Goal: Task Accomplishment & Management: Manage account settings

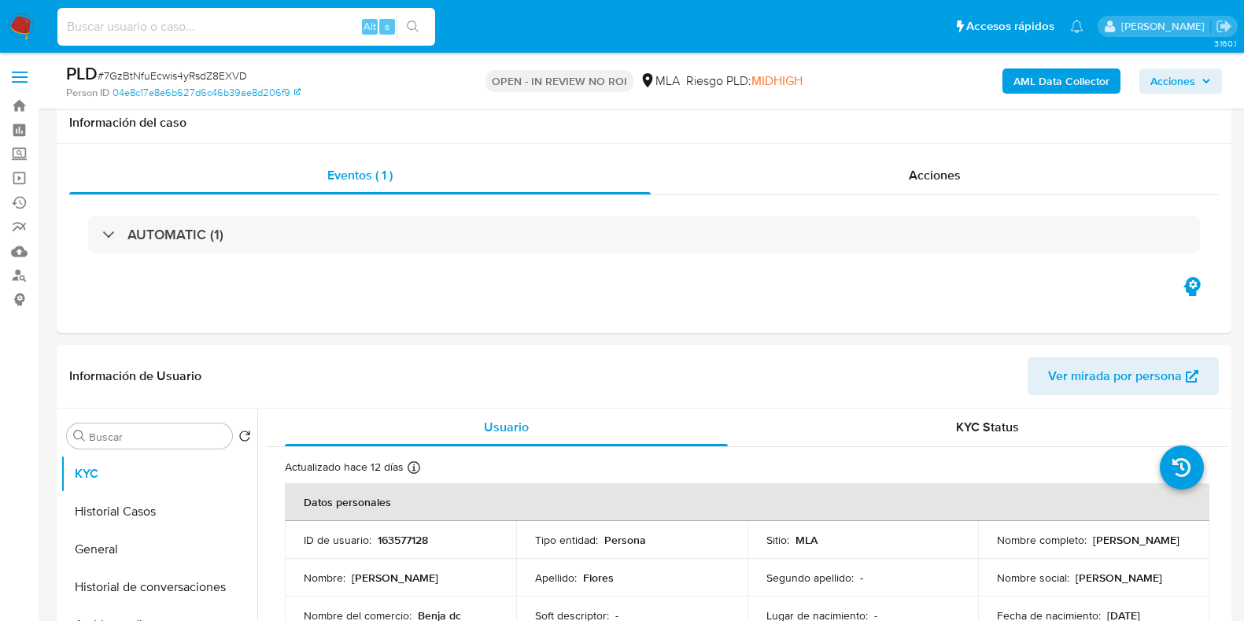
select select "10"
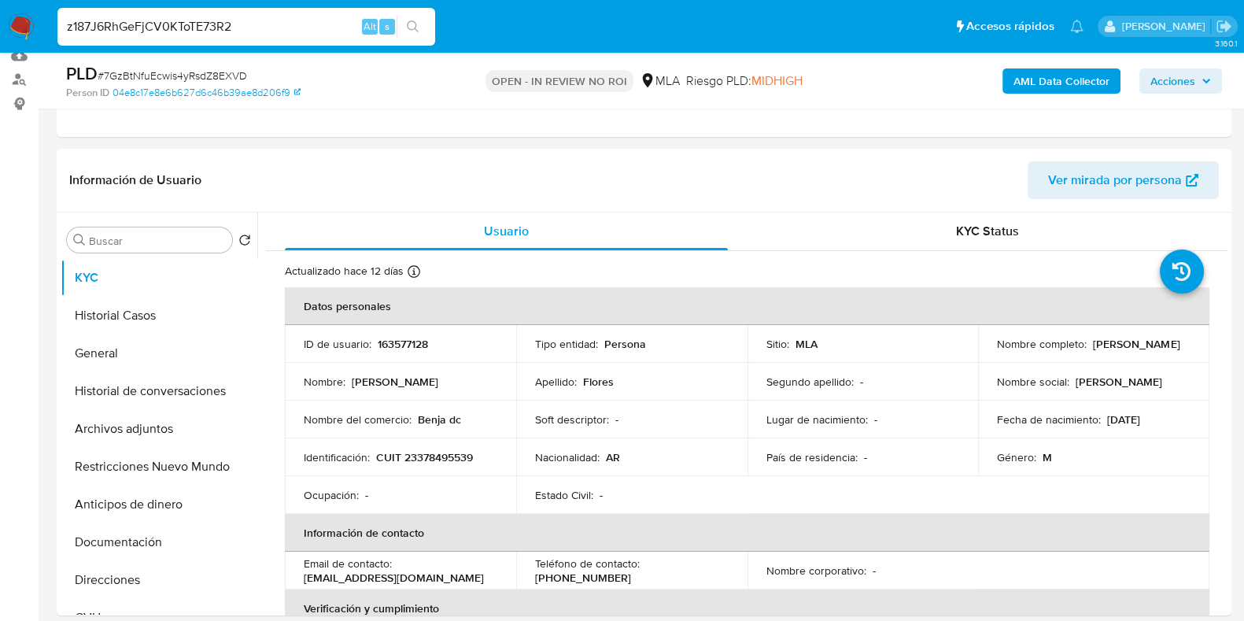
type input "z187J6RhGeFjCV0KToTE73R2"
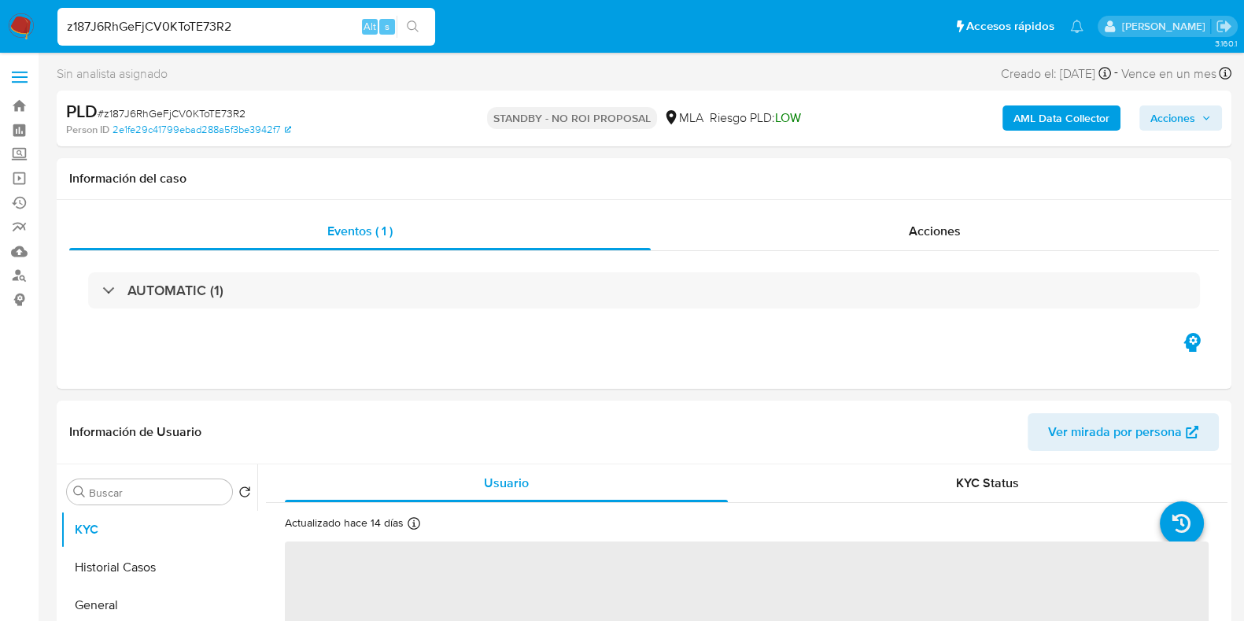
select select "10"
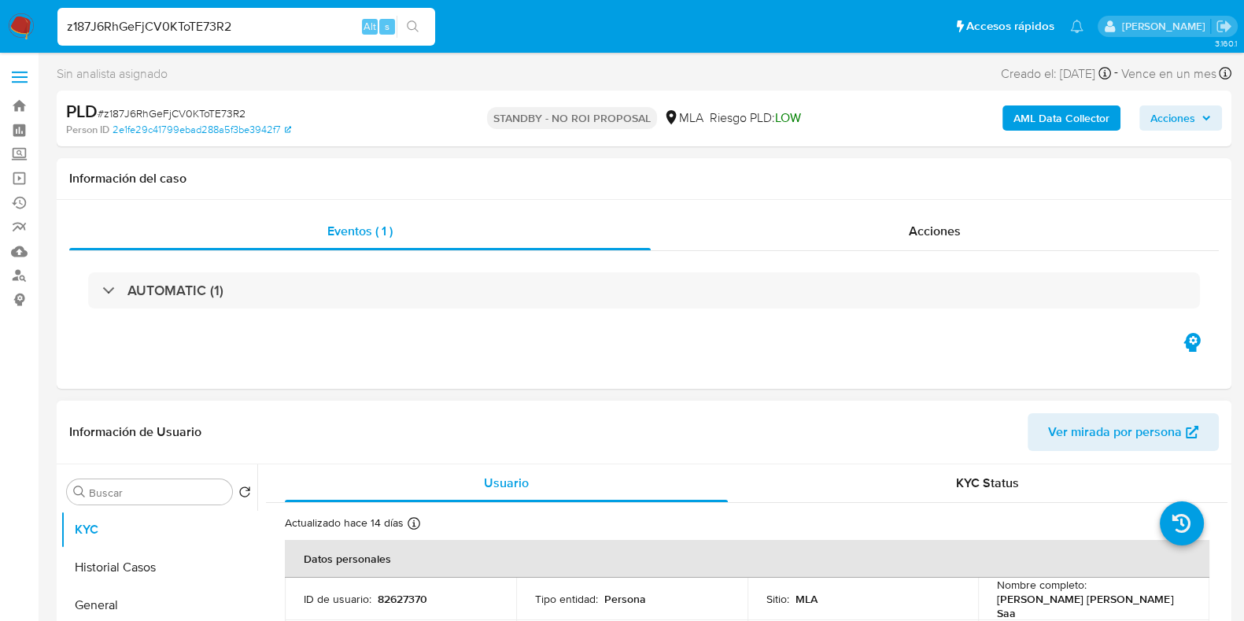
drag, startPoint x: 1172, startPoint y: 606, endPoint x: 995, endPoint y: 603, distance: 177.1
click at [997, 603] on p "Silvana Adelina Elena Rodriguez Saa" at bounding box center [1090, 606] width 187 height 28
copy p "Silvana Adelina Elena Rodriguez Saa"
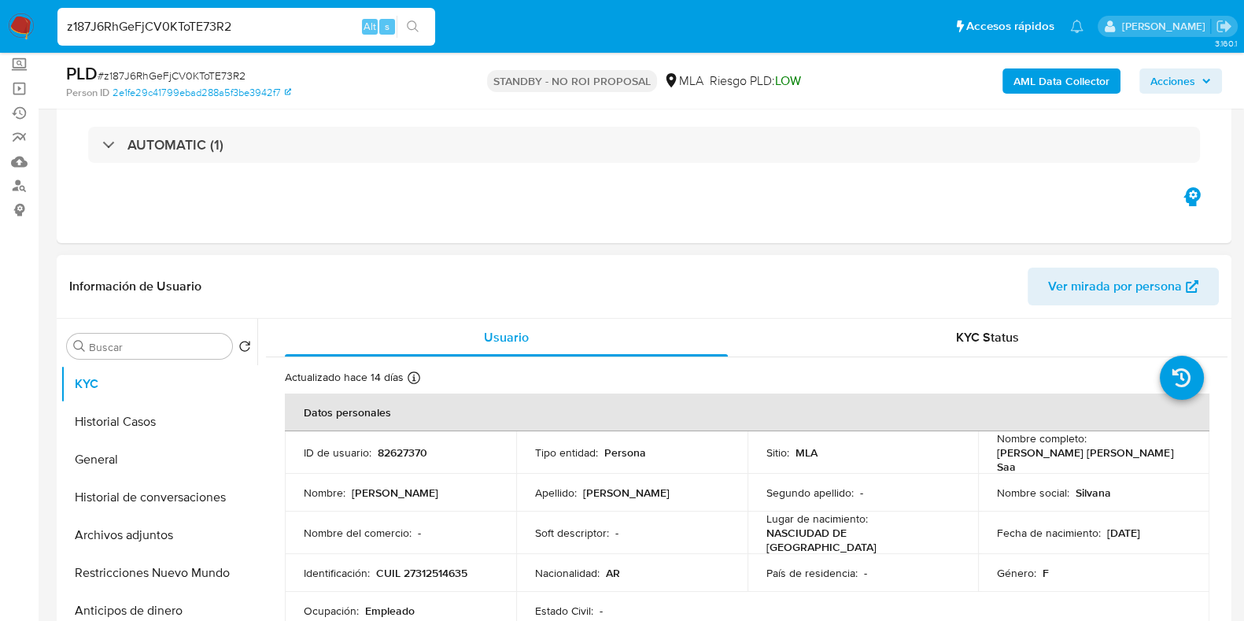
scroll to position [196, 0]
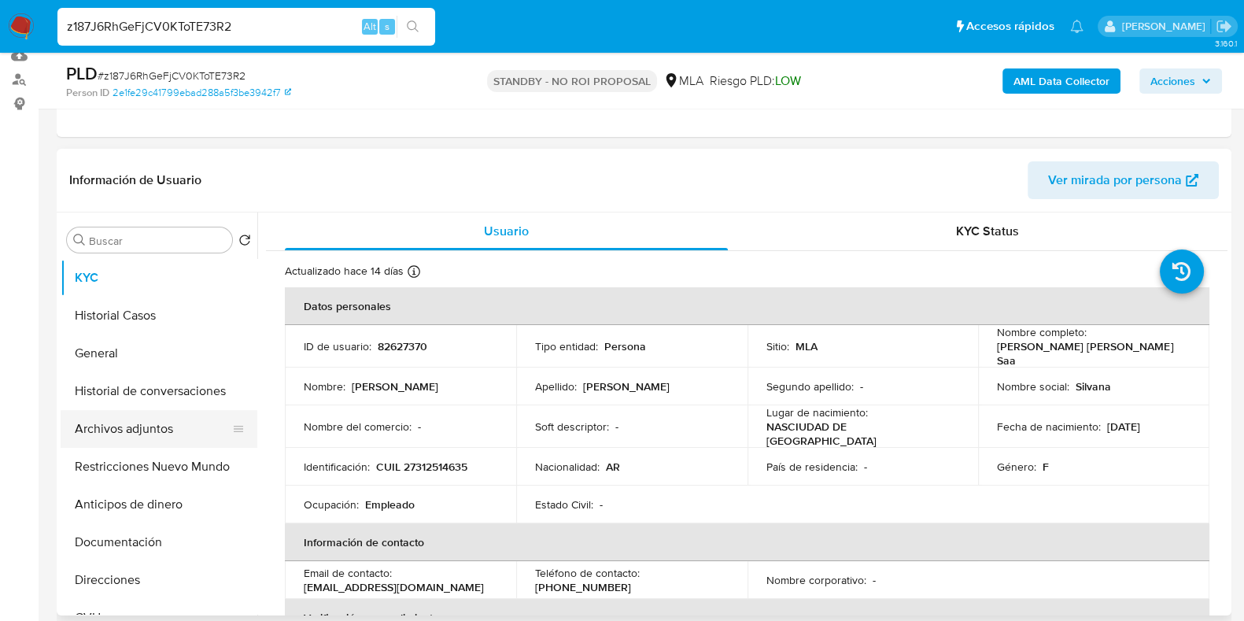
click at [126, 421] on button "Archivos adjuntos" at bounding box center [153, 429] width 184 height 38
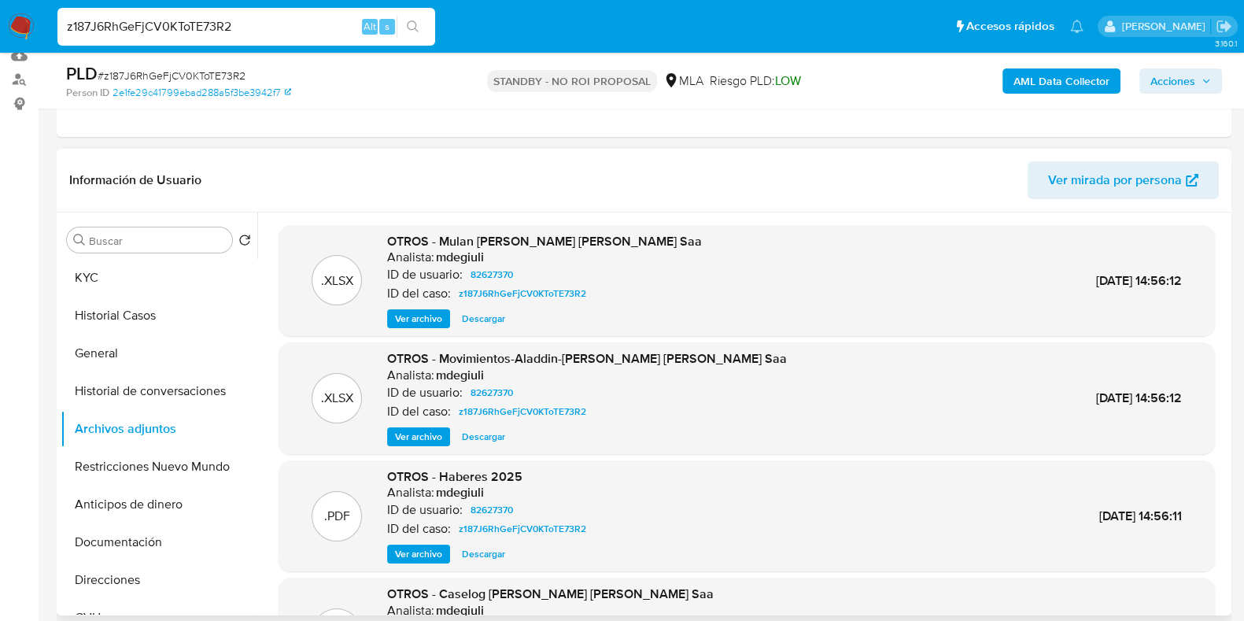
scroll to position [98, 0]
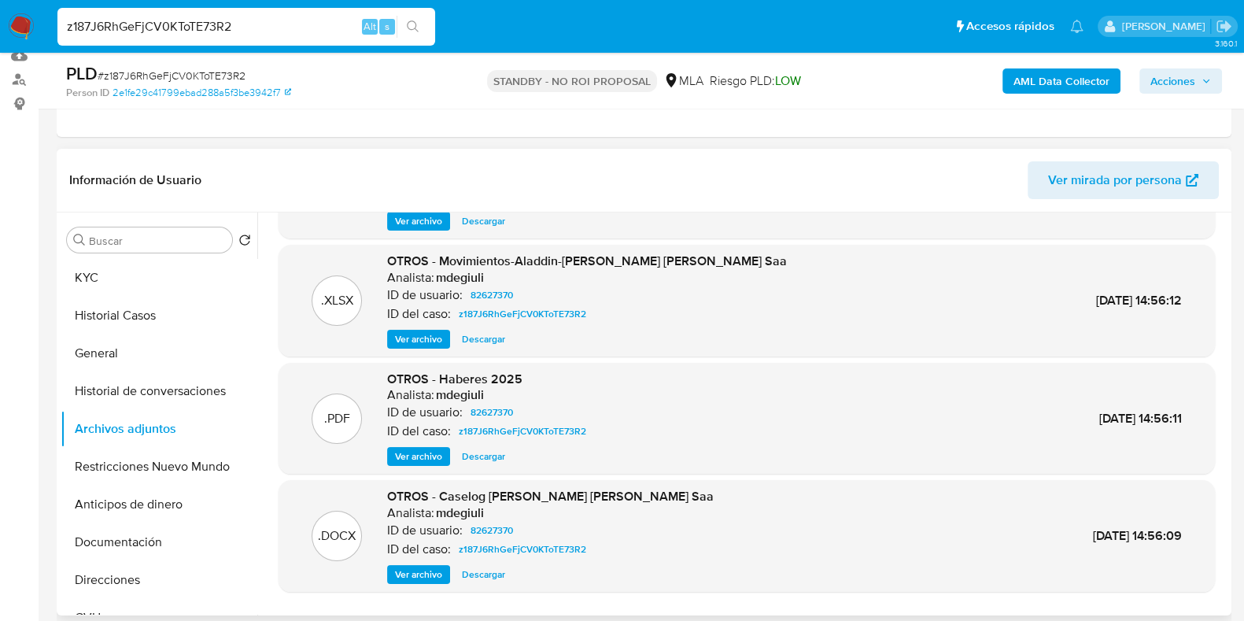
click at [484, 336] on span "Descargar" at bounding box center [483, 339] width 43 height 16
click at [485, 577] on span "Descargar" at bounding box center [483, 575] width 43 height 16
click at [105, 285] on button "KYC" at bounding box center [153, 278] width 184 height 38
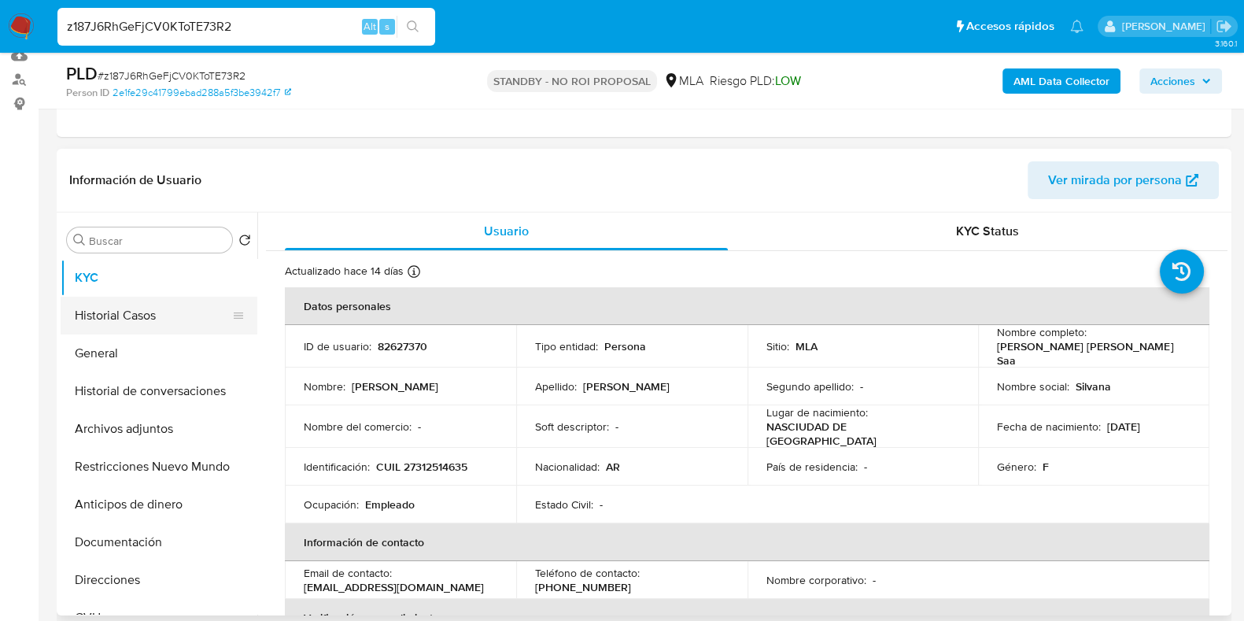
click at [146, 317] on button "Historial Casos" at bounding box center [153, 316] width 184 height 38
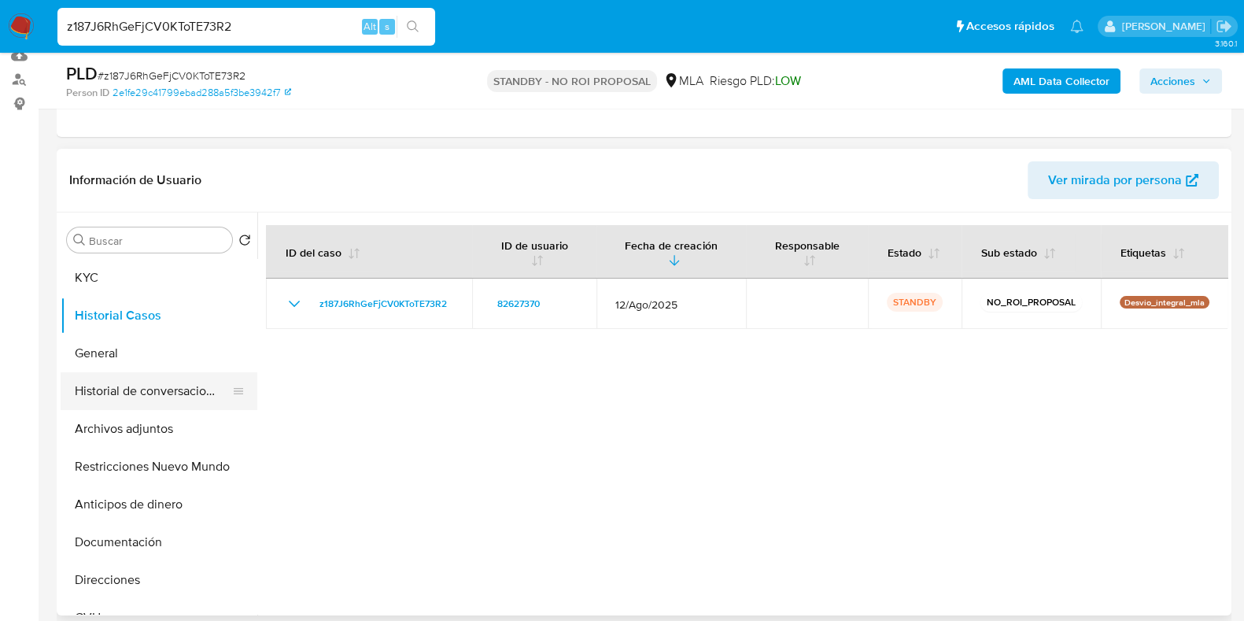
click at [138, 390] on button "Historial de conversaciones" at bounding box center [153, 391] width 184 height 38
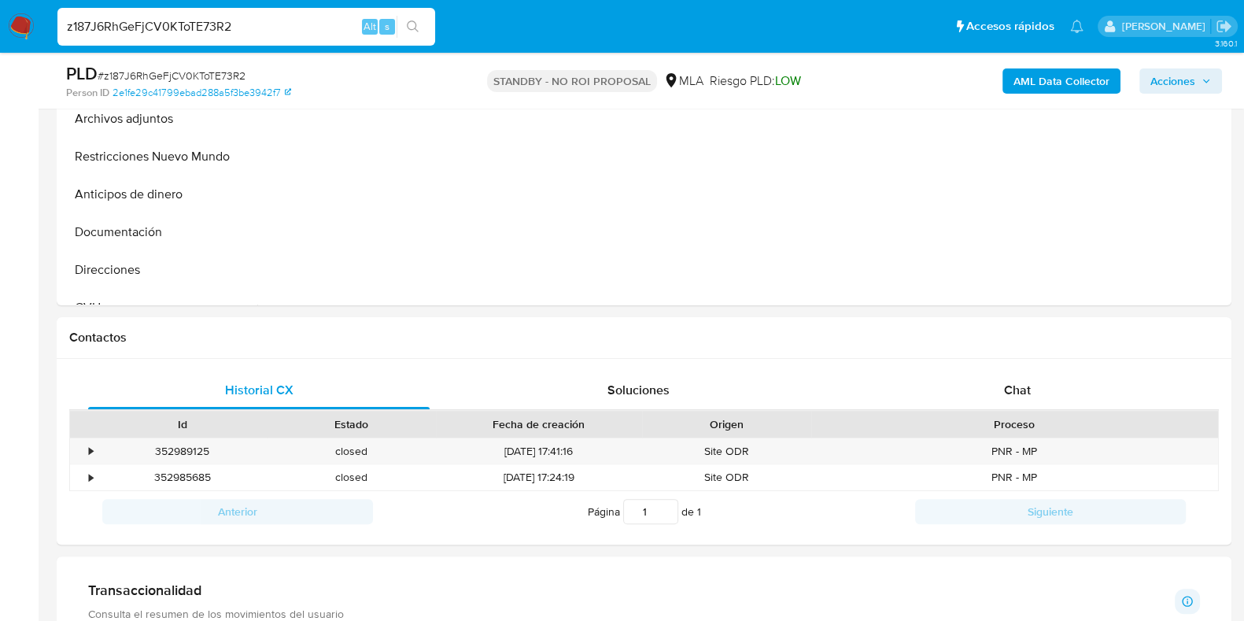
scroll to position [416, 0]
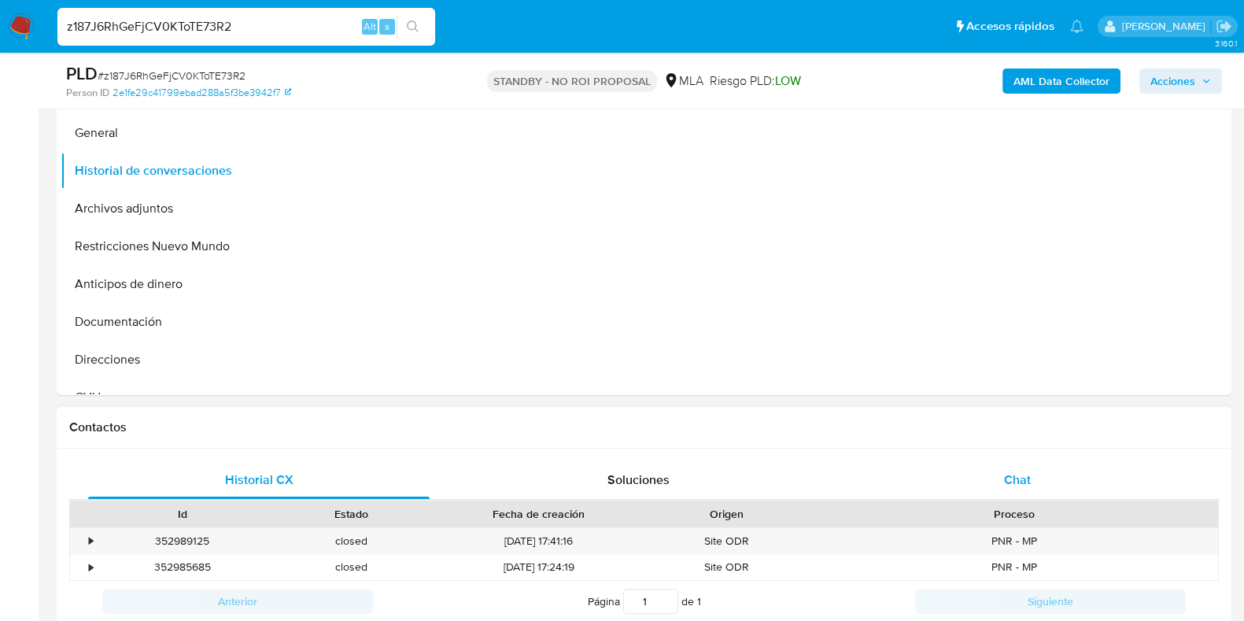
click at [1041, 482] on div "Chat" at bounding box center [1017, 480] width 341 height 38
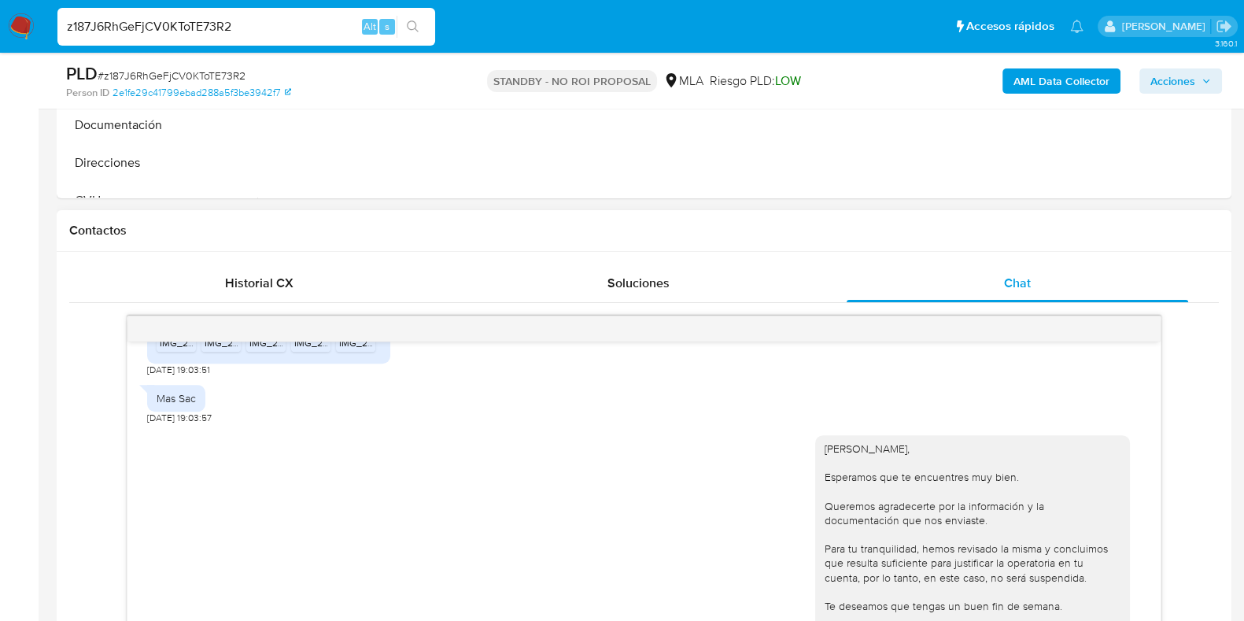
scroll to position [1089, 0]
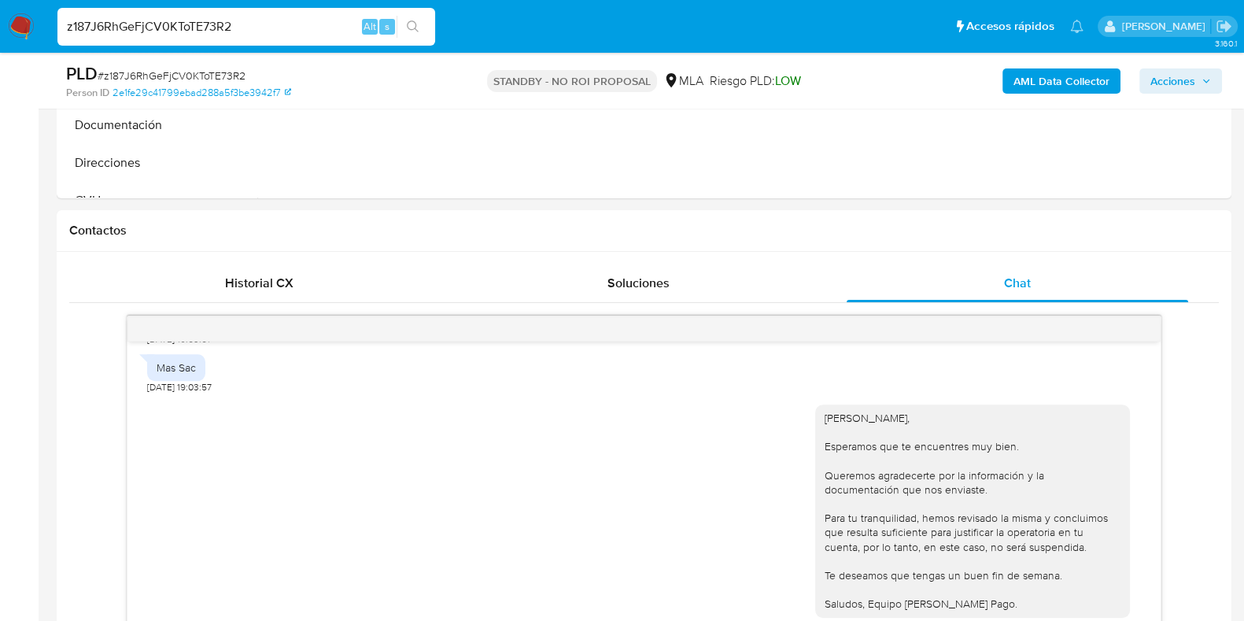
click at [175, 28] on input "z187J6RhGeFjCV0KToTE73R2" at bounding box center [246, 27] width 378 height 20
paste input "LhTTbZ0cmSPaPqdgto1Z0EuO"
type input "LhTTbZ0cmSPaPqdgto1Z0EuO"
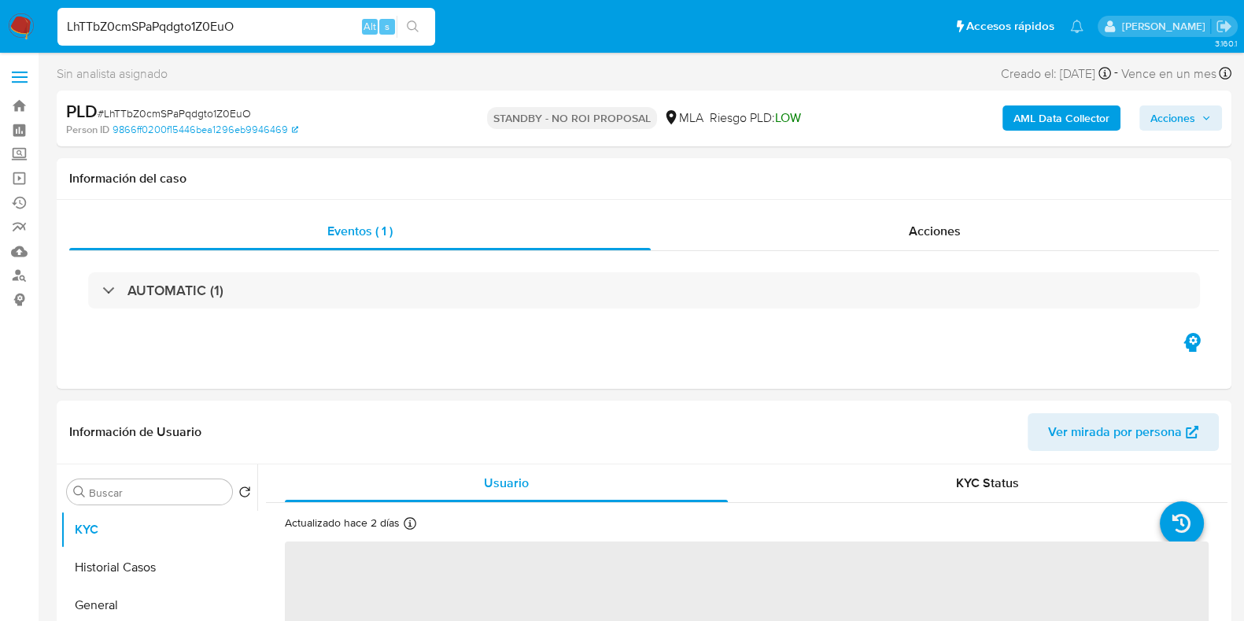
select select "10"
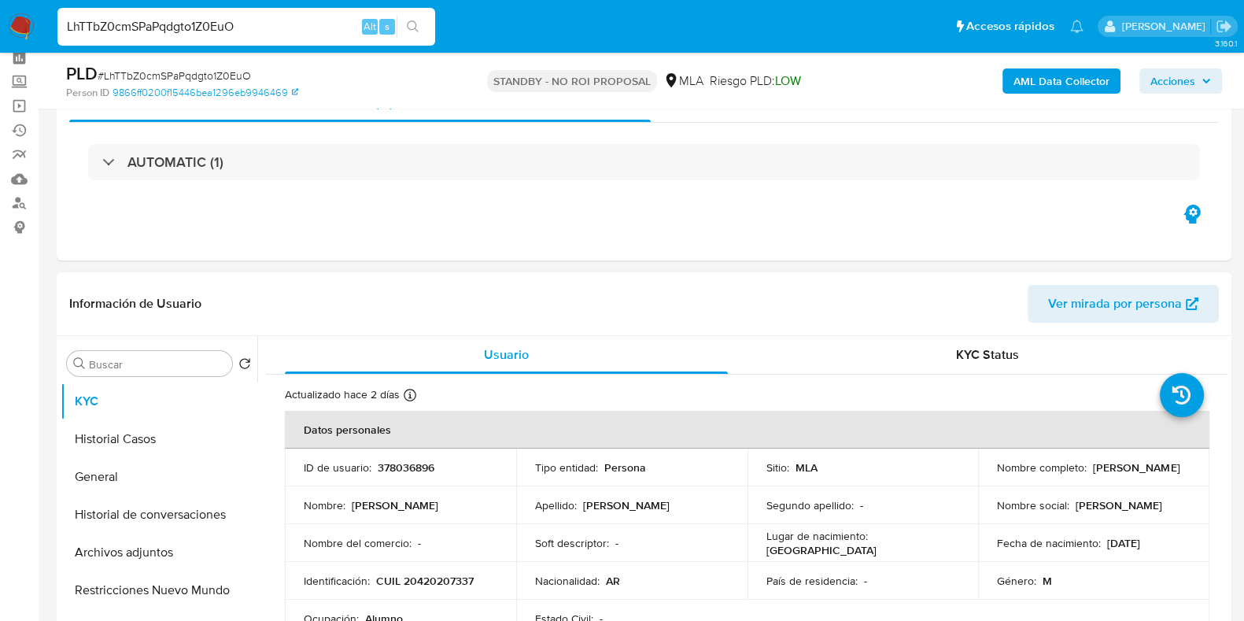
scroll to position [98, 0]
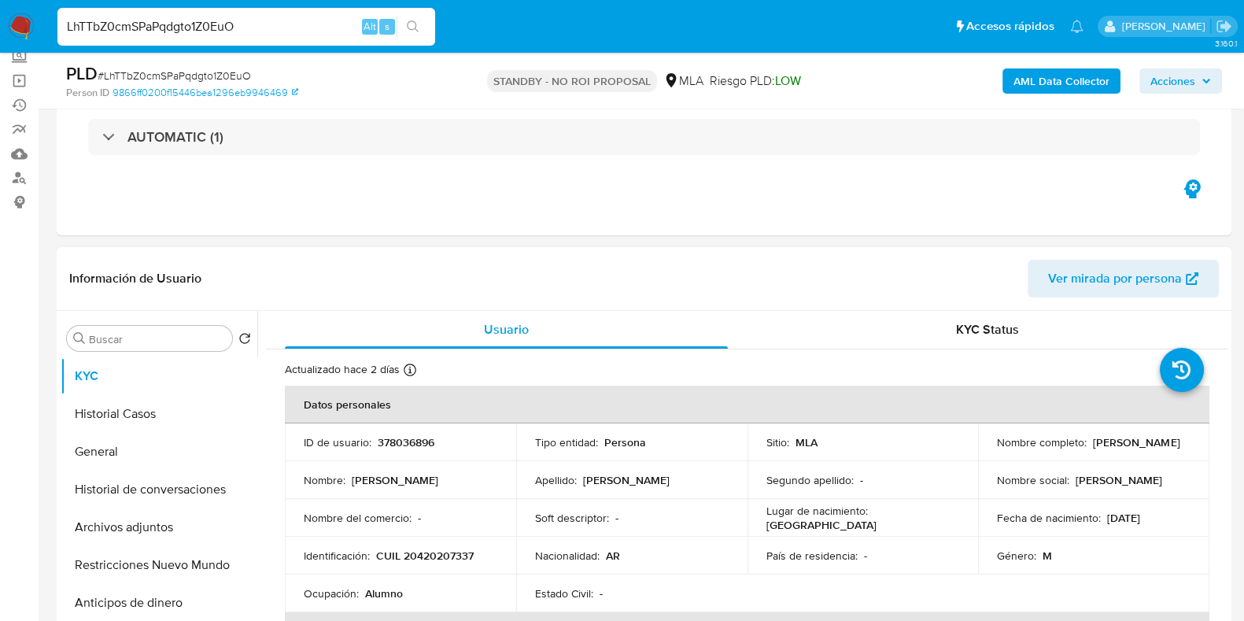
drag, startPoint x: 1105, startPoint y: 448, endPoint x: 991, endPoint y: 456, distance: 115.1
click at [991, 456] on td "Nombre completo : Angel Fernando Ortiz" at bounding box center [1093, 442] width 231 height 38
copy p "Angel Fernando Ortiz"
click at [142, 413] on button "Historial Casos" at bounding box center [153, 414] width 184 height 38
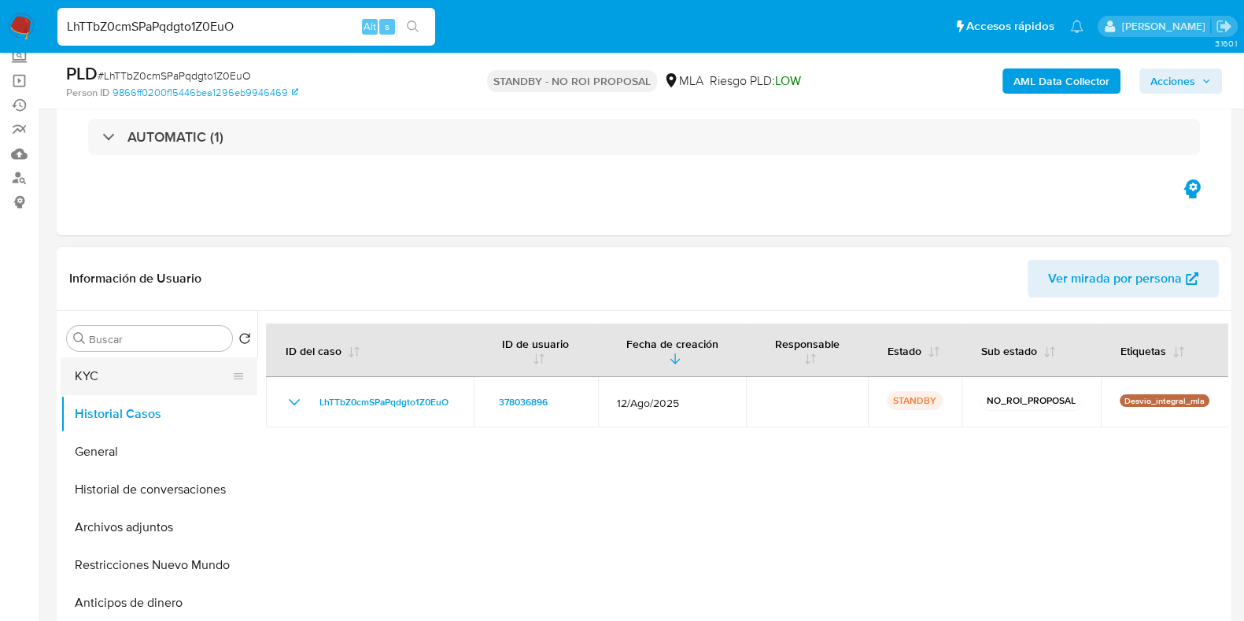
click at [142, 376] on button "KYC" at bounding box center [153, 376] width 184 height 38
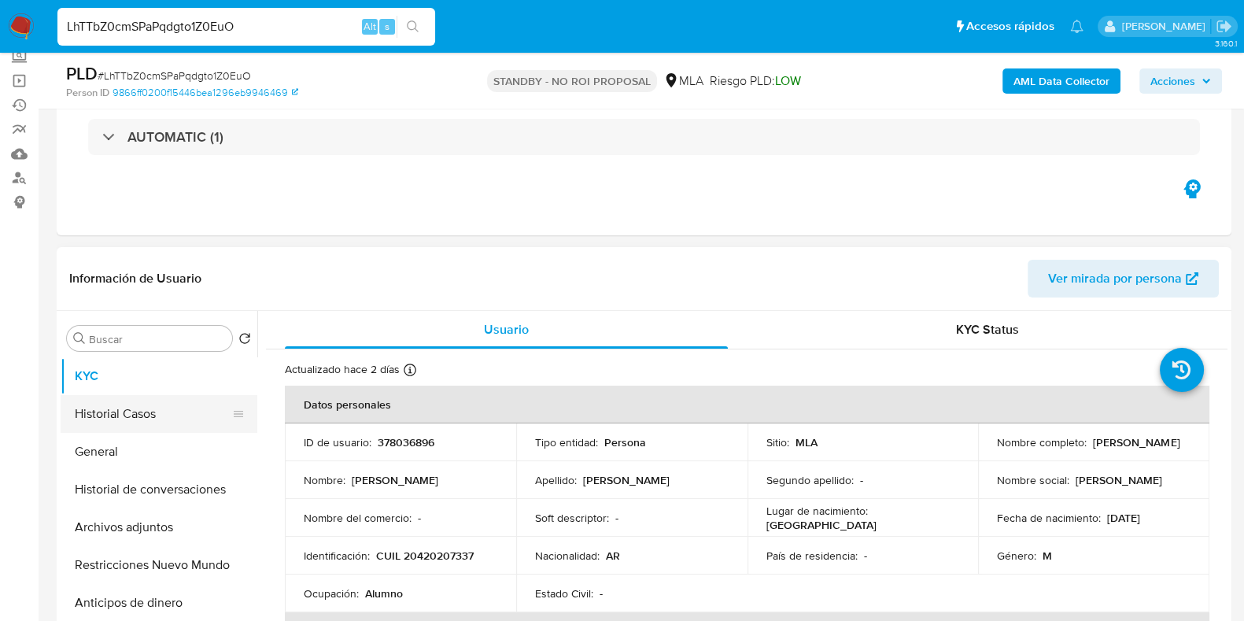
click at [101, 419] on button "Historial Casos" at bounding box center [153, 414] width 184 height 38
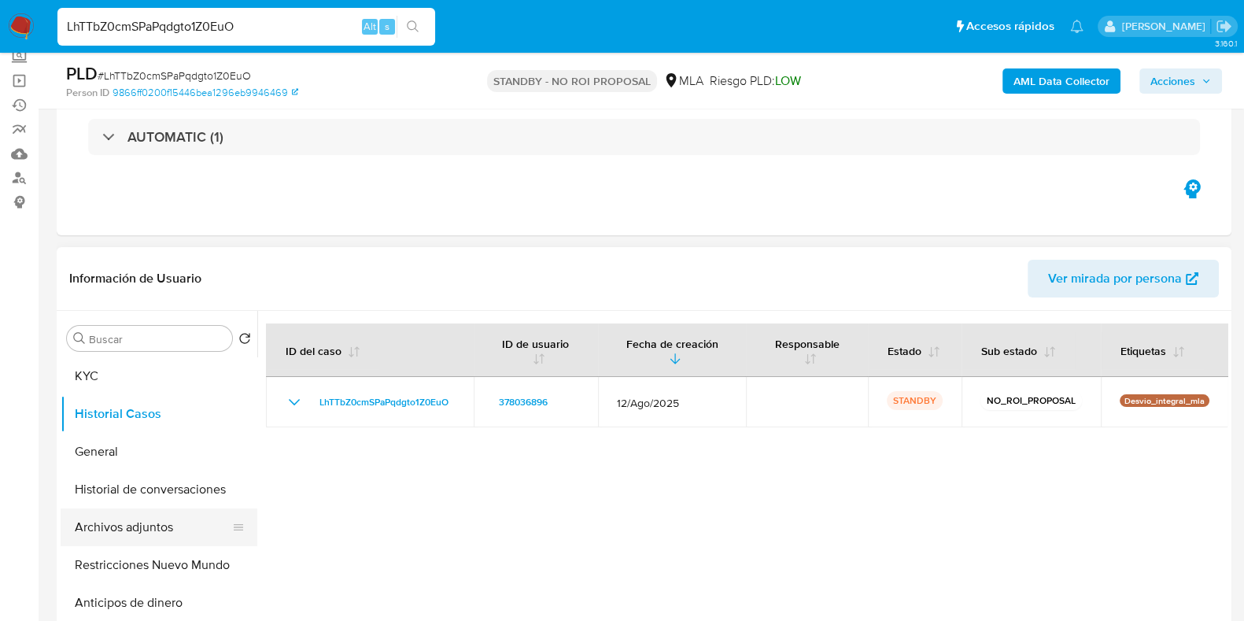
click at [126, 520] on button "Archivos adjuntos" at bounding box center [153, 527] width 184 height 38
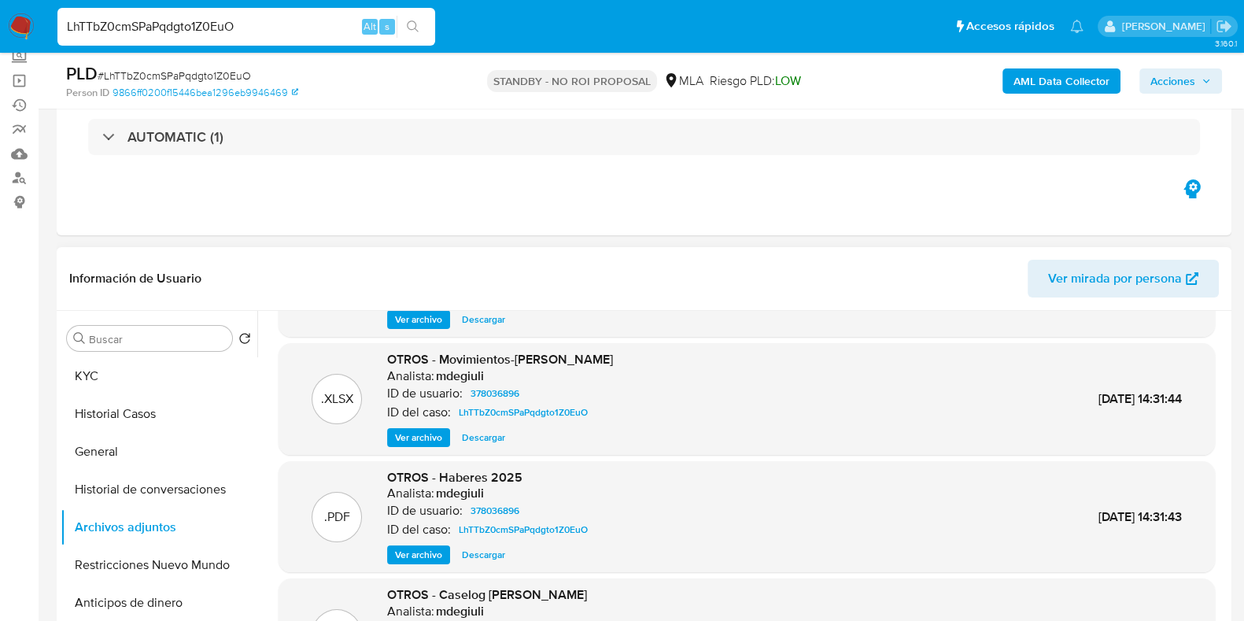
click at [478, 436] on span "Descargar" at bounding box center [483, 438] width 43 height 16
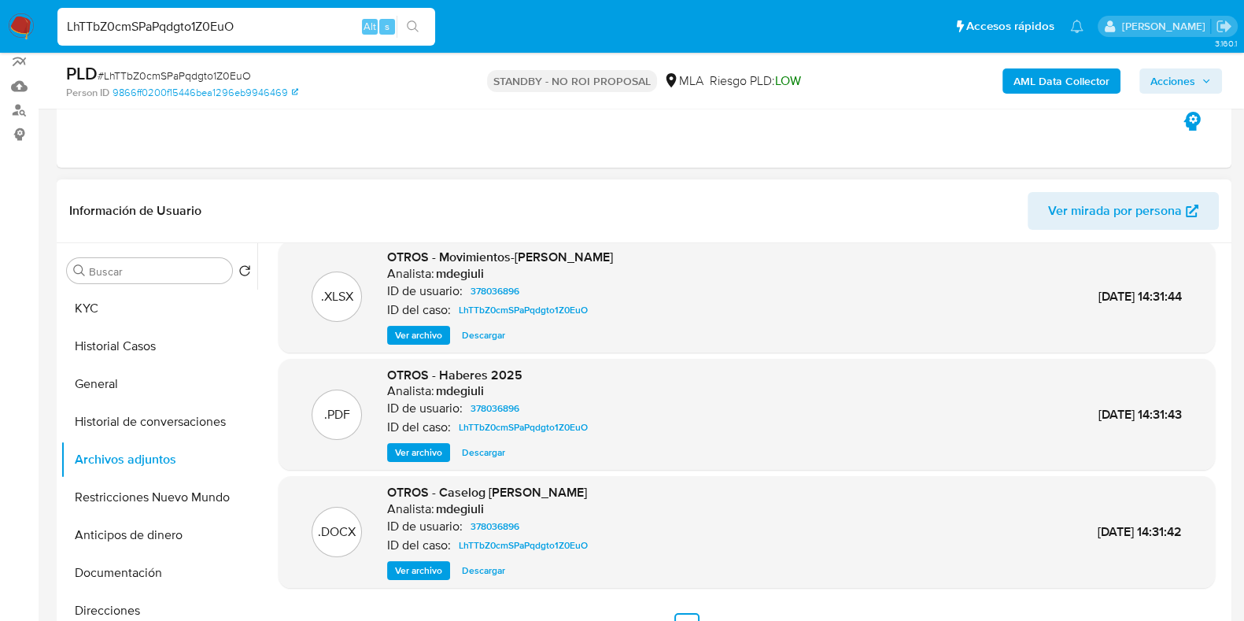
scroll to position [196, 0]
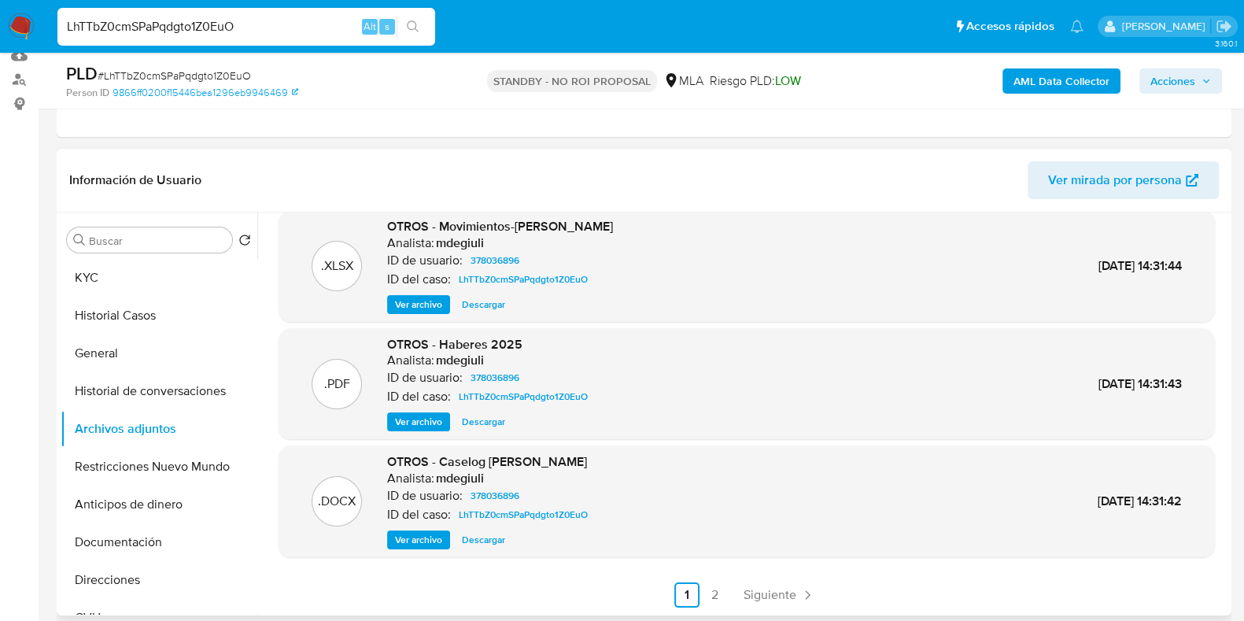
click at [496, 533] on span "Descargar" at bounding box center [483, 540] width 43 height 16
click at [137, 308] on button "Historial Casos" at bounding box center [153, 316] width 184 height 38
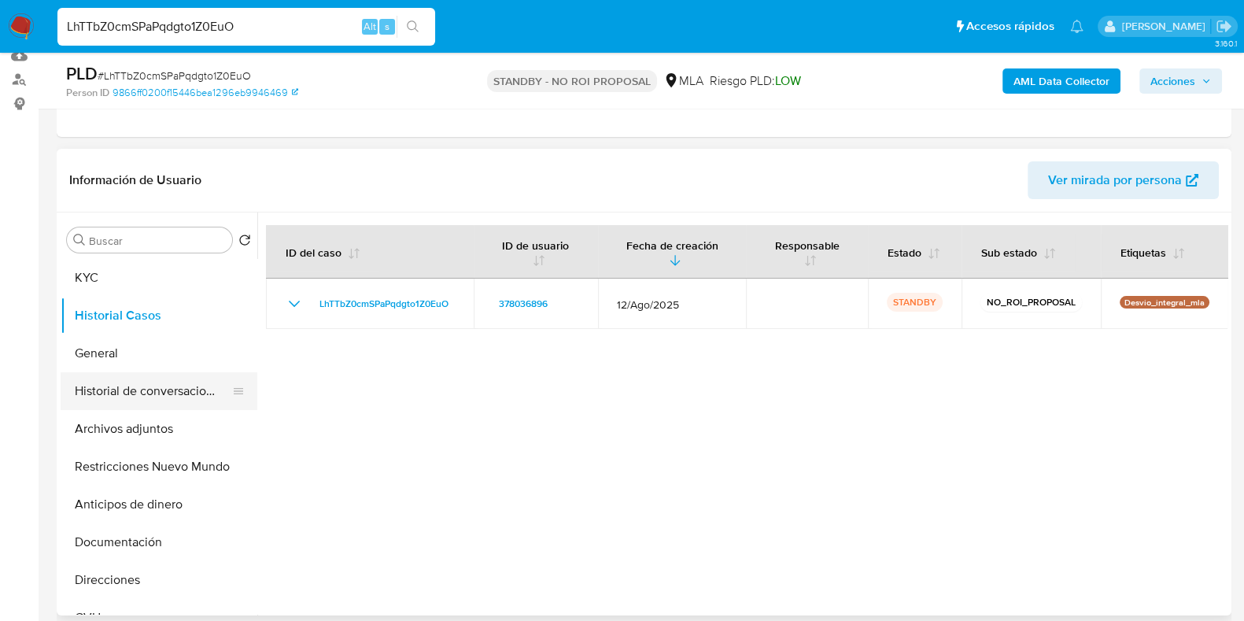
click at [157, 386] on button "Historial de conversaciones" at bounding box center [153, 391] width 184 height 38
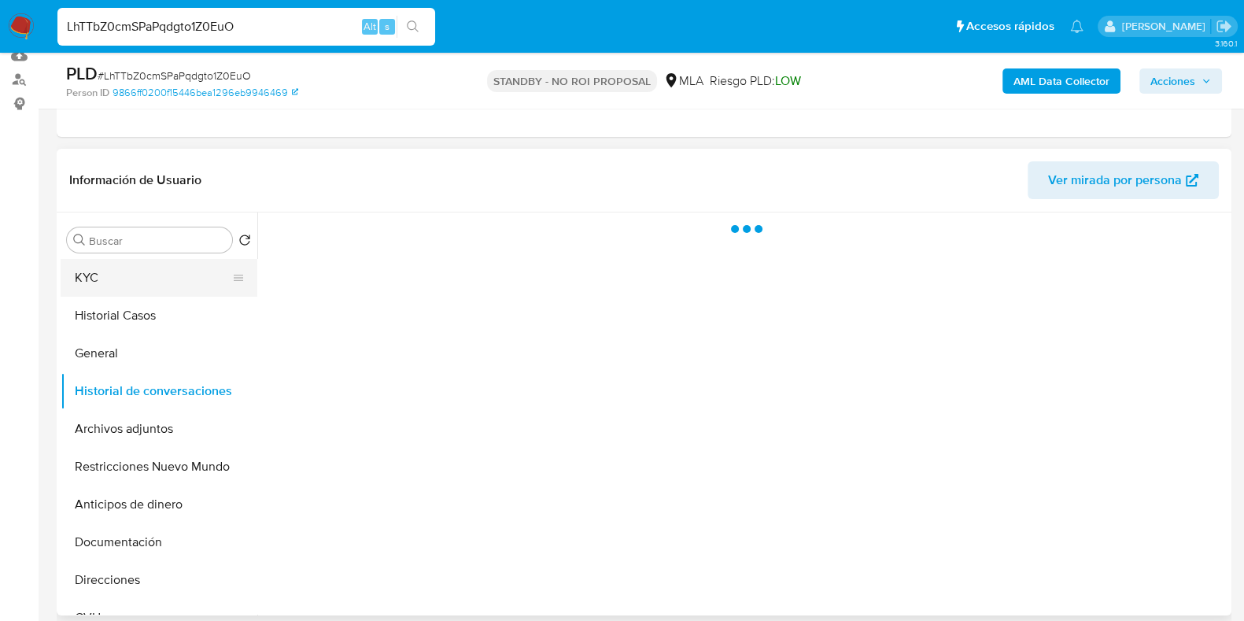
click at [113, 283] on button "KYC" at bounding box center [153, 278] width 184 height 38
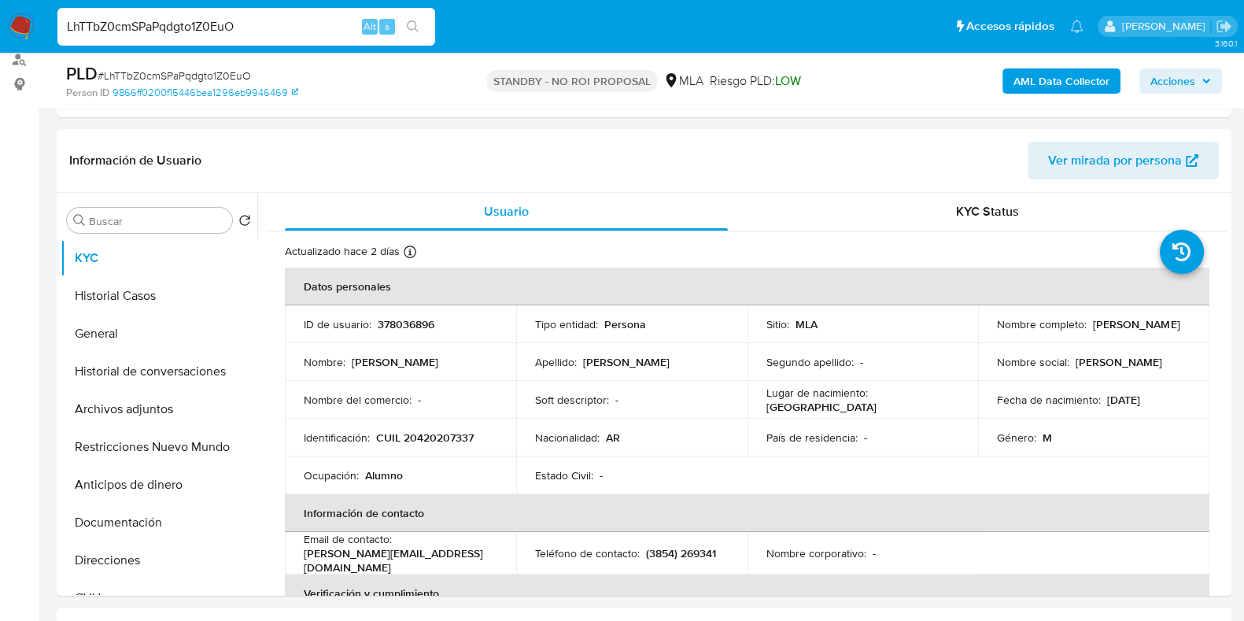
scroll to position [220, 0]
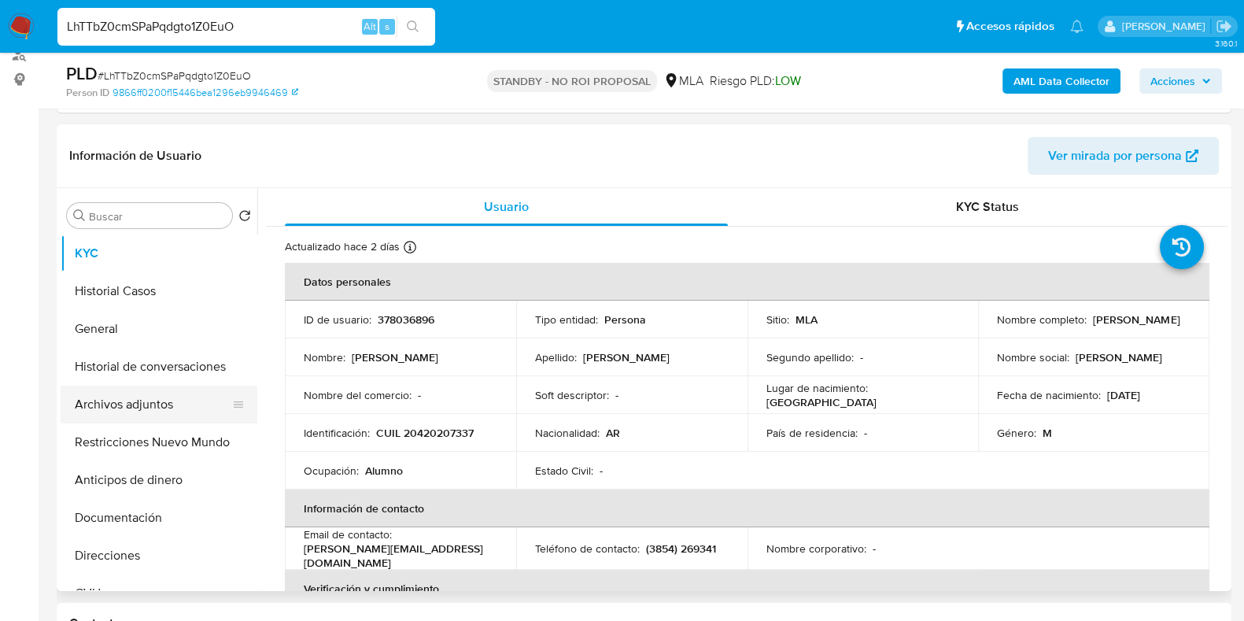
click at [145, 414] on button "Archivos adjuntos" at bounding box center [153, 405] width 184 height 38
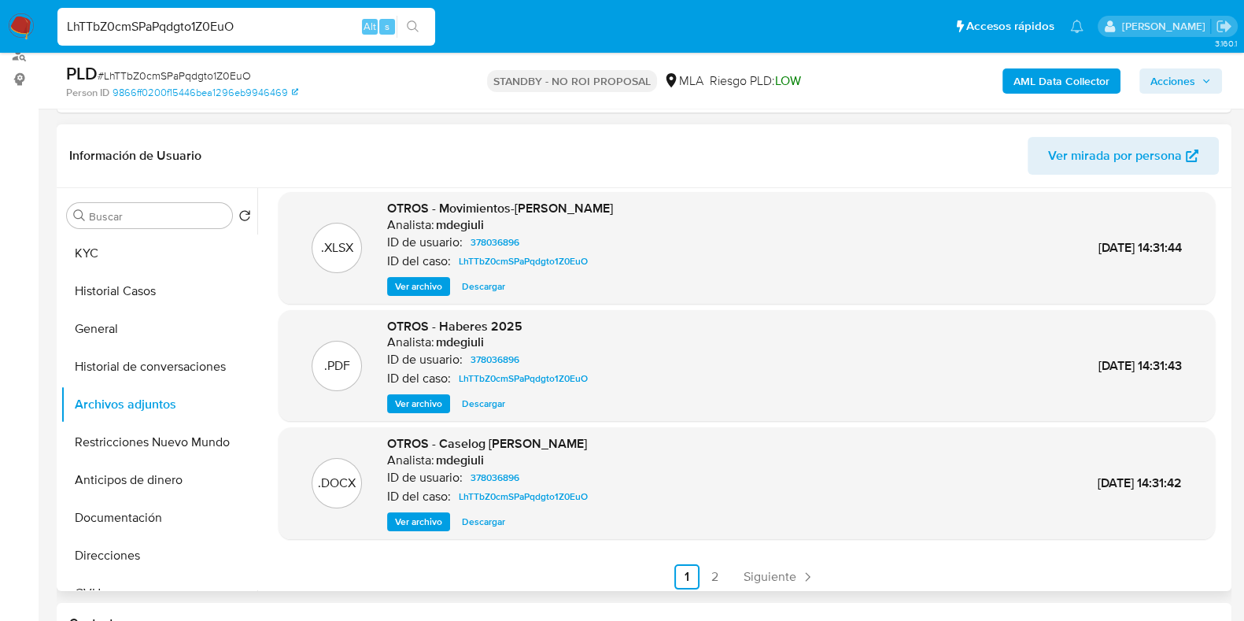
scroll to position [132, 0]
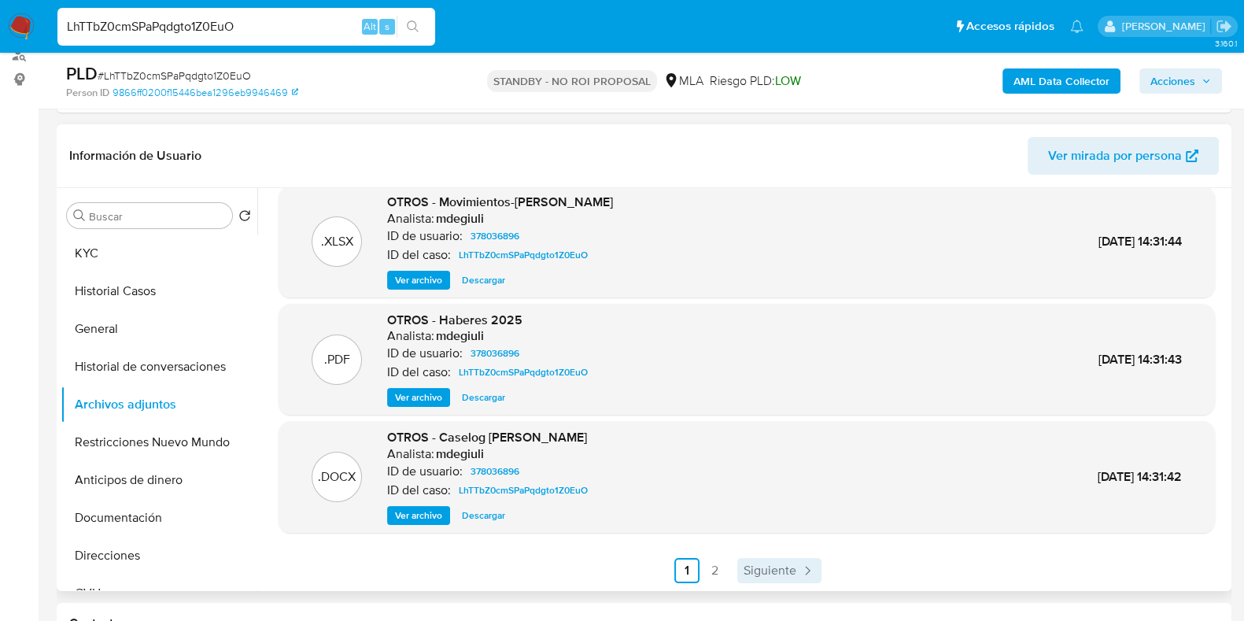
click at [764, 565] on span "Siguiente" at bounding box center [770, 570] width 53 height 13
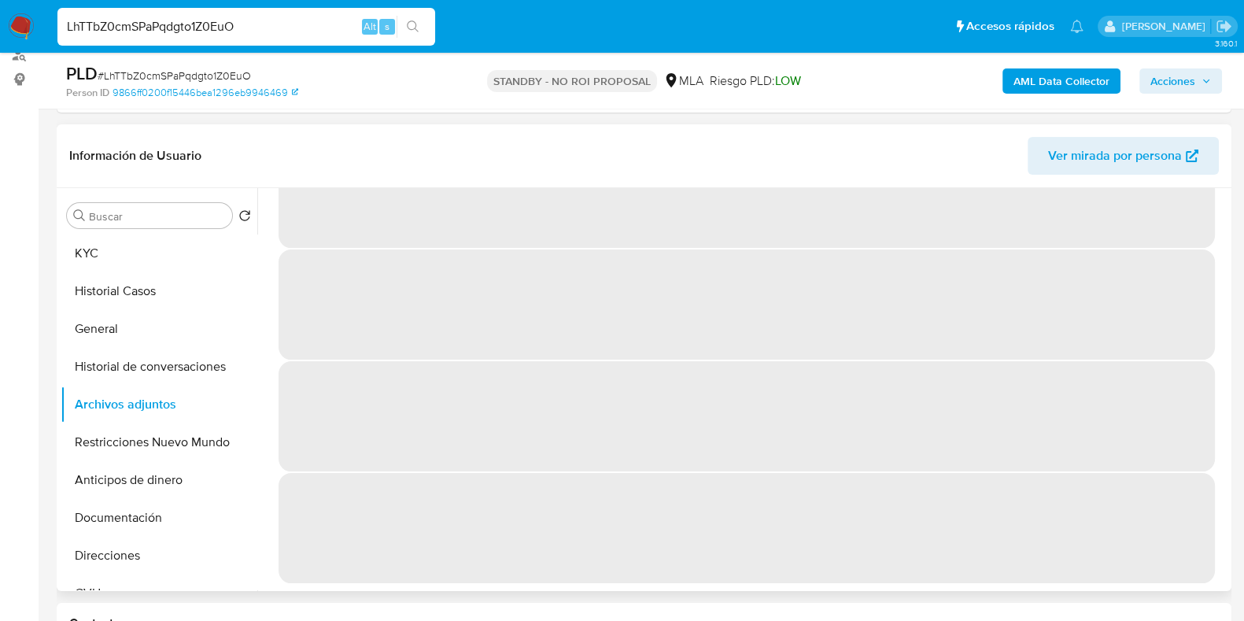
scroll to position [0, 0]
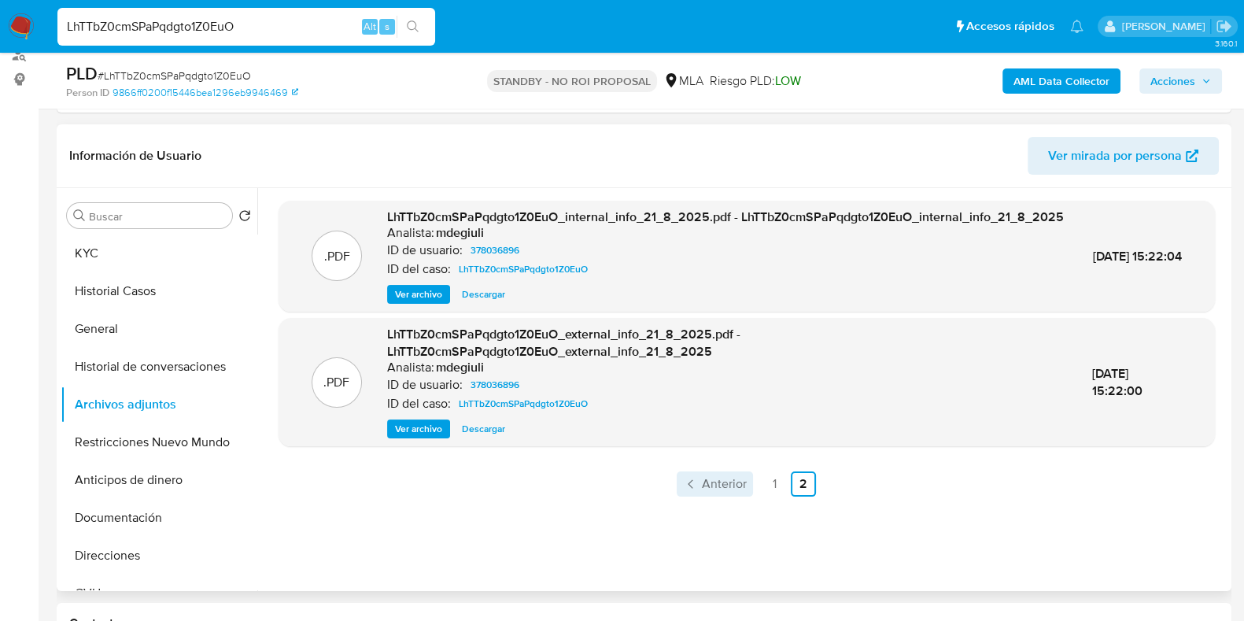
click at [702, 490] on span "Anterior" at bounding box center [724, 484] width 45 height 13
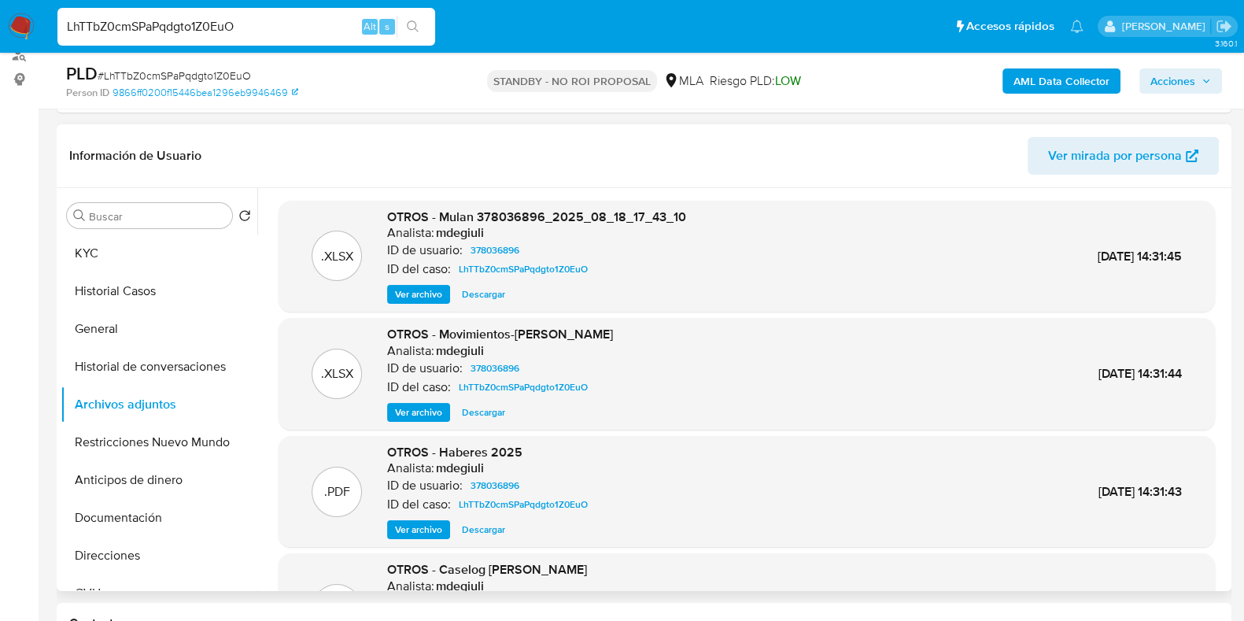
click at [177, 76] on span "# LhTTbZ0cmSPaPqdgto1Z0EuO" at bounding box center [174, 76] width 153 height 16
copy span "LhTTbZ0cmSPaPqdgto1Z0EuO"
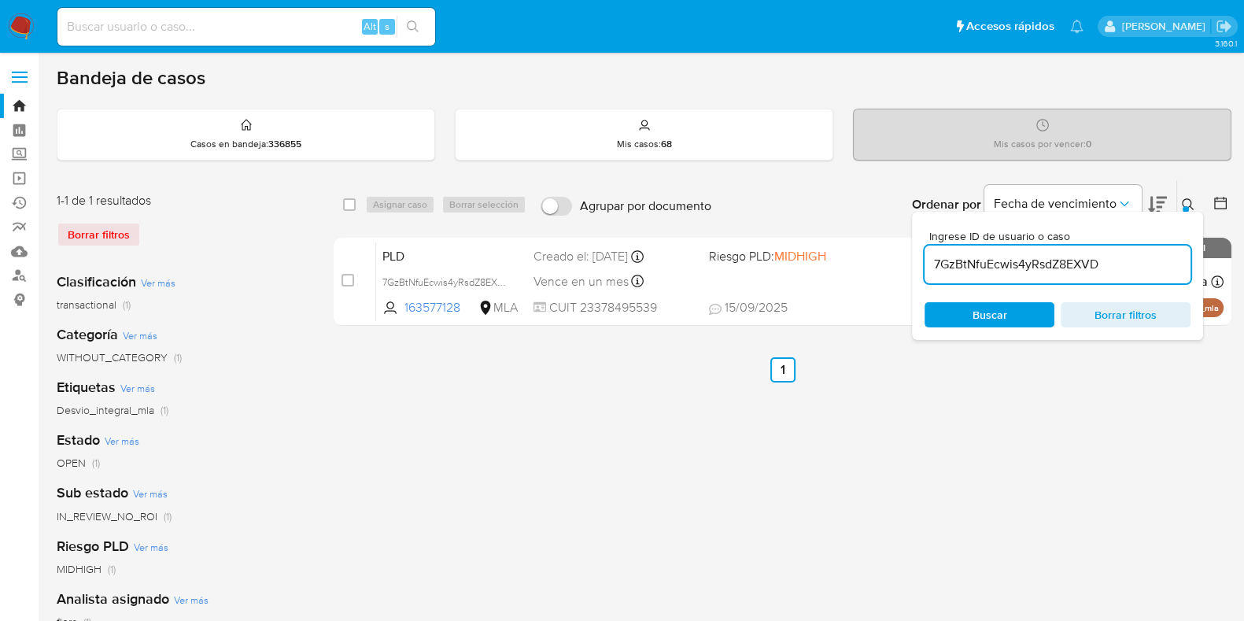
click at [1036, 269] on input "7GzBtNfuEcwis4yRsdZ8EXVD" at bounding box center [1058, 264] width 266 height 20
paste input "LhTTbZ0cmSPaPqdgto1Z0EuO"
type input "LhTTbZ0cmSPaPqdgto1Z0EuO"
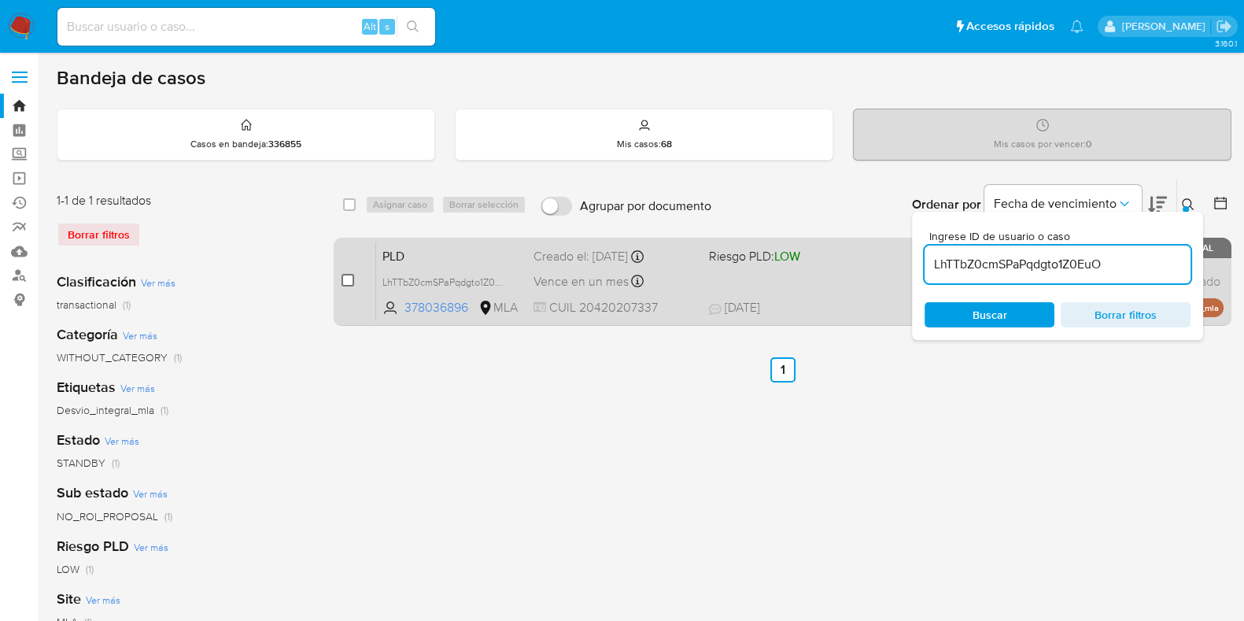
click at [348, 277] on input "checkbox" at bounding box center [347, 280] width 13 height 13
checkbox input "true"
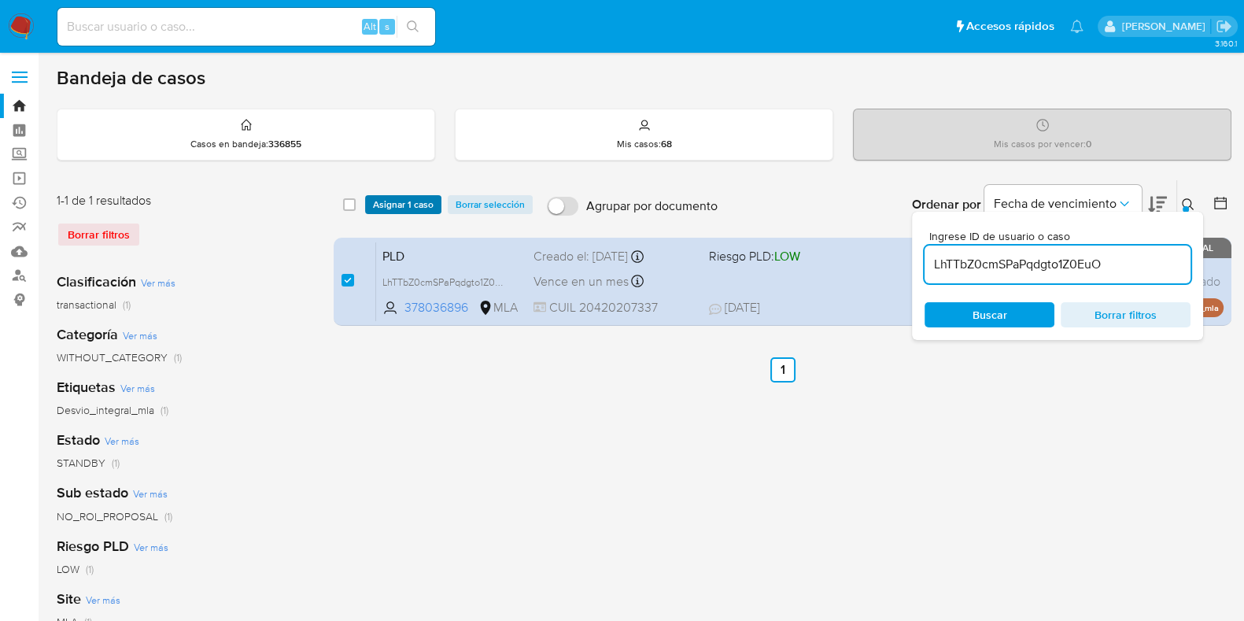
click at [412, 197] on span "Asignar 1 caso" at bounding box center [403, 205] width 61 height 16
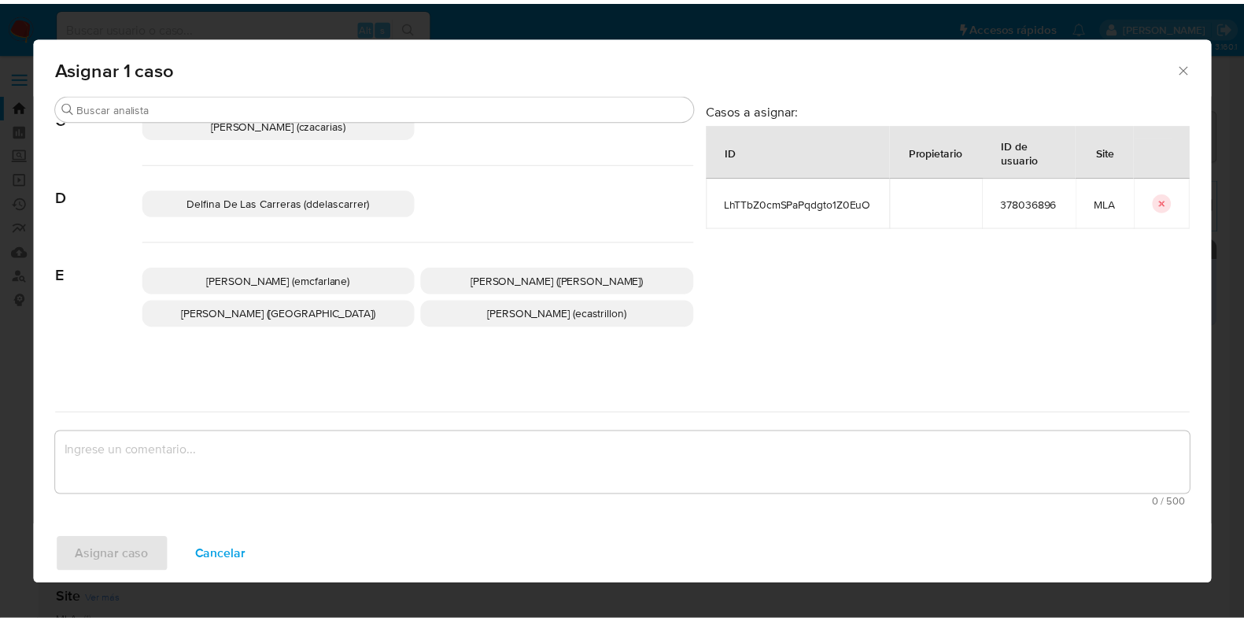
scroll to position [295, 0]
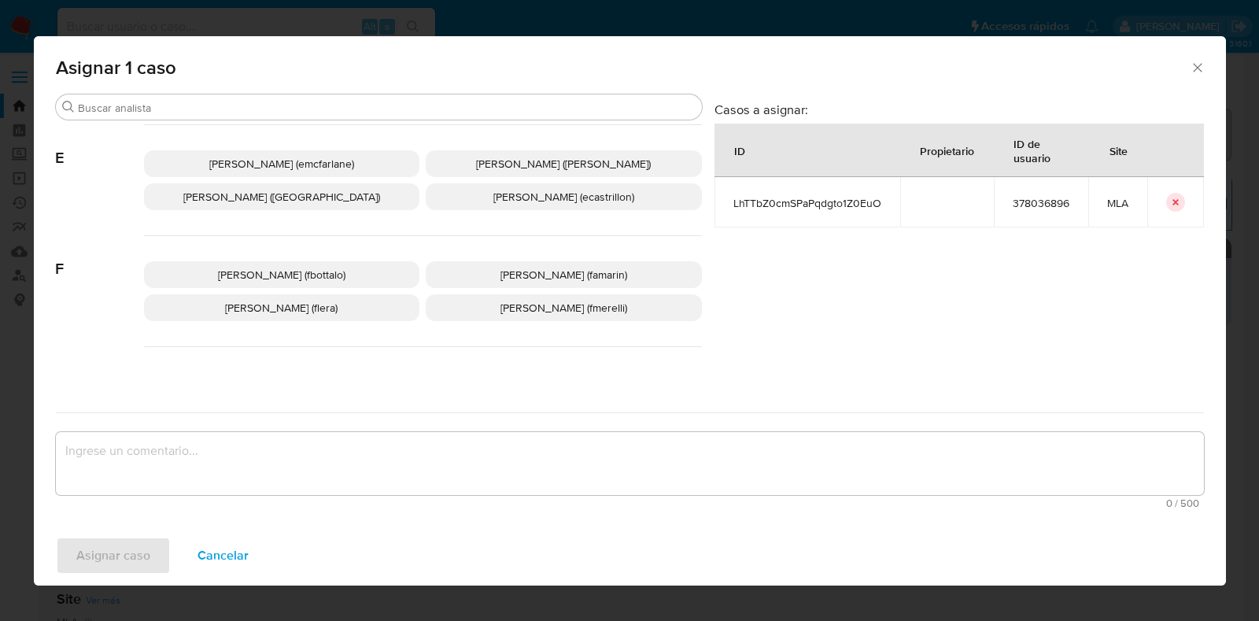
click at [356, 304] on p "[PERSON_NAME] (flera)" at bounding box center [282, 307] width 276 height 27
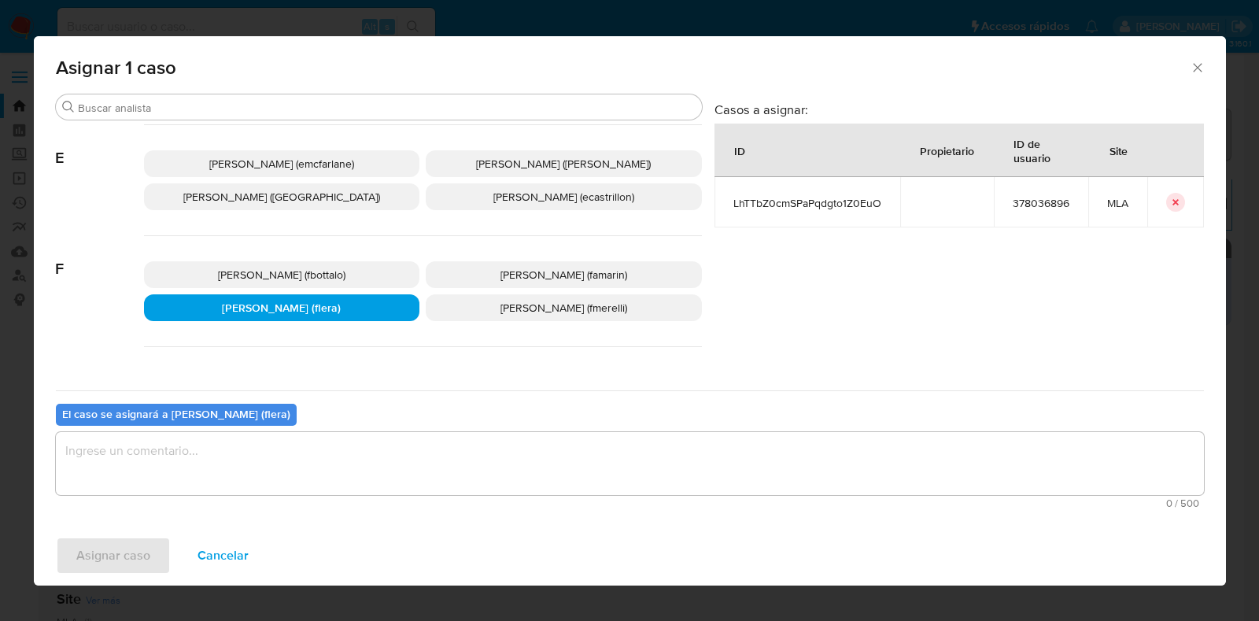
click at [306, 460] on textarea "assign-modal" at bounding box center [630, 463] width 1148 height 63
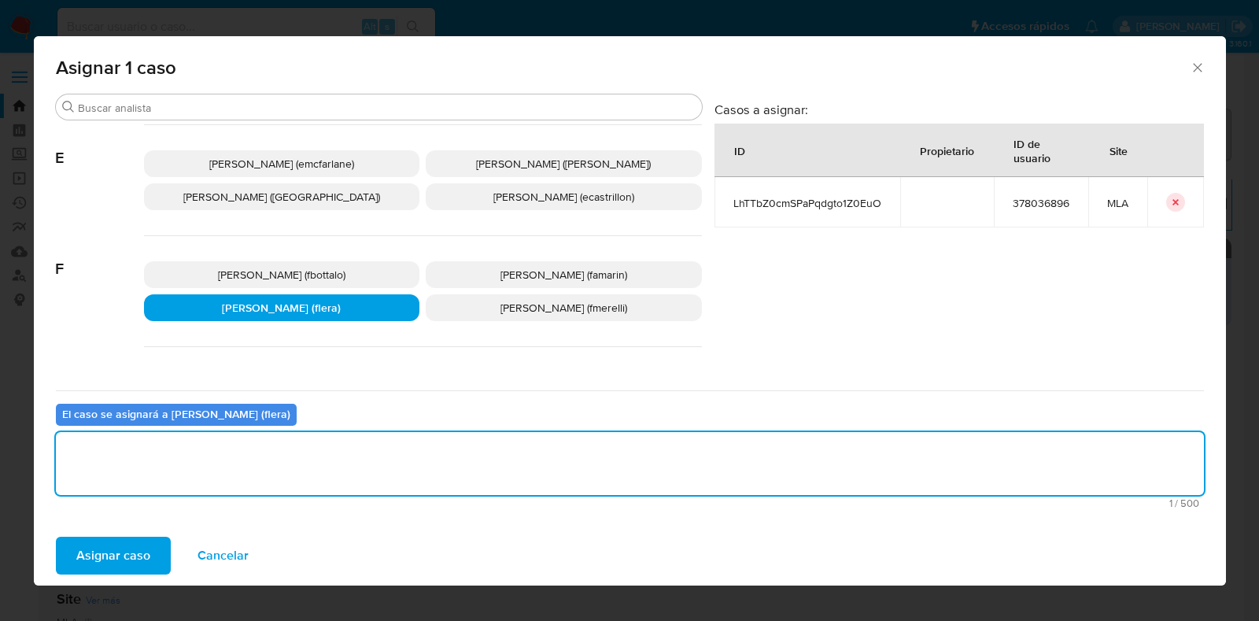
click at [134, 551] on span "Asignar caso" at bounding box center [113, 555] width 74 height 35
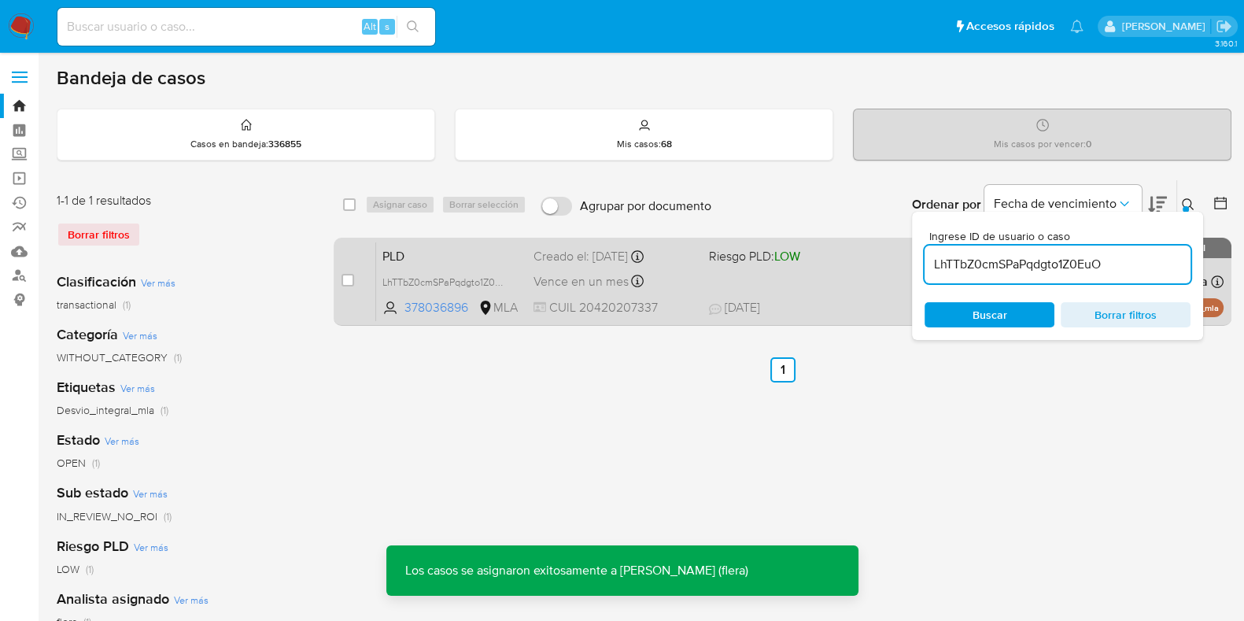
click at [459, 260] on span "PLD" at bounding box center [451, 255] width 138 height 20
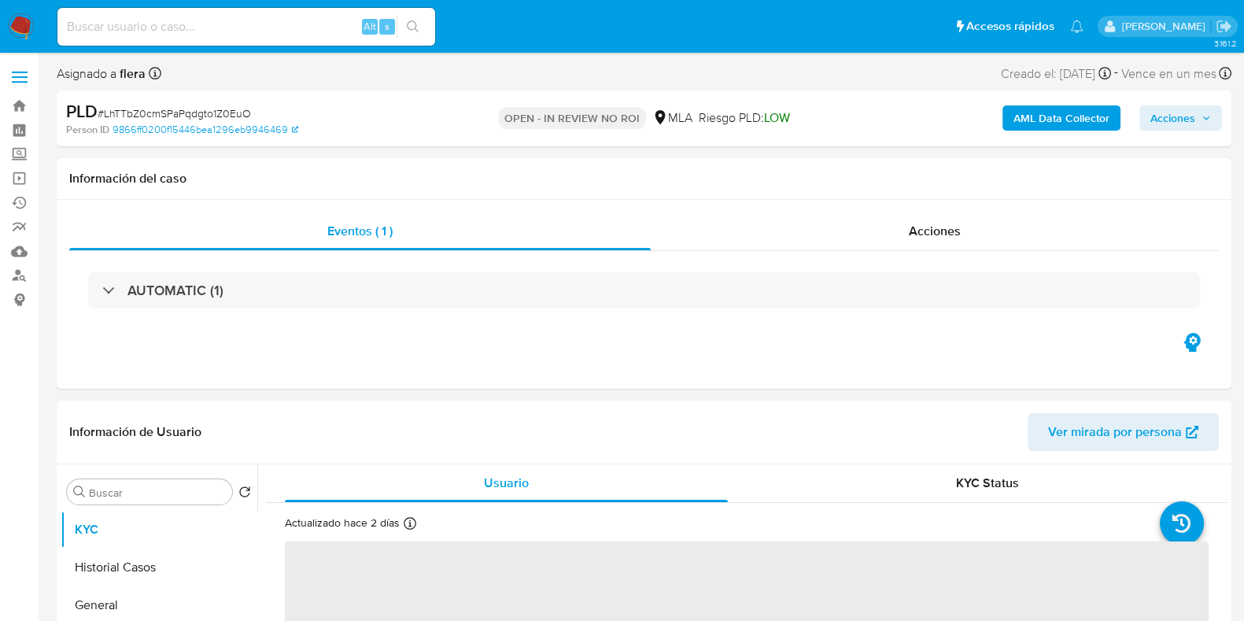
select select "10"
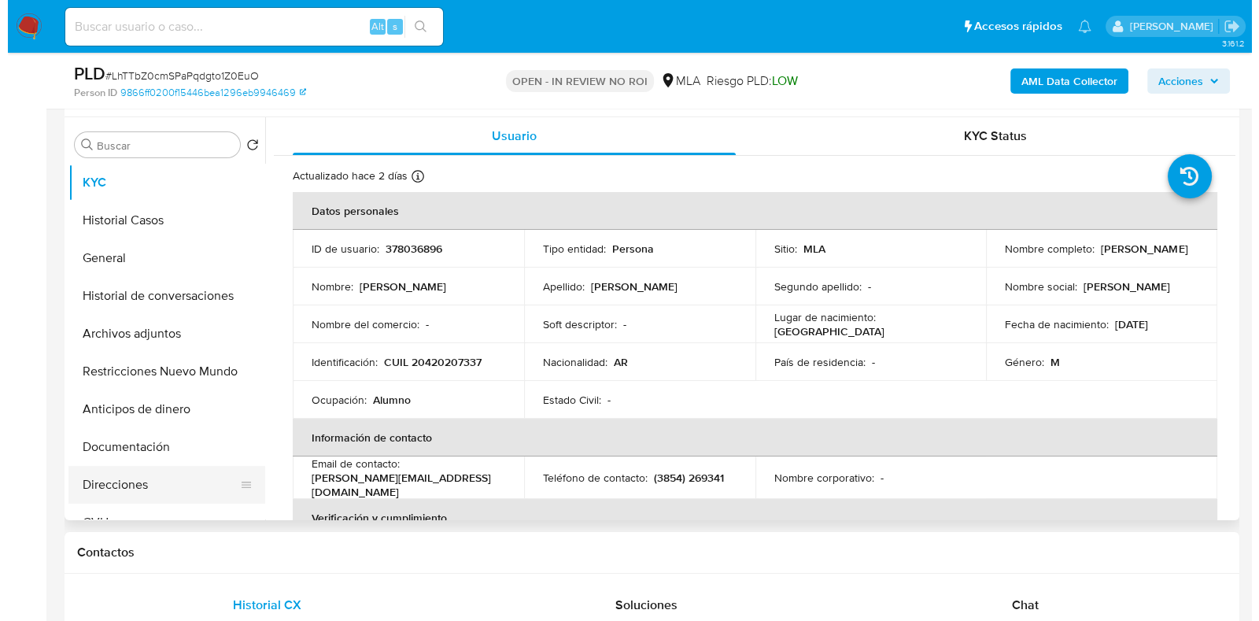
scroll to position [295, 0]
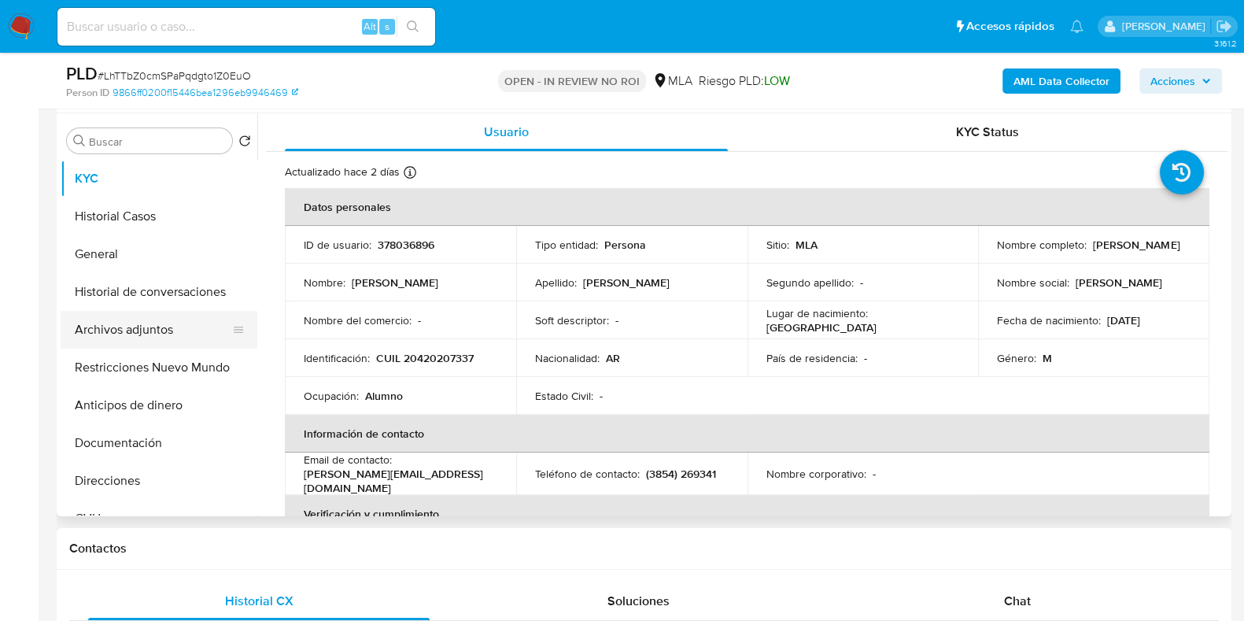
click at [157, 328] on button "Archivos adjuntos" at bounding box center [153, 330] width 184 height 38
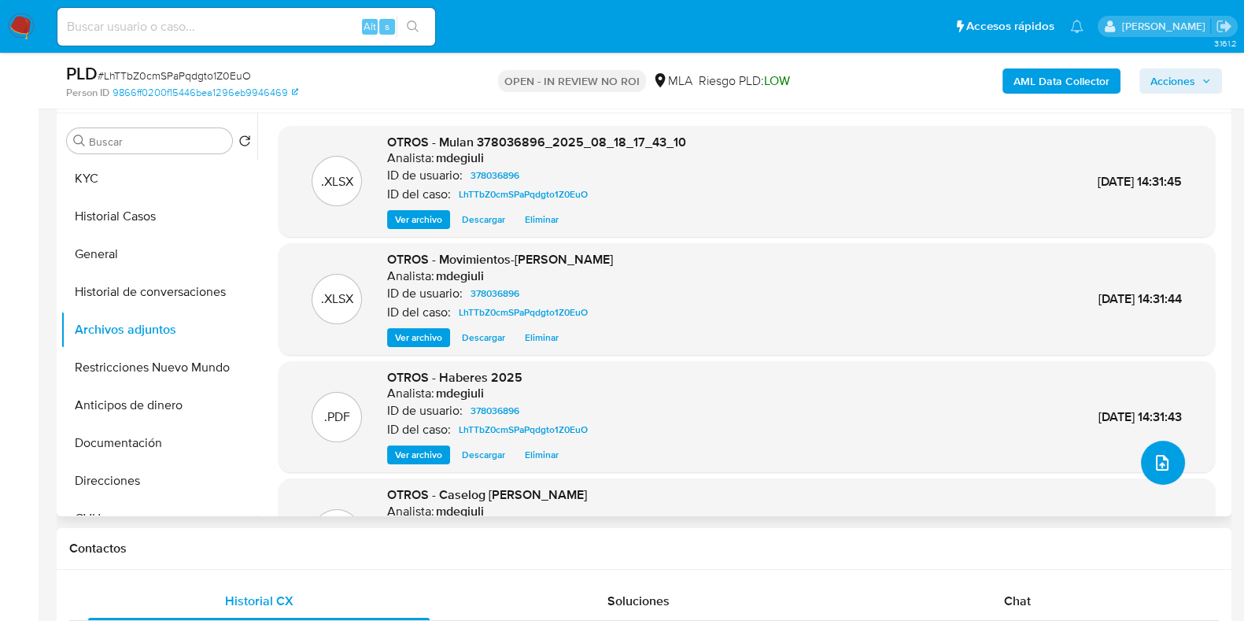
click at [1156, 453] on icon "upload-file" at bounding box center [1162, 462] width 19 height 19
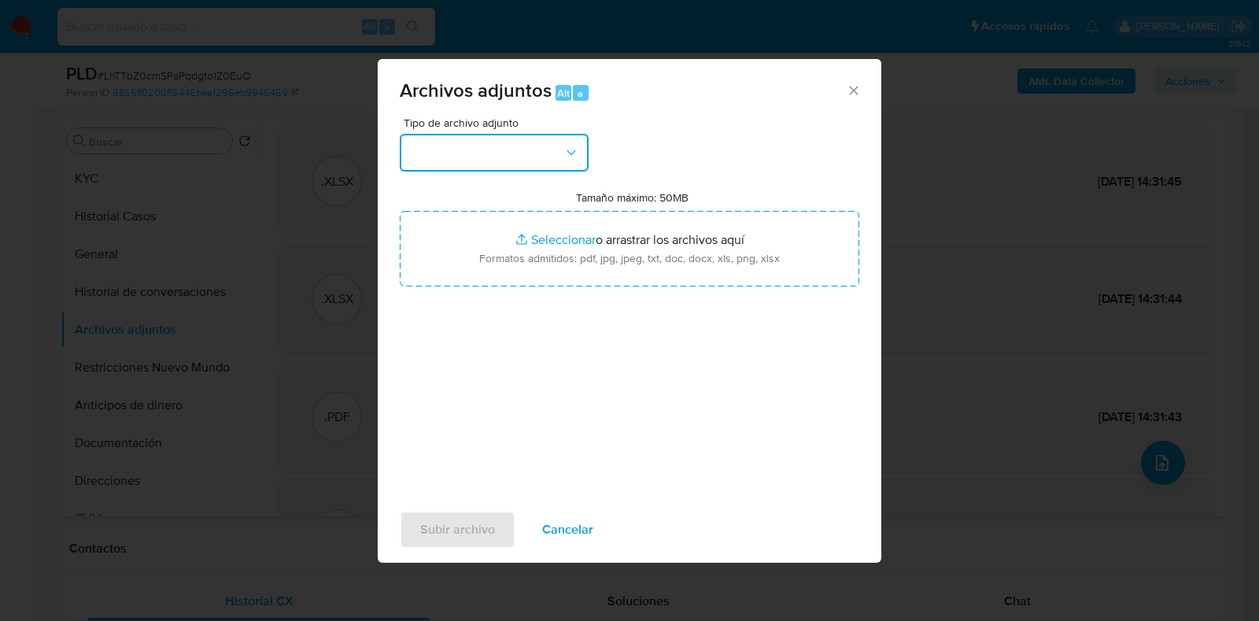
click at [548, 161] on button "button" at bounding box center [494, 153] width 189 height 38
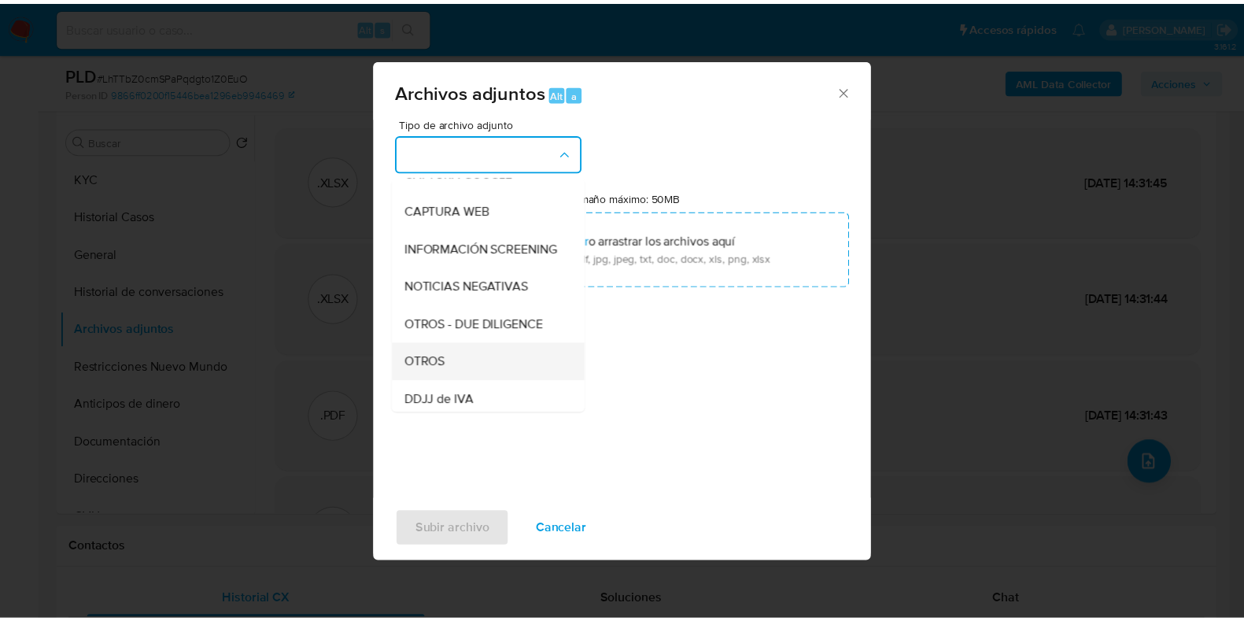
scroll to position [196, 0]
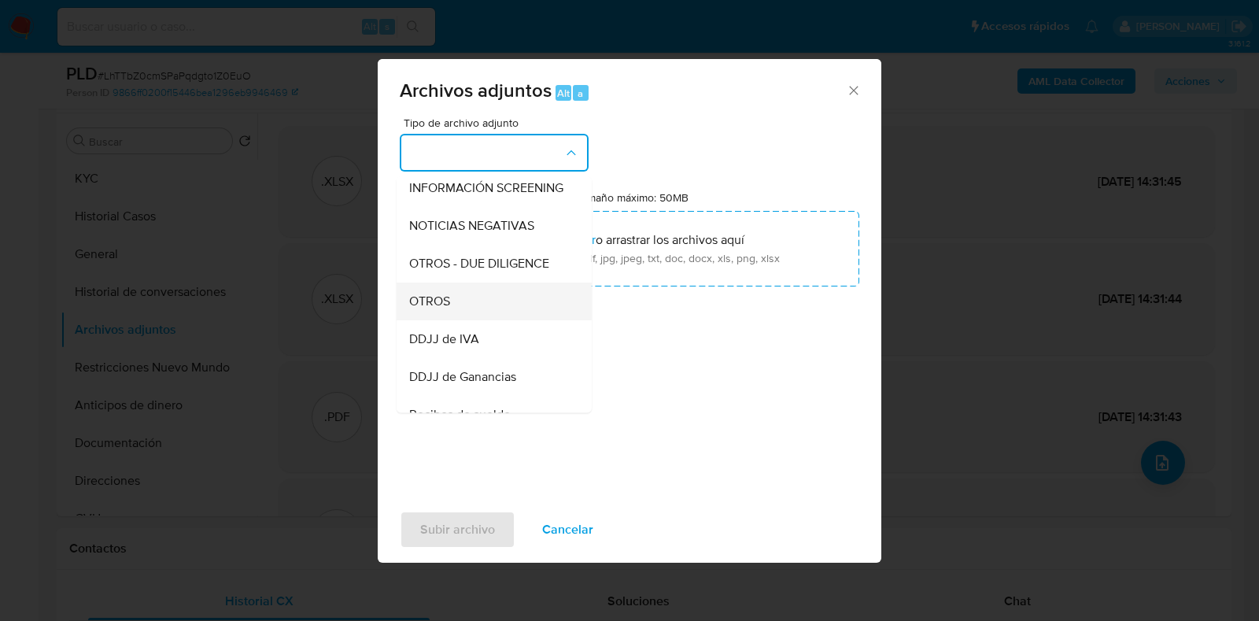
click at [497, 320] on div "OTROS" at bounding box center [489, 301] width 161 height 38
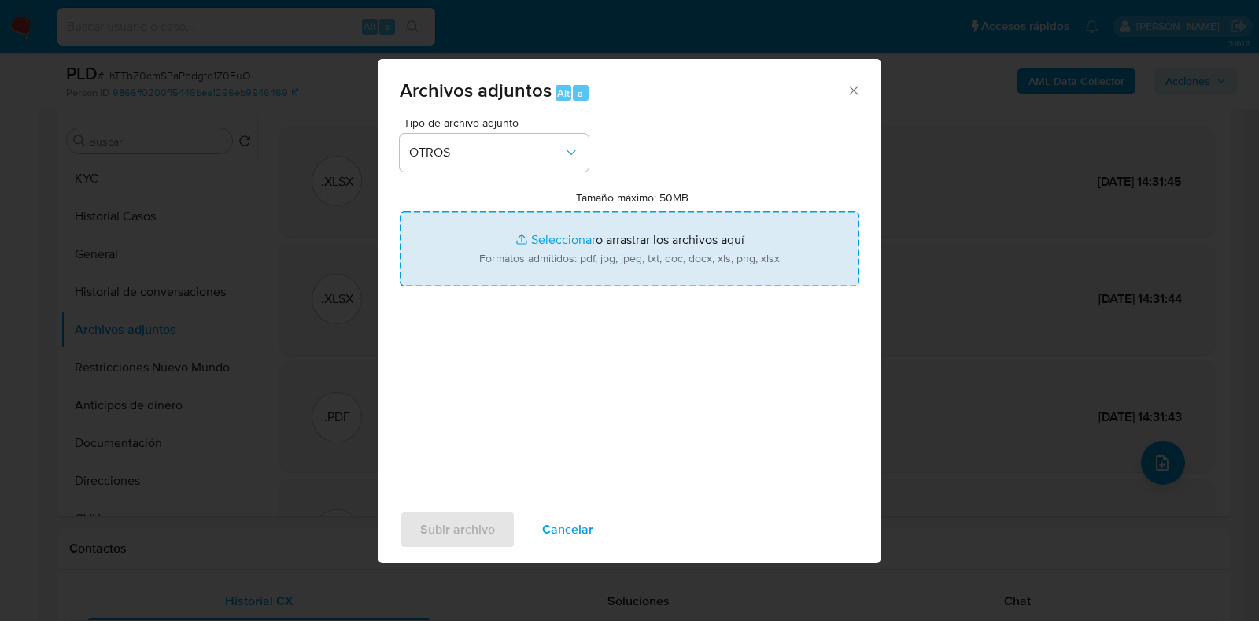
type input "C:\fakepath\v2Caselog Angel Fernando Ortiz.docx"
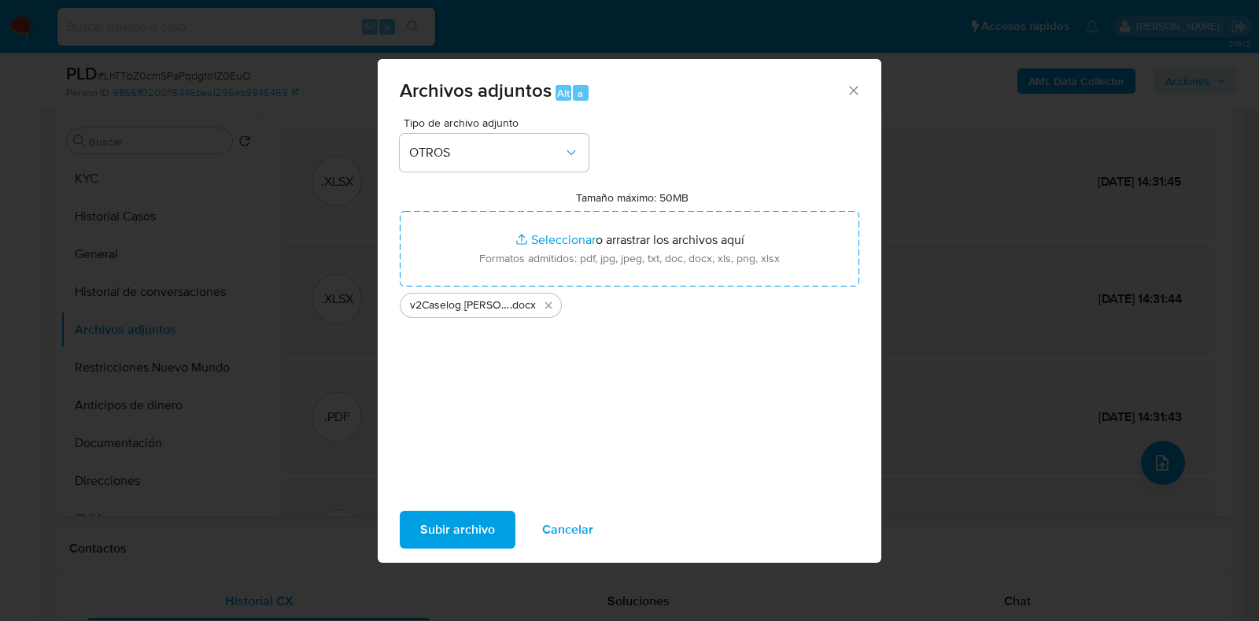
click at [459, 533] on span "Subir archivo" at bounding box center [457, 529] width 75 height 35
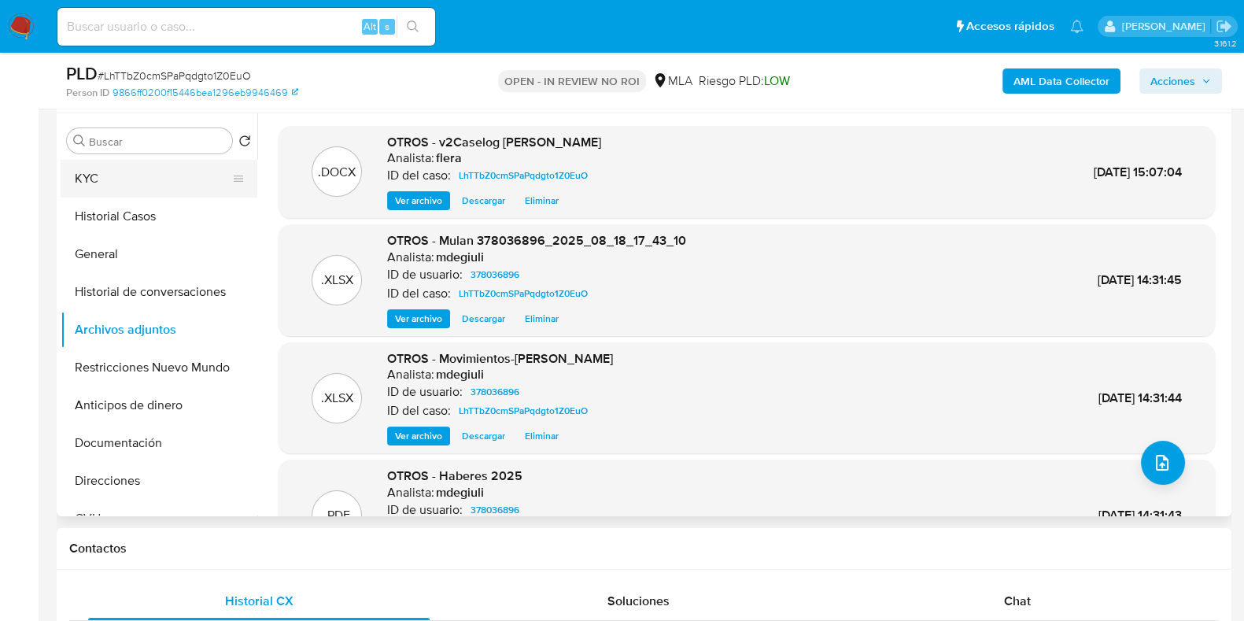
click at [143, 175] on button "KYC" at bounding box center [153, 179] width 184 height 38
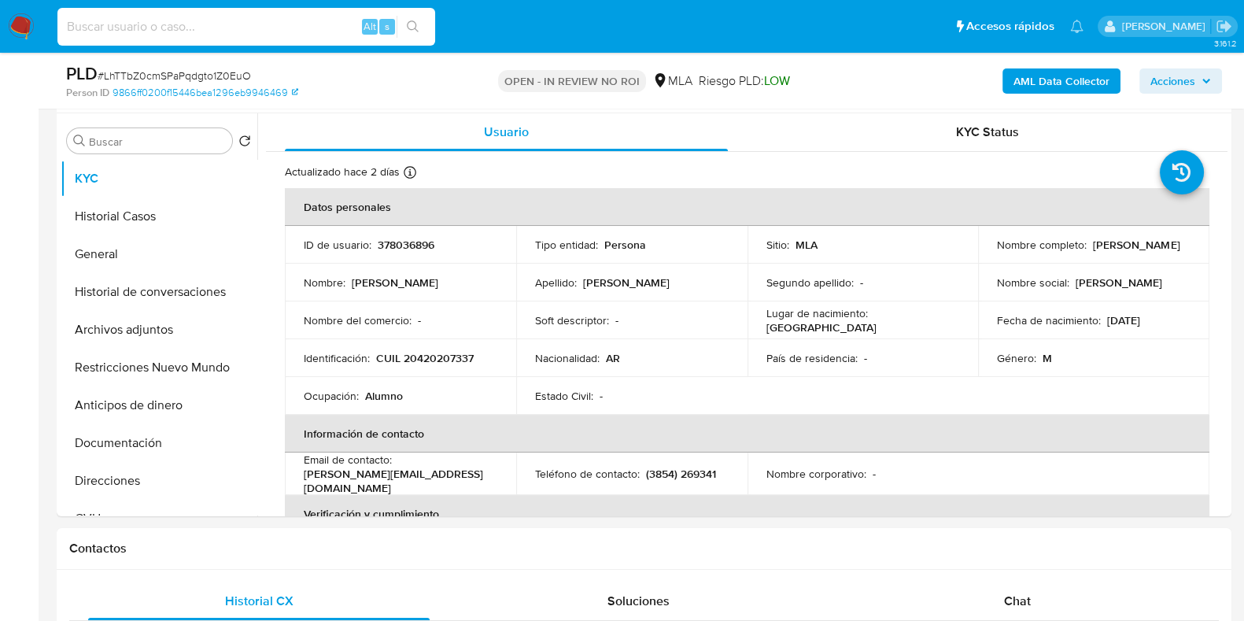
click at [157, 18] on input at bounding box center [246, 27] width 378 height 20
paste input "N0s3h18wjUeUmm1EkKhLzwwD"
type input "N0s3h18wjUeUmm1EkKhLzwwD"
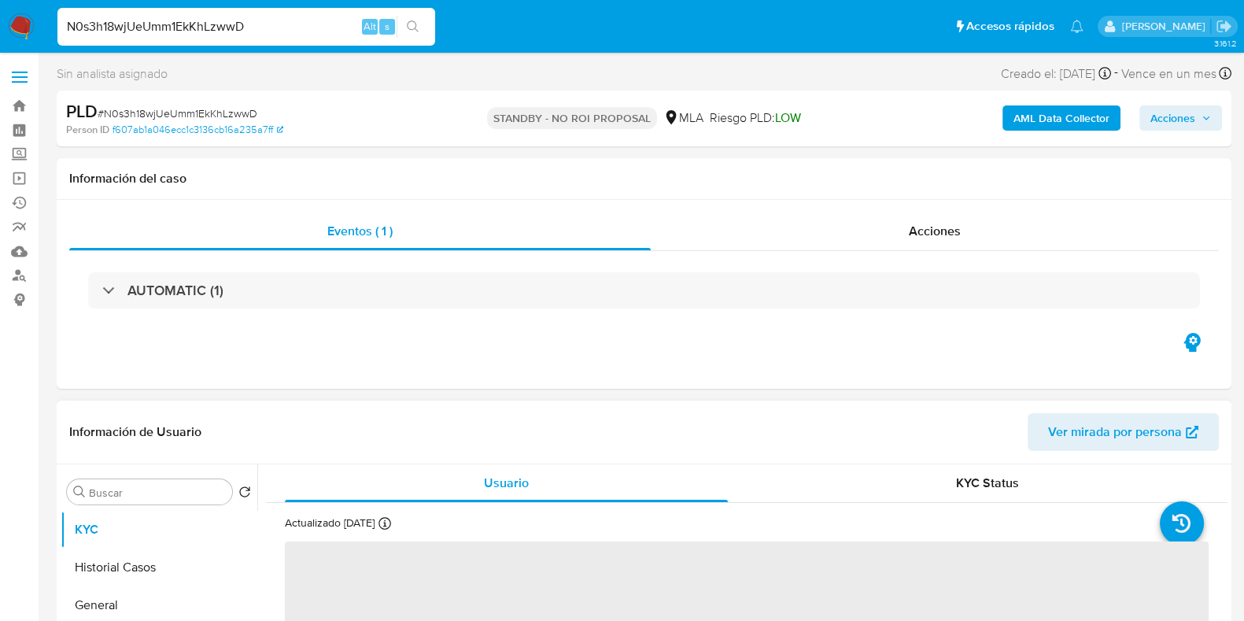
select select "10"
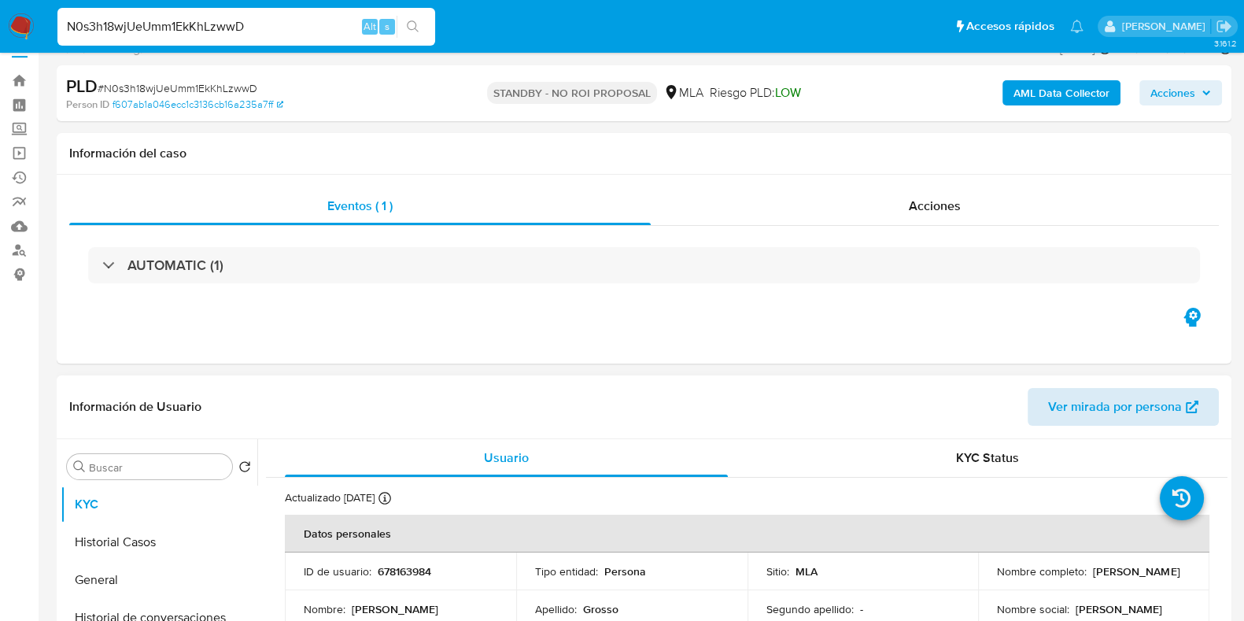
scroll to position [98, 0]
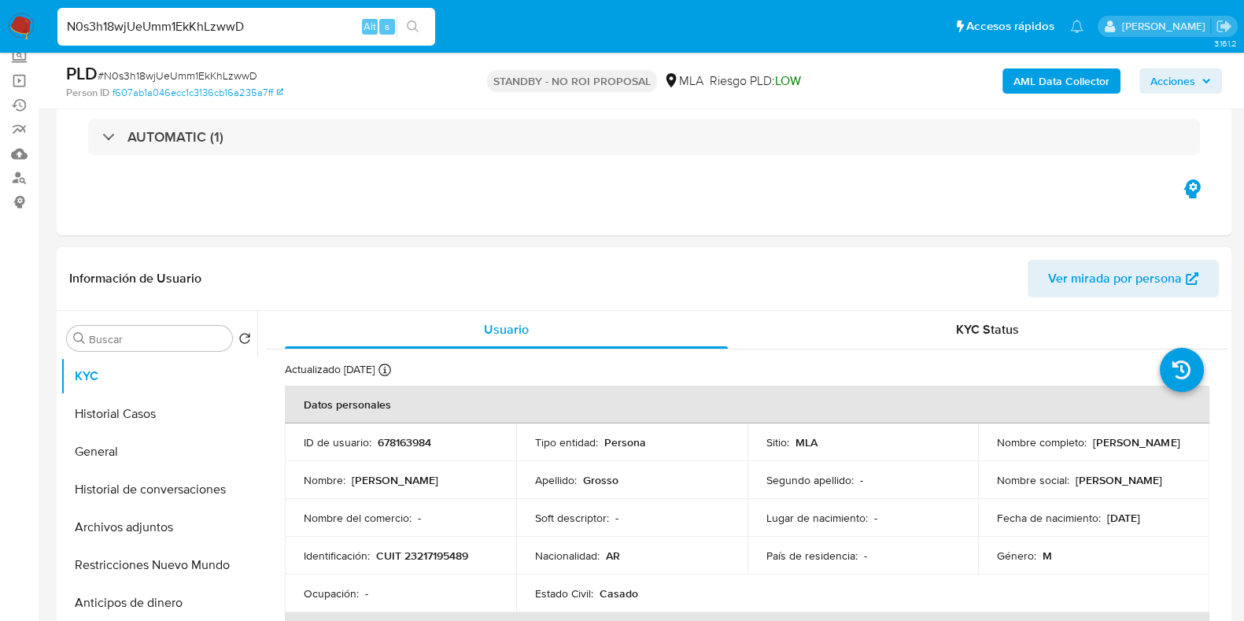
drag, startPoint x: 1110, startPoint y: 448, endPoint x: 995, endPoint y: 452, distance: 114.9
click at [997, 449] on div "Nombre completo : Roman Eduardo Grosso" at bounding box center [1094, 442] width 194 height 14
copy p "Roman Eduardo Grosso"
click at [127, 399] on button "Historial Casos" at bounding box center [153, 414] width 184 height 38
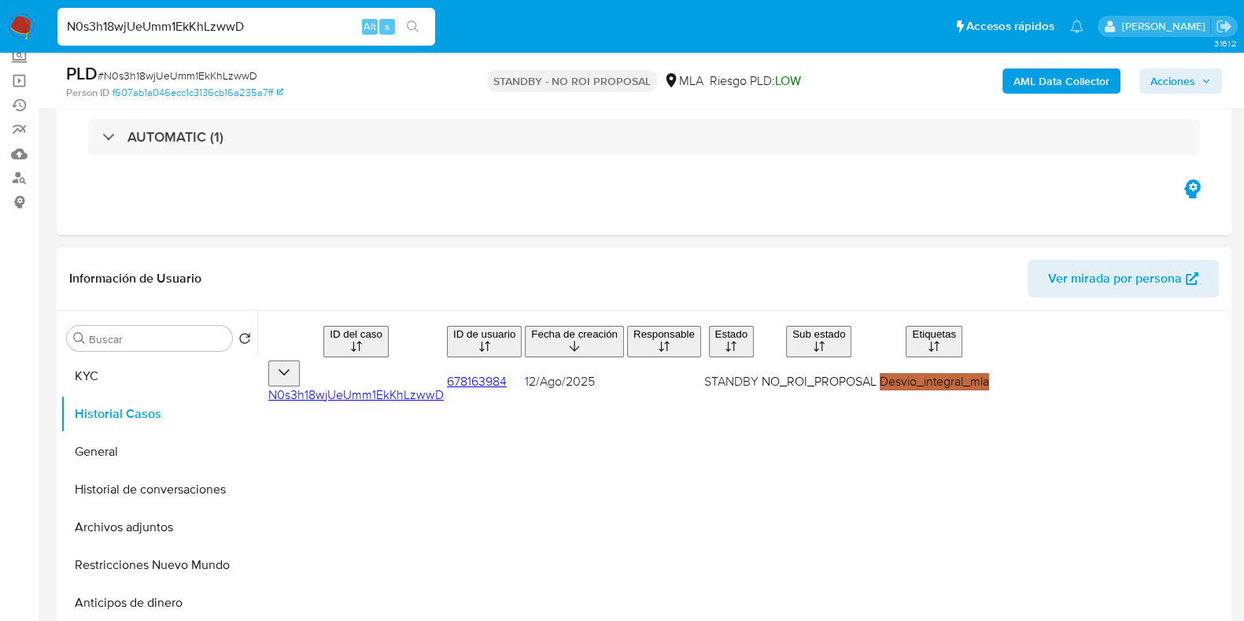
scroll to position [196, 0]
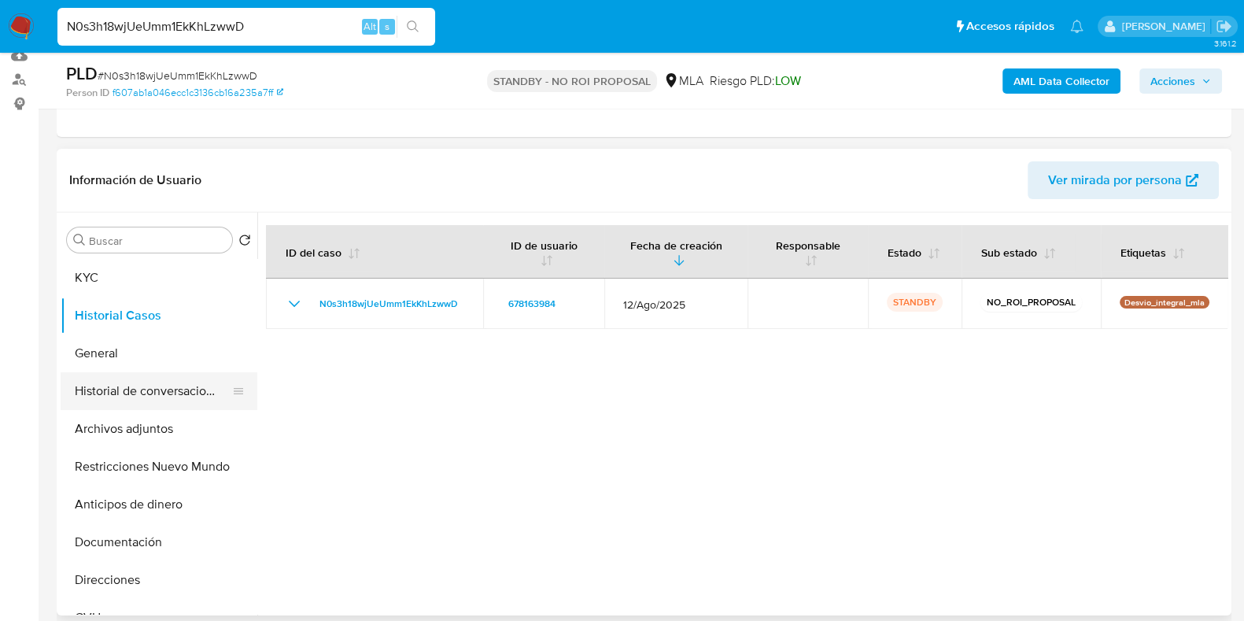
click at [143, 398] on button "Historial de conversaciones" at bounding box center [153, 391] width 184 height 38
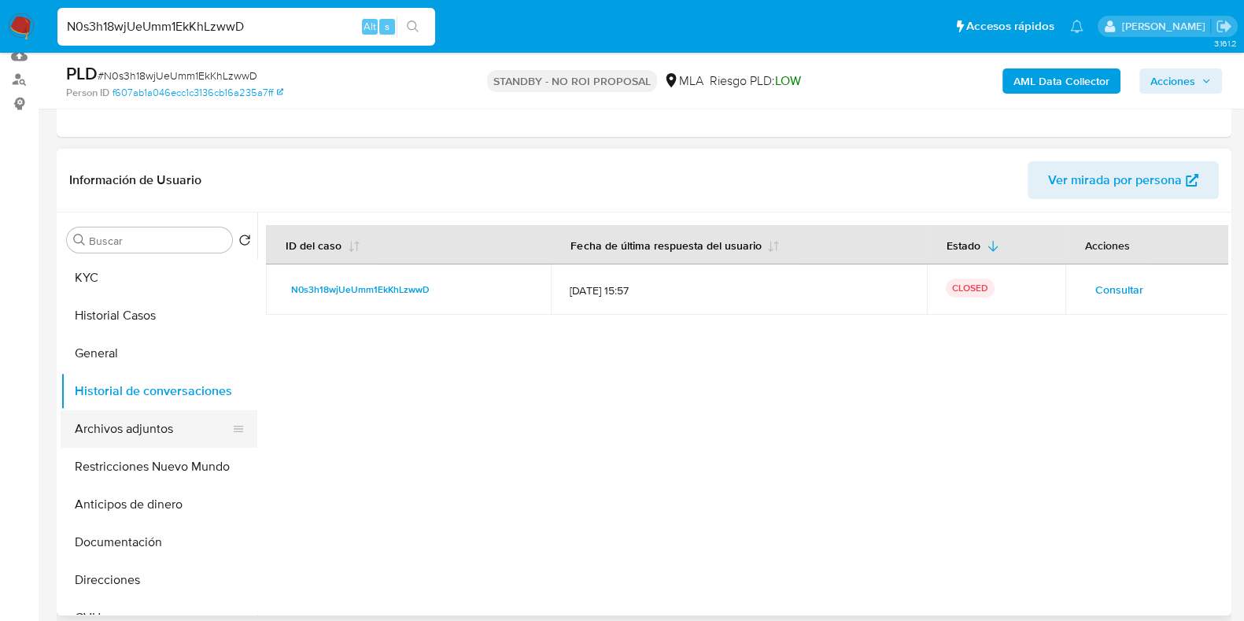
click at [154, 415] on button "Archivos adjuntos" at bounding box center [153, 429] width 184 height 38
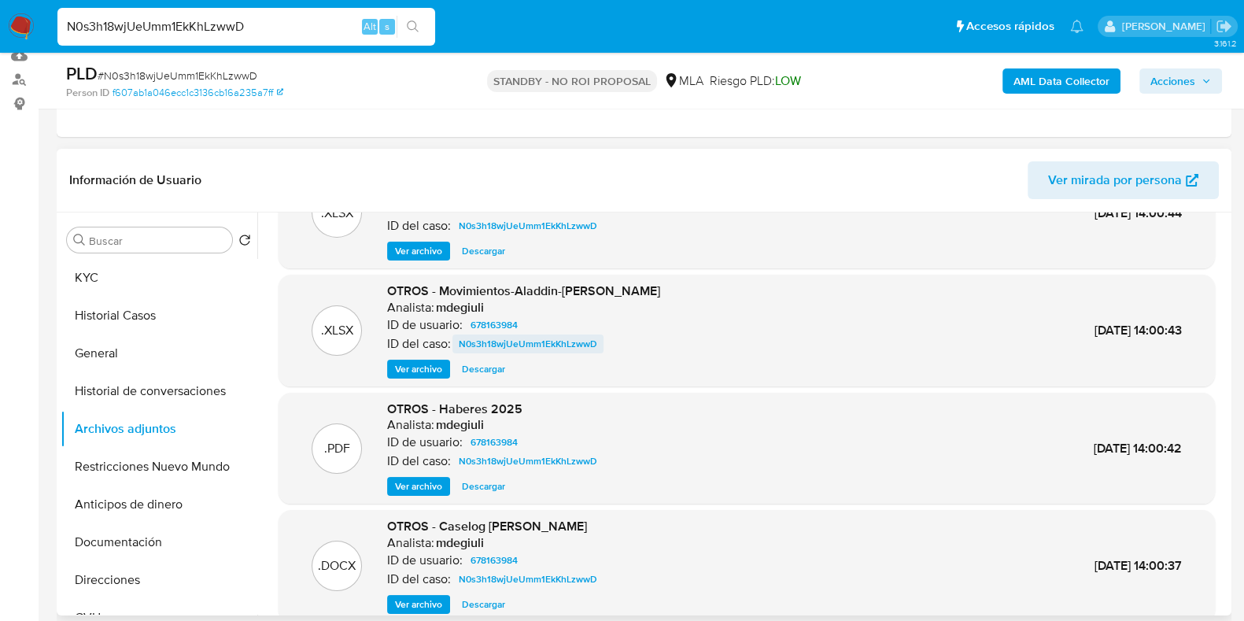
scroll to position [98, 0]
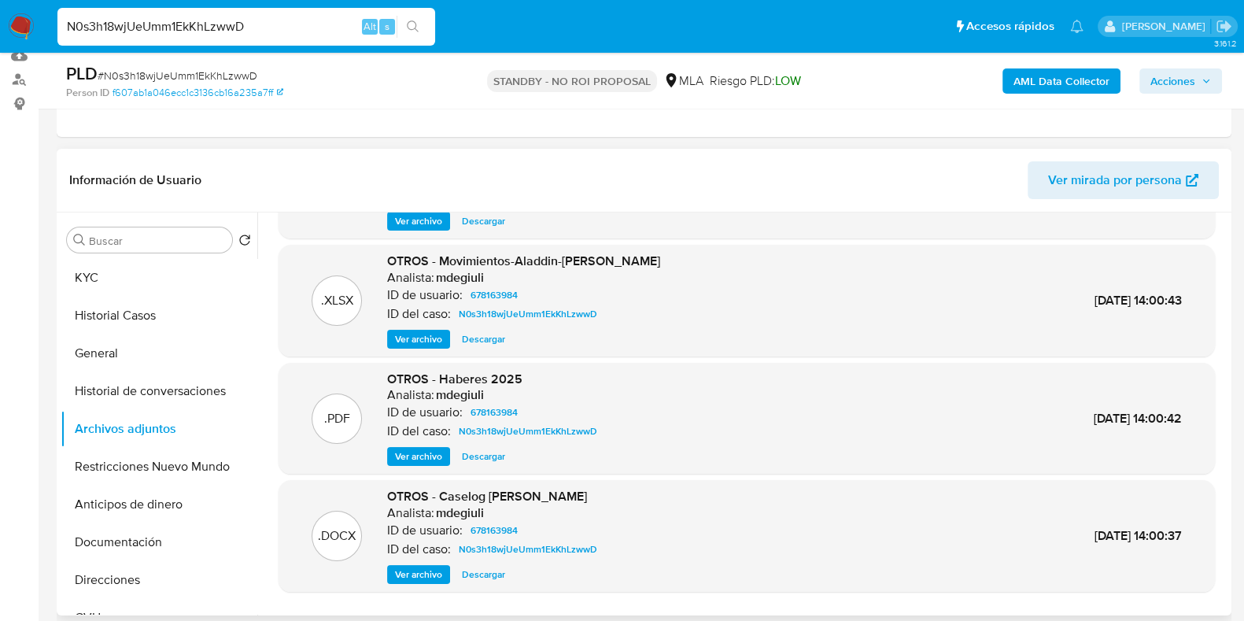
click at [495, 340] on span "Descargar" at bounding box center [483, 339] width 43 height 16
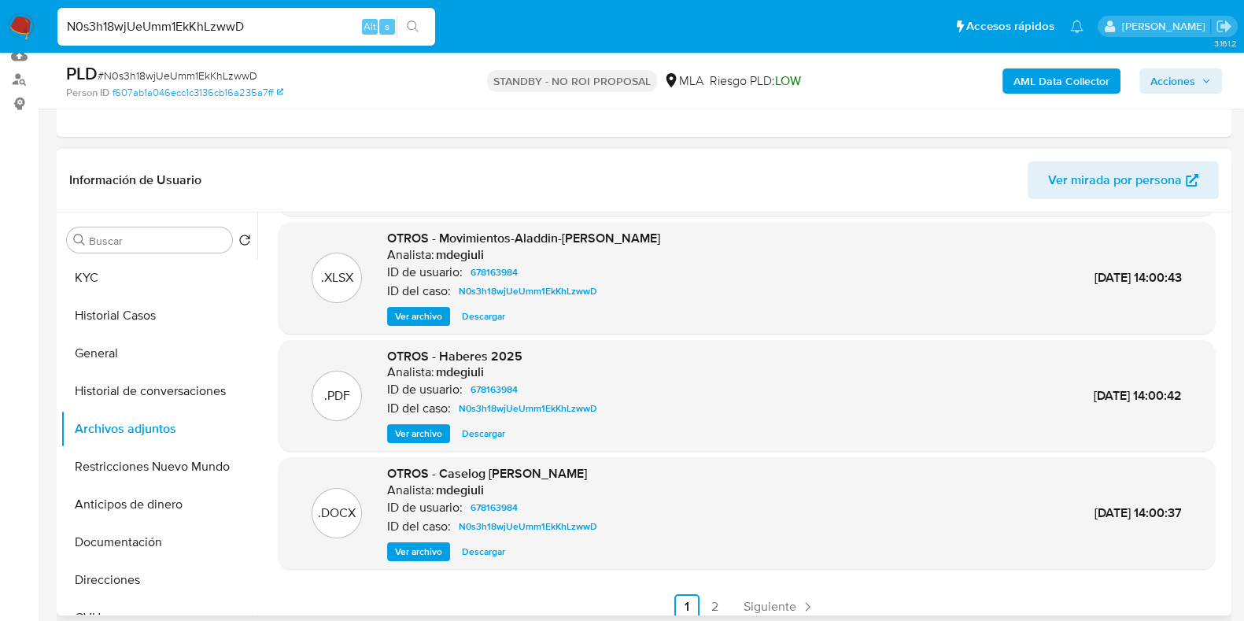
scroll to position [132, 0]
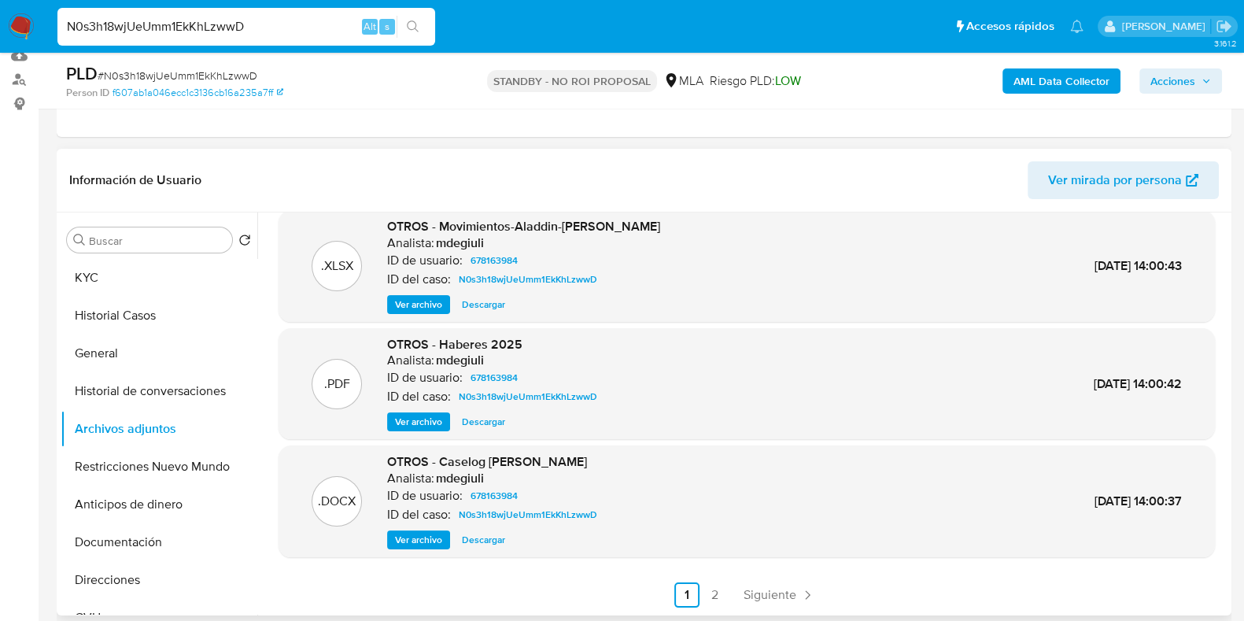
click at [492, 541] on span "Descargar" at bounding box center [483, 540] width 43 height 16
click at [762, 589] on span "Siguiente" at bounding box center [770, 595] width 53 height 13
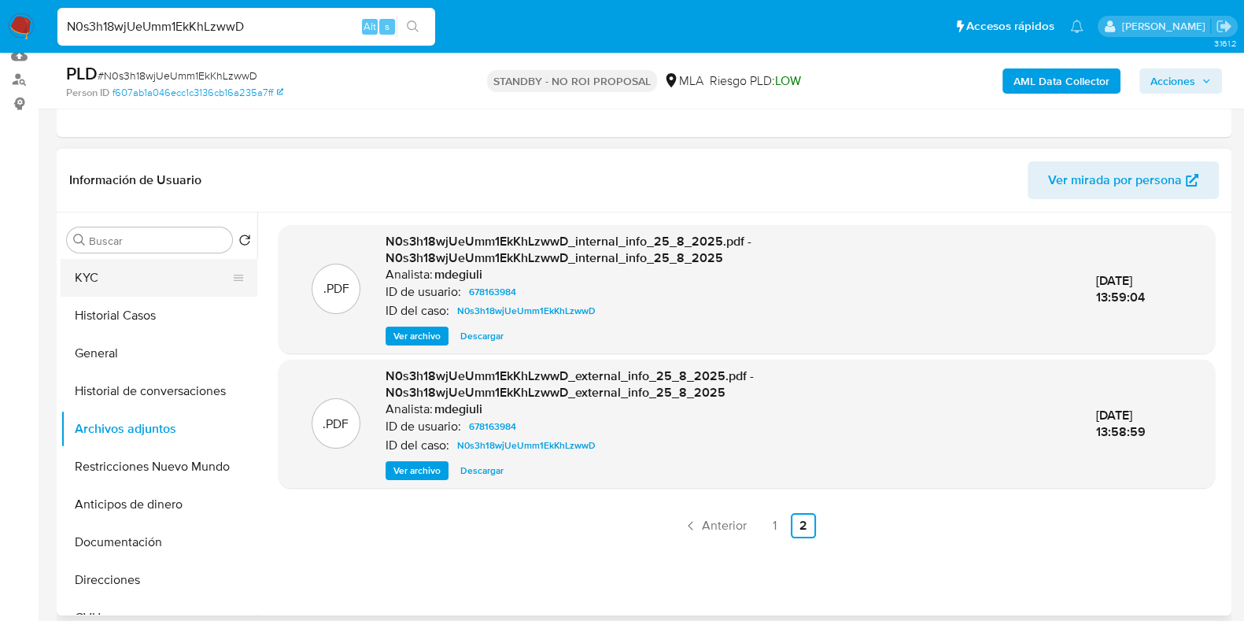
click at [142, 264] on button "KYC" at bounding box center [153, 278] width 184 height 38
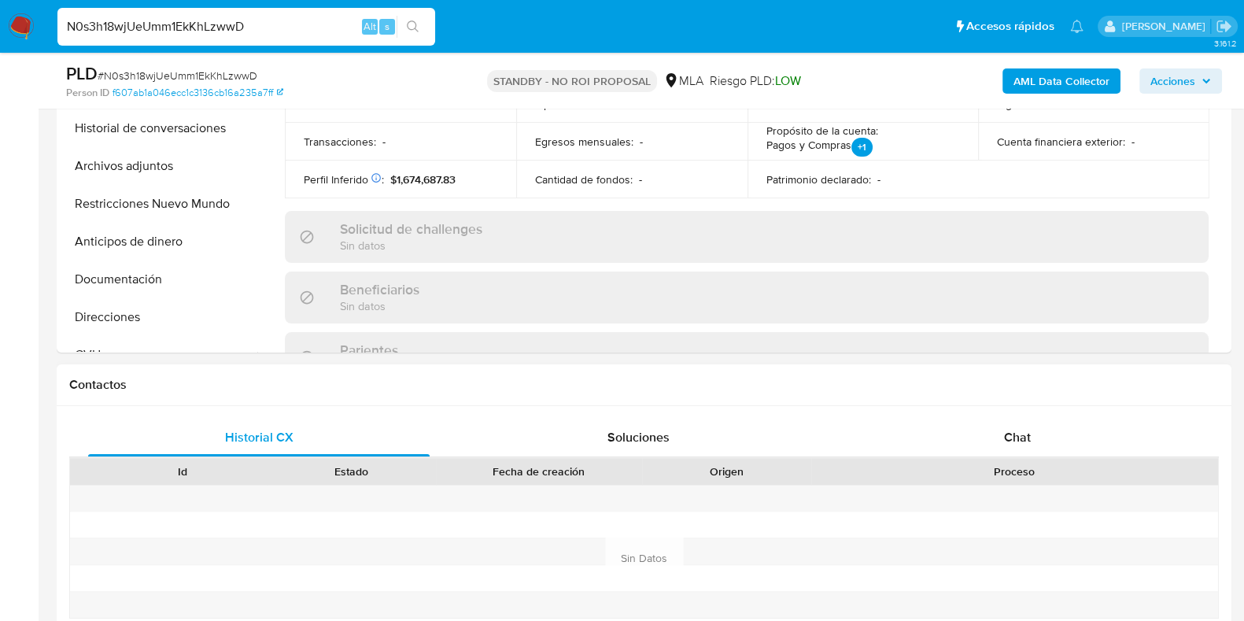
scroll to position [425, 0]
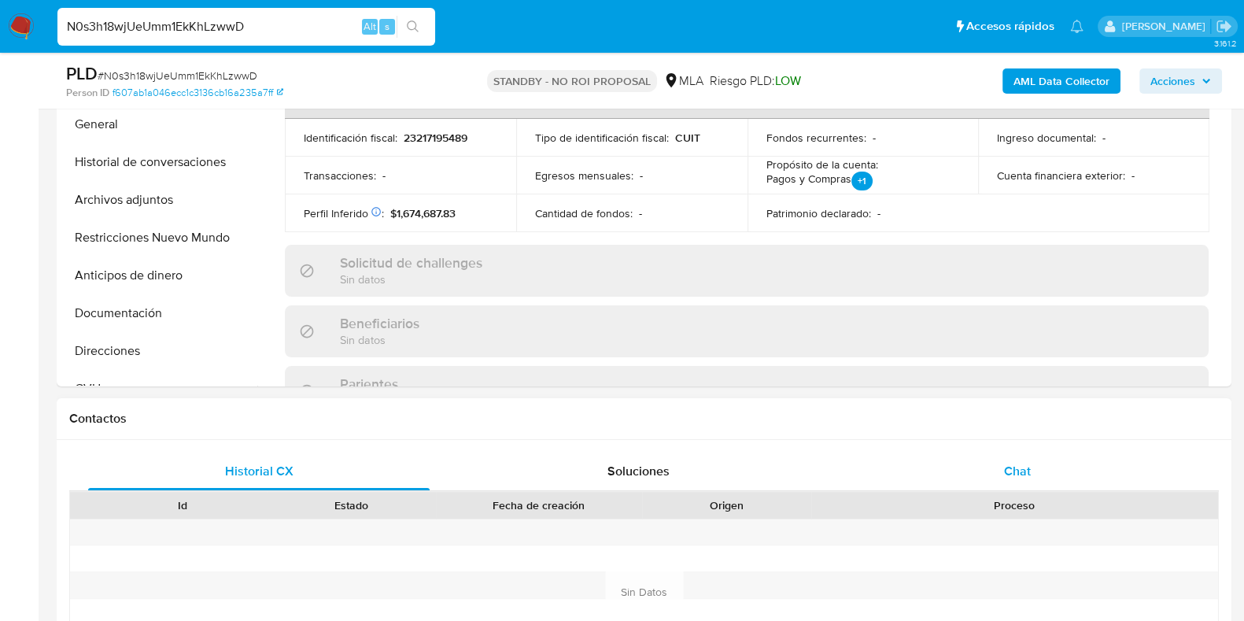
click at [1016, 484] on div "Chat" at bounding box center [1017, 471] width 341 height 38
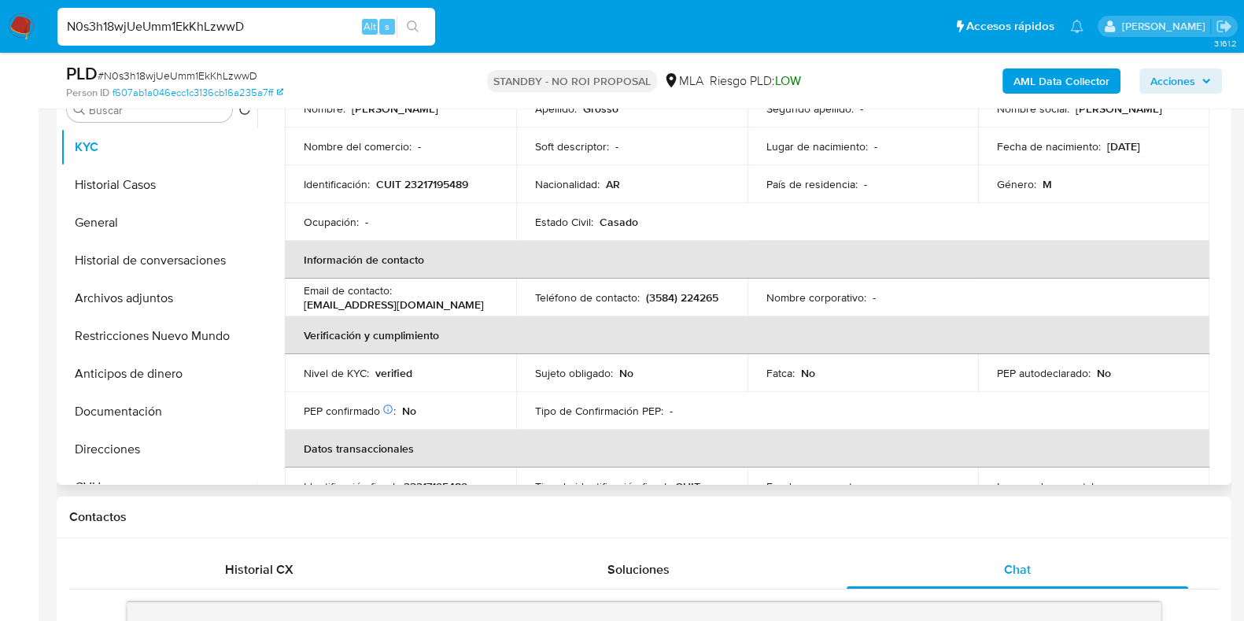
scroll to position [0, 0]
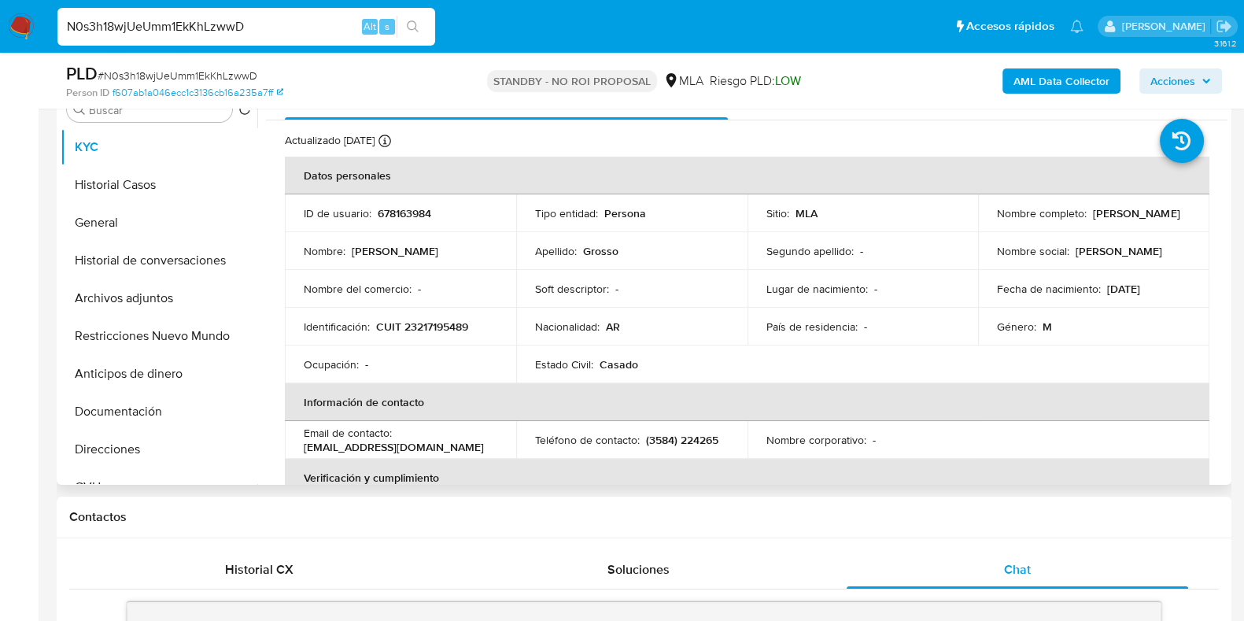
click at [458, 326] on p "CUIT 23217195489" at bounding box center [422, 326] width 92 height 14
copy p "23217195489"
click at [212, 69] on span "# N0s3h18wjUeUmm1EkKhLzwwD" at bounding box center [178, 76] width 160 height 16
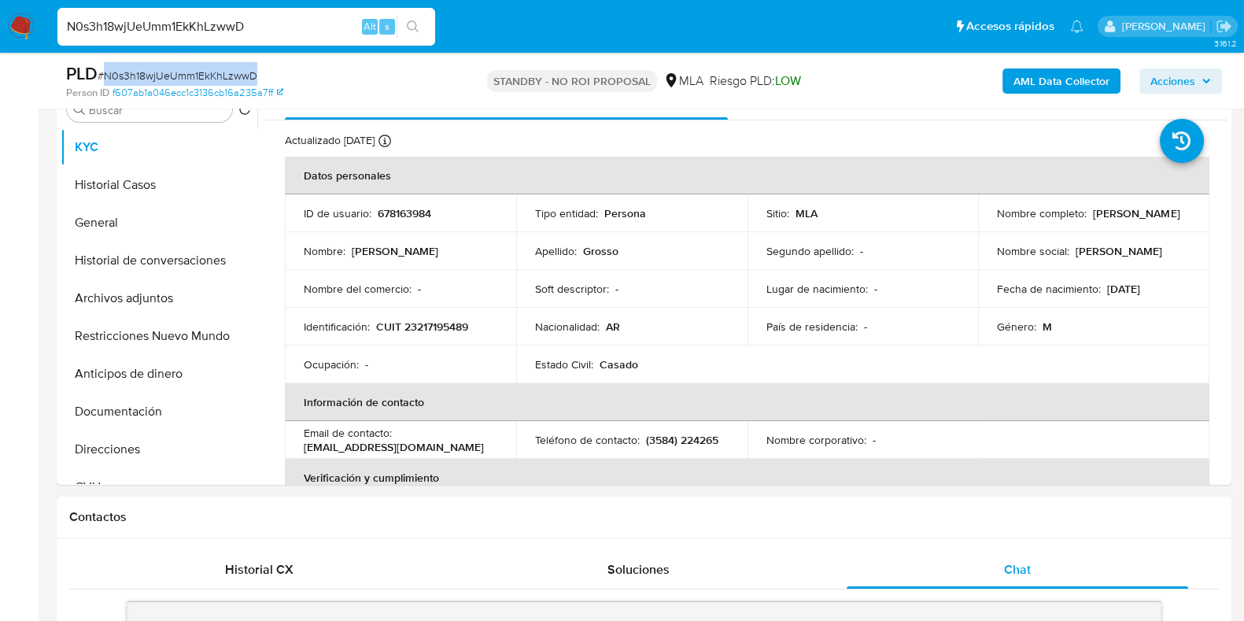
click at [212, 69] on span "# N0s3h18wjUeUmm1EkKhLzwwD" at bounding box center [178, 76] width 160 height 16
copy span "N0s3h18wjUeUmm1EkKhLzwwD"
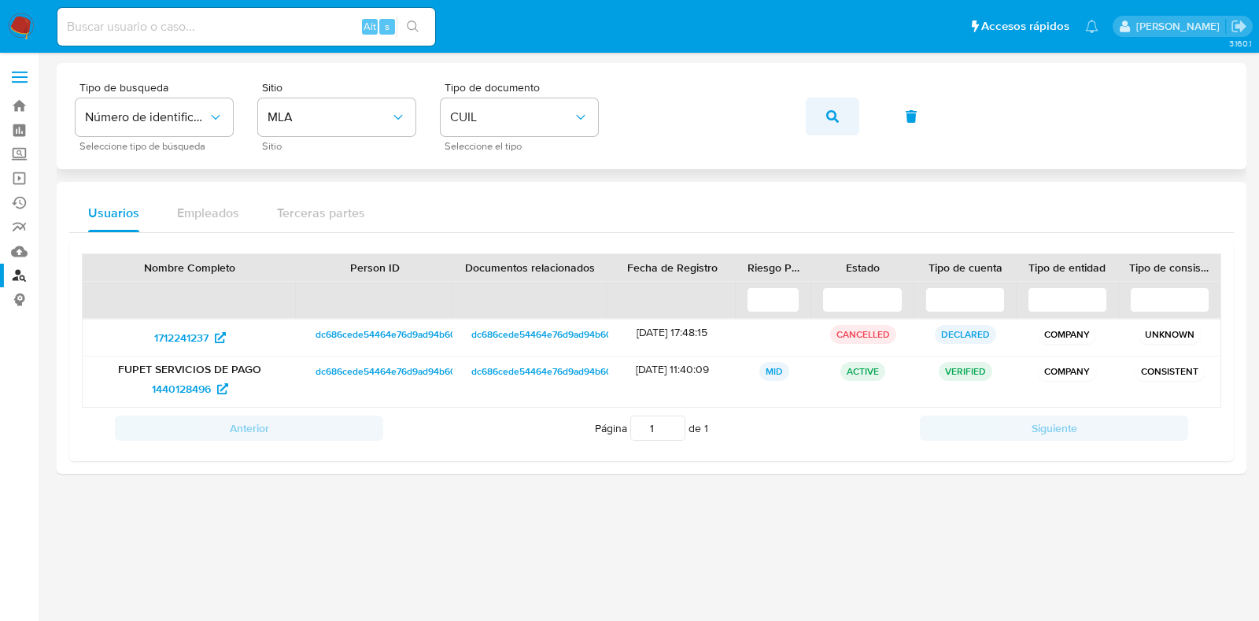
click at [838, 116] on button "button" at bounding box center [833, 117] width 54 height 38
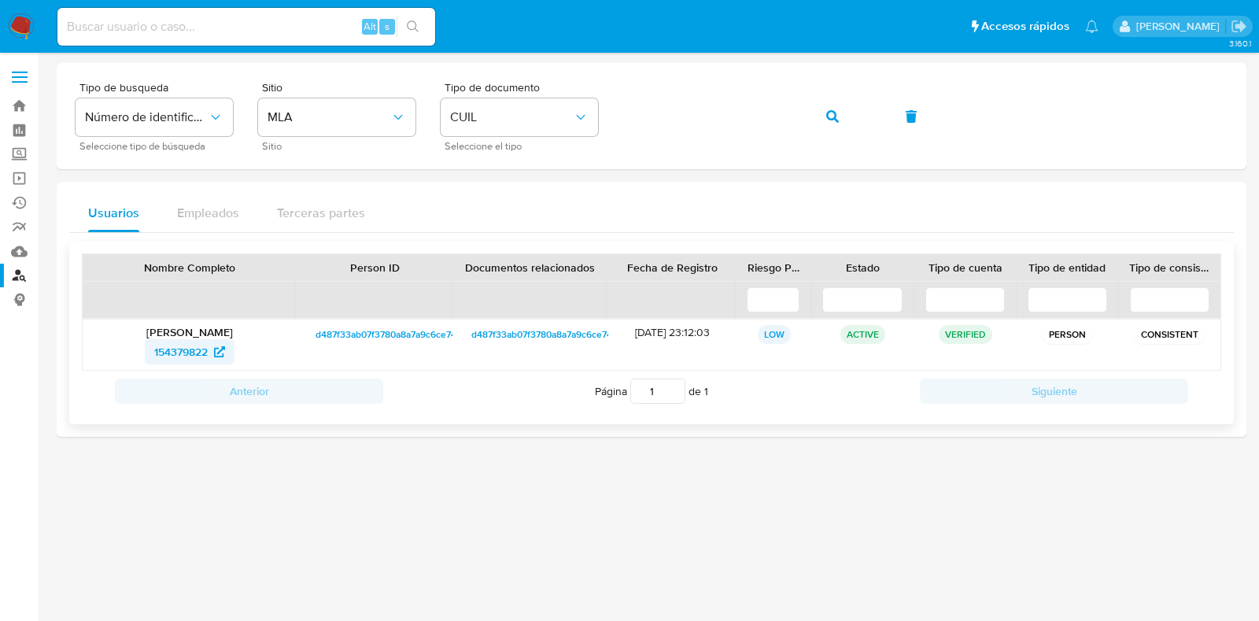
click at [186, 354] on span "154379822" at bounding box center [181, 351] width 54 height 25
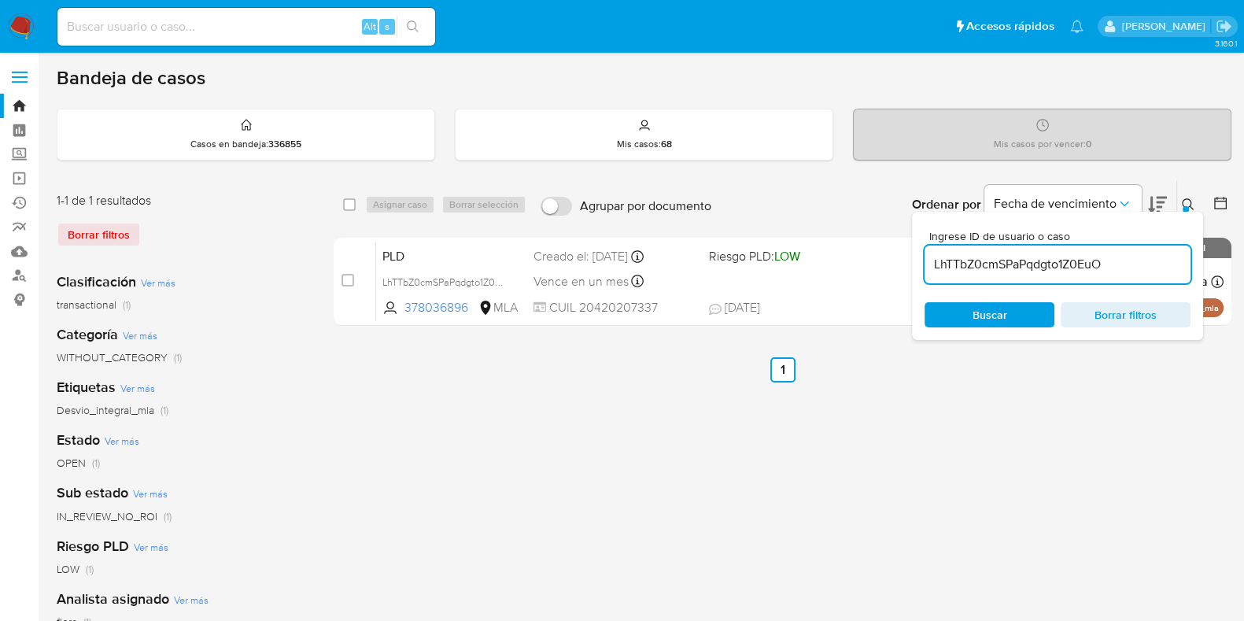
click at [980, 262] on input "LhTTbZ0cmSPaPqdgto1Z0EuO" at bounding box center [1058, 264] width 266 height 20
paste input "N0s3h18wjUeUmm1EkKhLzwwD"
type input "N0s3h18wjUeUmm1EkKhLzwwD"
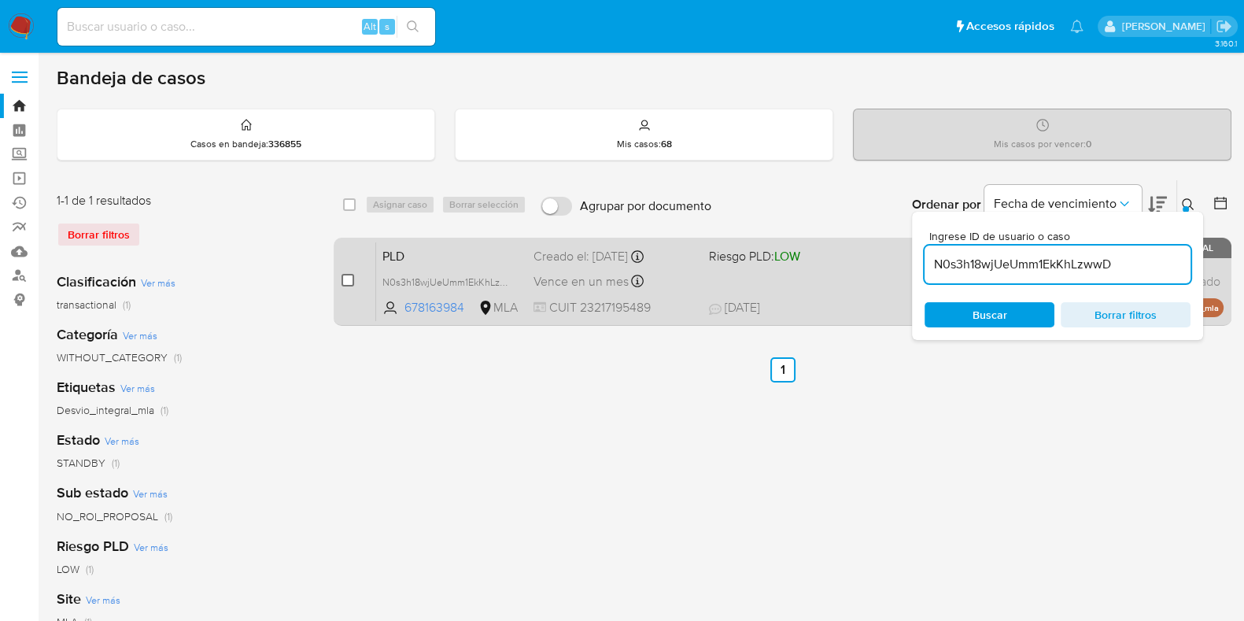
click at [351, 281] on input "checkbox" at bounding box center [347, 280] width 13 height 13
checkbox input "true"
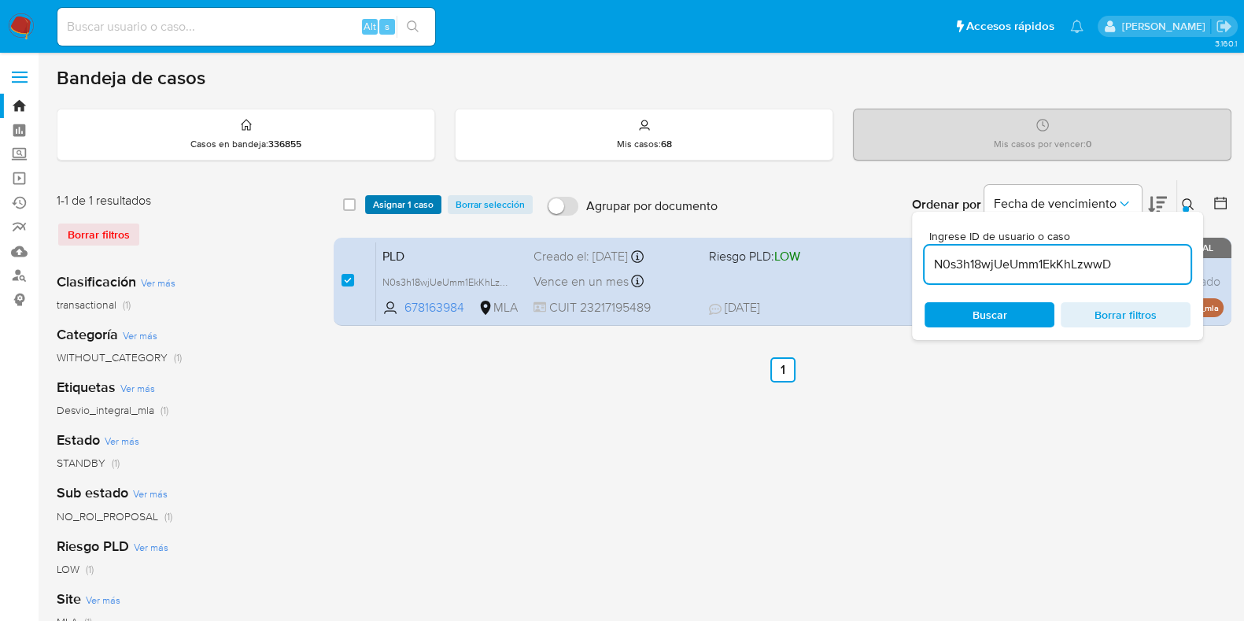
click at [404, 205] on span "Asignar 1 caso" at bounding box center [403, 205] width 61 height 16
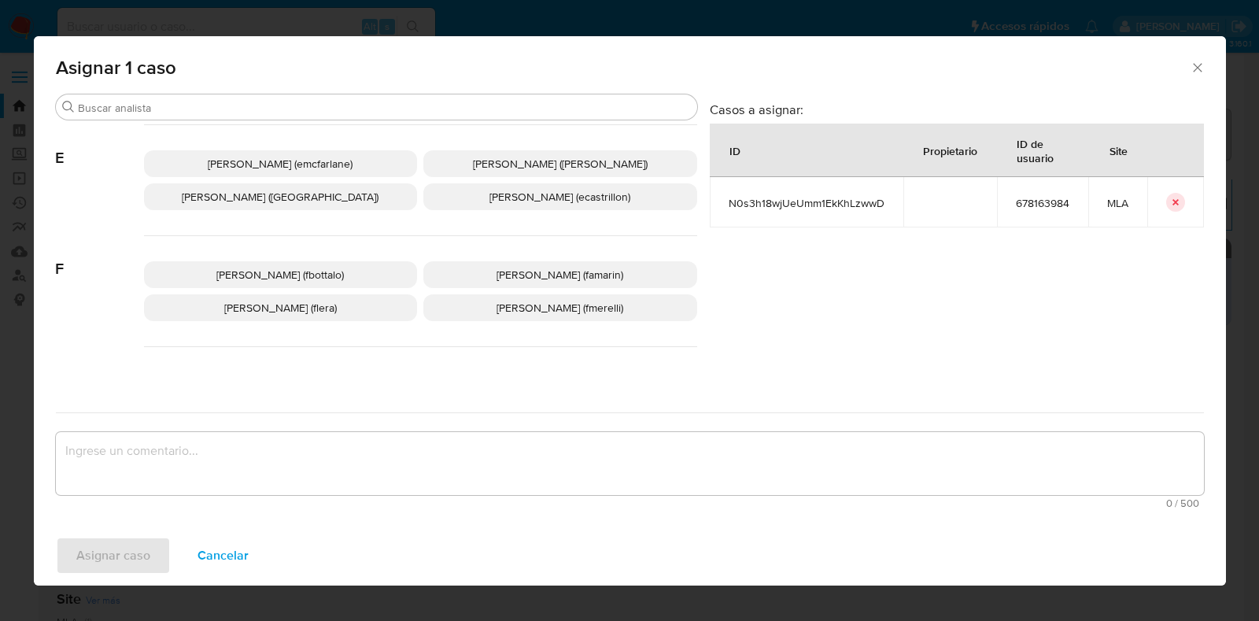
scroll to position [393, 0]
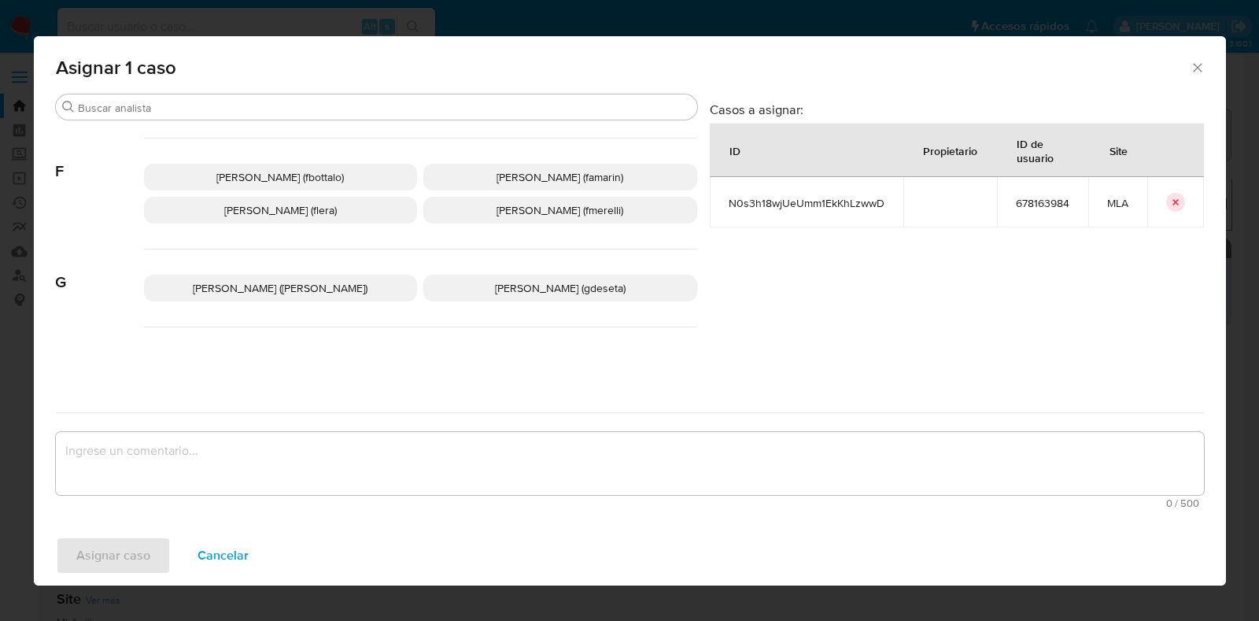
click at [330, 210] on span "[PERSON_NAME] (flera)" at bounding box center [280, 210] width 113 height 16
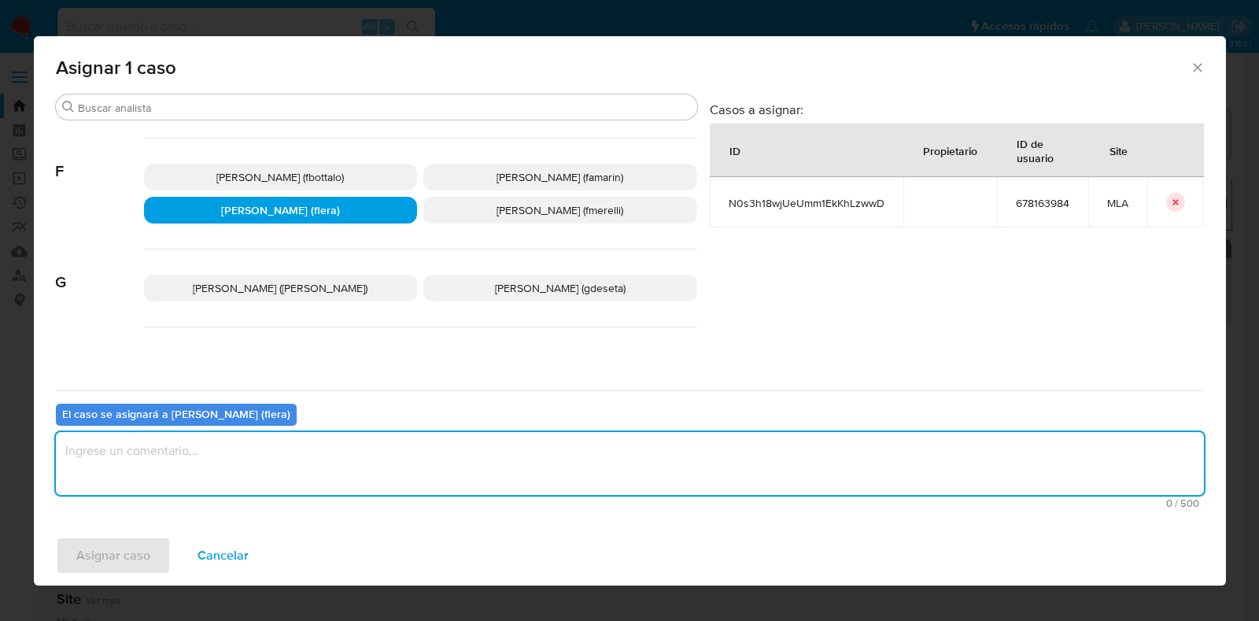
click at [234, 474] on textarea "assign-modal" at bounding box center [630, 463] width 1148 height 63
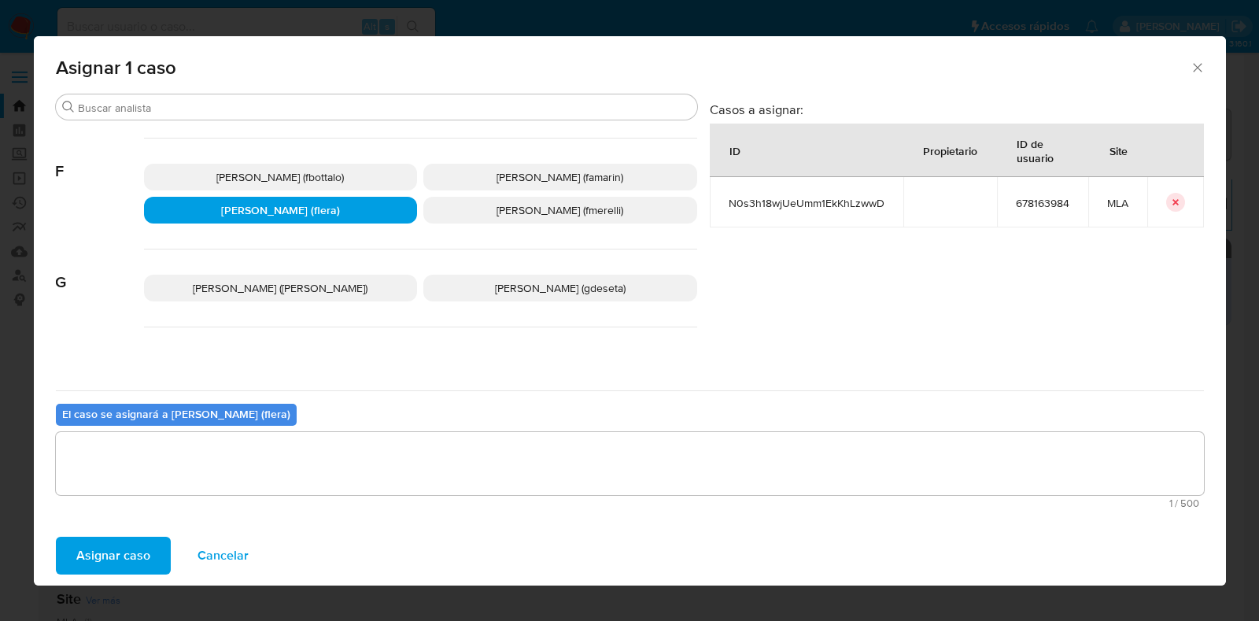
click at [79, 550] on span "Asignar caso" at bounding box center [113, 555] width 74 height 35
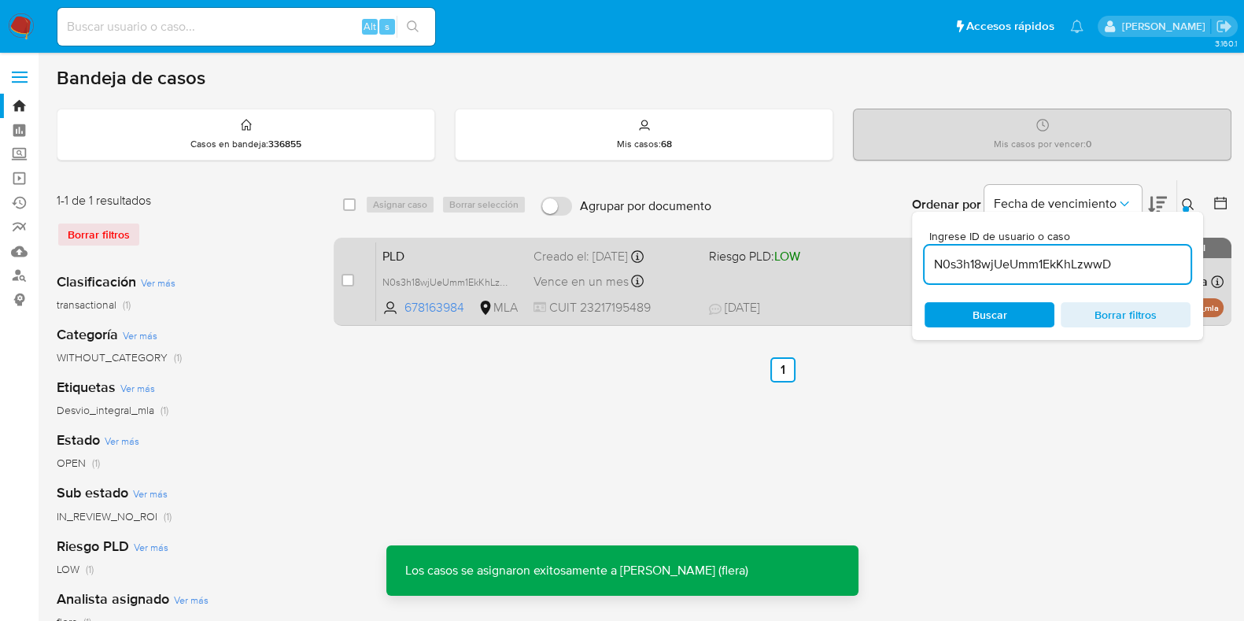
click at [405, 245] on span "PLD" at bounding box center [451, 255] width 138 height 20
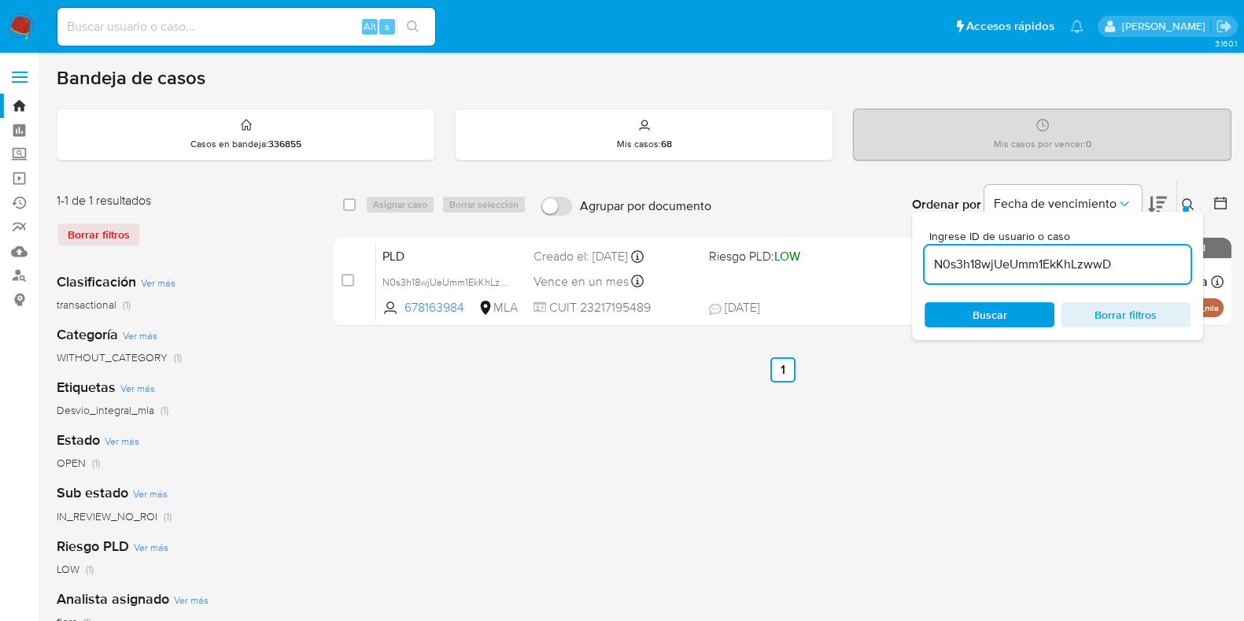
click at [1024, 275] on div "N0s3h18wjUeUmm1EkKhLzwwD" at bounding box center [1058, 264] width 266 height 38
click at [1025, 268] on input "N0s3h18wjUeUmm1EkKhLzwwD" at bounding box center [1058, 264] width 266 height 20
drag, startPoint x: 1024, startPoint y: 269, endPoint x: 1061, endPoint y: 265, distance: 36.4
click at [1061, 265] on input "N0s3h18wjUeUmm1EkKhLzwwD" at bounding box center [1058, 264] width 266 height 20
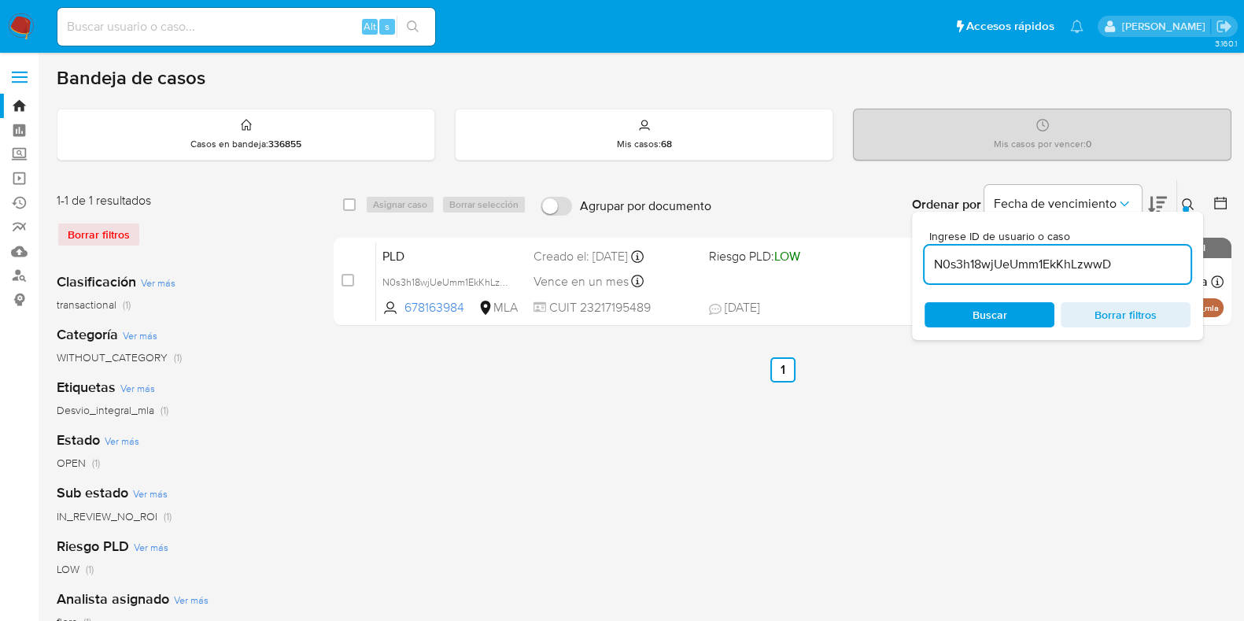
drag, startPoint x: 1061, startPoint y: 265, endPoint x: 1105, endPoint y: 270, distance: 45.1
click at [1109, 270] on input "N0s3h18wjUeUmm1EkKhLzwwD" at bounding box center [1058, 264] width 266 height 20
click at [1073, 269] on input "N0s3h18wjUeUmm1EkKhLzwwD" at bounding box center [1058, 264] width 266 height 20
paste input "OoJ7oLLbn94UqlMAYTzf6B5U"
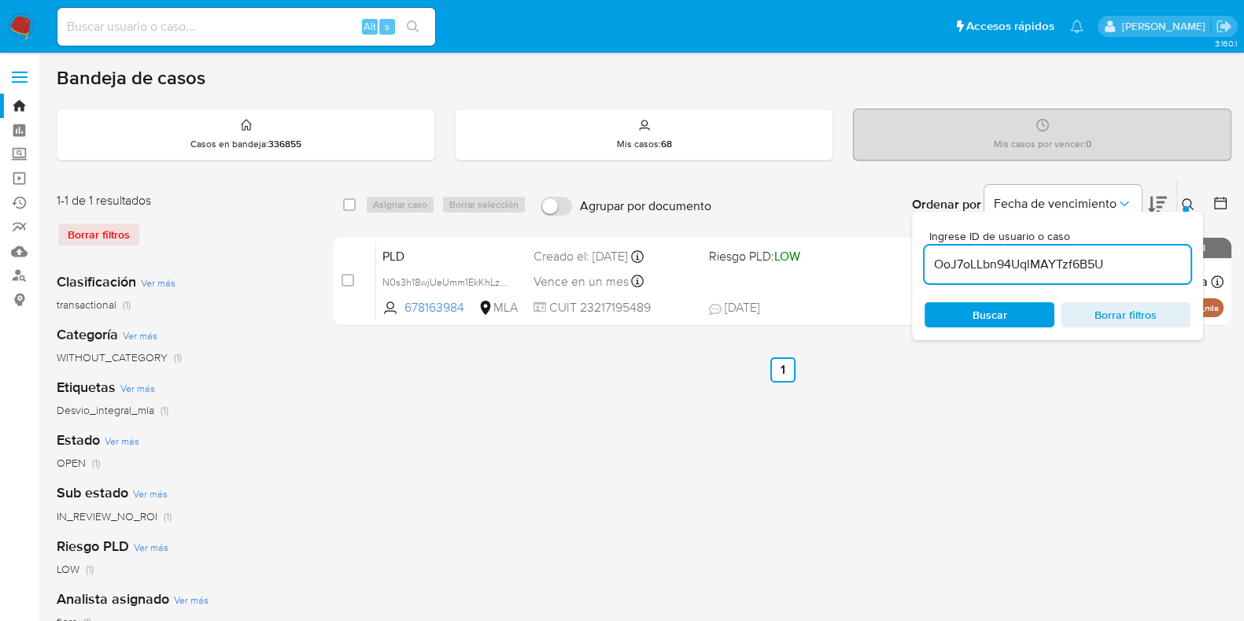
type input "OoJ7oLLbn94UqlMAYTzf6B5U"
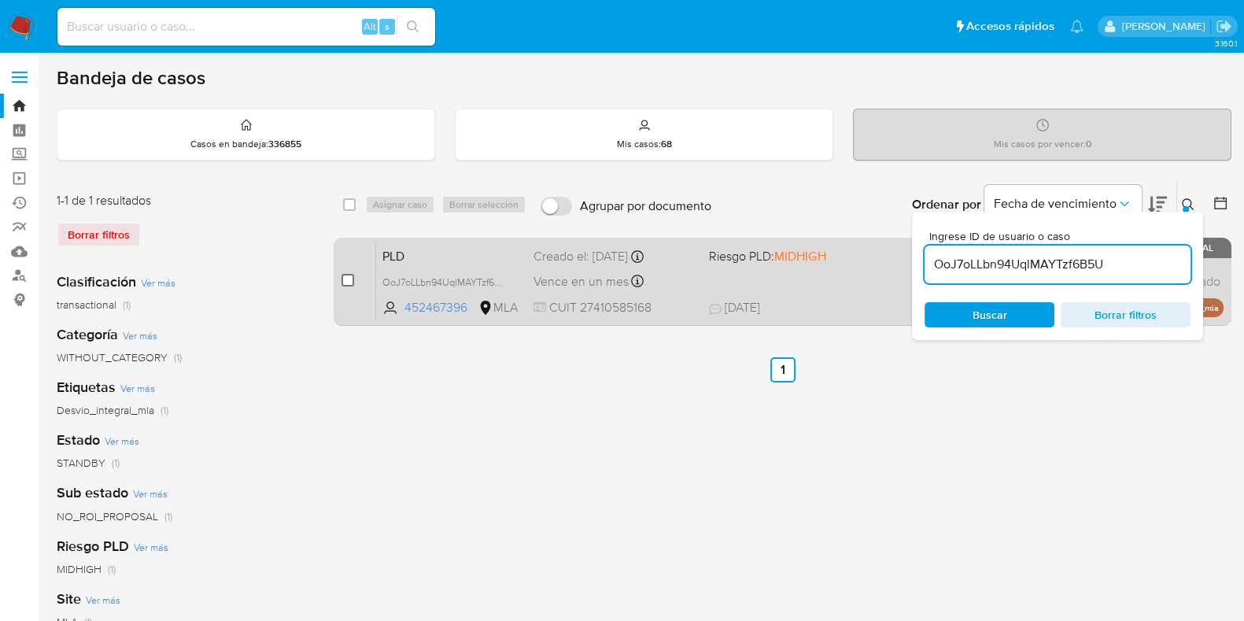
click at [351, 278] on input "checkbox" at bounding box center [347, 280] width 13 height 13
checkbox input "true"
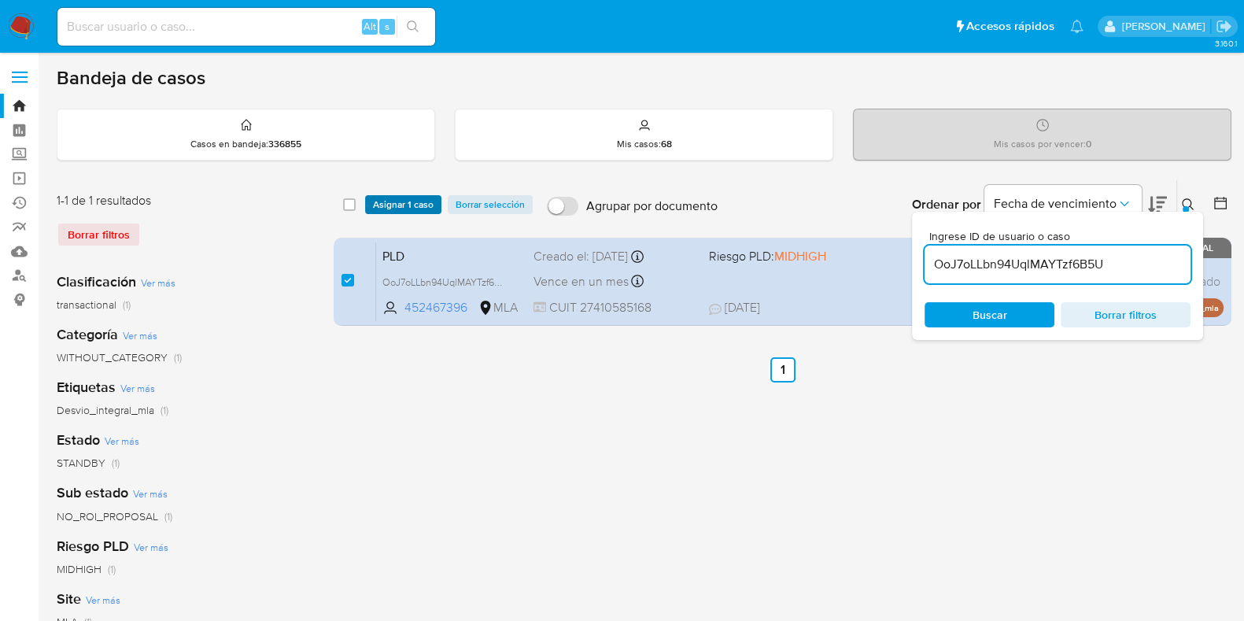
click at [404, 197] on span "Asignar 1 caso" at bounding box center [403, 205] width 61 height 16
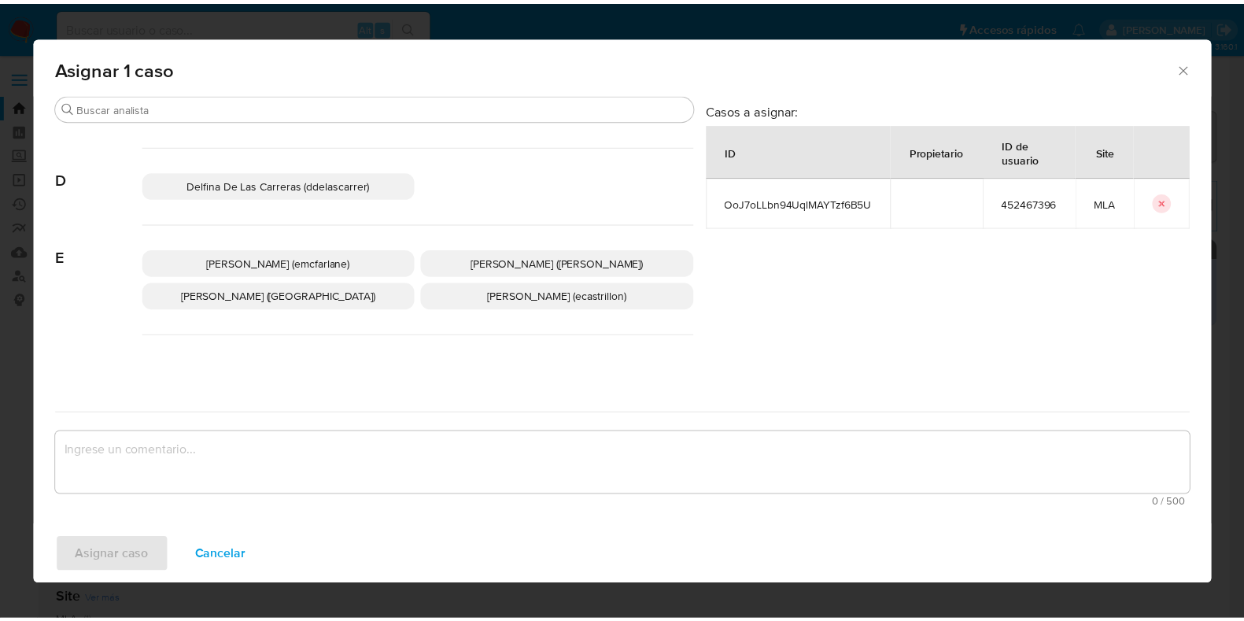
scroll to position [295, 0]
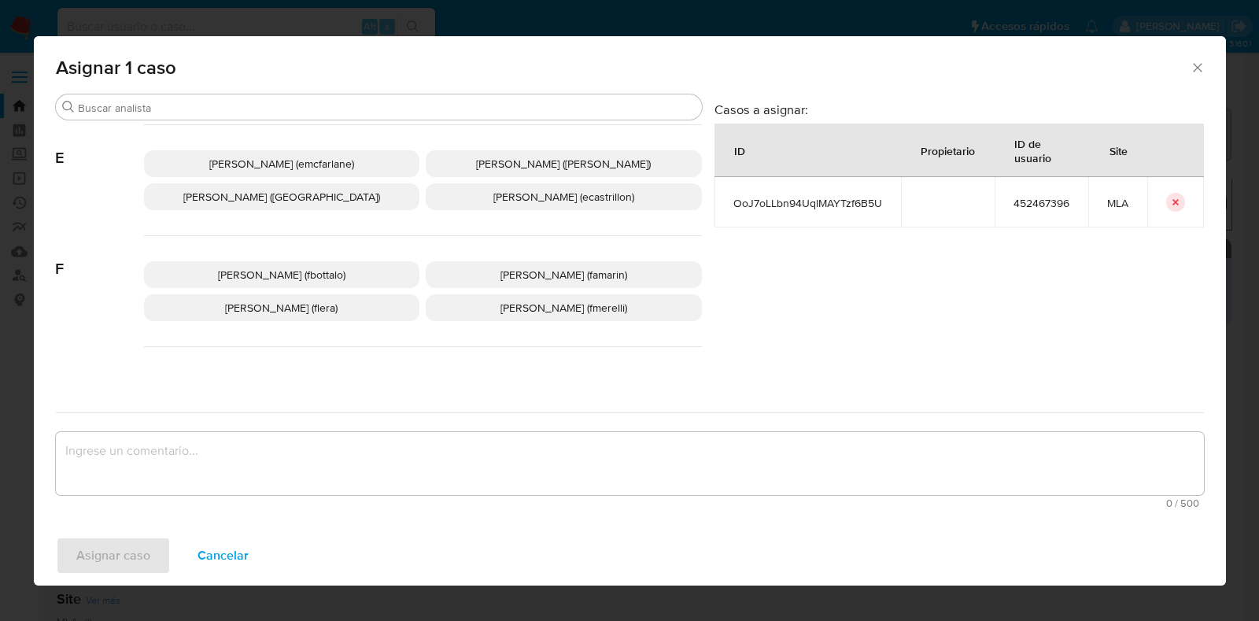
click at [291, 311] on span "Florencia Cecilia Lera (flera)" at bounding box center [281, 308] width 113 height 16
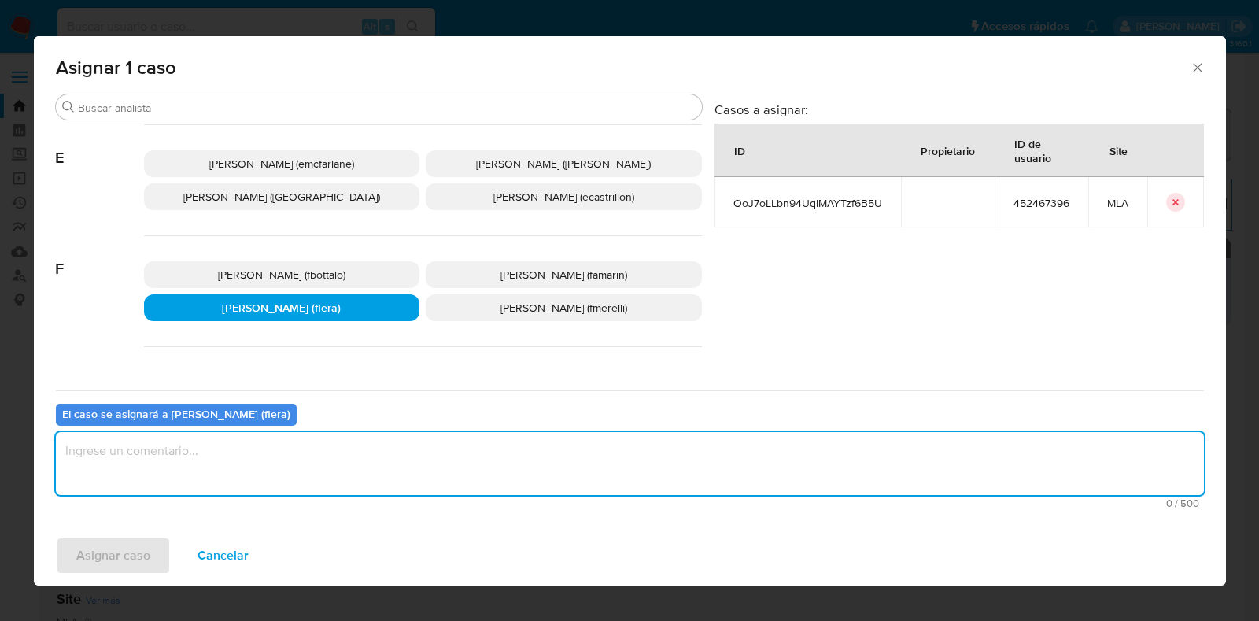
click at [188, 474] on textarea "assign-modal" at bounding box center [630, 463] width 1148 height 63
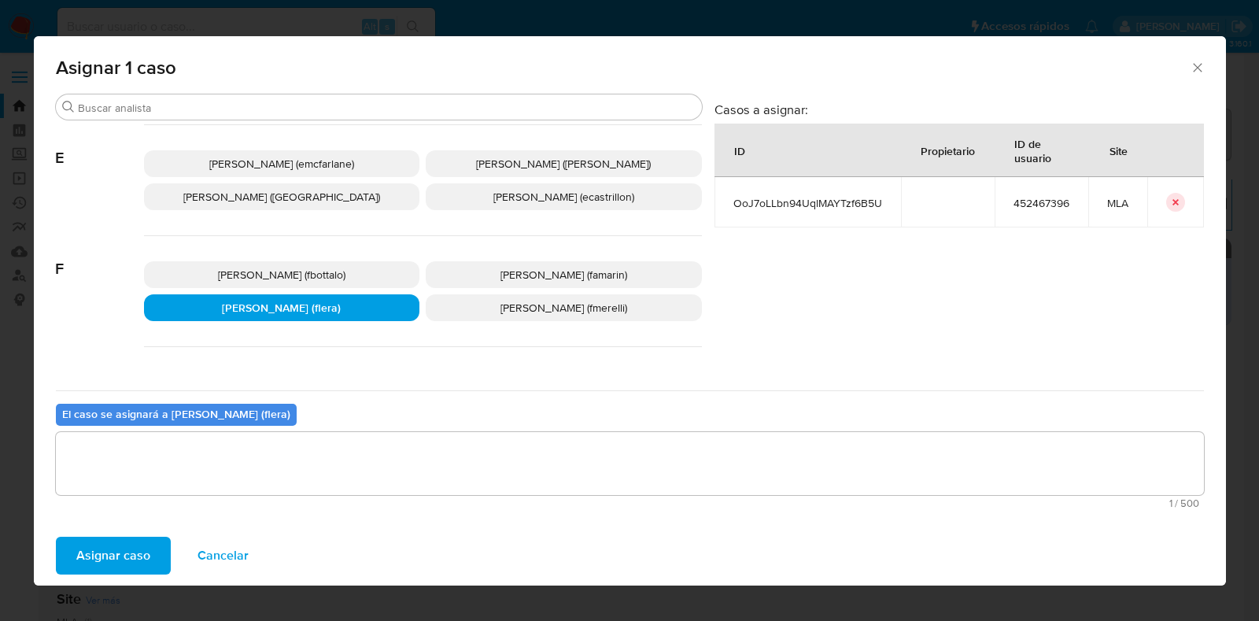
click at [147, 552] on span "Asignar caso" at bounding box center [113, 555] width 74 height 35
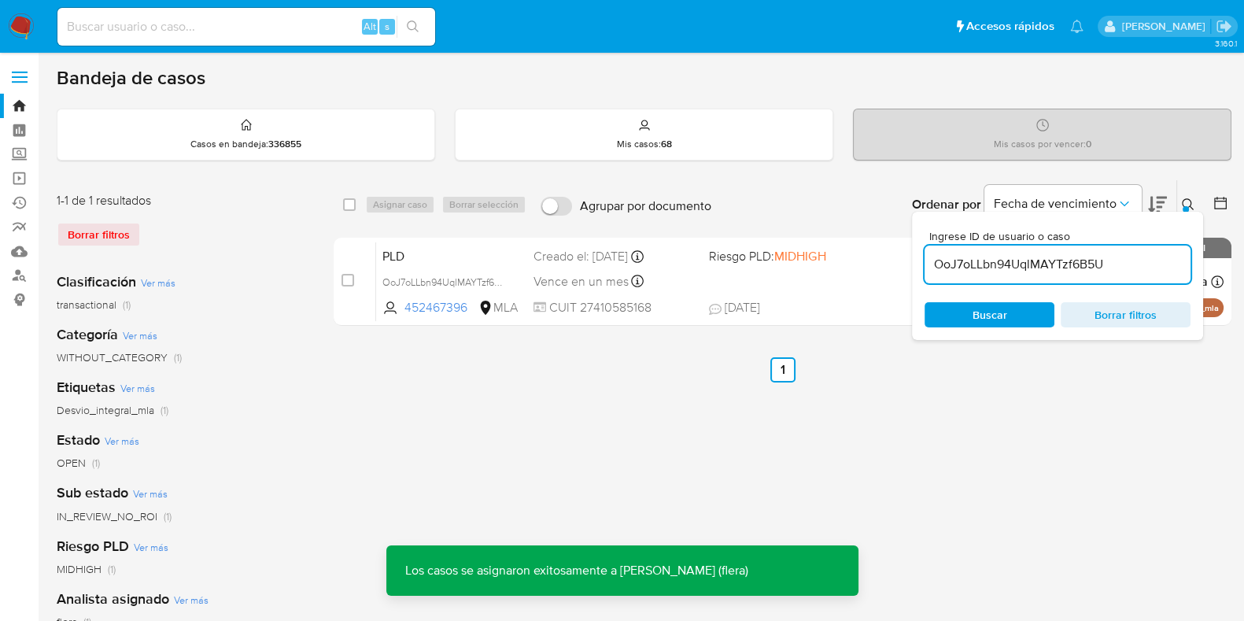
click at [423, 252] on span "PLD" at bounding box center [451, 255] width 138 height 20
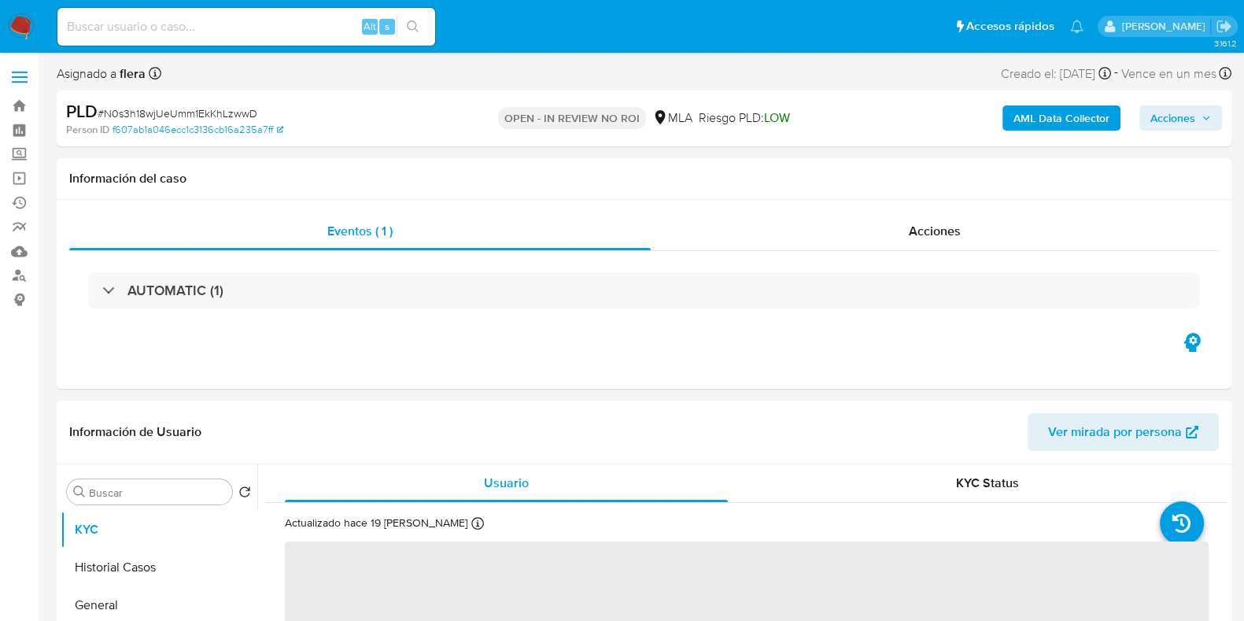
select select "10"
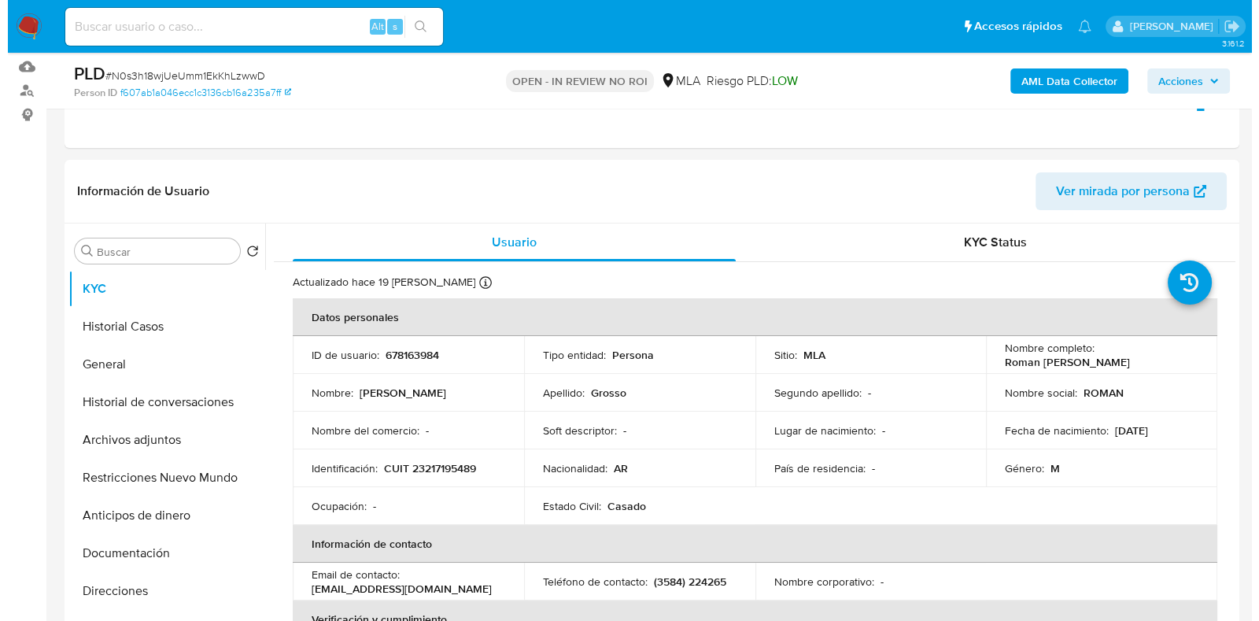
scroll to position [196, 0]
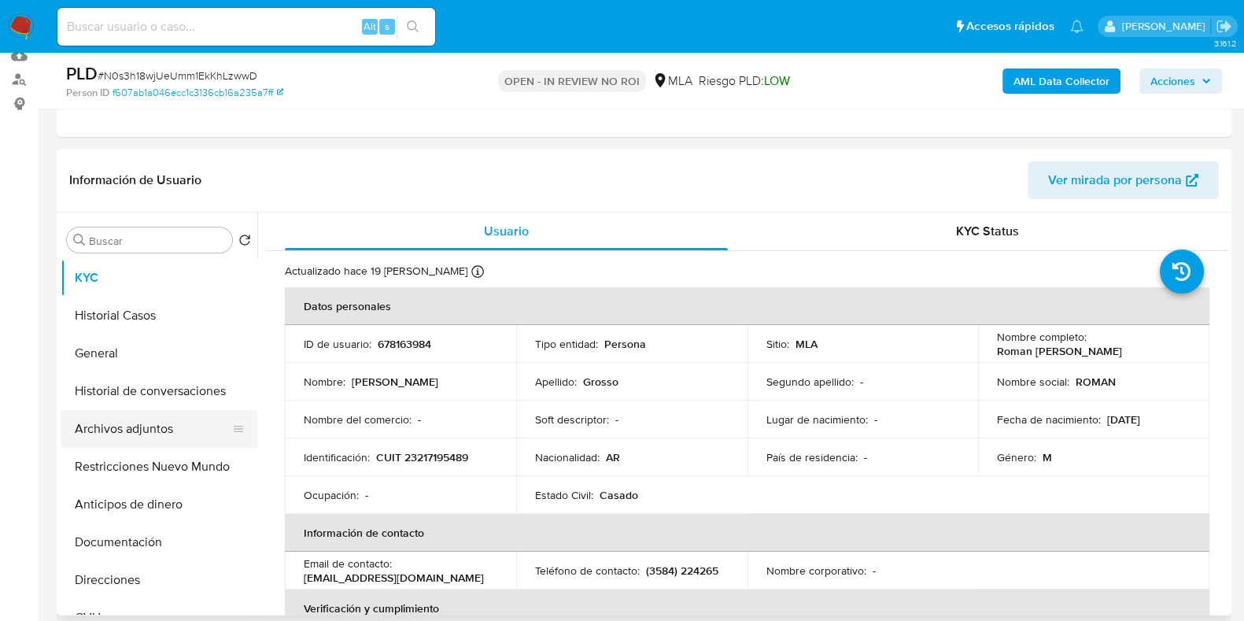
click at [149, 430] on button "Archivos adjuntos" at bounding box center [153, 429] width 184 height 38
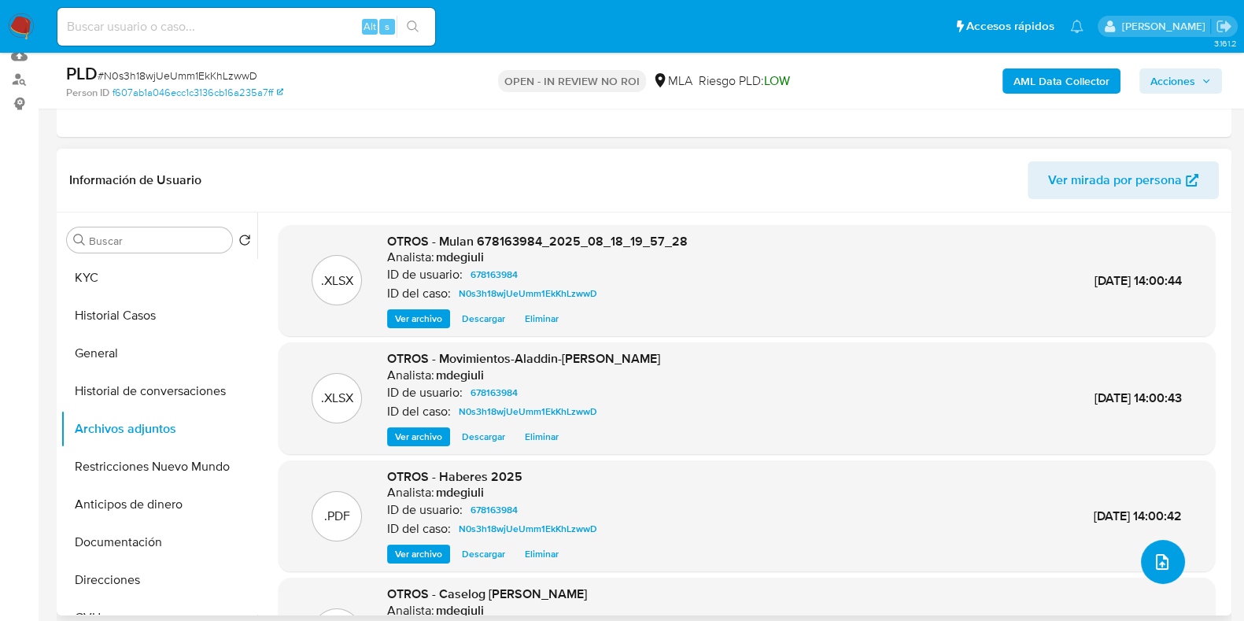
click at [1157, 563] on icon "upload-file" at bounding box center [1162, 561] width 19 height 19
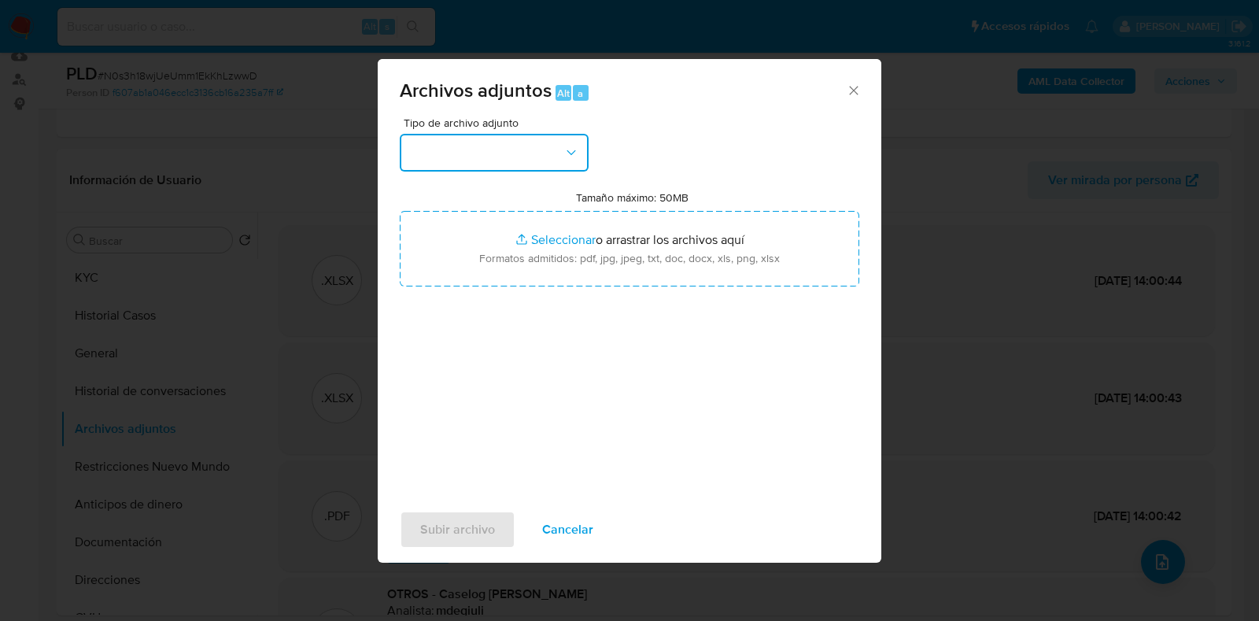
click at [563, 145] on icon "button" at bounding box center [571, 153] width 16 height 16
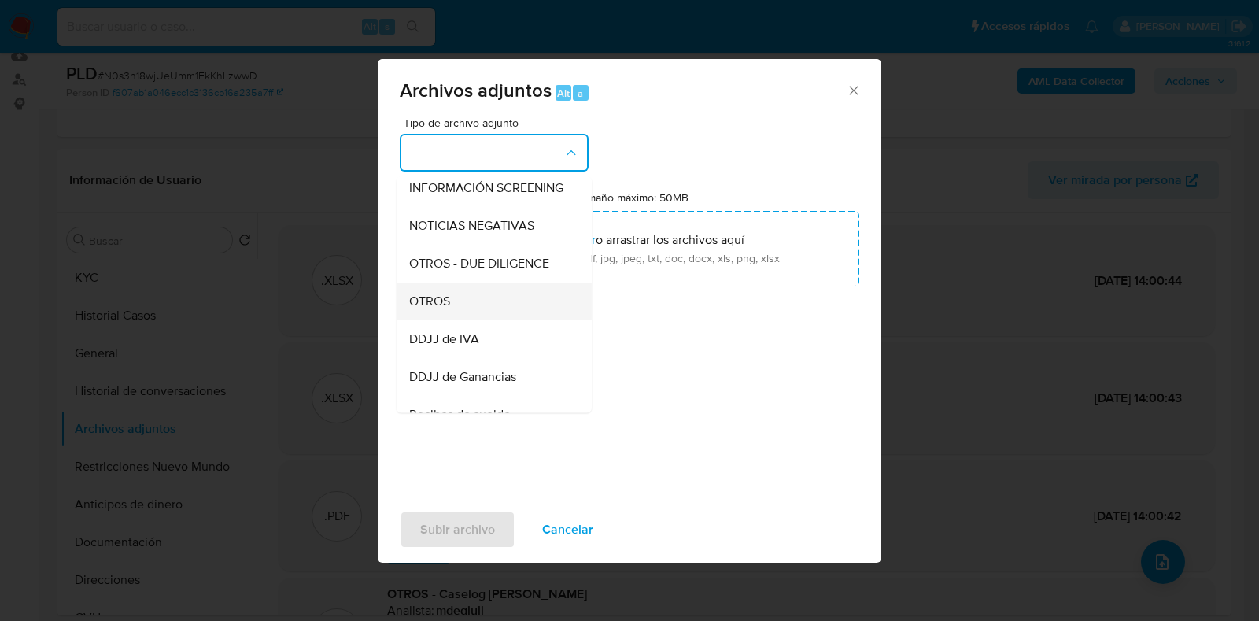
click at [459, 312] on div "OTROS" at bounding box center [489, 301] width 161 height 38
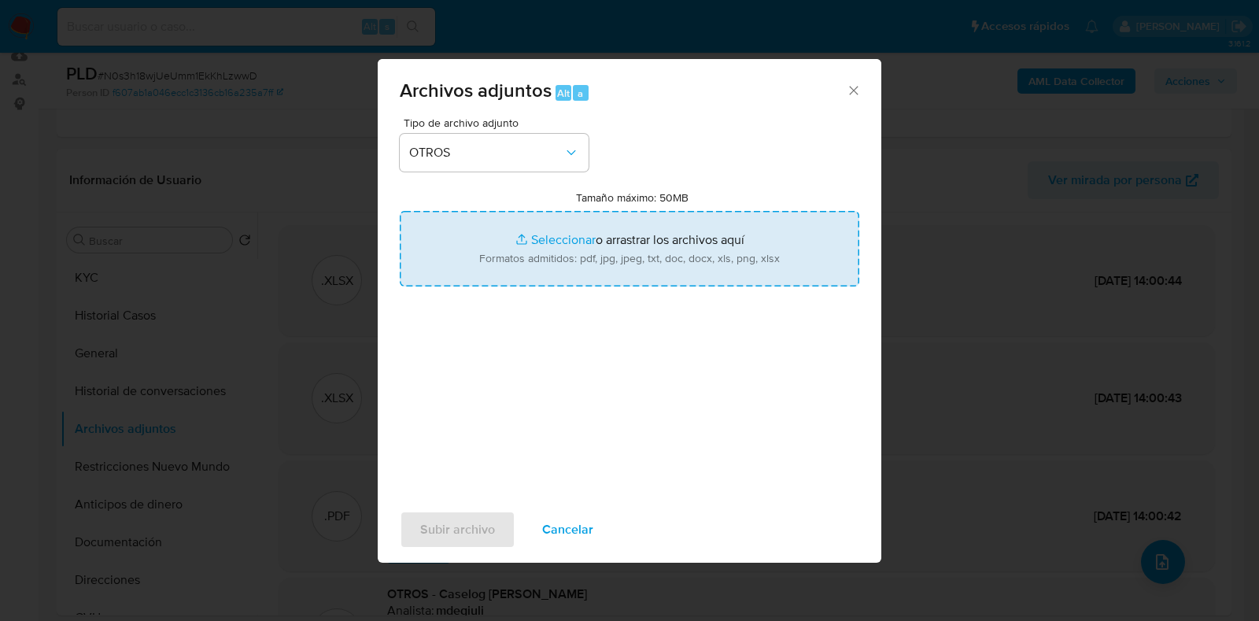
type input "C:\fakepath\v2Caselog Roman [PERSON_NAME].docx"
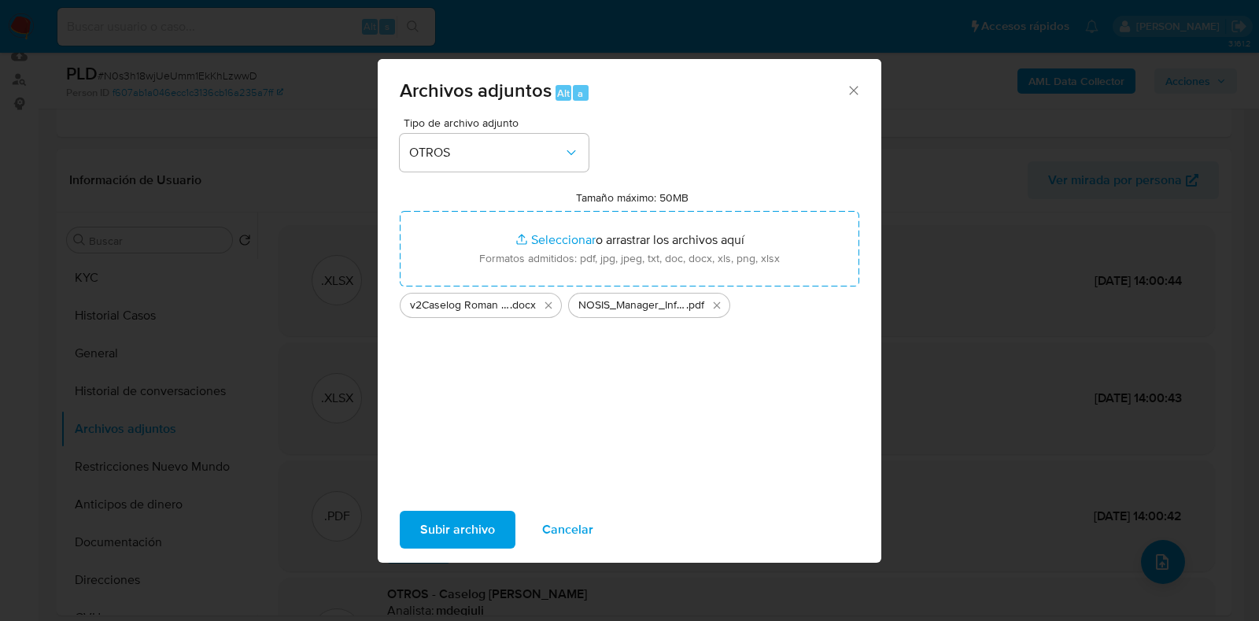
click at [466, 535] on span "Subir archivo" at bounding box center [457, 529] width 75 height 35
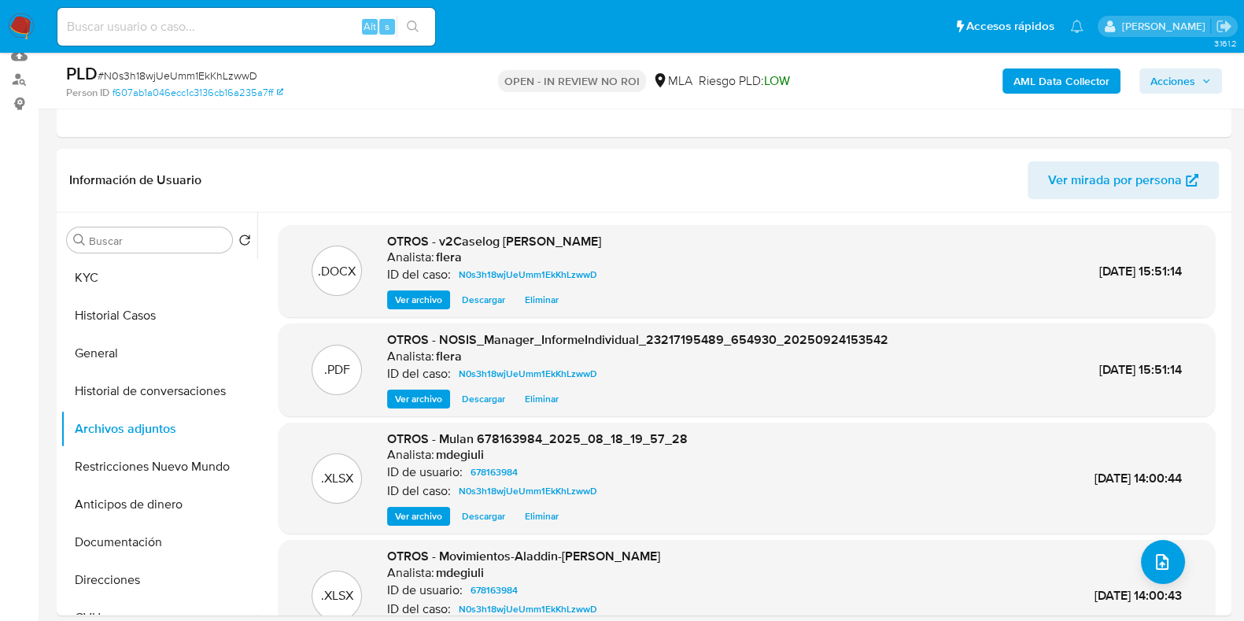
click at [222, 34] on input at bounding box center [246, 27] width 378 height 20
paste input "OoJ7oLLbn94UqlMAYTzf6B5U"
type input "OoJ7oLLbn94UqlMAYTzf6B5U"
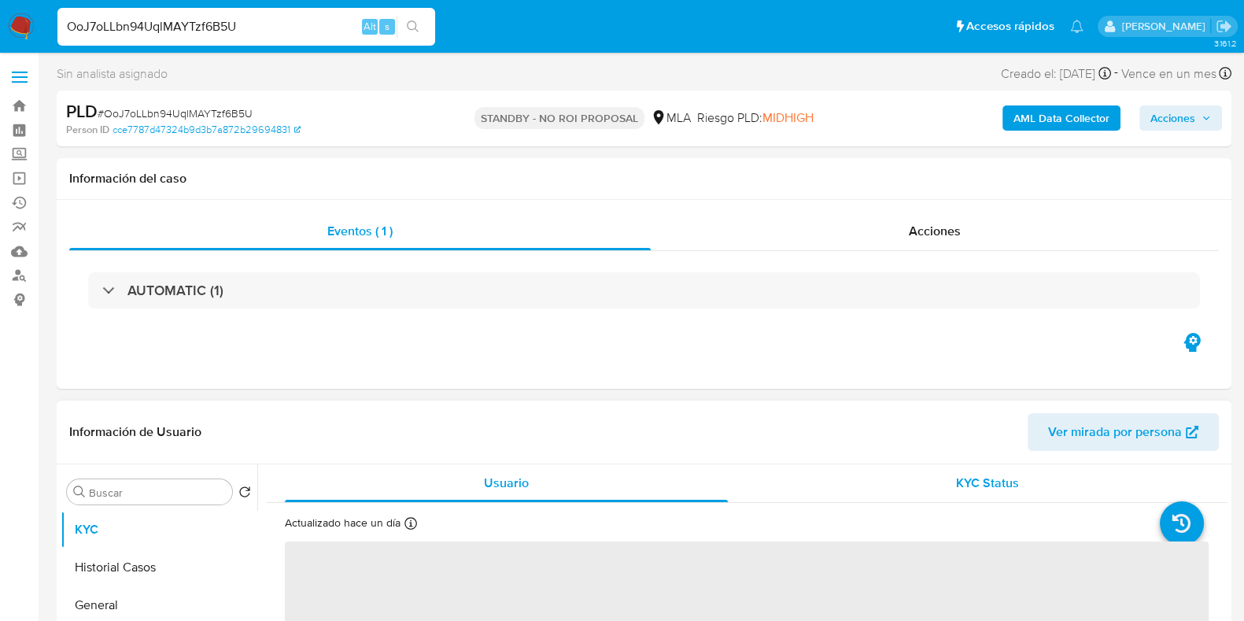
select select "10"
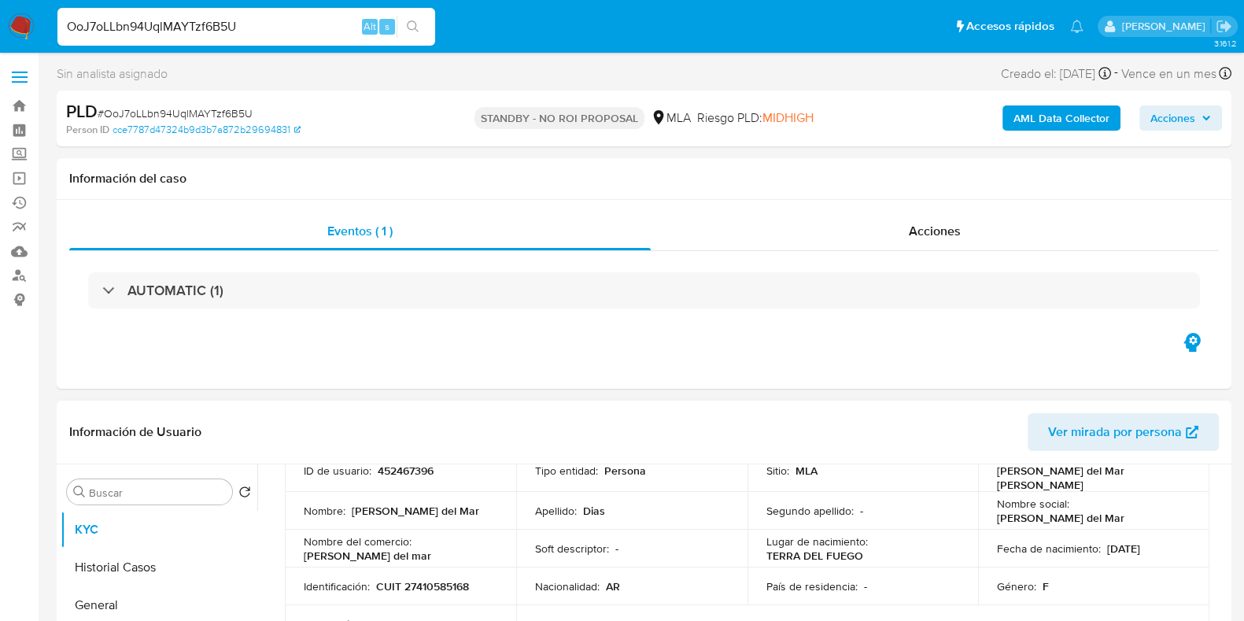
scroll to position [98, 0]
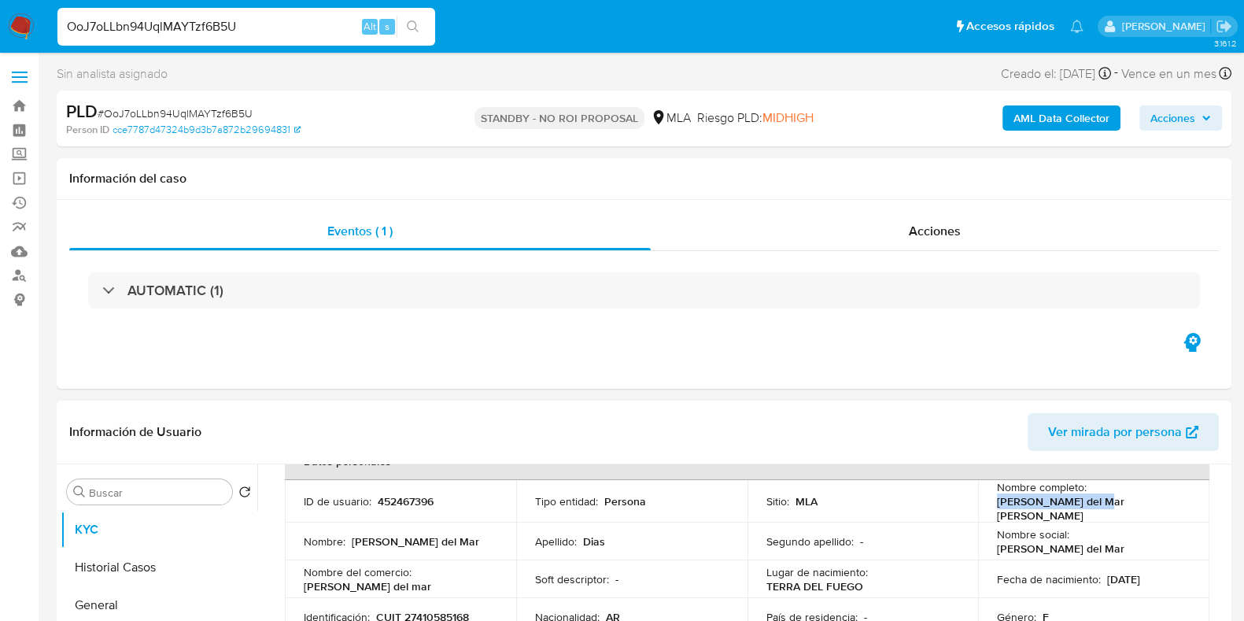
drag, startPoint x: 1087, startPoint y: 504, endPoint x: 984, endPoint y: 511, distance: 103.3
click at [984, 511] on td "Nombre completo : Lucila del Mar Dias" at bounding box center [1093, 501] width 231 height 42
copy p "Lucila del Mar Dias"
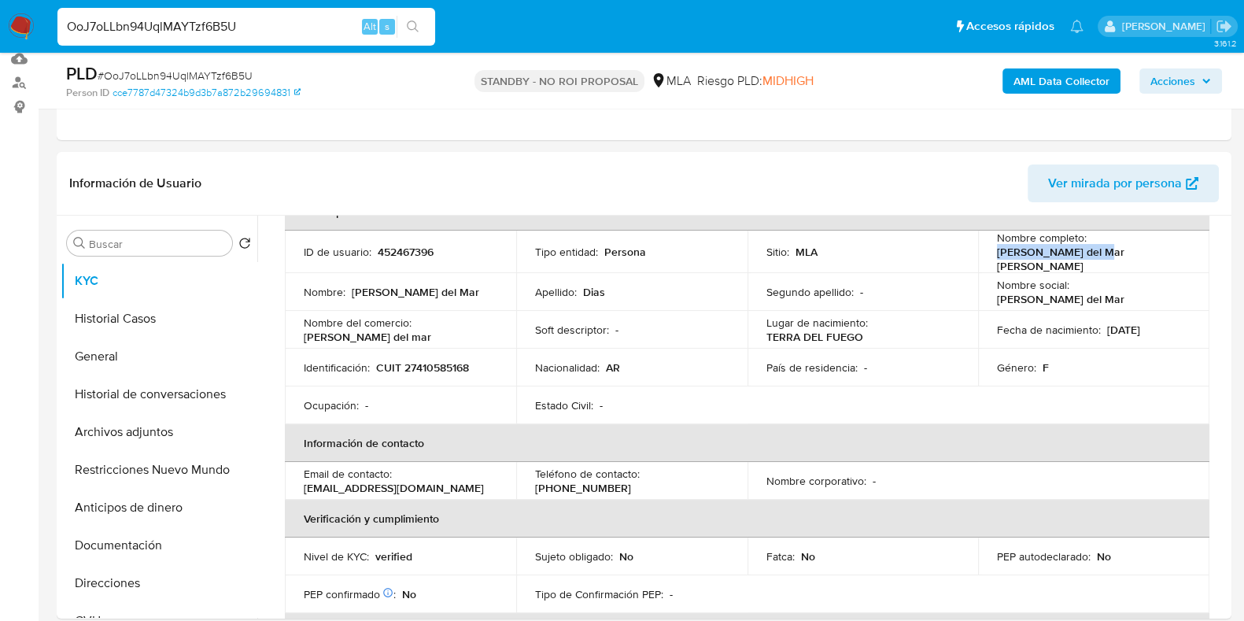
scroll to position [196, 0]
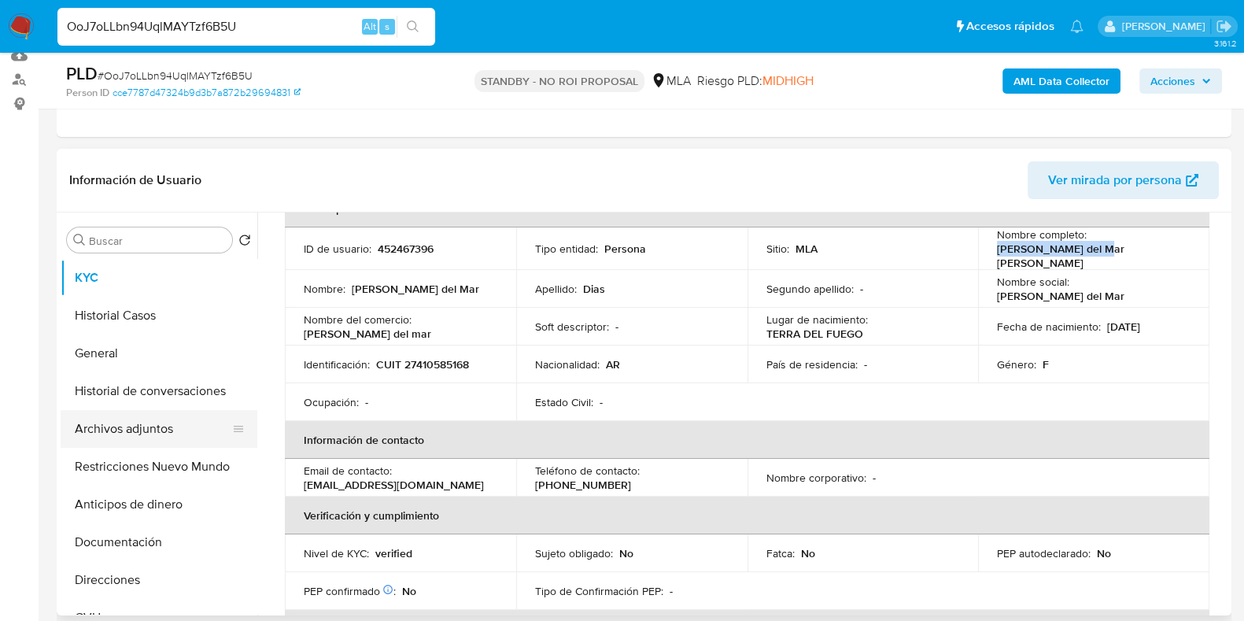
click at [119, 434] on button "Archivos adjuntos" at bounding box center [153, 429] width 184 height 38
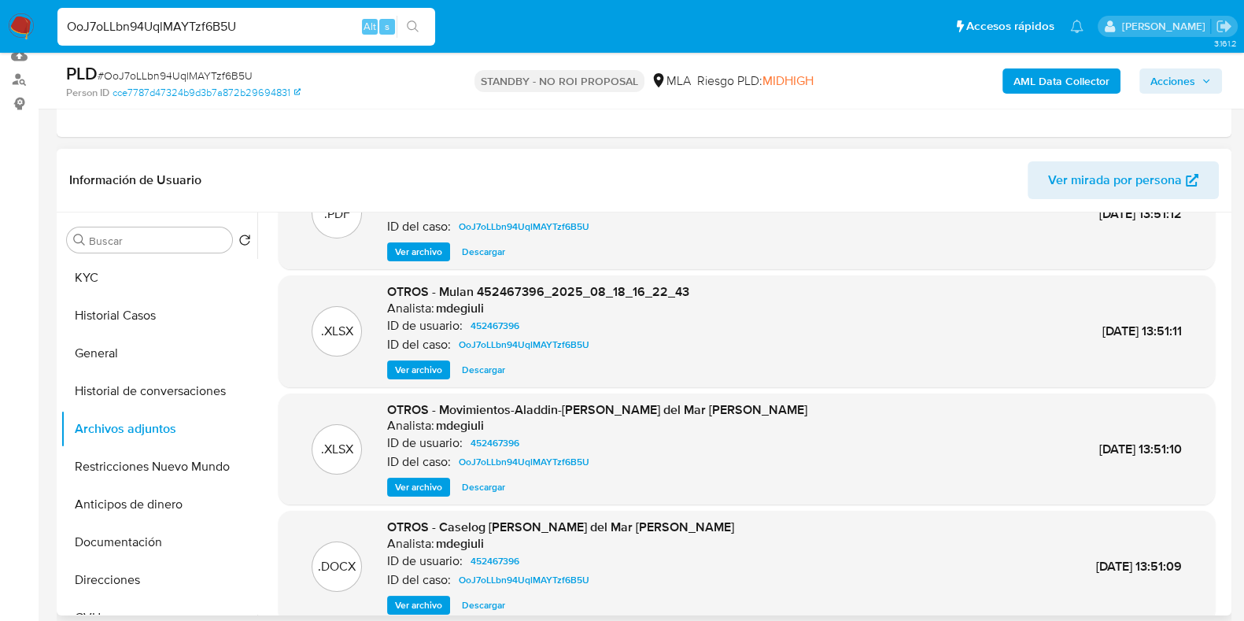
scroll to position [98, 0]
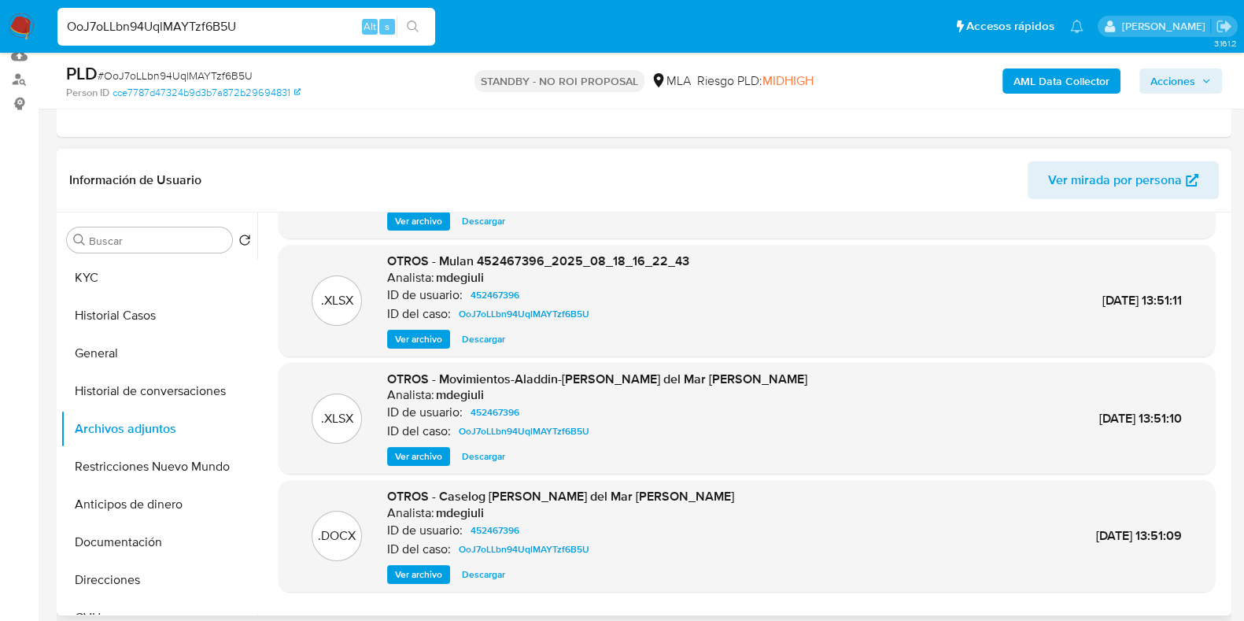
click at [482, 456] on span "Descargar" at bounding box center [483, 456] width 43 height 16
click at [485, 567] on span "Descargar" at bounding box center [483, 575] width 43 height 16
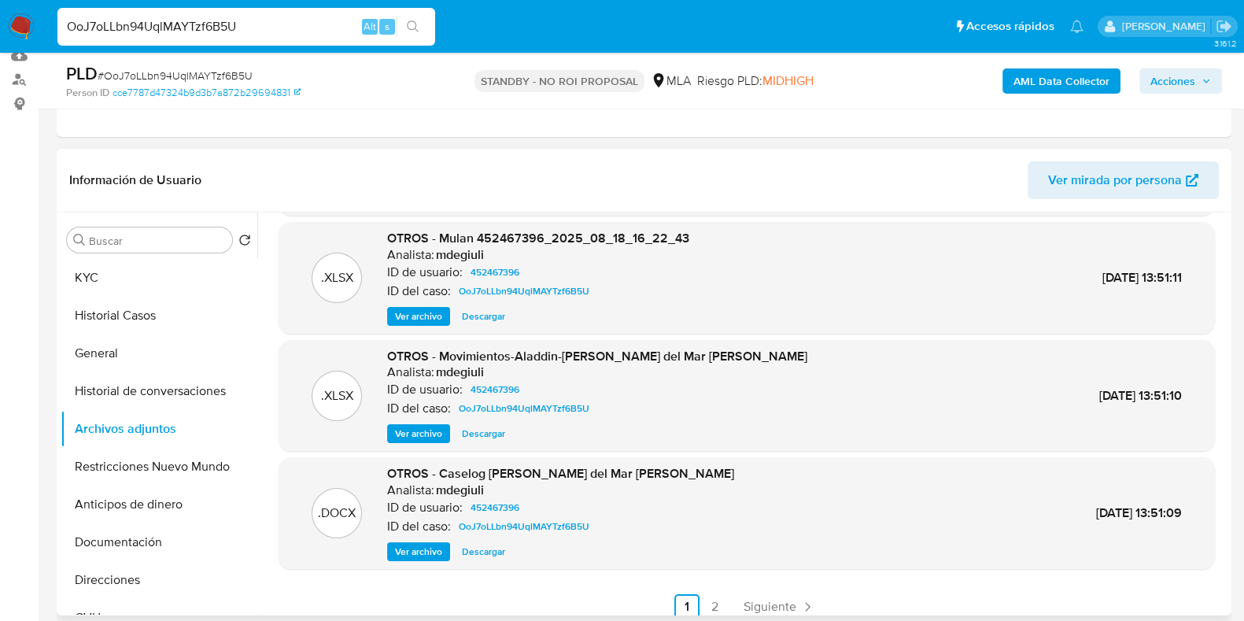
scroll to position [132, 0]
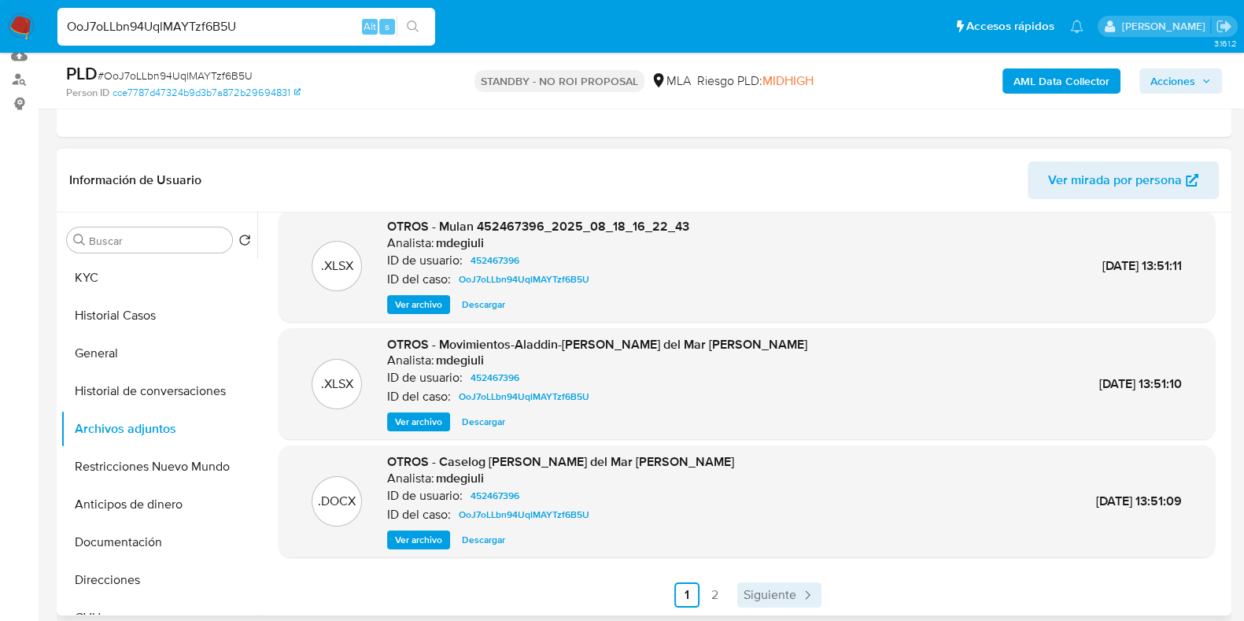
click at [752, 595] on span "Siguiente" at bounding box center [770, 595] width 53 height 13
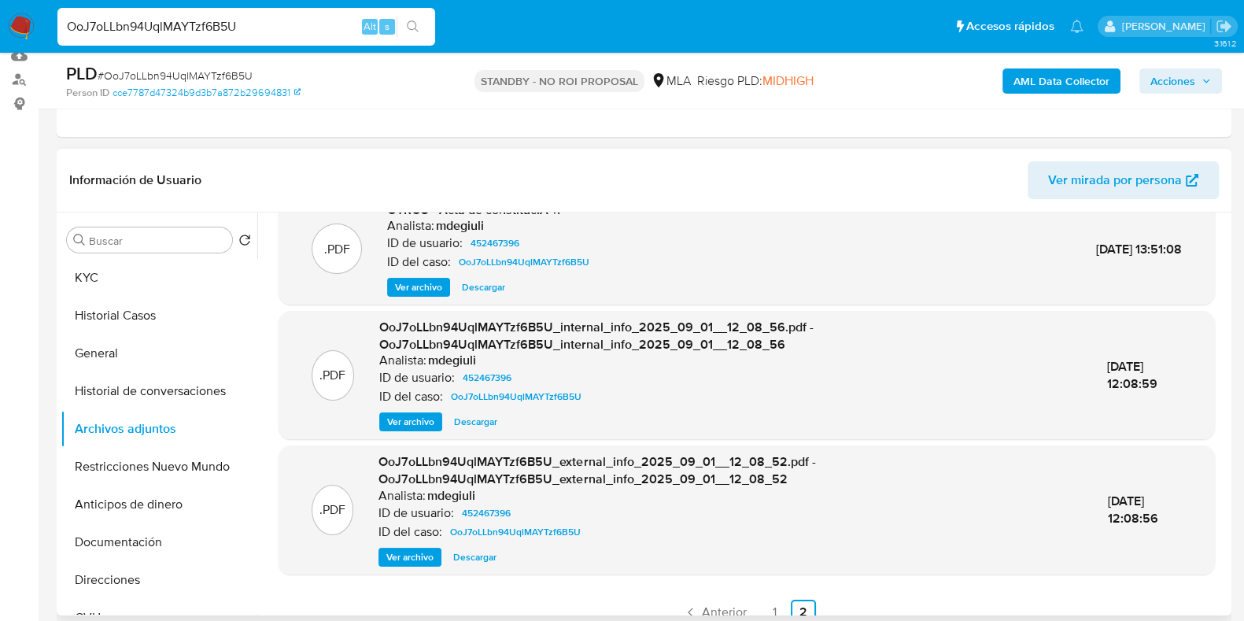
scroll to position [49, 0]
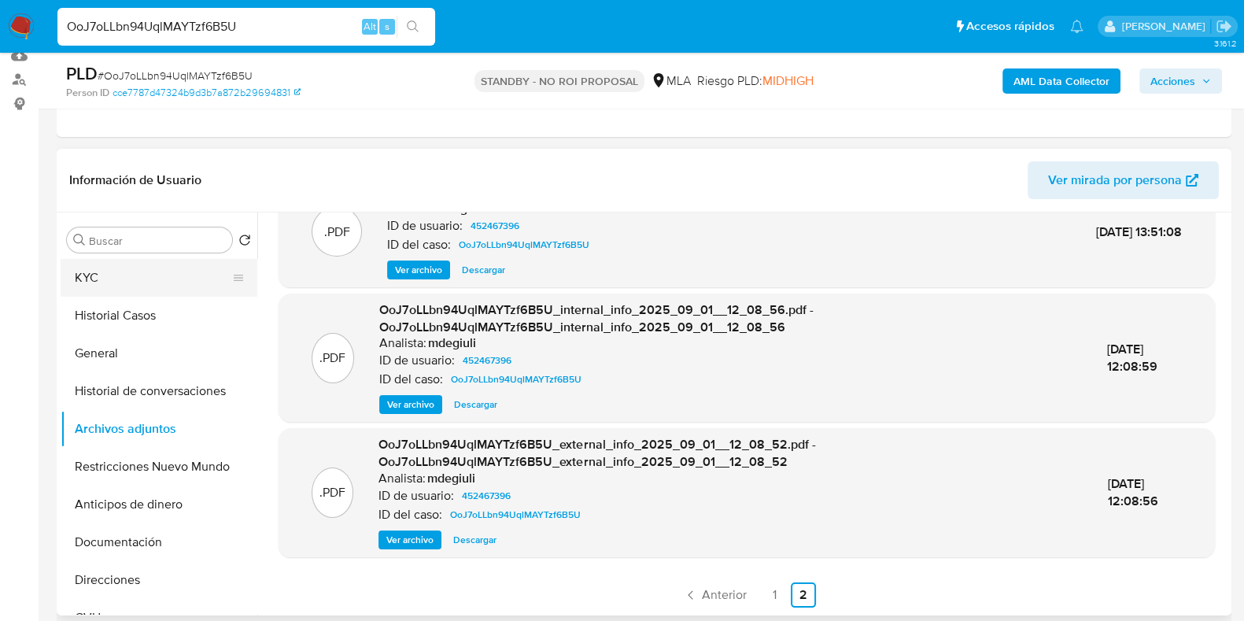
click at [121, 288] on button "KYC" at bounding box center [153, 278] width 184 height 38
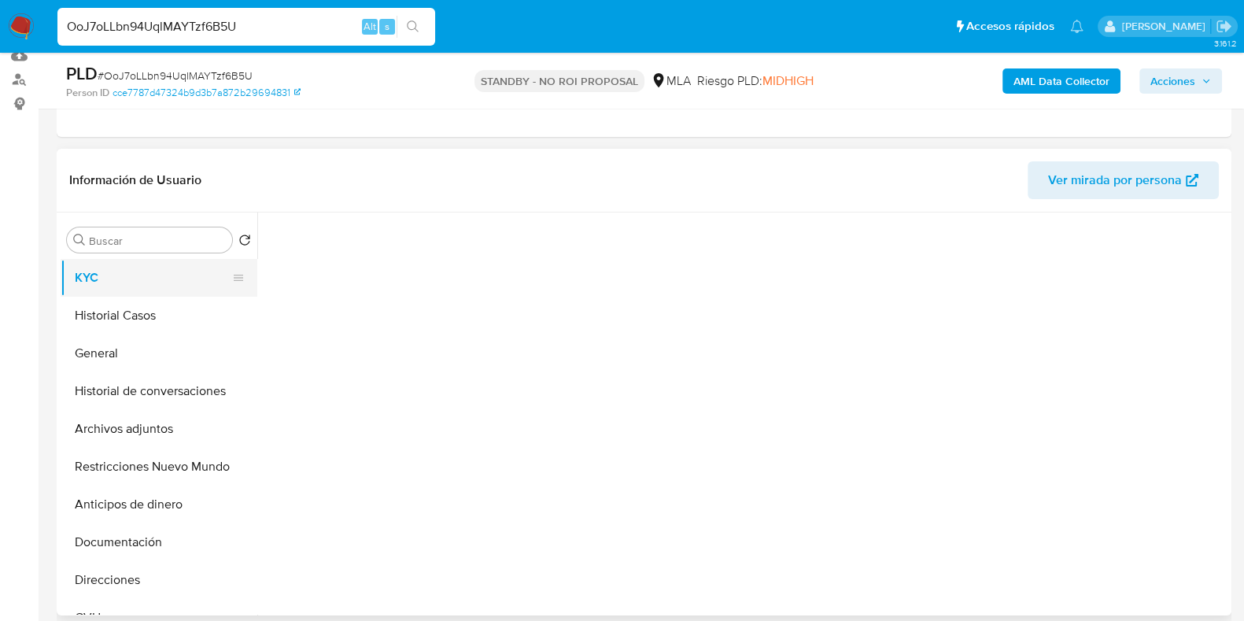
scroll to position [0, 0]
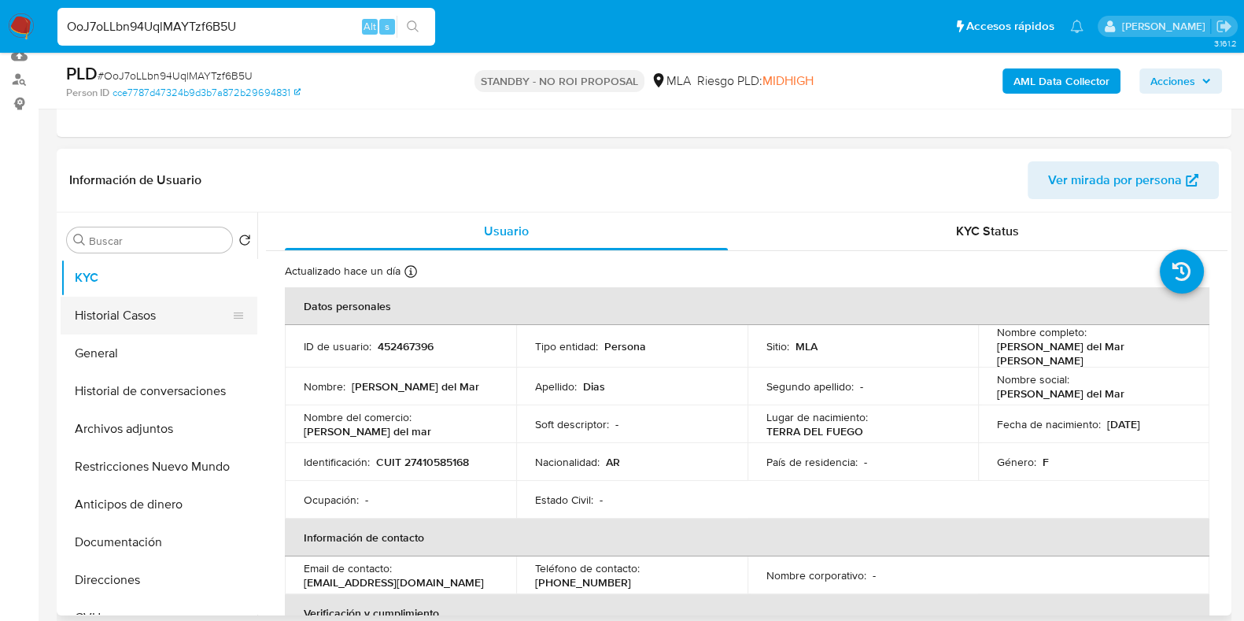
click at [167, 307] on button "Historial Casos" at bounding box center [153, 316] width 184 height 38
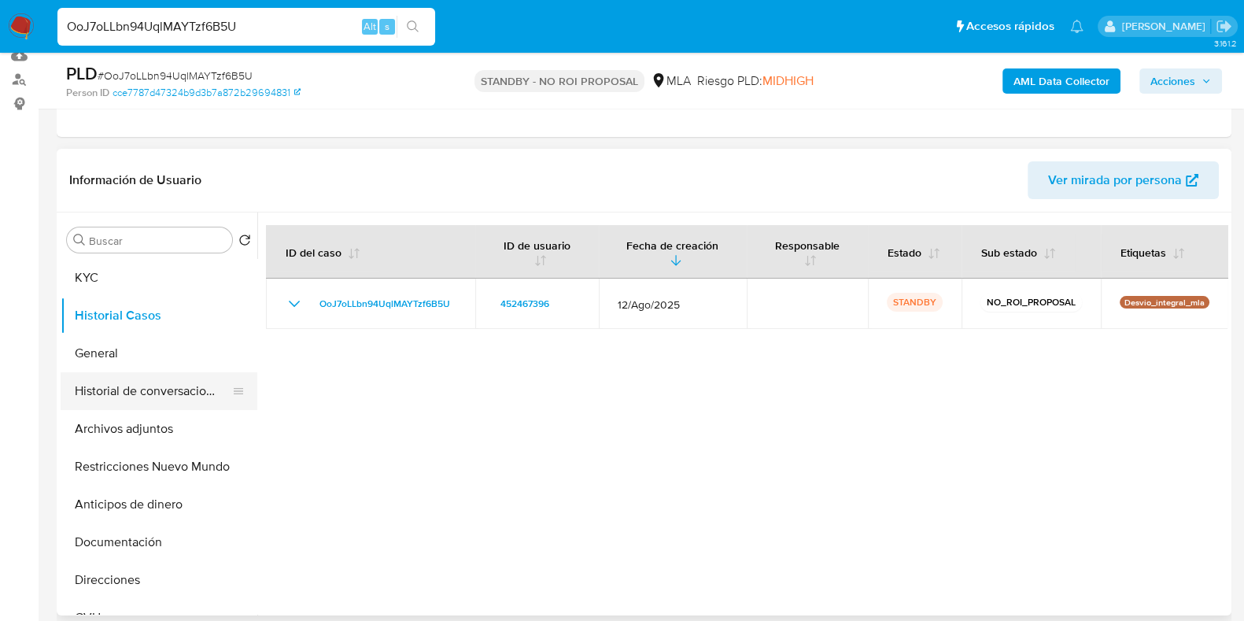
click at [161, 401] on button "Historial de conversaciones" at bounding box center [153, 391] width 184 height 38
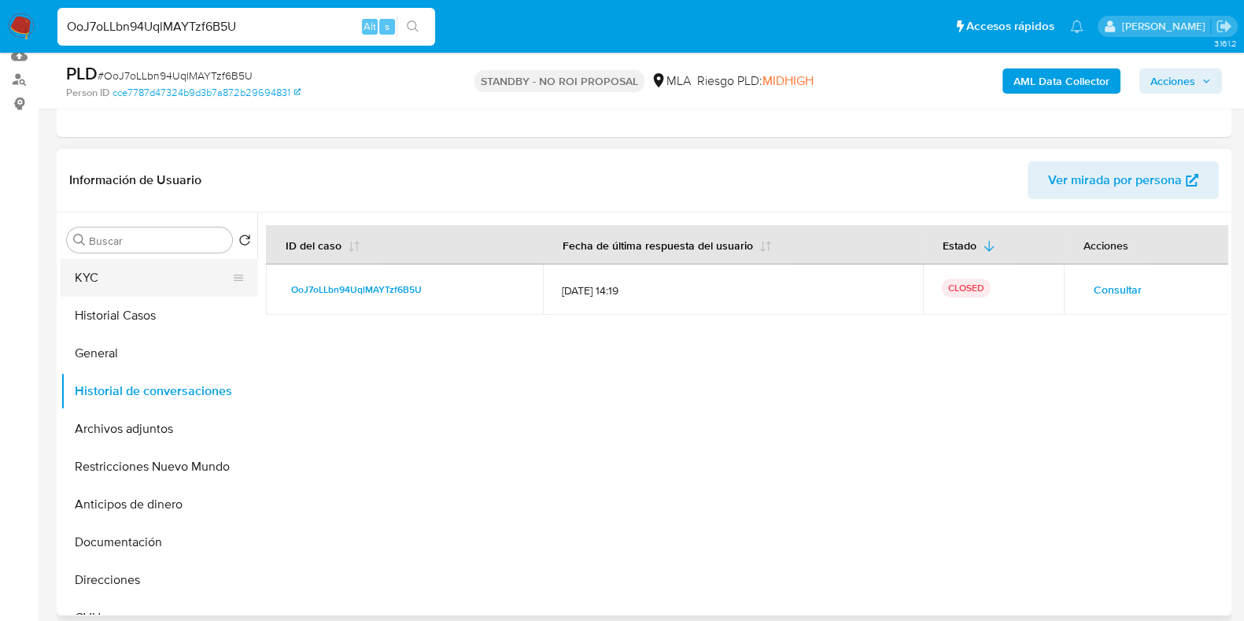
click at [104, 286] on button "KYC" at bounding box center [153, 278] width 184 height 38
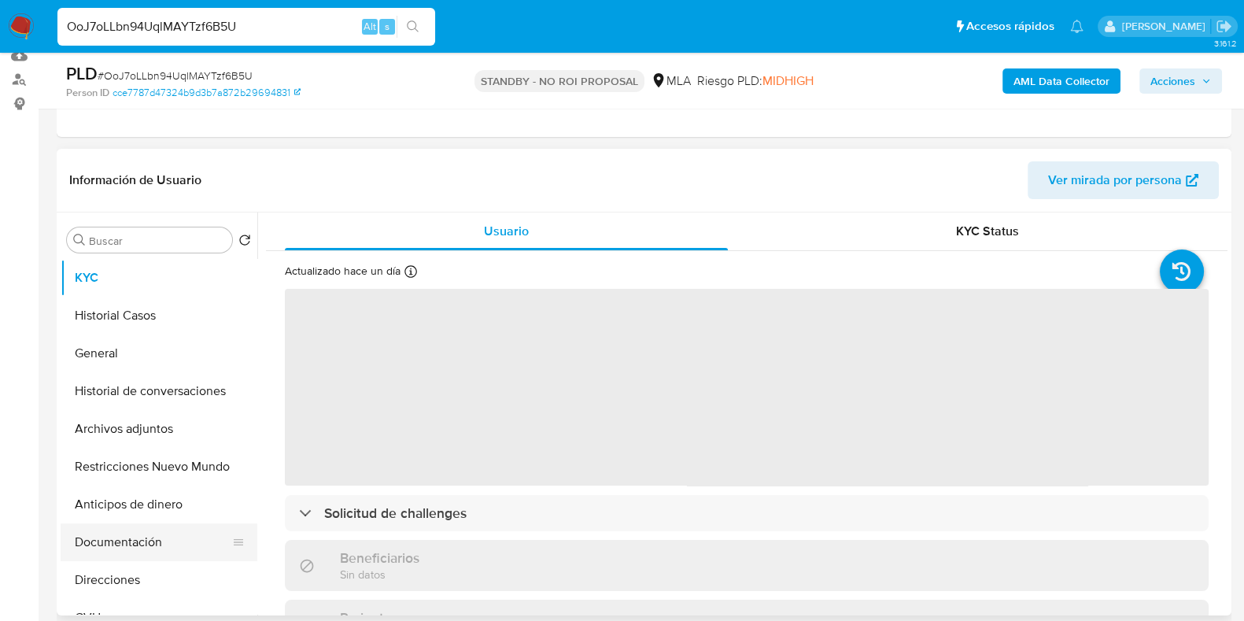
click at [114, 542] on button "Documentación" at bounding box center [153, 542] width 184 height 38
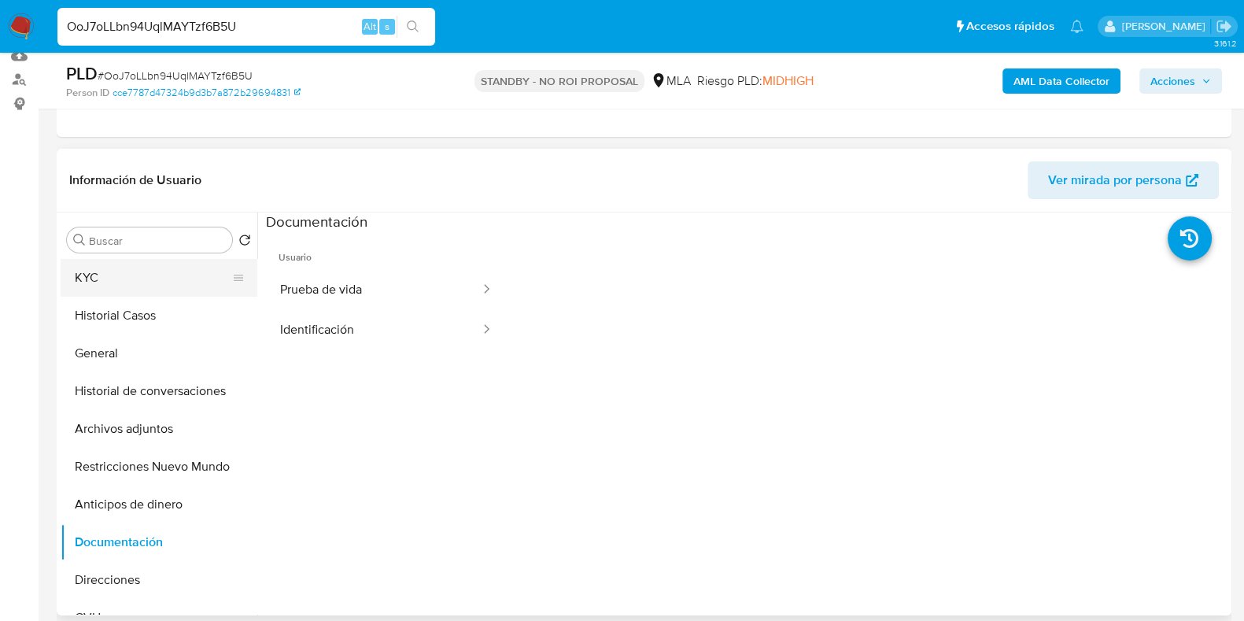
click at [134, 272] on button "KYC" at bounding box center [153, 278] width 184 height 38
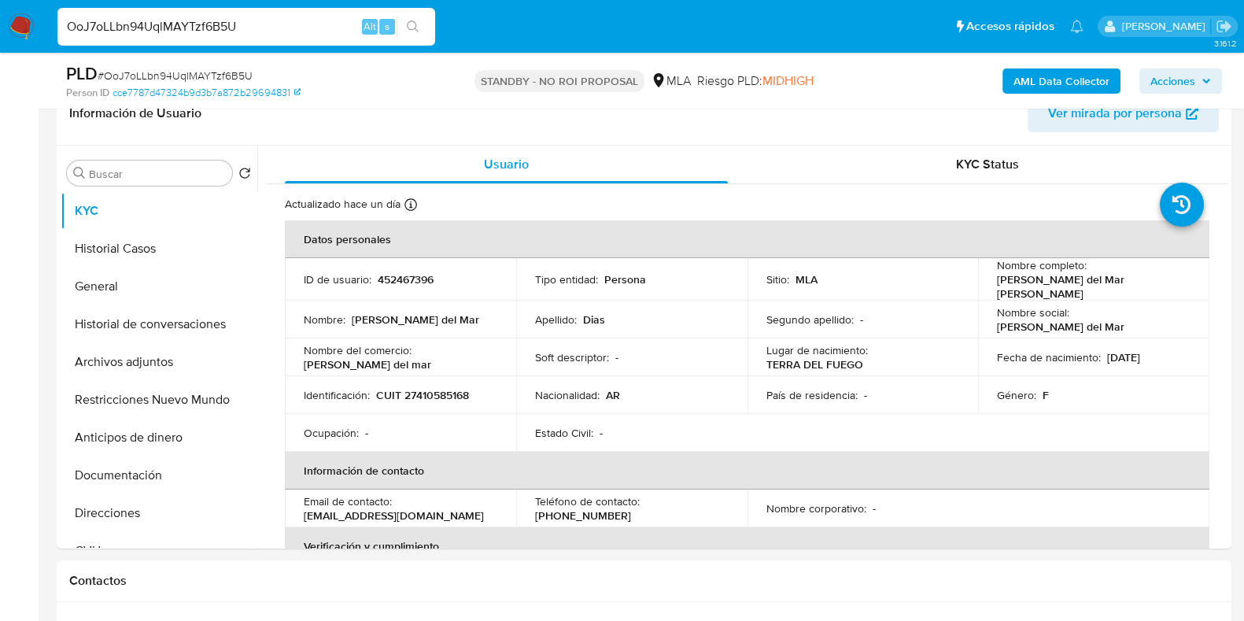
scroll to position [260, 0]
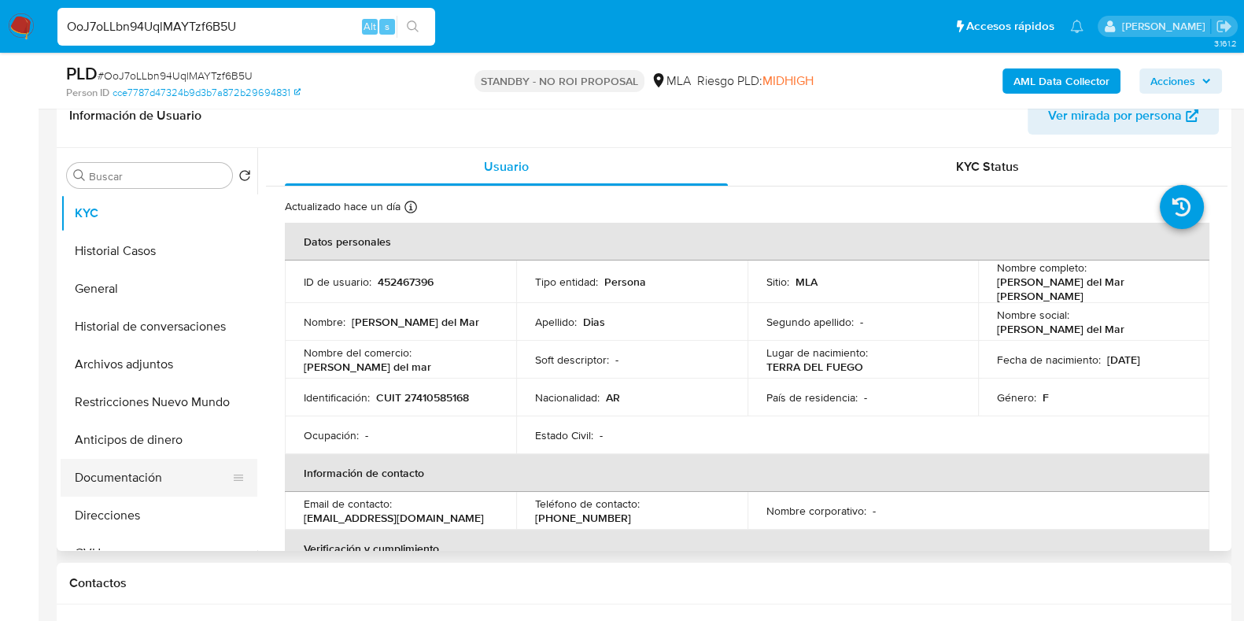
click at [153, 465] on button "Documentación" at bounding box center [153, 478] width 184 height 38
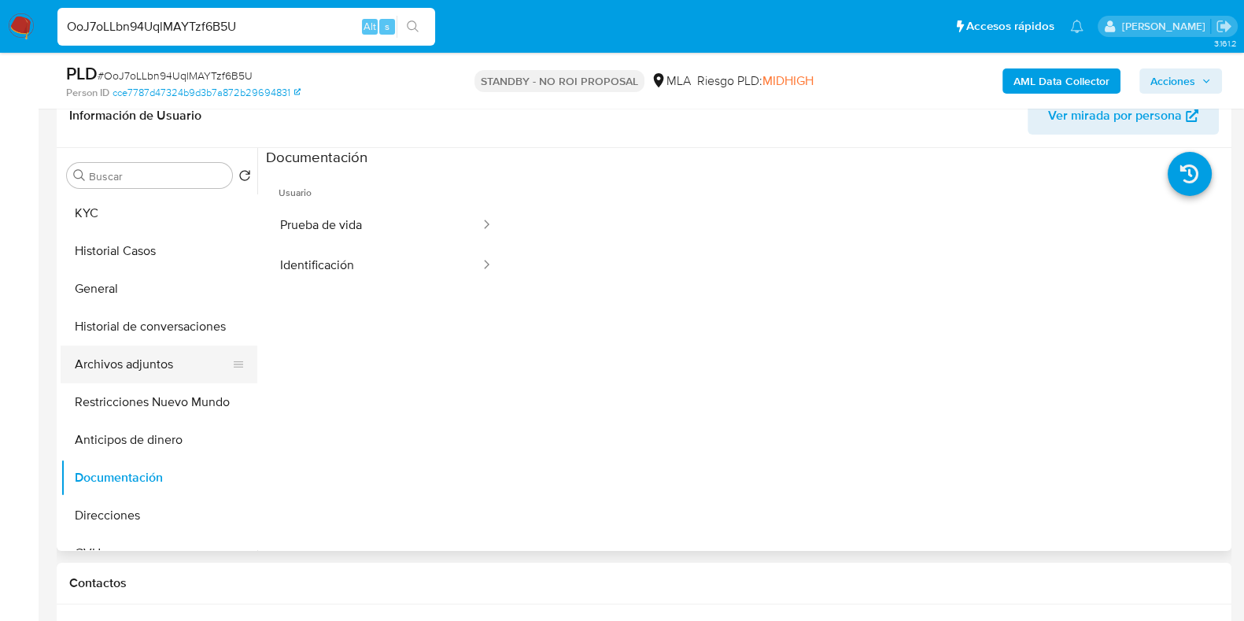
click at [115, 363] on button "Archivos adjuntos" at bounding box center [153, 364] width 184 height 38
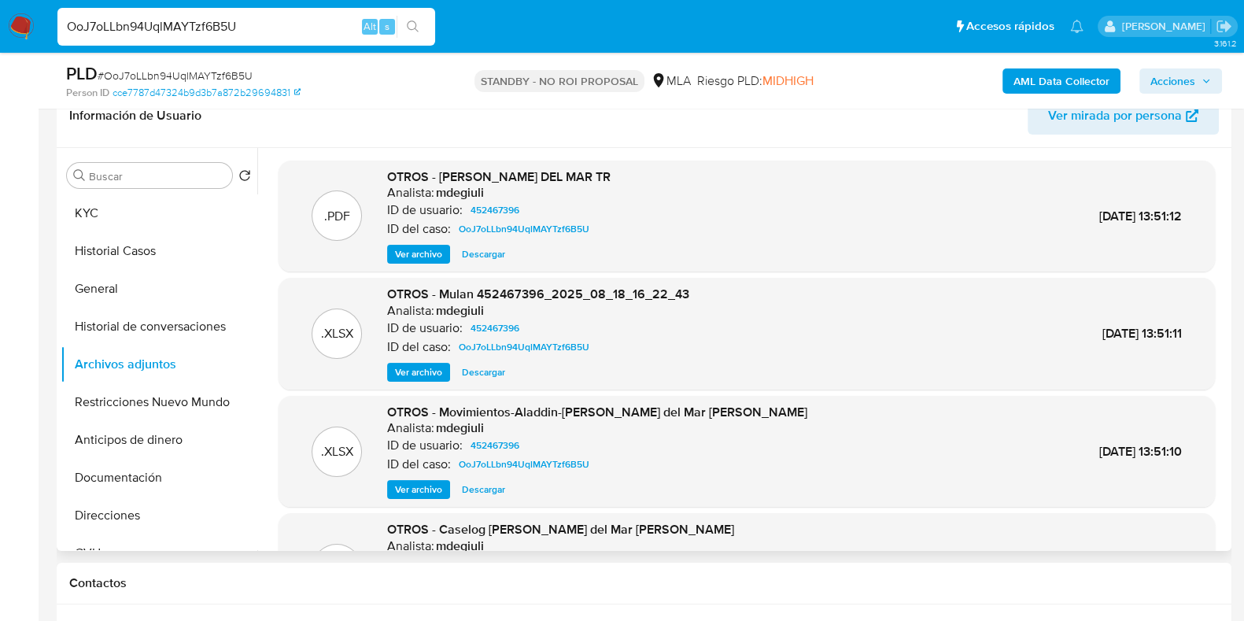
click at [423, 253] on span "Ver archivo" at bounding box center [418, 254] width 47 height 16
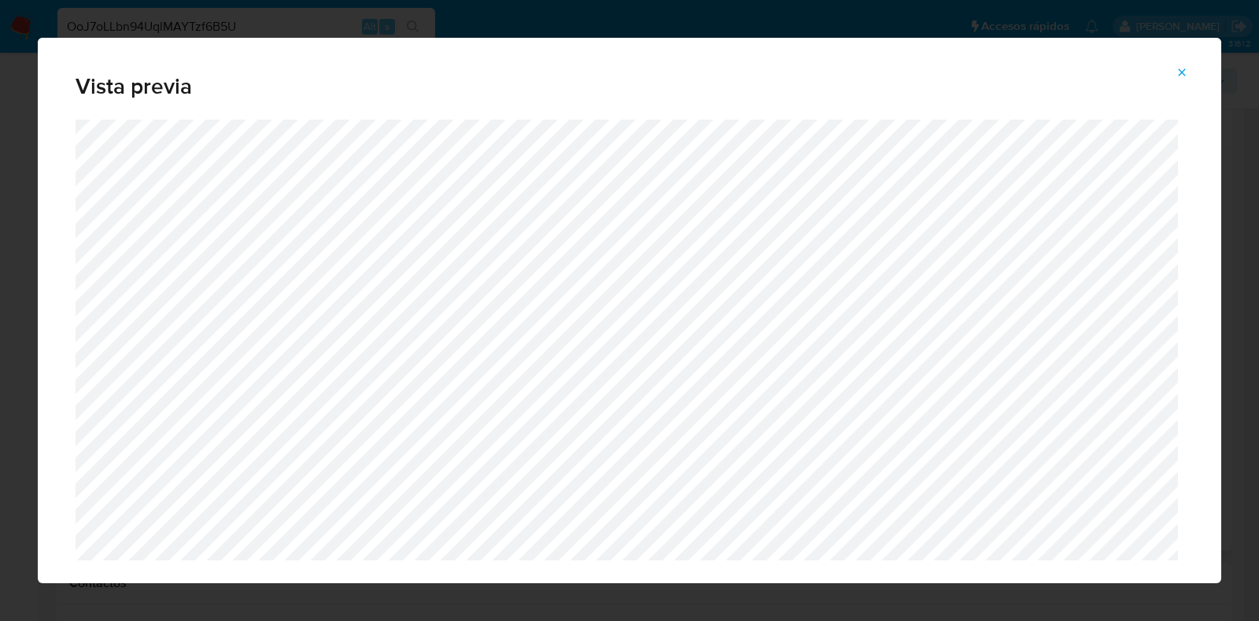
click at [1184, 61] on span "Attachment preview" at bounding box center [1181, 72] width 13 height 22
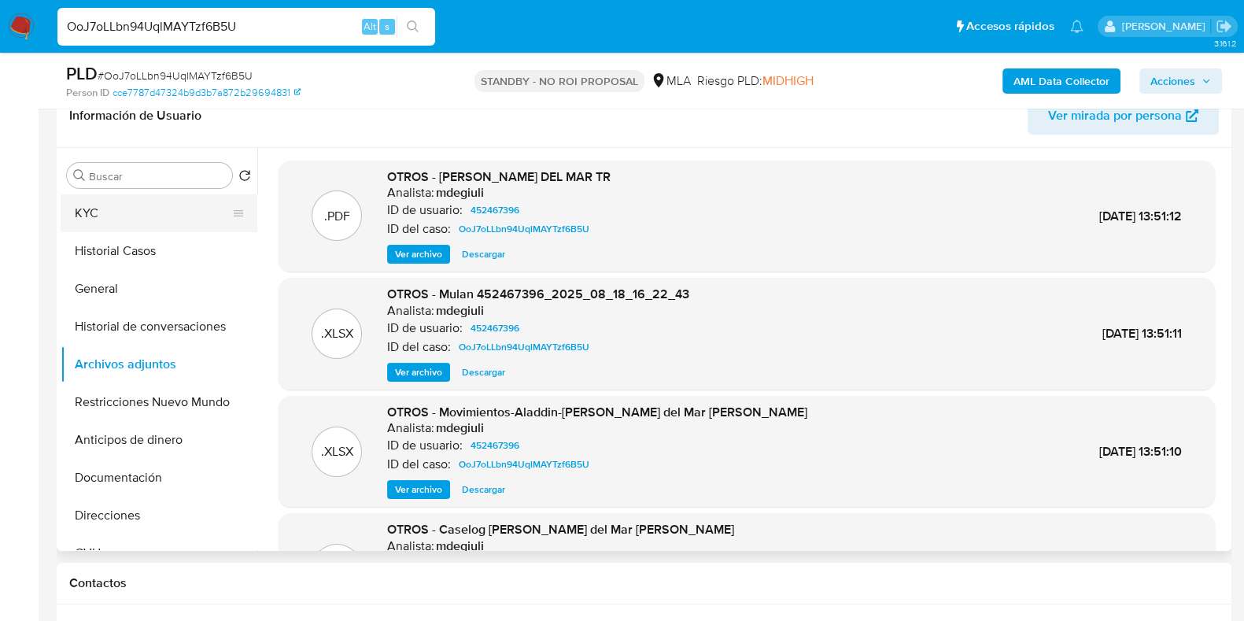
click at [146, 211] on button "KYC" at bounding box center [153, 213] width 184 height 38
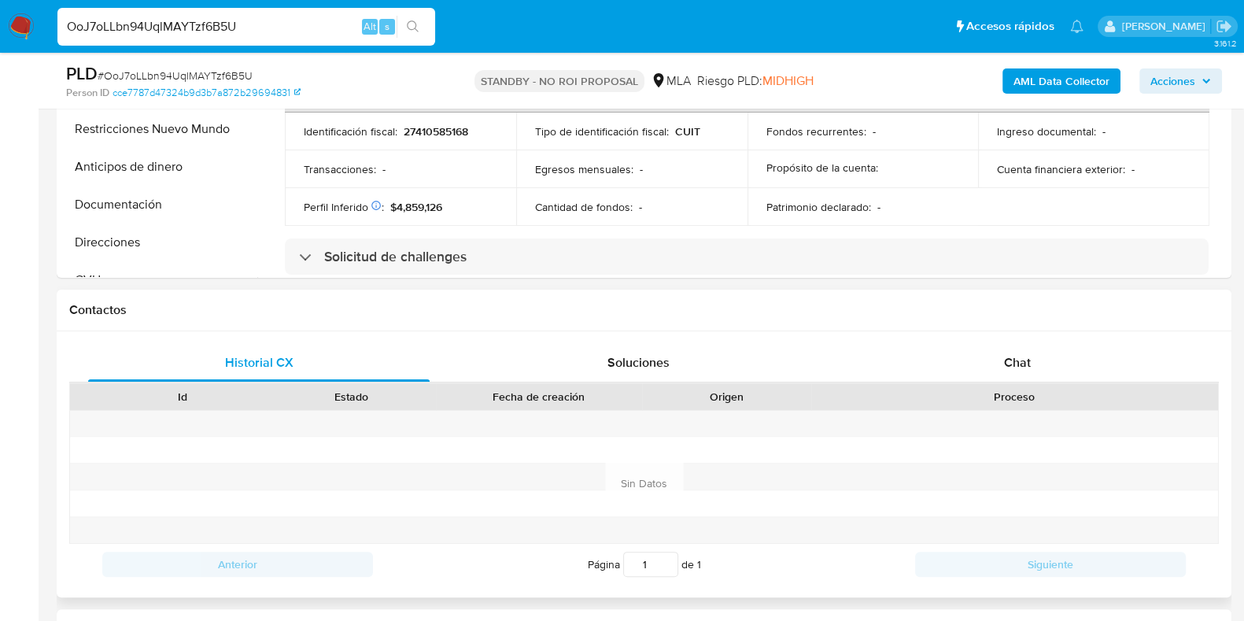
scroll to position [555, 0]
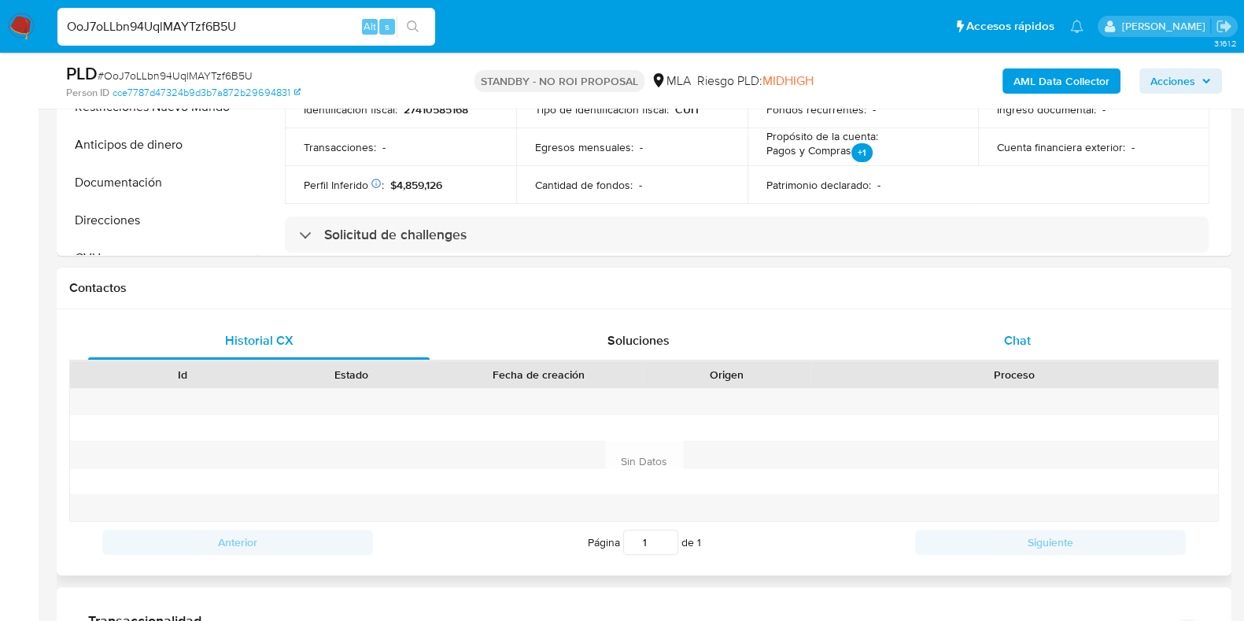
click at [1015, 344] on span "Chat" at bounding box center [1017, 340] width 27 height 18
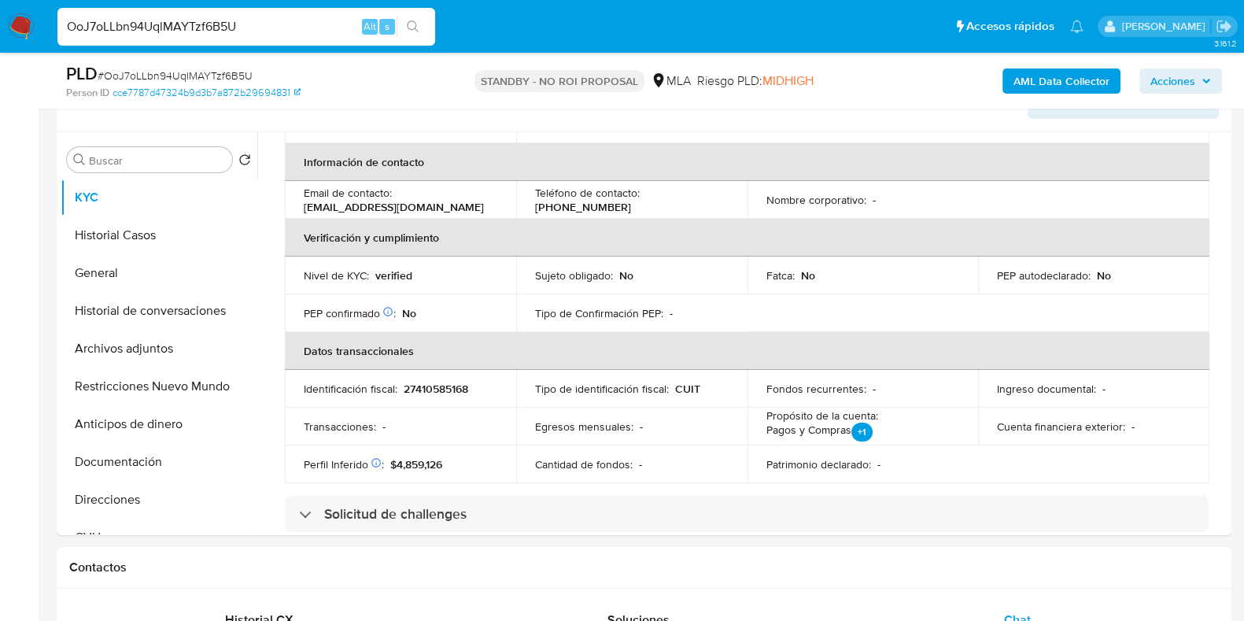
scroll to position [260, 0]
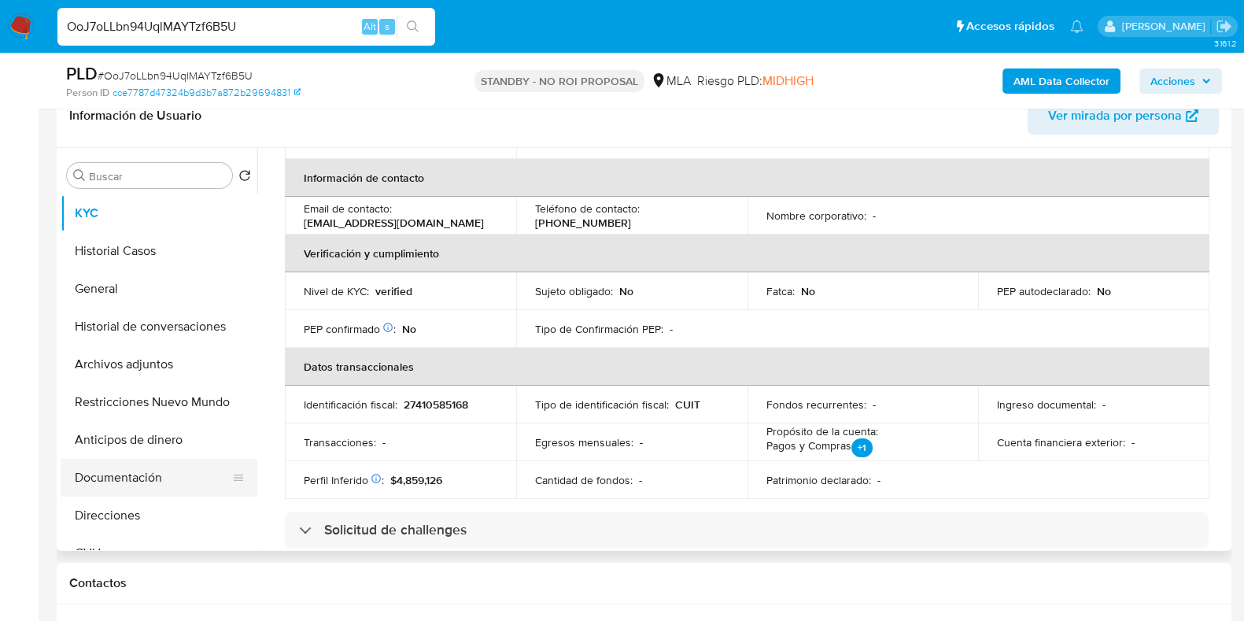
click at [87, 478] on button "Documentación" at bounding box center [153, 478] width 184 height 38
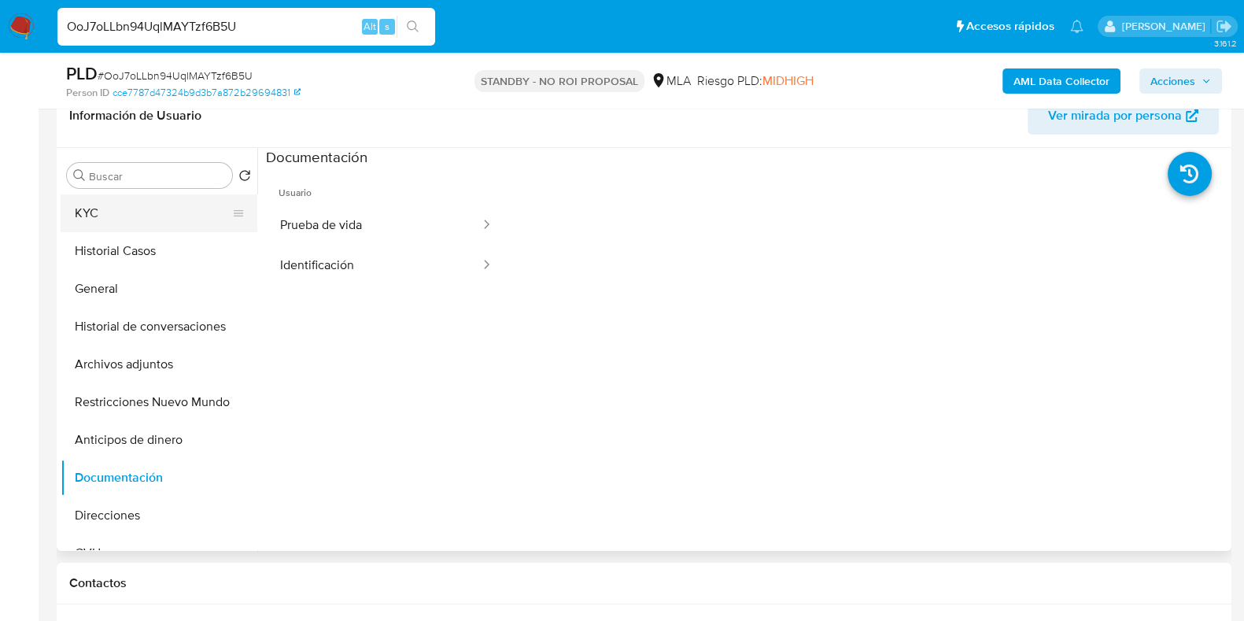
click at [145, 209] on button "KYC" at bounding box center [153, 213] width 184 height 38
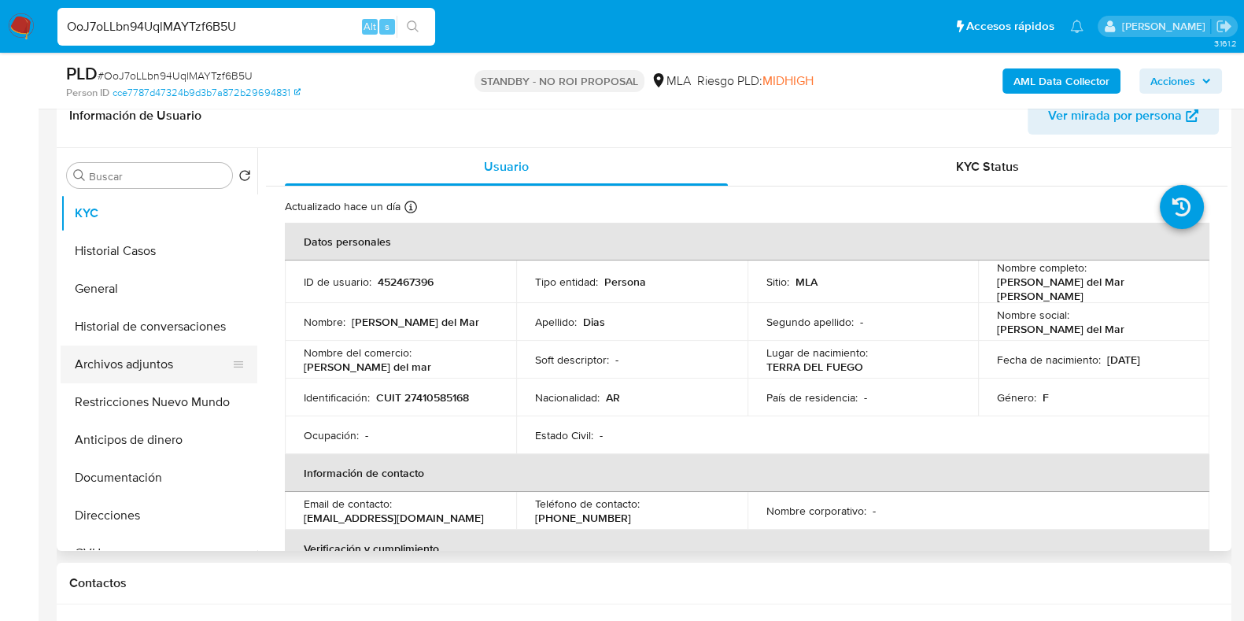
click at [124, 356] on button "Archivos adjuntos" at bounding box center [153, 364] width 184 height 38
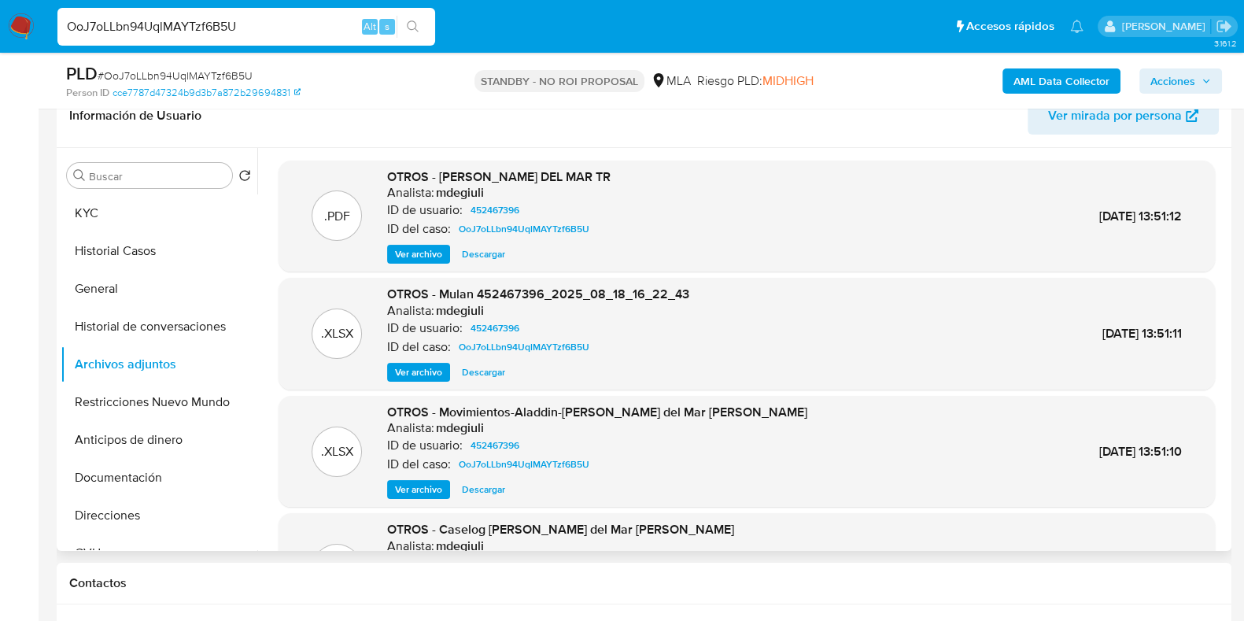
click at [482, 254] on span "Descargar" at bounding box center [483, 254] width 43 height 16
click at [109, 206] on button "KYC" at bounding box center [153, 213] width 184 height 38
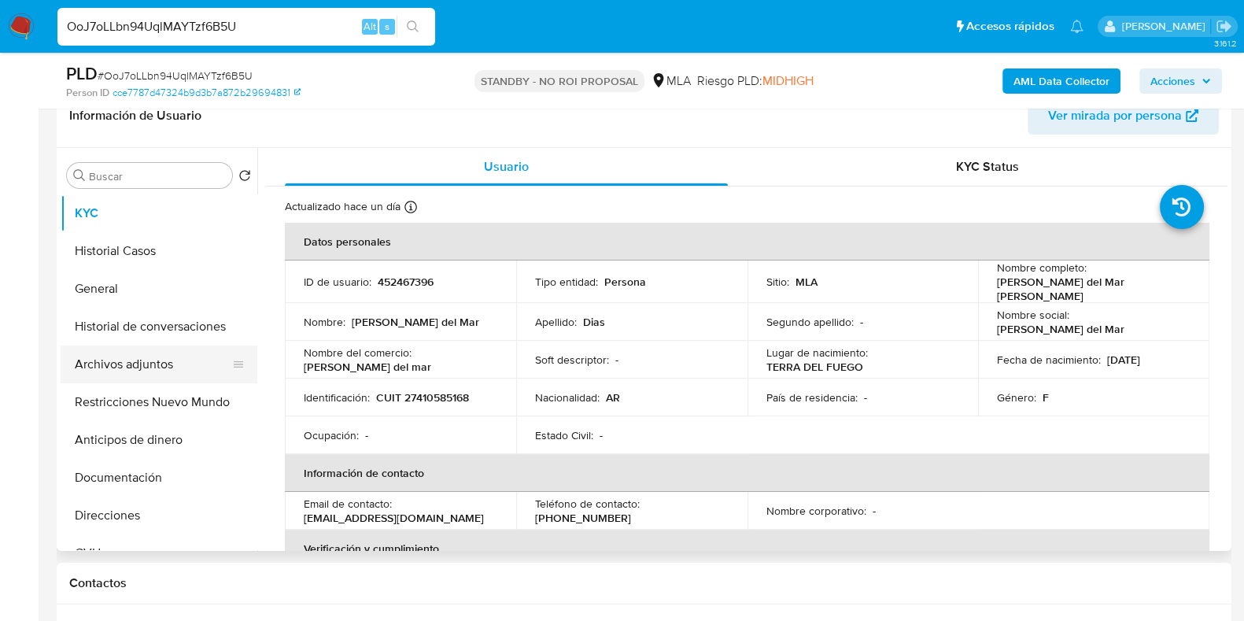
click at [138, 353] on button "Archivos adjuntos" at bounding box center [153, 364] width 184 height 38
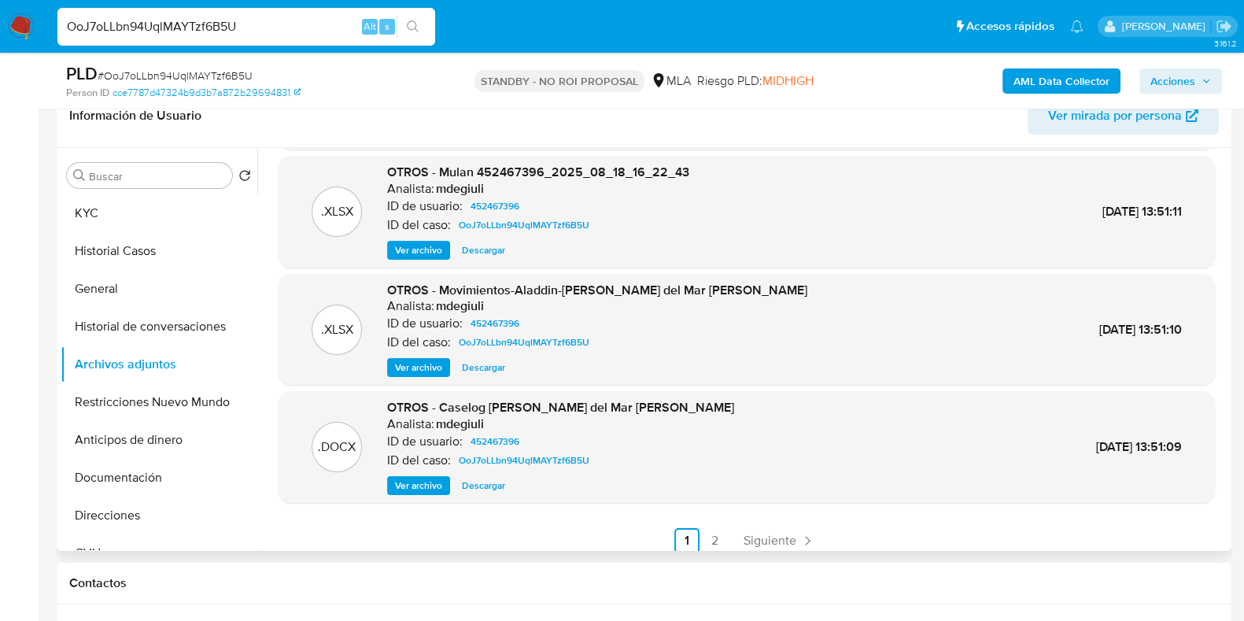
scroll to position [132, 0]
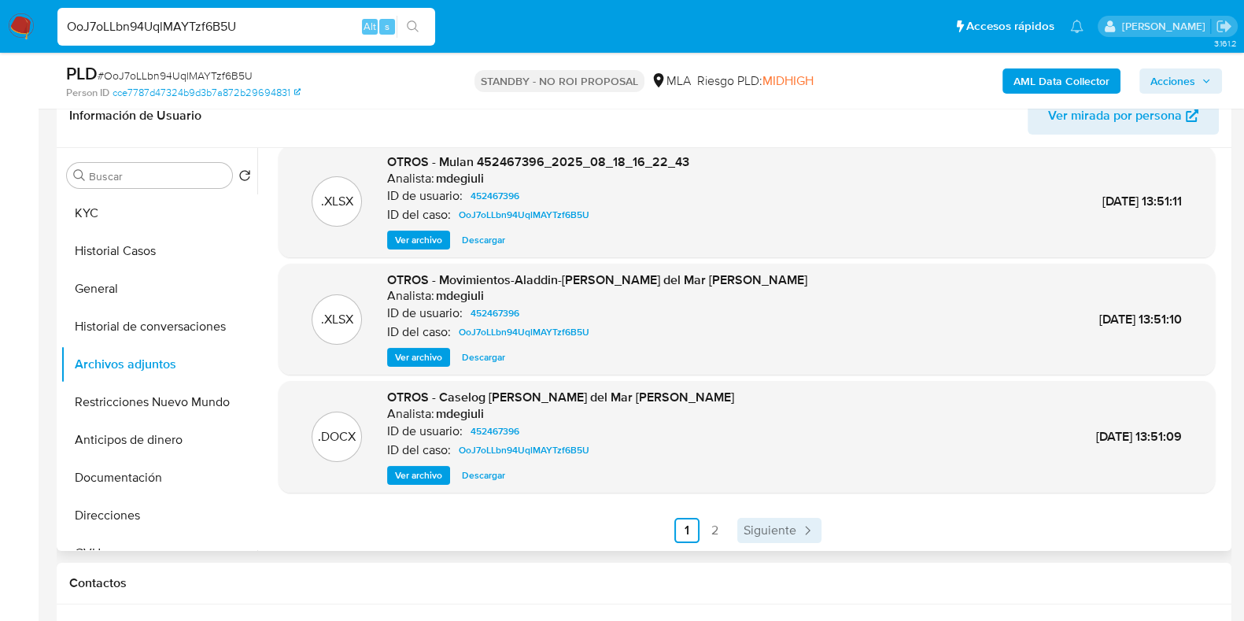
click at [779, 537] on span "Siguiente" at bounding box center [770, 530] width 53 height 13
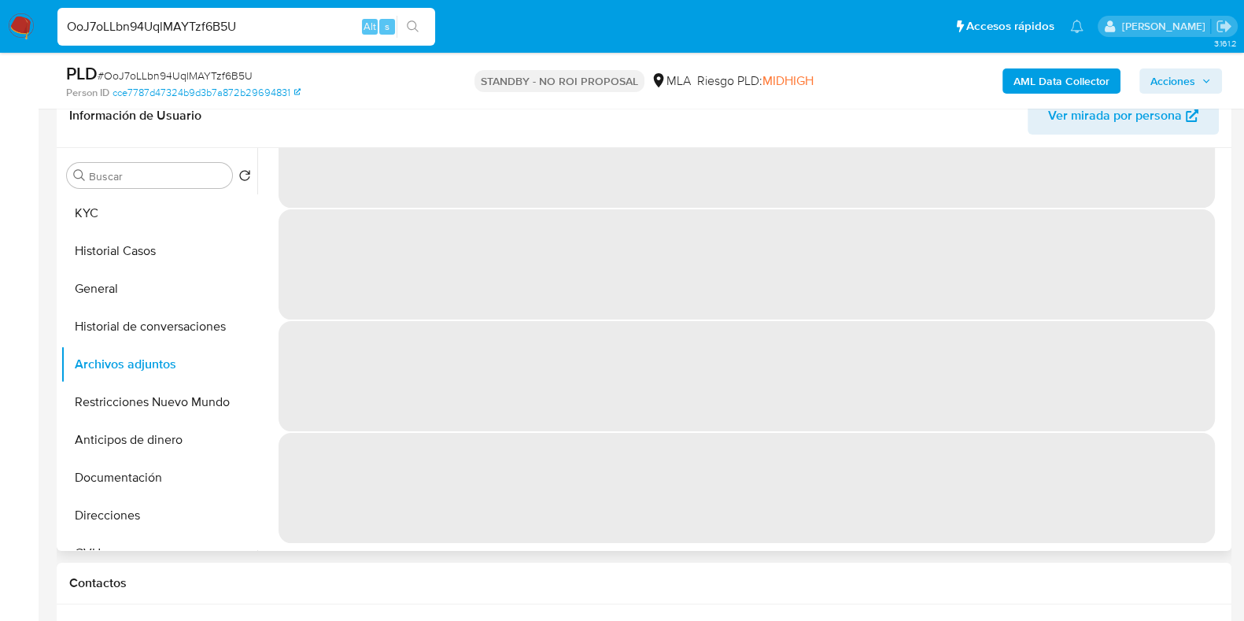
scroll to position [0, 0]
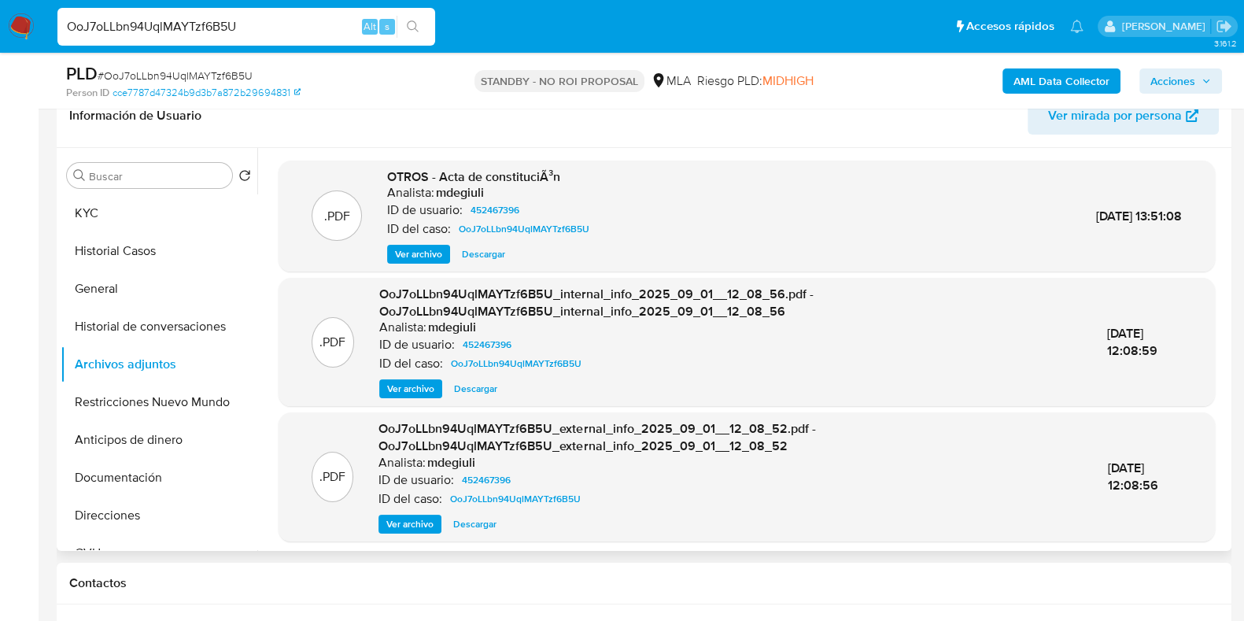
click at [468, 253] on span "Descargar" at bounding box center [483, 254] width 43 height 16
click at [149, 194] on button "KYC" at bounding box center [153, 213] width 184 height 38
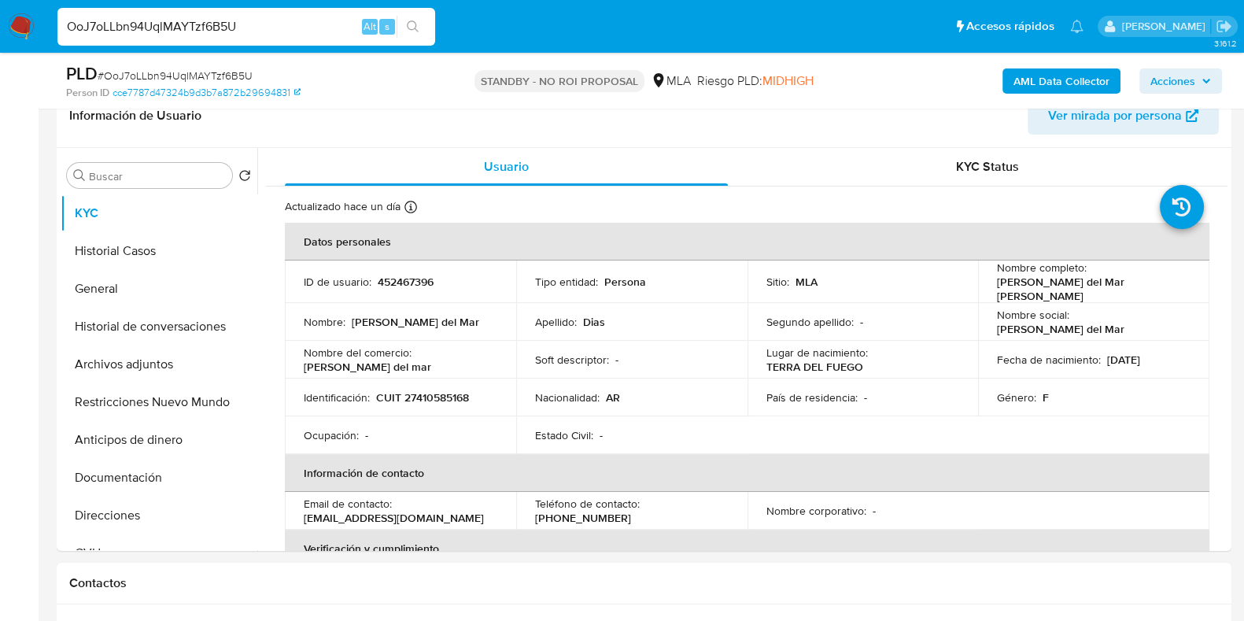
click at [161, 72] on span "# OoJ7oLLbn94UqlMAYTzf6B5U" at bounding box center [175, 76] width 155 height 16
copy span "OoJ7oLLbn94UqlMAYTzf6B5U"
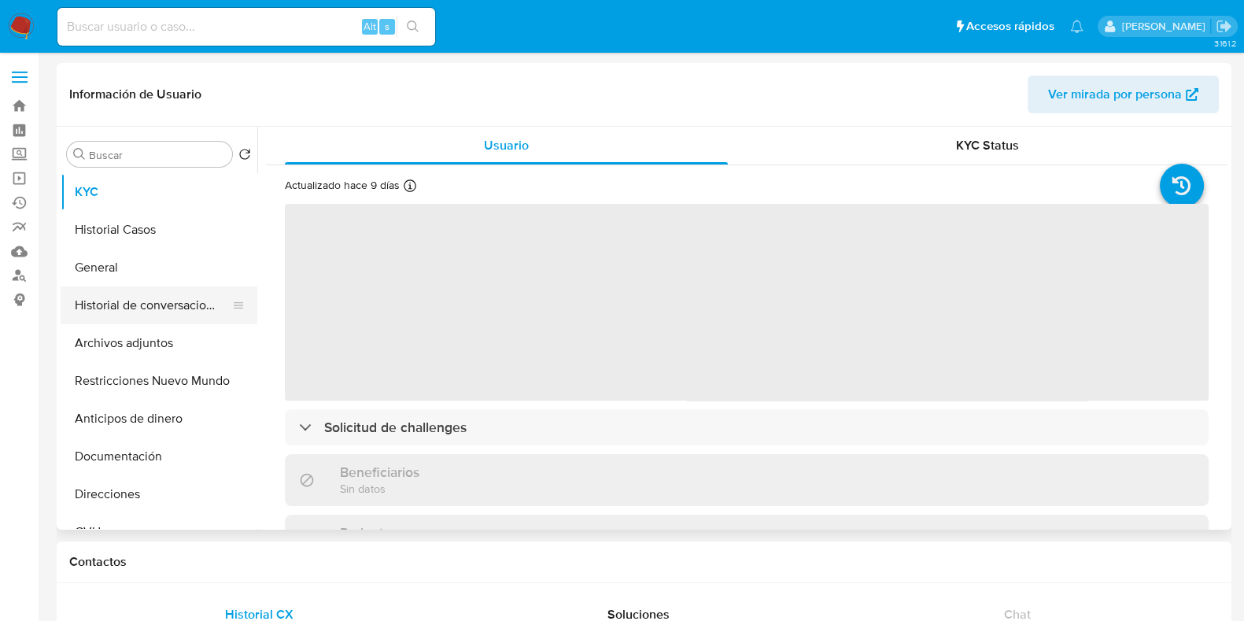
select select "10"
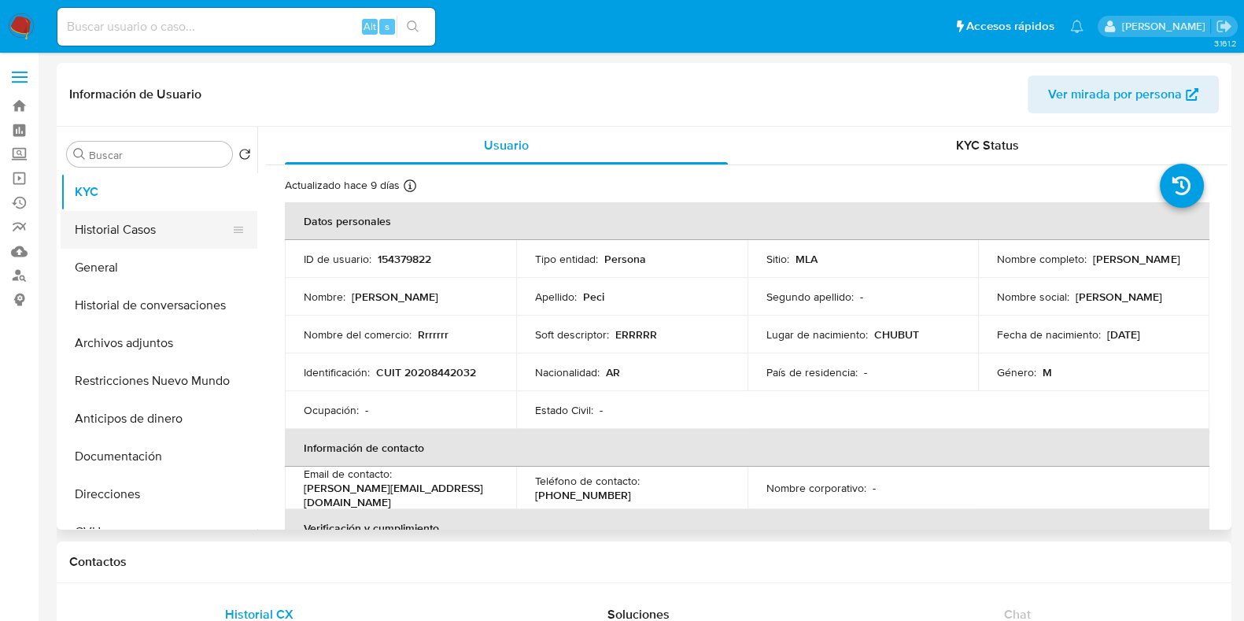
click at [138, 231] on button "Historial Casos" at bounding box center [153, 230] width 184 height 38
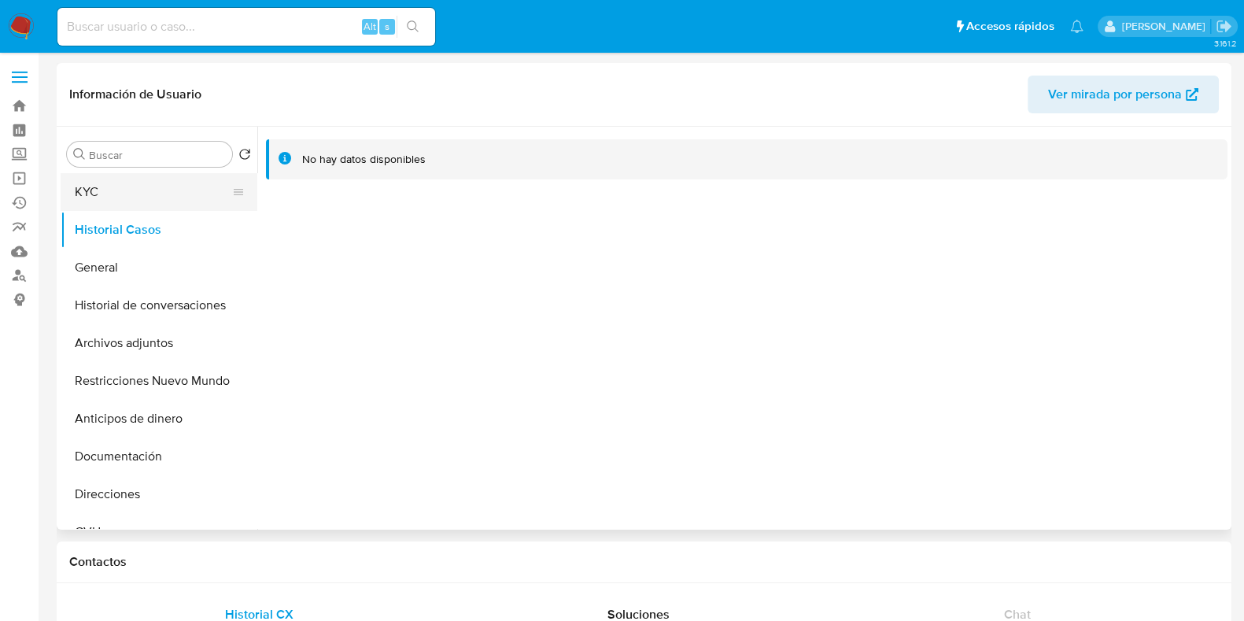
click at [146, 194] on button "KYC" at bounding box center [153, 192] width 184 height 38
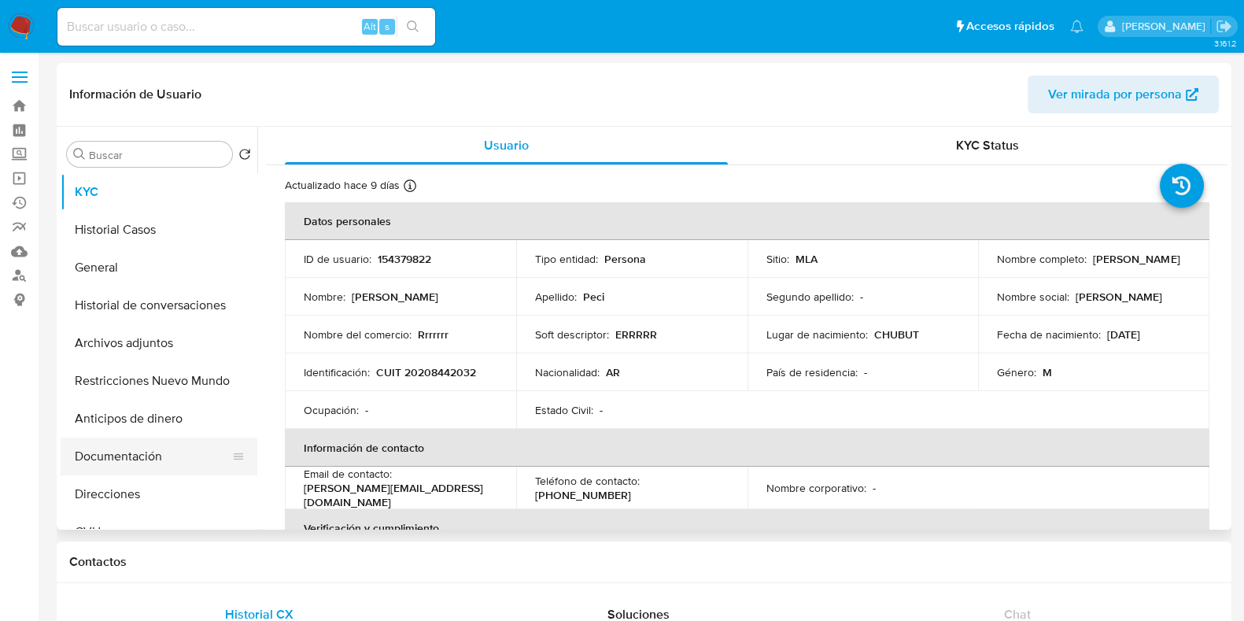
click at [138, 456] on button "Documentación" at bounding box center [153, 456] width 184 height 38
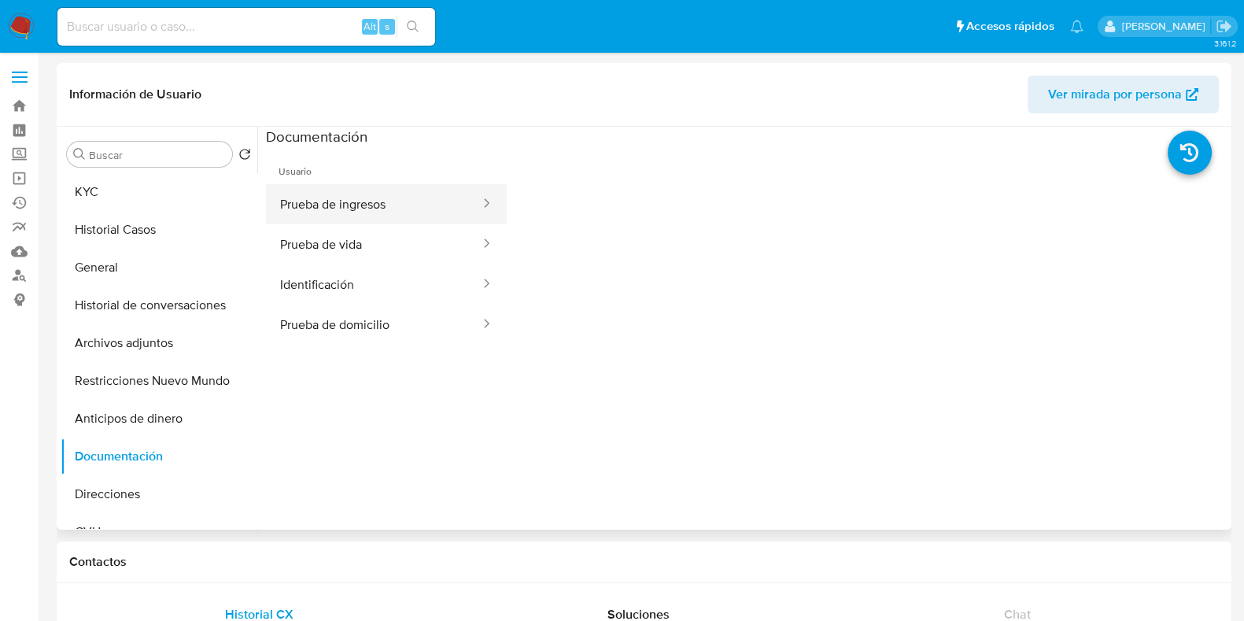
click at [364, 197] on button "Prueba de ingresos" at bounding box center [374, 204] width 216 height 40
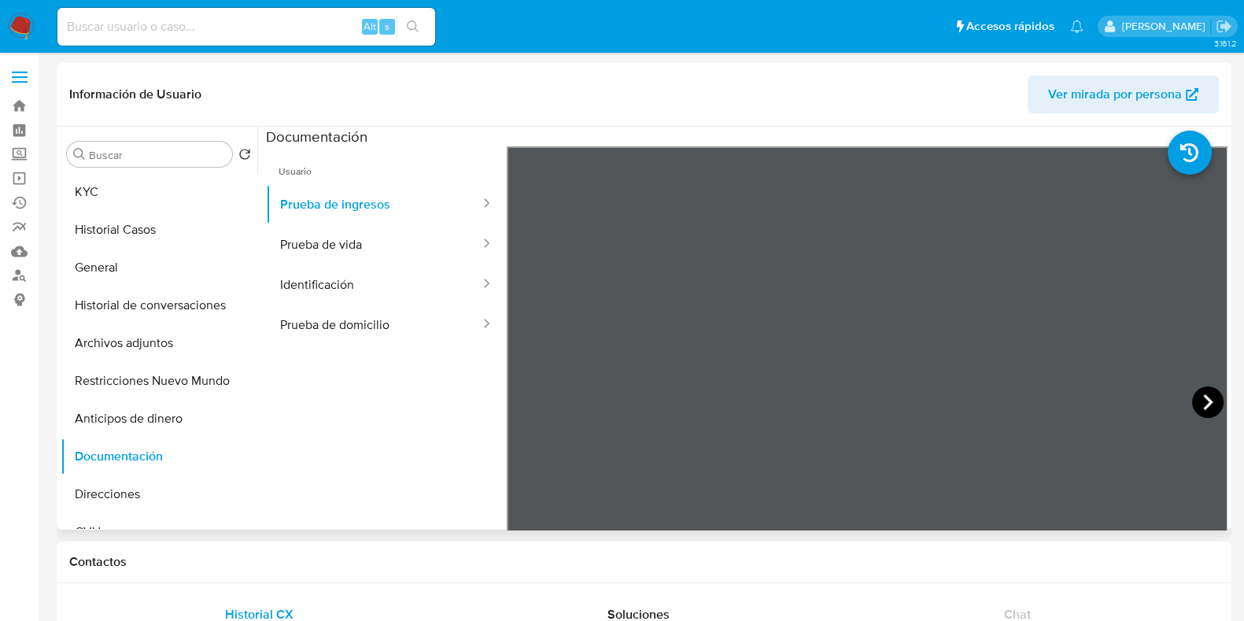
click at [1196, 396] on icon at bounding box center [1207, 401] width 31 height 31
click at [517, 403] on icon at bounding box center [526, 401] width 31 height 31
click at [135, 335] on button "Archivos adjuntos" at bounding box center [153, 343] width 184 height 38
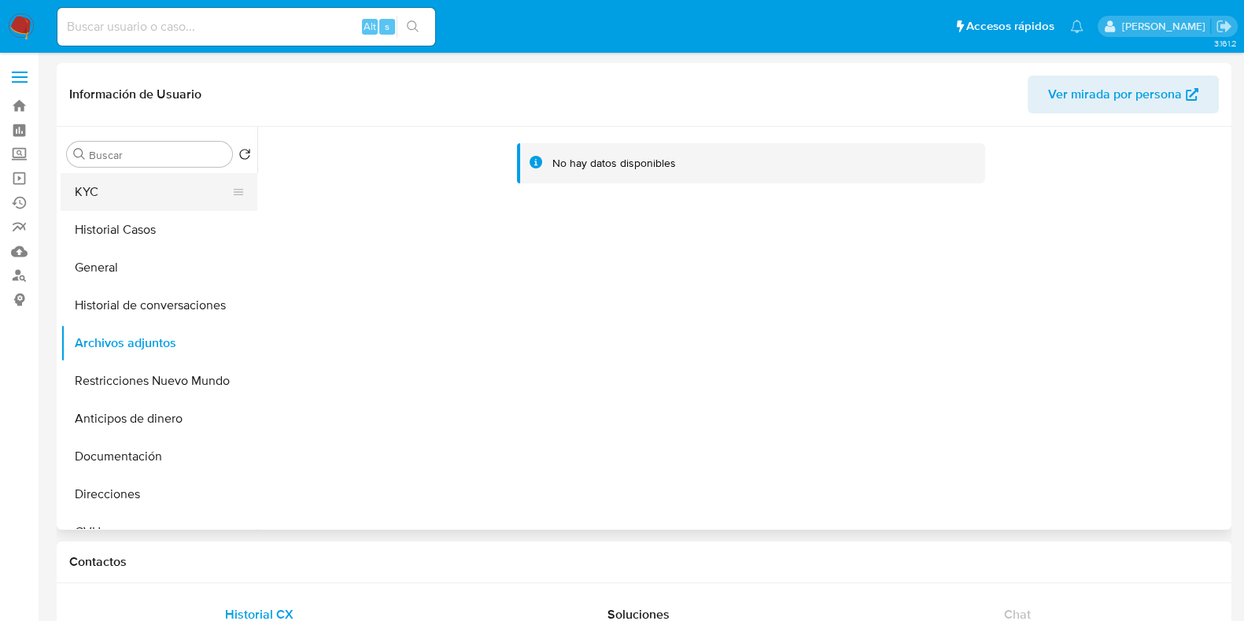
click at [102, 189] on button "KYC" at bounding box center [153, 192] width 184 height 38
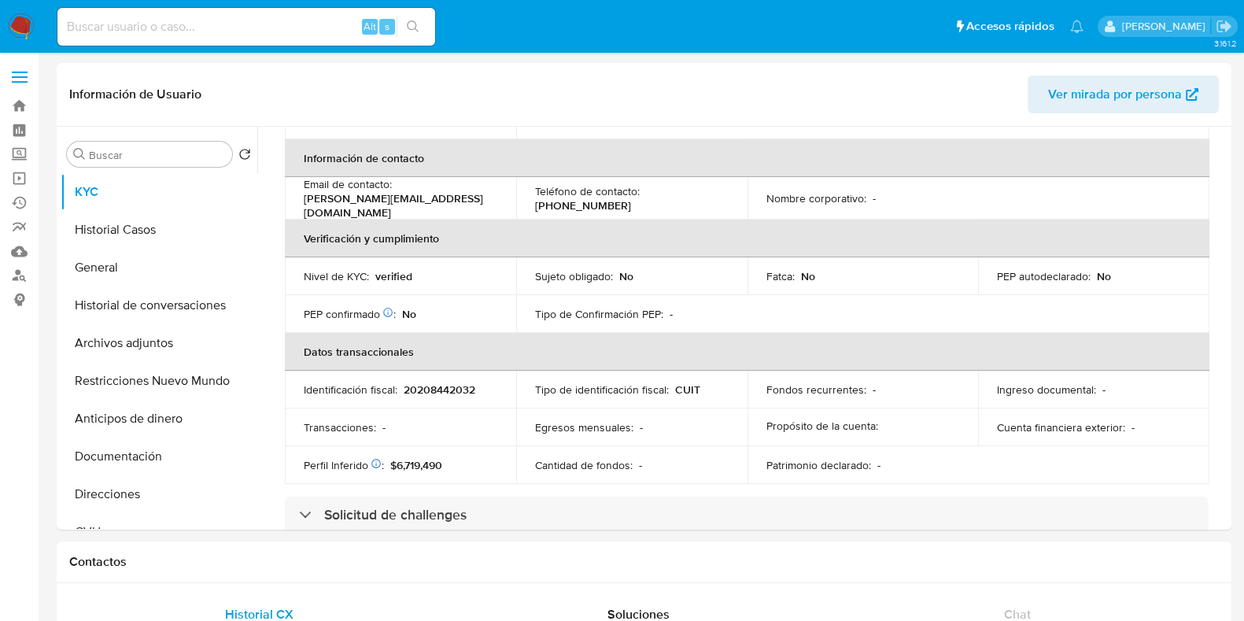
scroll to position [295, 0]
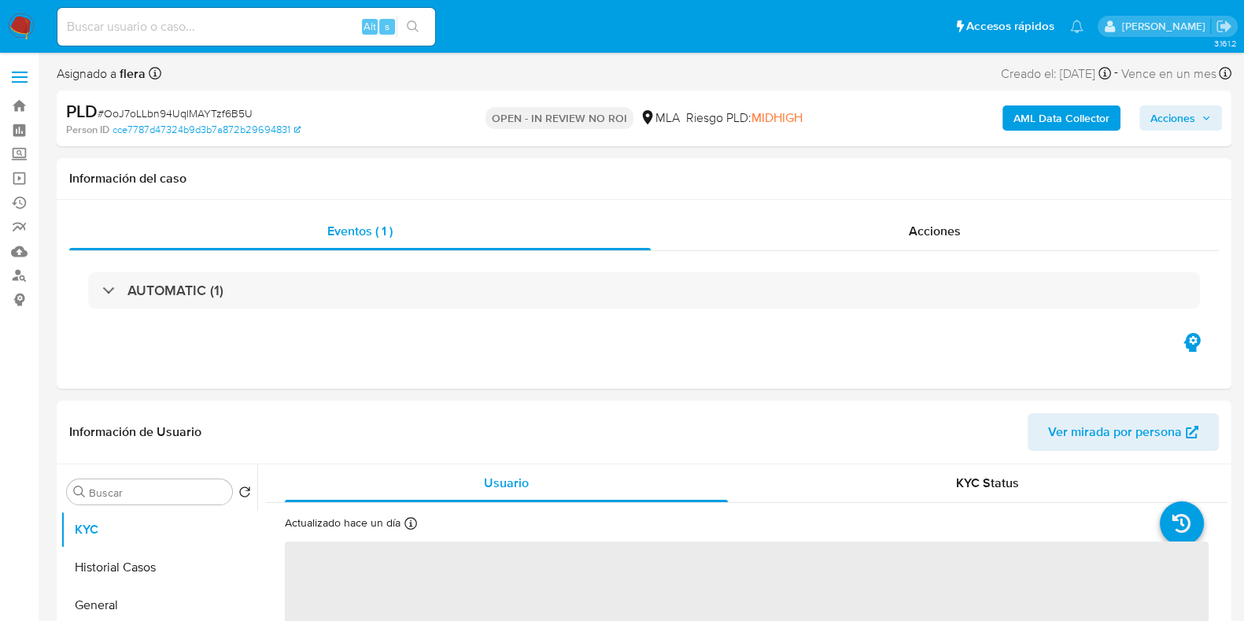
select select "10"
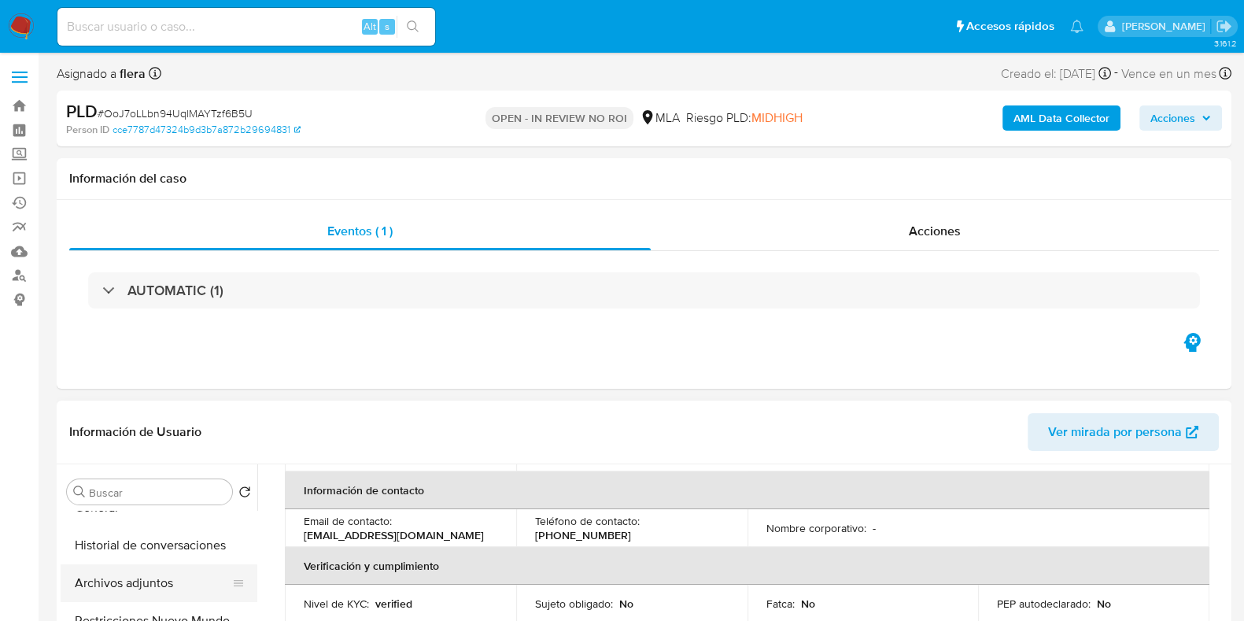
scroll to position [98, 0]
click at [130, 580] on button "Archivos adjuntos" at bounding box center [153, 583] width 184 height 38
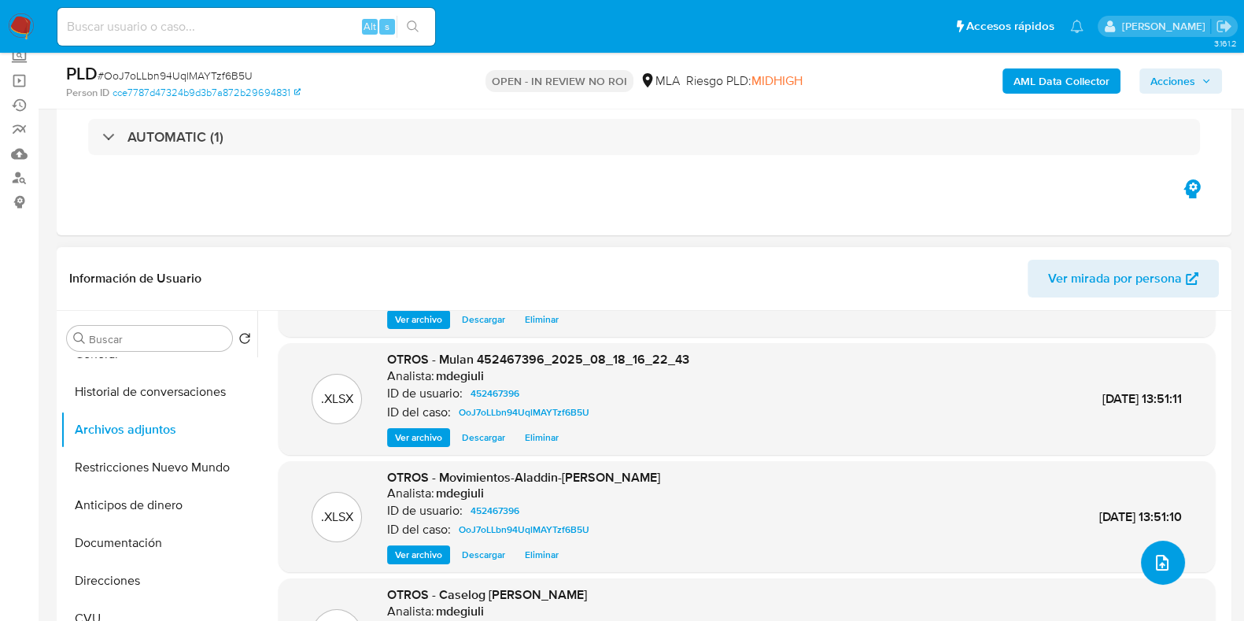
click at [1154, 553] on icon "upload-file" at bounding box center [1162, 562] width 19 height 19
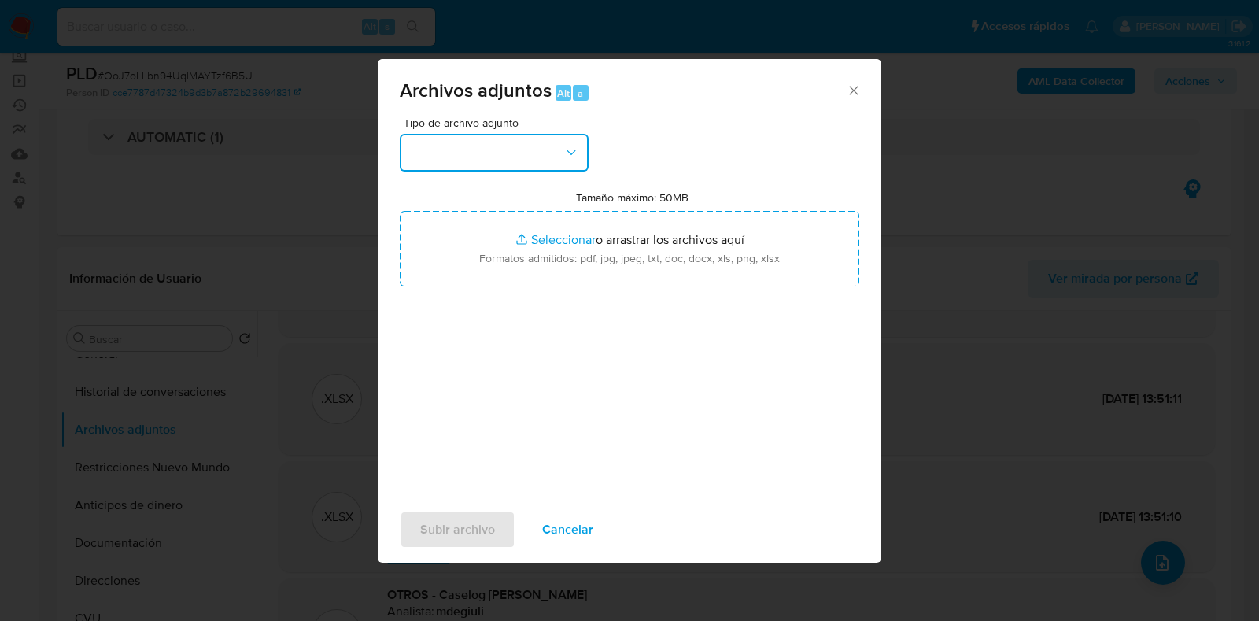
click at [522, 147] on button "button" at bounding box center [494, 153] width 189 height 38
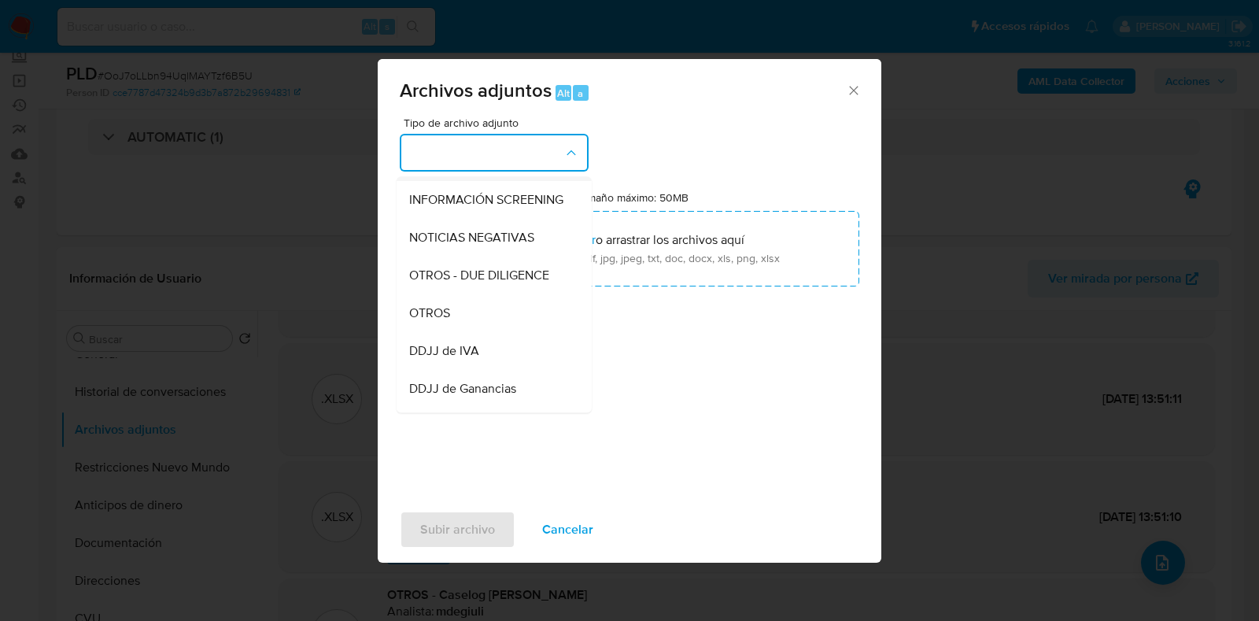
scroll to position [196, 0]
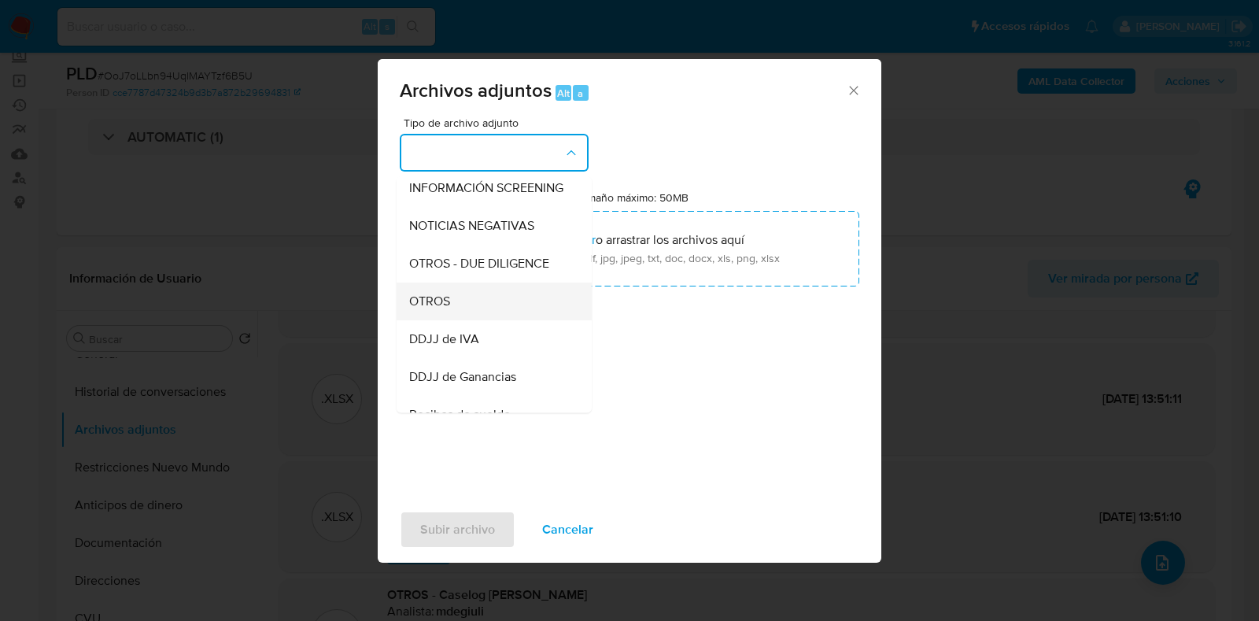
click at [488, 312] on div "OTROS" at bounding box center [489, 301] width 161 height 38
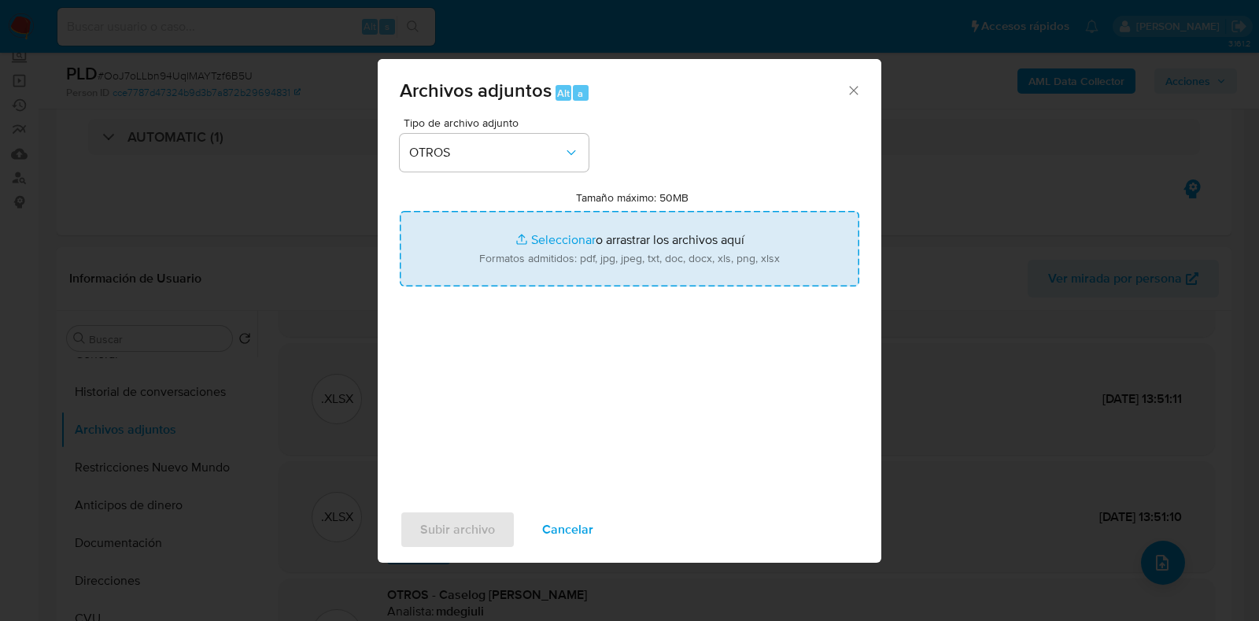
type input "C:\fakepath\v2Caselog [PERSON_NAME].docx"
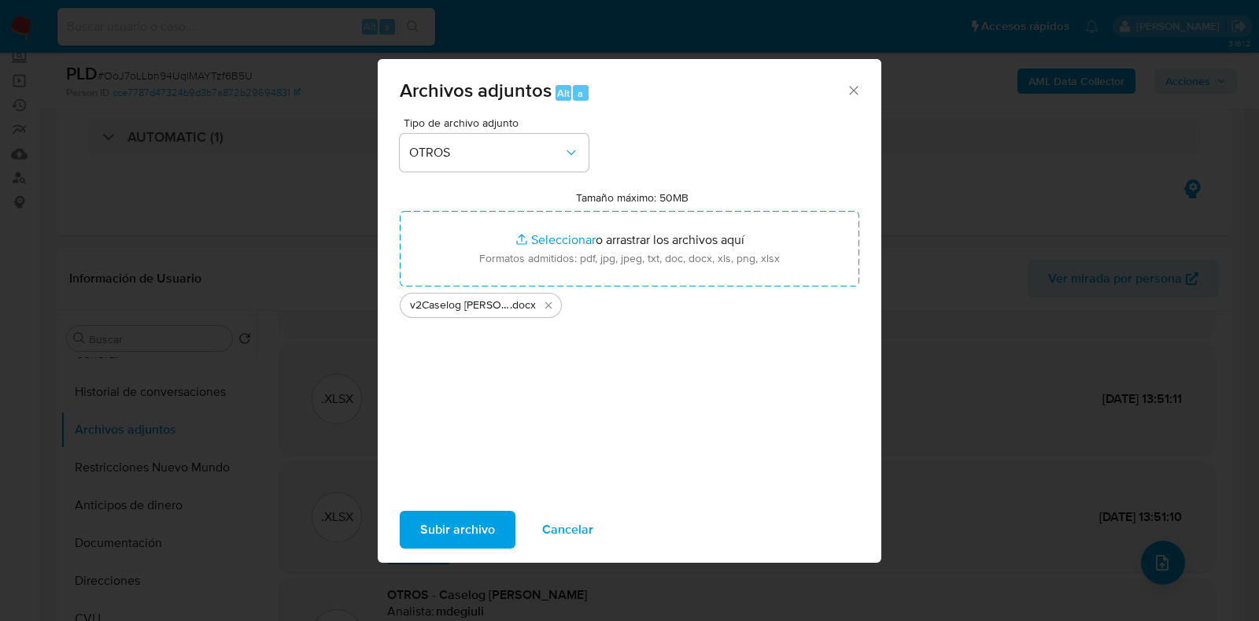
click at [473, 530] on span "Subir archivo" at bounding box center [457, 529] width 75 height 35
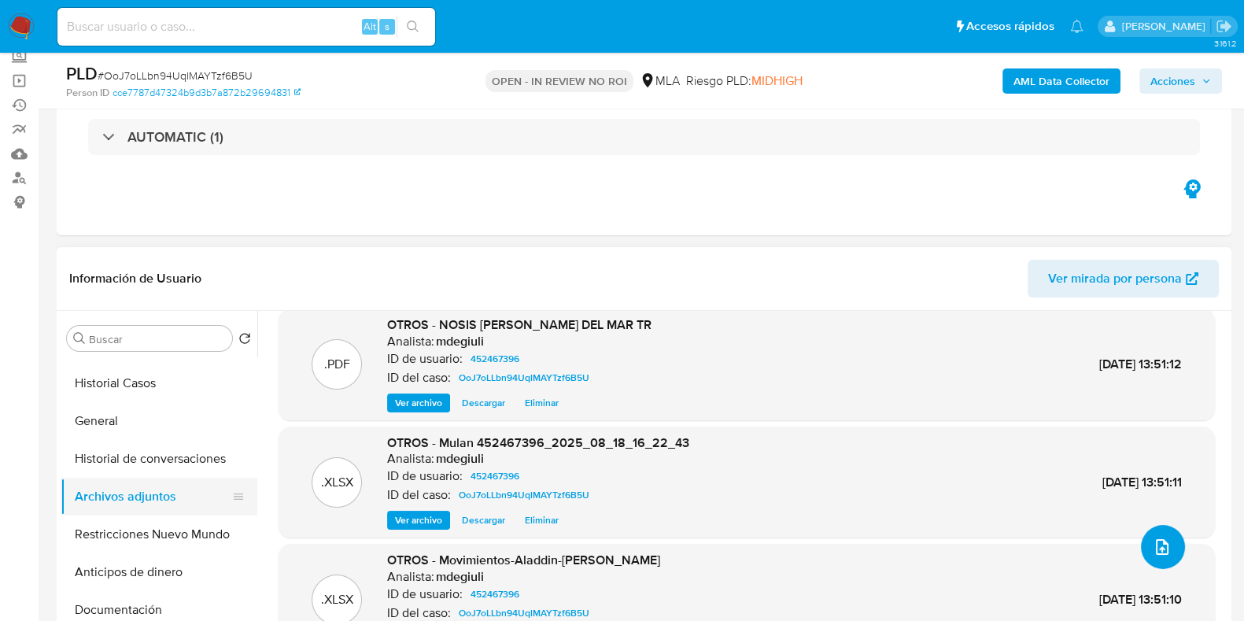
scroll to position [0, 0]
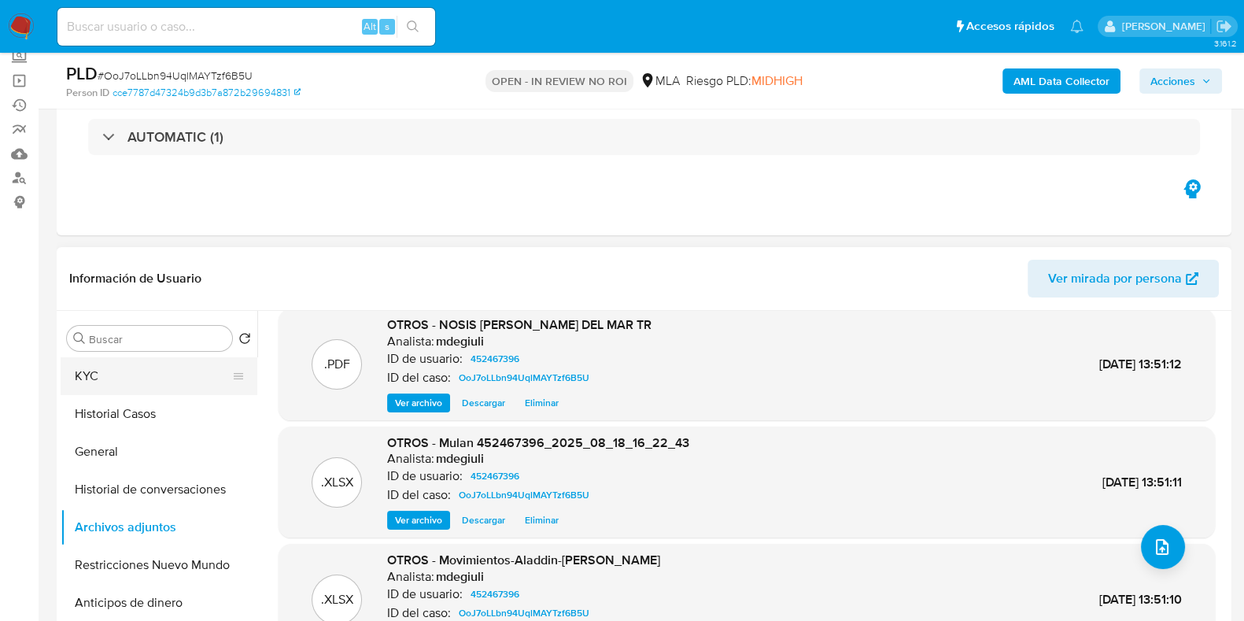
click at [153, 371] on button "KYC" at bounding box center [153, 376] width 184 height 38
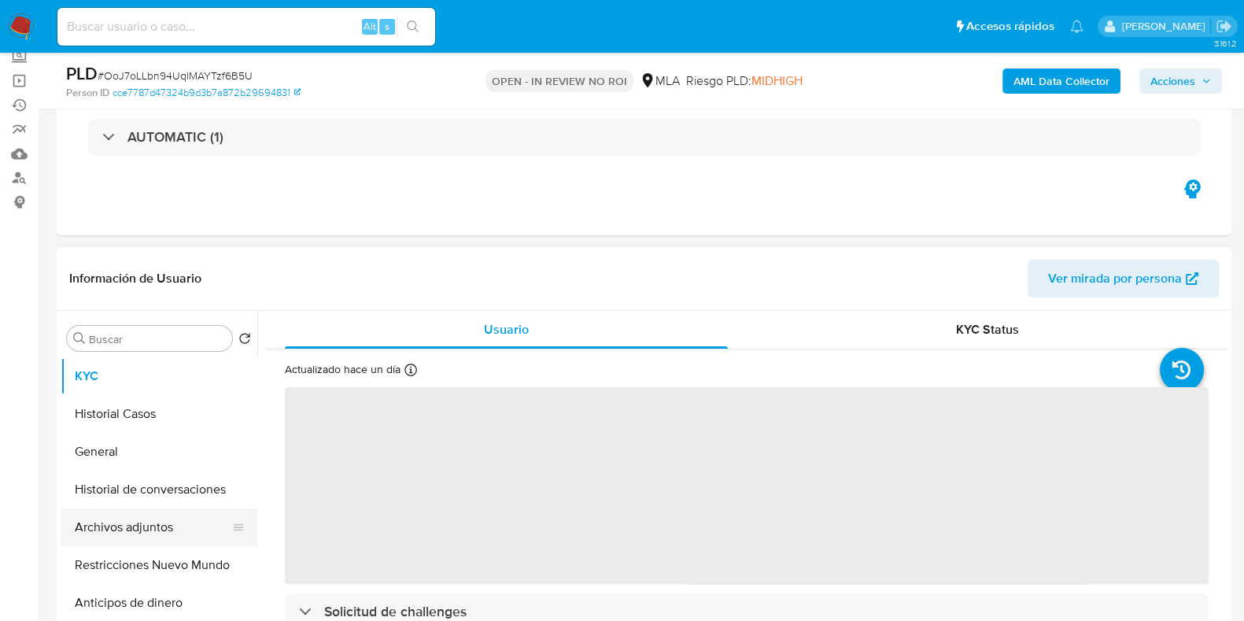
click at [176, 520] on button "Archivos adjuntos" at bounding box center [153, 527] width 184 height 38
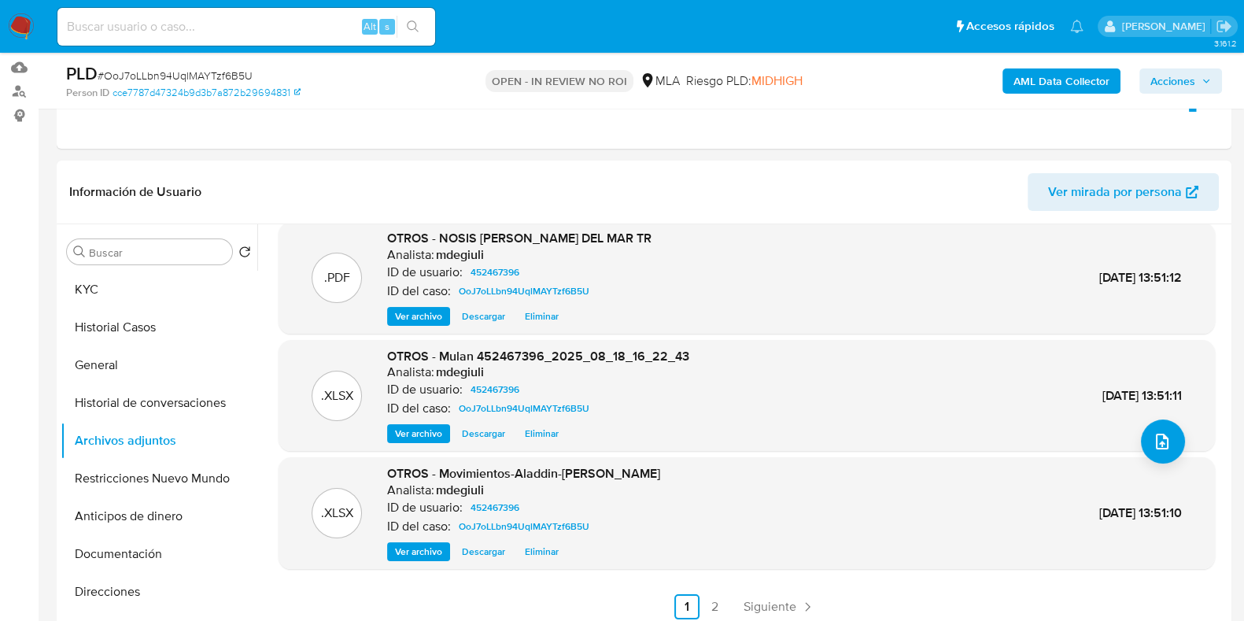
scroll to position [295, 0]
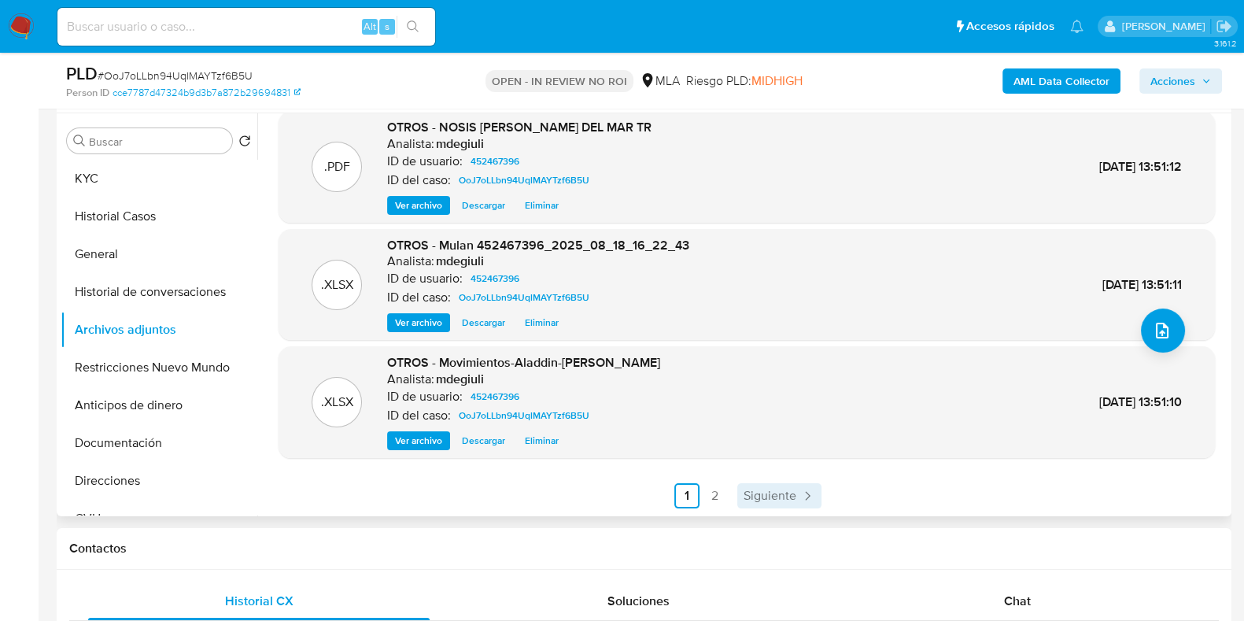
click at [789, 498] on span "Siguiente" at bounding box center [770, 495] width 53 height 13
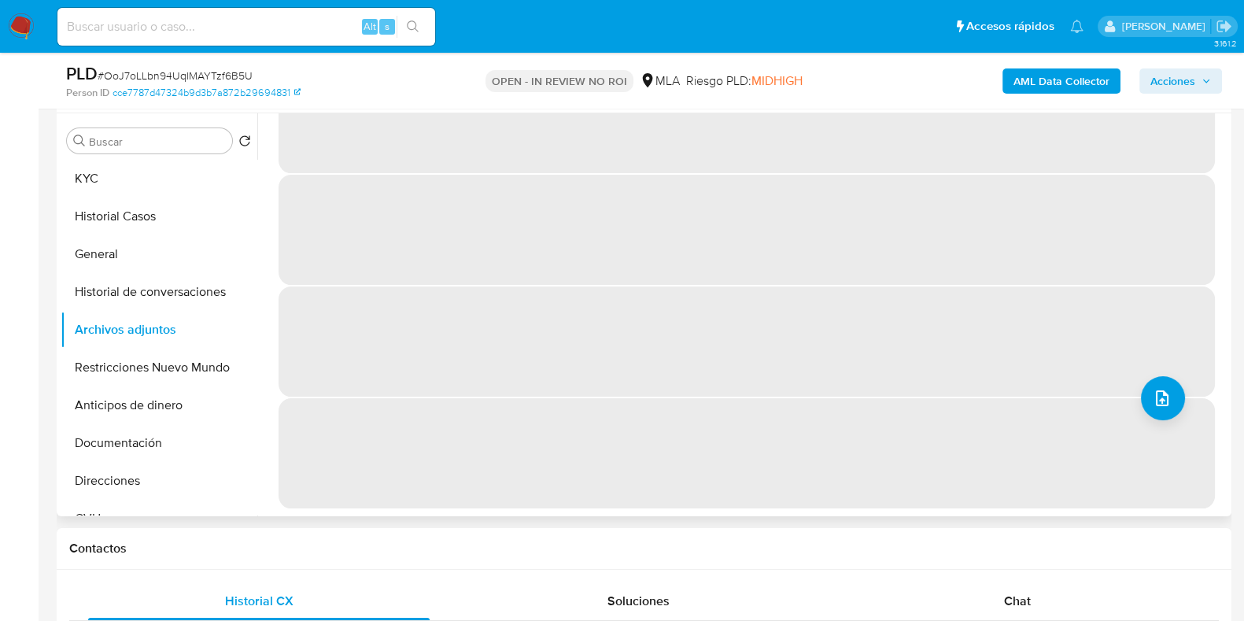
scroll to position [0, 0]
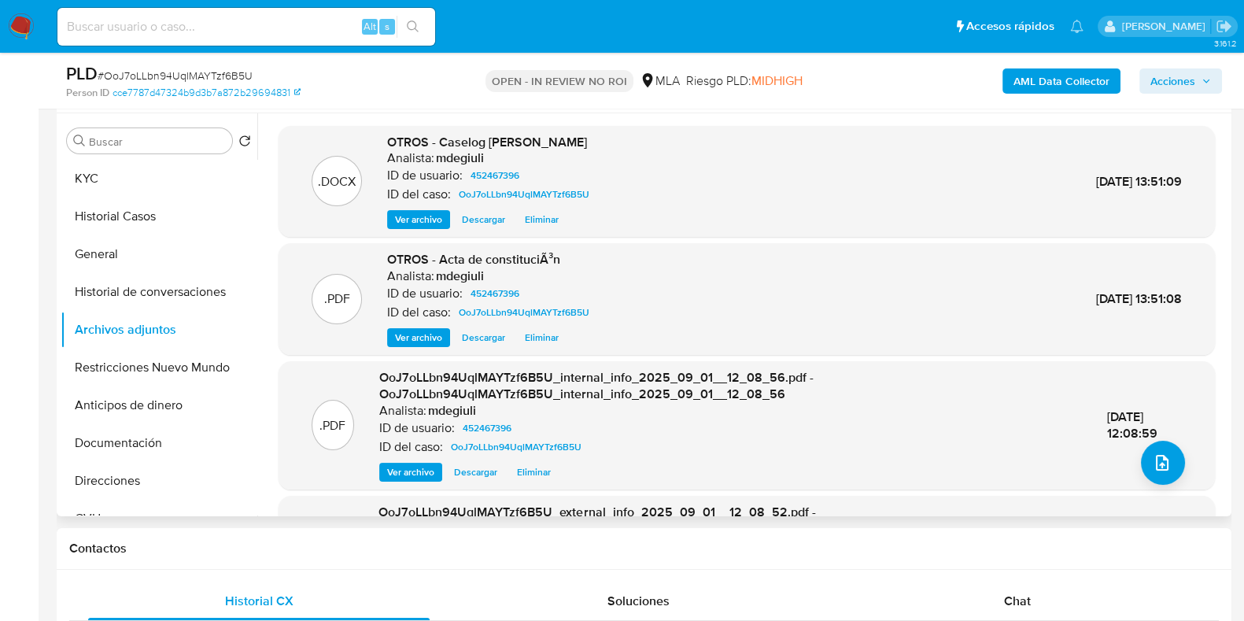
click at [172, 43] on div "Alt s" at bounding box center [246, 27] width 378 height 38
click at [179, 24] on input at bounding box center [246, 27] width 378 height 20
paste input "8i8nefKWI3DBtWEORgeZbmof"
type input "8i8nefKWI3DBtWEORgeZbmof"
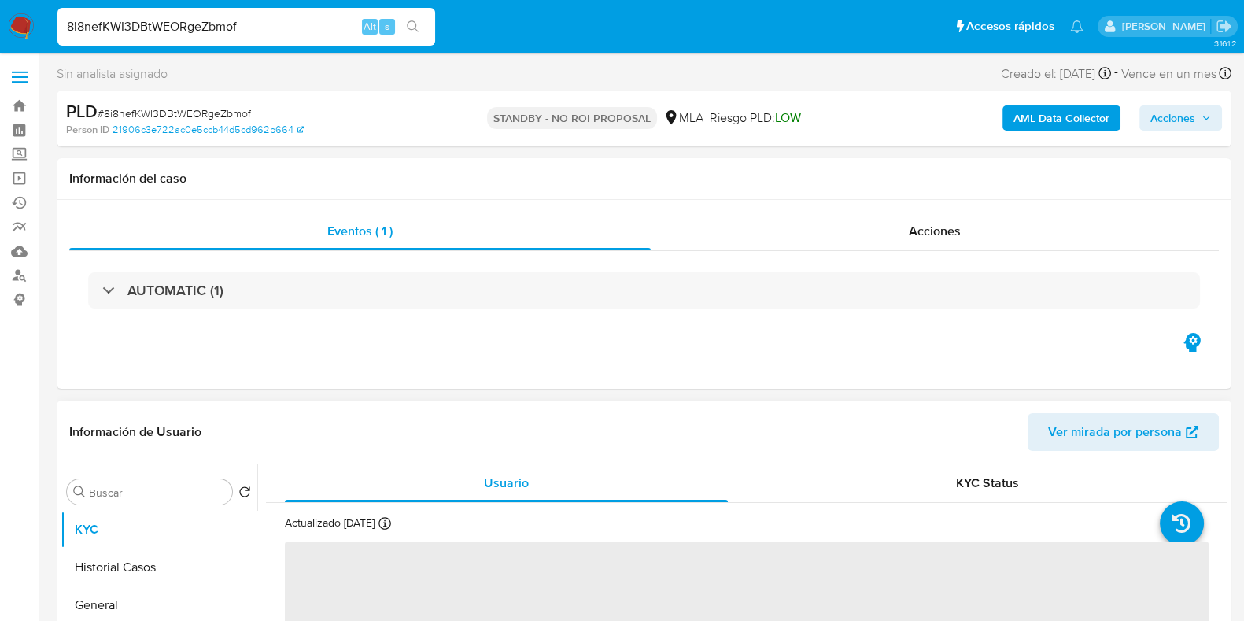
select select "10"
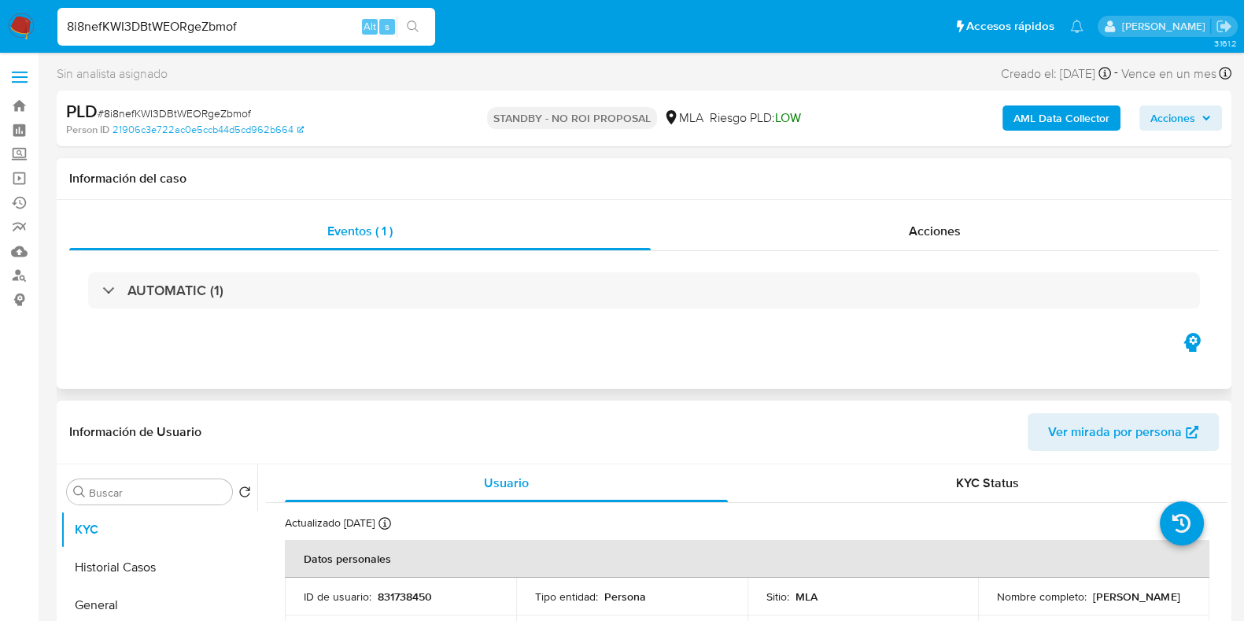
click at [559, 265] on div "AUTOMATIC (1)" at bounding box center [644, 290] width 1150 height 79
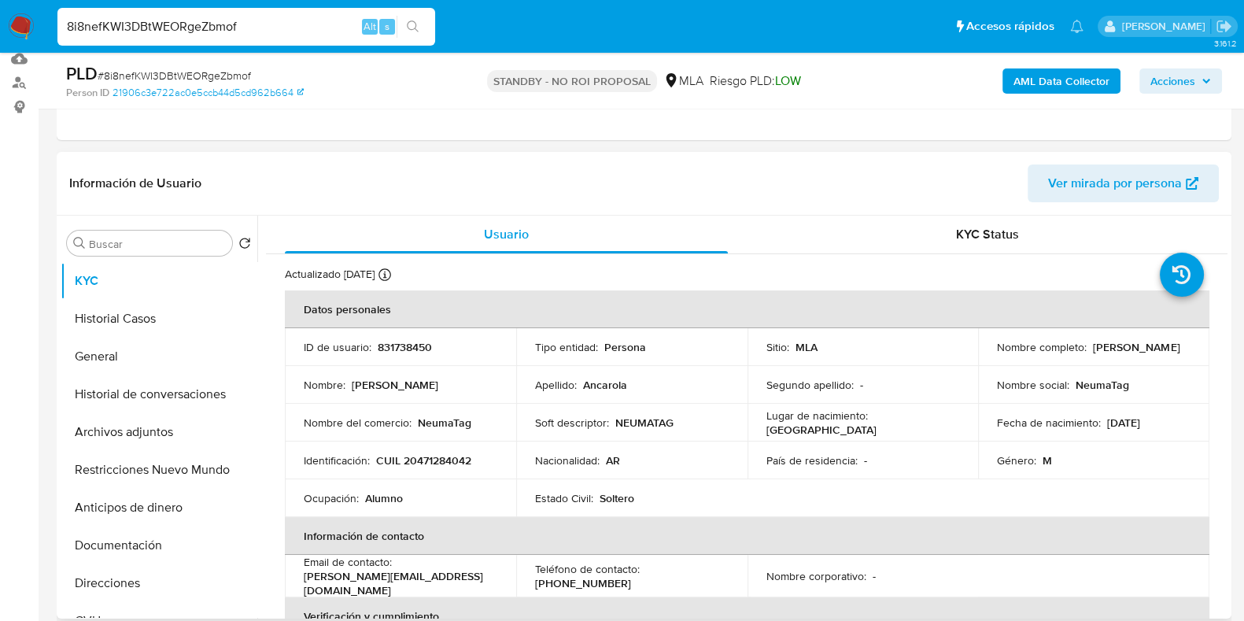
scroll to position [196, 0]
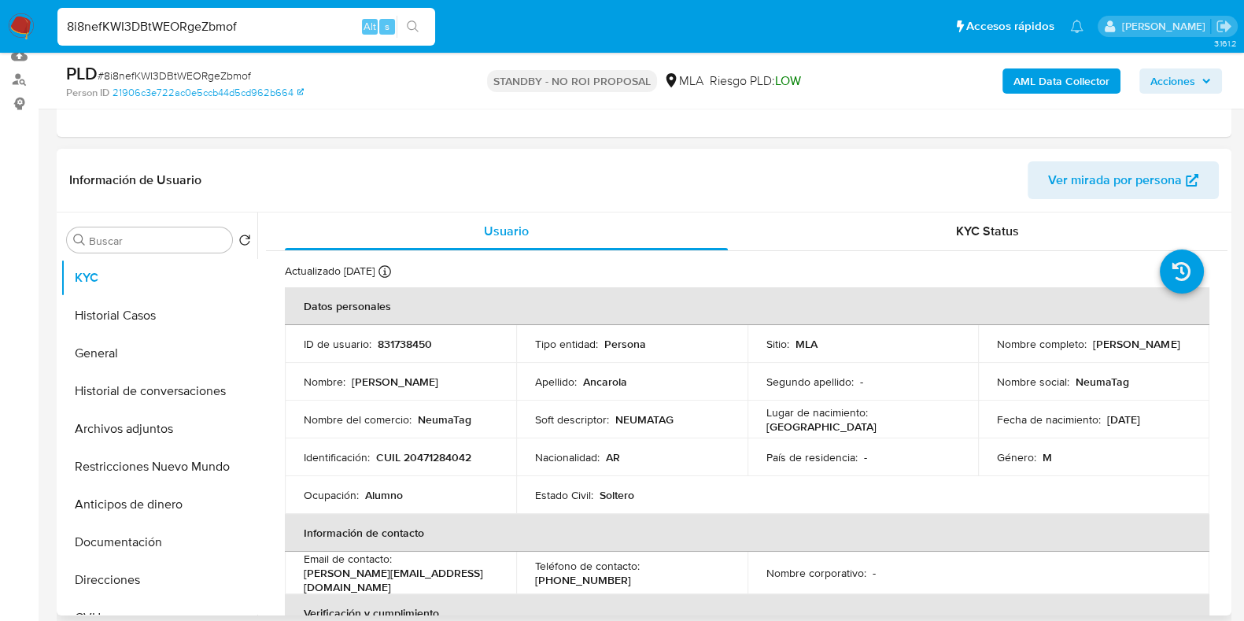
drag, startPoint x: 1171, startPoint y: 341, endPoint x: 1094, endPoint y: 348, distance: 77.4
click at [1086, 345] on div "Nombre completo : Marcos Ancarola" at bounding box center [1094, 344] width 194 height 14
copy div "Marcos Ancarola"
click at [156, 416] on button "Archivos adjuntos" at bounding box center [153, 429] width 184 height 38
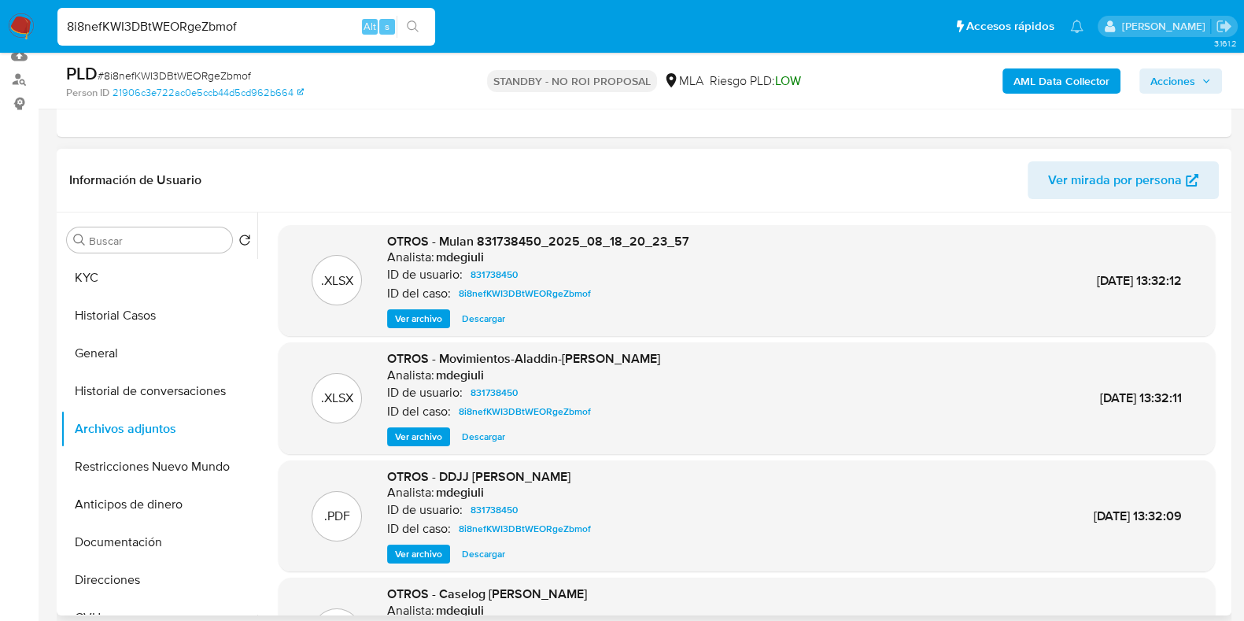
click at [492, 429] on span "Descargar" at bounding box center [483, 437] width 43 height 16
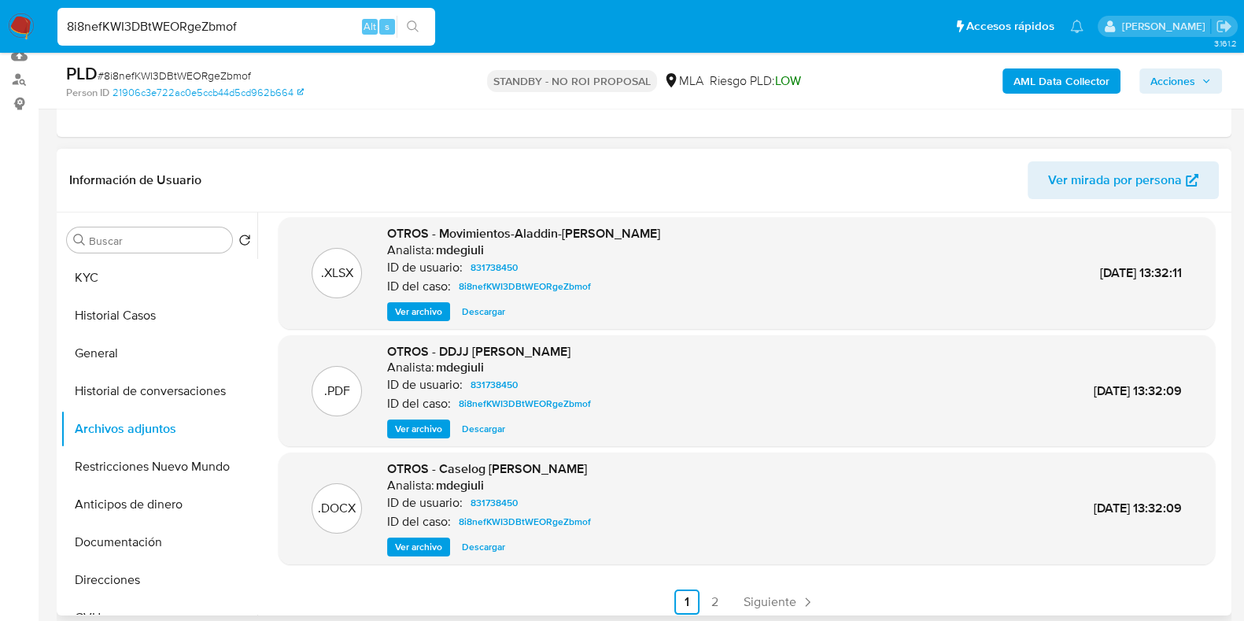
scroll to position [132, 0]
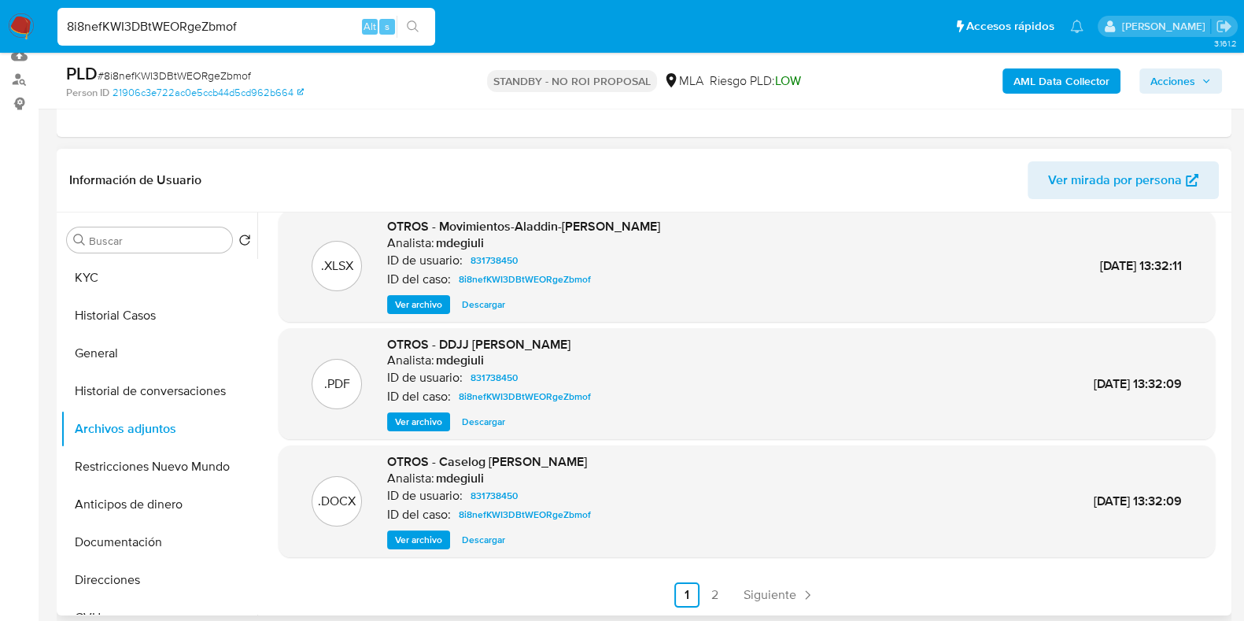
click at [499, 532] on span "Descargar" at bounding box center [483, 540] width 43 height 16
click at [767, 589] on span "Siguiente" at bounding box center [770, 595] width 53 height 13
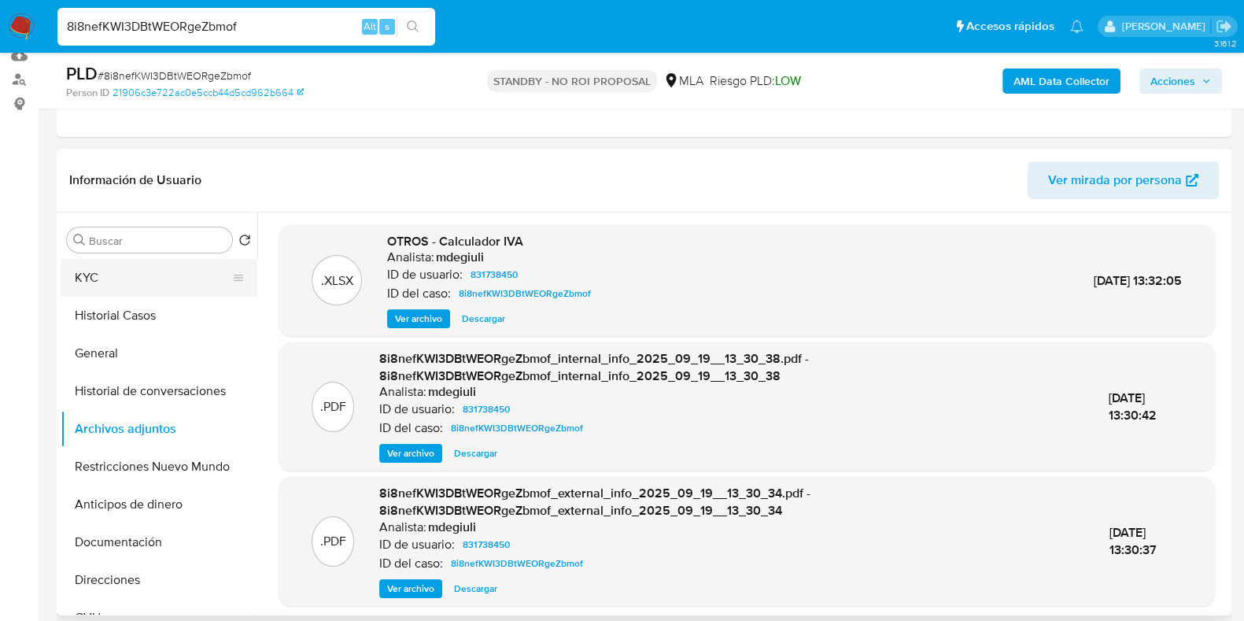
click at [94, 269] on button "KYC" at bounding box center [153, 278] width 184 height 38
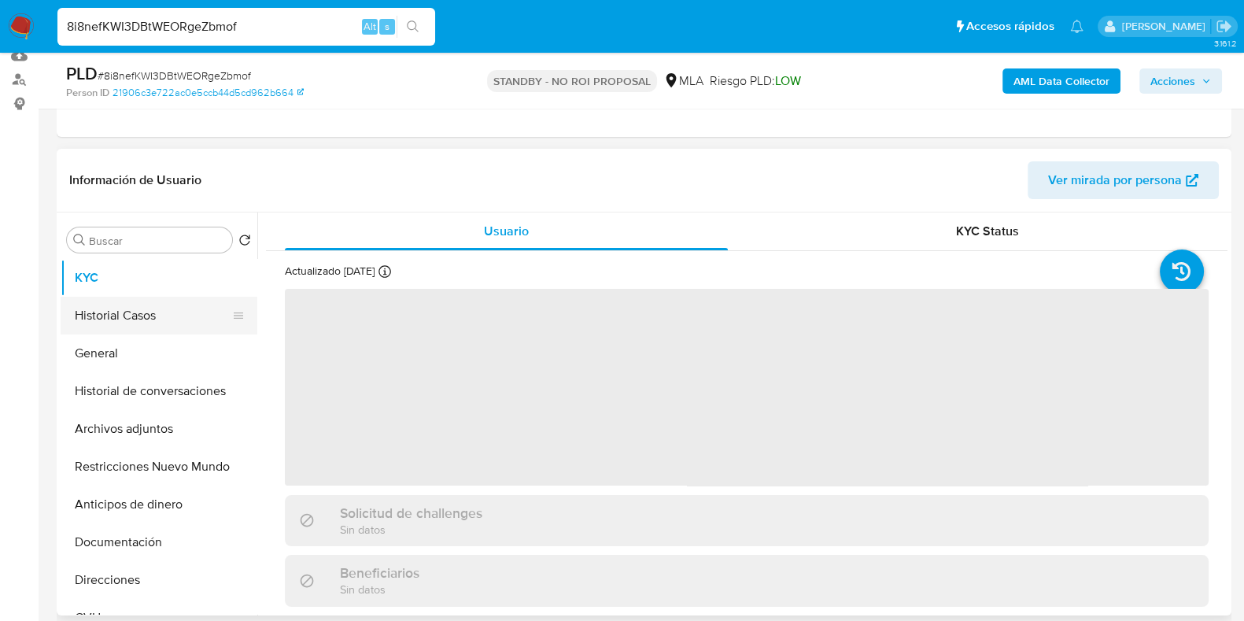
click at [155, 308] on button "Historial Casos" at bounding box center [153, 316] width 184 height 38
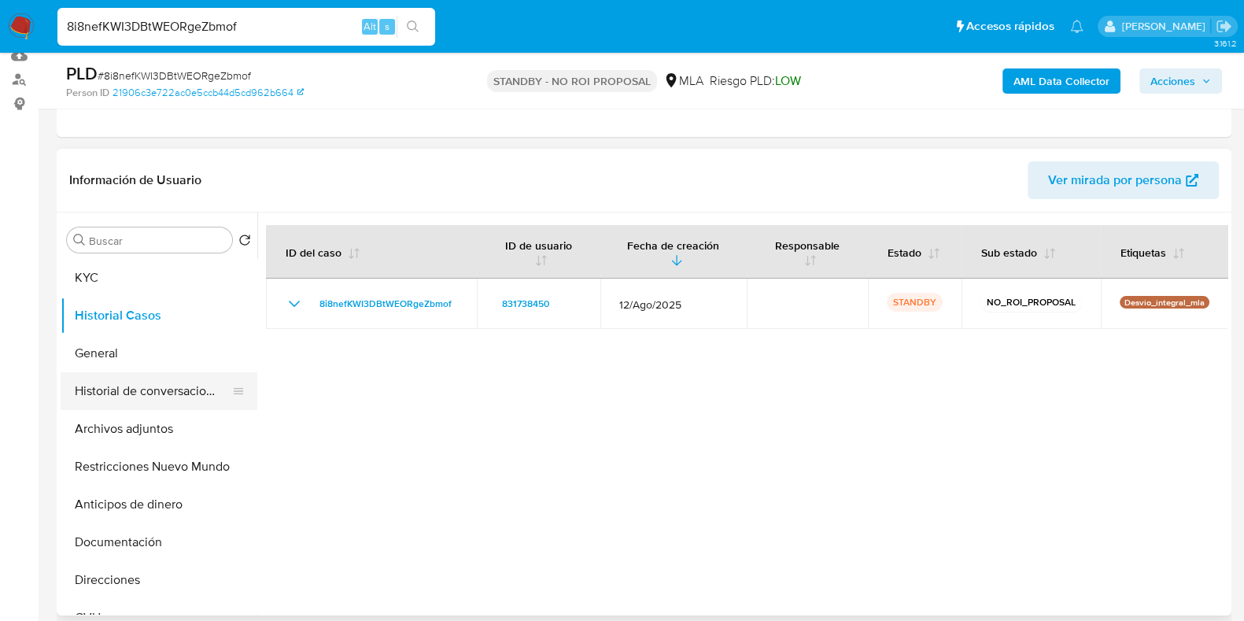
click at [155, 387] on button "Historial de conversaciones" at bounding box center [153, 391] width 184 height 38
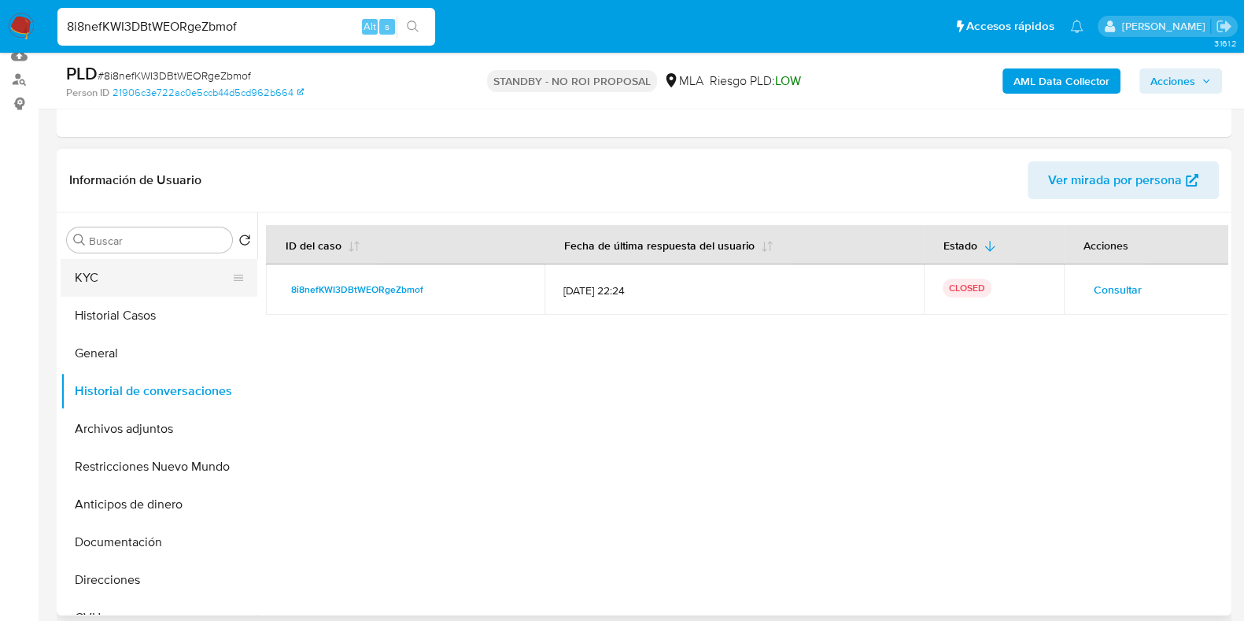
click at [151, 283] on button "KYC" at bounding box center [153, 278] width 184 height 38
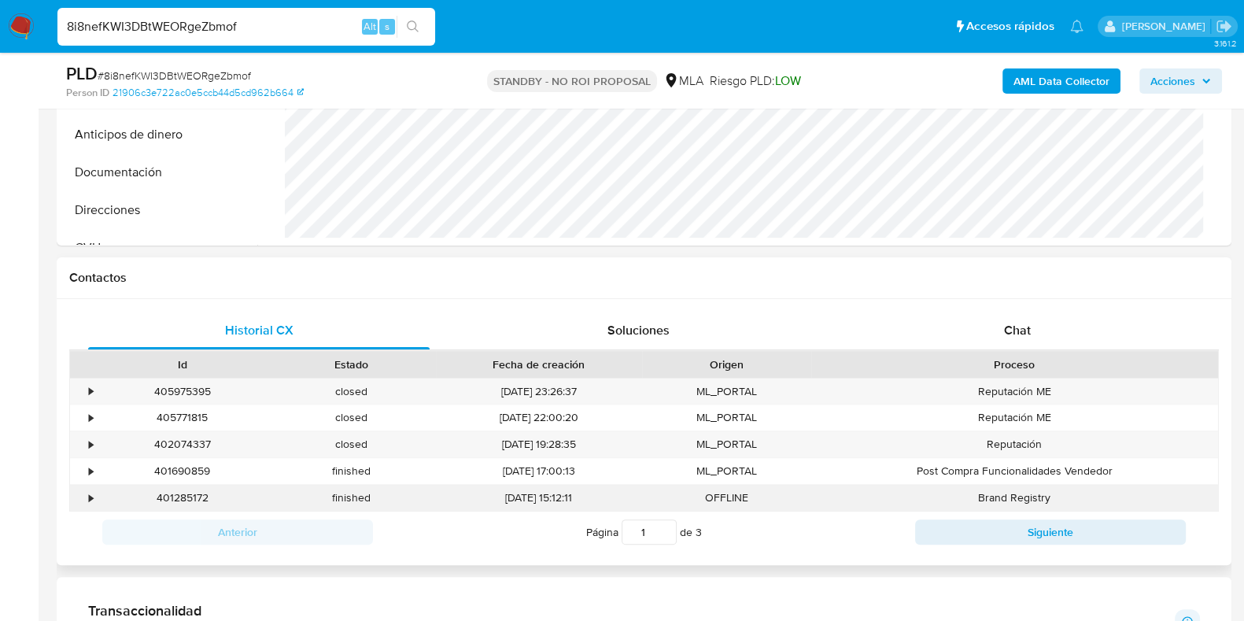
scroll to position [590, 0]
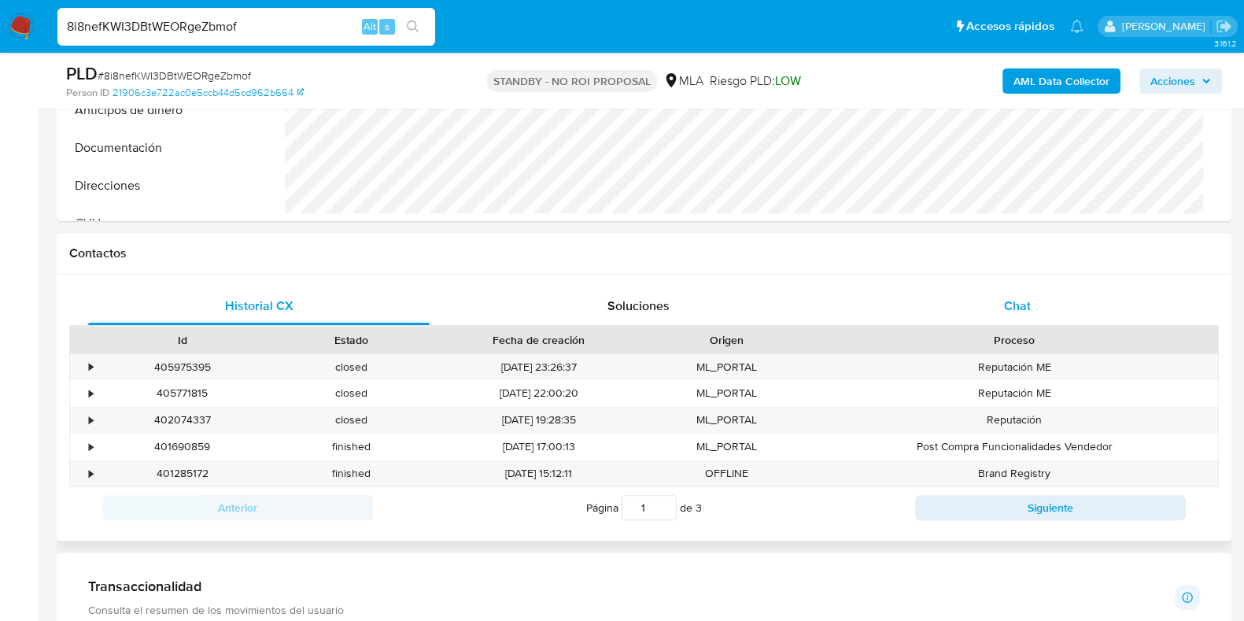
click at [1017, 299] on span "Chat" at bounding box center [1017, 306] width 27 height 18
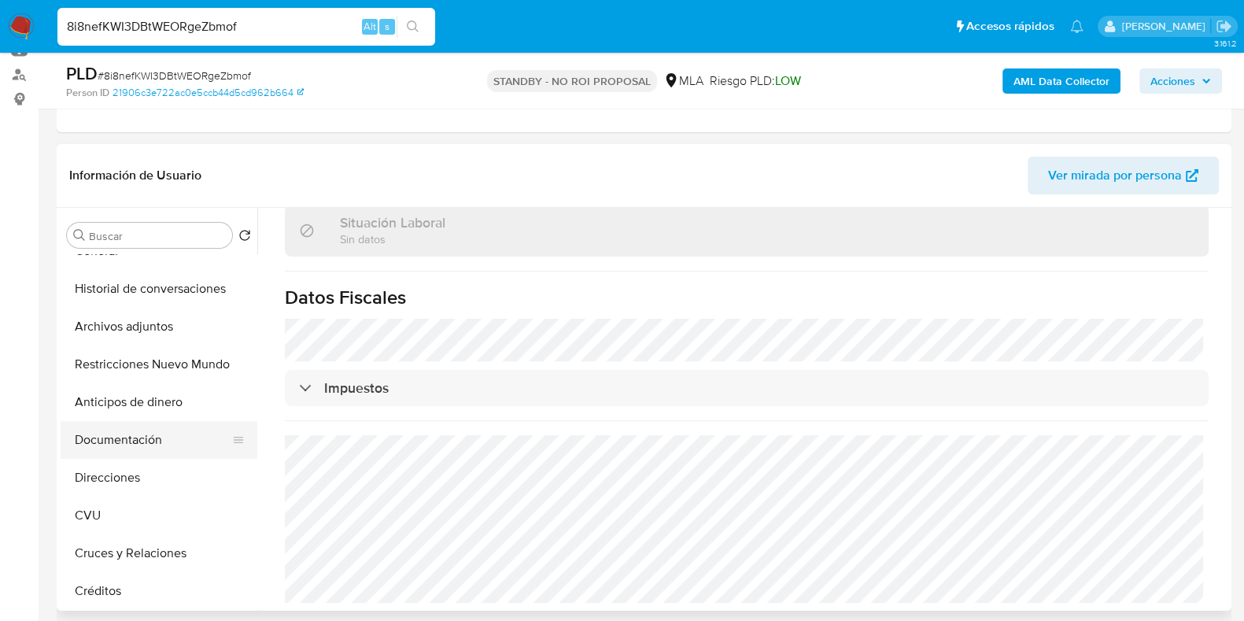
scroll to position [0, 0]
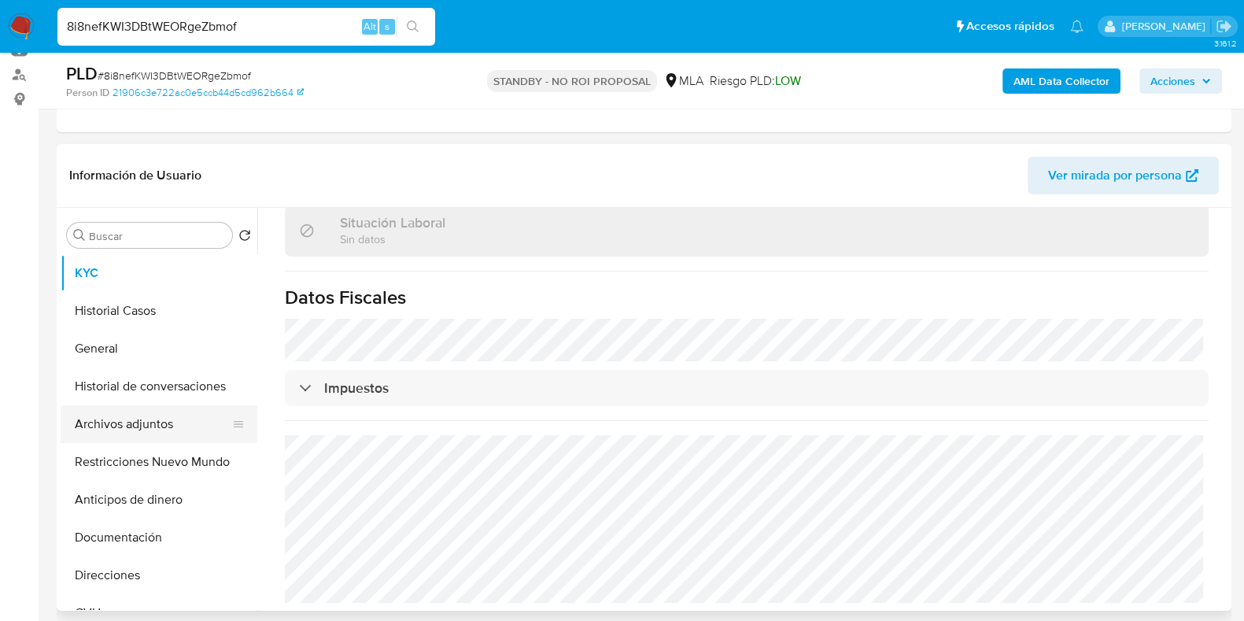
click at [131, 422] on button "Archivos adjuntos" at bounding box center [153, 424] width 184 height 38
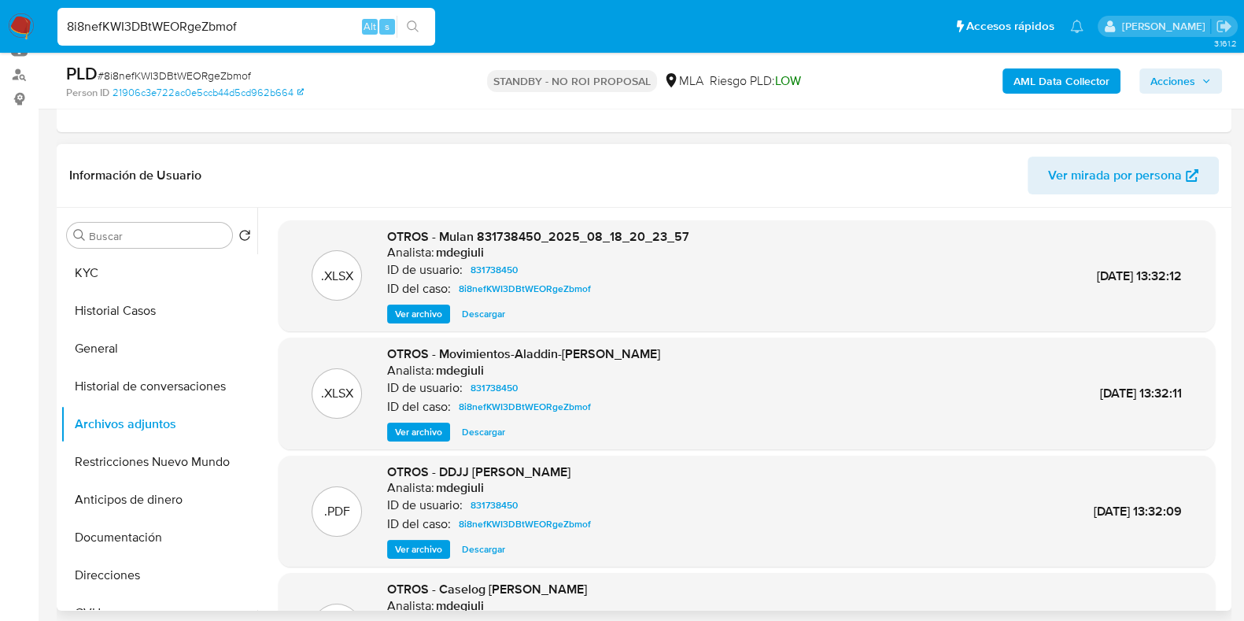
scroll to position [132, 0]
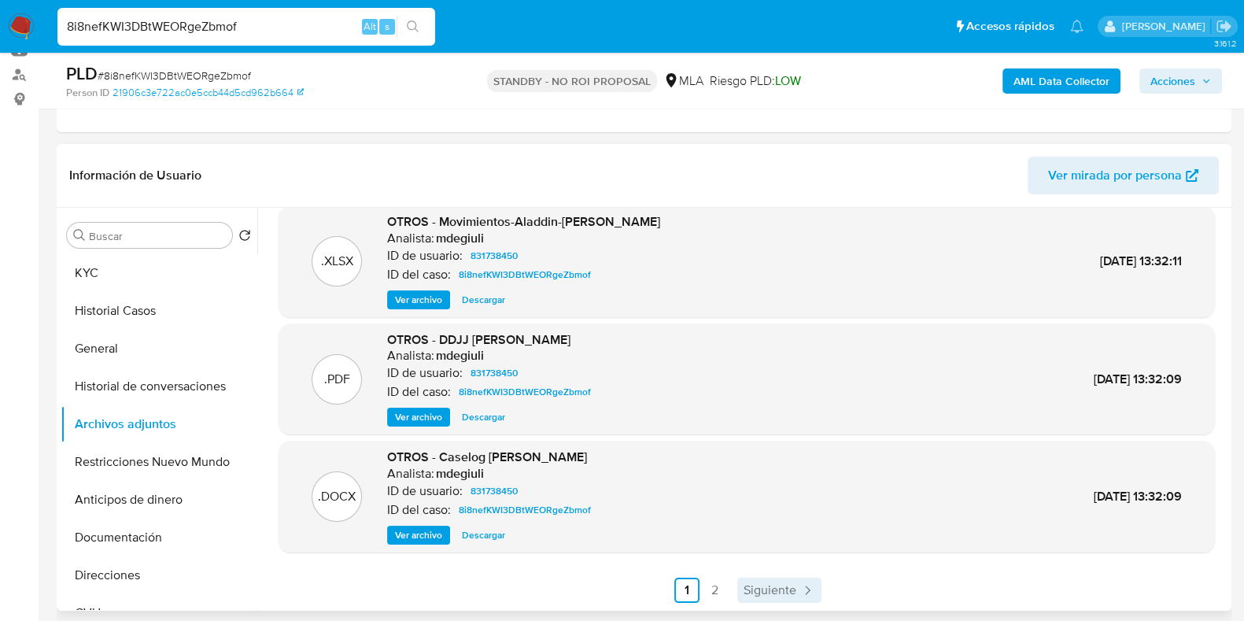
click at [764, 584] on span "Siguiente" at bounding box center [770, 590] width 53 height 13
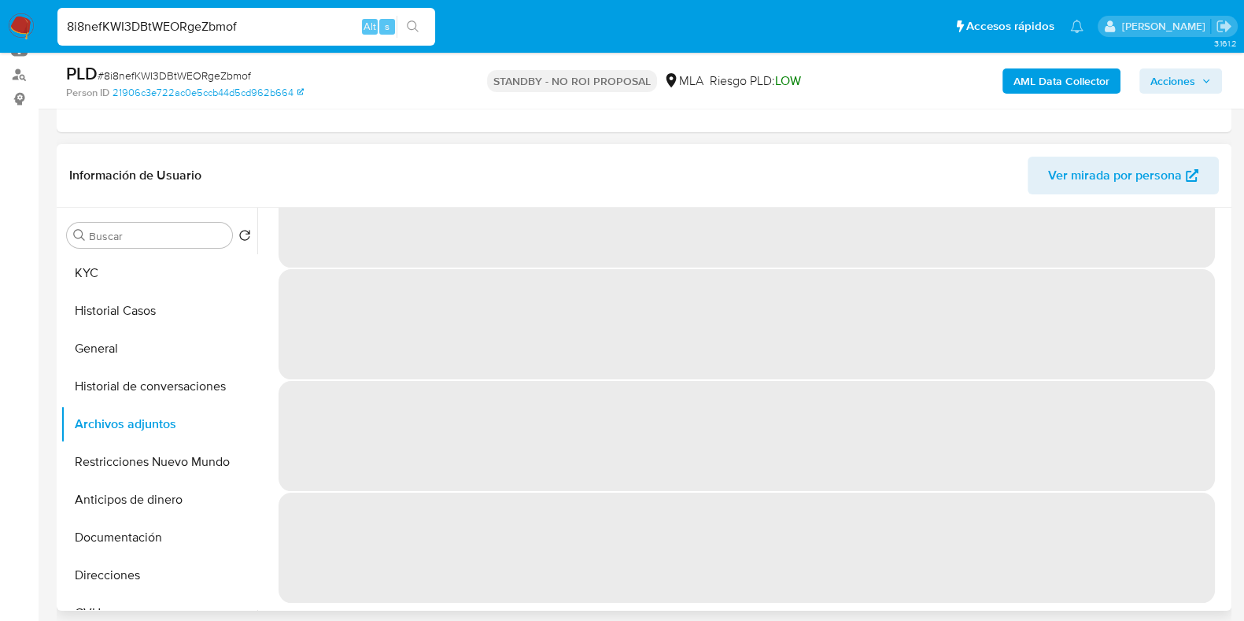
scroll to position [0, 0]
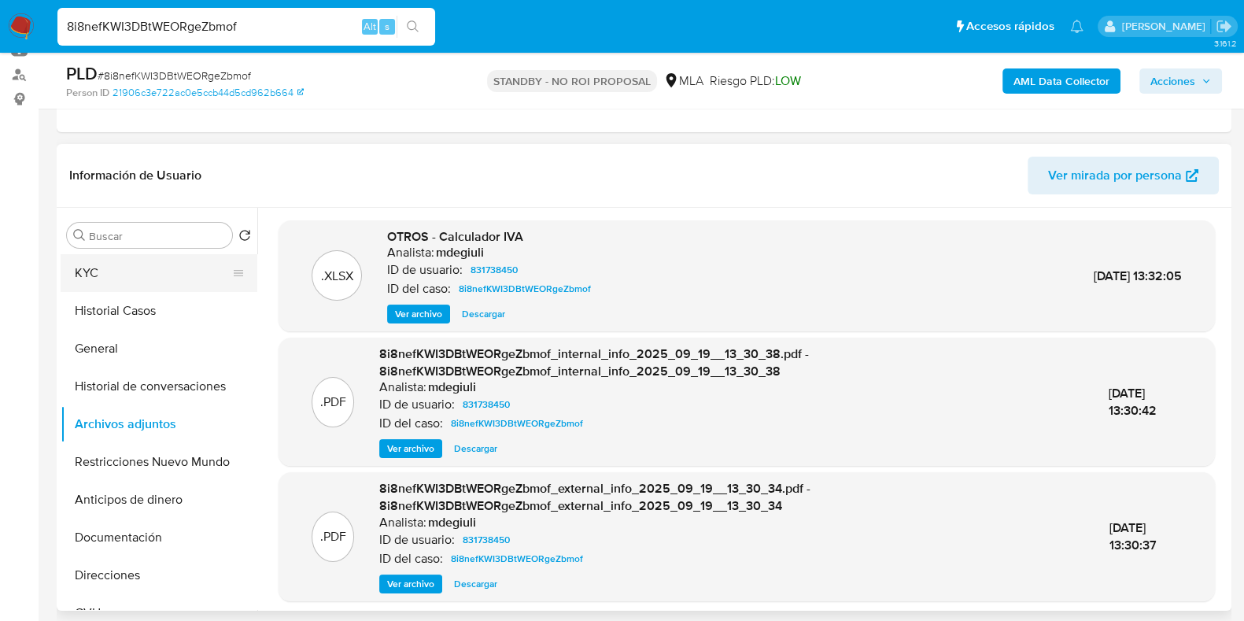
click at [126, 278] on button "KYC" at bounding box center [153, 273] width 184 height 38
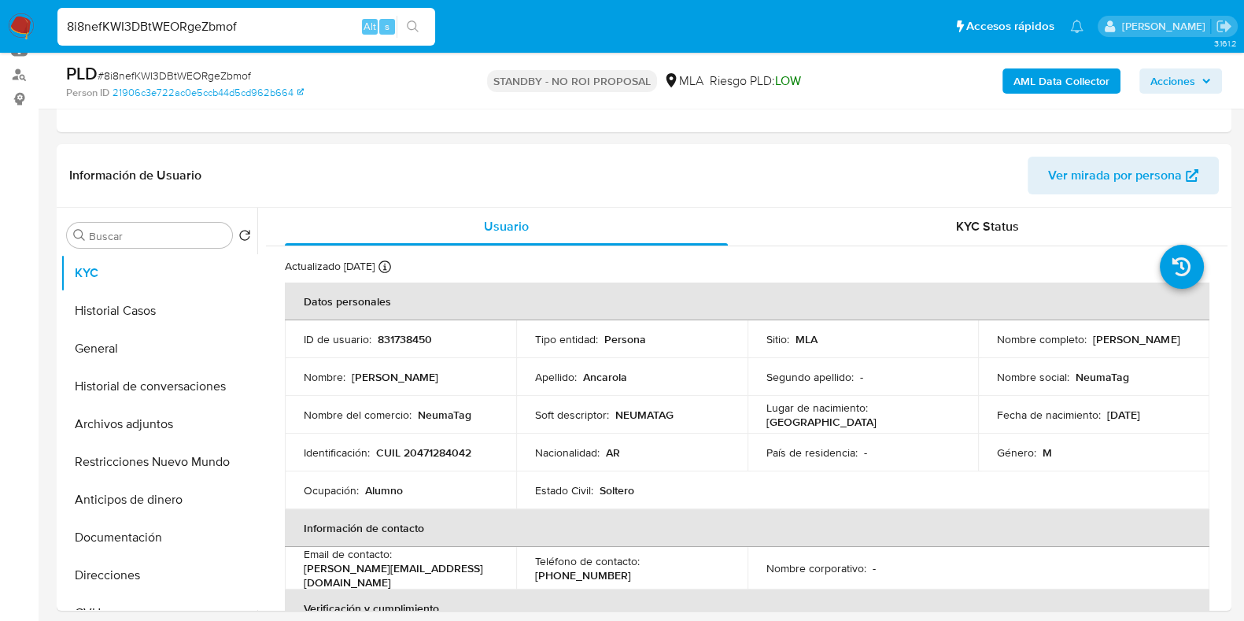
click at [169, 24] on input "8i8nefKWI3DBtWEORgeZbmof" at bounding box center [246, 27] width 378 height 20
paste input "FReAZvI6J7VzJf1T0E8TekKr"
type input "FReAZvI6J7VzJf1T0E8TekKr"
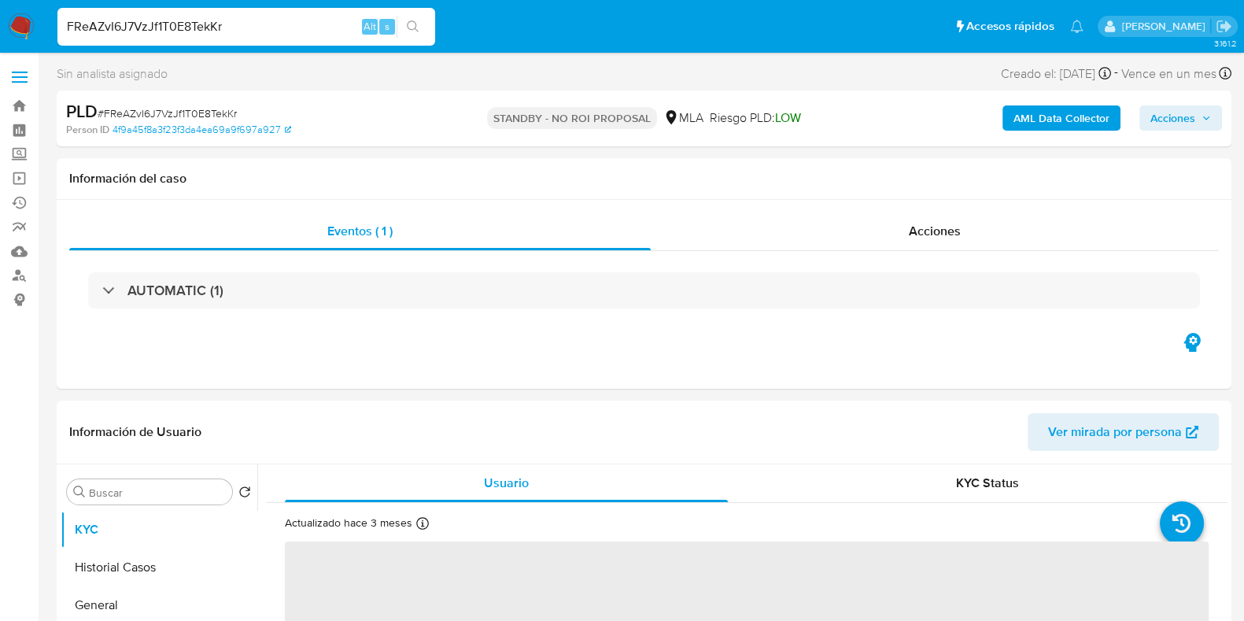
select select "10"
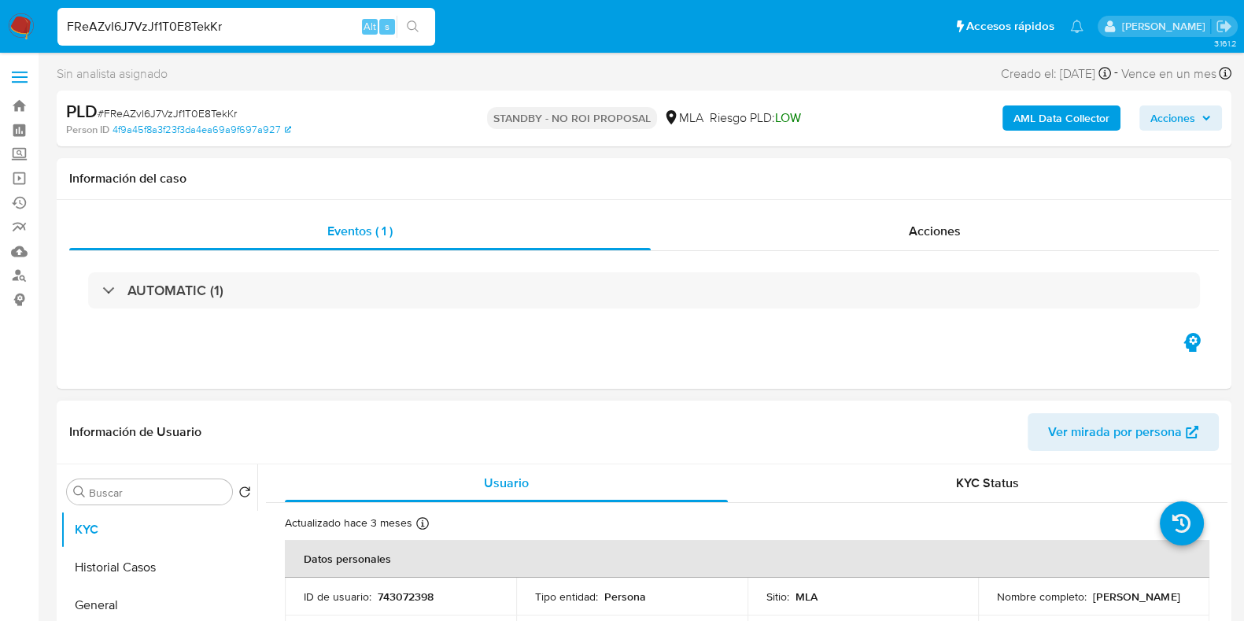
drag, startPoint x: 1180, startPoint y: 600, endPoint x: 1089, endPoint y: 596, distance: 91.3
click at [1089, 596] on div "Nombre completo : Maria Ayelen Soto" at bounding box center [1094, 596] width 194 height 14
copy p "Maria Ayelen Soto"
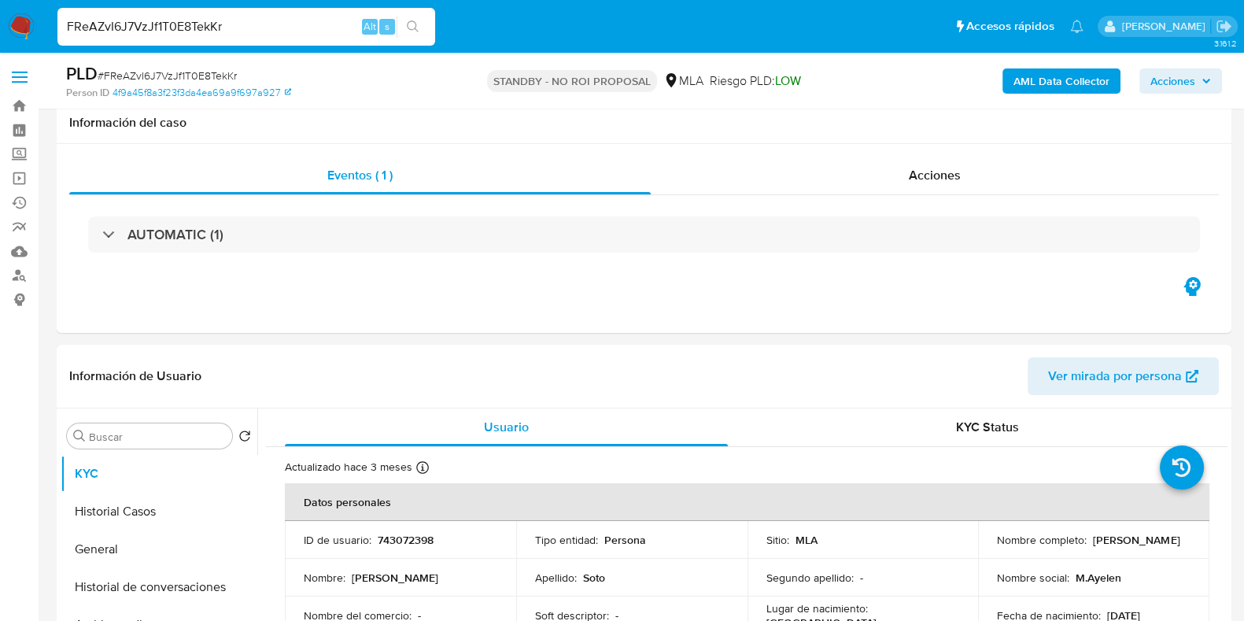
scroll to position [196, 0]
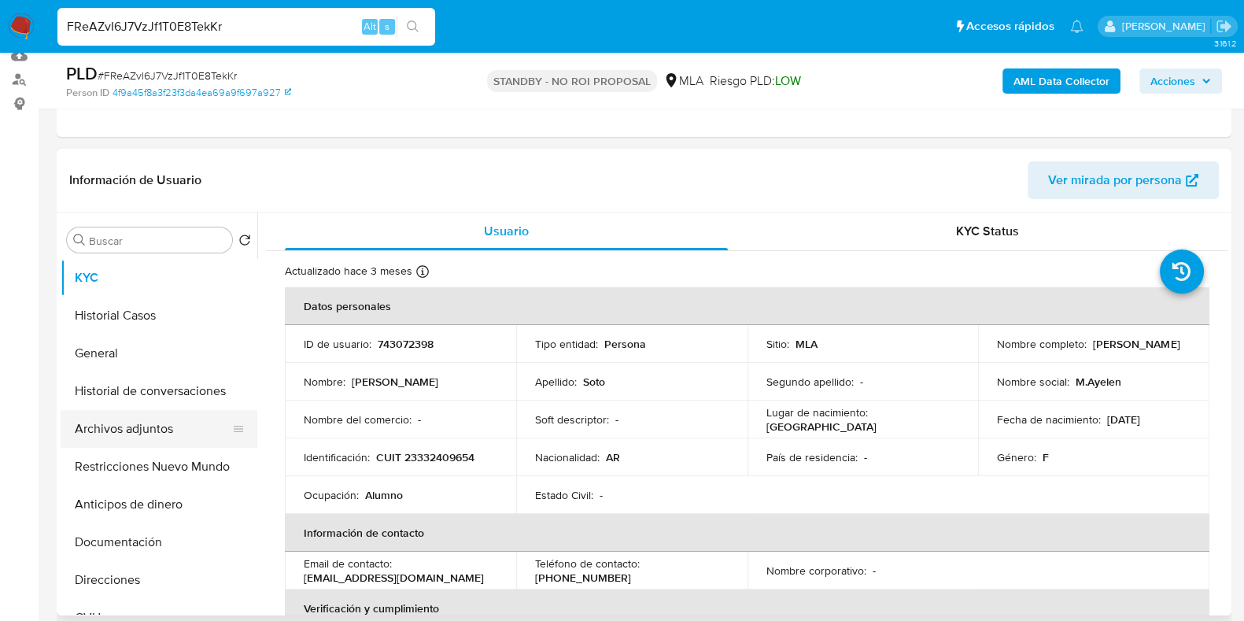
click at [158, 423] on button "Archivos adjuntos" at bounding box center [153, 429] width 184 height 38
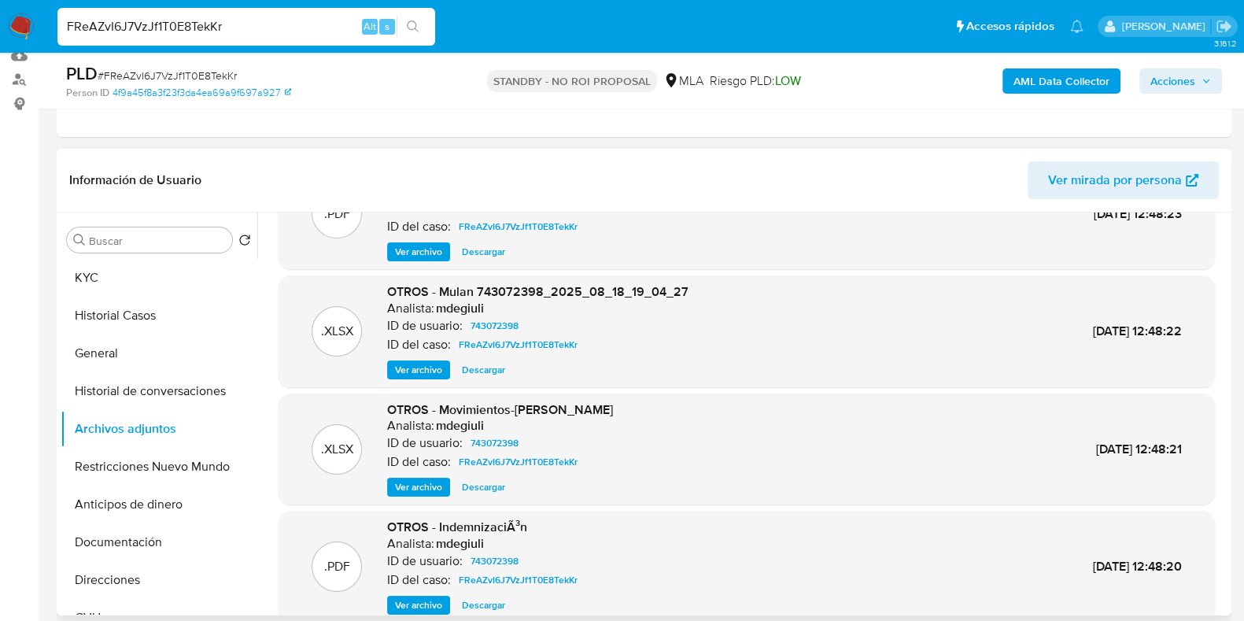
scroll to position [132, 0]
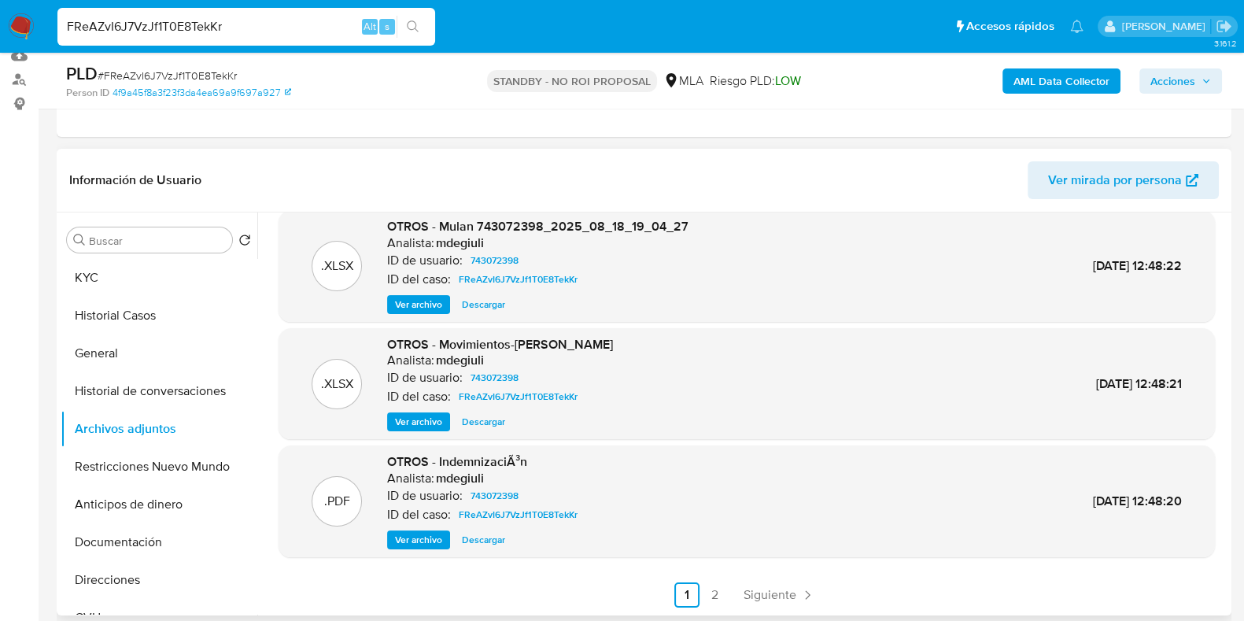
click at [496, 420] on span "Descargar" at bounding box center [483, 422] width 43 height 16
click at [799, 596] on icon "Paginación" at bounding box center [807, 595] width 16 height 16
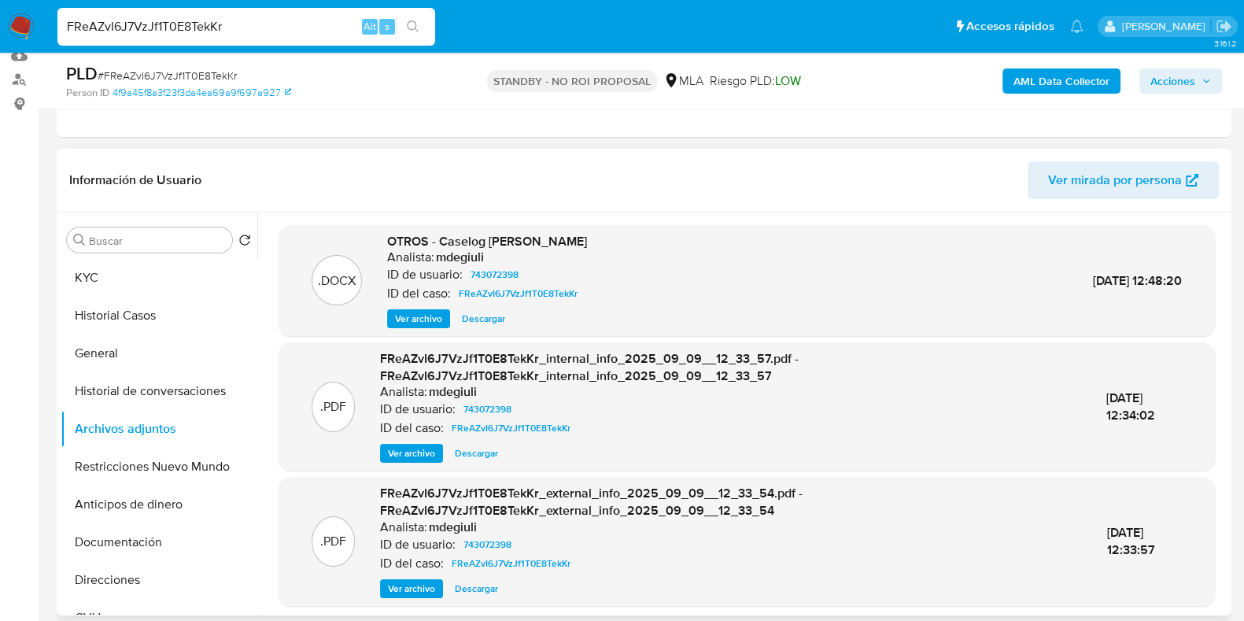
click at [497, 324] on span "Descargar" at bounding box center [483, 319] width 43 height 16
click at [159, 268] on button "KYC" at bounding box center [153, 278] width 184 height 38
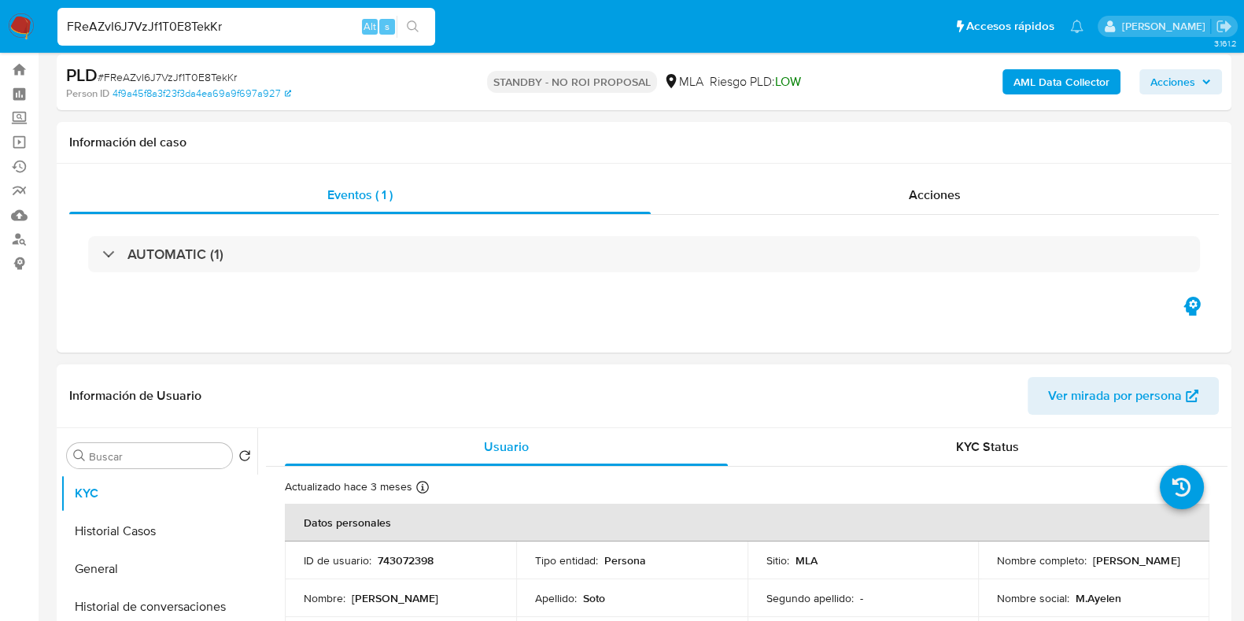
scroll to position [98, 0]
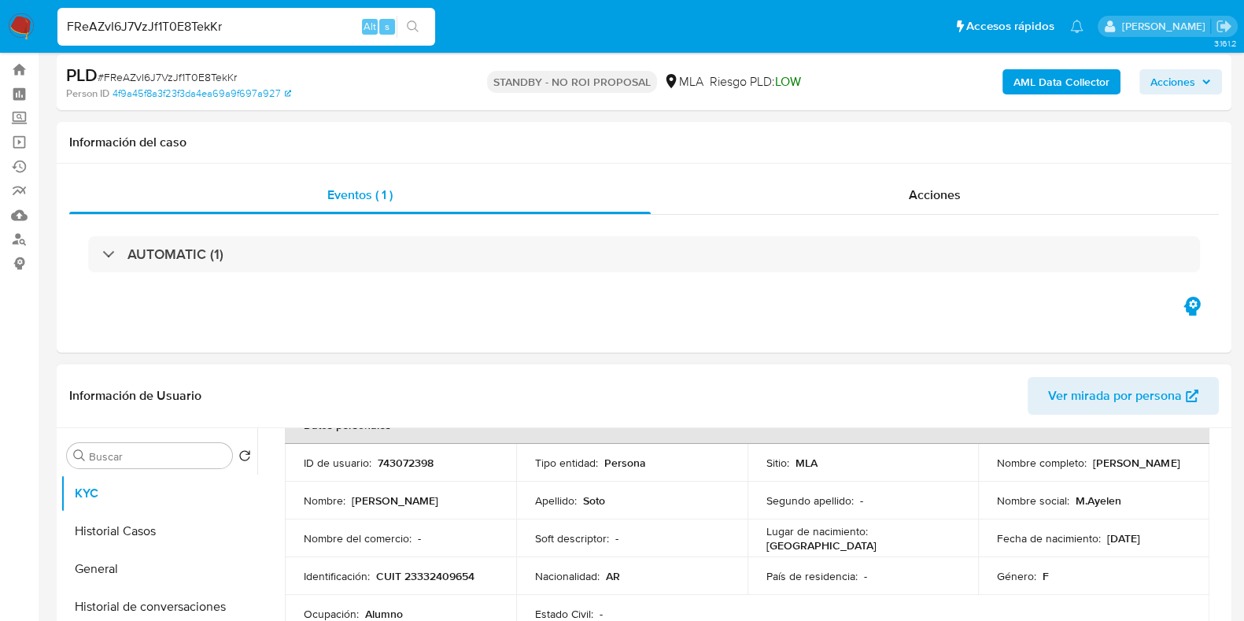
click at [434, 577] on p "CUIT 23332409654" at bounding box center [425, 576] width 98 height 14
click at [471, 578] on p "CUIT 23332409654" at bounding box center [425, 576] width 98 height 14
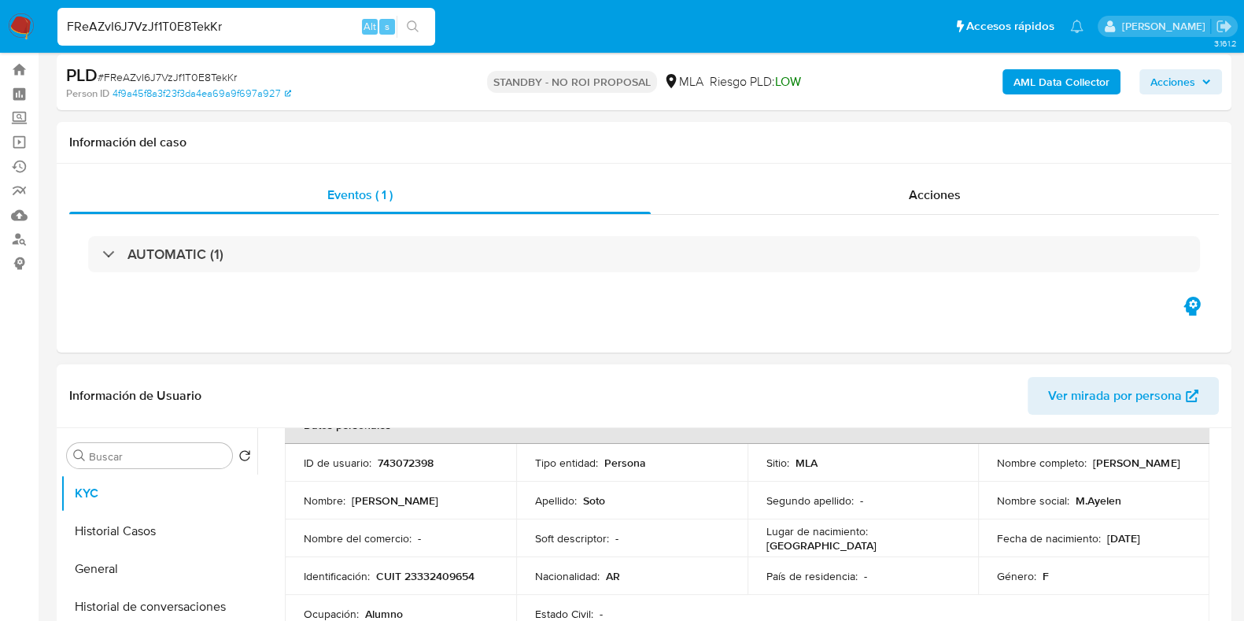
click at [471, 569] on p "CUIT 23332409654" at bounding box center [425, 576] width 98 height 14
copy p "23332409654"
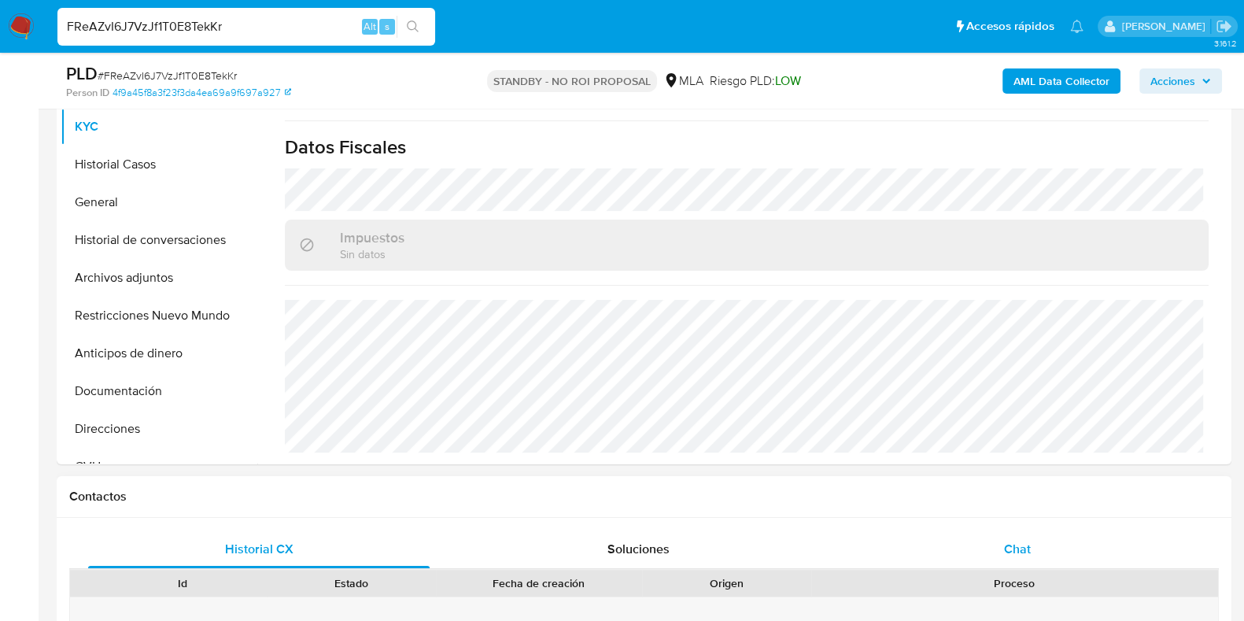
scroll to position [430, 0]
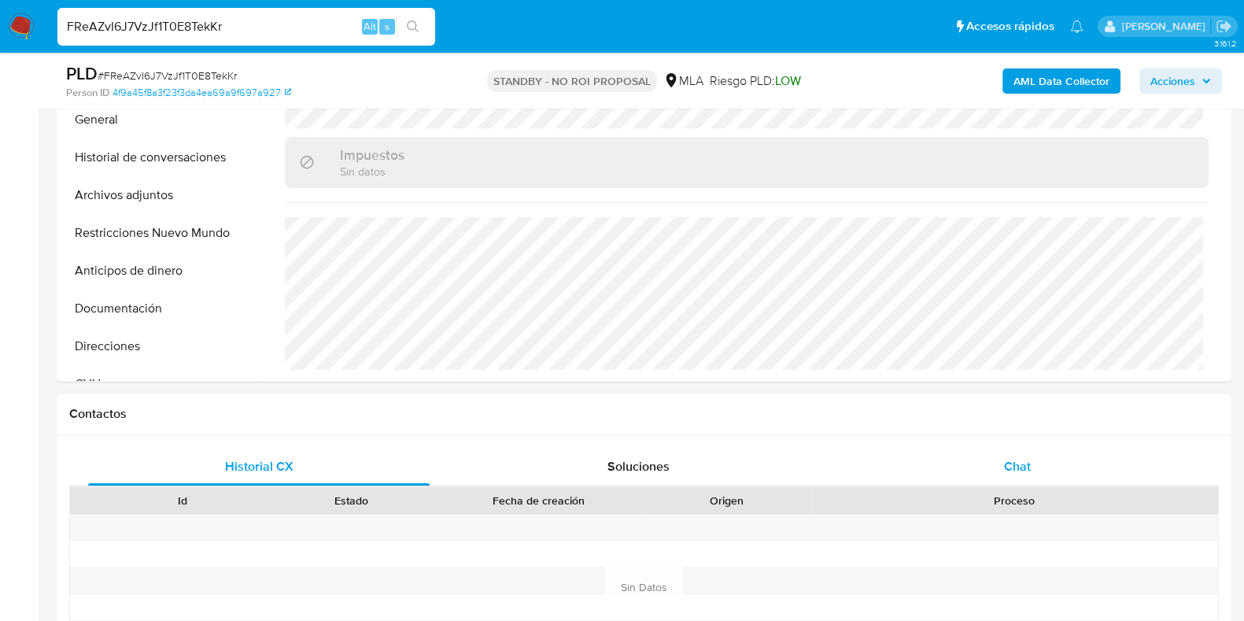
click at [981, 458] on div "Chat" at bounding box center [1017, 467] width 341 height 38
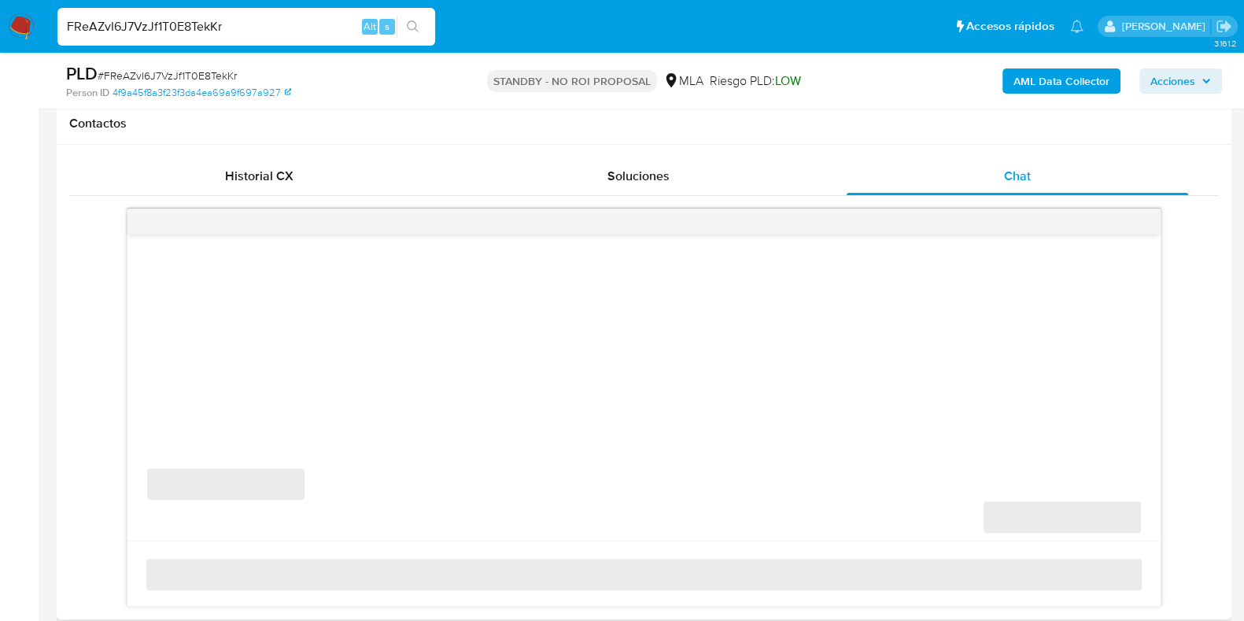
scroll to position [725, 0]
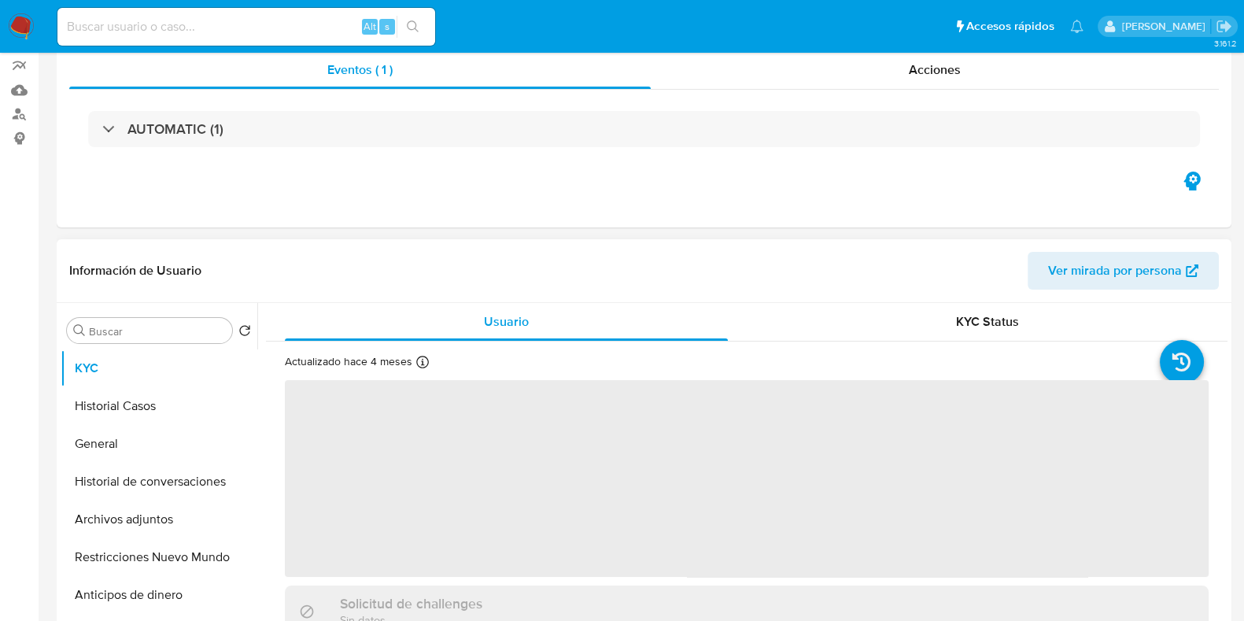
select select "10"
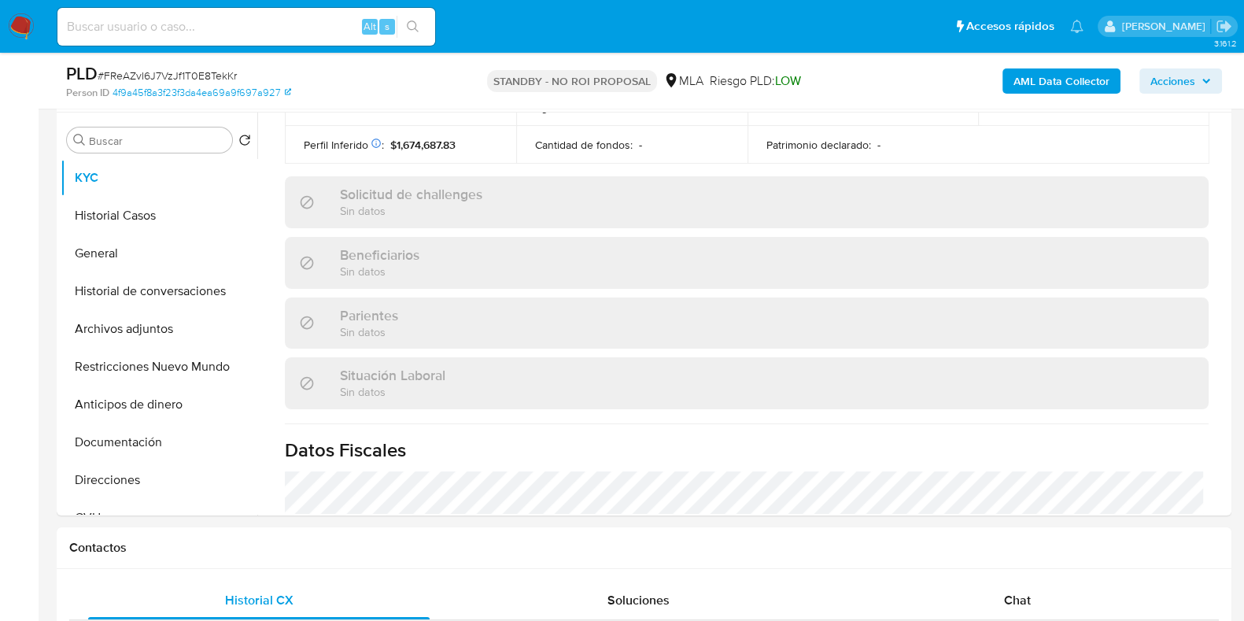
scroll to position [393, 0]
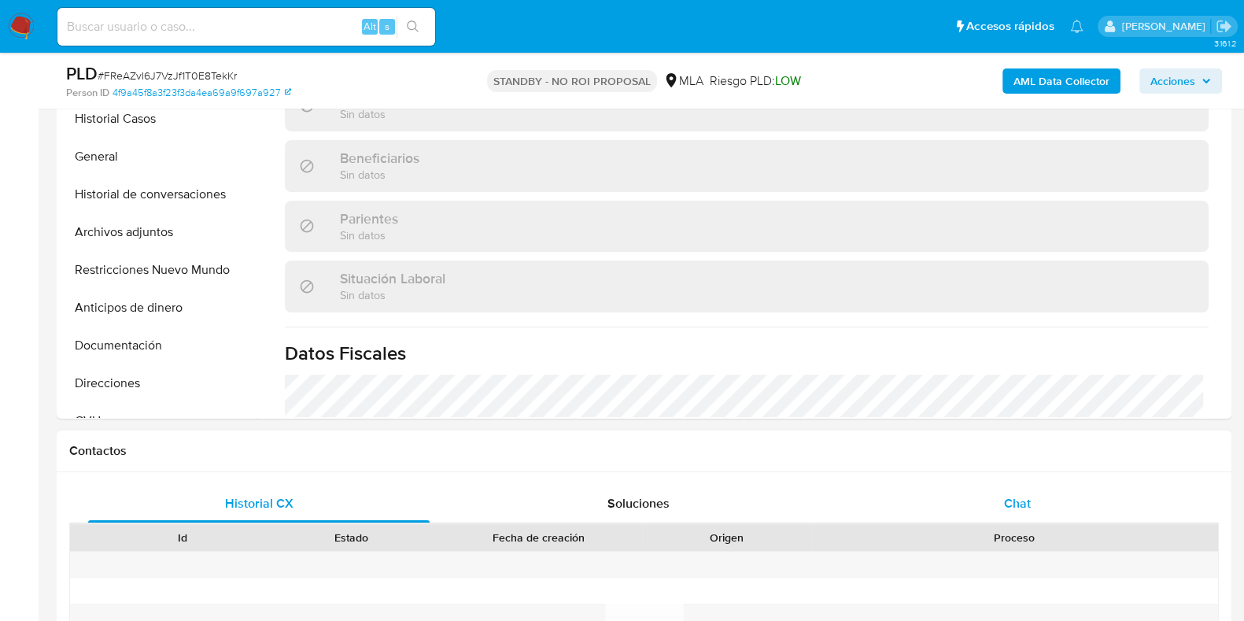
click at [1003, 501] on div "Chat" at bounding box center [1017, 504] width 341 height 38
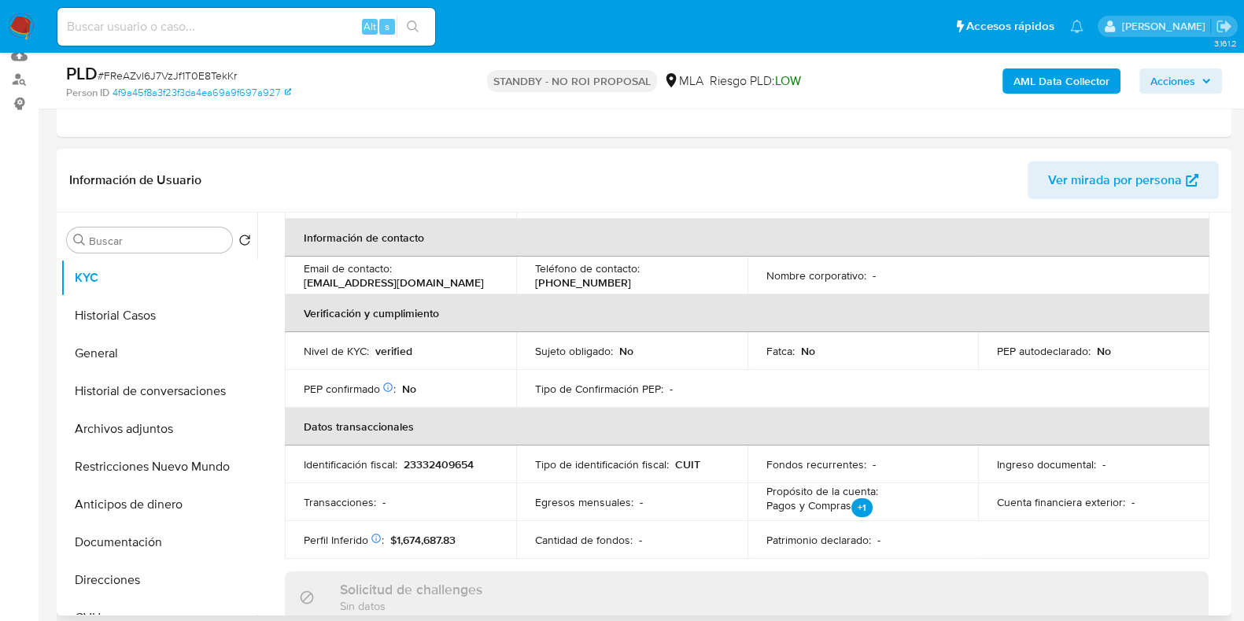
scroll to position [0, 0]
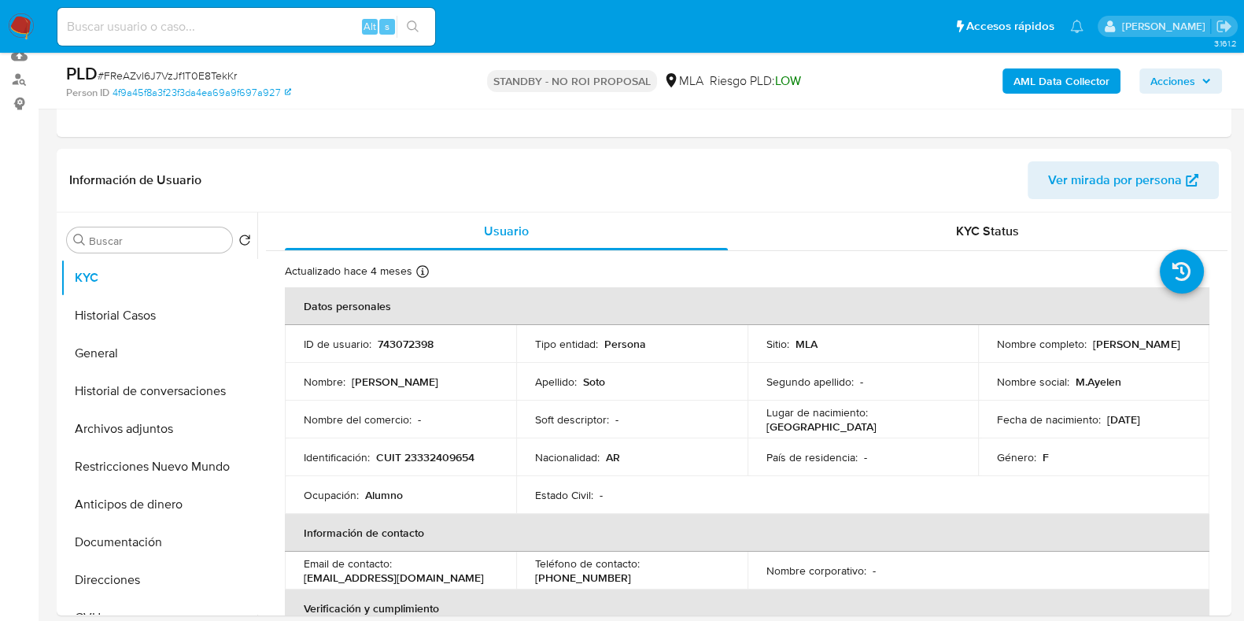
click at [184, 70] on span "# FReAZvI6J7VzJf1T0E8TekKr" at bounding box center [167, 76] width 139 height 16
copy span "FReAZvI6J7VzJf1T0E8TekKr"
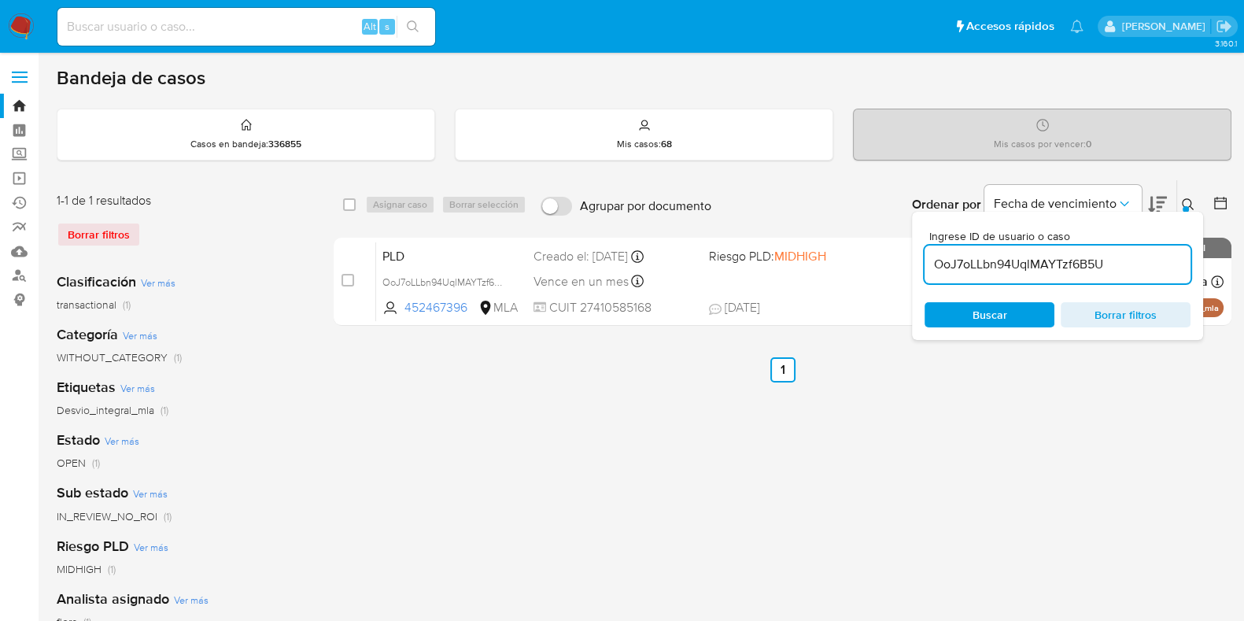
click at [1020, 257] on input "OoJ7oLLbn94UqlMAYTzf6B5U" at bounding box center [1058, 264] width 266 height 20
paste input "FReAZvI6J7VzJf1T0E8TekKr"
type input "FReAZvI6J7VzJf1T0E8TekKr"
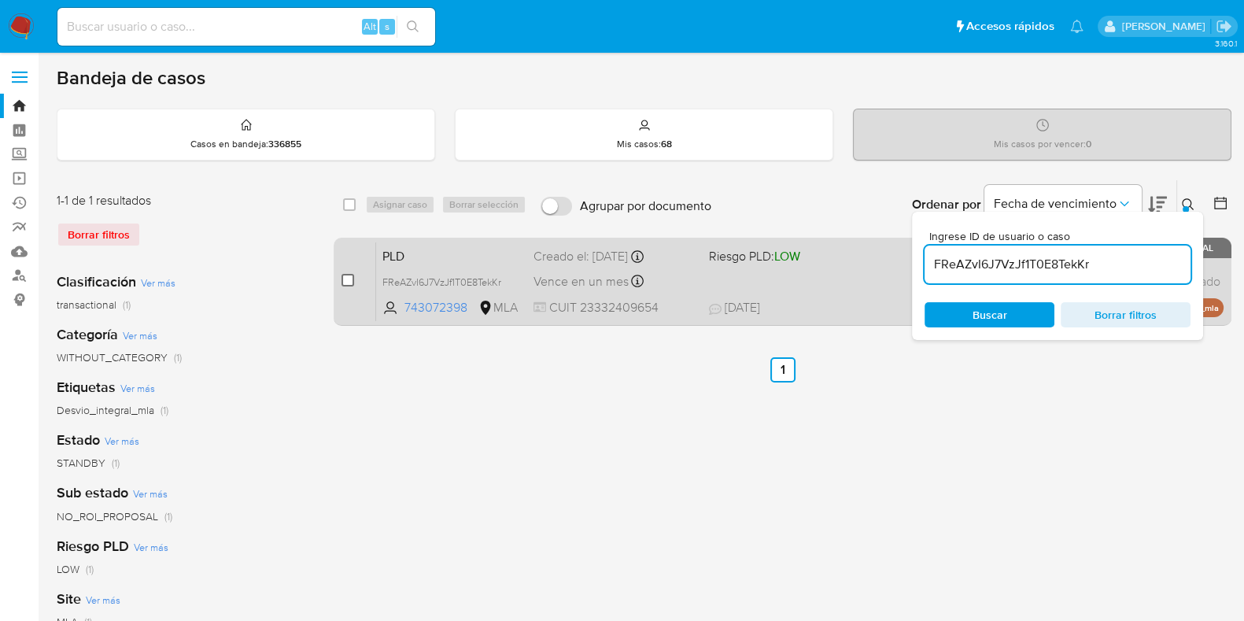
click at [345, 277] on input "checkbox" at bounding box center [347, 280] width 13 height 13
checkbox input "true"
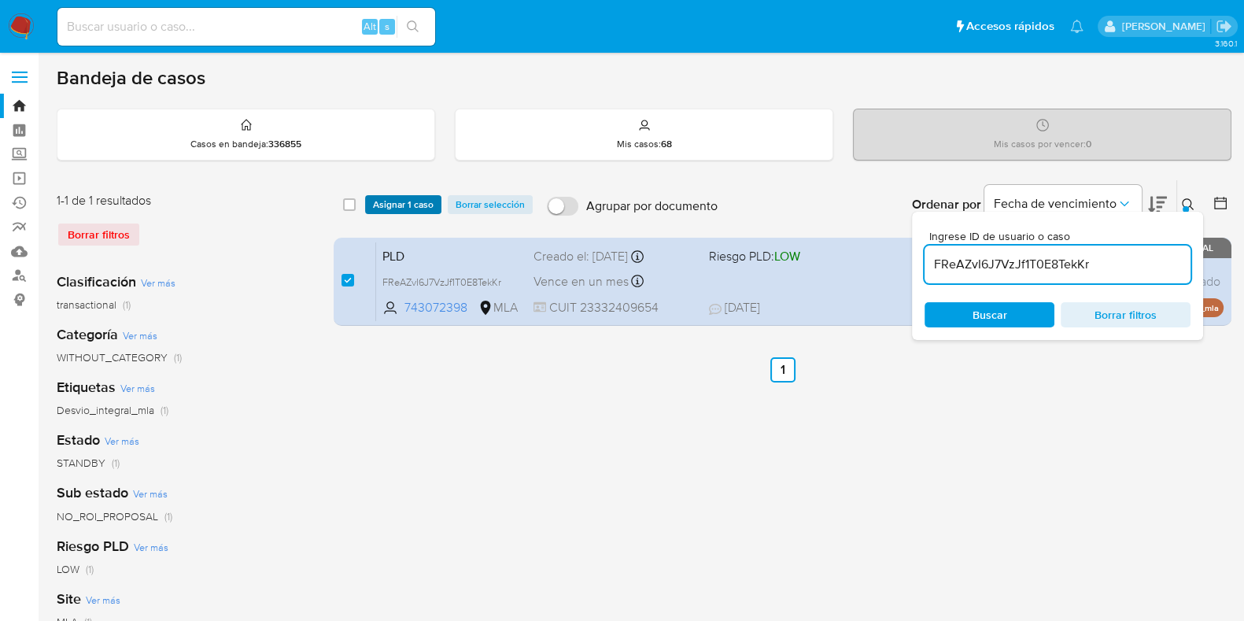
click at [400, 198] on span "Asignar 1 caso" at bounding box center [403, 205] width 61 height 16
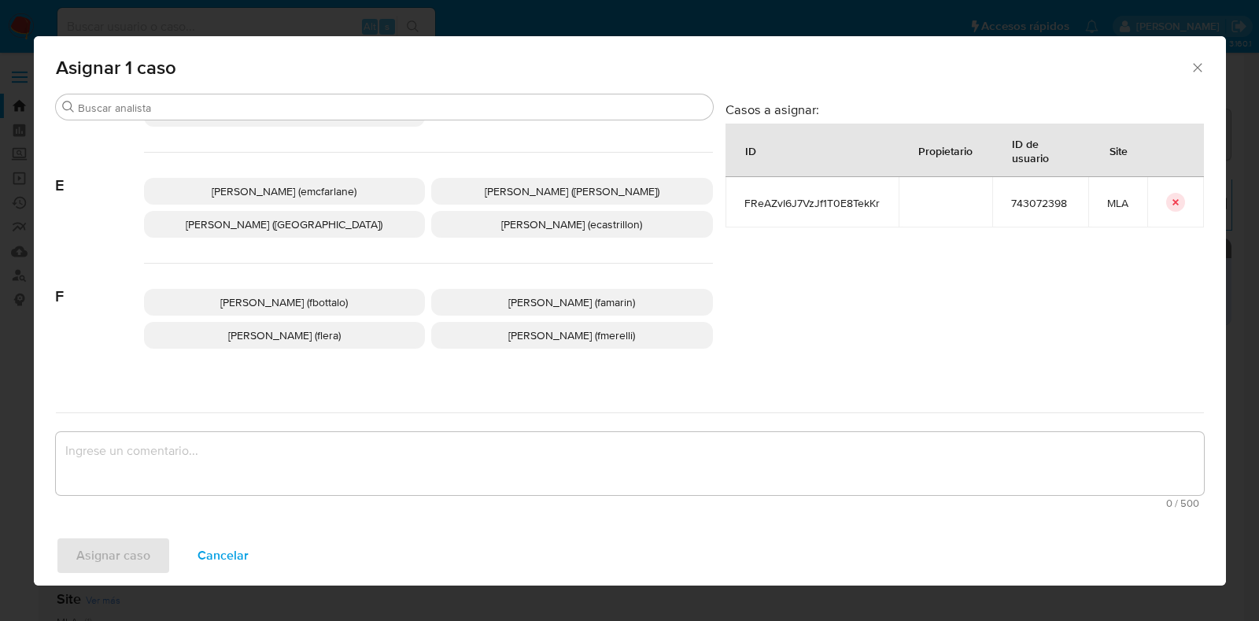
scroll to position [295, 0]
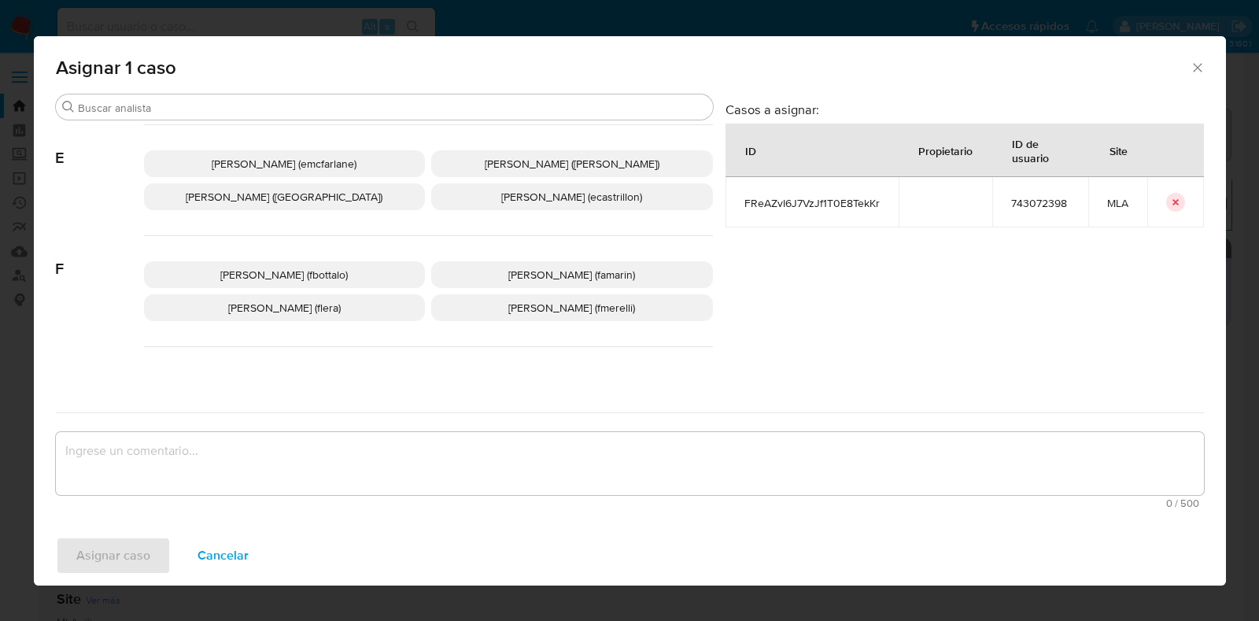
click at [373, 308] on p "[PERSON_NAME] (flera)" at bounding box center [285, 307] width 282 height 27
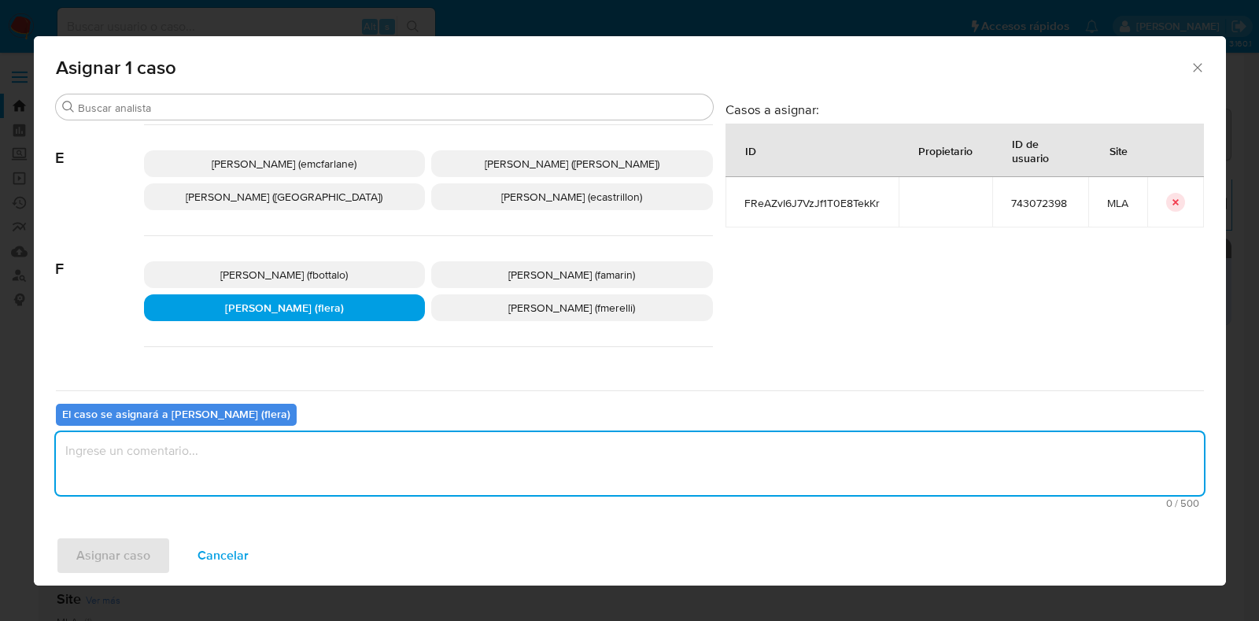
click at [298, 478] on textarea "assign-modal" at bounding box center [630, 463] width 1148 height 63
click at [92, 559] on span "Asignar caso" at bounding box center [113, 555] width 74 height 35
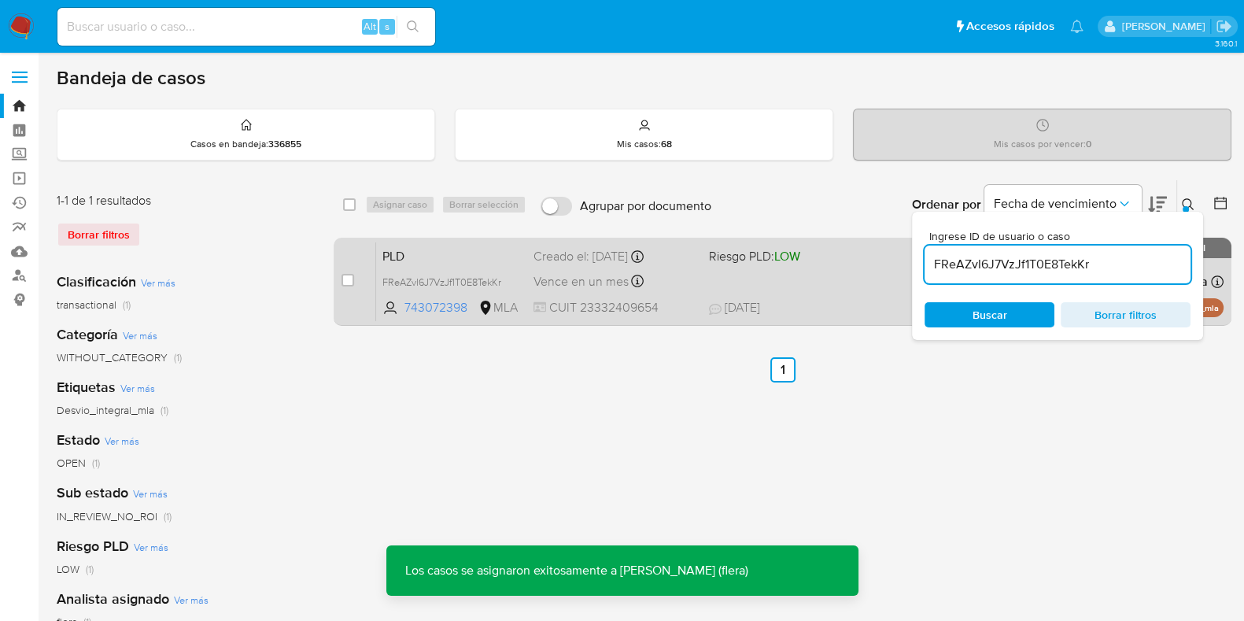
click at [400, 256] on span "PLD" at bounding box center [451, 255] width 138 height 20
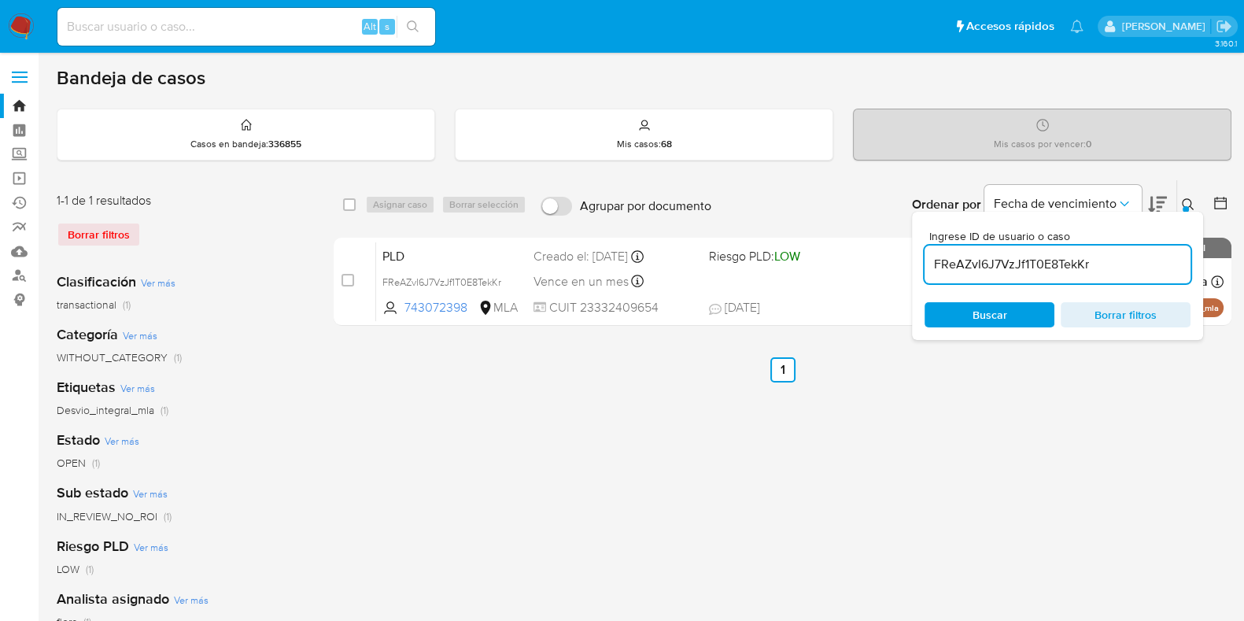
click at [987, 267] on input "FReAZvI6J7VzJf1T0E8TekKr" at bounding box center [1058, 264] width 266 height 20
paste input "tCQmbArtr3YGwOP18l01FGuX"
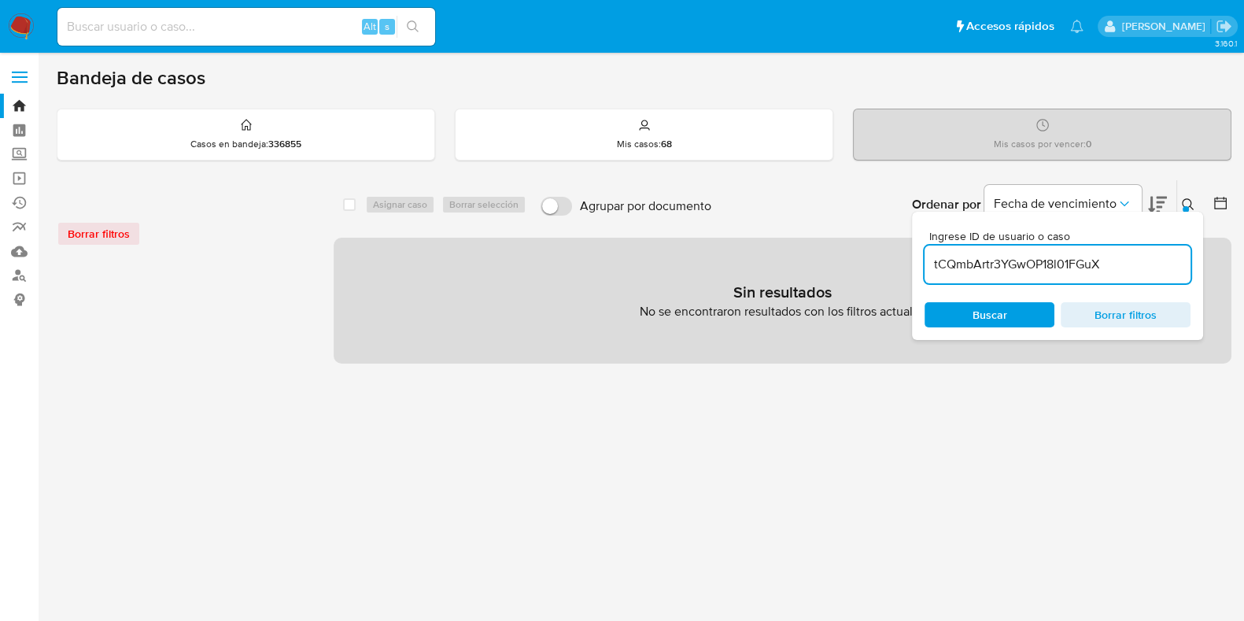
click at [1111, 263] on input "tCQmbArtr3YGwOP18l01FGuX" at bounding box center [1058, 264] width 266 height 20
type input "tCQmbArtr3YGwOP18l01FGuX"
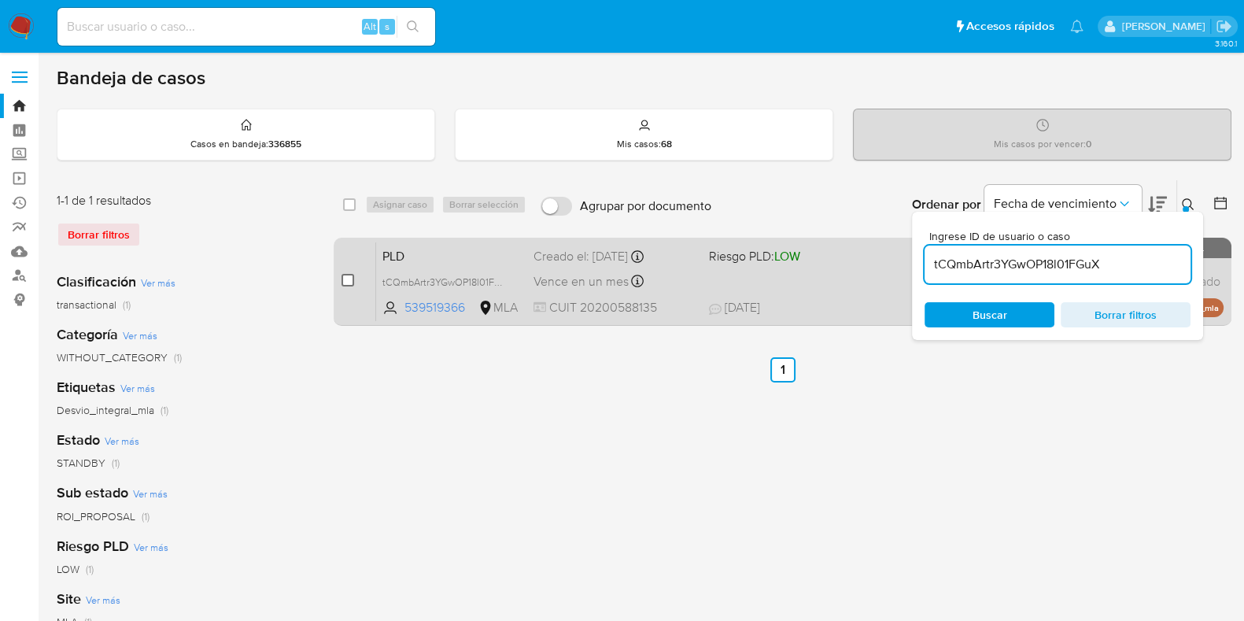
click at [348, 279] on input "checkbox" at bounding box center [347, 280] width 13 height 13
checkbox input "true"
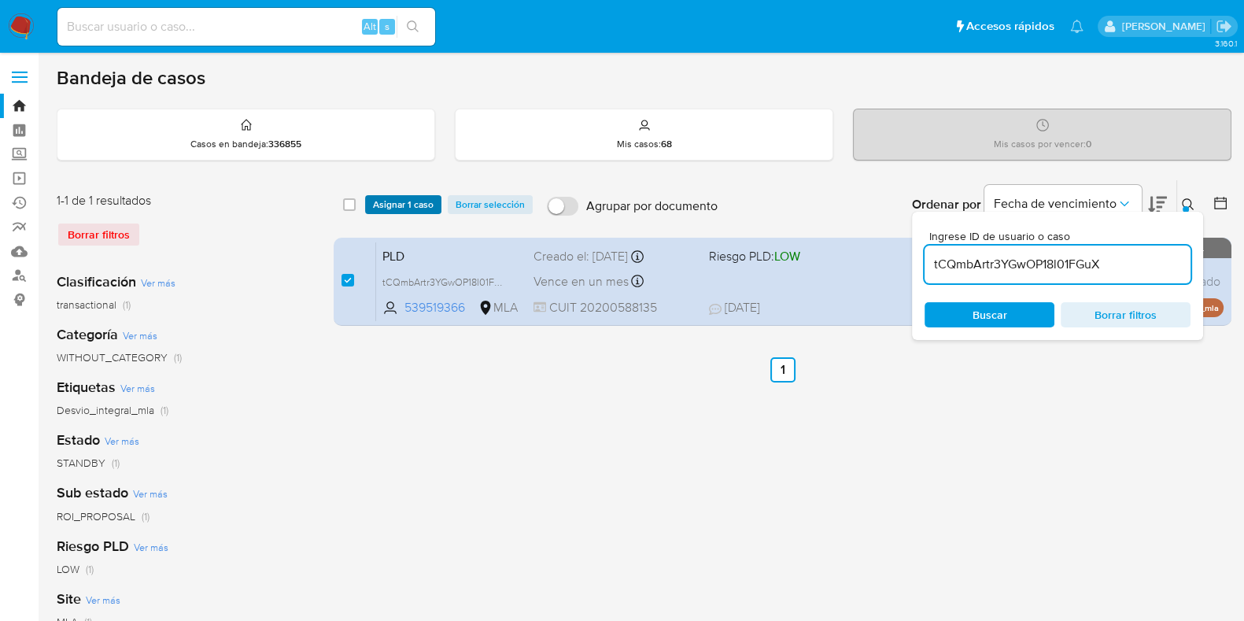
click at [401, 202] on span "Asignar 1 caso" at bounding box center [403, 205] width 61 height 16
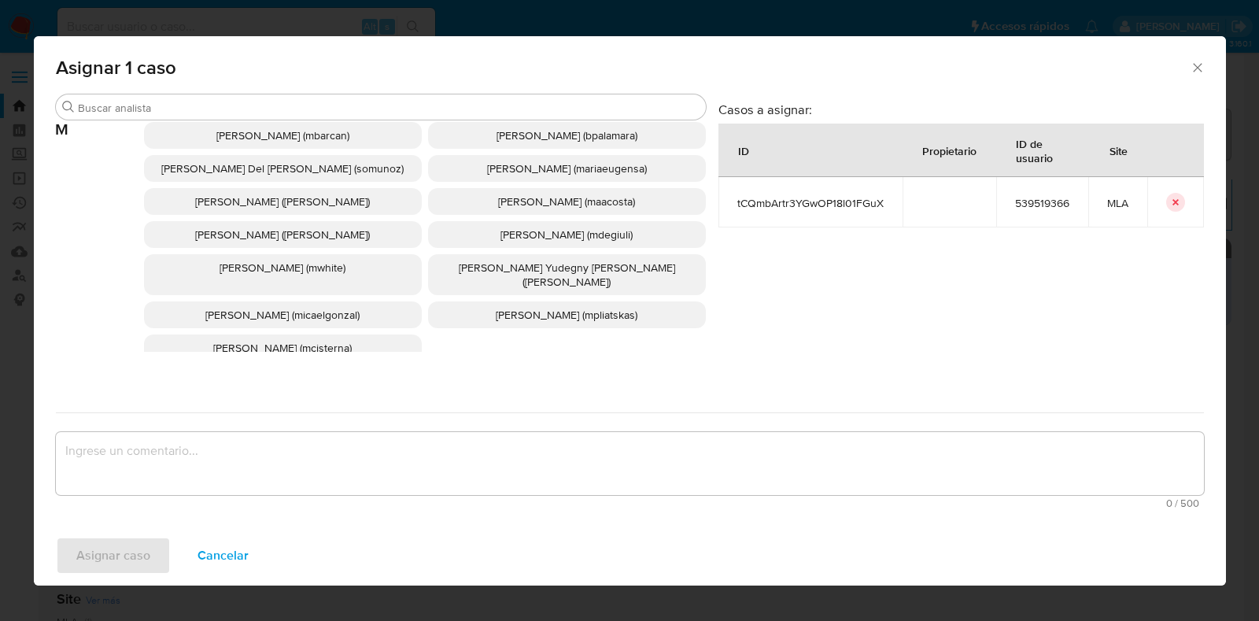
scroll to position [984, 0]
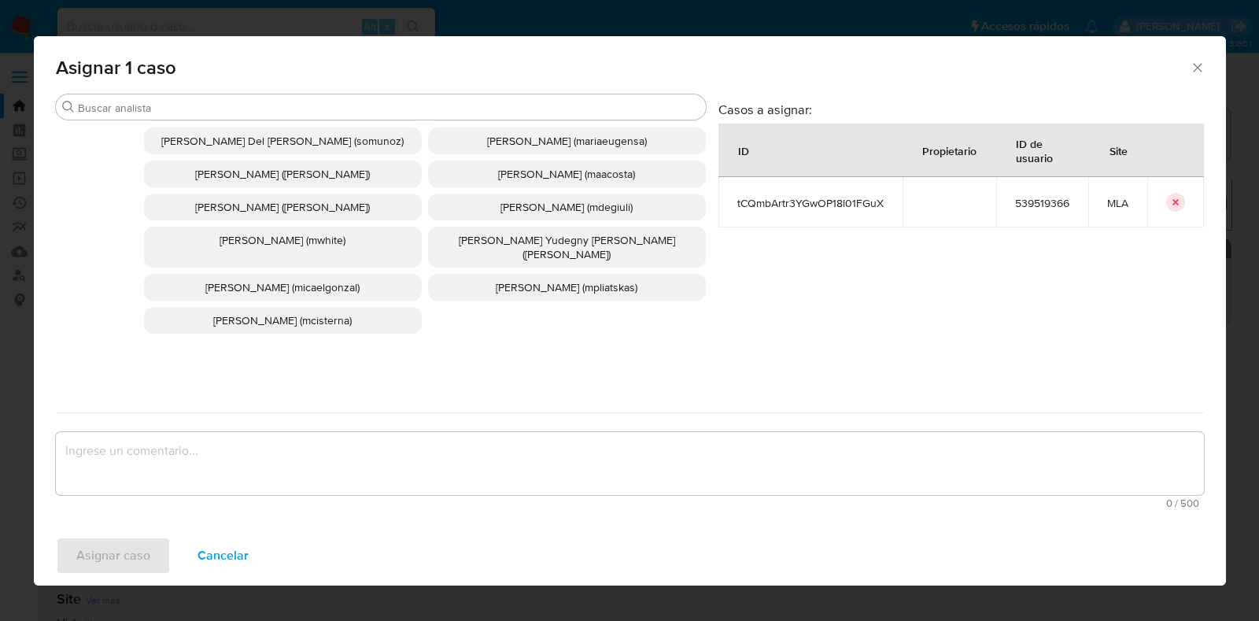
click at [507, 279] on span "Micaela Pliatskas (mpliatskas)" at bounding box center [567, 287] width 142 height 16
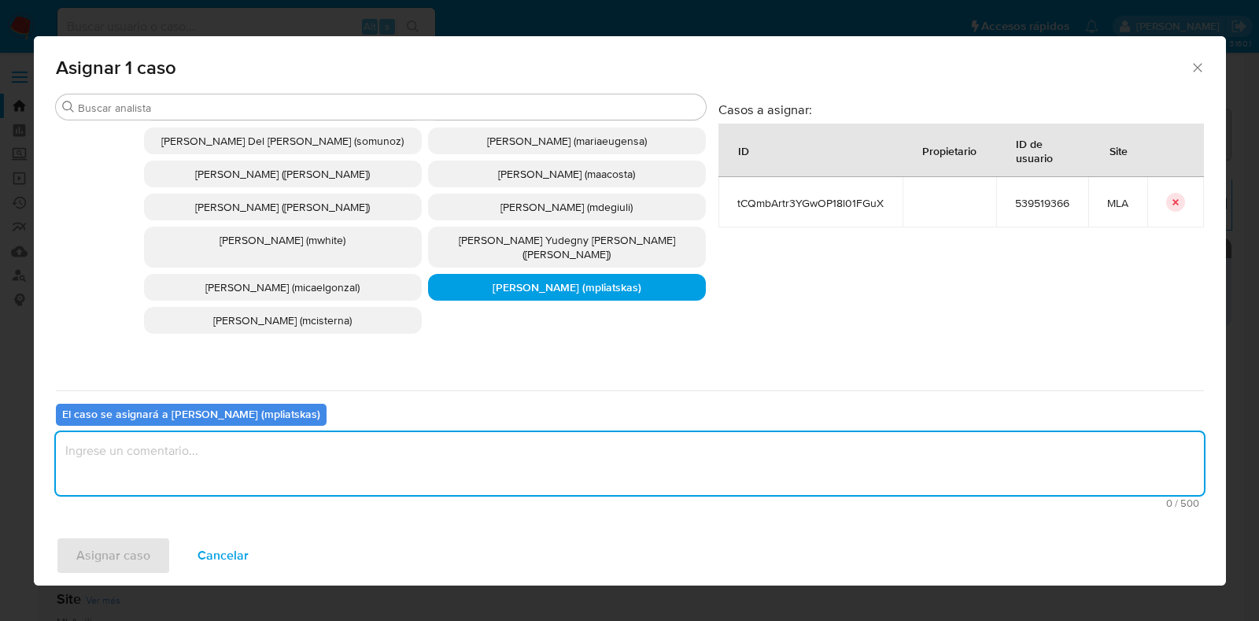
click at [479, 463] on textarea "assign-modal" at bounding box center [630, 463] width 1148 height 63
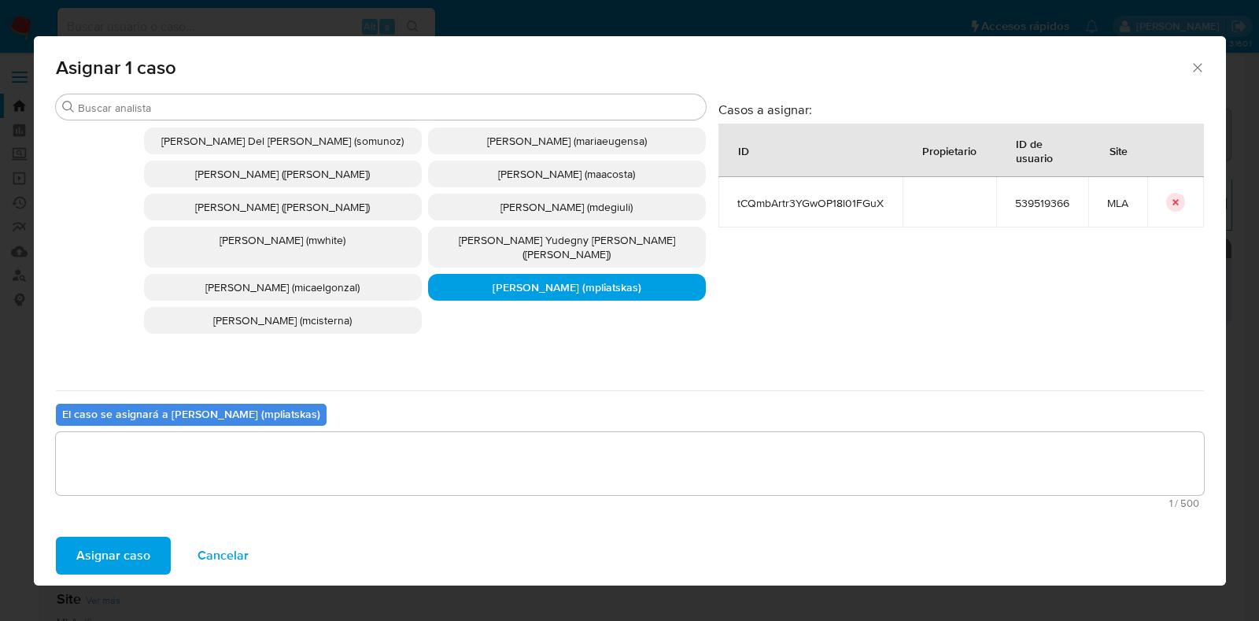
click at [142, 555] on span "Asignar caso" at bounding box center [113, 555] width 74 height 35
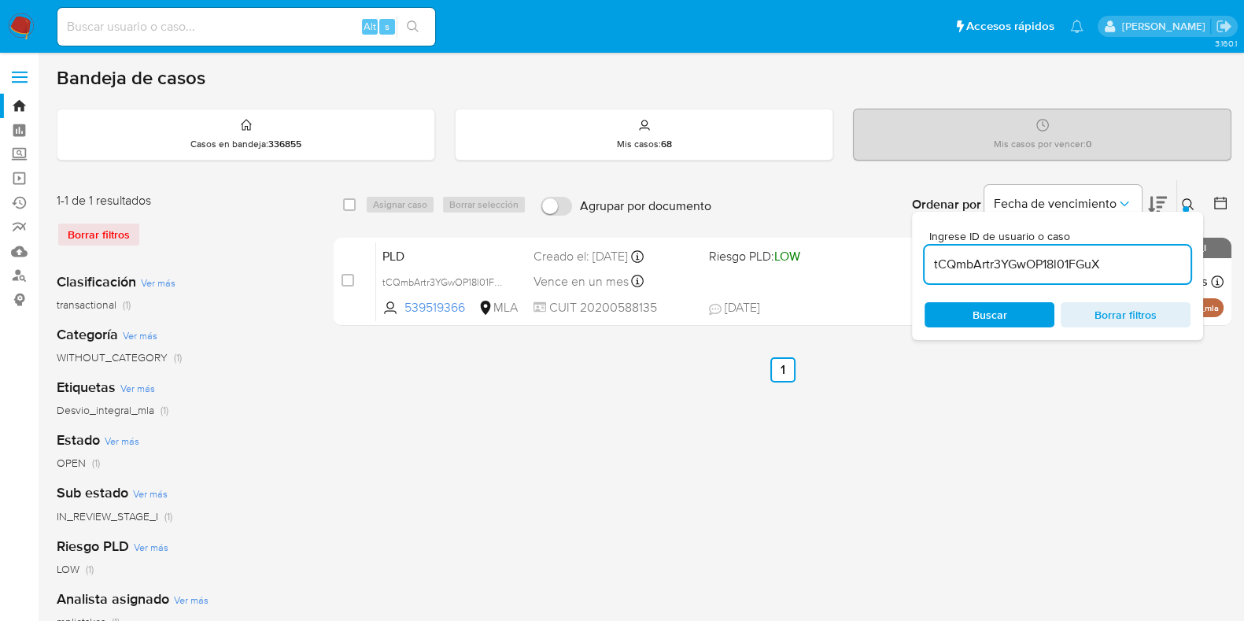
click at [1035, 267] on input "tCQmbArtr3YGwOP18l01FGuX" at bounding box center [1058, 264] width 266 height 20
paste input "qisbEyxUCdRA2zXz9IeKUWrO"
type input "qisbEyxUCdRA2zXz9IeKUWrO"
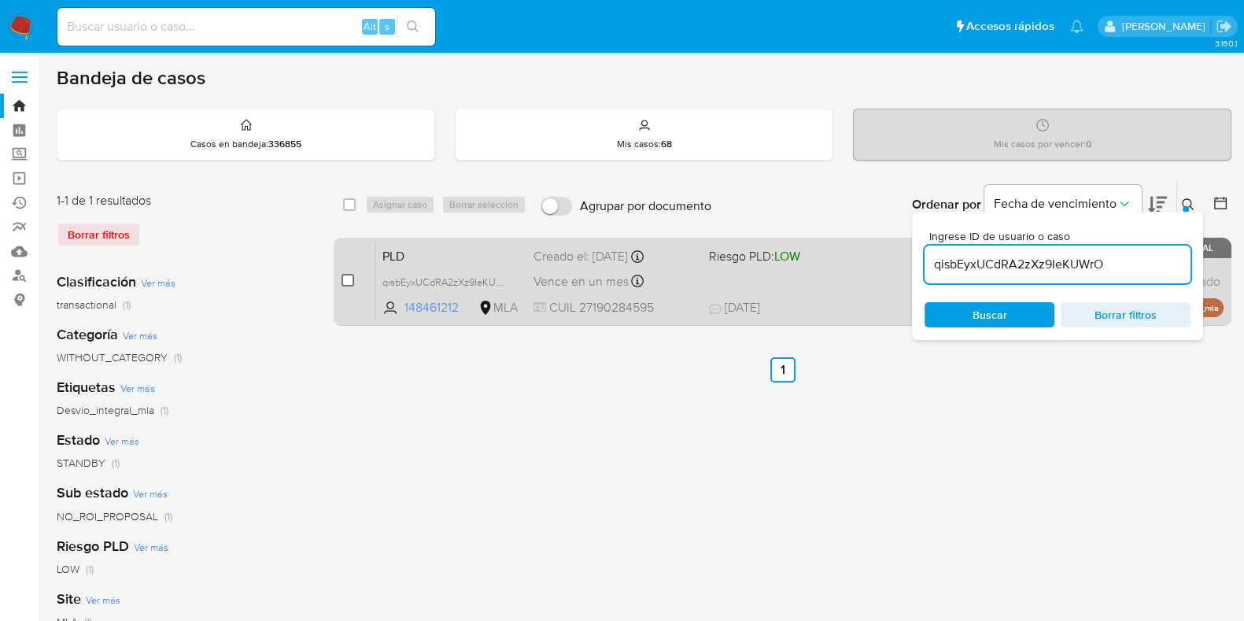
click at [347, 278] on input "checkbox" at bounding box center [347, 280] width 13 height 13
checkbox input "true"
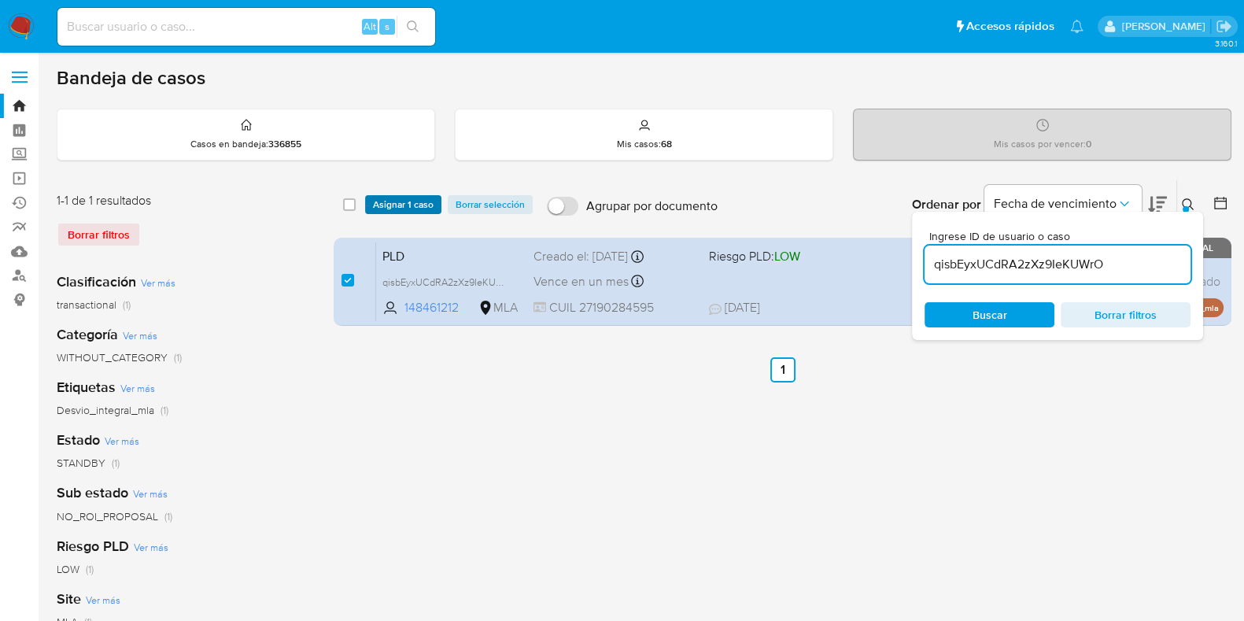
click at [414, 201] on span "Asignar 1 caso" at bounding box center [403, 205] width 61 height 16
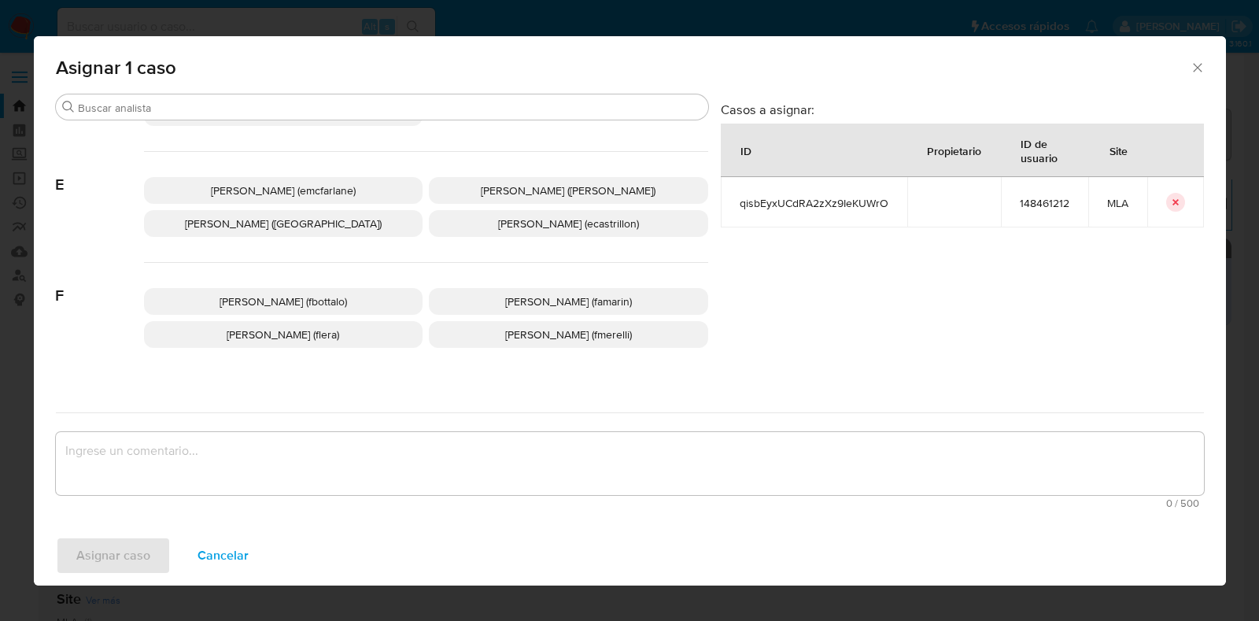
scroll to position [295, 0]
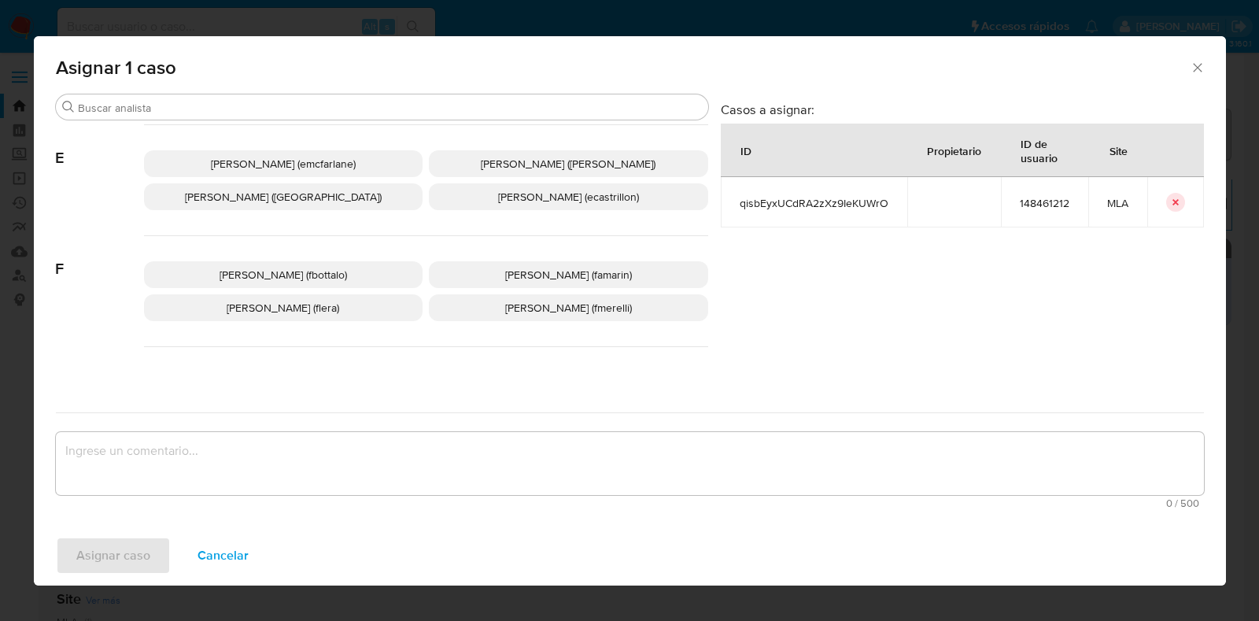
click at [290, 312] on span "Florencia Cecilia Lera (flera)" at bounding box center [283, 308] width 113 height 16
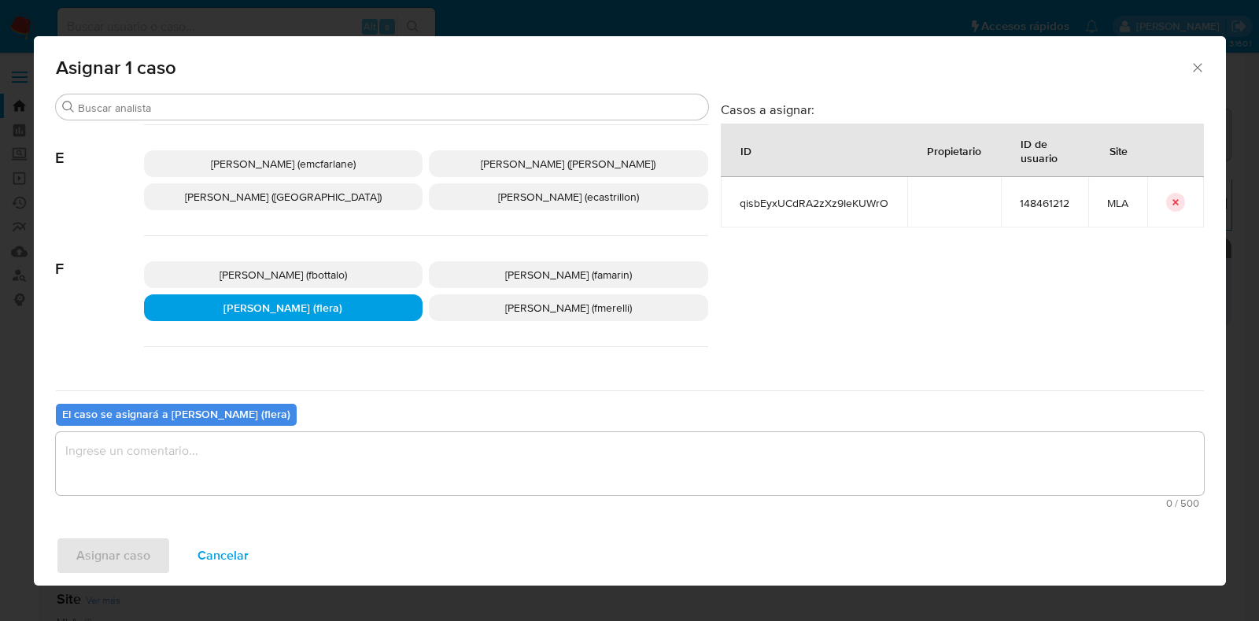
click at [273, 459] on textarea "assign-modal" at bounding box center [630, 463] width 1148 height 63
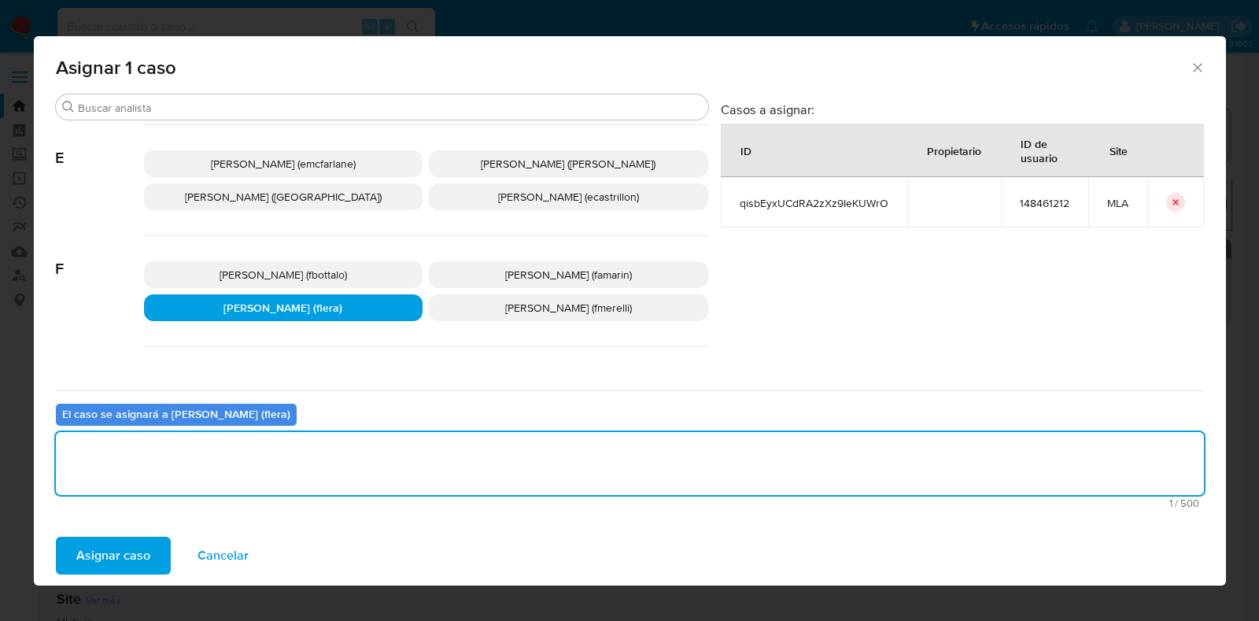
click at [133, 543] on span "Asignar caso" at bounding box center [113, 555] width 74 height 35
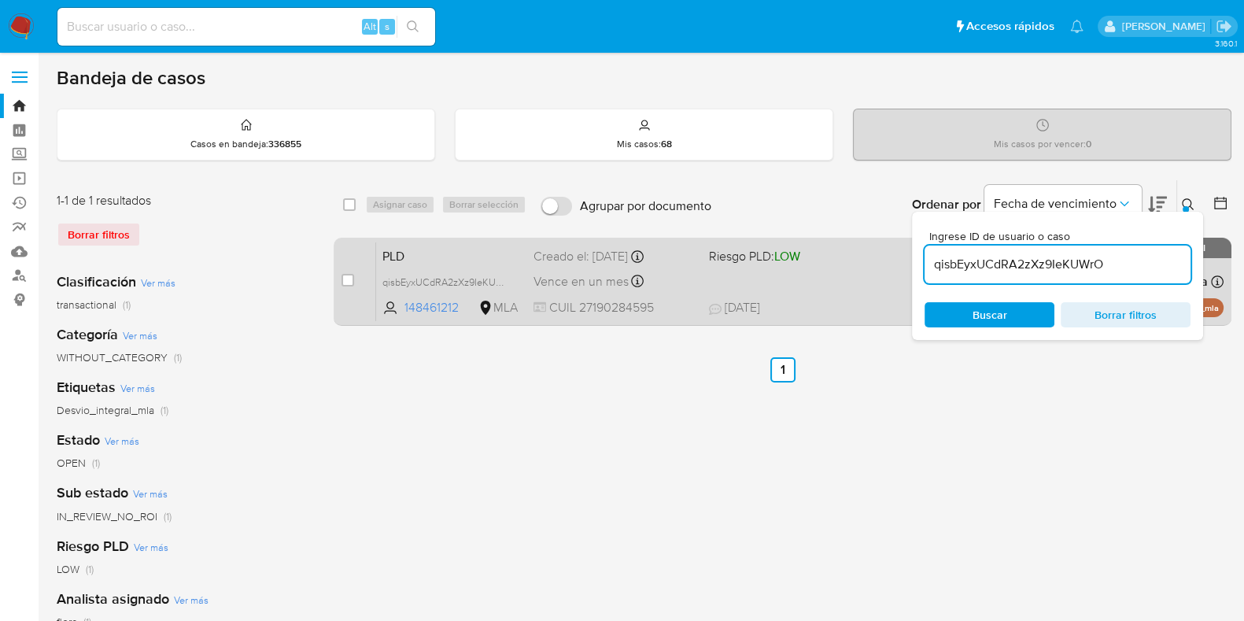
click at [456, 249] on span "PLD" at bounding box center [451, 255] width 138 height 20
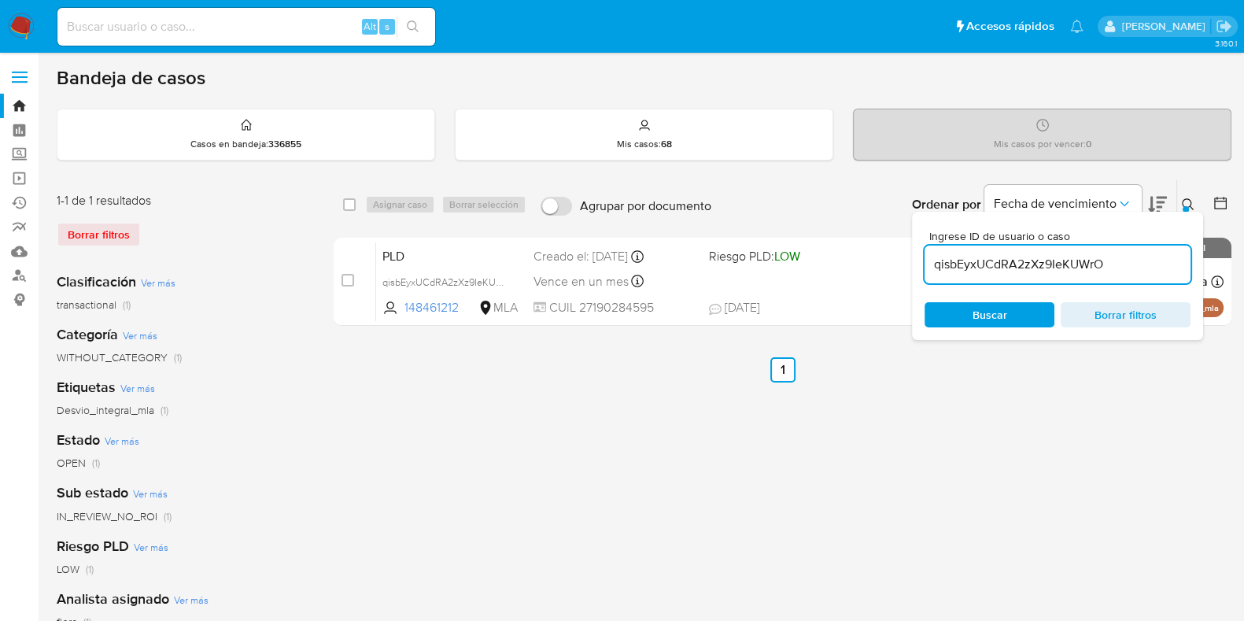
click at [1019, 264] on input "qisbEyxUCdRA2zXz9IeKUWrO" at bounding box center [1058, 264] width 266 height 20
paste input "ycLEWRNwCHQxPVF58jS4bbva"
type input "ycLEWRNwCHQxPVF58jS4bbva"
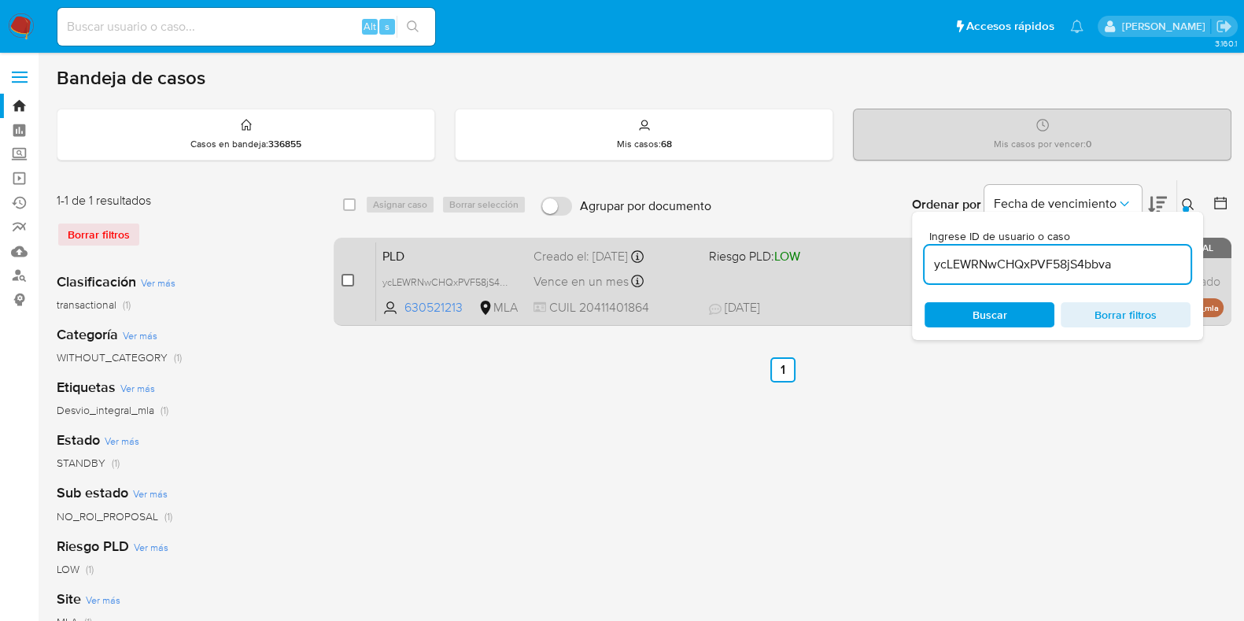
click at [344, 277] on input "checkbox" at bounding box center [347, 280] width 13 height 13
checkbox input "true"
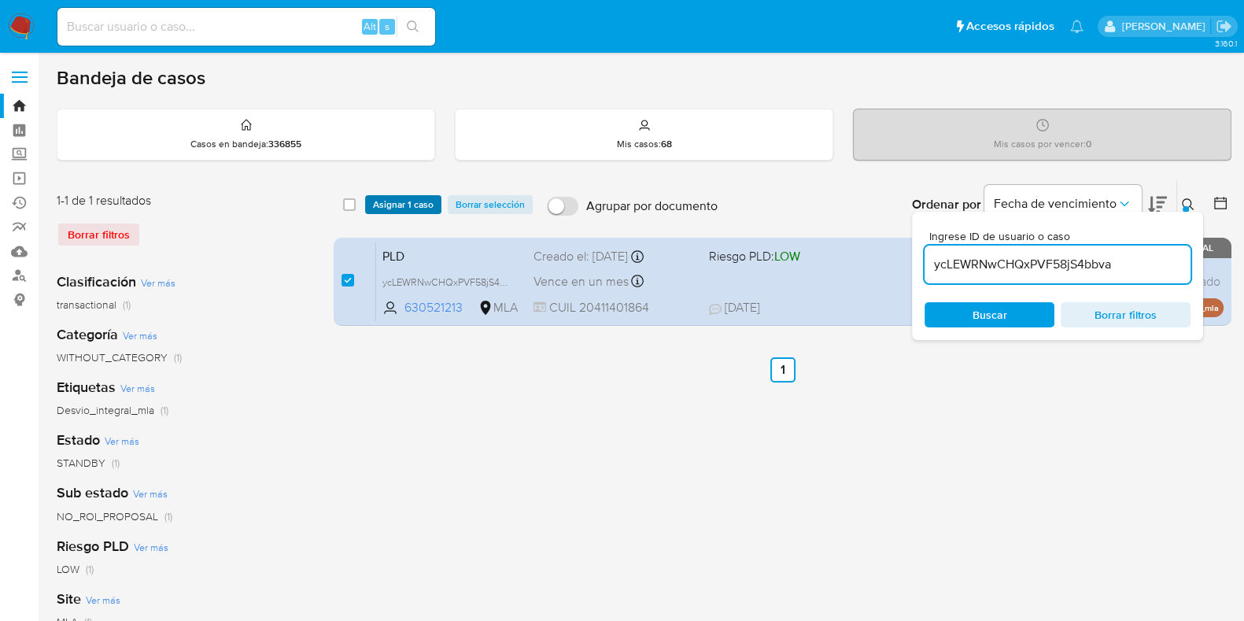
click at [411, 197] on span "Asignar 1 caso" at bounding box center [403, 205] width 61 height 16
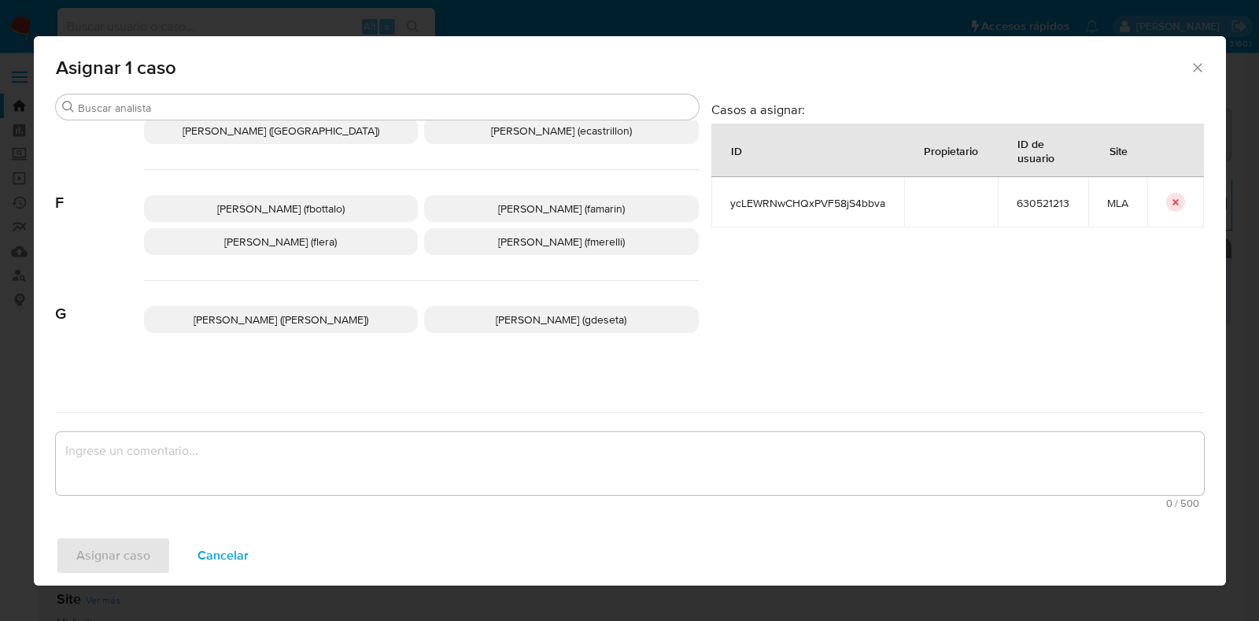
scroll to position [393, 0]
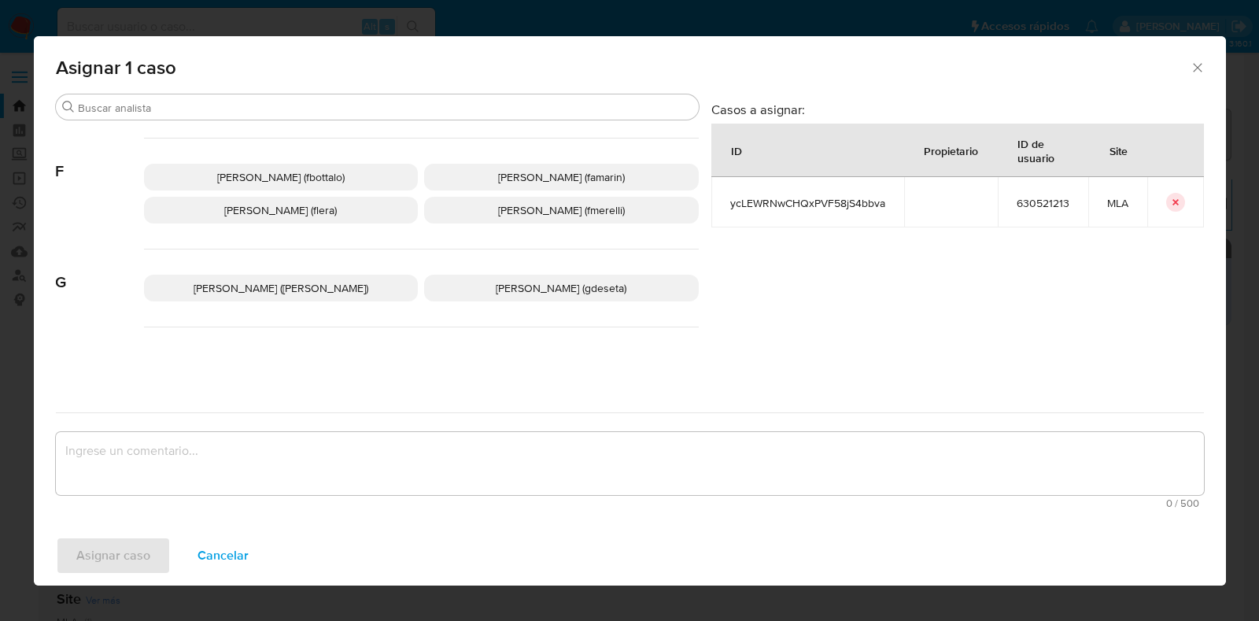
click at [350, 214] on p "Florencia Cecilia Lera (flera)" at bounding box center [281, 210] width 275 height 27
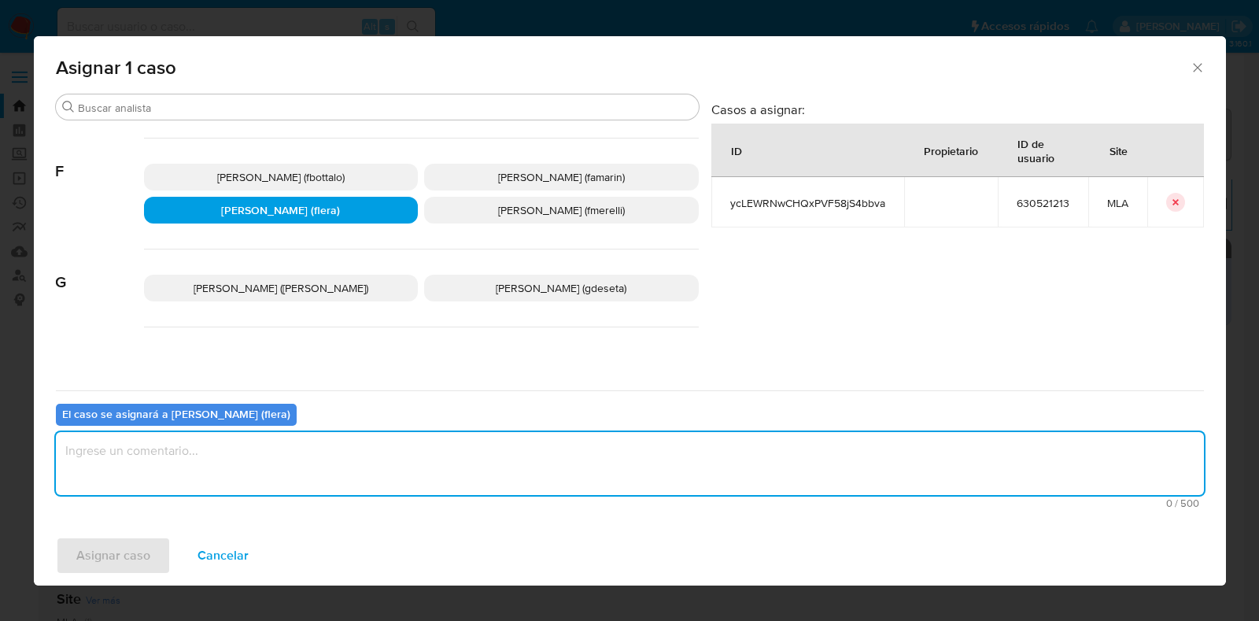
click at [319, 474] on textarea "assign-modal" at bounding box center [630, 463] width 1148 height 63
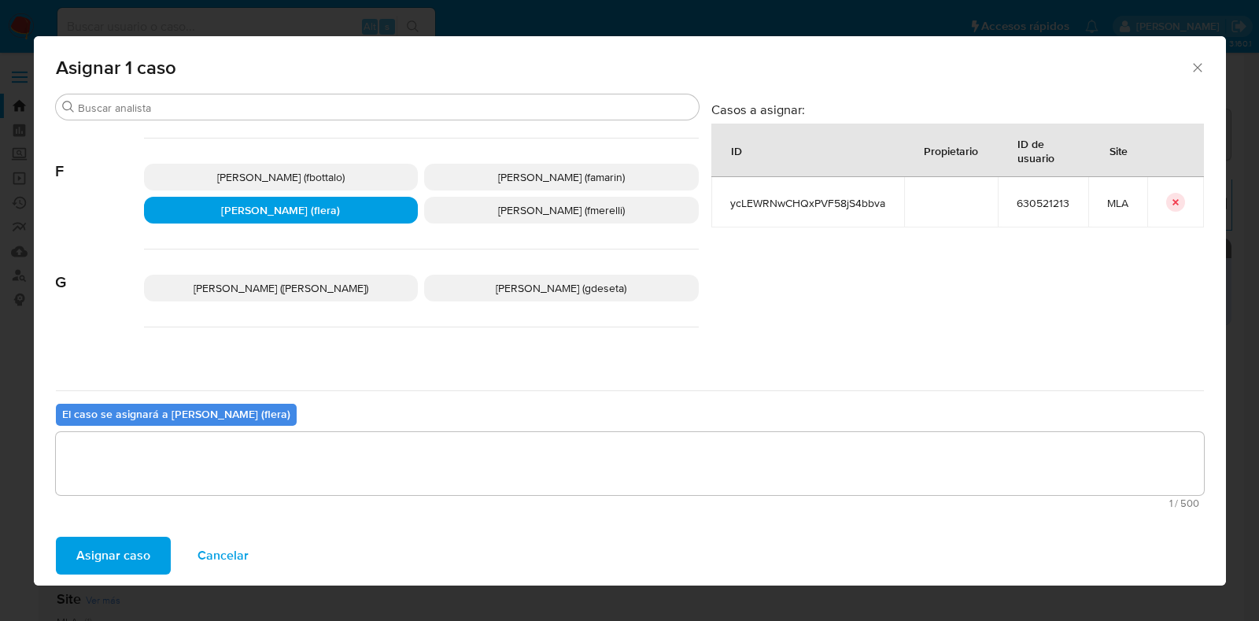
click at [131, 538] on span "Asignar caso" at bounding box center [113, 555] width 74 height 35
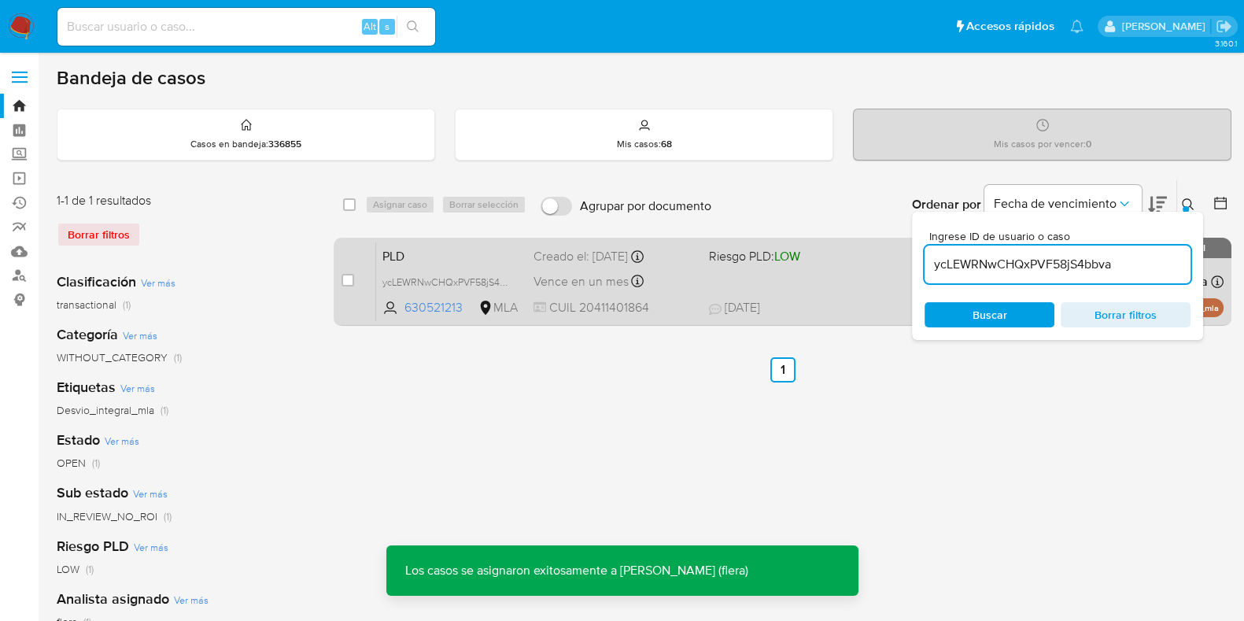
click at [400, 249] on span "PLD" at bounding box center [451, 255] width 138 height 20
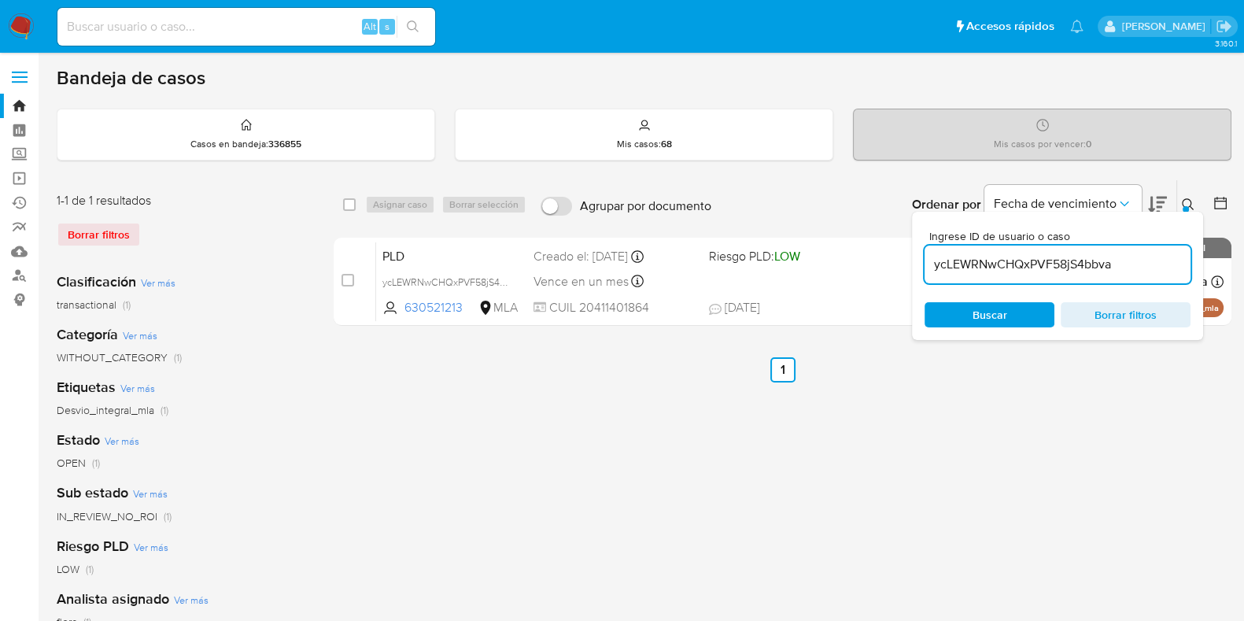
click at [1012, 270] on input "ycLEWRNwCHQxPVF58jS4bbva" at bounding box center [1058, 264] width 266 height 20
paste input "UwKfSaAdiX2kunOF6X6w3R4u"
type input "UwKfSaAdiX2kunOF6X6w3R4u"
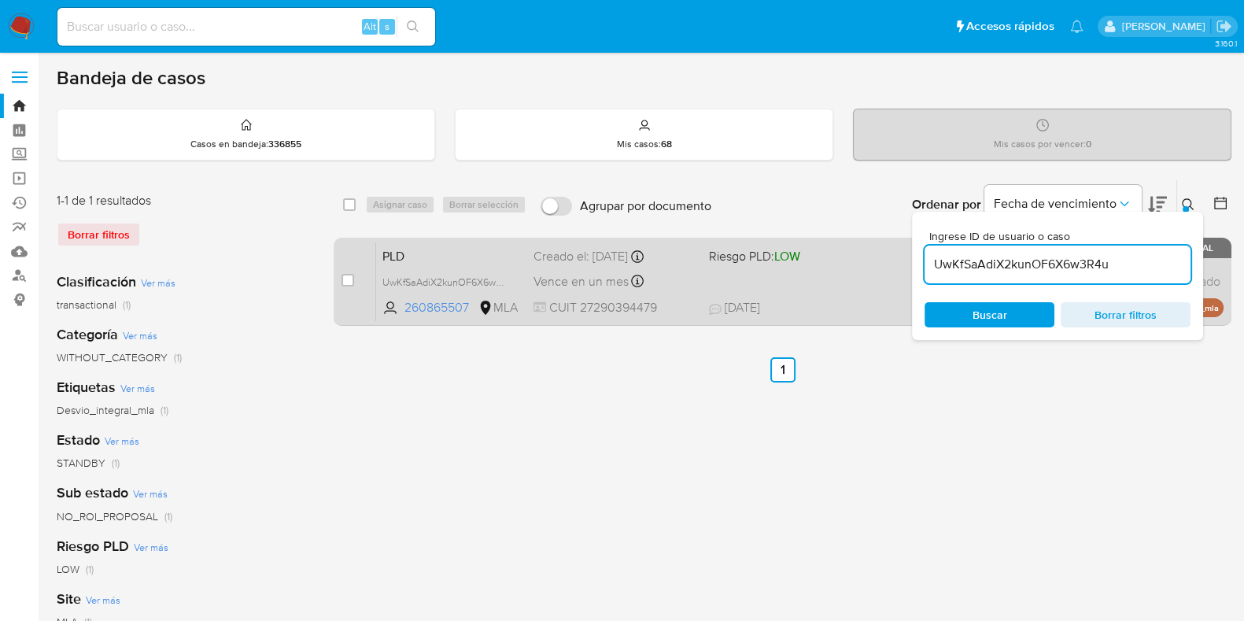
click at [354, 279] on div "case-item-checkbox No es posible asignar el caso" at bounding box center [358, 281] width 35 height 79
click at [350, 281] on input "checkbox" at bounding box center [347, 280] width 13 height 13
checkbox input "true"
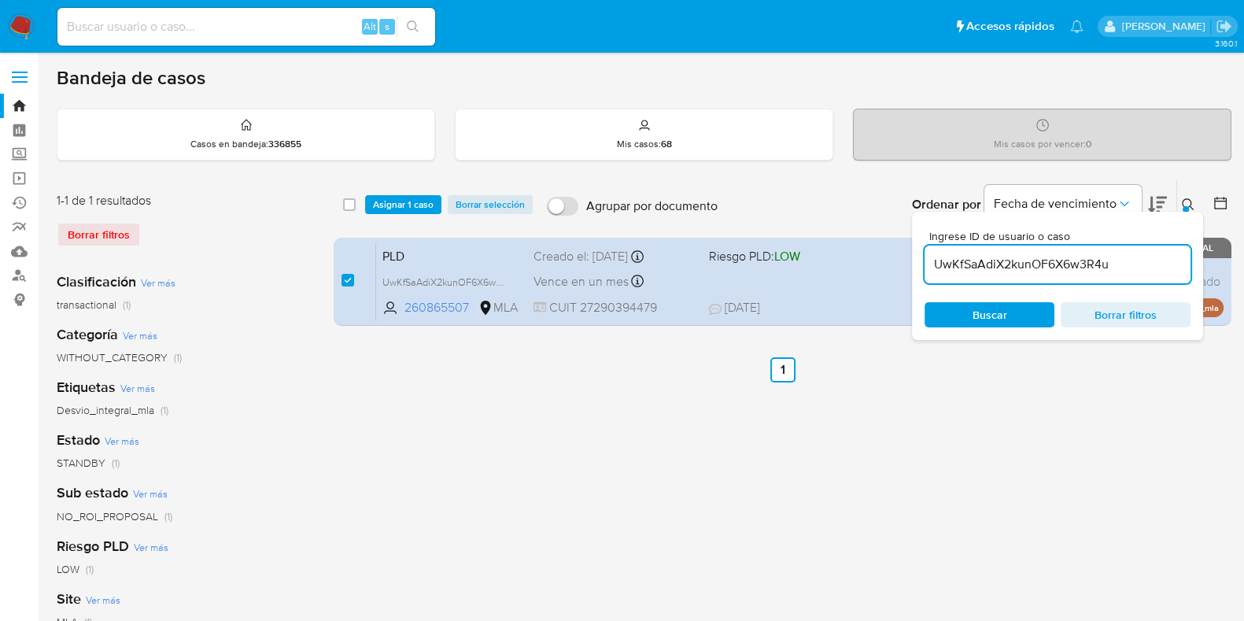
click at [419, 190] on div "select-all-cases-checkbox Asignar 1 caso Borrar selección Agrupar por documento…" at bounding box center [783, 204] width 898 height 49
click at [423, 197] on span "Asignar 1 caso" at bounding box center [403, 205] width 61 height 16
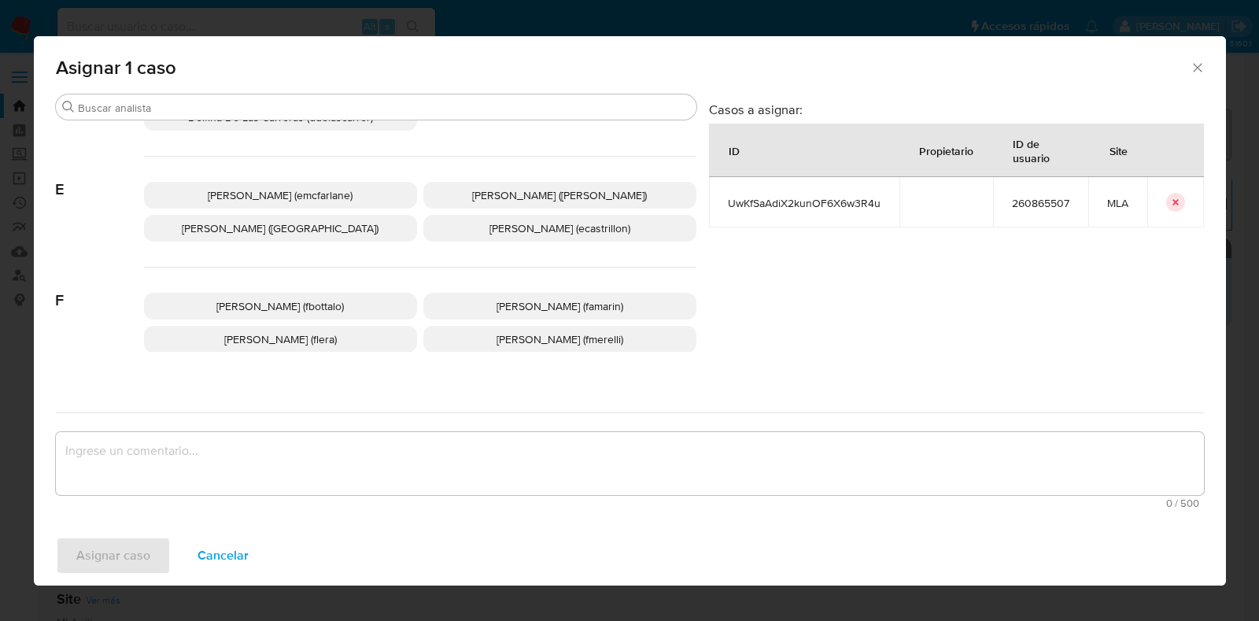
scroll to position [295, 0]
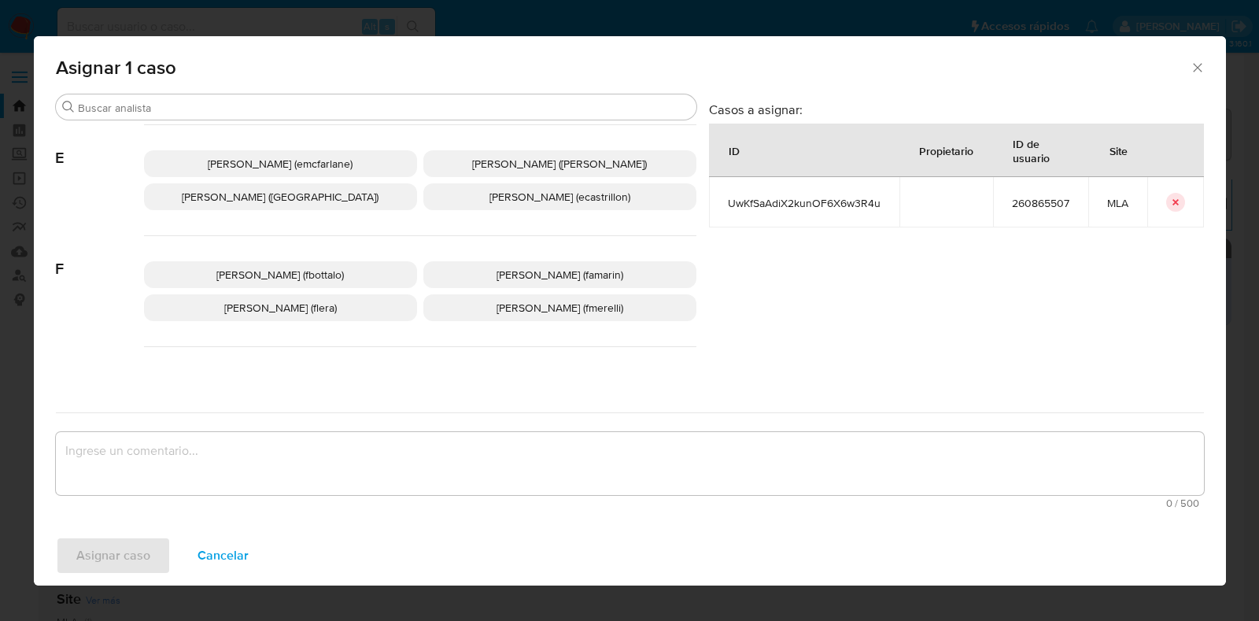
click at [288, 308] on span "Florencia Cecilia Lera (flera)" at bounding box center [280, 308] width 113 height 16
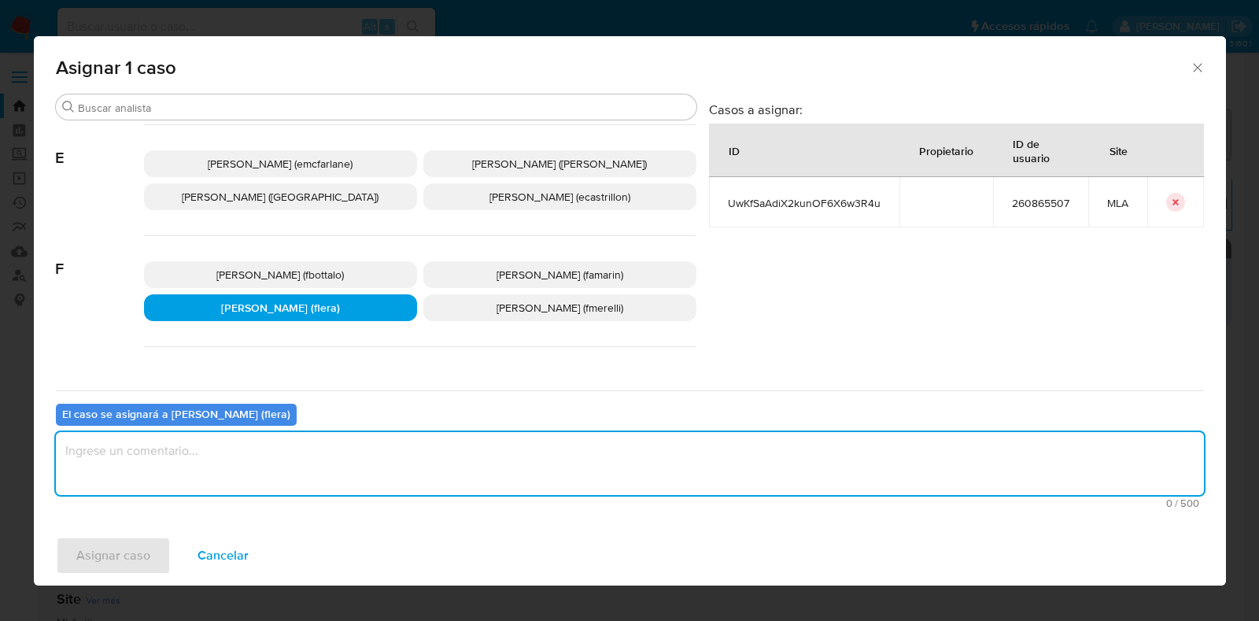
click at [264, 476] on textarea "assign-modal" at bounding box center [630, 463] width 1148 height 63
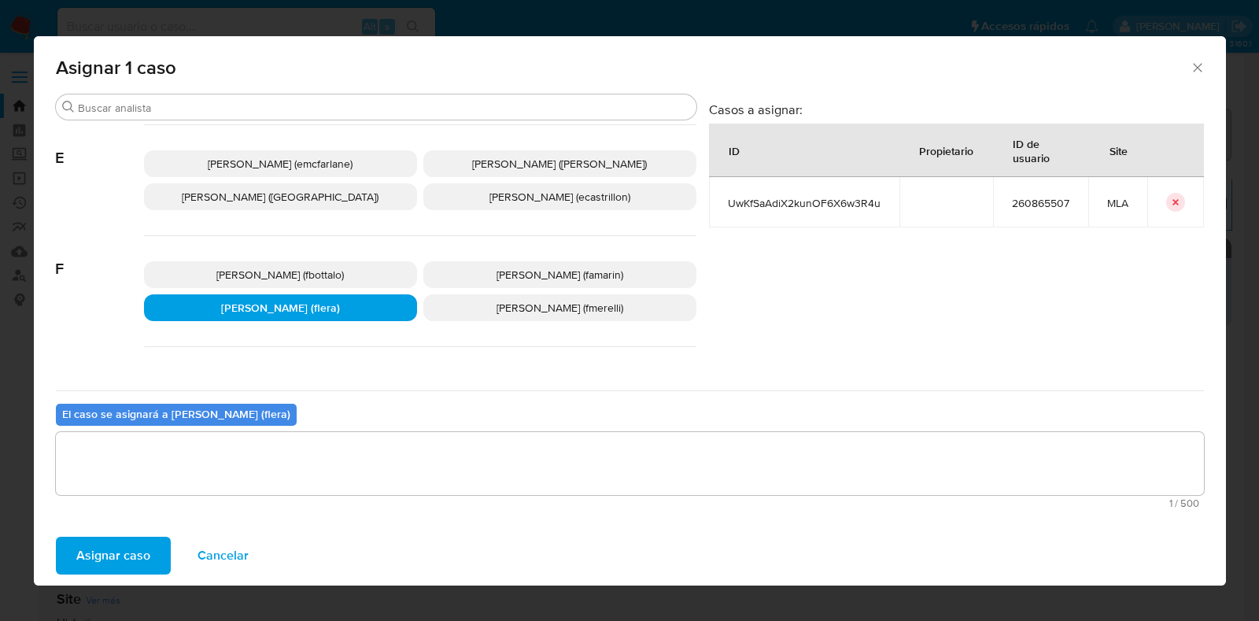
click at [122, 549] on span "Asignar caso" at bounding box center [113, 555] width 74 height 35
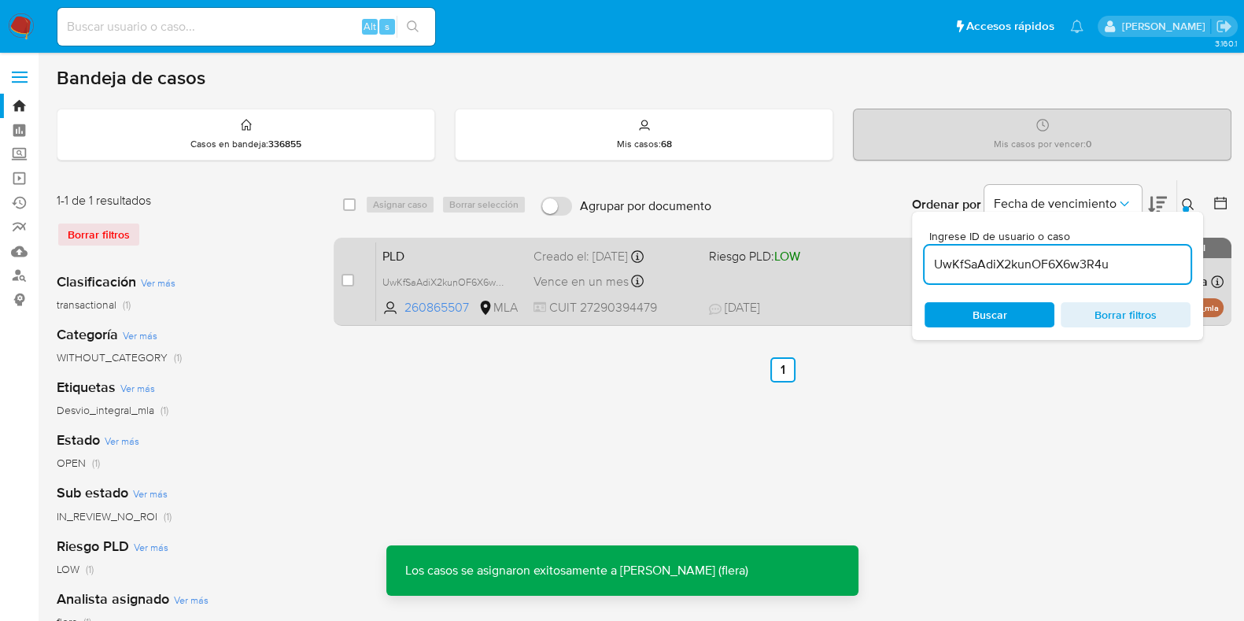
click at [386, 245] on span "PLD" at bounding box center [451, 255] width 138 height 20
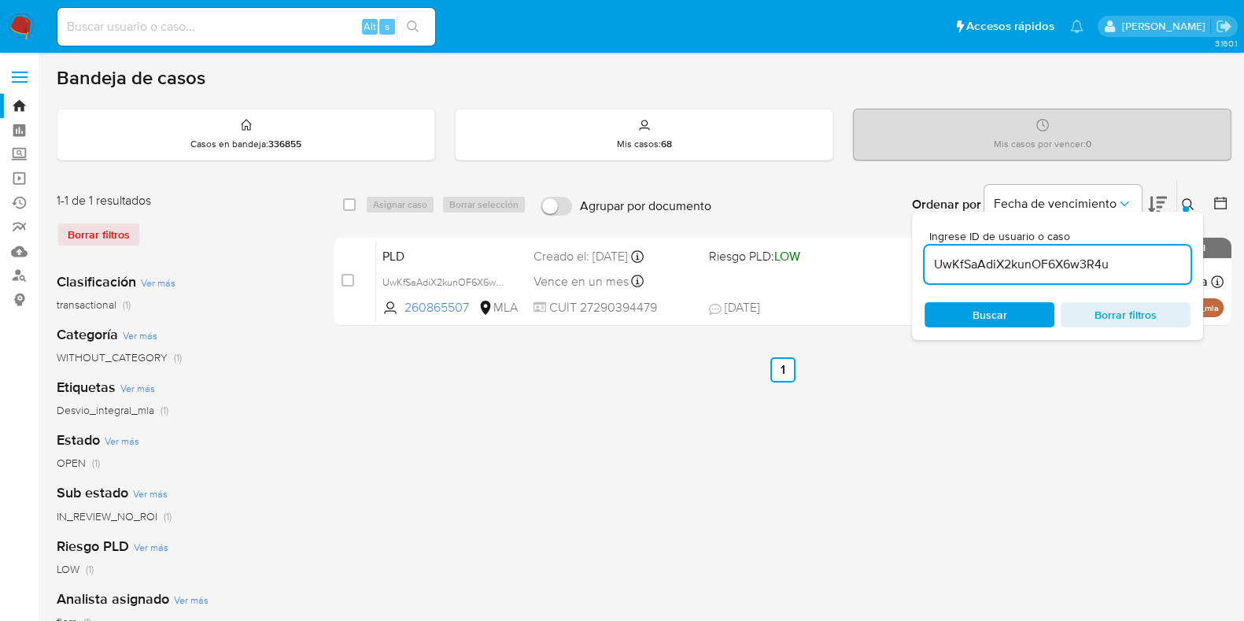
click at [975, 264] on input "UwKfSaAdiX2kunOF6X6w3R4u" at bounding box center [1058, 264] width 266 height 20
paste input "3C0ieUDFzkUhvHAigbuBQKJT"
type input "3C0ieUDFzkUhvHAigbuBQKJT"
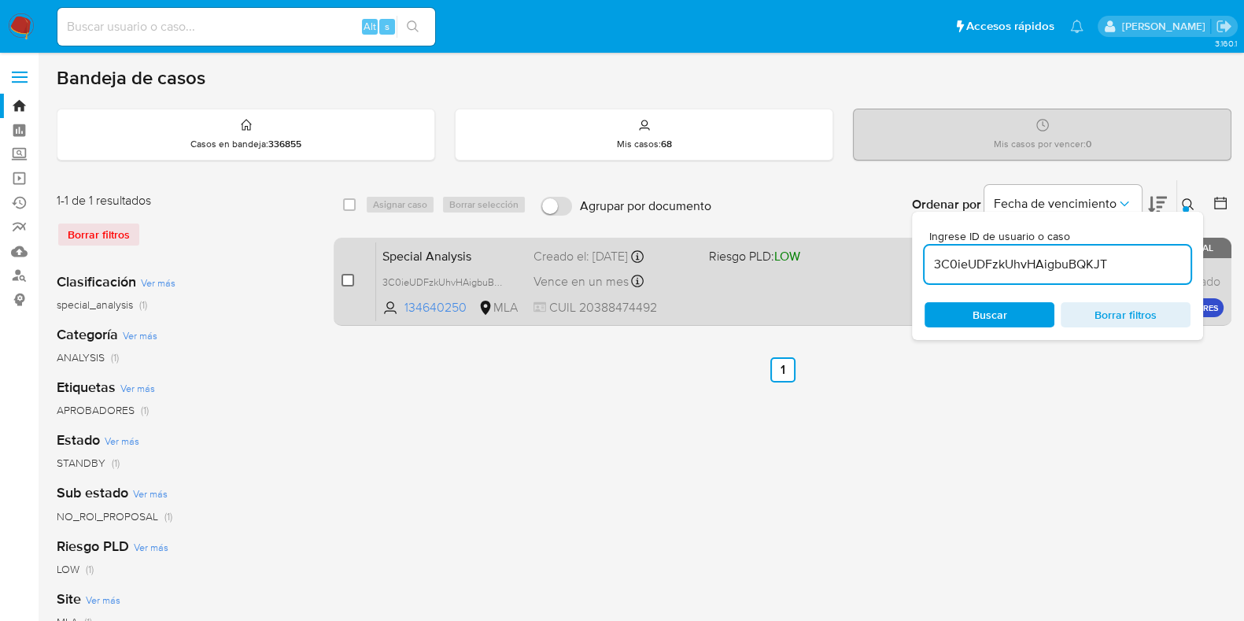
click at [346, 275] on input "checkbox" at bounding box center [347, 280] width 13 height 13
checkbox input "true"
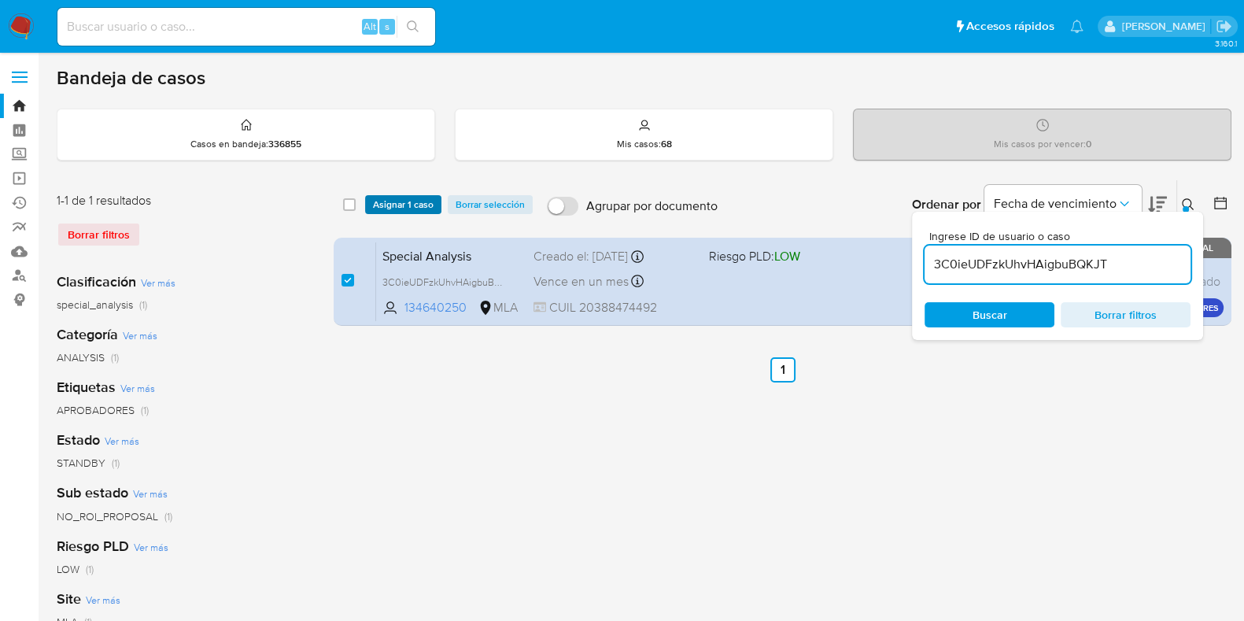
click at [402, 197] on span "Asignar 1 caso" at bounding box center [403, 205] width 61 height 16
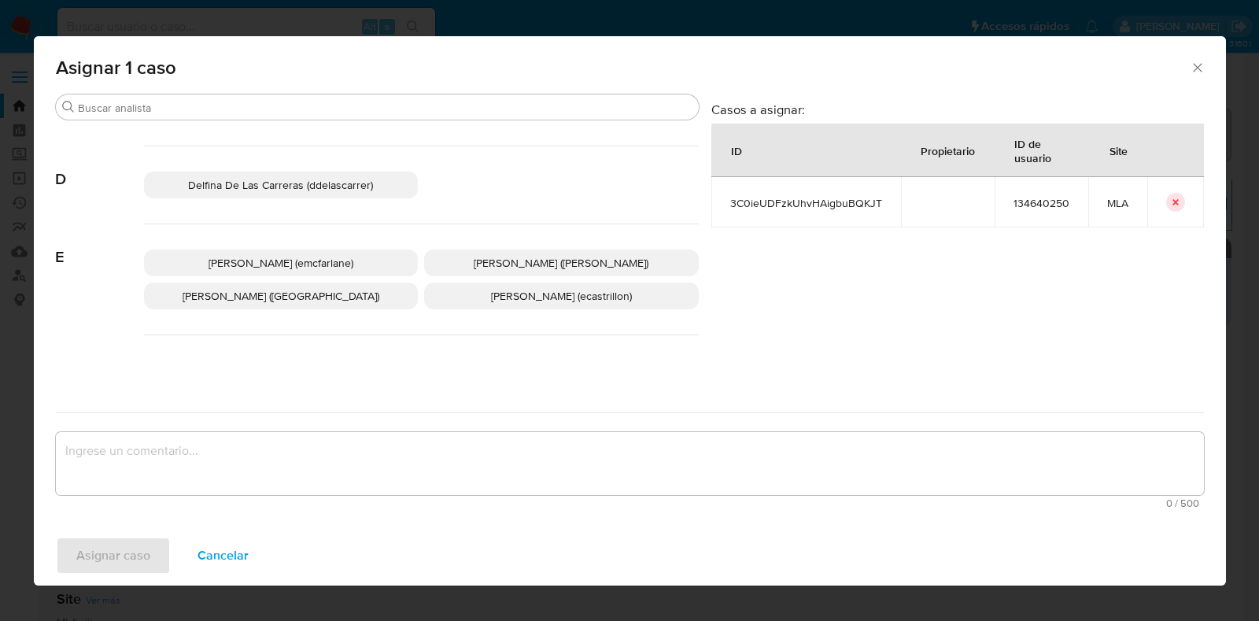
scroll to position [295, 0]
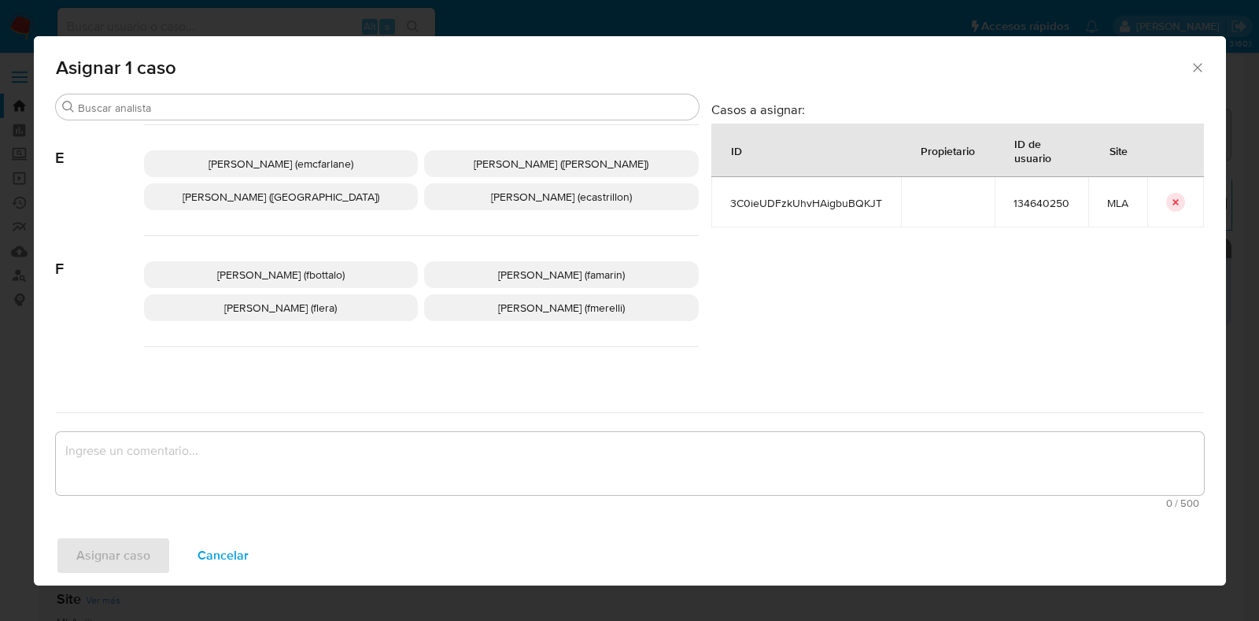
click at [352, 308] on p "Florencia Cecilia Lera (flera)" at bounding box center [281, 307] width 275 height 27
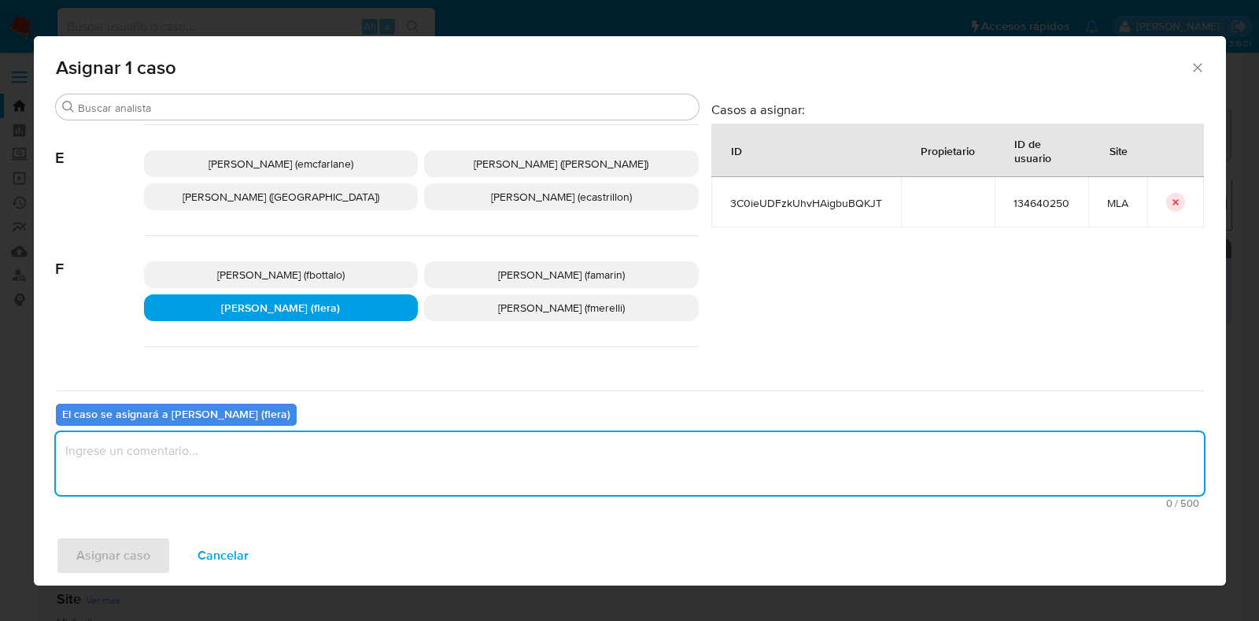
click at [355, 485] on textarea "assign-modal" at bounding box center [630, 463] width 1148 height 63
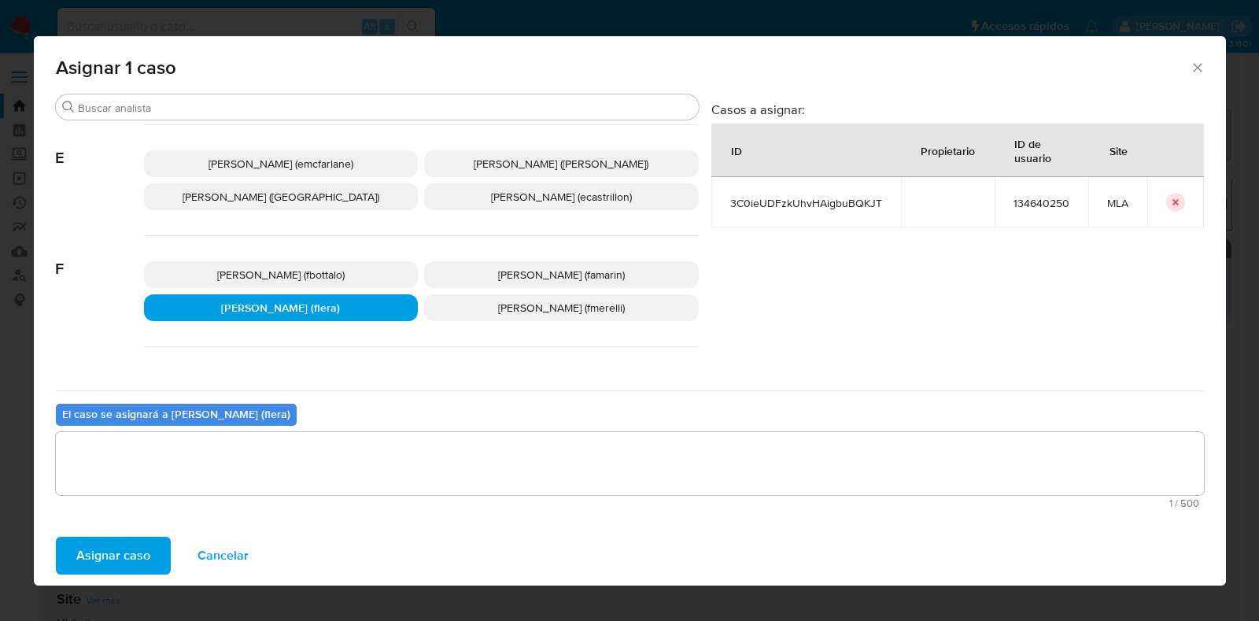
click at [134, 563] on span "Asignar caso" at bounding box center [113, 555] width 74 height 35
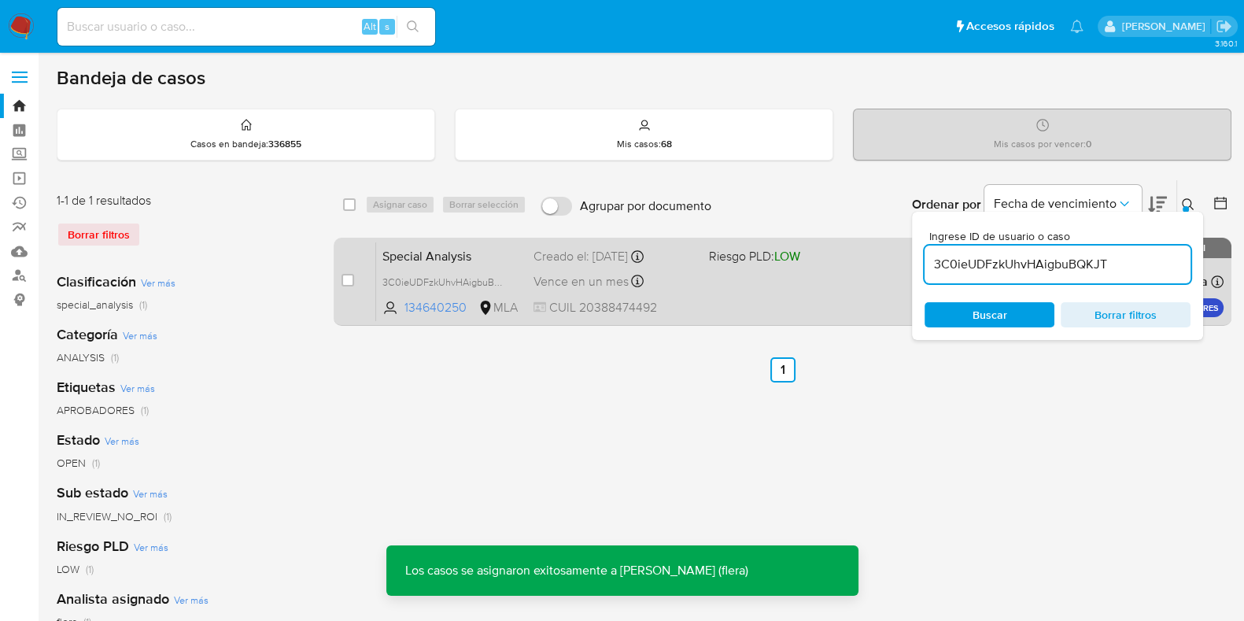
click at [404, 257] on span "Special Analysis" at bounding box center [451, 255] width 138 height 20
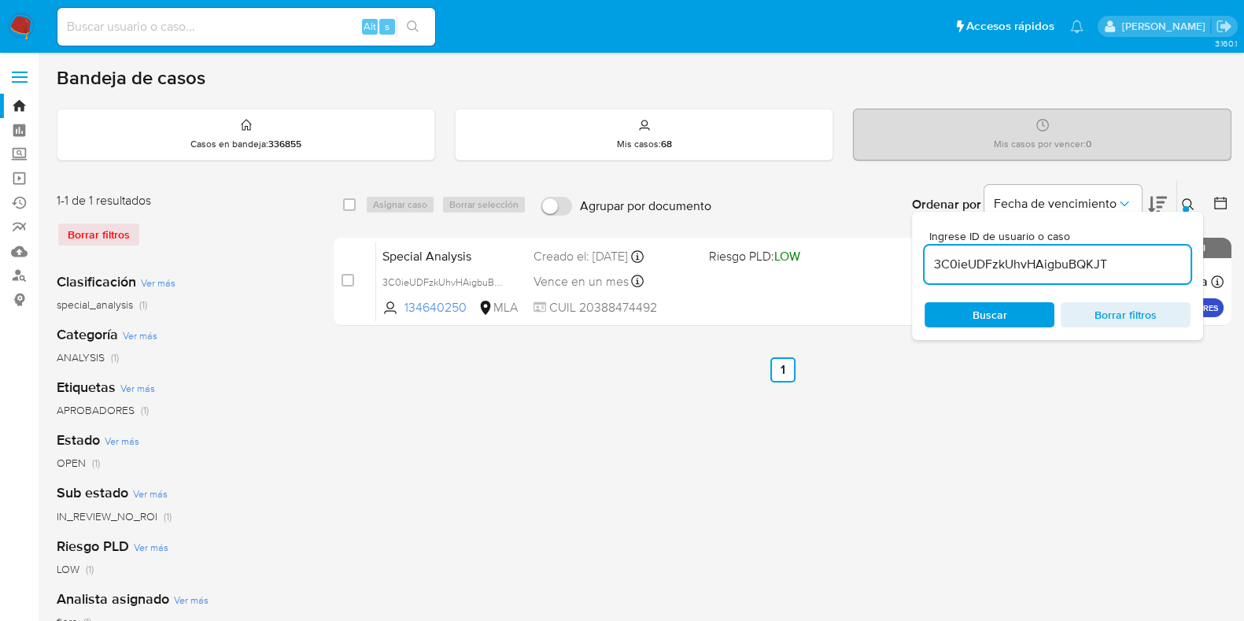
click at [1053, 265] on input "3C0ieUDFzkUhvHAigbuBQKJT" at bounding box center [1058, 264] width 266 height 20
paste input "mEd68ZWVvcujuU8pgSraOIAu"
type input "mEd68ZWVvcujuU8pgSraOIAu"
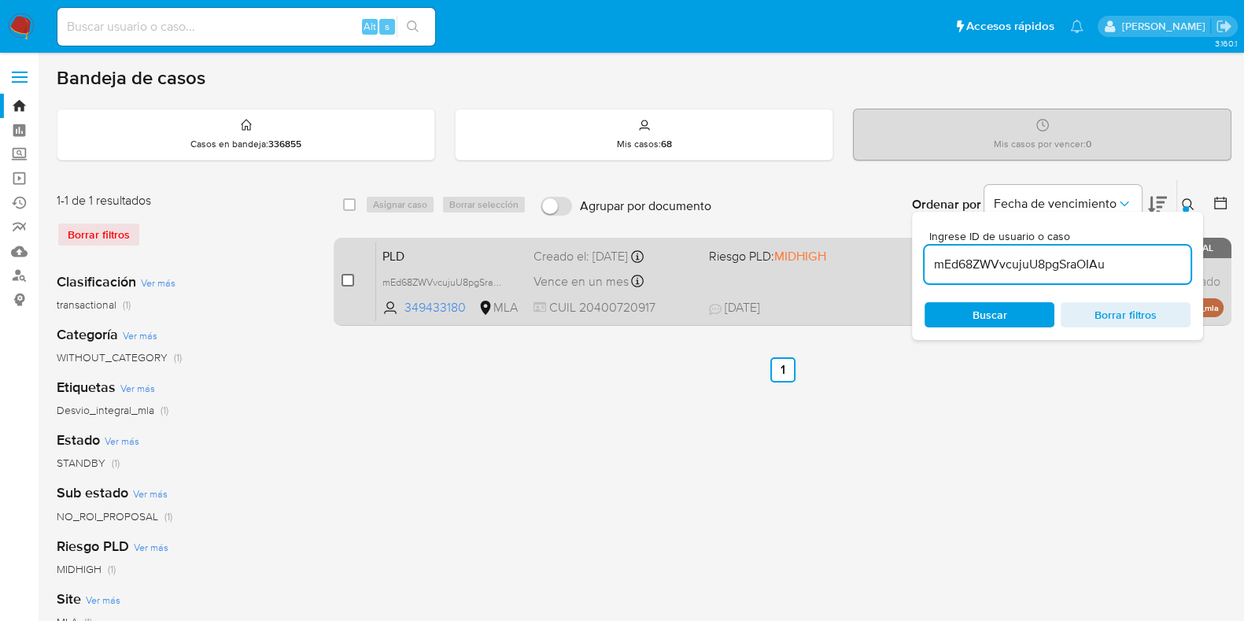
click at [353, 276] on input "checkbox" at bounding box center [347, 280] width 13 height 13
checkbox input "true"
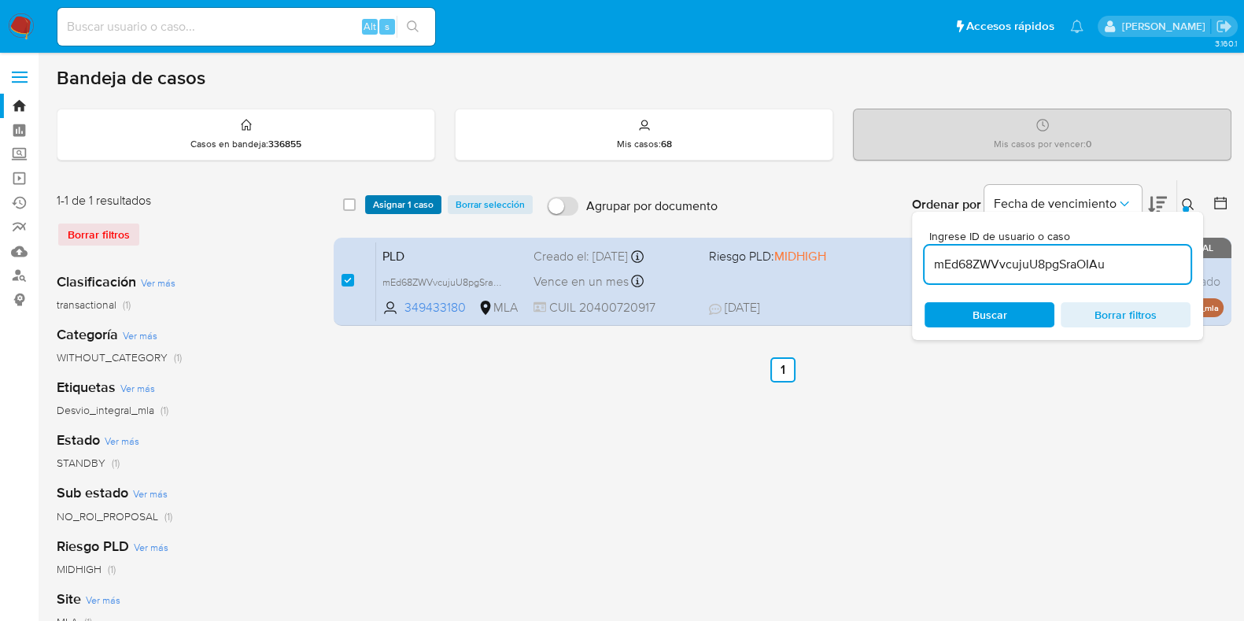
click at [397, 201] on span "Asignar 1 caso" at bounding box center [403, 205] width 61 height 16
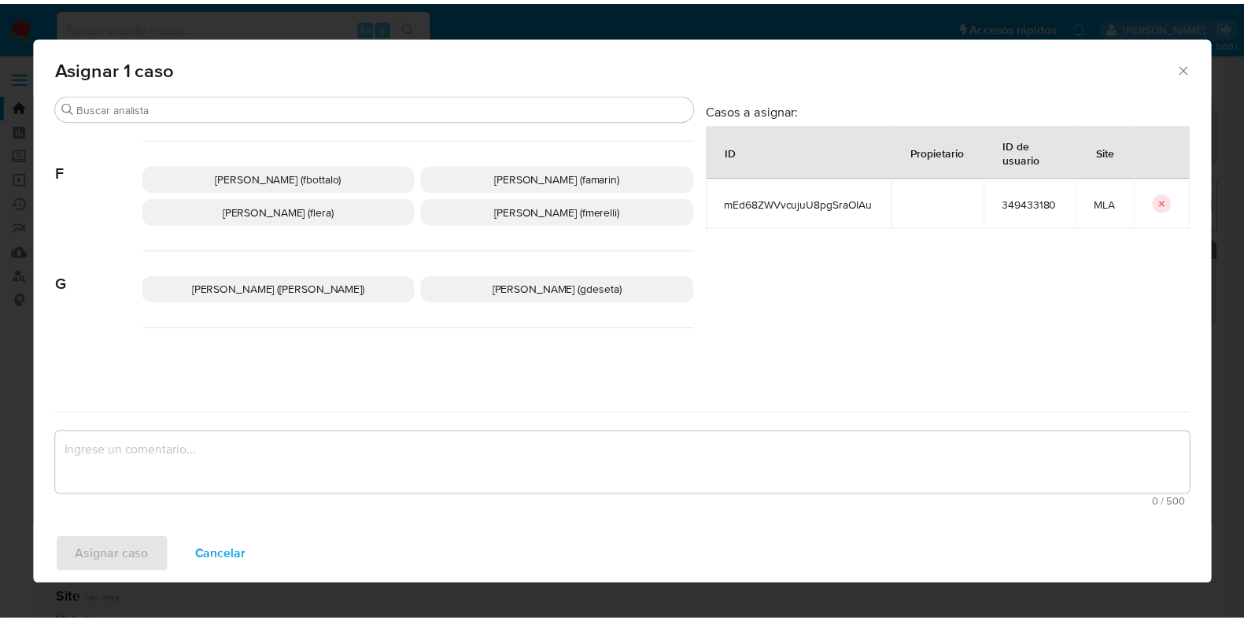
scroll to position [393, 0]
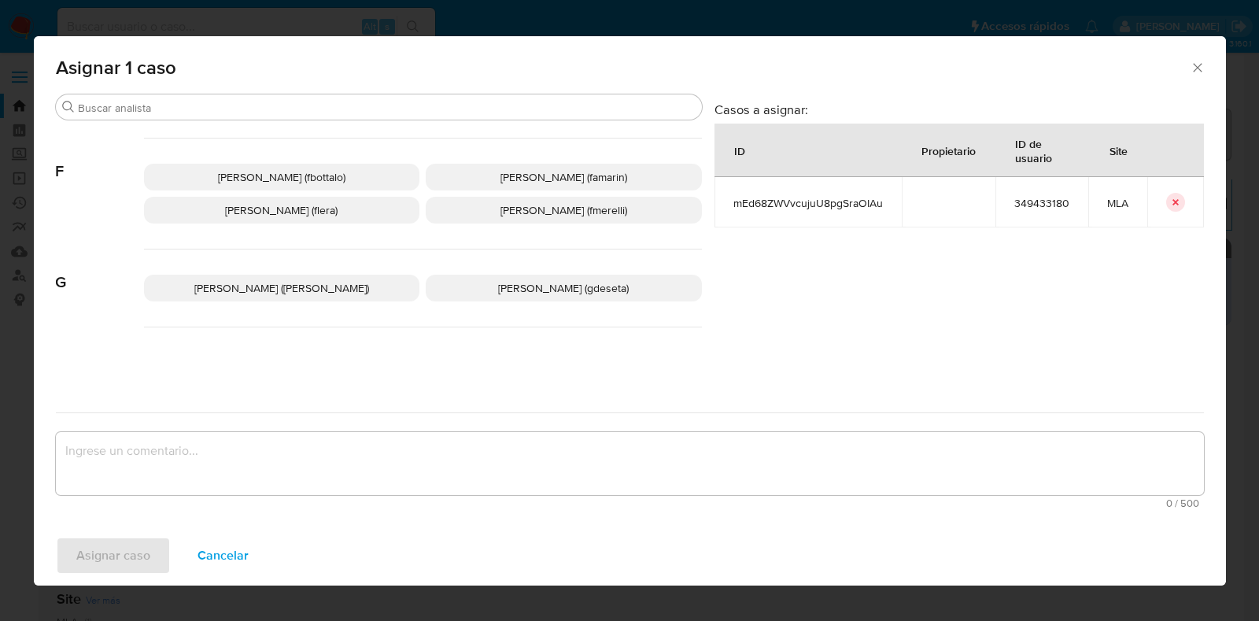
click at [345, 209] on p "Florencia Cecilia Lera (flera)" at bounding box center [282, 210] width 276 height 27
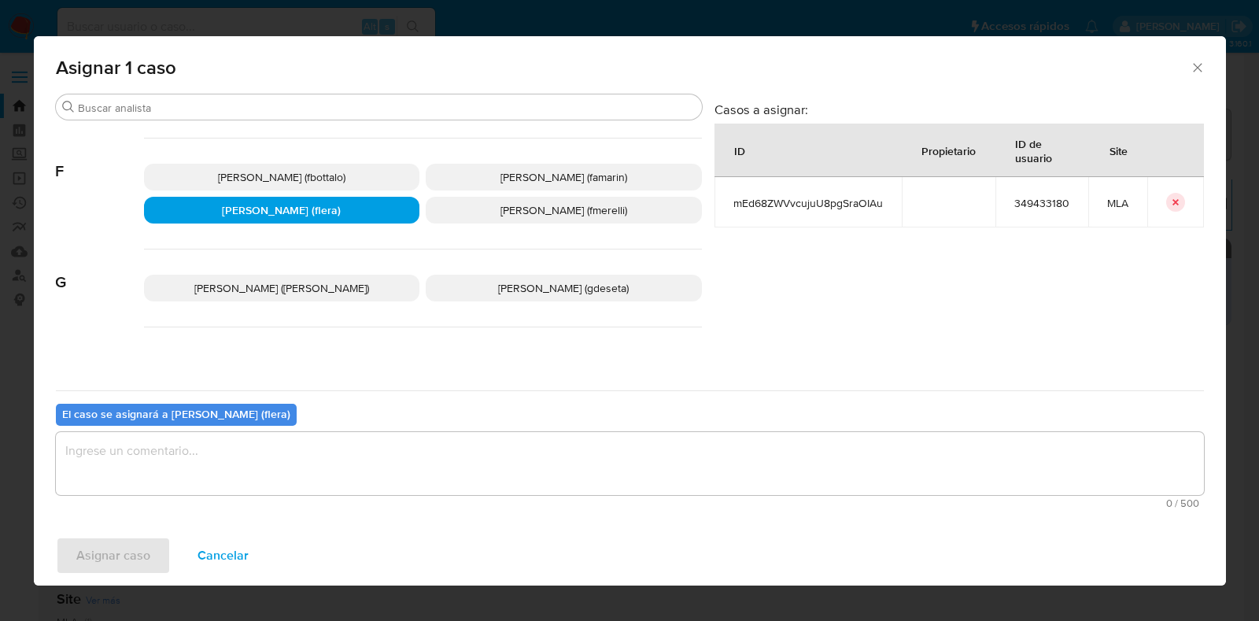
click at [308, 478] on textarea "assign-modal" at bounding box center [630, 463] width 1148 height 63
click at [134, 548] on span "Asignar caso" at bounding box center [113, 555] width 74 height 35
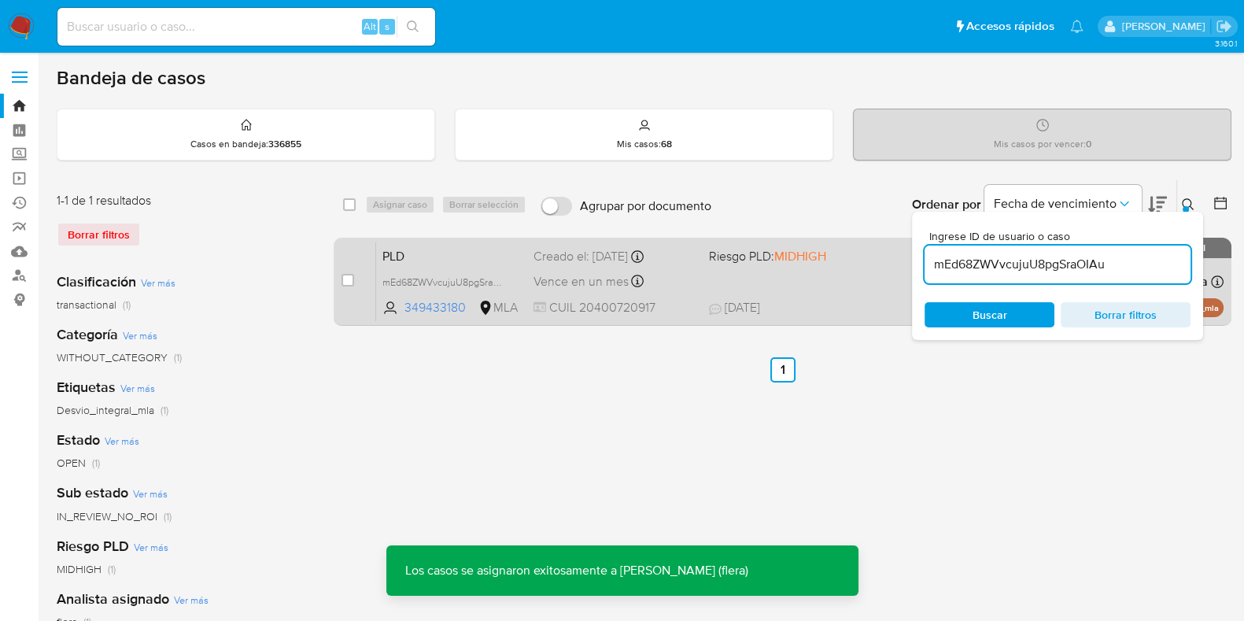
click at [427, 257] on span "PLD" at bounding box center [451, 255] width 138 height 20
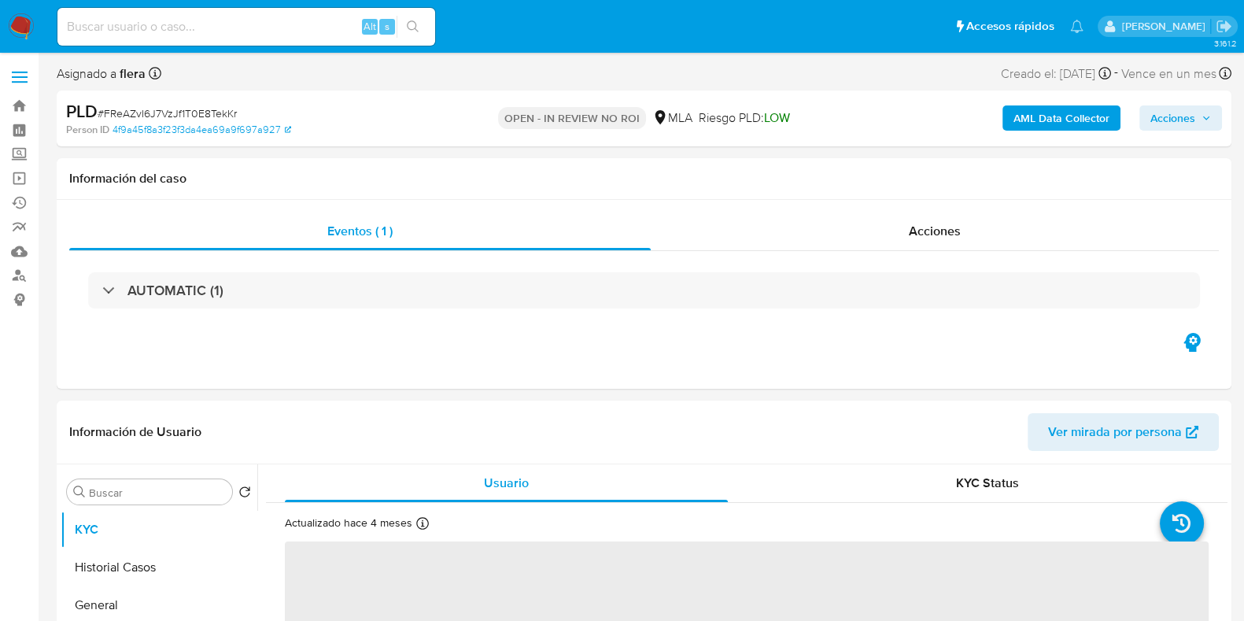
select select "10"
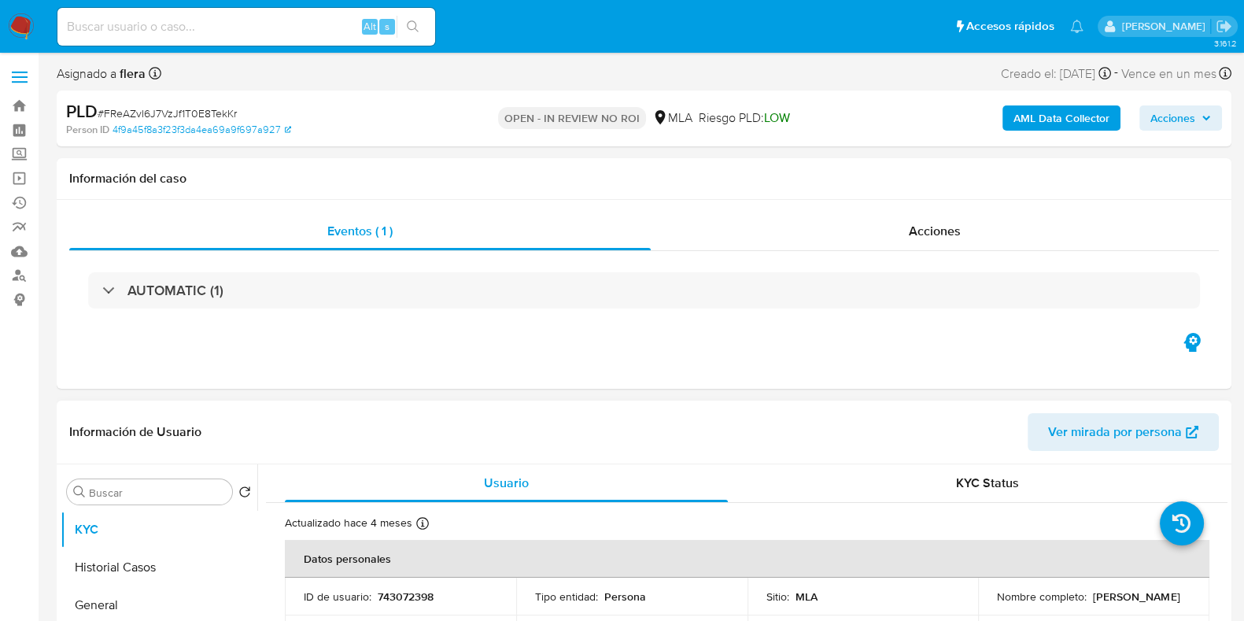
click at [925, 423] on header "Información de Usuario Ver mirada por persona" at bounding box center [644, 432] width 1150 height 38
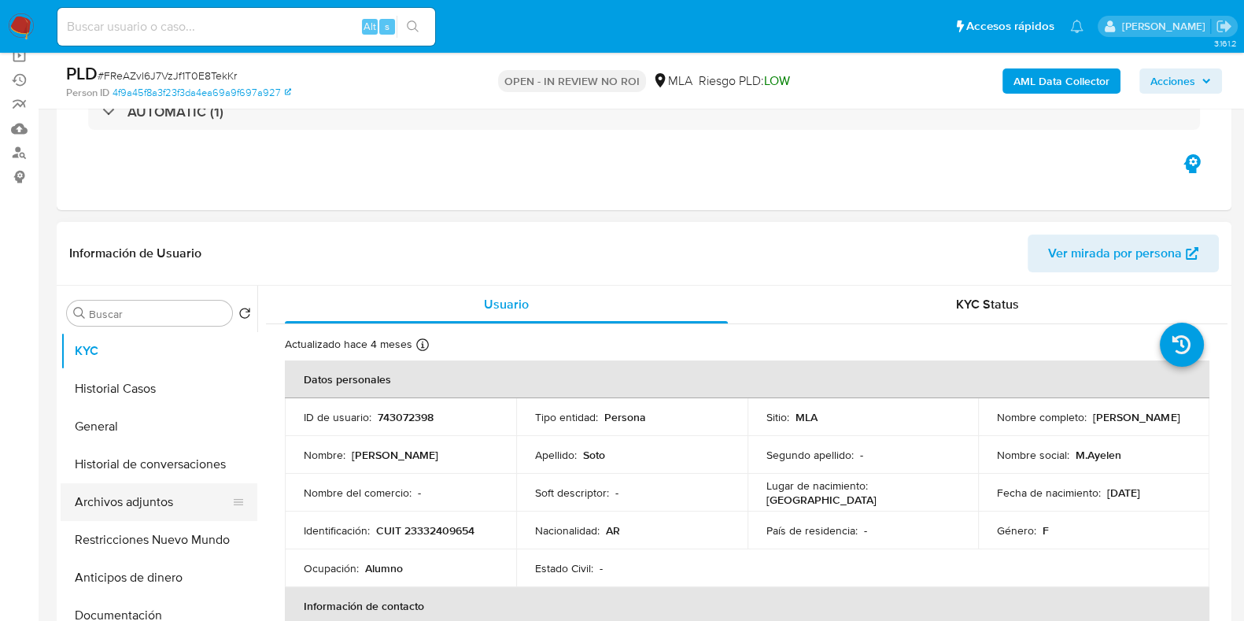
scroll to position [98, 0]
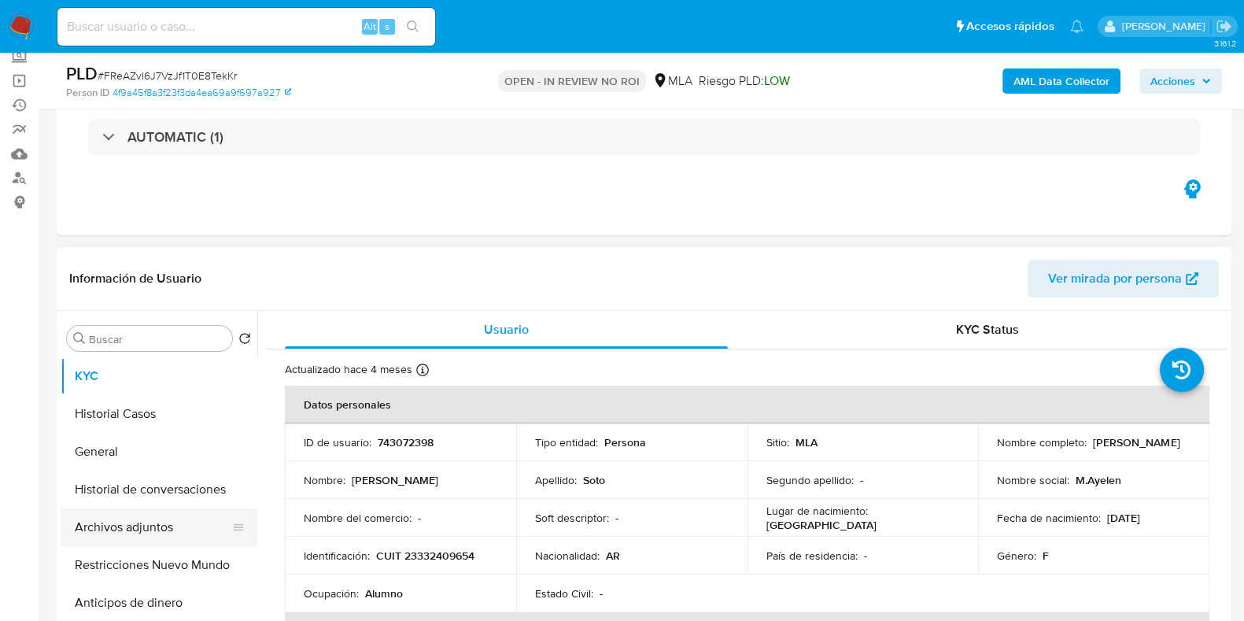
click at [126, 537] on button "Archivos adjuntos" at bounding box center [153, 527] width 184 height 38
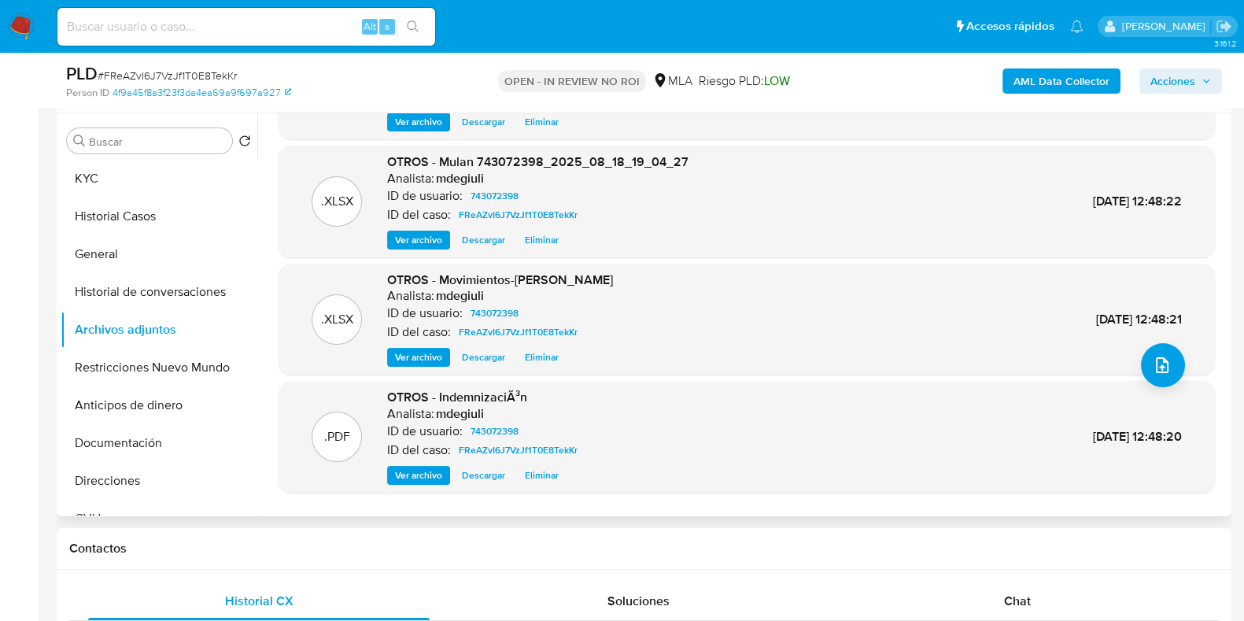
click at [398, 472] on span "Ver archivo" at bounding box center [418, 475] width 47 height 16
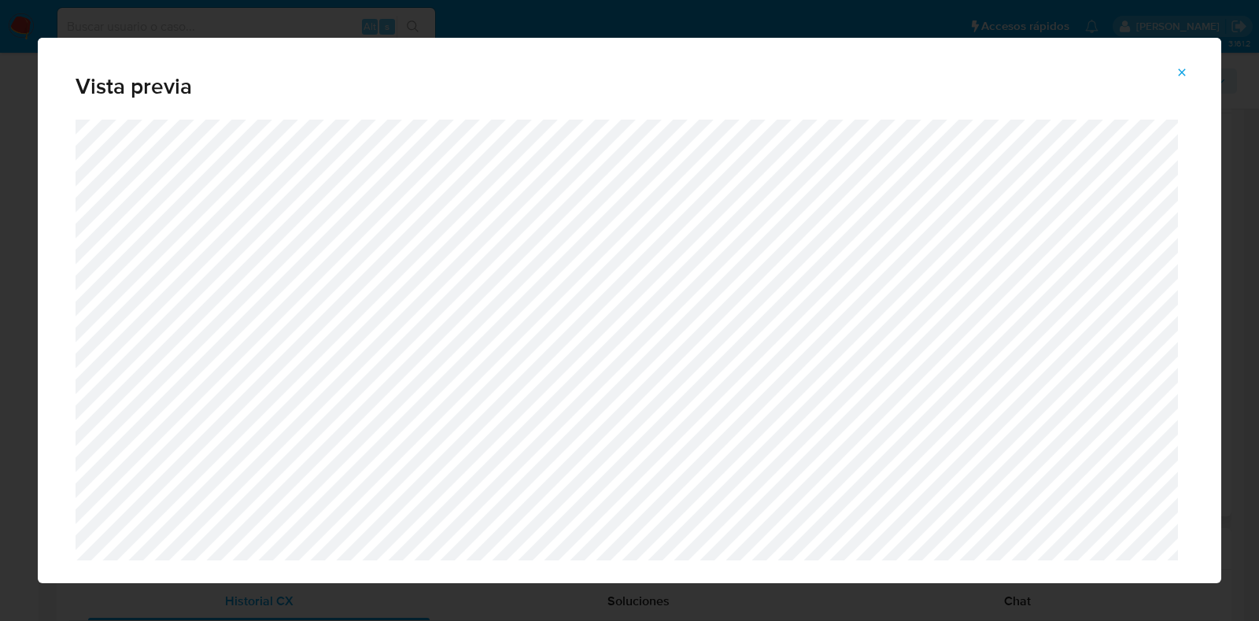
click at [1180, 77] on icon "Attachment preview" at bounding box center [1181, 72] width 13 height 13
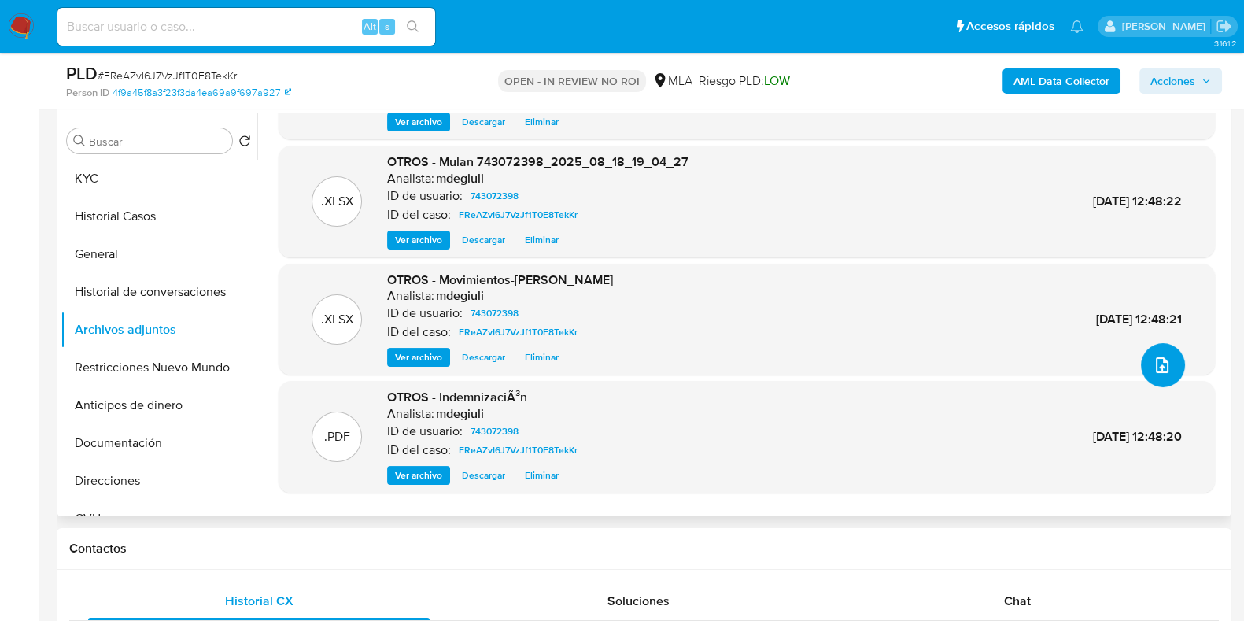
click at [1145, 366] on button "upload-file" at bounding box center [1163, 365] width 44 height 44
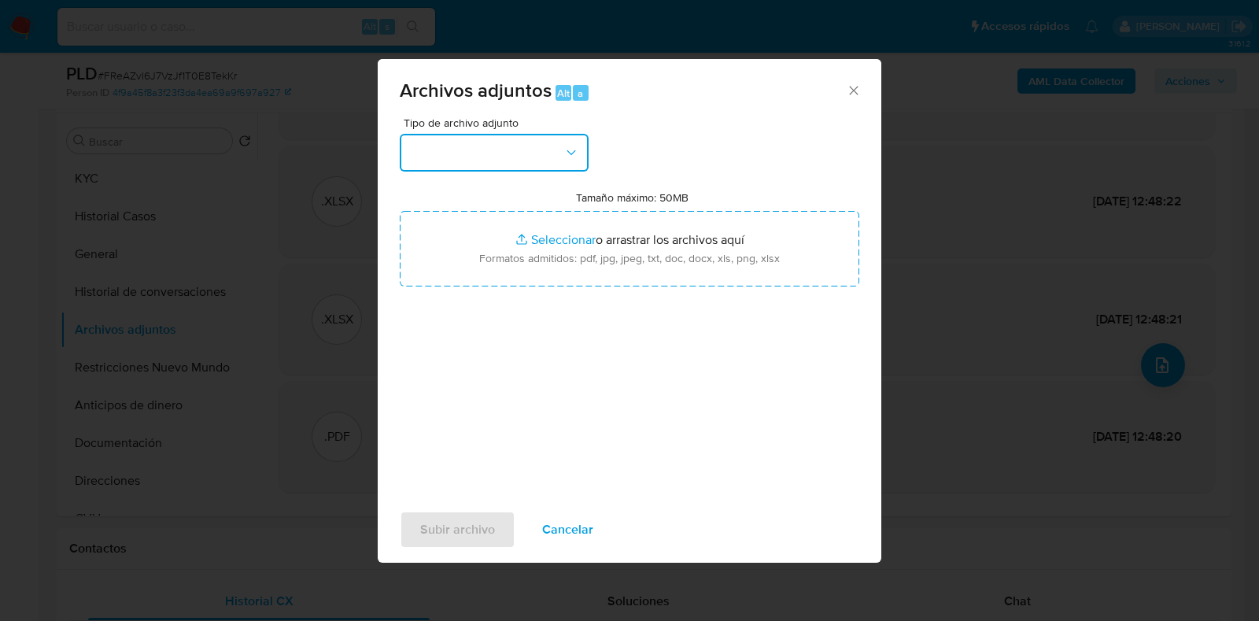
click at [541, 151] on button "button" at bounding box center [494, 153] width 189 height 38
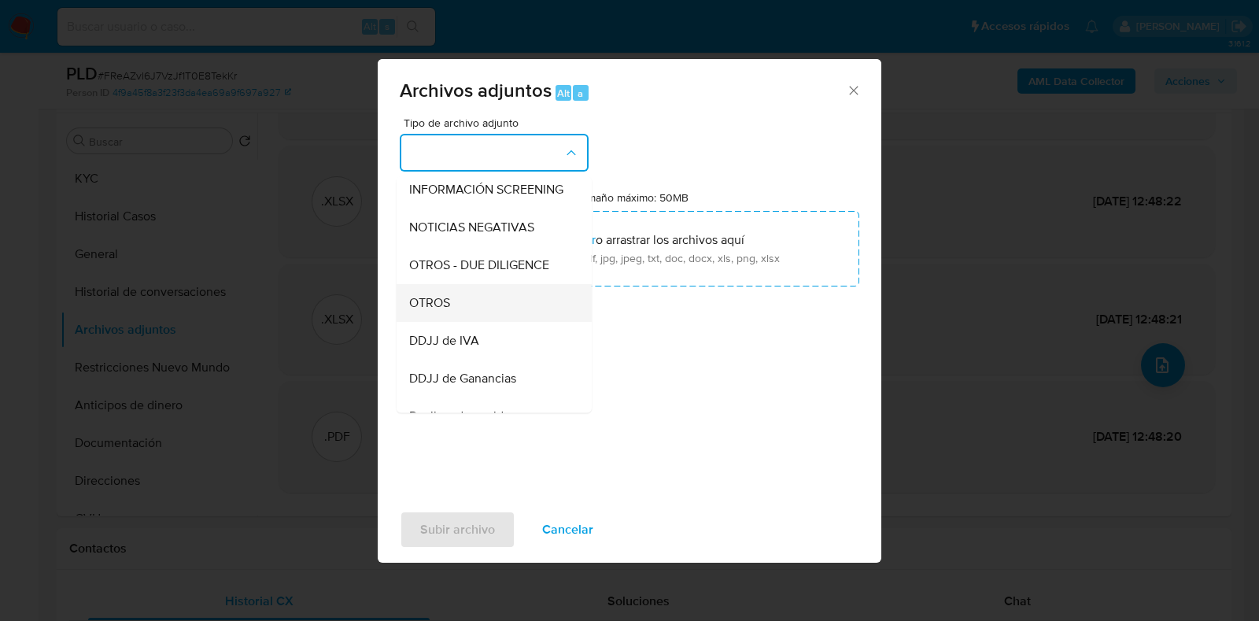
scroll to position [196, 0]
click at [494, 320] on div "OTROS" at bounding box center [489, 301] width 161 height 38
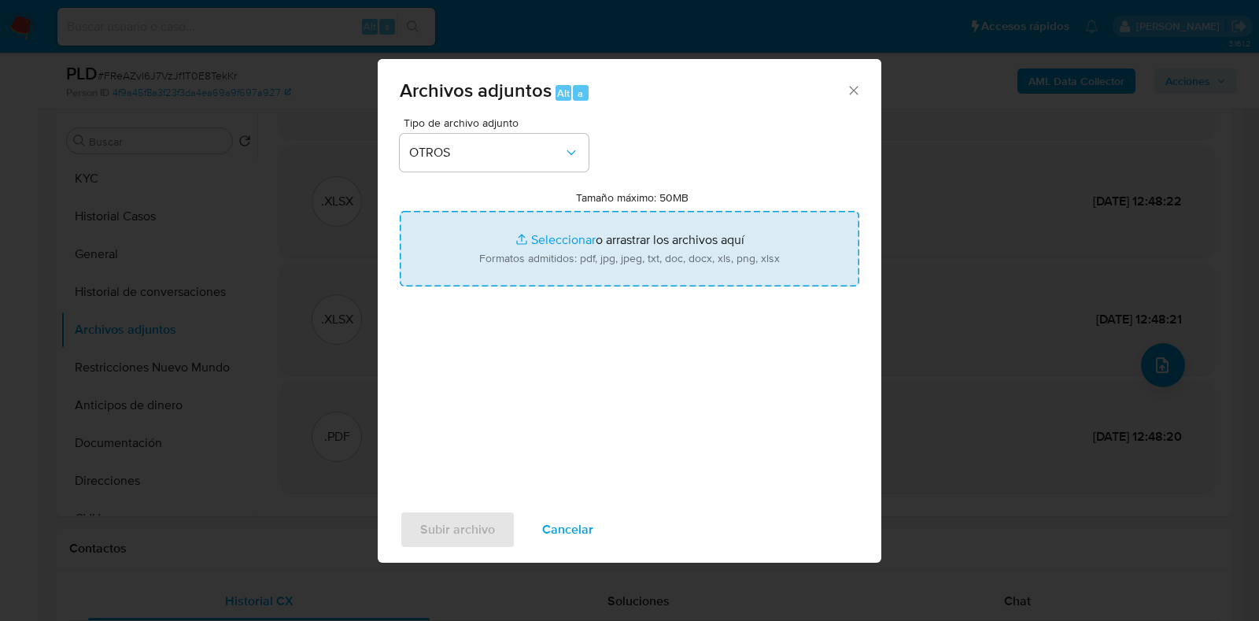
type input "C:\fakepath\v2Caselog Maria Ayelen Soto.docx"
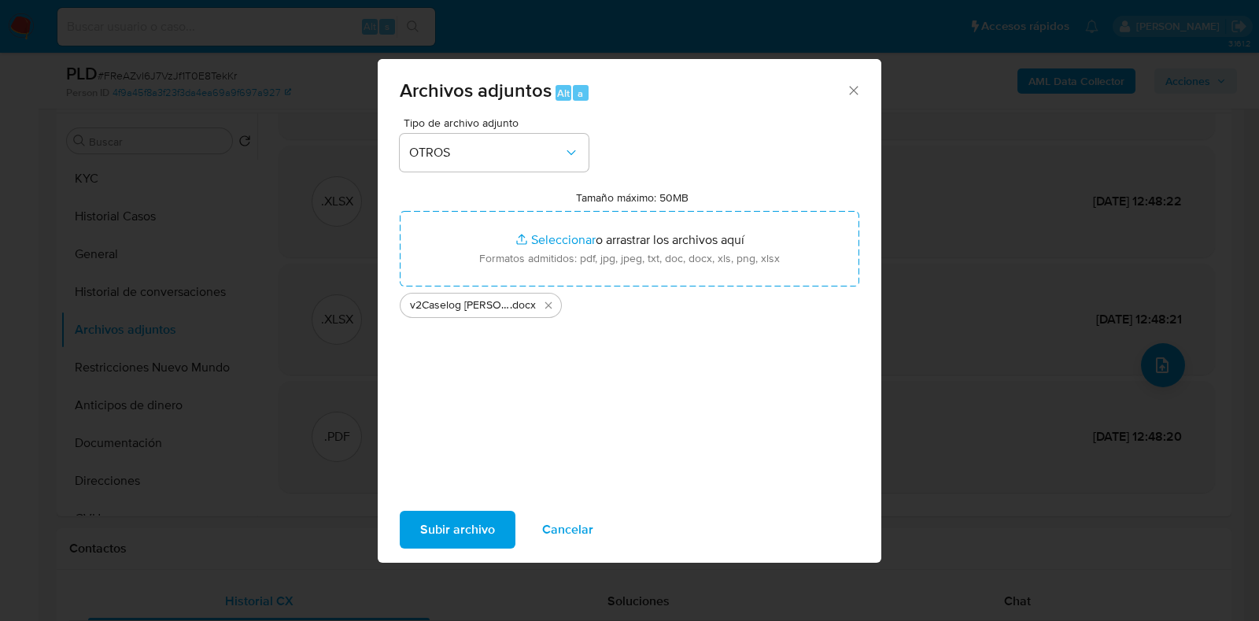
click at [462, 526] on span "Subir archivo" at bounding box center [457, 529] width 75 height 35
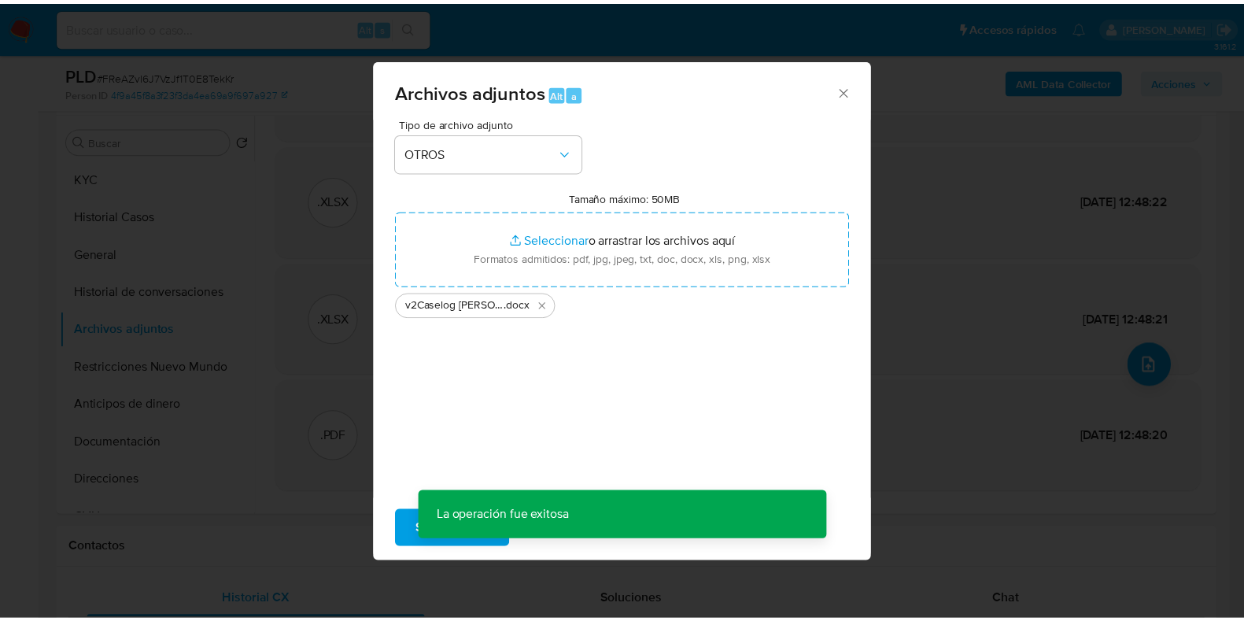
scroll to position [114, 0]
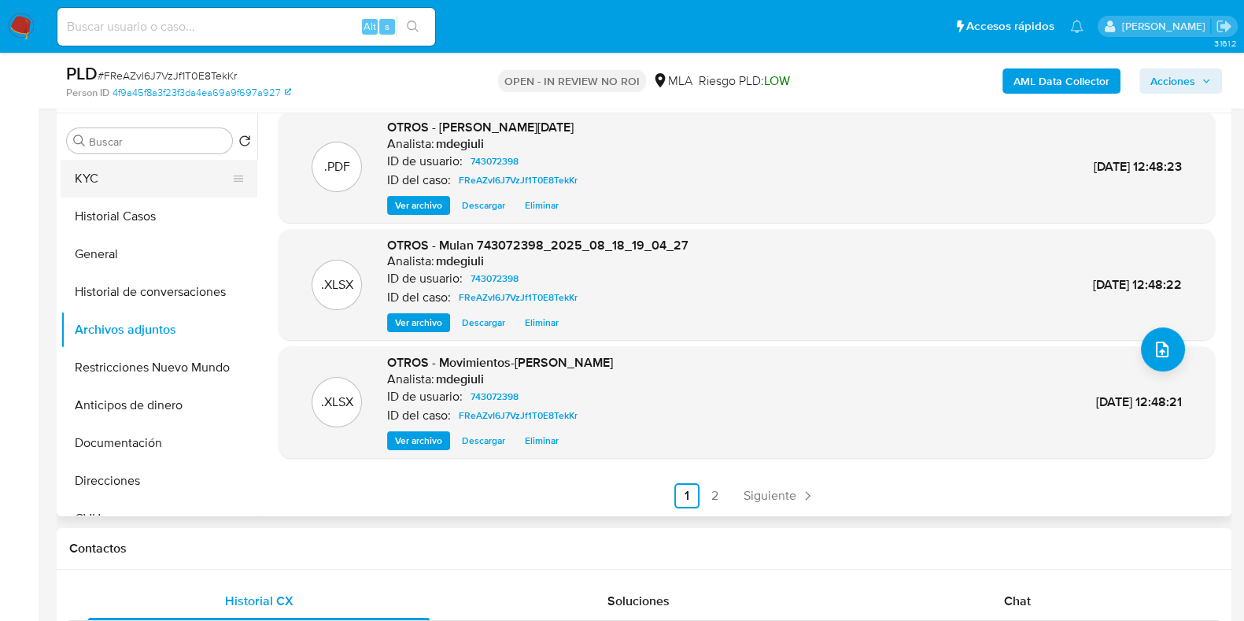
click at [165, 174] on button "KYC" at bounding box center [153, 179] width 184 height 38
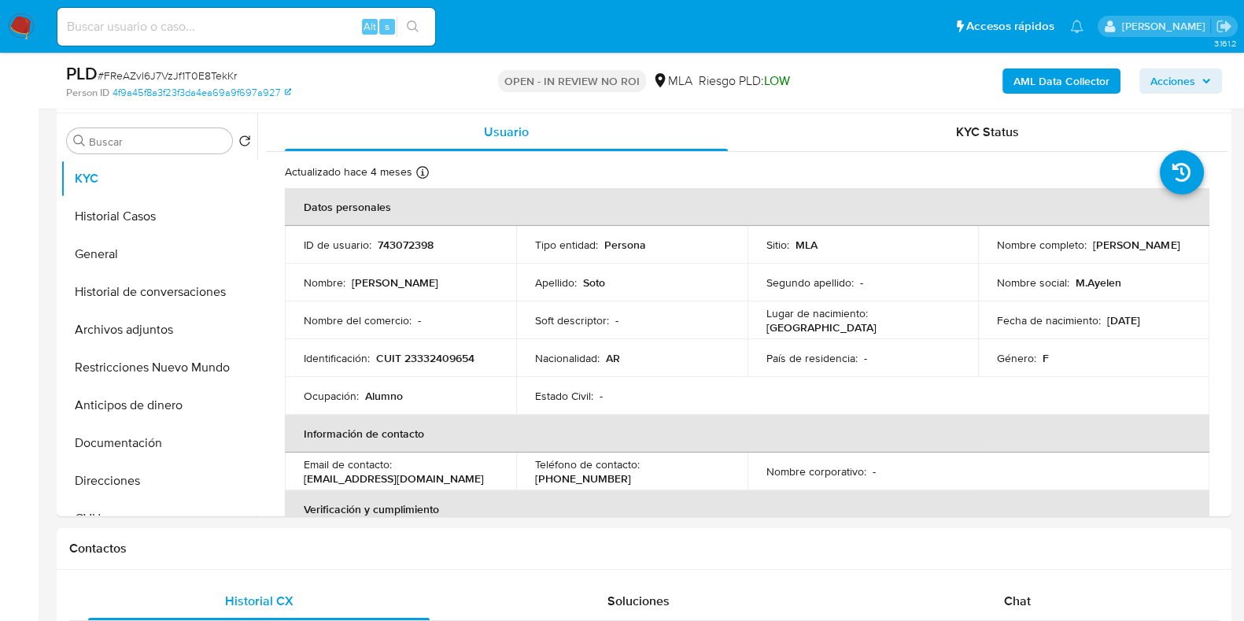
click at [209, 19] on input at bounding box center [246, 27] width 378 height 20
paste input "qisbEyxUCdRA2zXz9IeKUWrO"
type input "qisbEyxUCdRA2zXz9IeKUWrO"
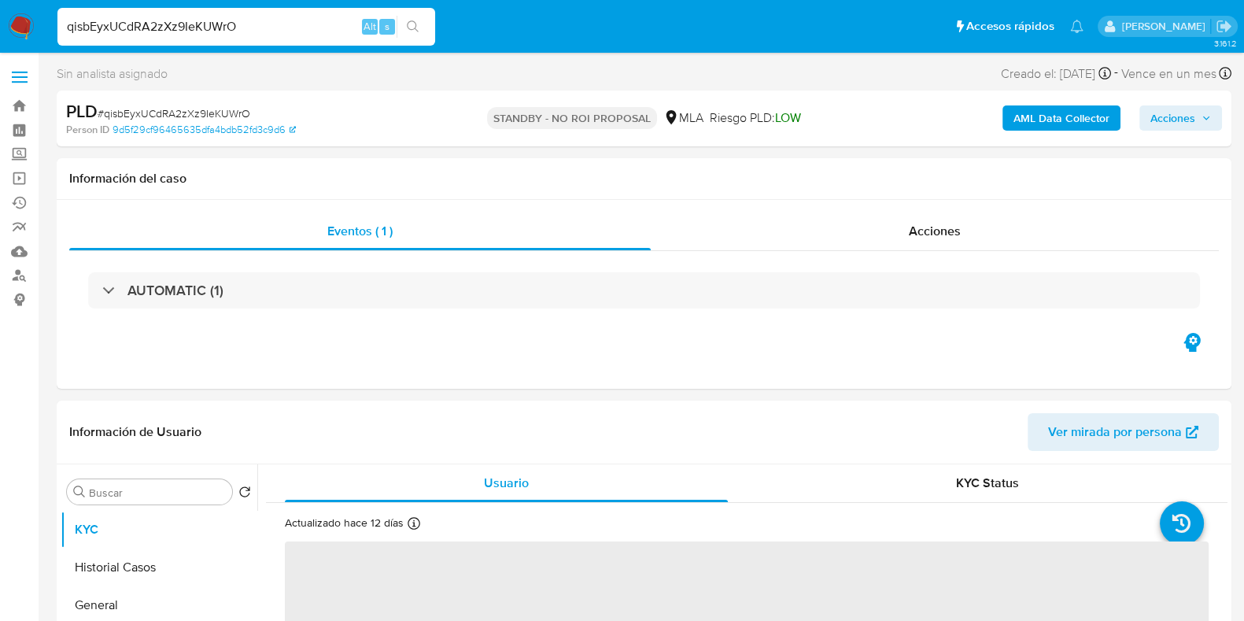
select select "10"
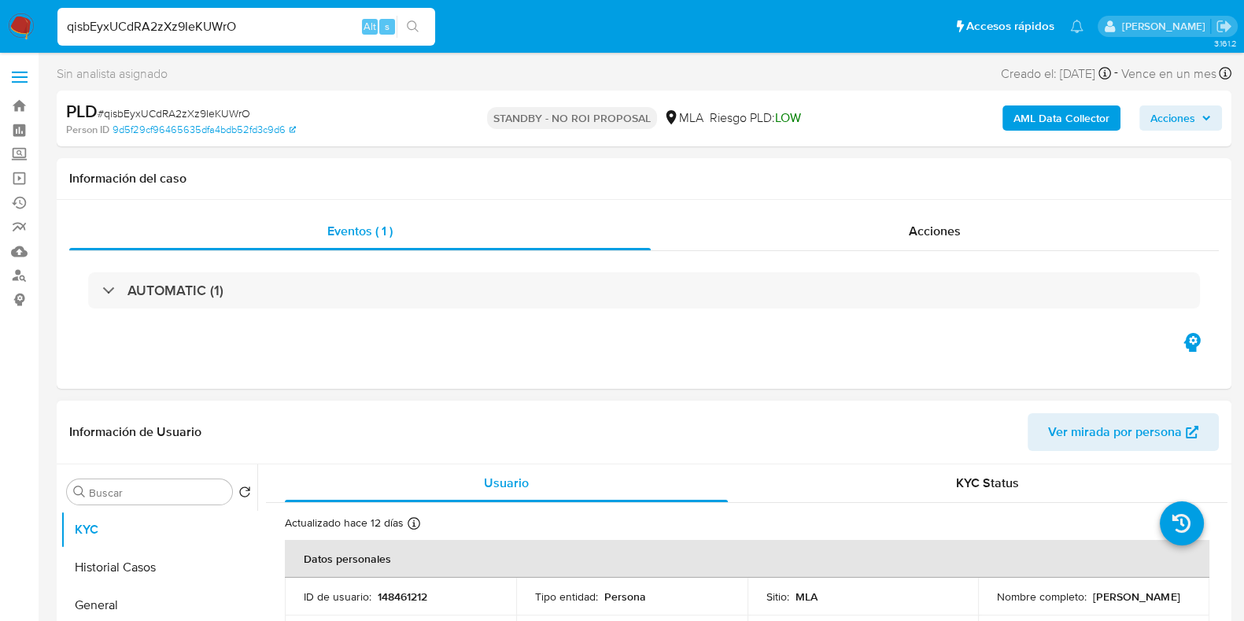
drag, startPoint x: 1119, startPoint y: 607, endPoint x: 987, endPoint y: 607, distance: 131.4
click at [987, 607] on td "Nombre completo : Rosa Adela Alvarez Meza" at bounding box center [1093, 597] width 231 height 38
copy p "[PERSON_NAME]"
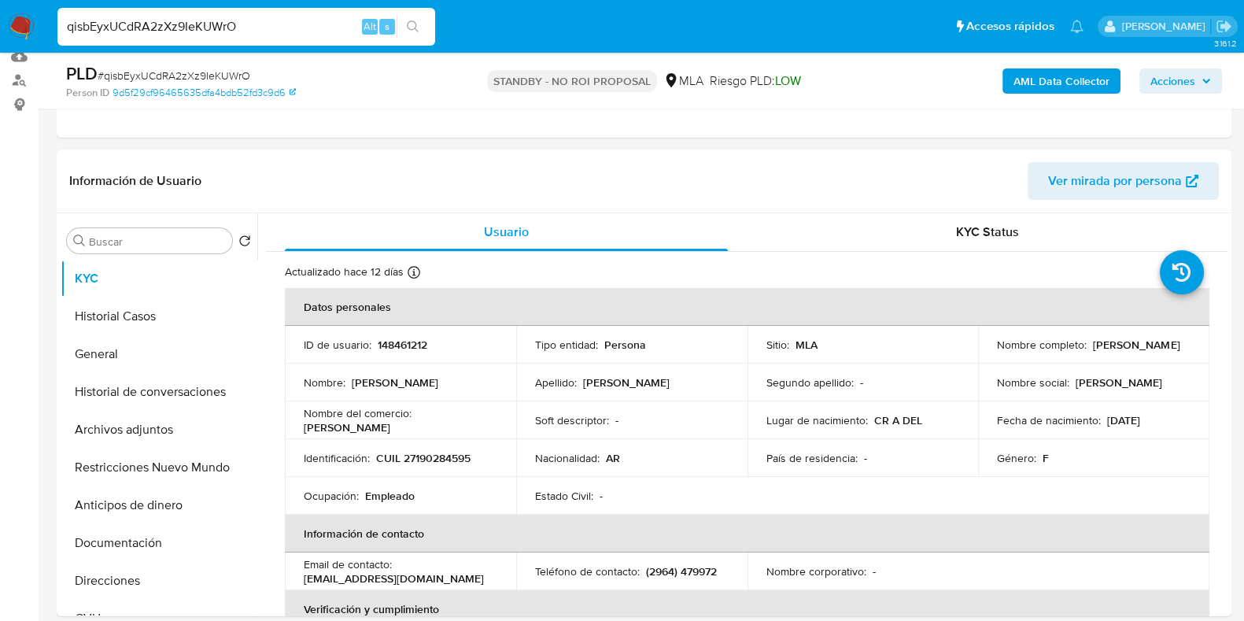
scroll to position [196, 0]
click at [115, 430] on button "Archivos adjuntos" at bounding box center [153, 429] width 184 height 38
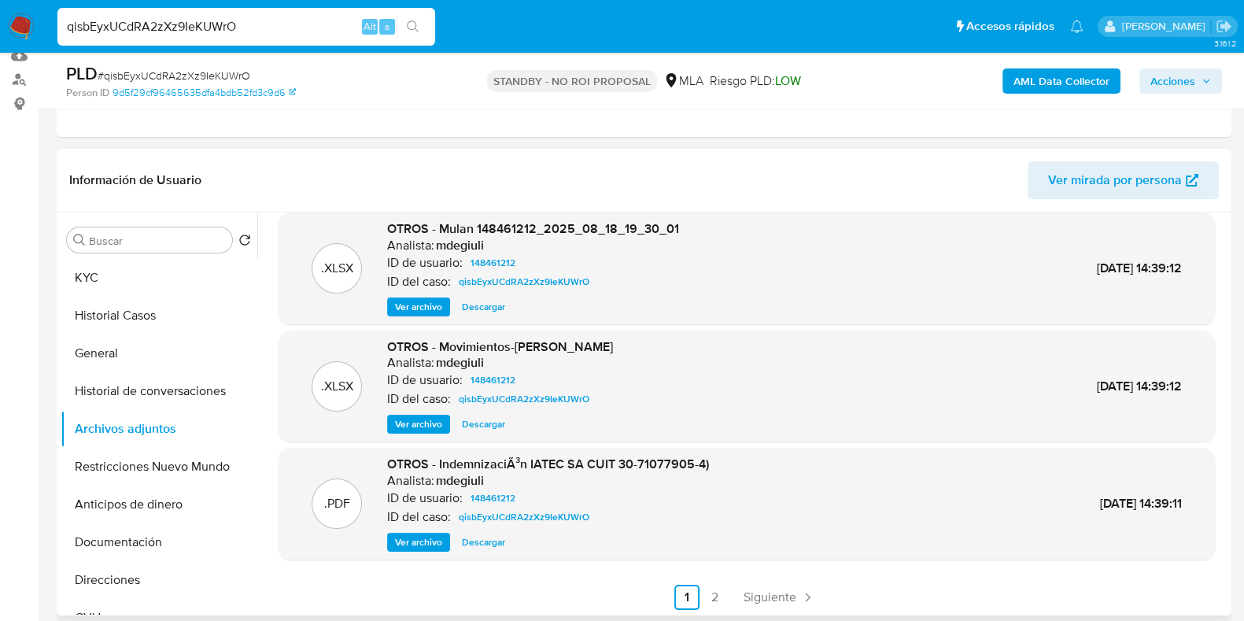
scroll to position [132, 0]
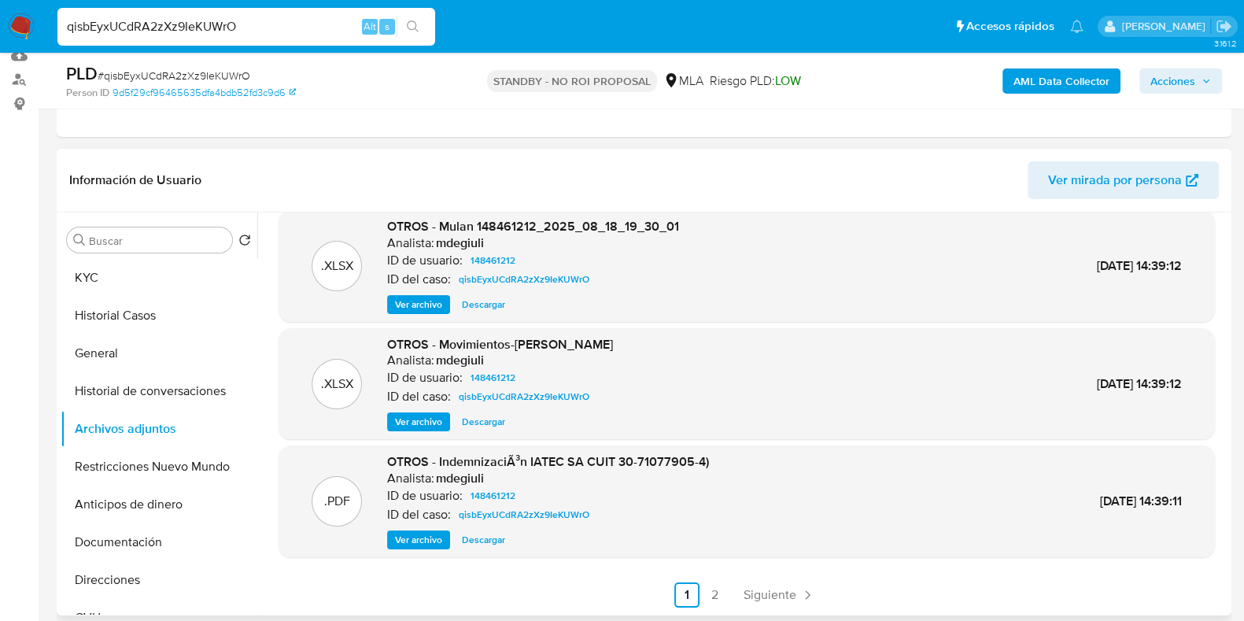
click at [498, 418] on span "Descargar" at bounding box center [483, 422] width 43 height 16
click at [778, 589] on span "Siguiente" at bounding box center [770, 595] width 53 height 13
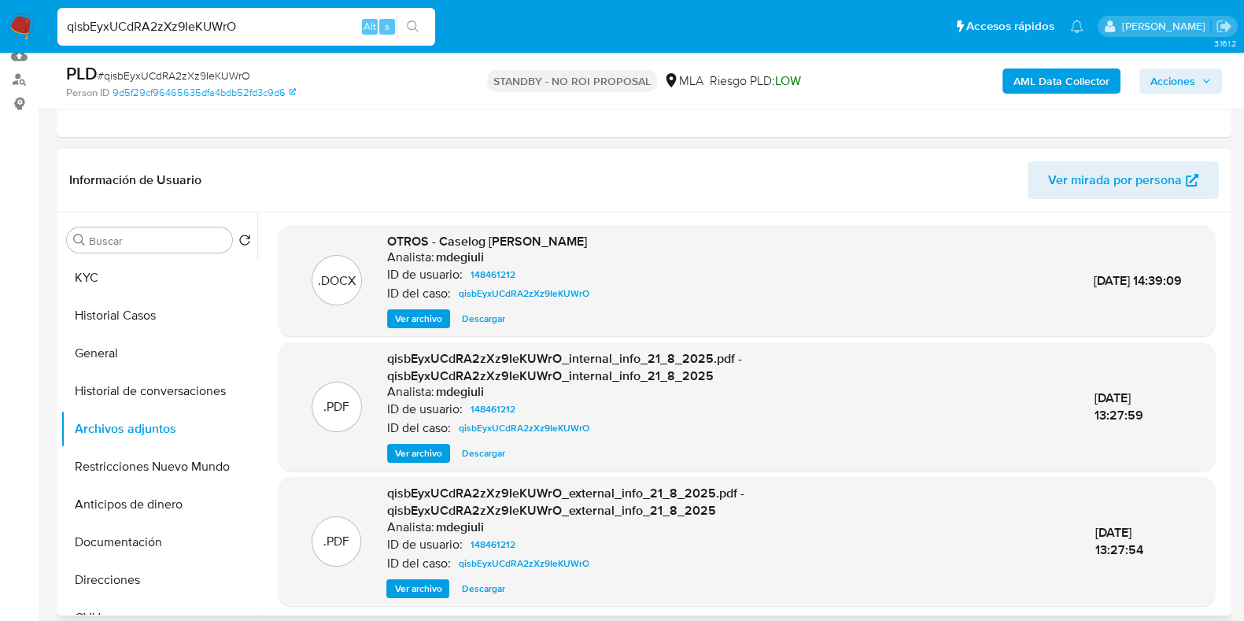
click at [496, 312] on span "Descargar" at bounding box center [483, 319] width 43 height 16
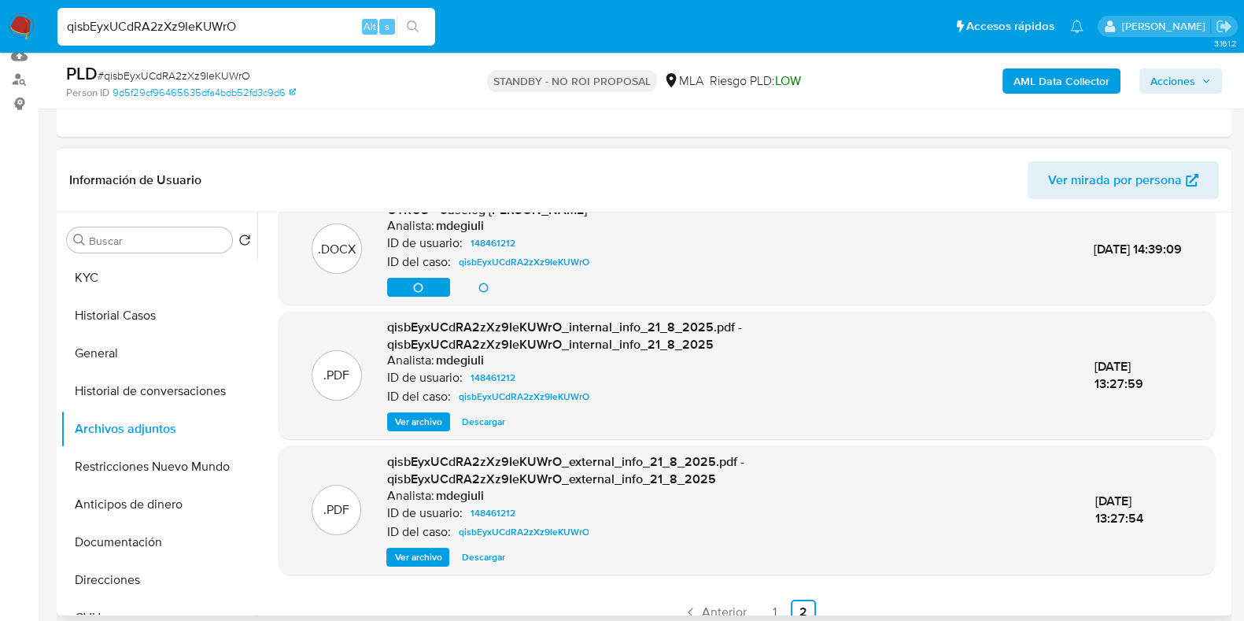
scroll to position [49, 0]
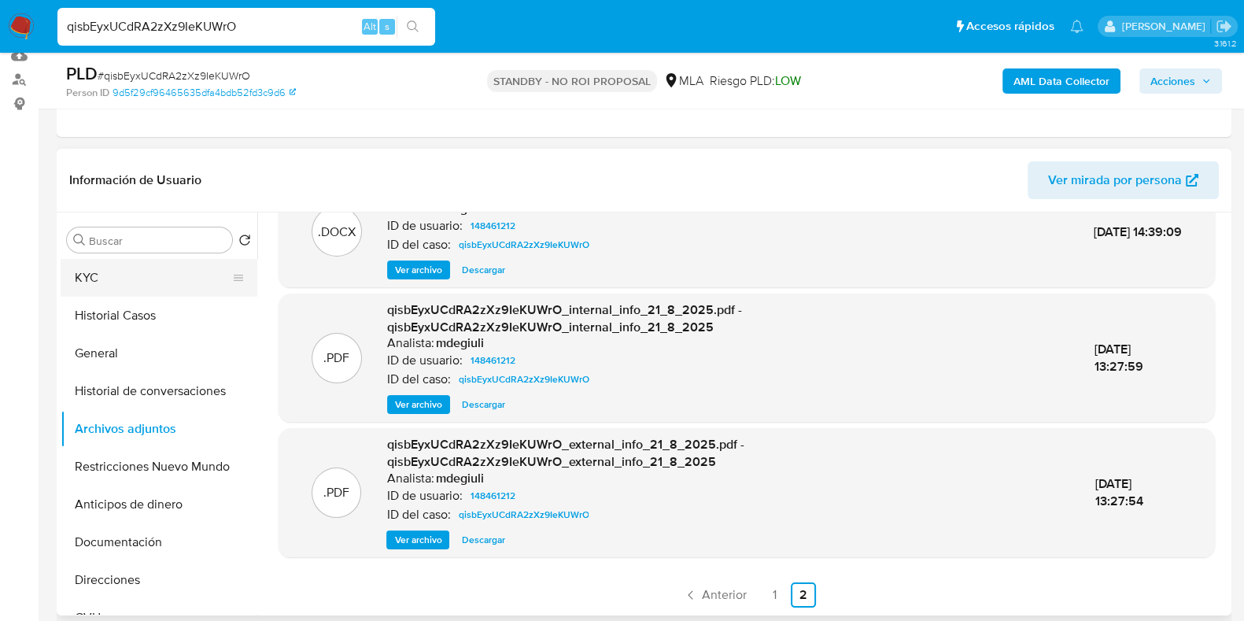
click at [149, 280] on button "KYC" at bounding box center [153, 278] width 184 height 38
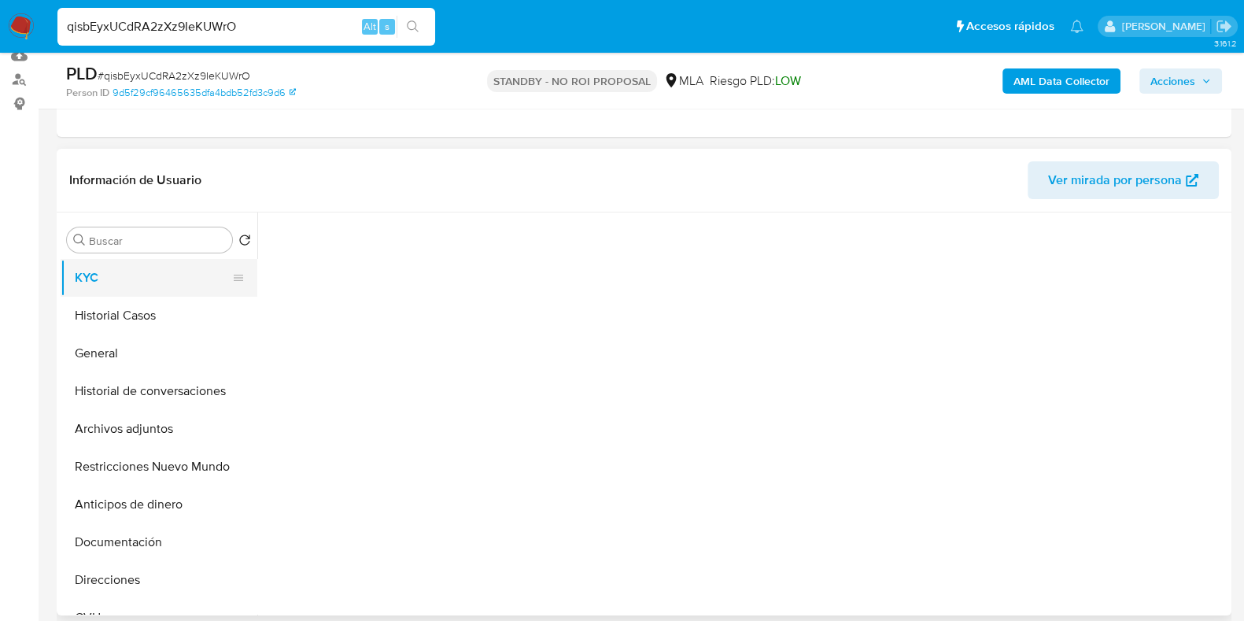
scroll to position [0, 0]
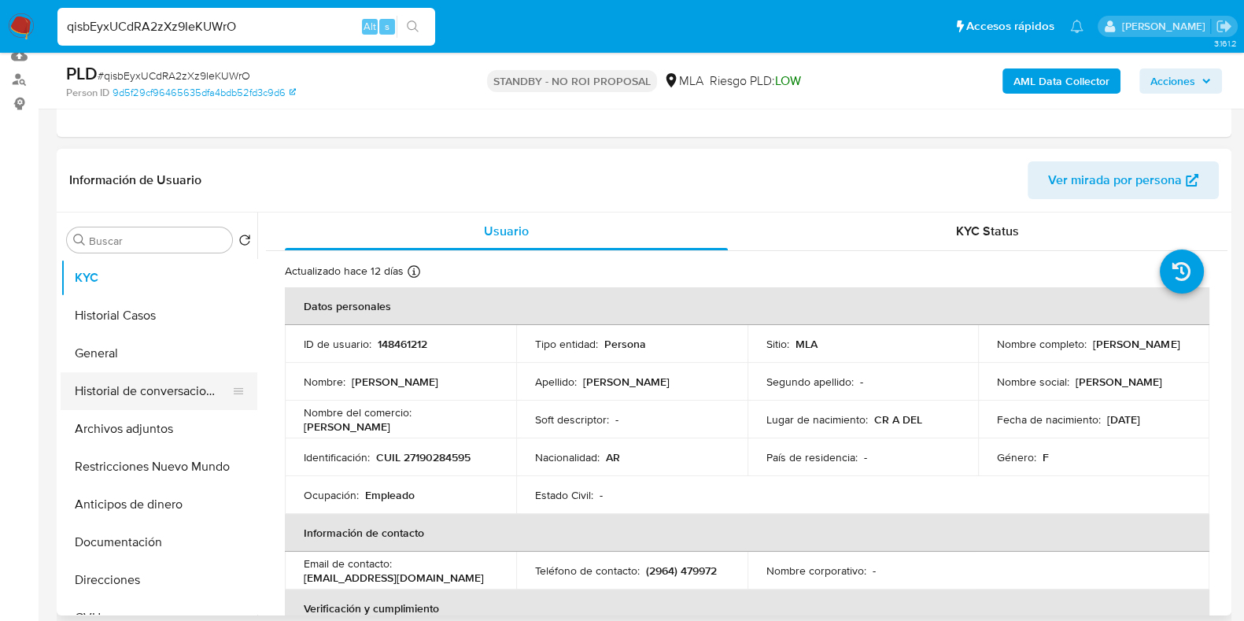
click at [184, 380] on button "Historial de conversaciones" at bounding box center [153, 391] width 184 height 38
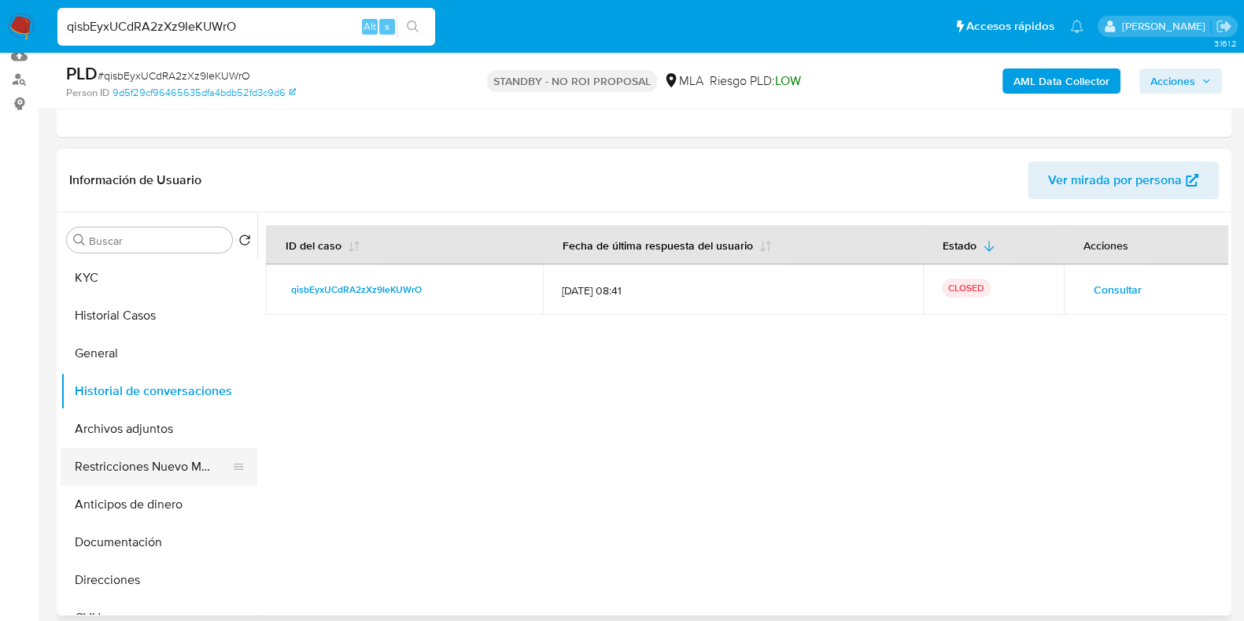
click at [186, 466] on button "Restricciones Nuevo Mundo" at bounding box center [153, 467] width 184 height 38
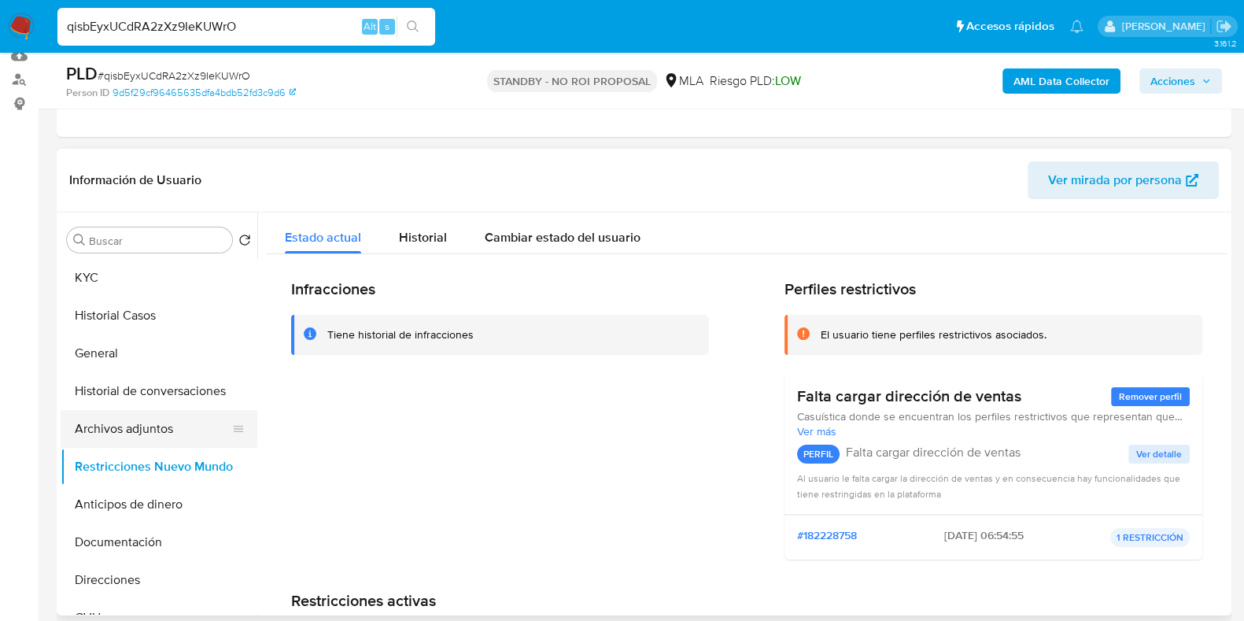
click at [158, 433] on button "Archivos adjuntos" at bounding box center [153, 429] width 184 height 38
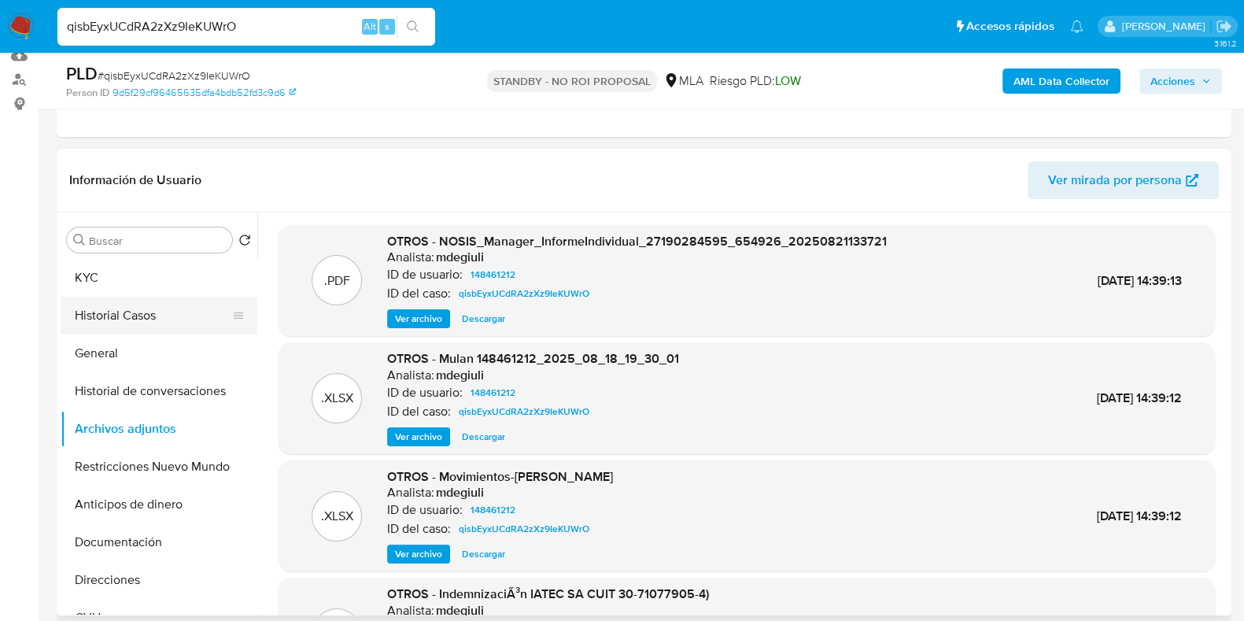
click at [90, 308] on button "Historial Casos" at bounding box center [153, 316] width 184 height 38
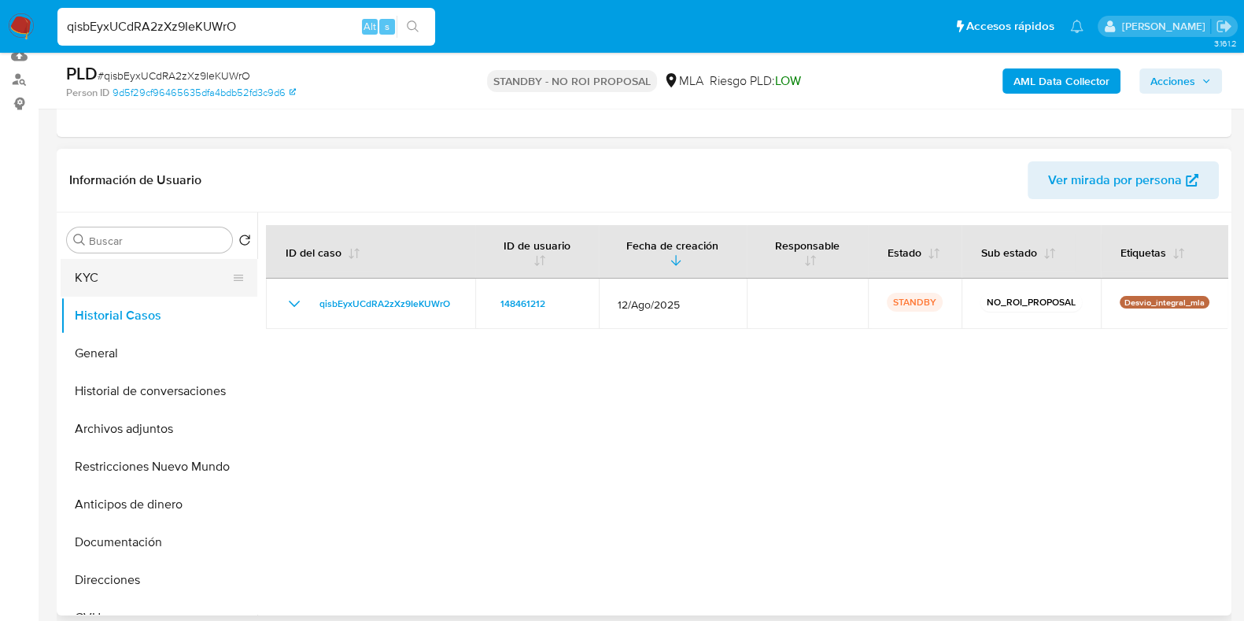
click at [98, 277] on button "KYC" at bounding box center [153, 278] width 184 height 38
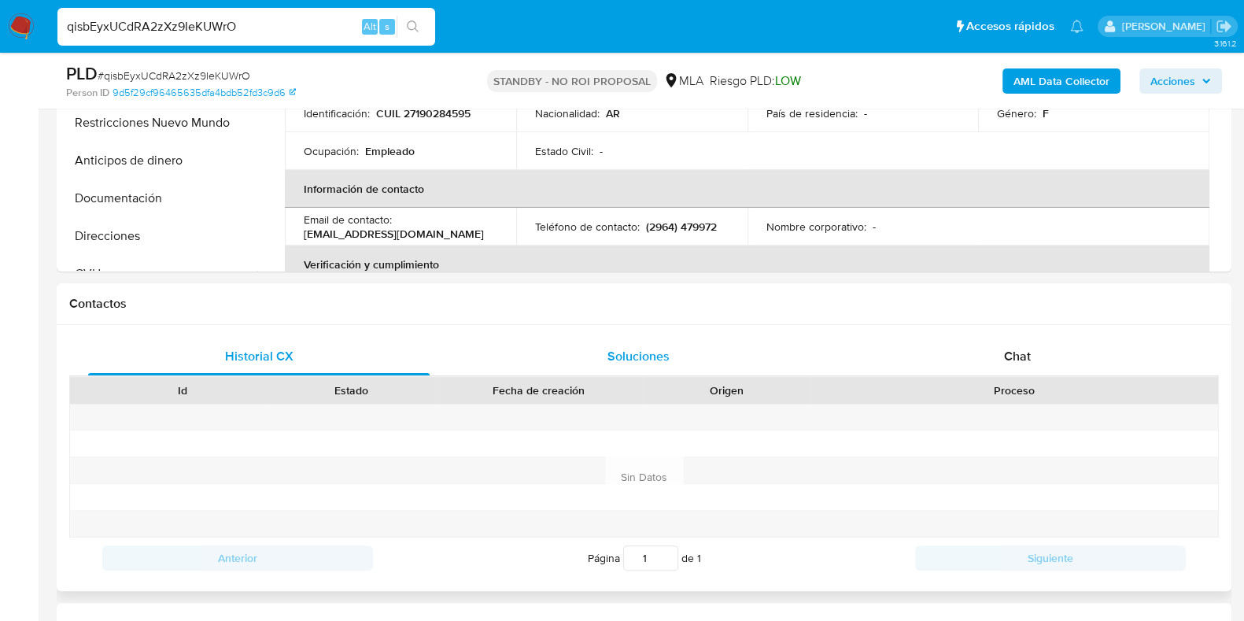
scroll to position [531, 0]
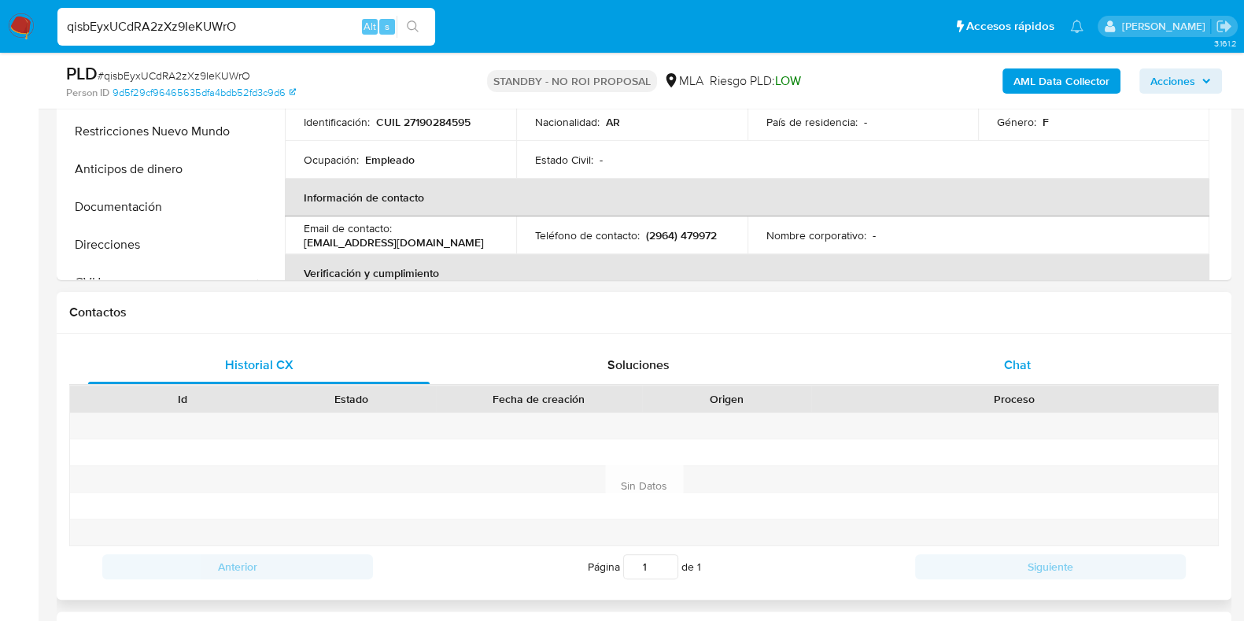
click at [1027, 363] on span "Chat" at bounding box center [1017, 365] width 27 height 18
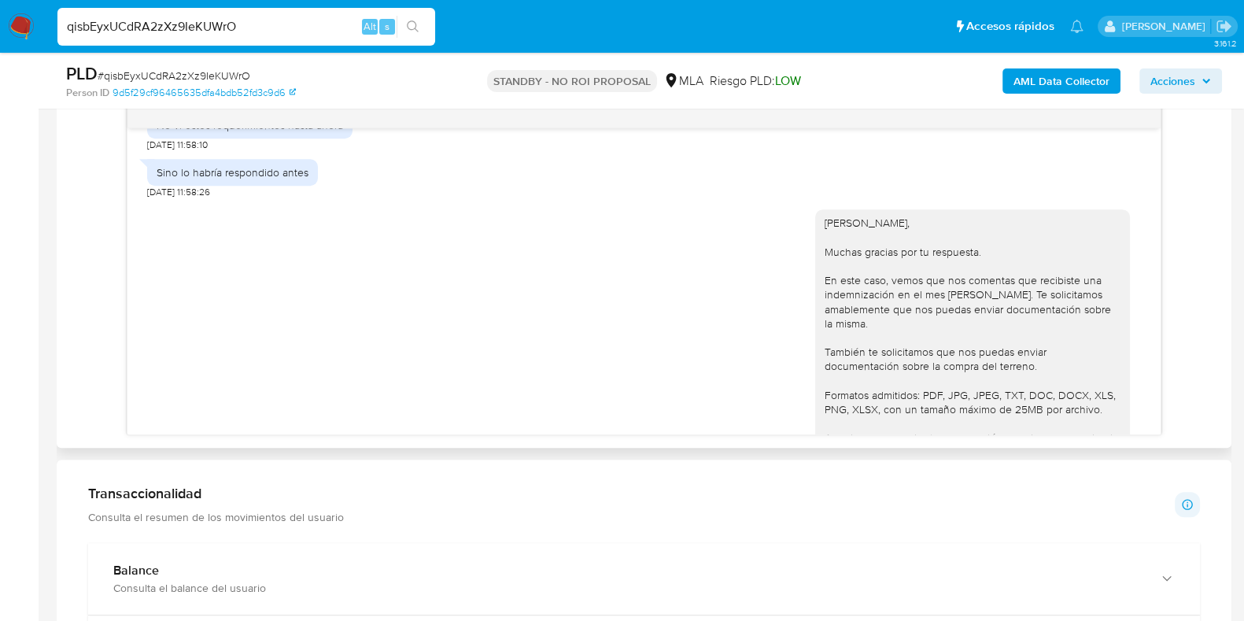
scroll to position [1869, 0]
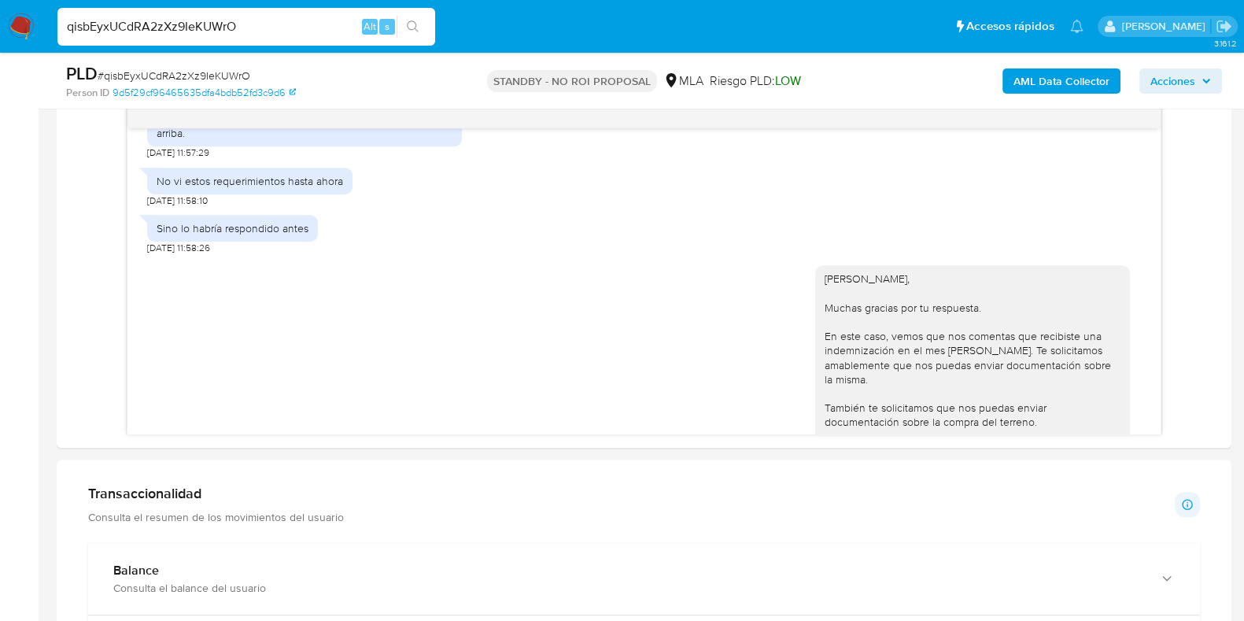
click at [220, 76] on span "# qisbEyxUCdRA2zXz9IeKUWrO" at bounding box center [174, 76] width 153 height 16
copy span "qisbEyxUCdRA2zXz9IeKUWrO"
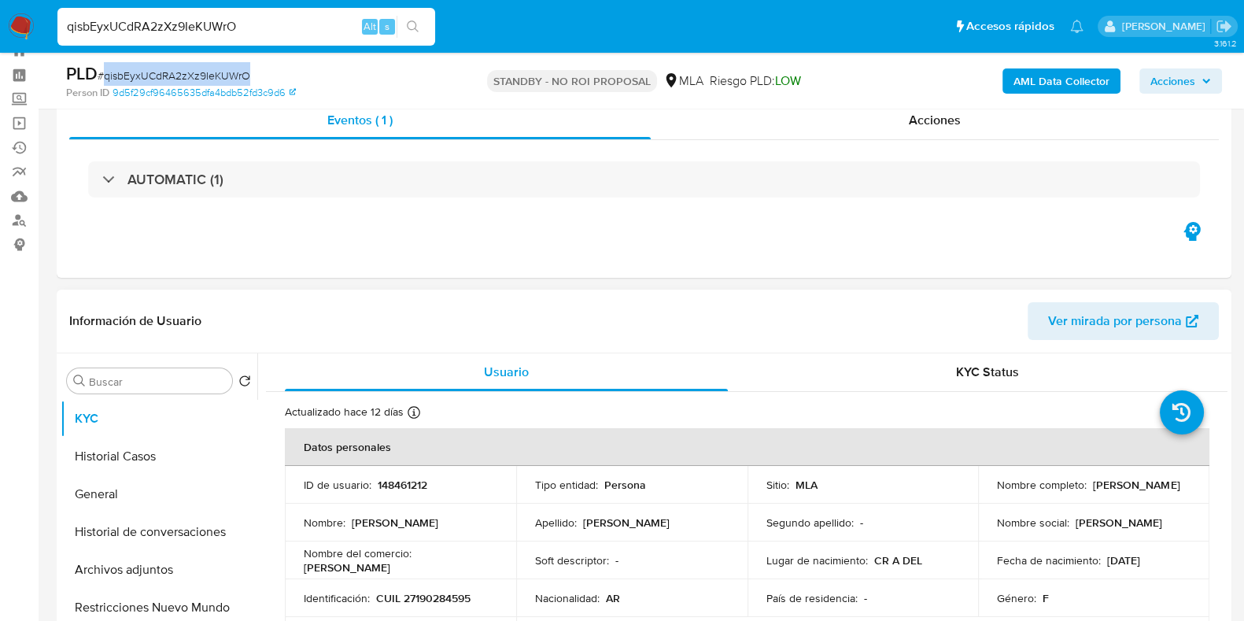
scroll to position [39, 0]
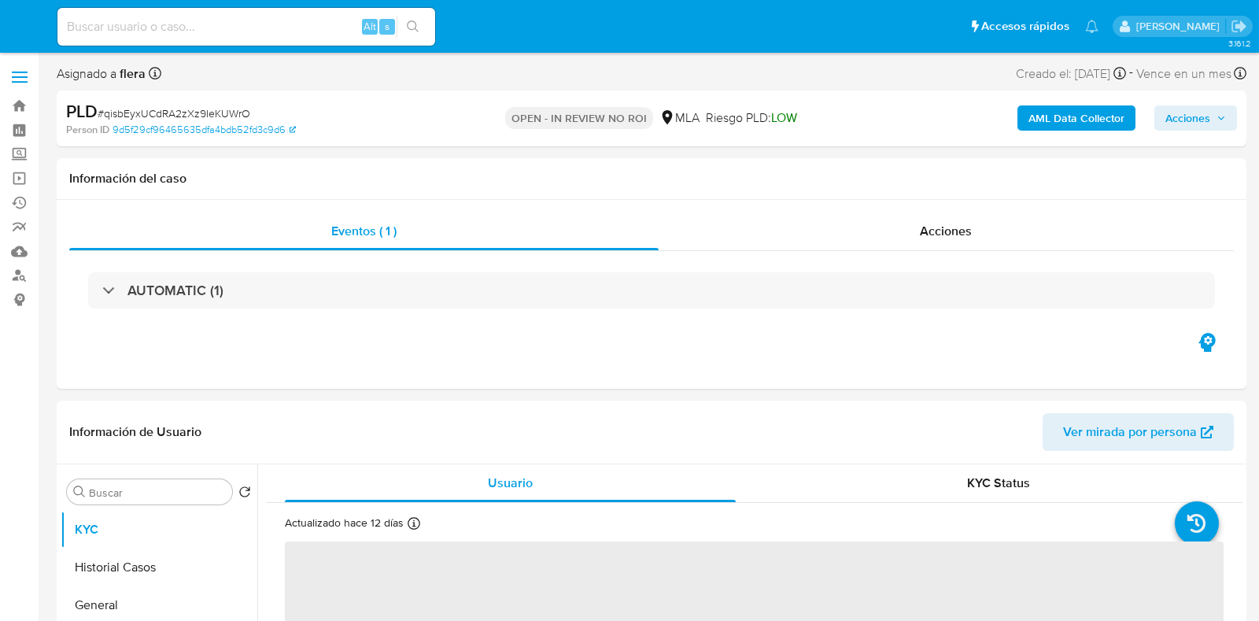
select select "10"
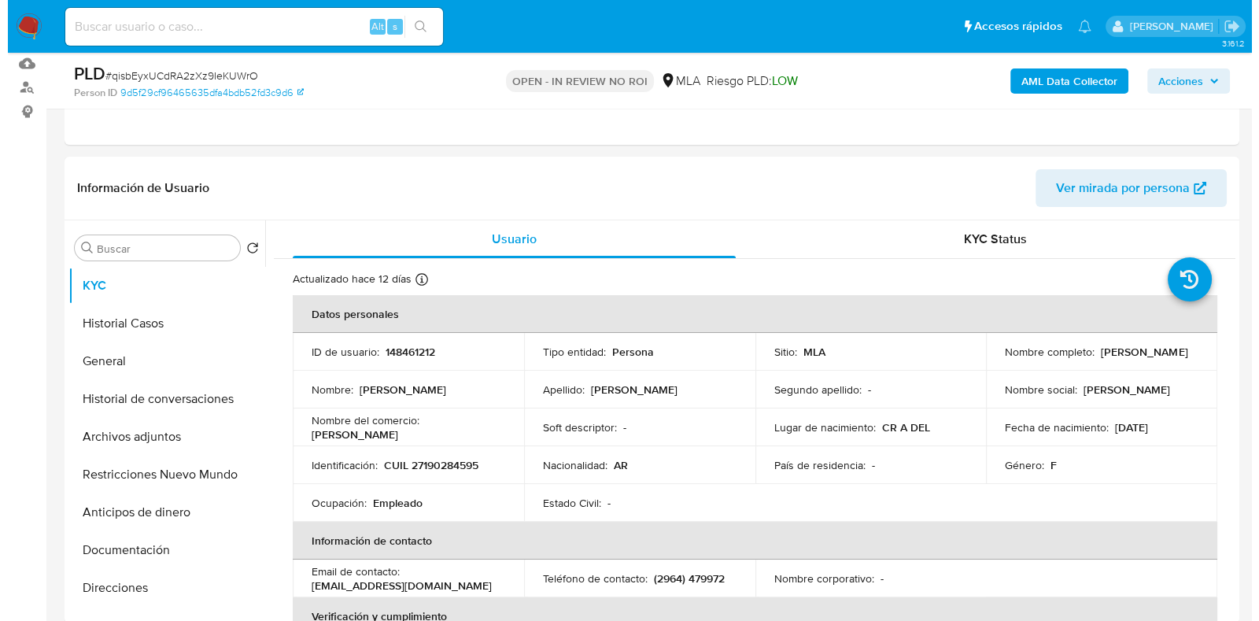
scroll to position [196, 0]
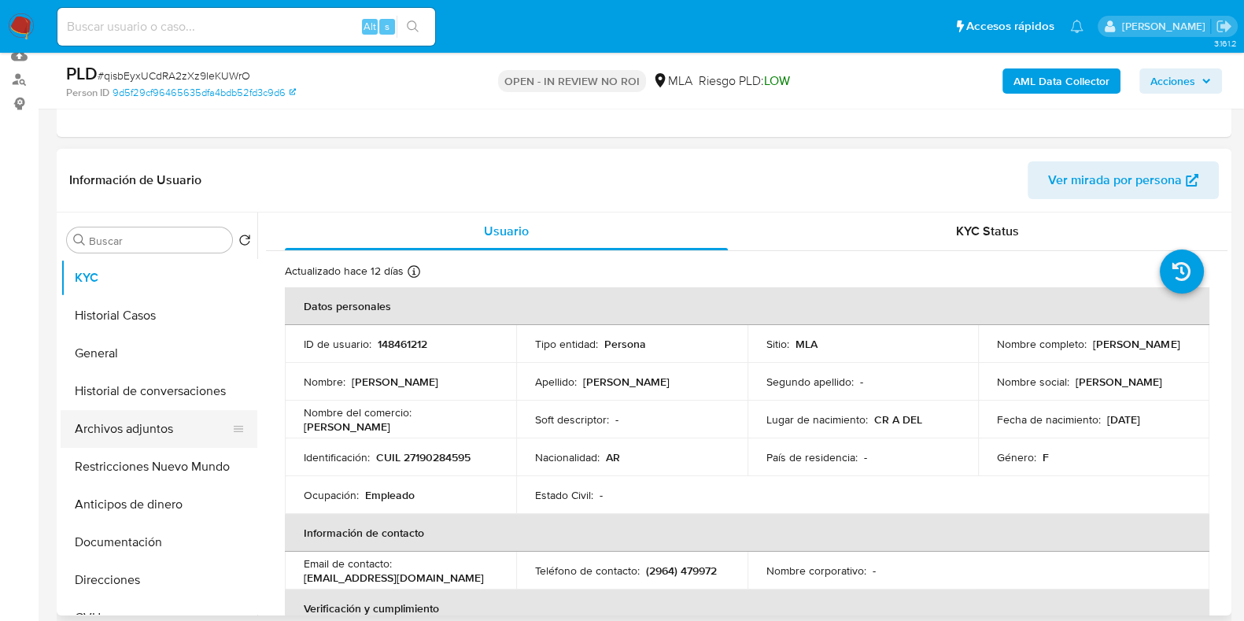
click at [142, 419] on button "Archivos adjuntos" at bounding box center [153, 429] width 184 height 38
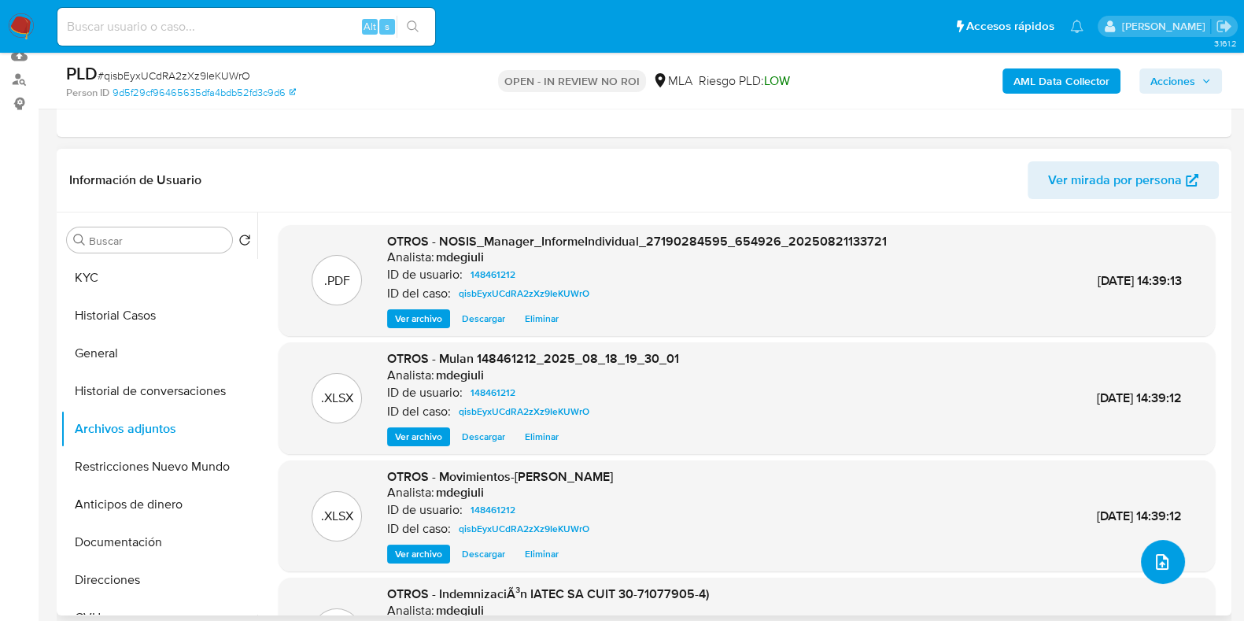
click at [1164, 564] on icon "upload-file" at bounding box center [1162, 561] width 19 height 19
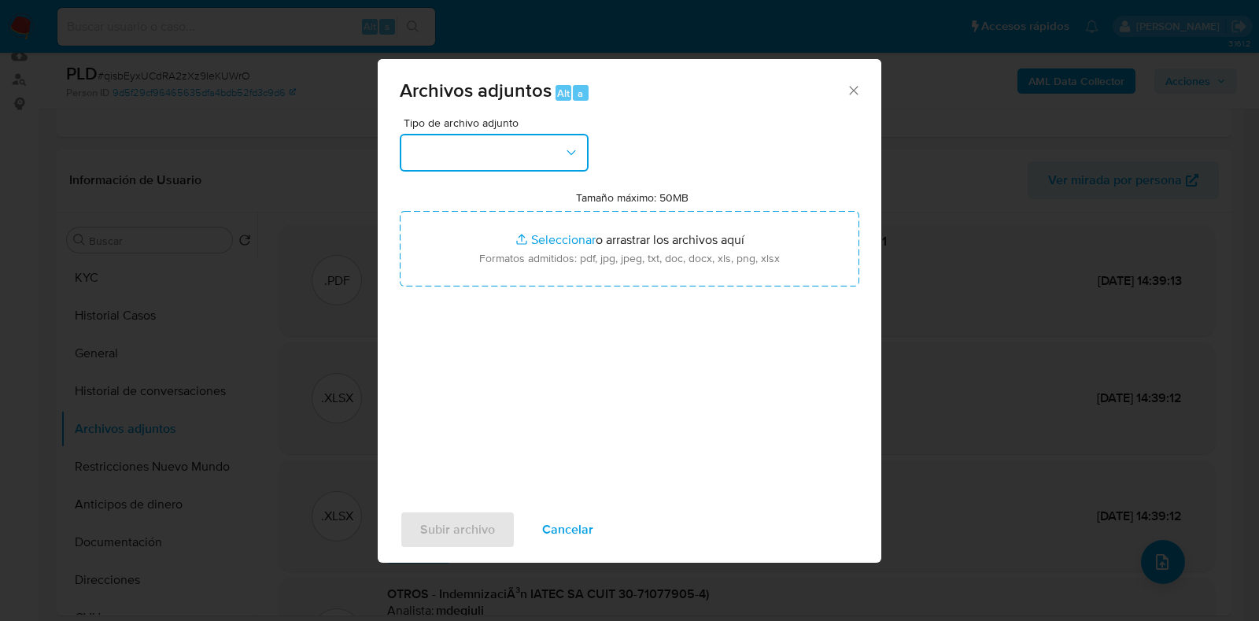
drag, startPoint x: 504, startPoint y: 135, endPoint x: 507, endPoint y: 153, distance: 18.5
click at [504, 135] on button "button" at bounding box center [494, 153] width 189 height 38
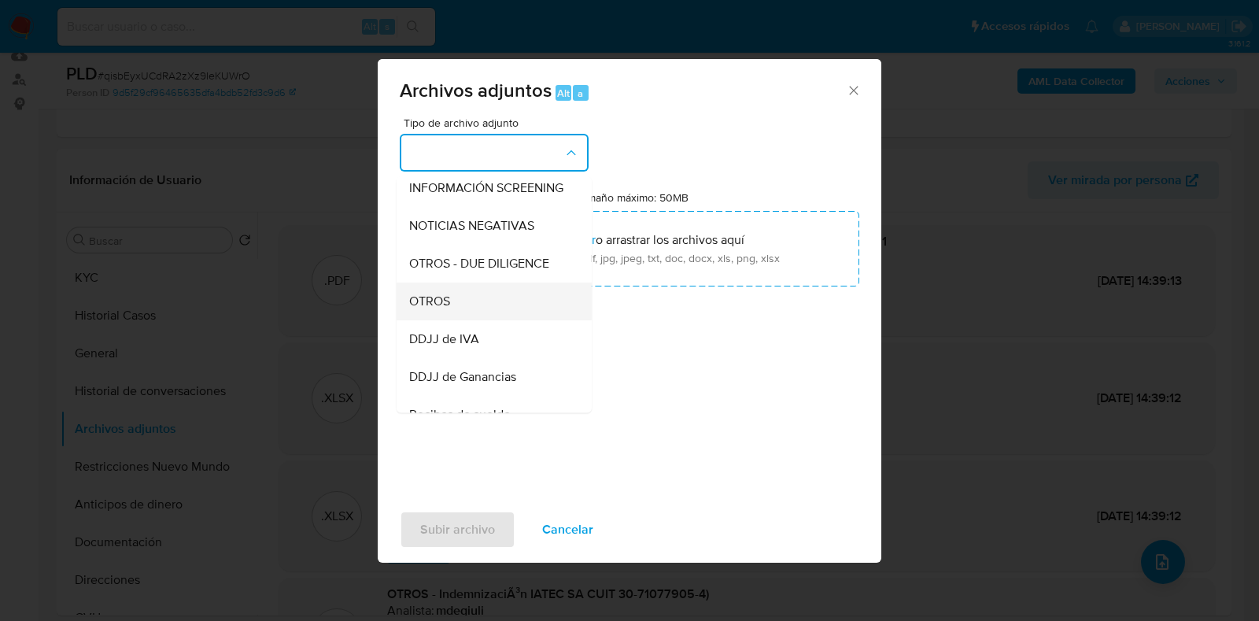
click at [496, 320] on div "OTROS" at bounding box center [489, 301] width 161 height 38
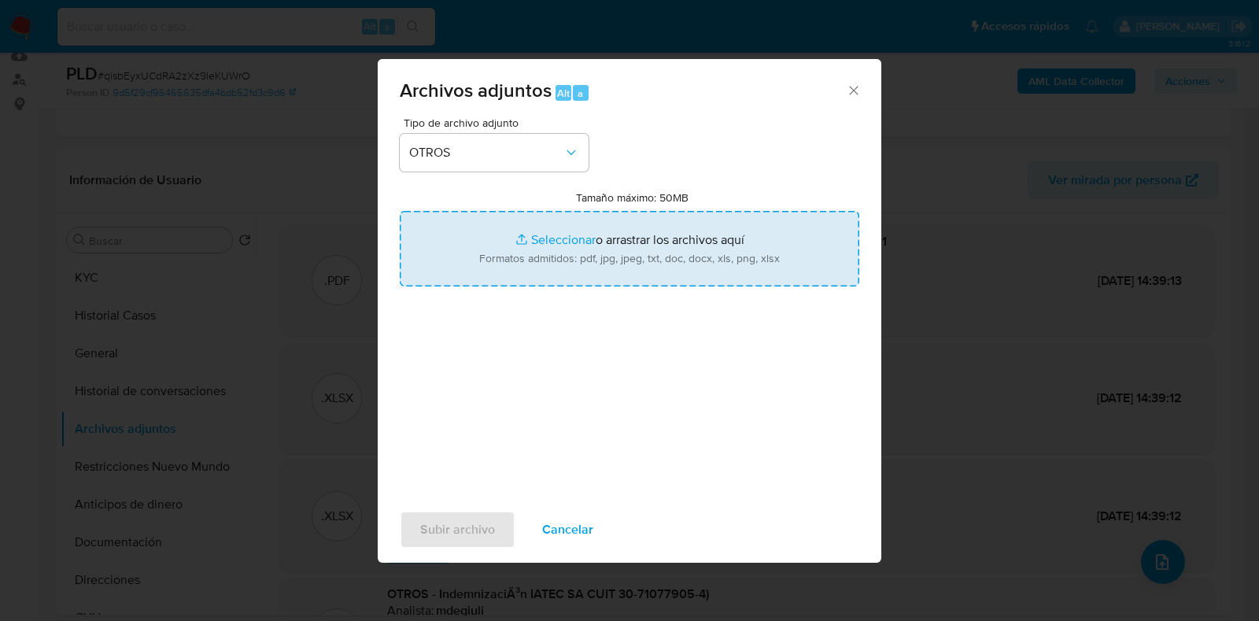
type input "C:\fakepath\v2Caselog [PERSON_NAME].docx"
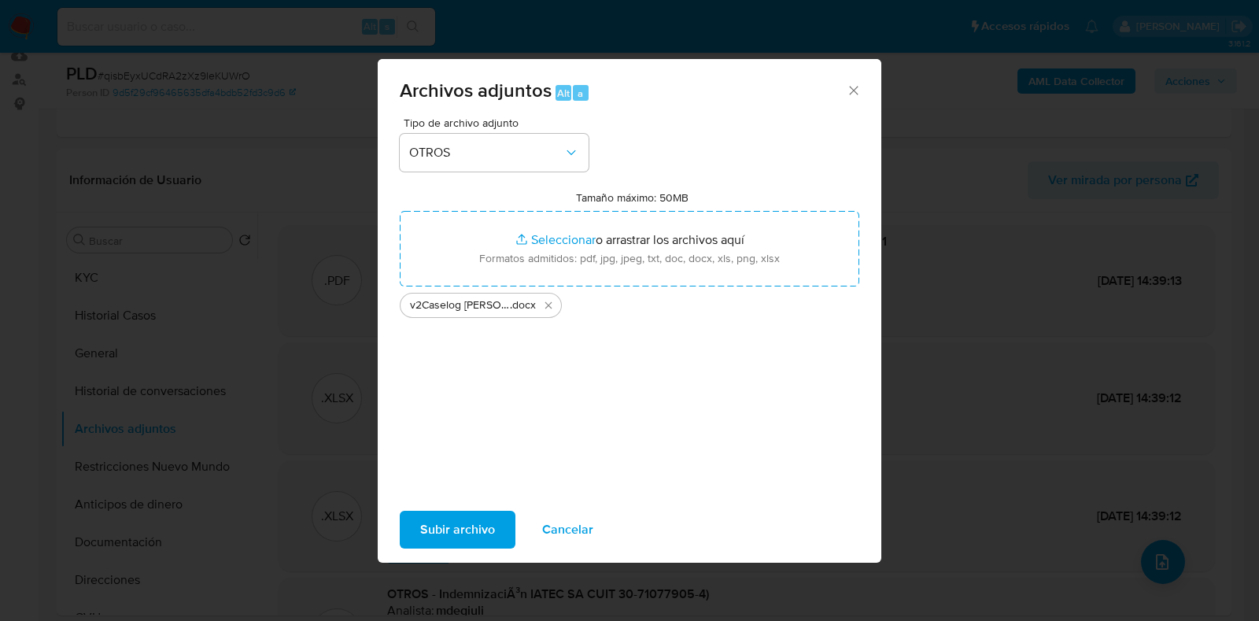
click at [442, 533] on span "Subir archivo" at bounding box center [457, 529] width 75 height 35
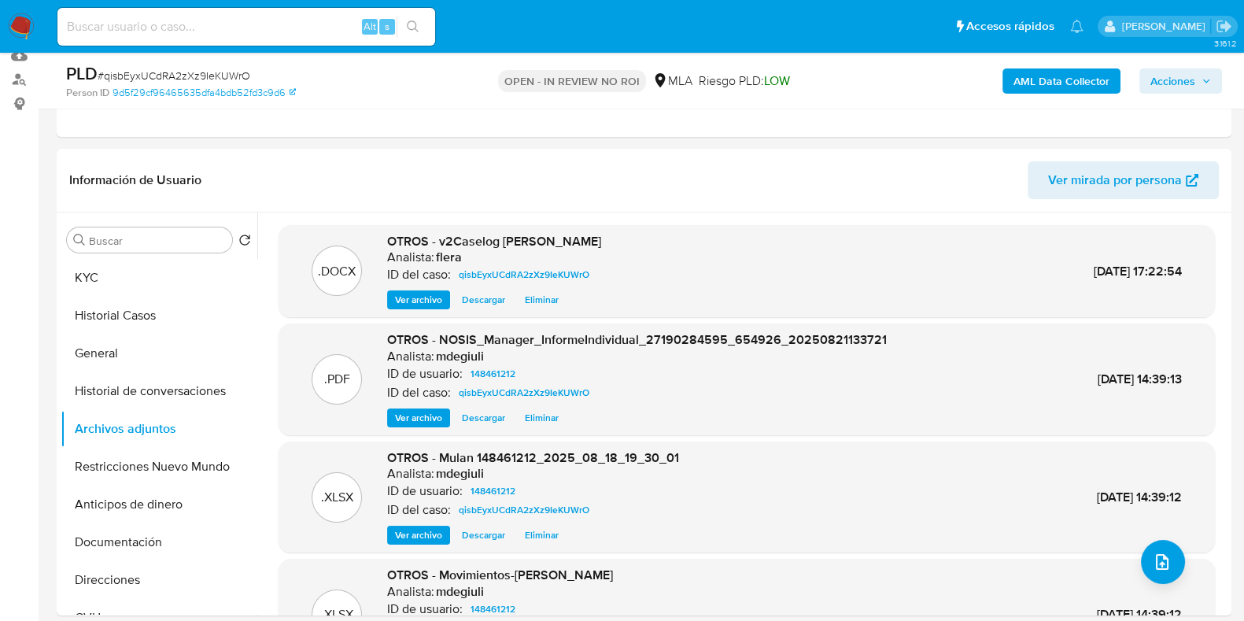
click at [135, 22] on input at bounding box center [246, 27] width 378 height 20
paste input "ycLEWRNwCHQxPVF58jS4bbva"
type input "ycLEWRNwCHQxPVF58jS4bbva"
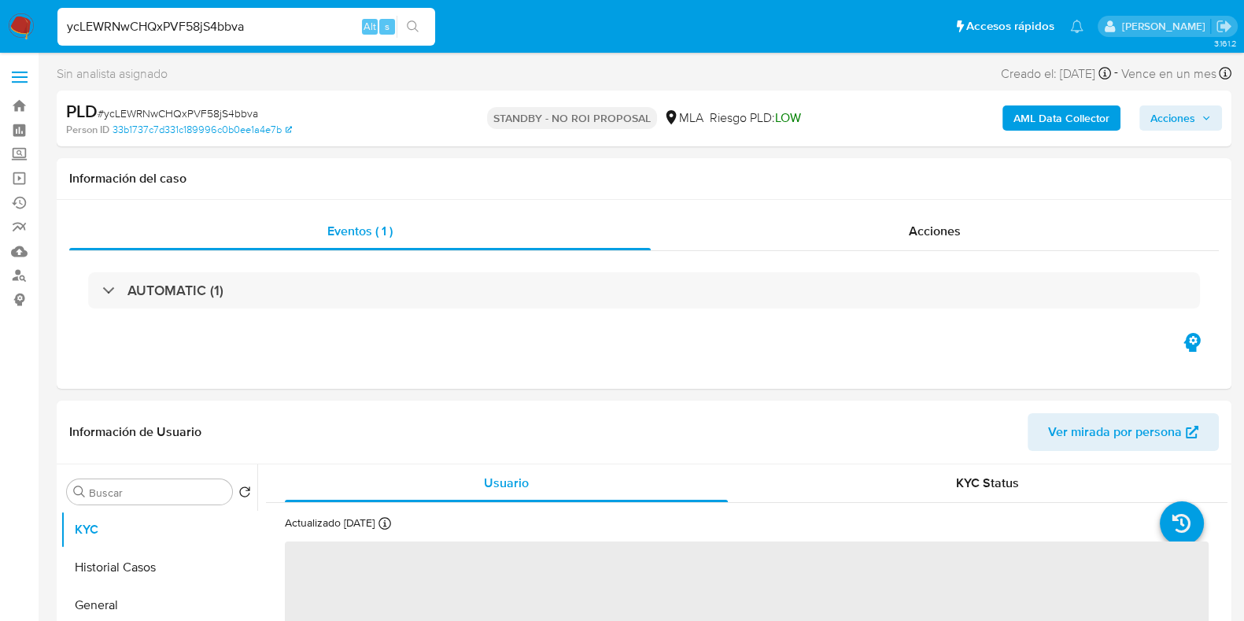
select select "10"
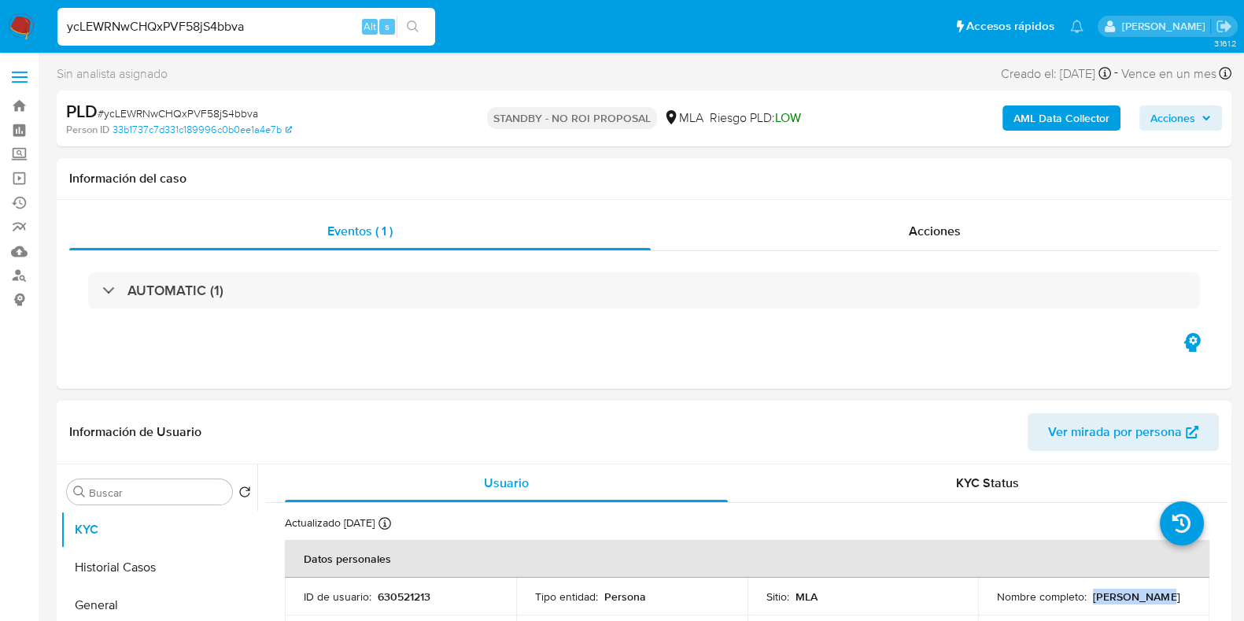
drag, startPoint x: 1152, startPoint y: 600, endPoint x: 1090, endPoint y: 600, distance: 62.2
click at [1093, 600] on p "[PERSON_NAME]" at bounding box center [1136, 596] width 87 height 14
copy p "[PERSON_NAME]"
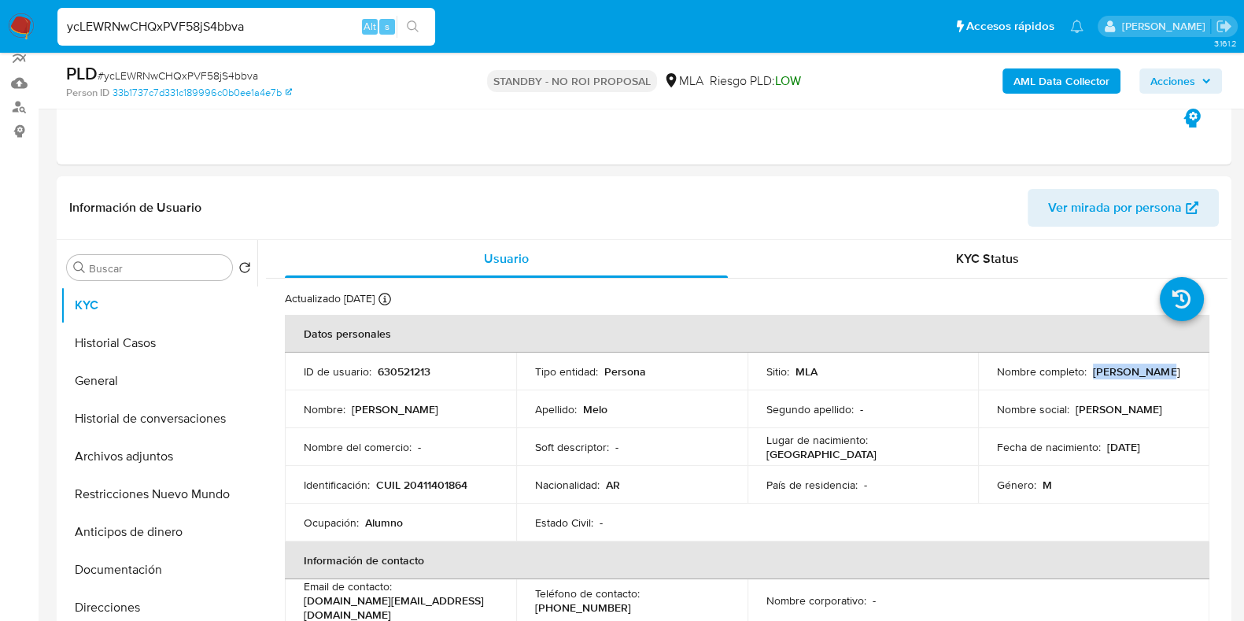
scroll to position [196, 0]
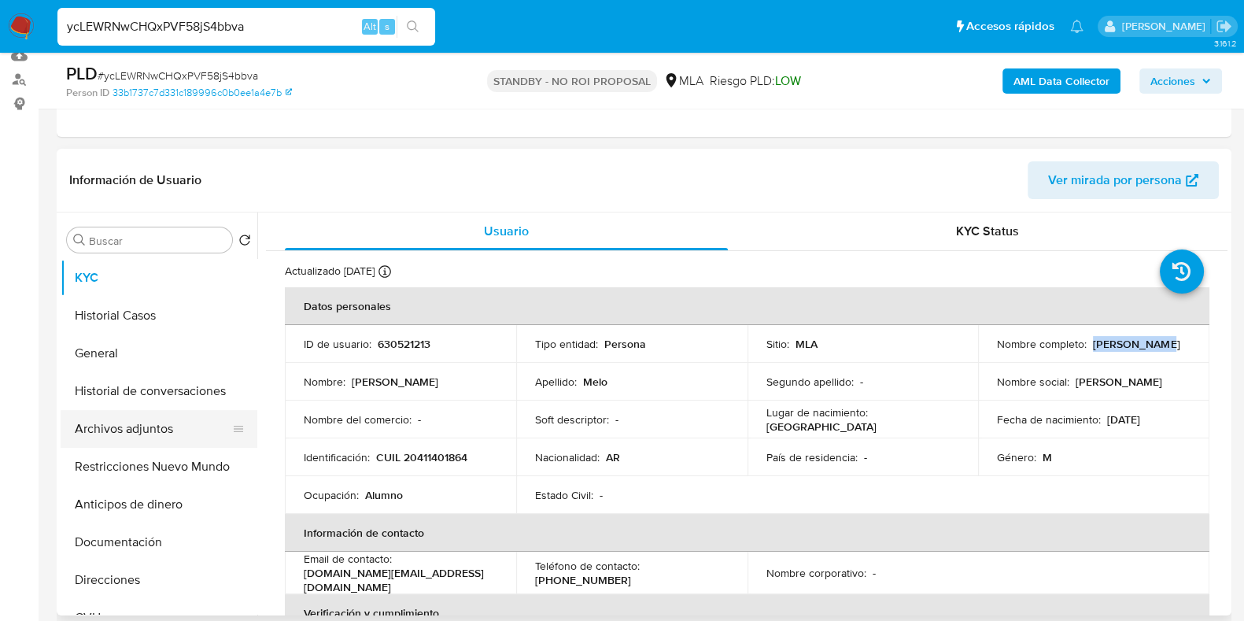
click at [157, 434] on button "Archivos adjuntos" at bounding box center [153, 429] width 184 height 38
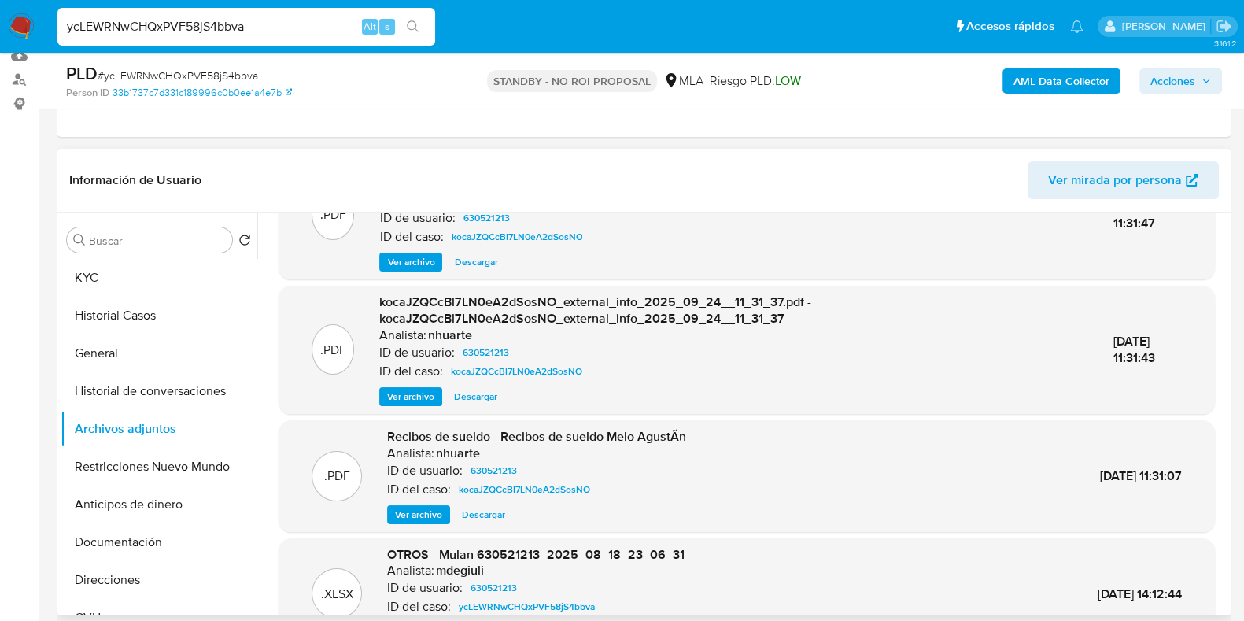
scroll to position [166, 0]
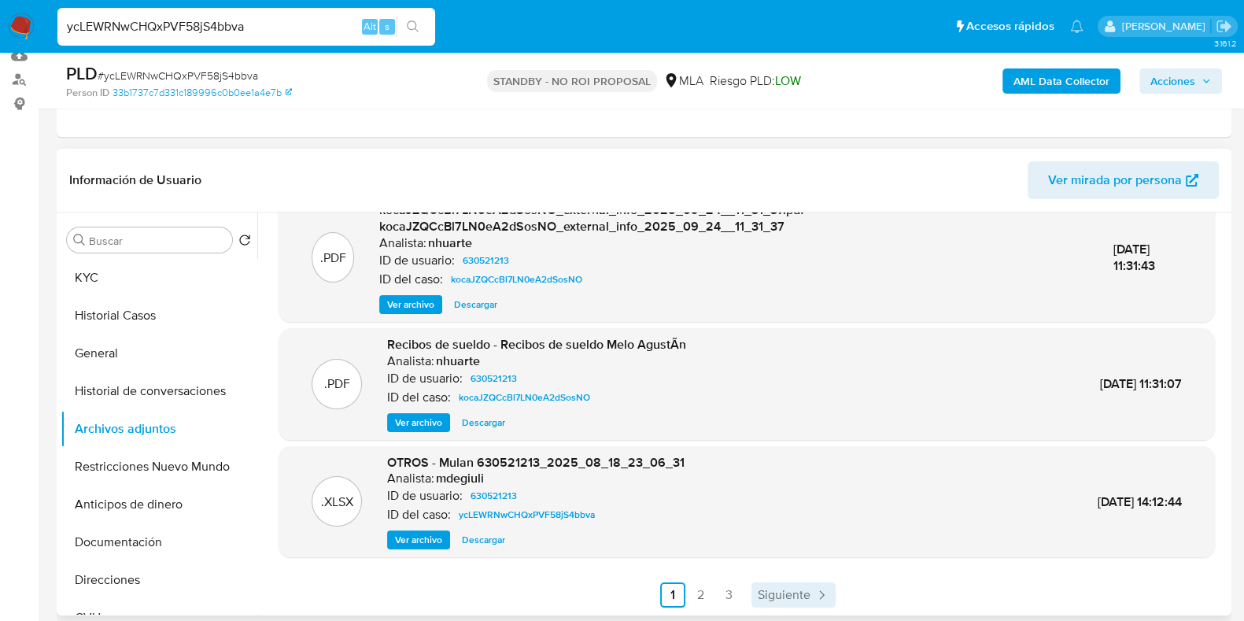
click at [775, 596] on span "Siguiente" at bounding box center [784, 595] width 53 height 13
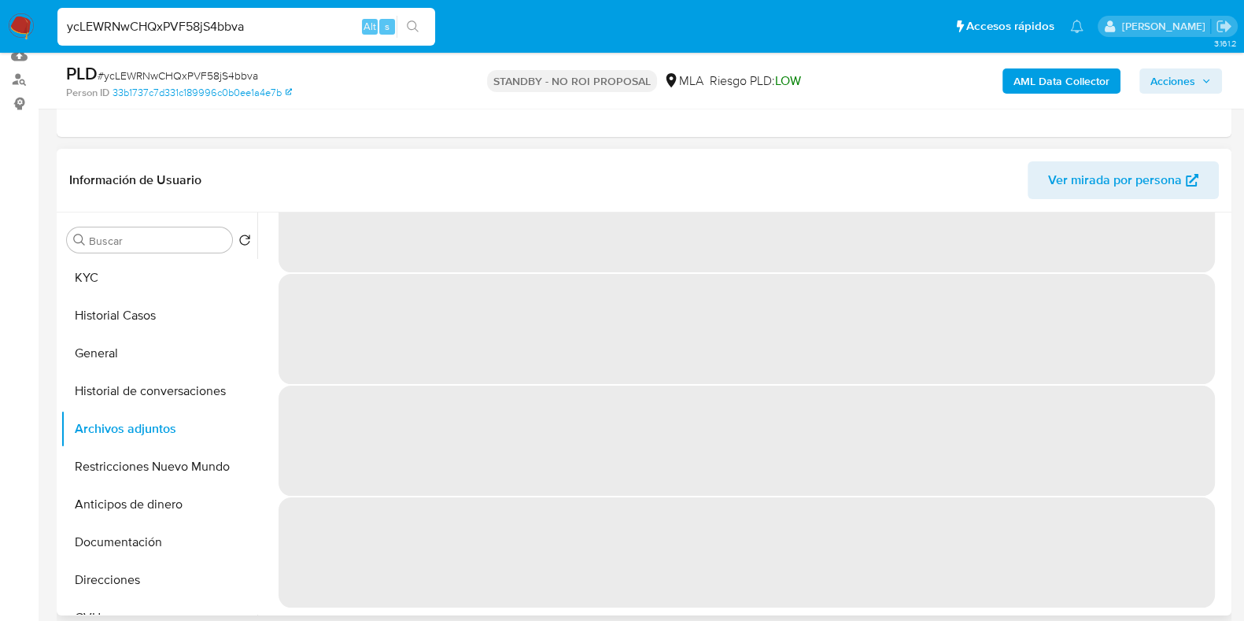
scroll to position [0, 0]
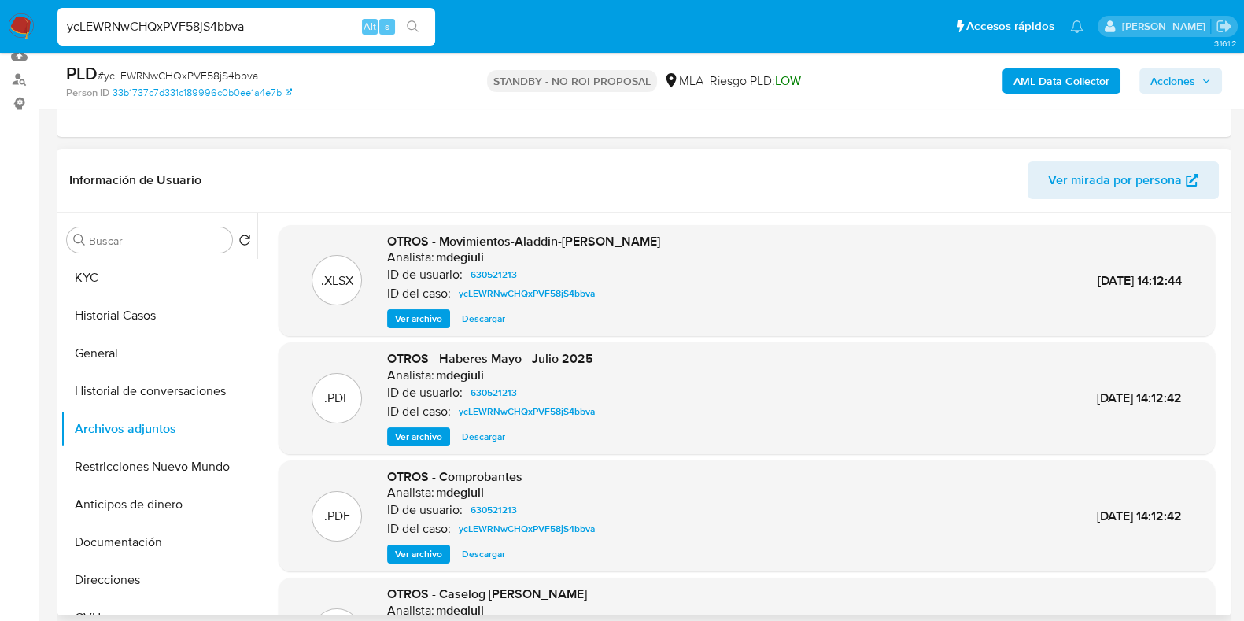
click at [484, 320] on span "Descargar" at bounding box center [483, 319] width 43 height 16
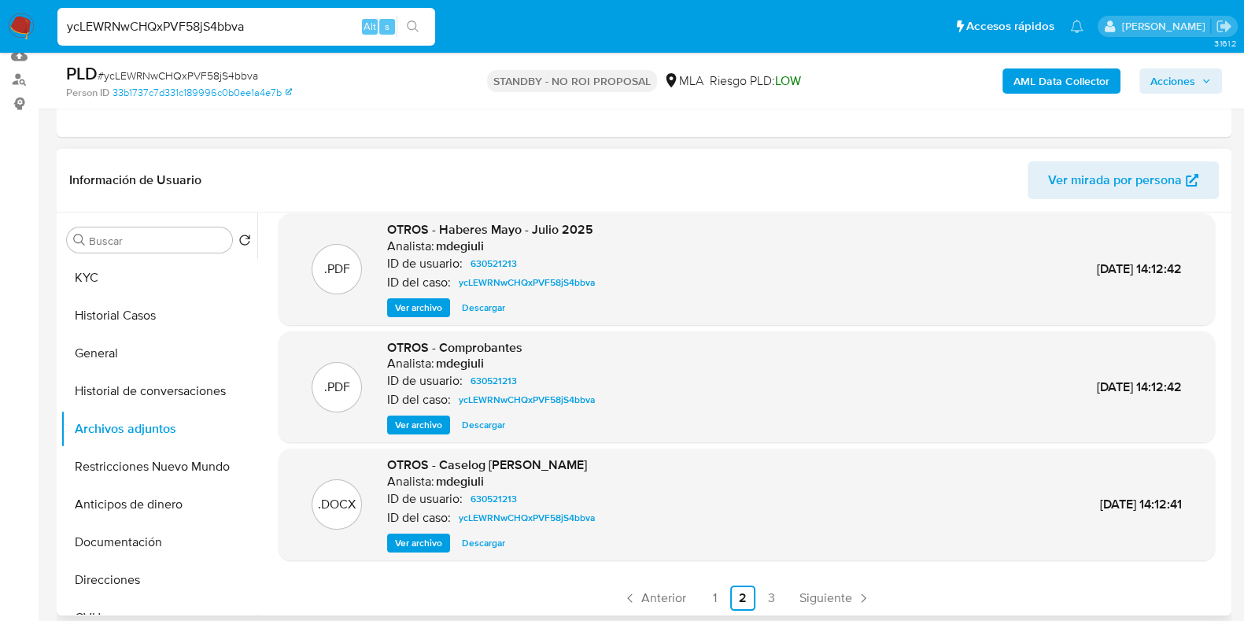
scroll to position [132, 0]
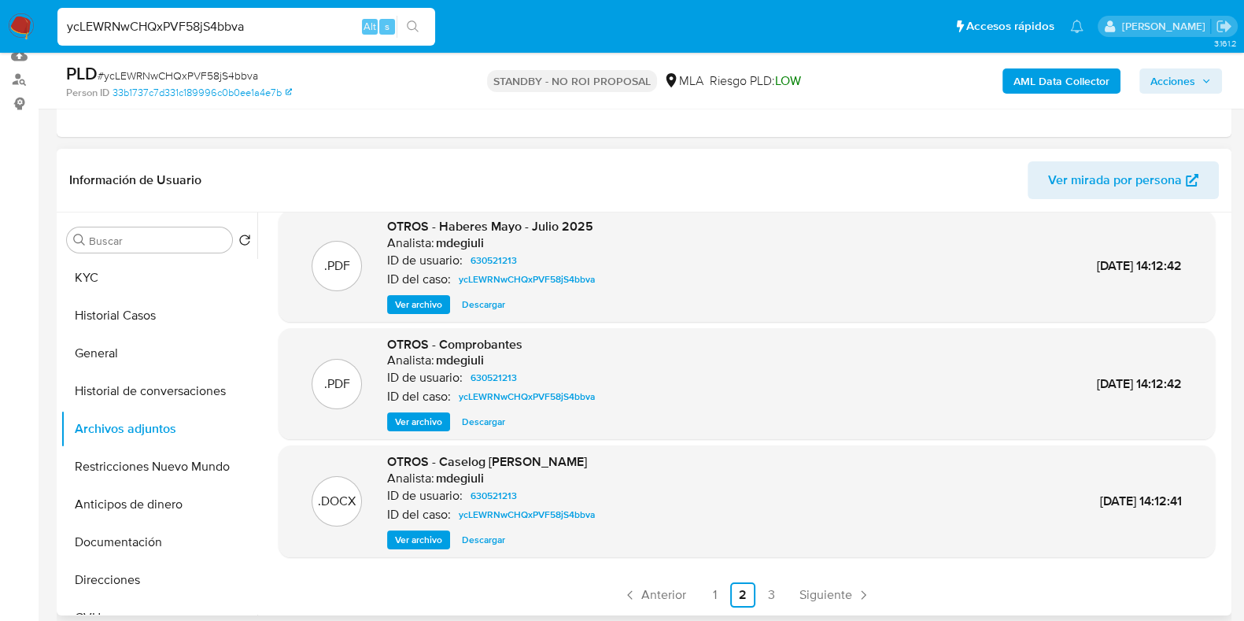
click at [484, 540] on span "Descargar" at bounding box center [483, 540] width 43 height 16
click at [126, 276] on button "KYC" at bounding box center [153, 278] width 184 height 38
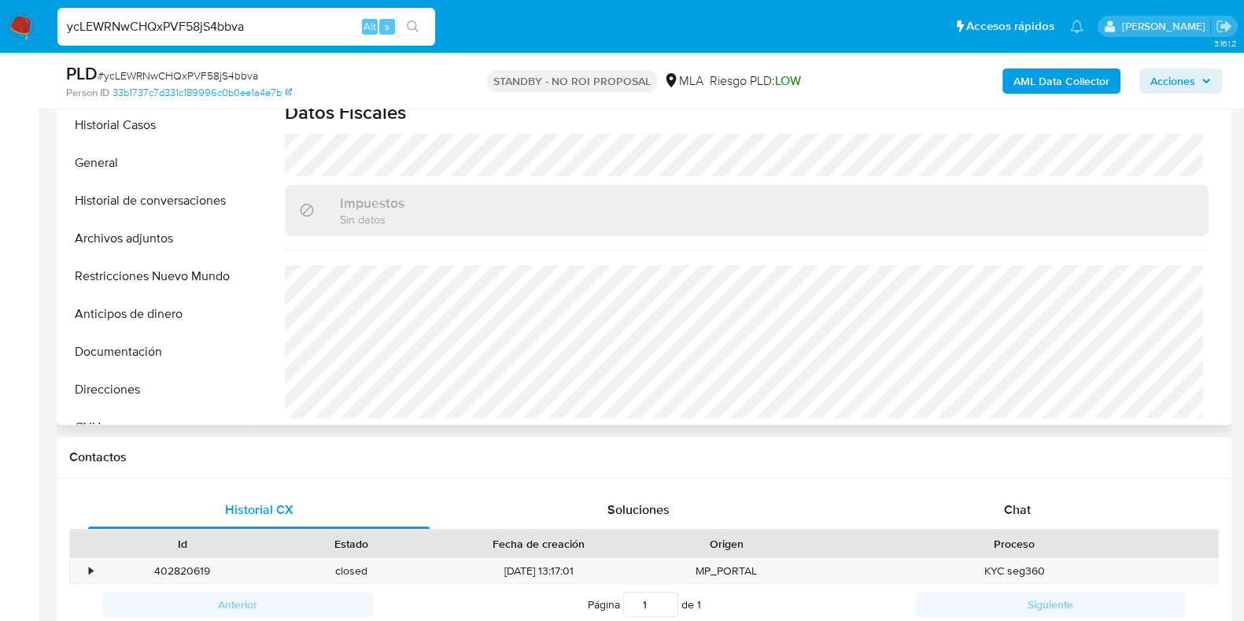
scroll to position [393, 0]
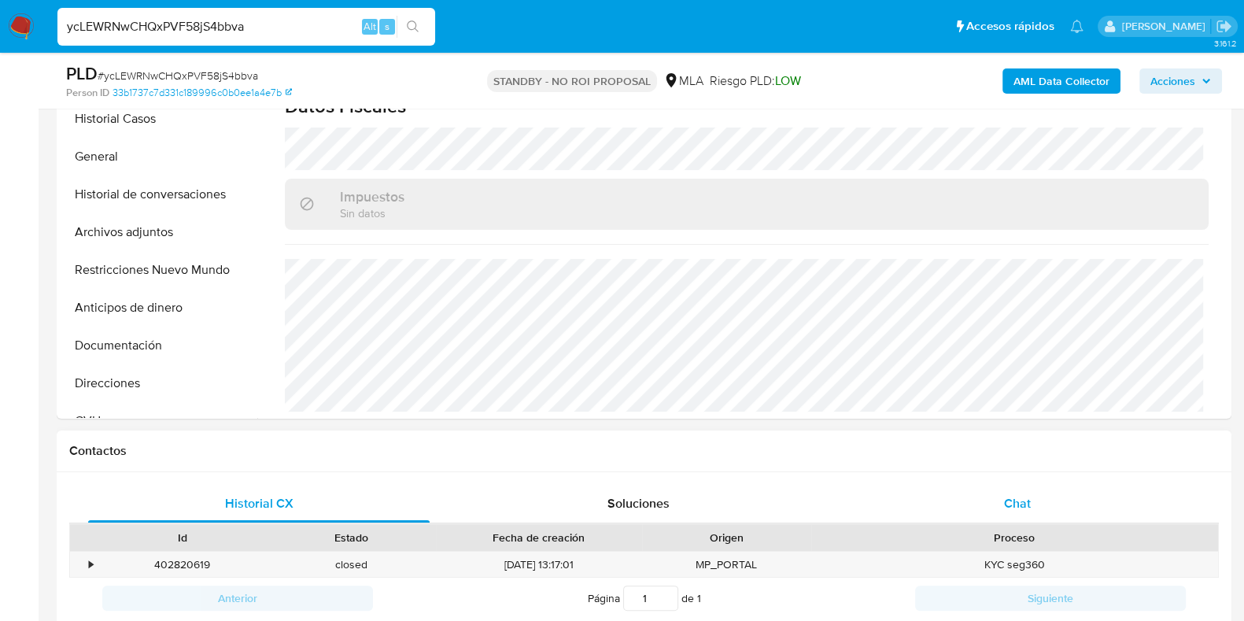
click at [1015, 509] on span "Chat" at bounding box center [1017, 503] width 27 height 18
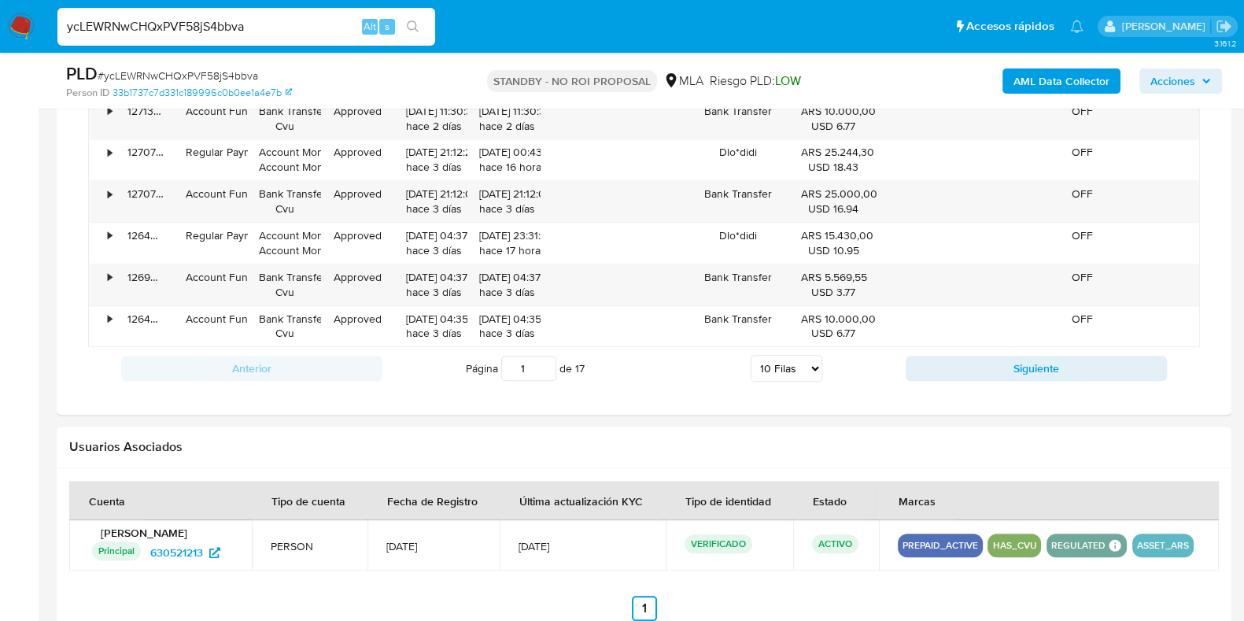
scroll to position [1847, 0]
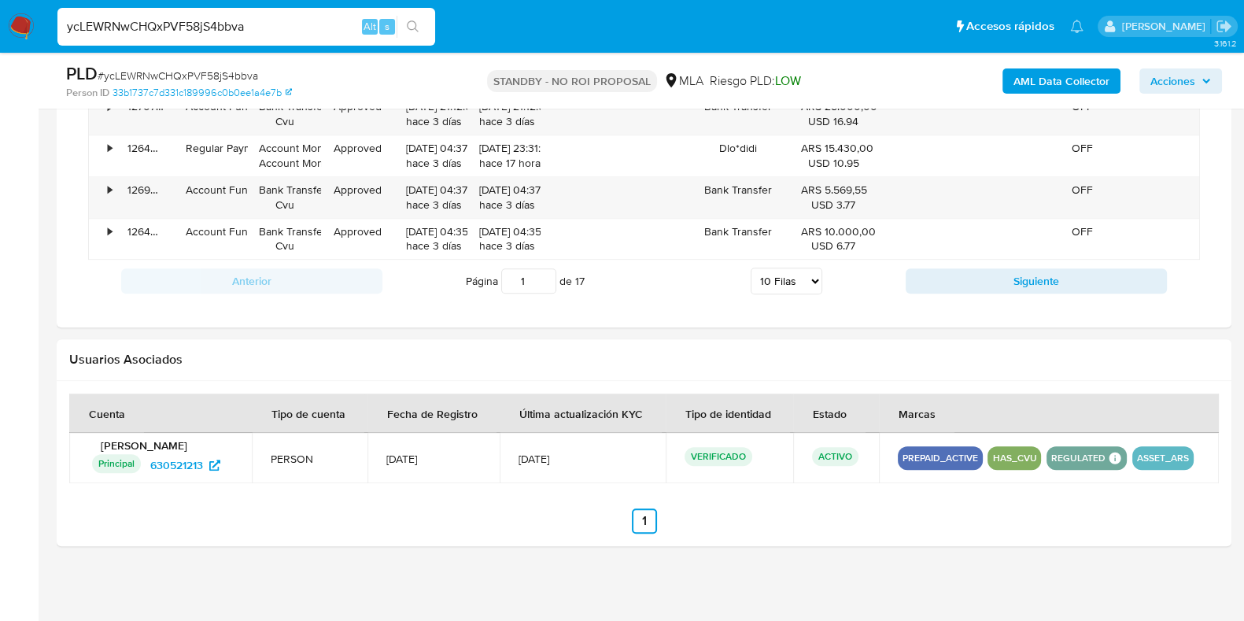
click at [236, 76] on span "# ycLEWRNwCHQxPVF58jS4bbva" at bounding box center [178, 76] width 161 height 16
copy span "ycLEWRNwCHQxPVF58jS4bbva"
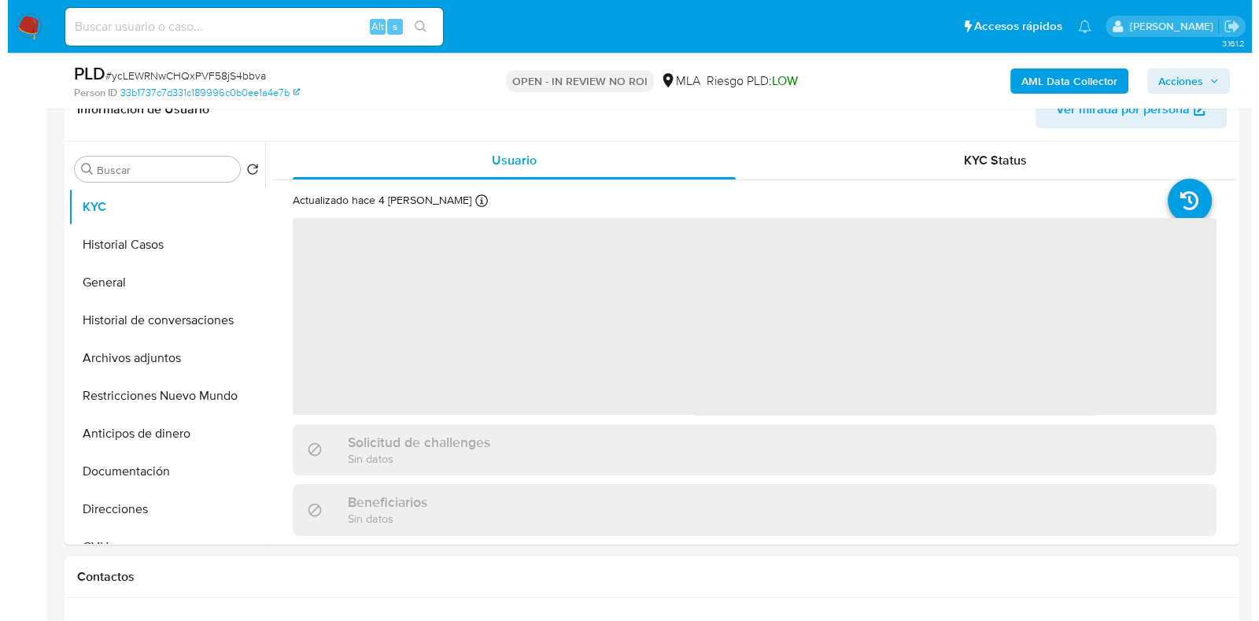
scroll to position [295, 0]
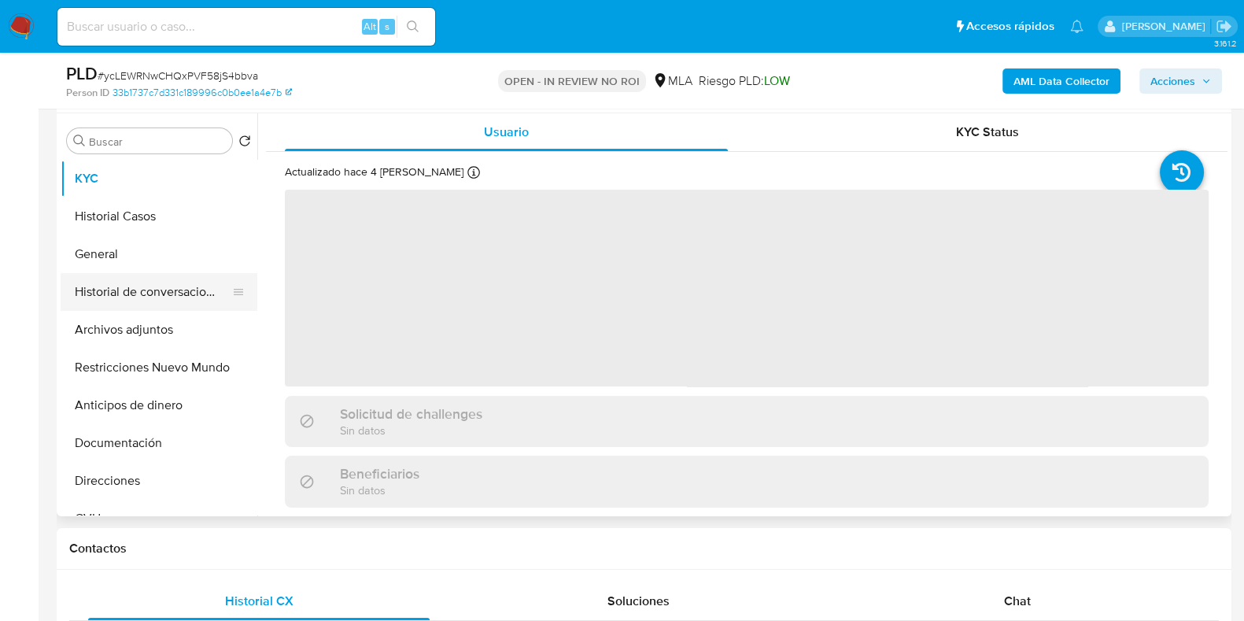
select select "10"
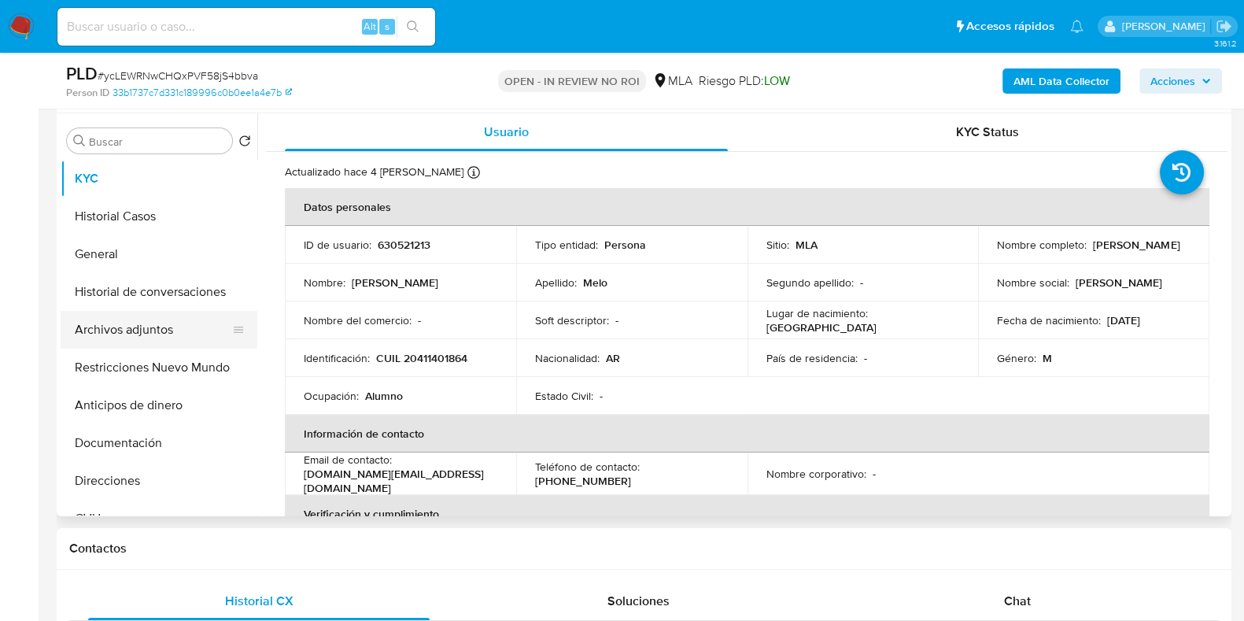
click at [139, 340] on button "Archivos adjuntos" at bounding box center [153, 330] width 184 height 38
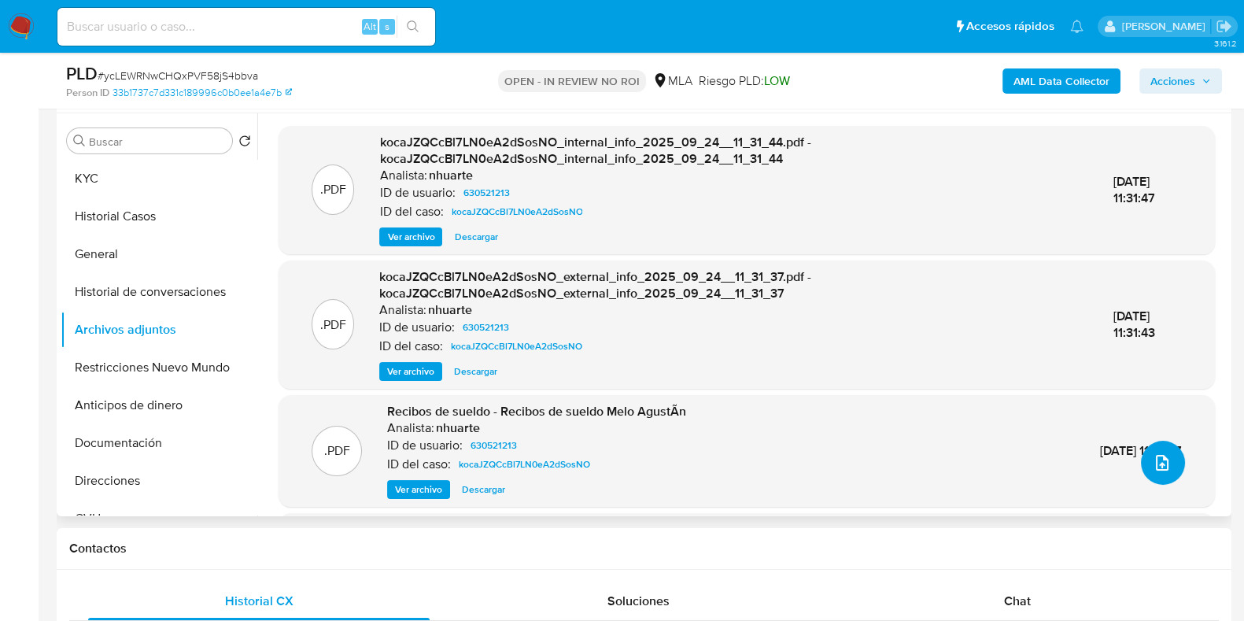
click at [1167, 467] on button "upload-file" at bounding box center [1163, 463] width 44 height 44
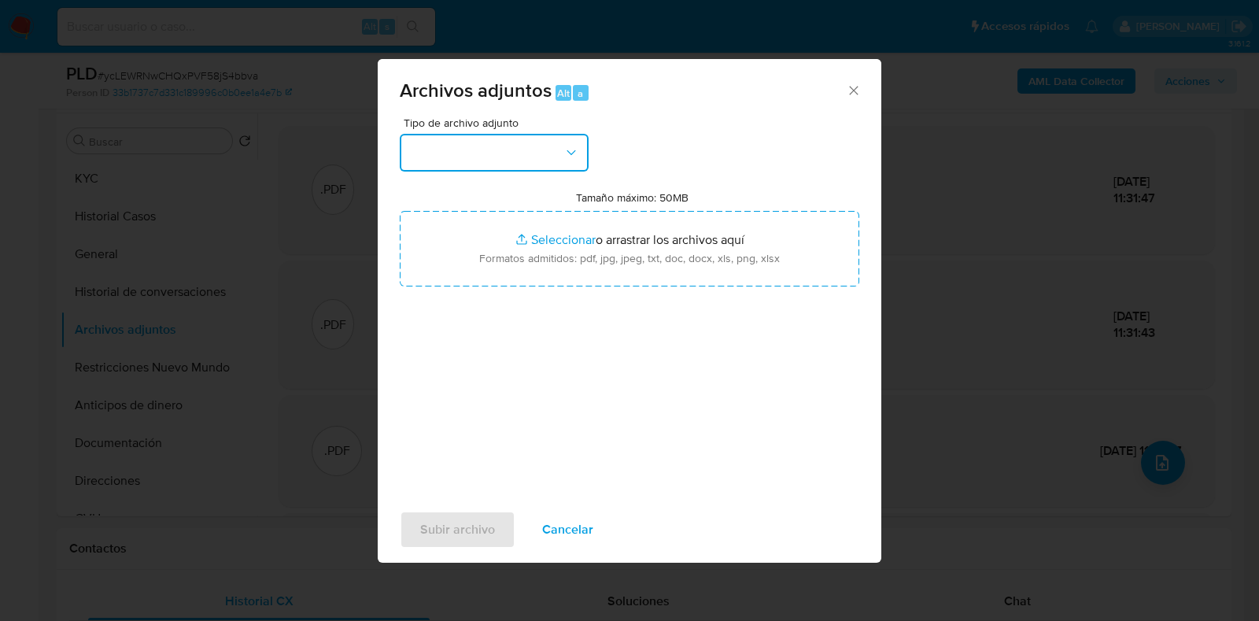
click at [559, 147] on button "button" at bounding box center [494, 153] width 189 height 38
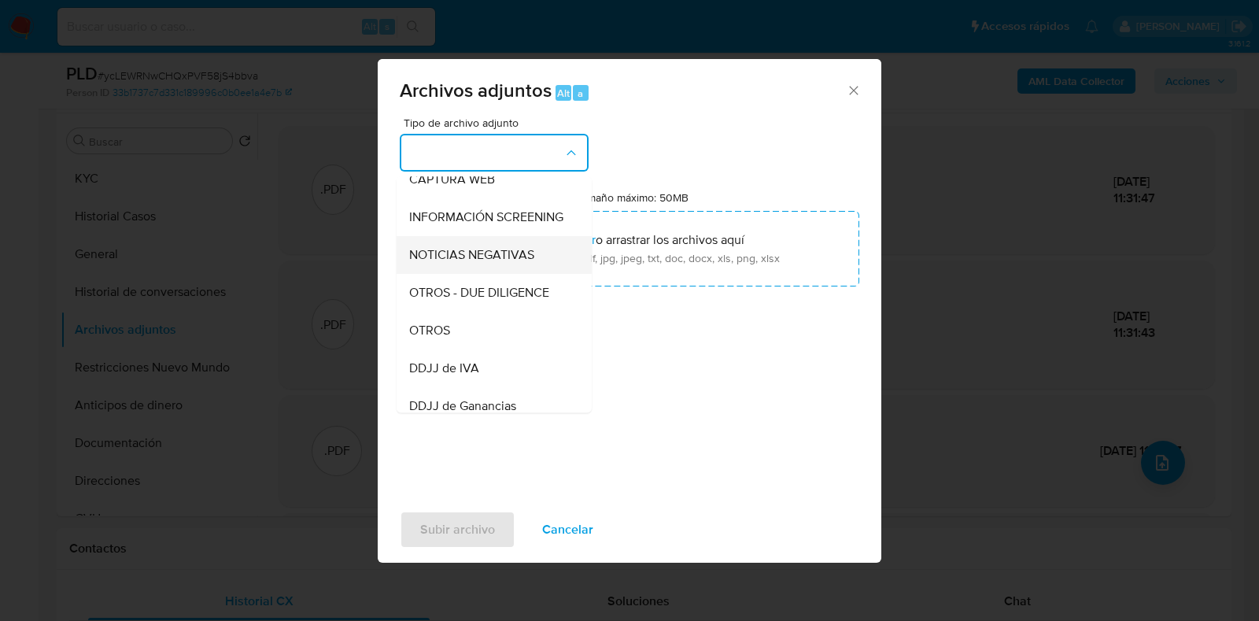
scroll to position [196, 0]
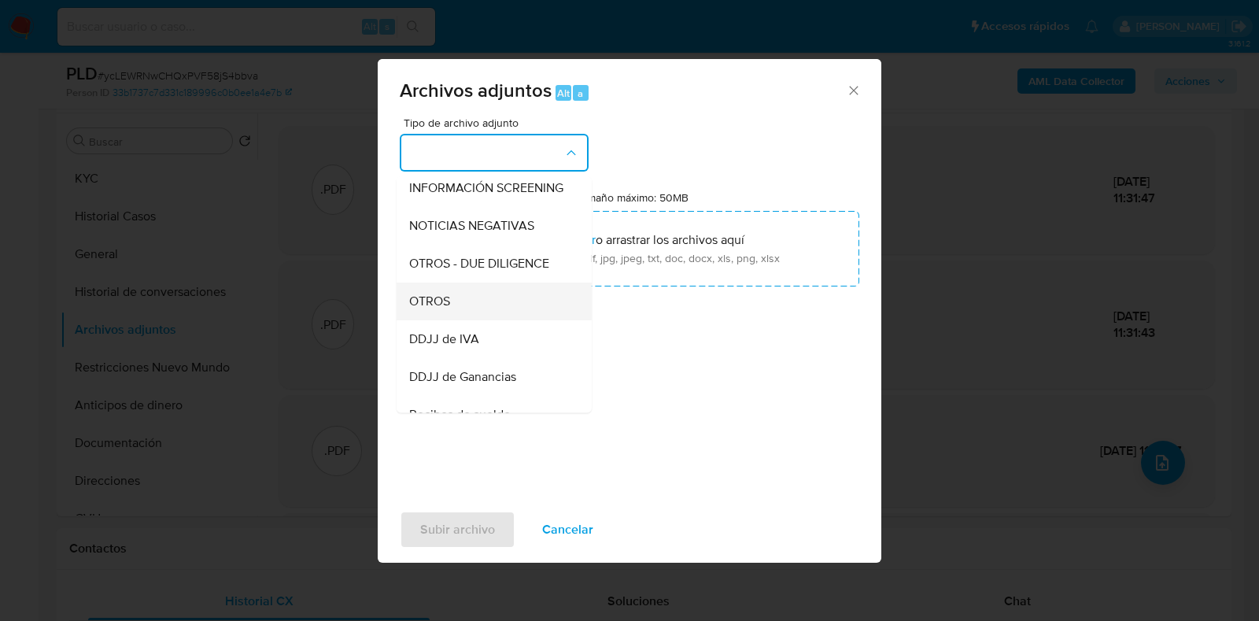
click at [487, 320] on div "OTROS" at bounding box center [489, 301] width 161 height 38
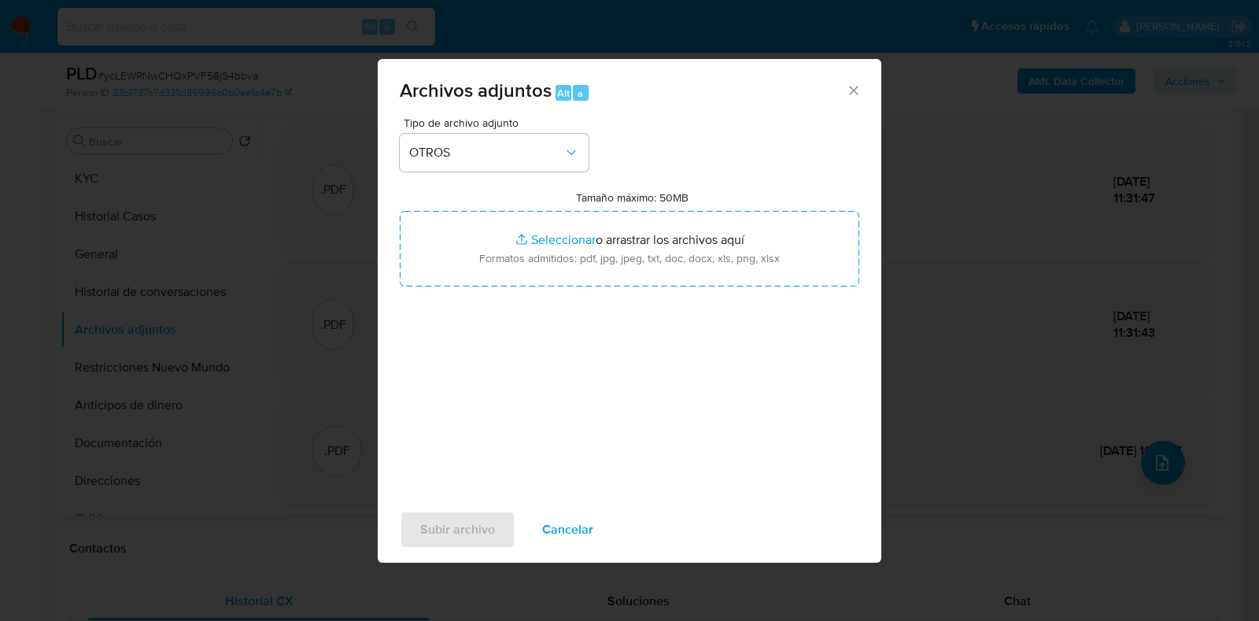
click at [853, 92] on icon "Cerrar" at bounding box center [854, 91] width 16 height 16
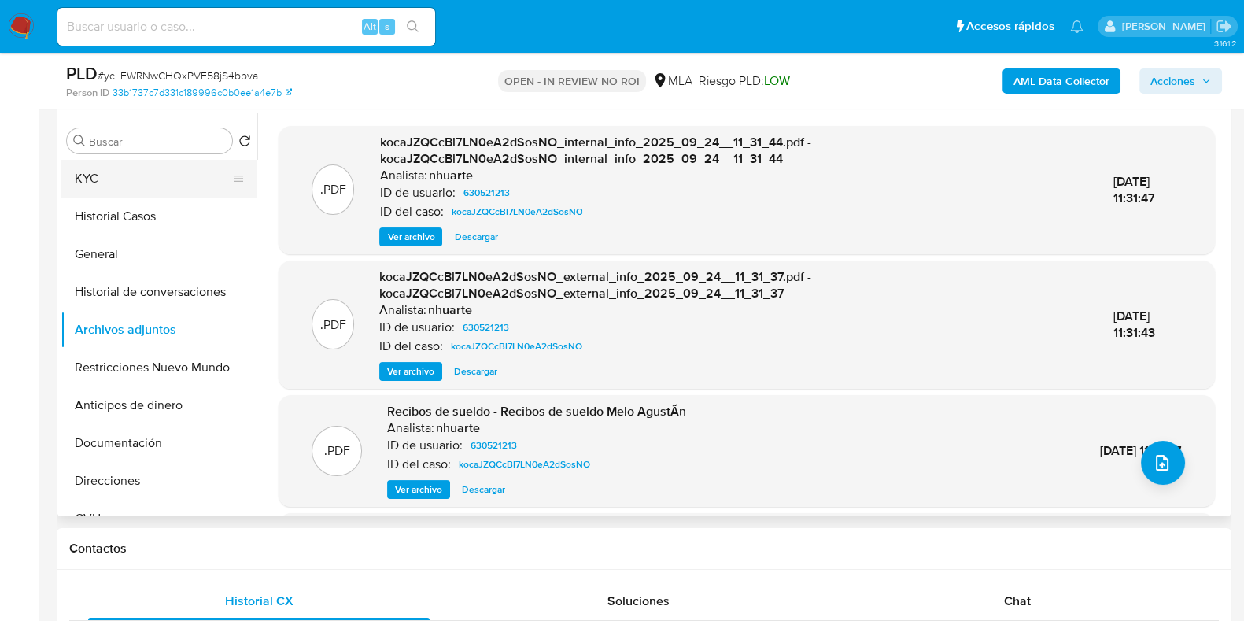
click at [135, 165] on button "KYC" at bounding box center [153, 179] width 184 height 38
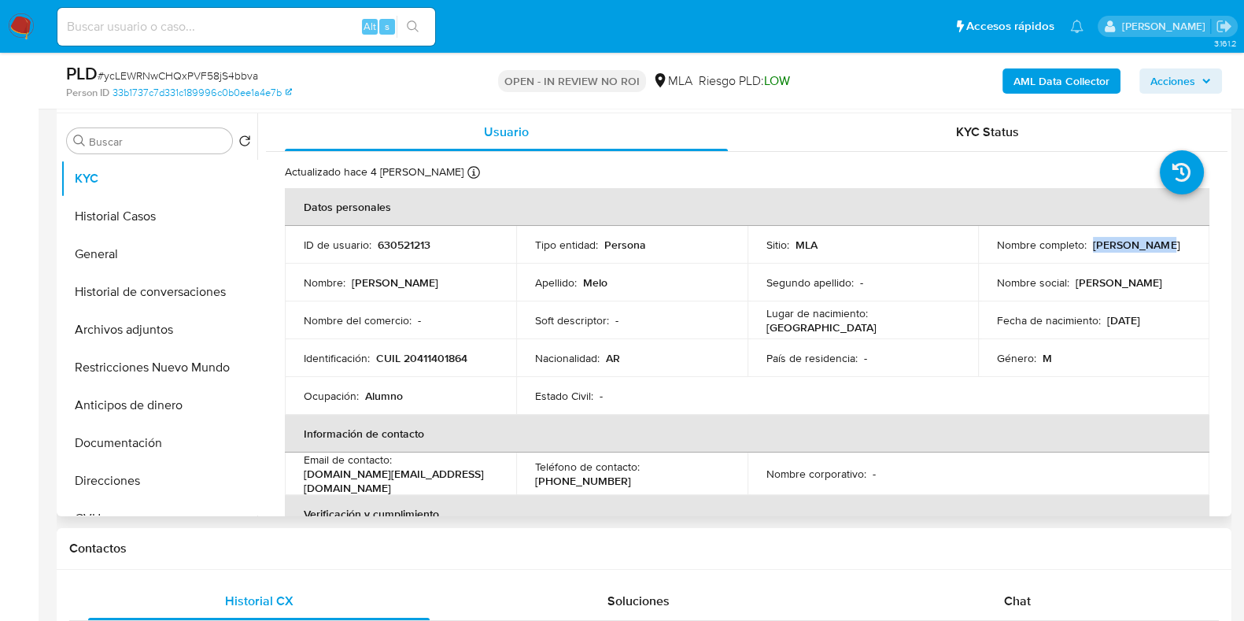
drag, startPoint x: 1155, startPoint y: 245, endPoint x: 1089, endPoint y: 244, distance: 66.1
click at [1089, 244] on div "Nombre completo : Agustín Melo" at bounding box center [1094, 245] width 194 height 14
copy p "Agustín Melo"
click at [143, 328] on button "Archivos adjuntos" at bounding box center [153, 330] width 184 height 38
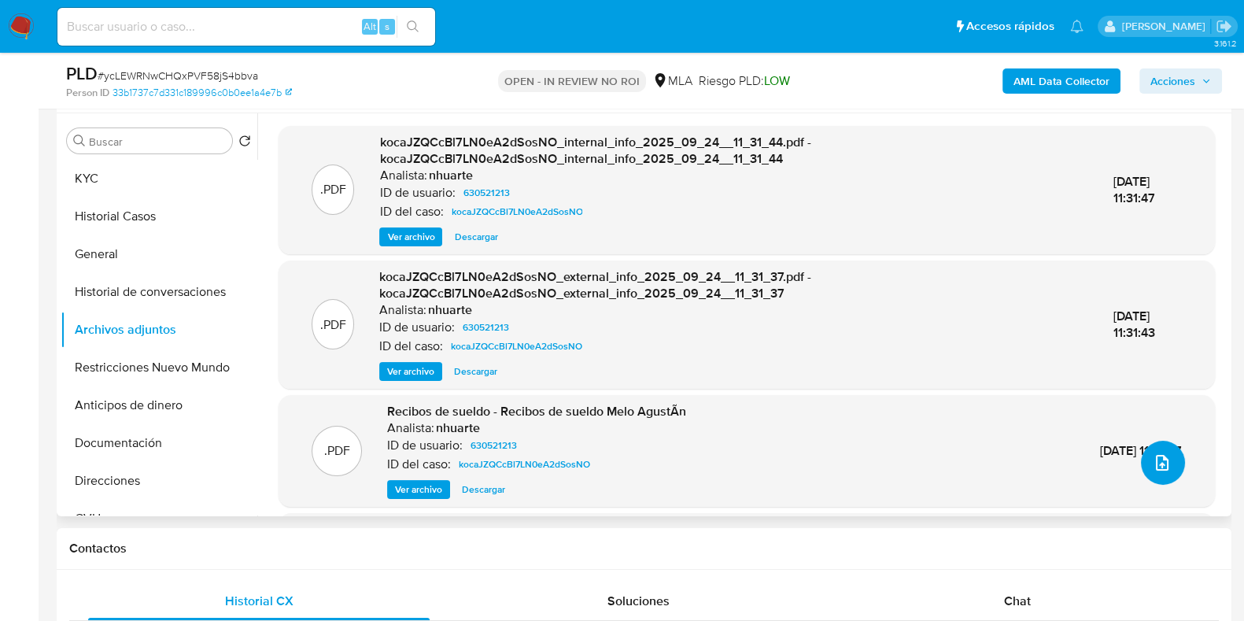
click at [1158, 474] on button "upload-file" at bounding box center [1163, 463] width 44 height 44
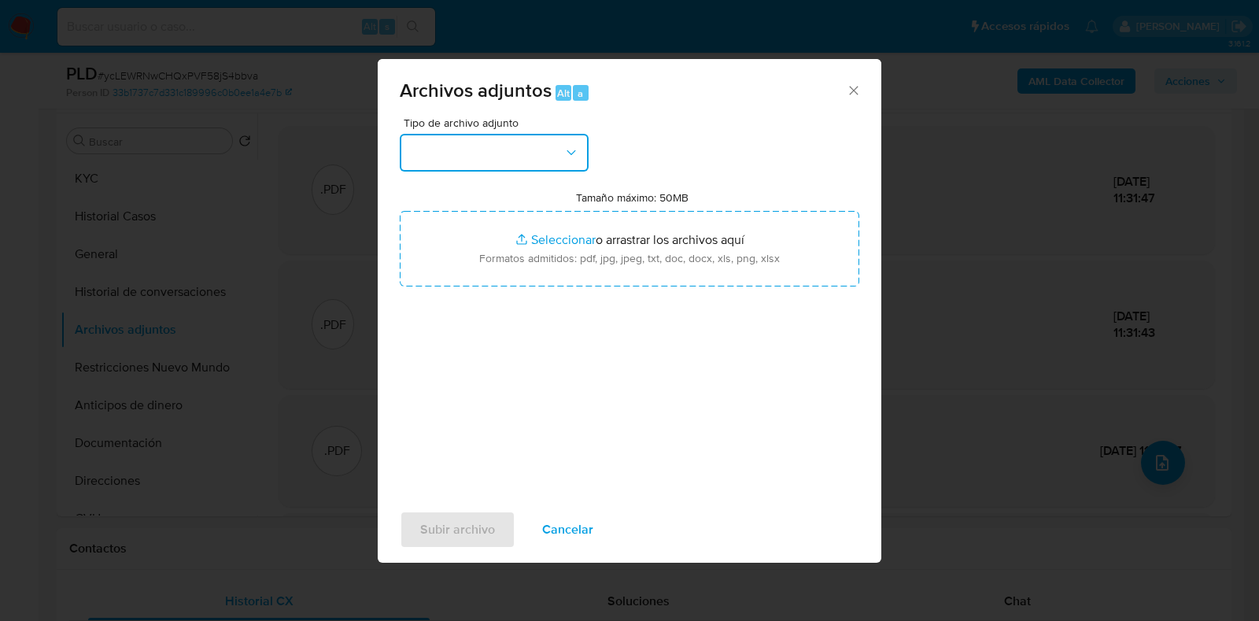
click at [491, 143] on button "button" at bounding box center [494, 153] width 189 height 38
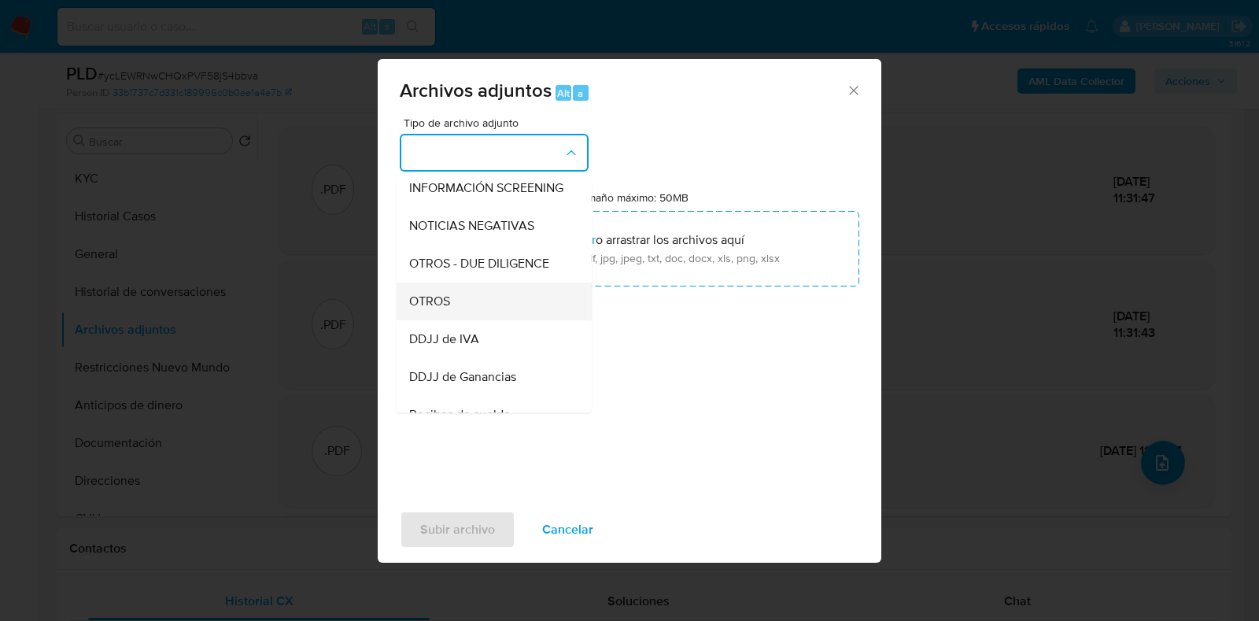
click at [469, 316] on div "OTROS" at bounding box center [489, 301] width 161 height 38
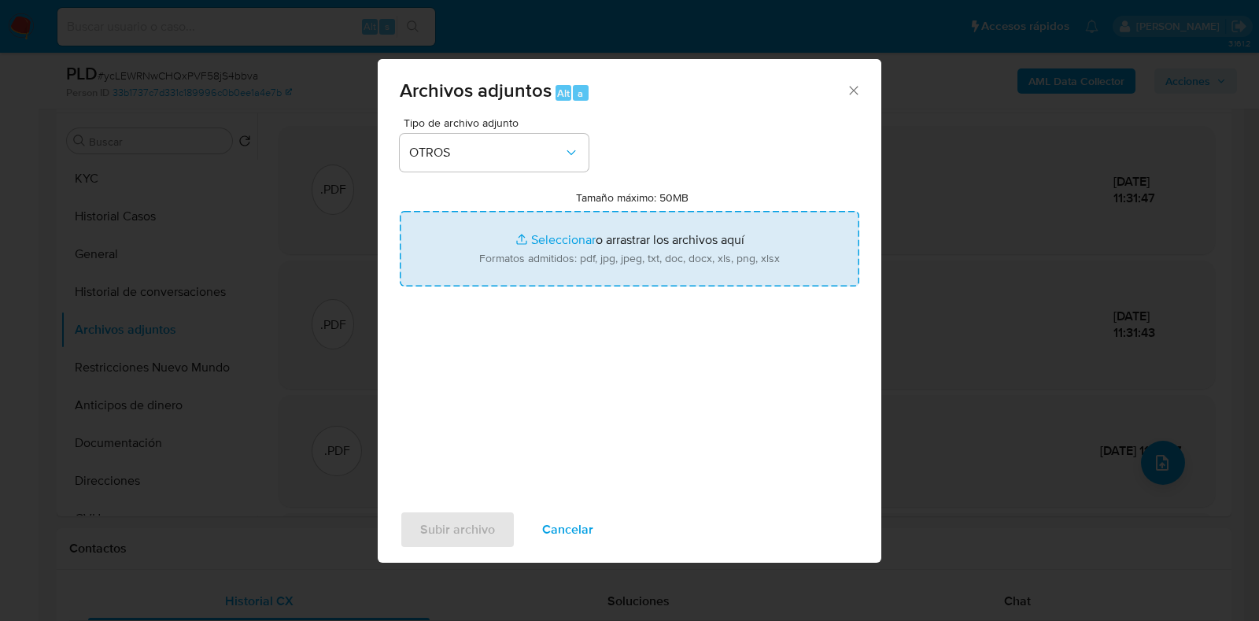
type input "C:\fakepath\v2Caselog Agustín Melo.docx"
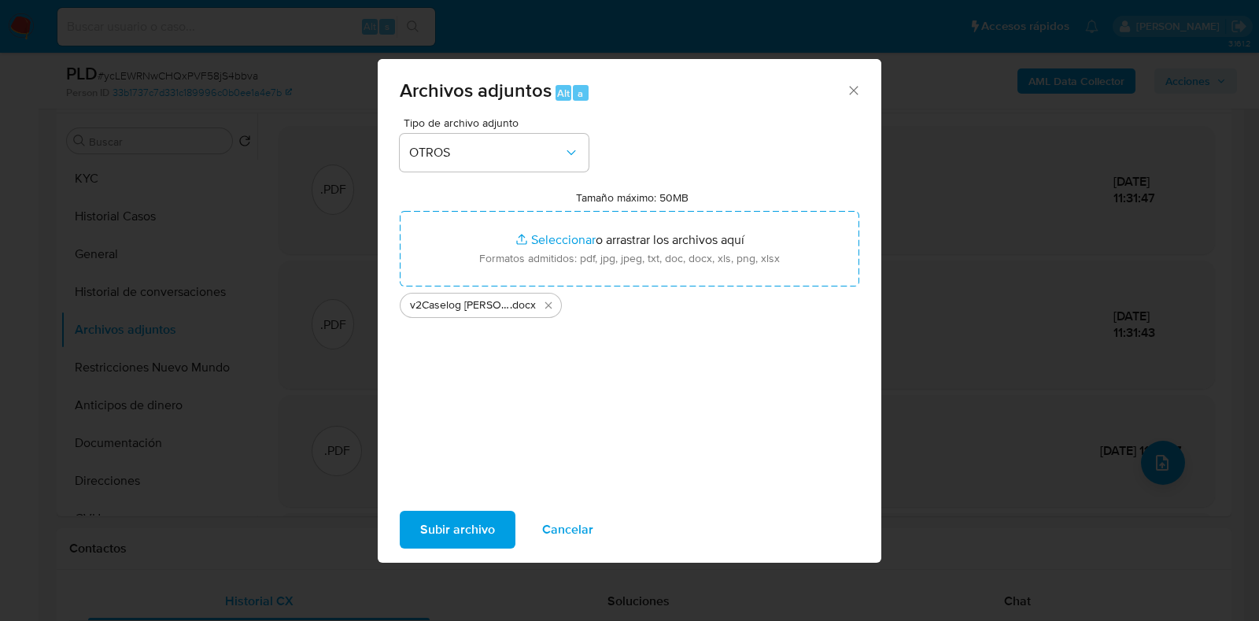
click at [441, 521] on span "Subir archivo" at bounding box center [457, 529] width 75 height 35
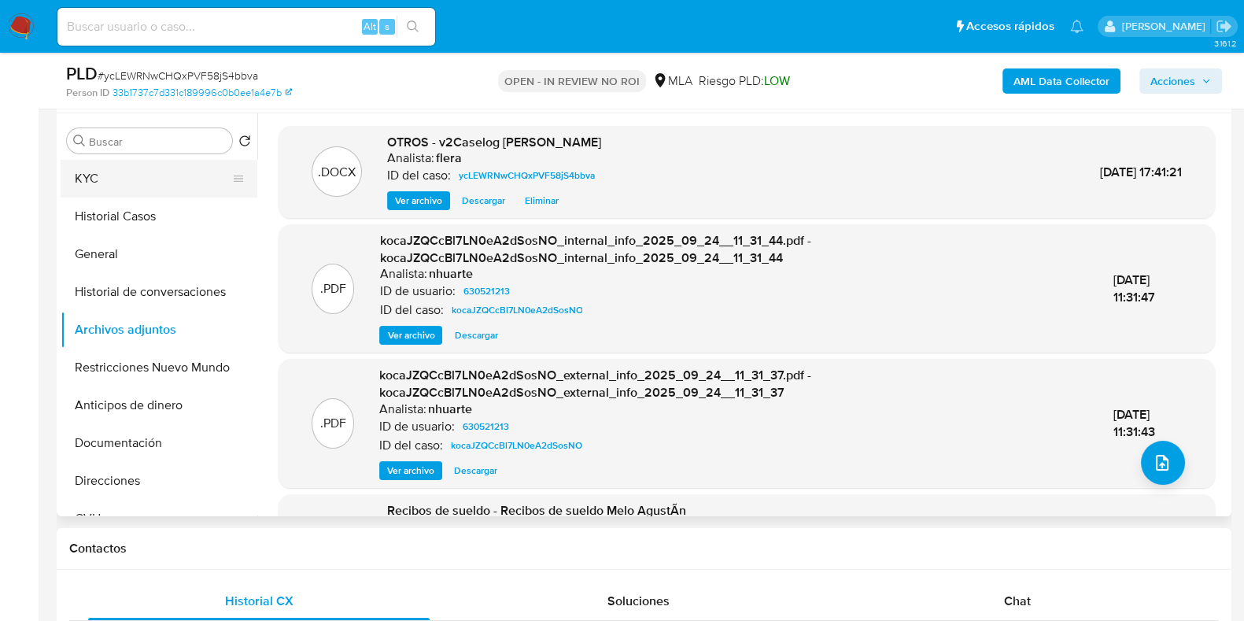
click at [139, 186] on button "KYC" at bounding box center [153, 179] width 184 height 38
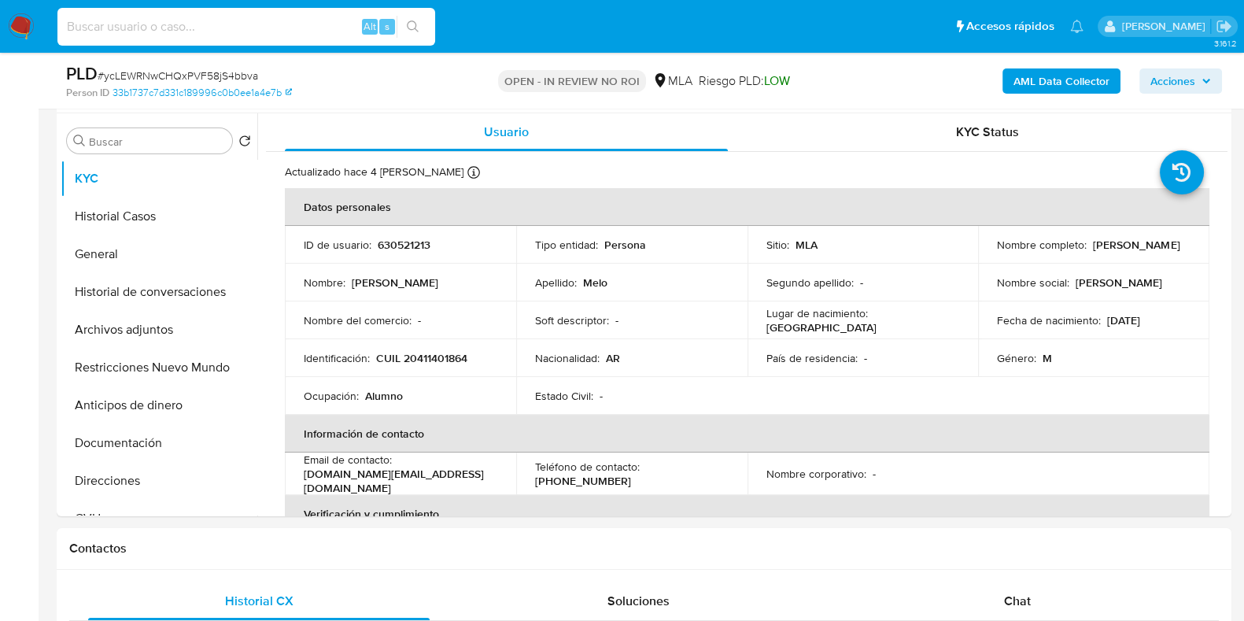
click at [186, 21] on input at bounding box center [246, 27] width 378 height 20
paste input "UwKfSaAdiX2kunOF6X6w3R4u"
type input "UwKfSaAdiX2kunOF6X6w3R4u"
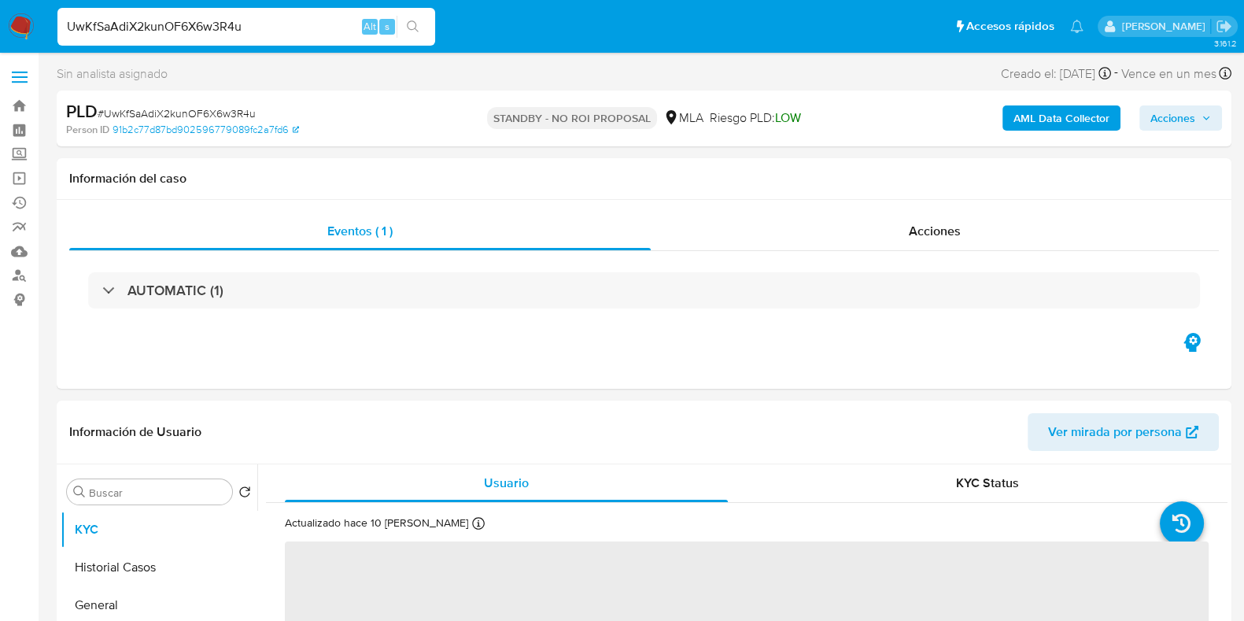
select select "10"
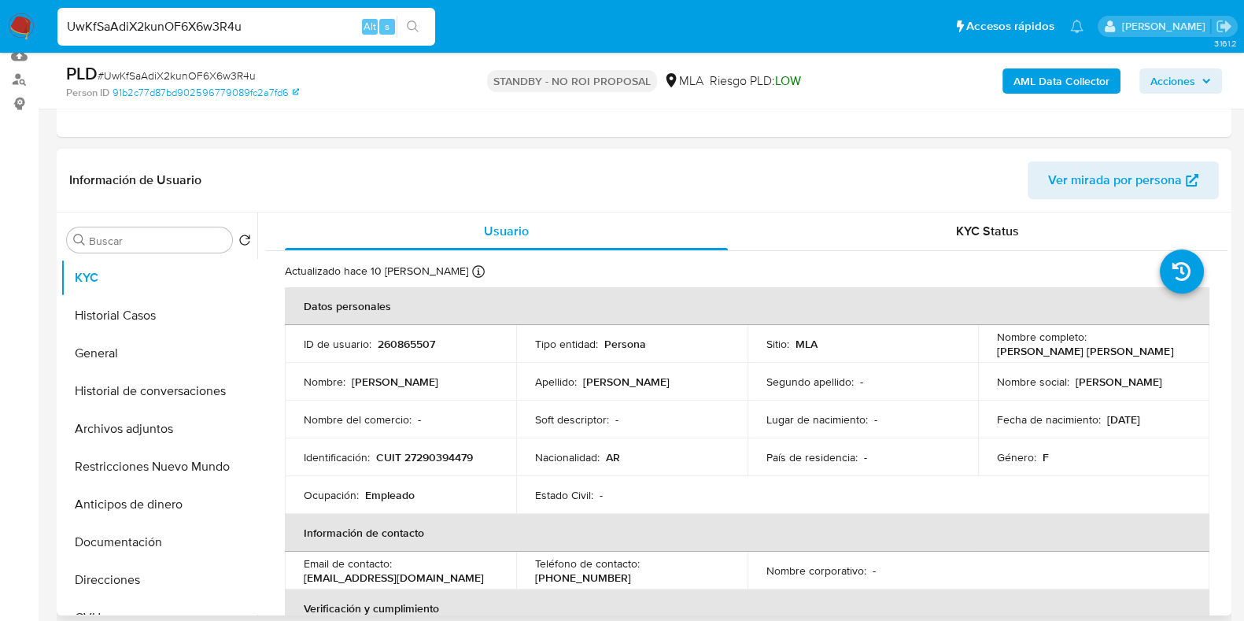
scroll to position [196, 0]
drag, startPoint x: 1153, startPoint y: 348, endPoint x: 997, endPoint y: 345, distance: 155.8
click at [988, 351] on td "Nombre completo : Raquel Blanca Dieguez di Luch" at bounding box center [1093, 344] width 231 height 38
copy p "Raquel Blanca Dieguez di Luch"
click at [82, 419] on button "Archivos adjuntos" at bounding box center [153, 429] width 184 height 38
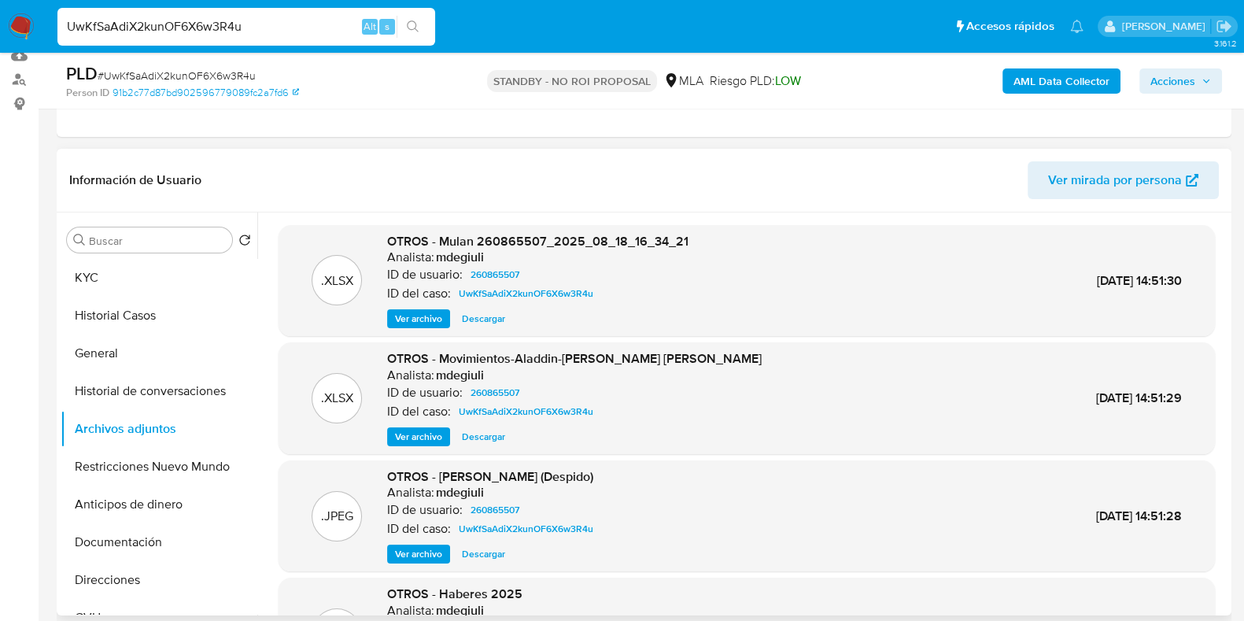
click at [476, 437] on span "Descargar" at bounding box center [483, 437] width 43 height 16
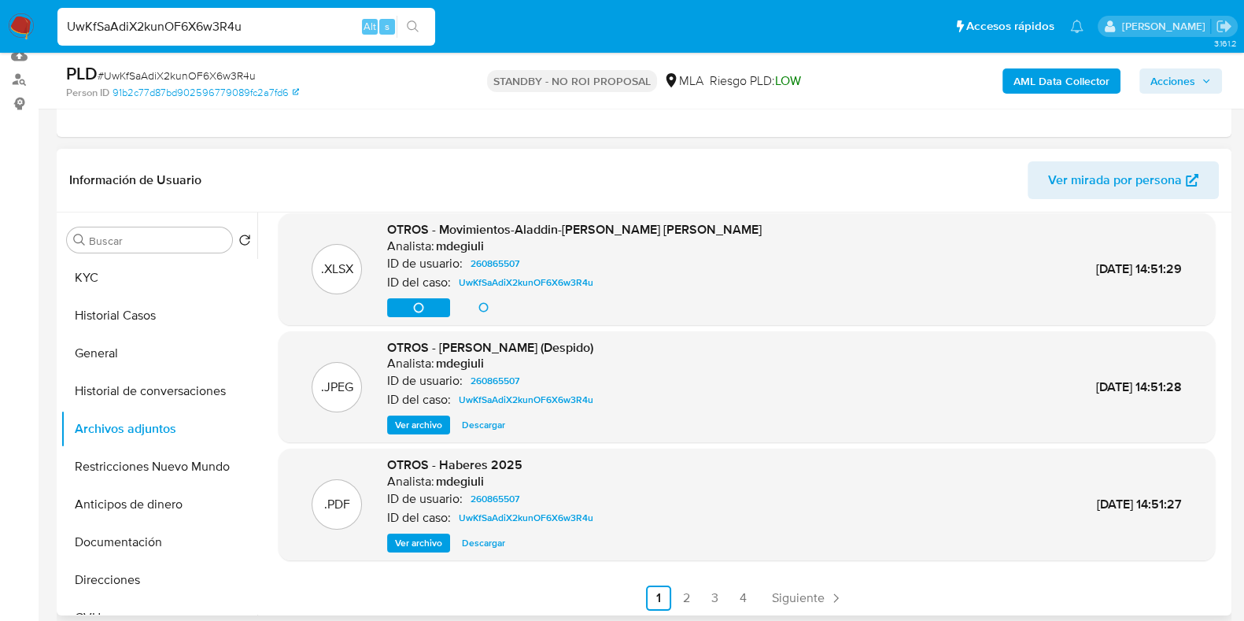
scroll to position [132, 0]
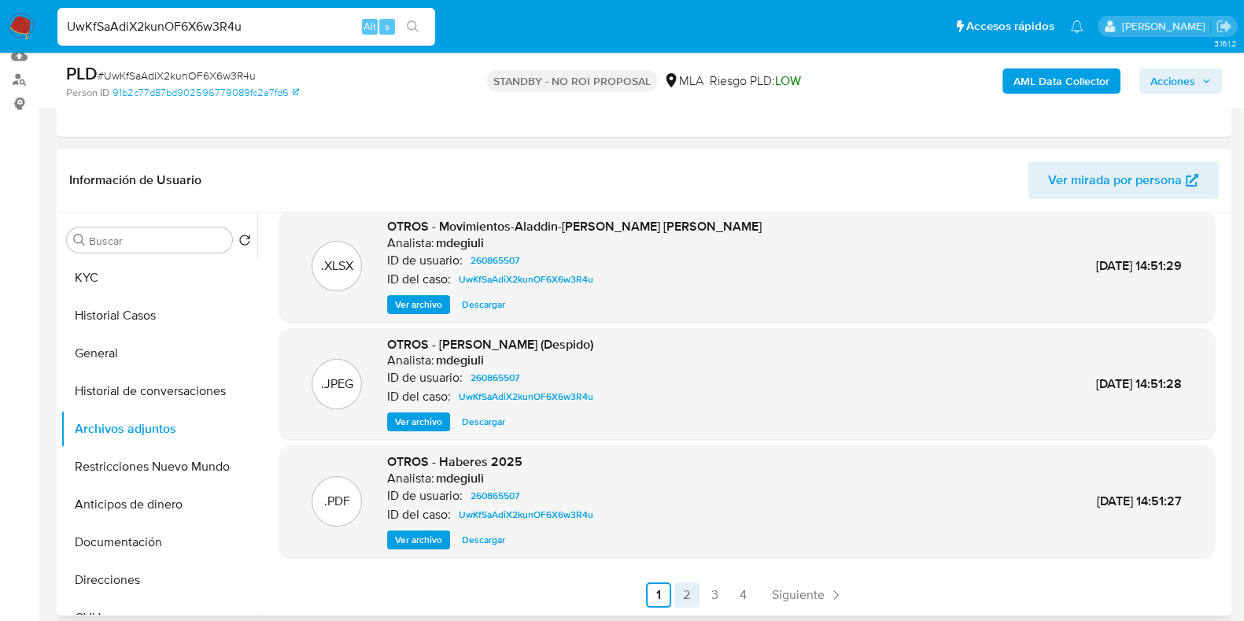
click at [685, 592] on link "2" at bounding box center [686, 594] width 25 height 25
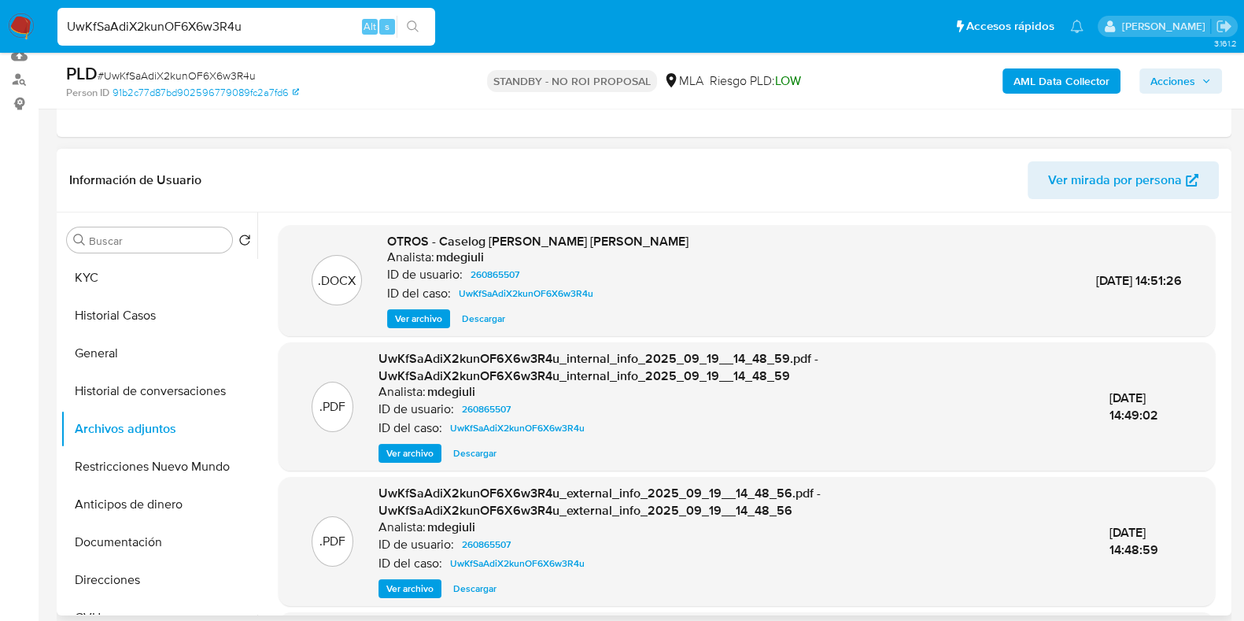
click at [498, 317] on span "Descargar" at bounding box center [483, 319] width 43 height 16
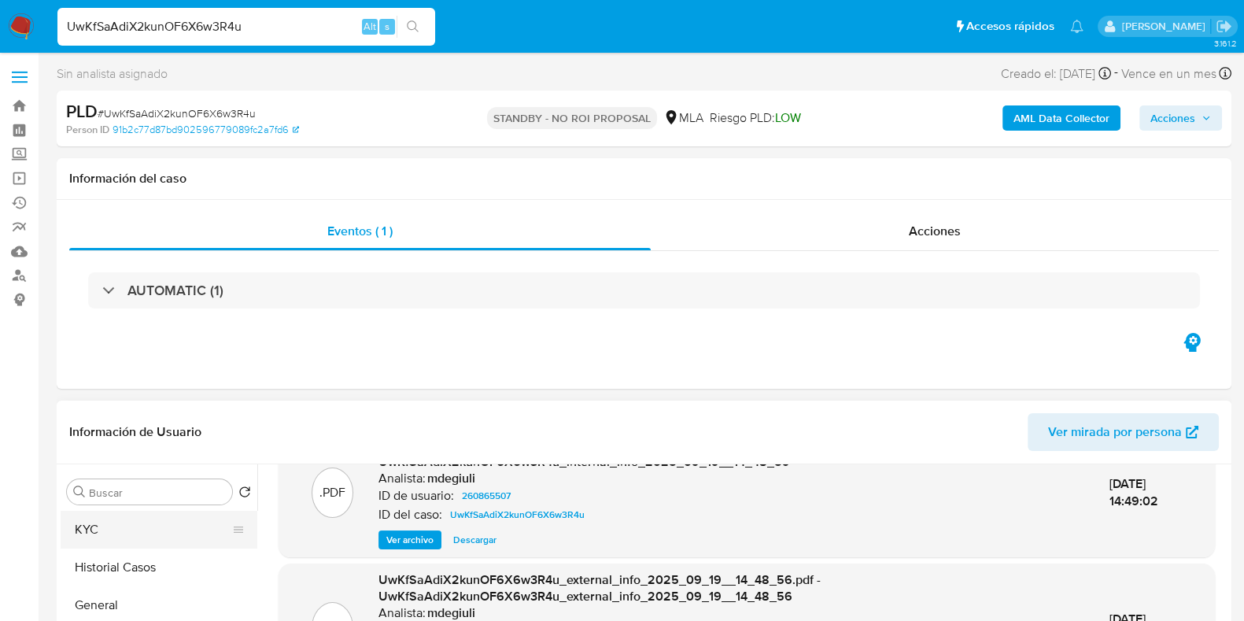
click at [99, 529] on button "KYC" at bounding box center [153, 530] width 184 height 38
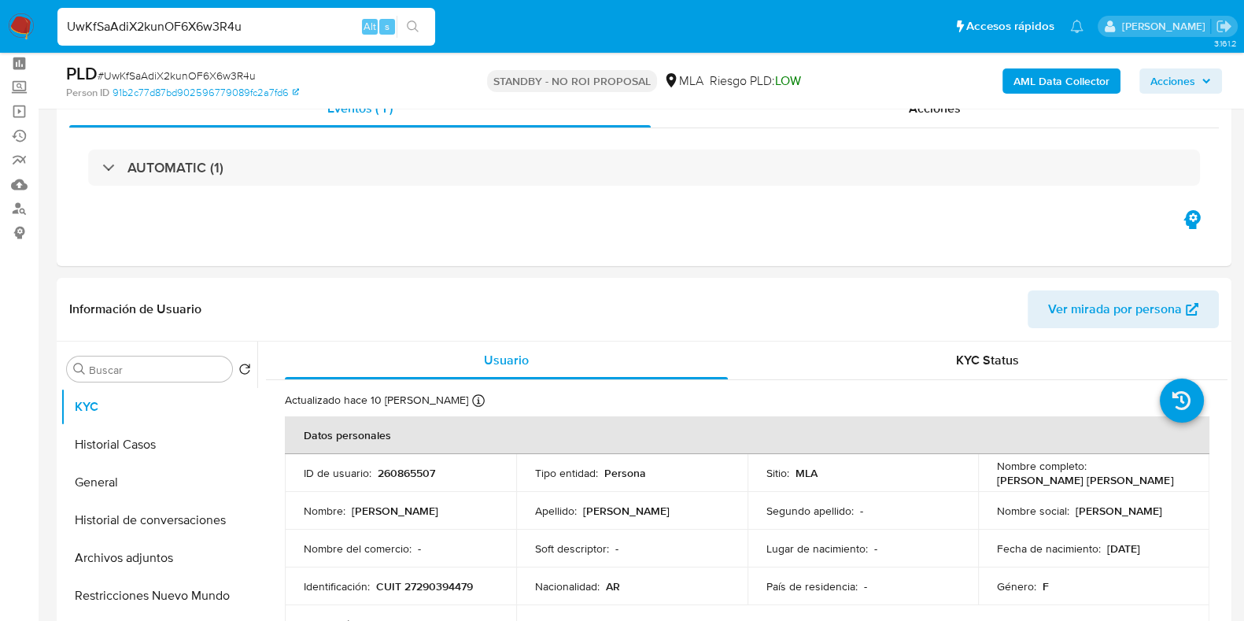
scroll to position [98, 0]
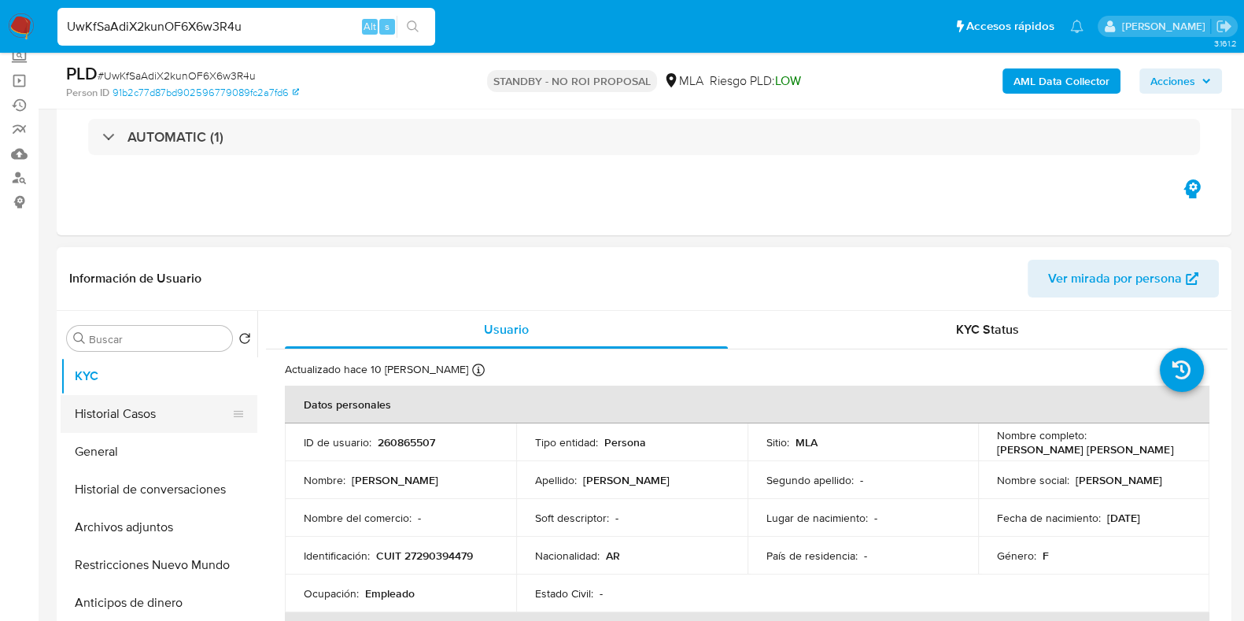
click at [121, 408] on button "Historial Casos" at bounding box center [153, 414] width 184 height 38
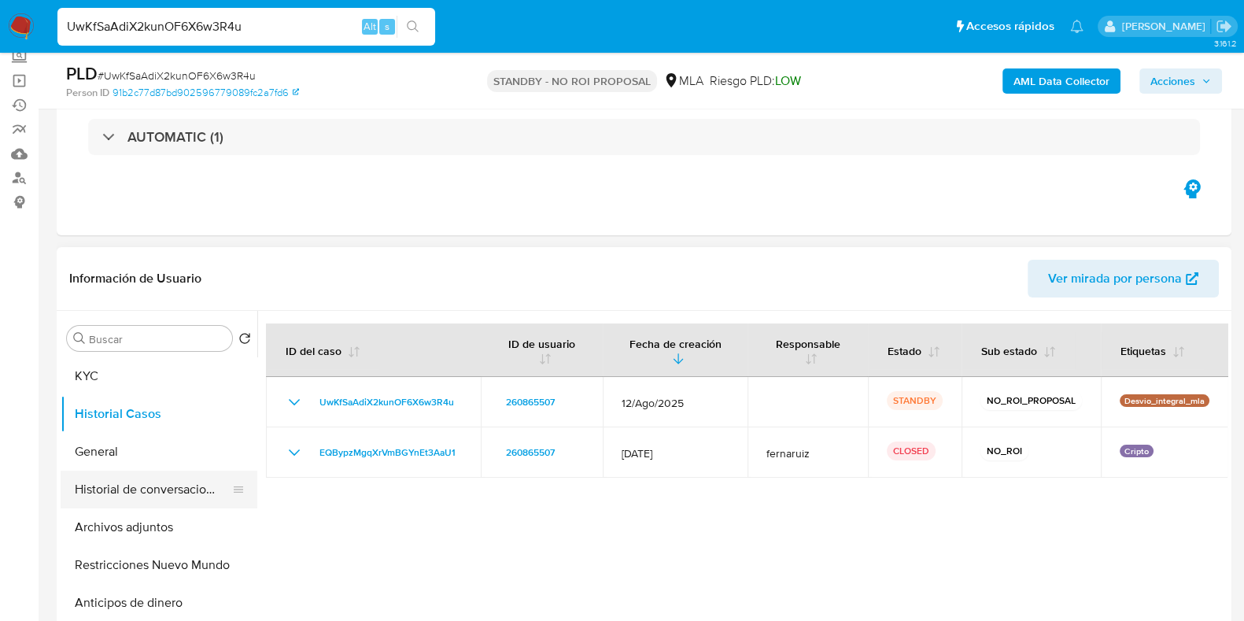
click at [153, 478] on button "Historial de conversaciones" at bounding box center [153, 490] width 184 height 38
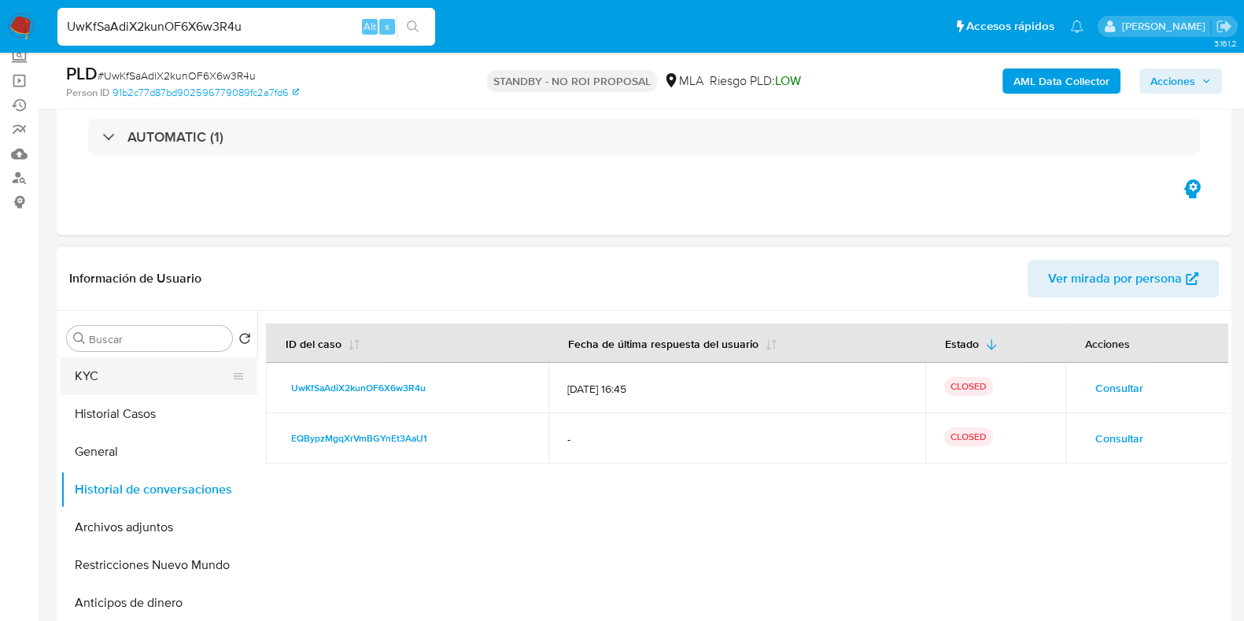
click at [121, 375] on button "KYC" at bounding box center [153, 376] width 184 height 38
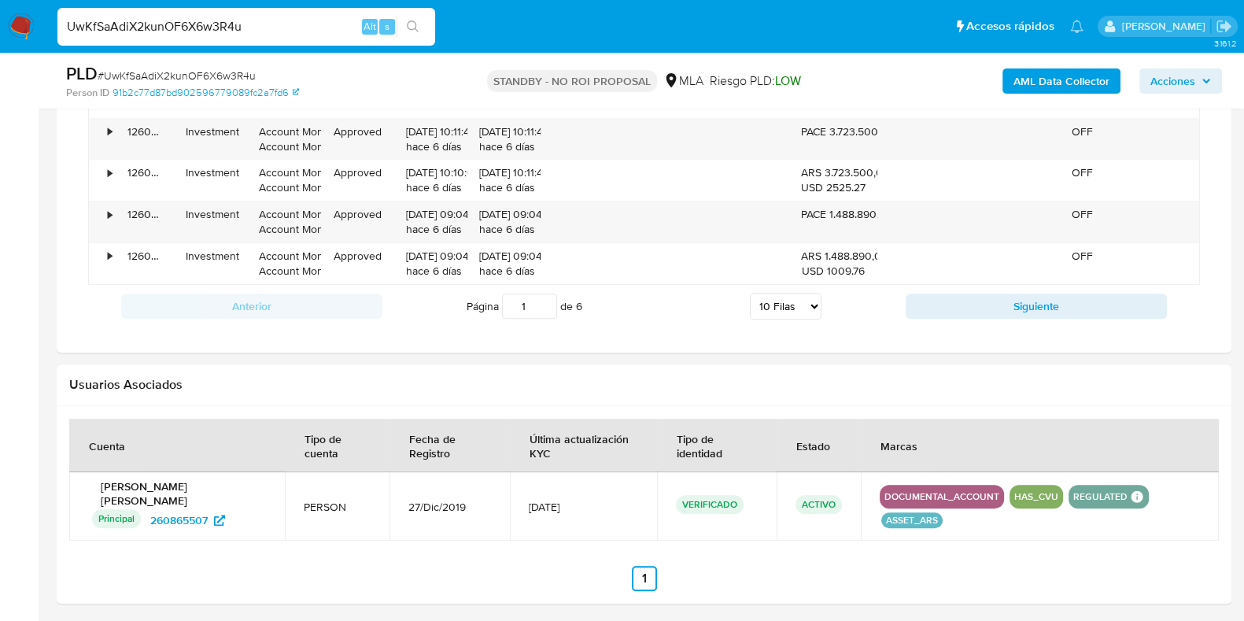
scroll to position [1736, 0]
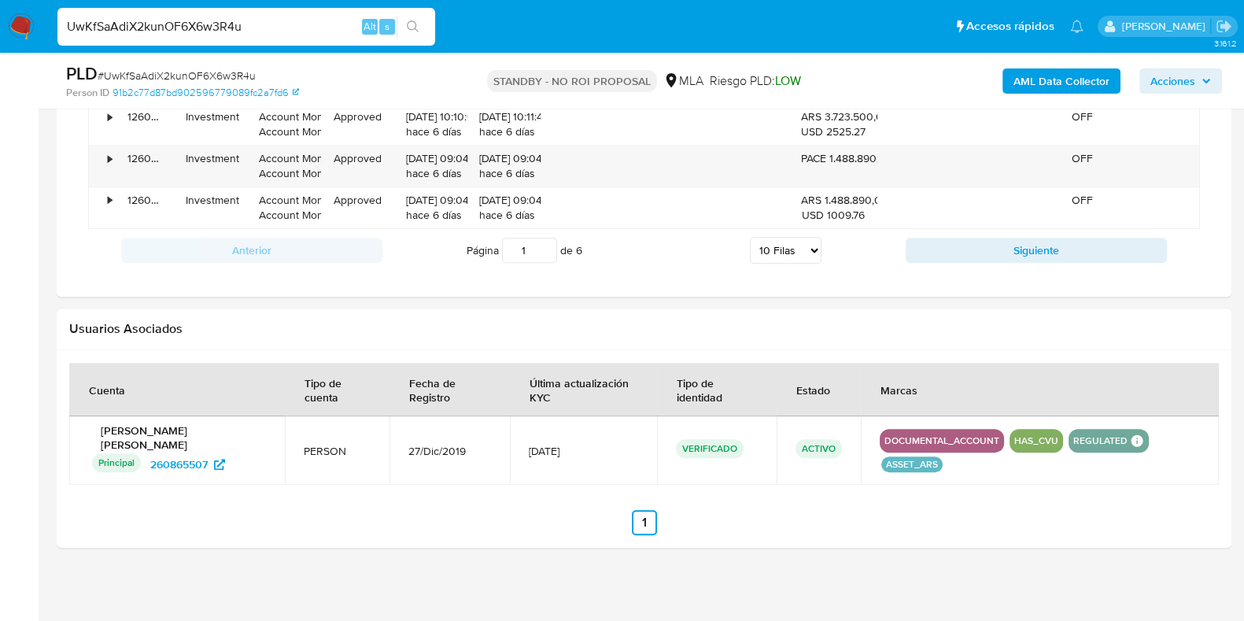
click at [209, 76] on span "# UwKfSaAdiX2kunOF6X6w3R4u" at bounding box center [177, 76] width 158 height 16
copy span "UwKfSaAdiX2kunOF6X6w3R4u"
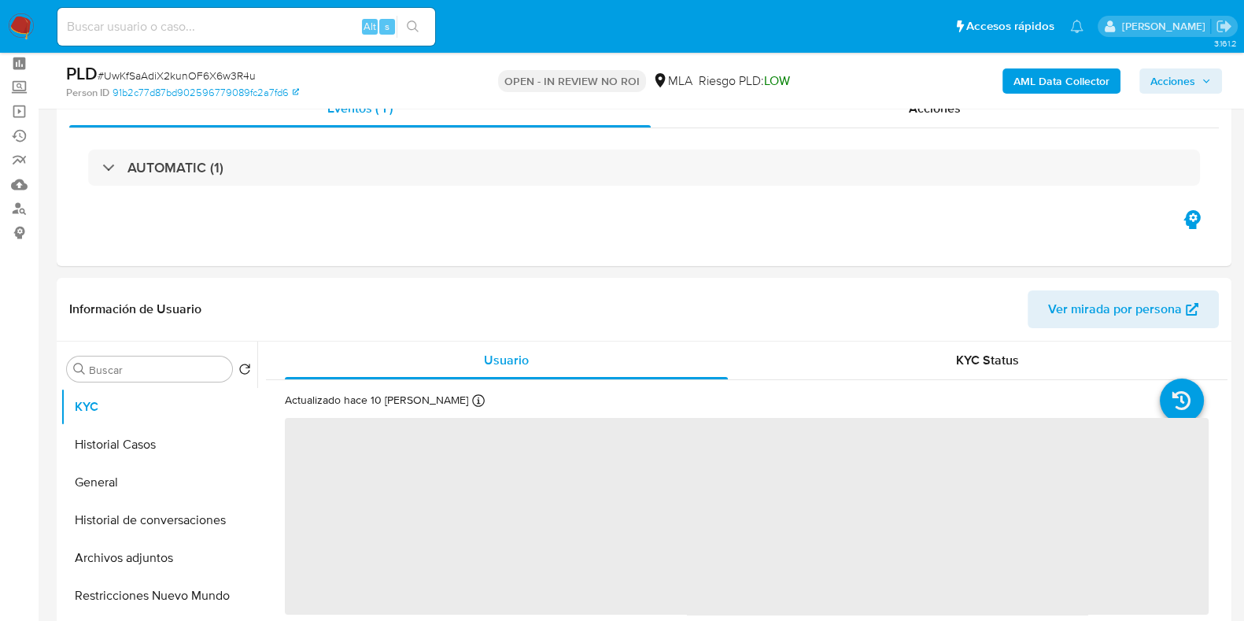
scroll to position [98, 0]
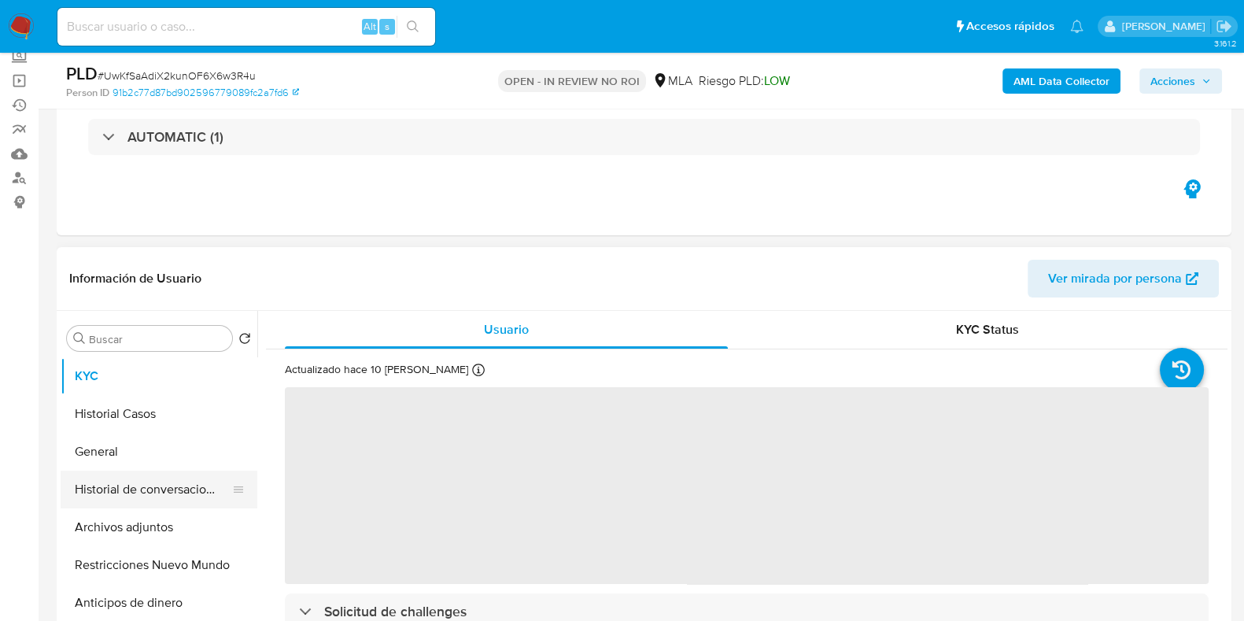
select select "10"
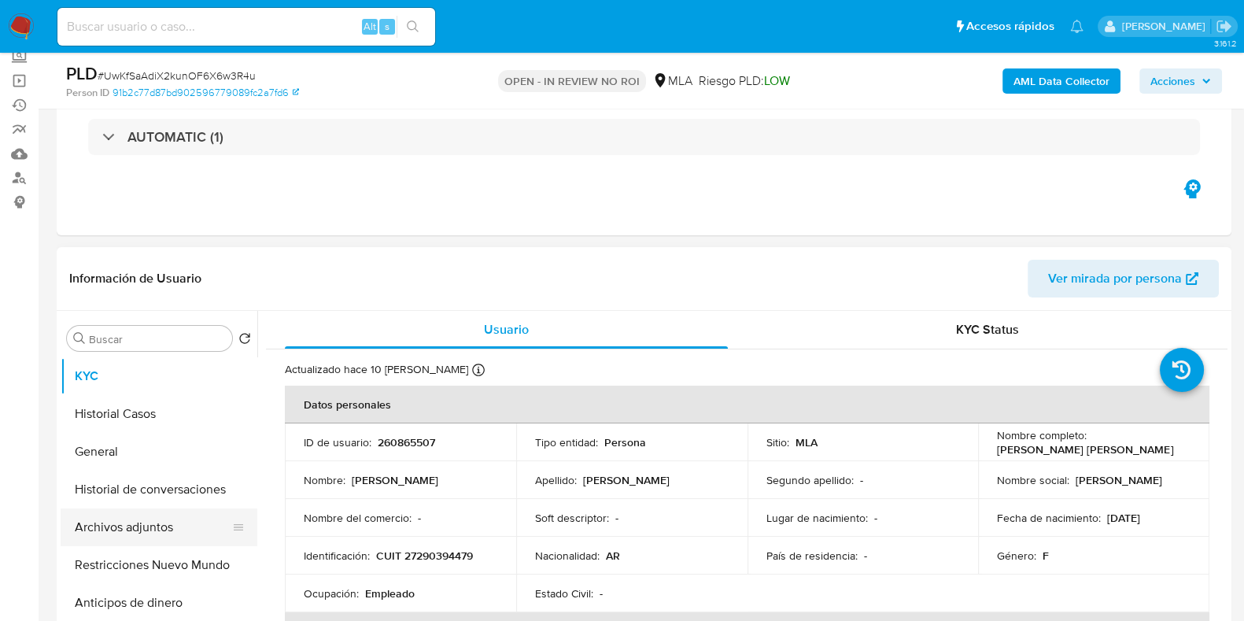
click at [112, 526] on button "Archivos adjuntos" at bounding box center [153, 527] width 184 height 38
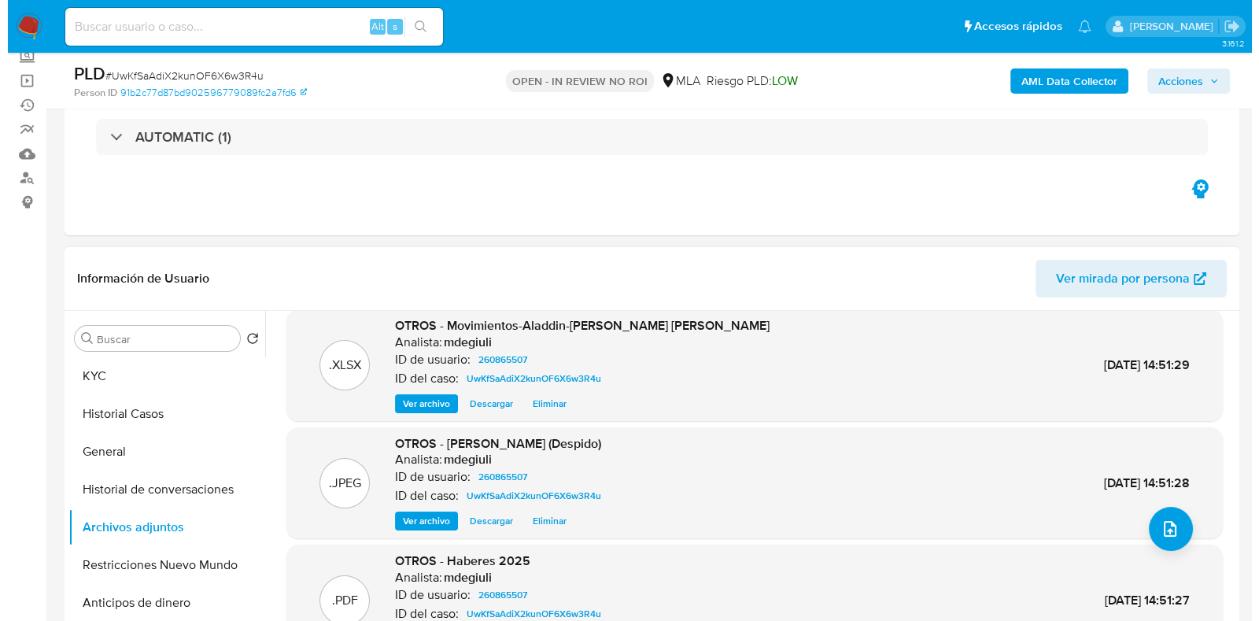
scroll to position [132, 0]
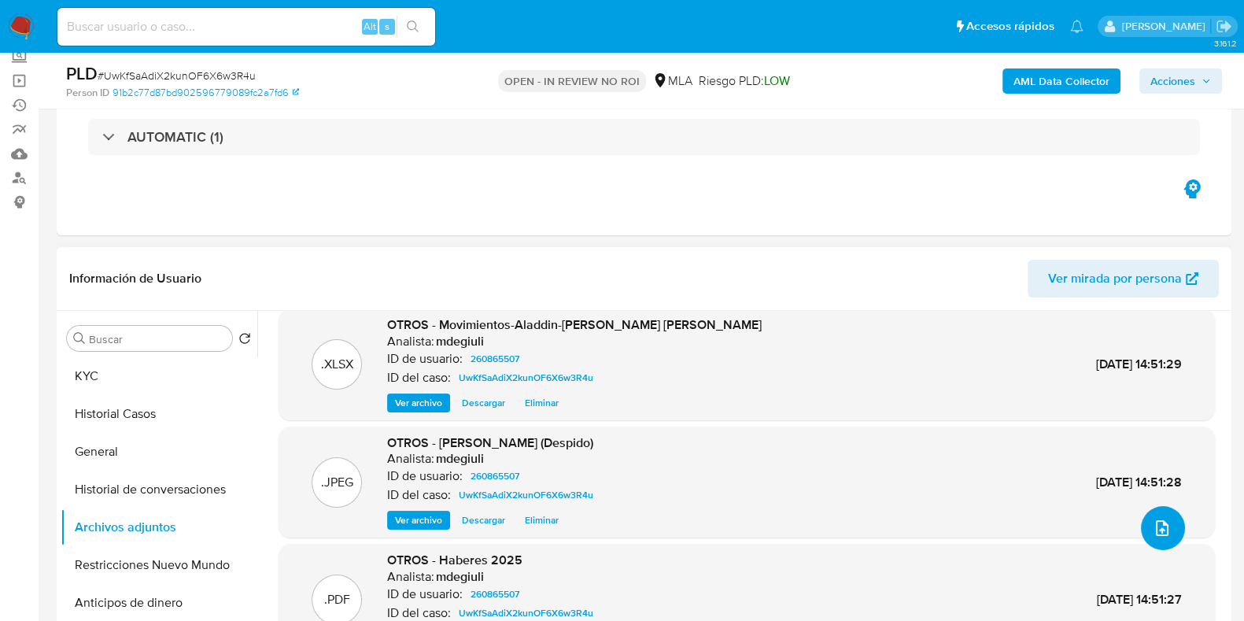
click at [1153, 527] on icon "upload-file" at bounding box center [1162, 528] width 19 height 19
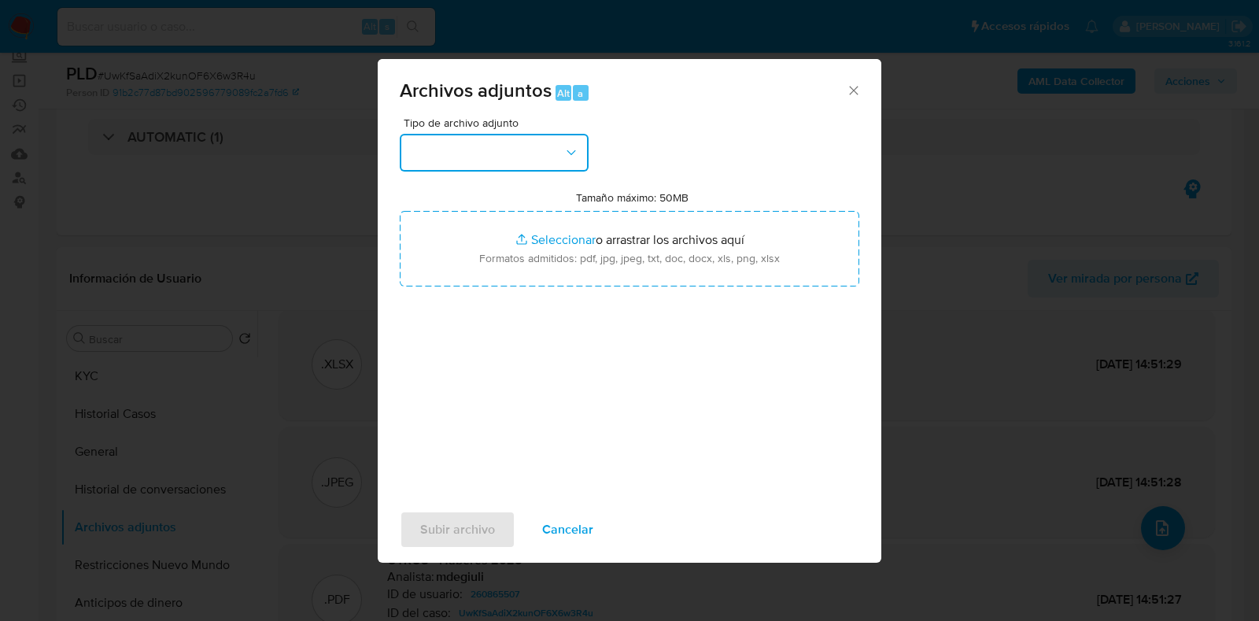
click at [493, 138] on button "button" at bounding box center [494, 153] width 189 height 38
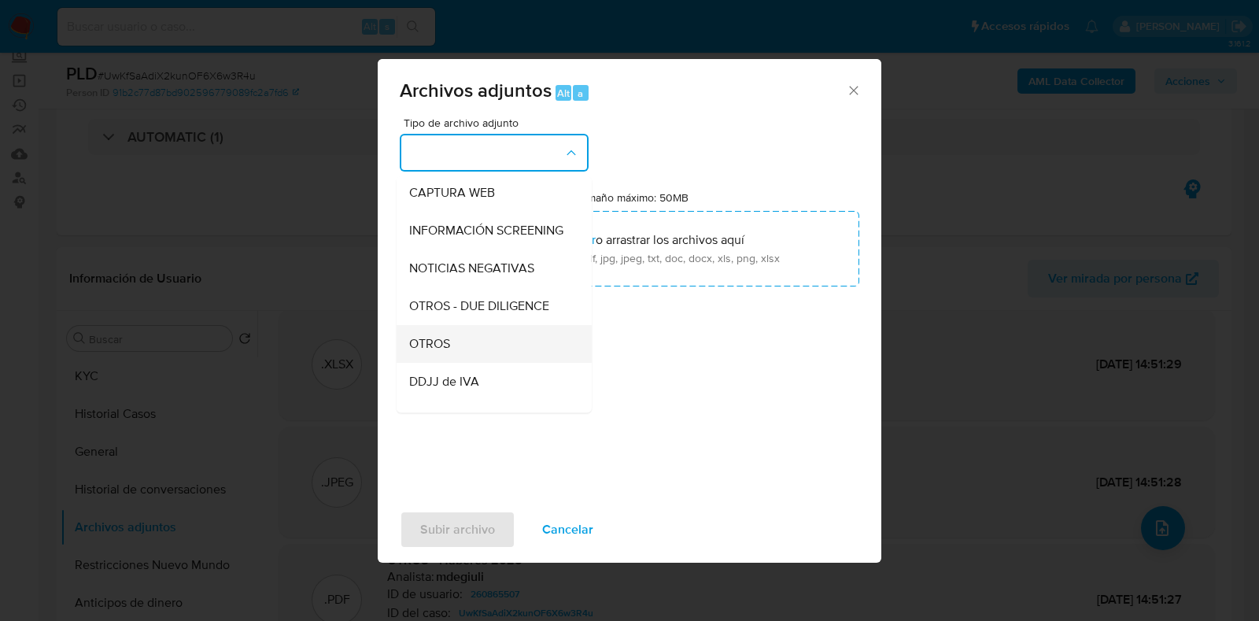
scroll to position [196, 0]
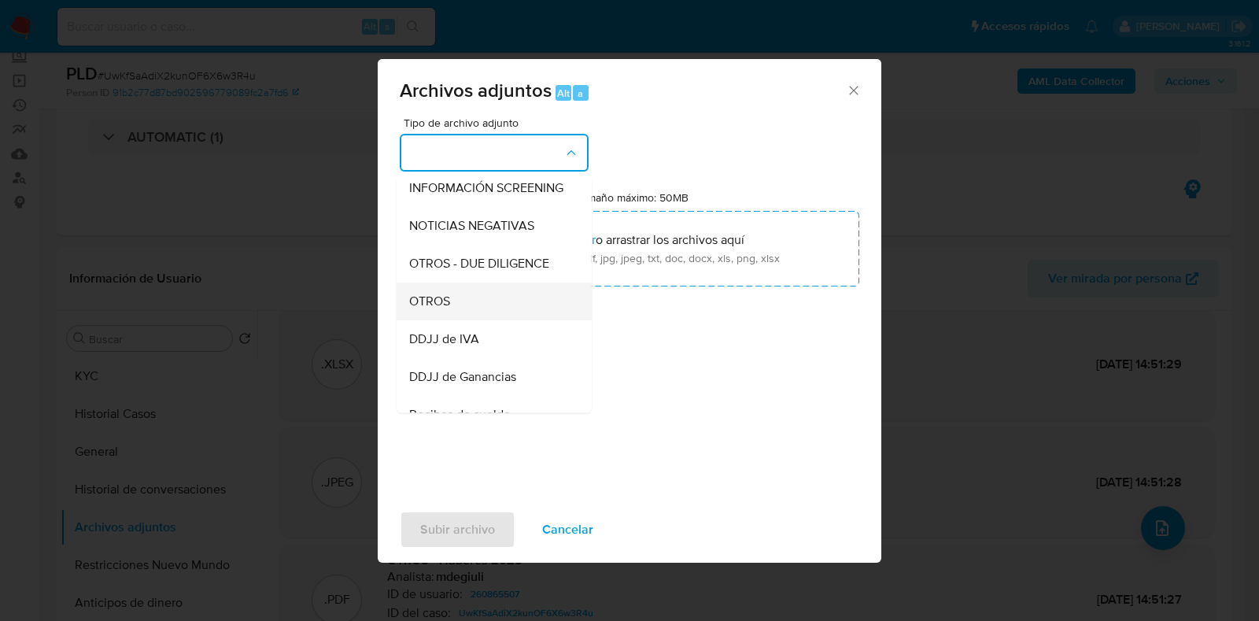
click at [472, 320] on div "OTROS" at bounding box center [489, 301] width 161 height 38
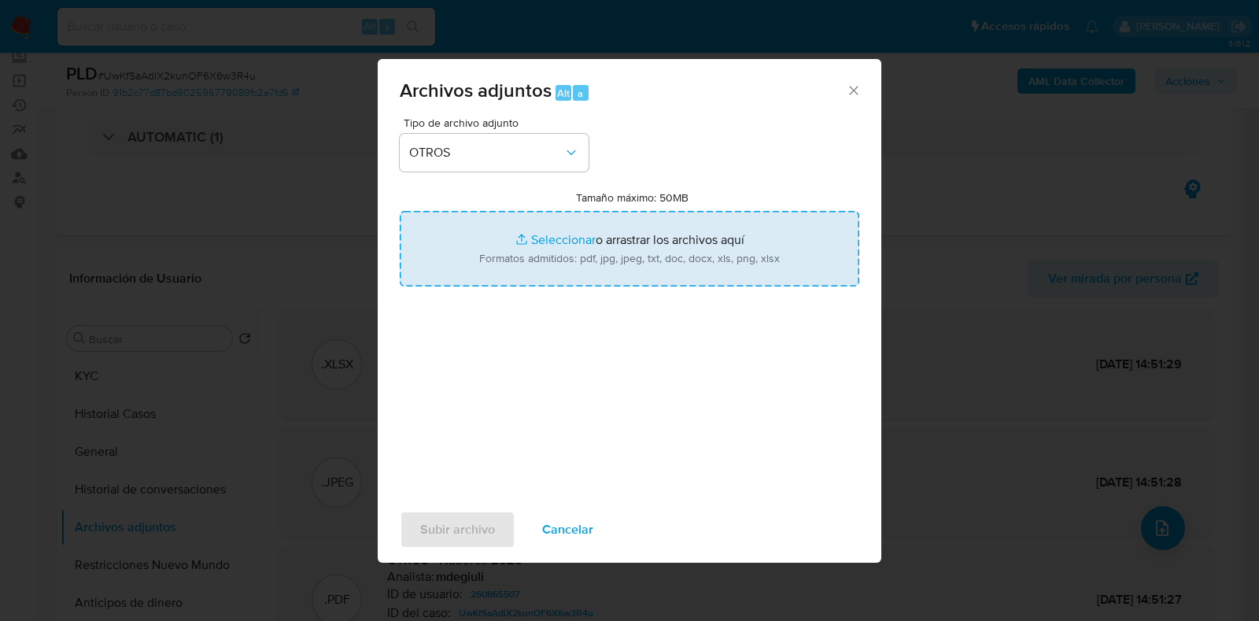
type input "C:\fakepath\v2Caselog [PERSON_NAME] [PERSON_NAME].docx"
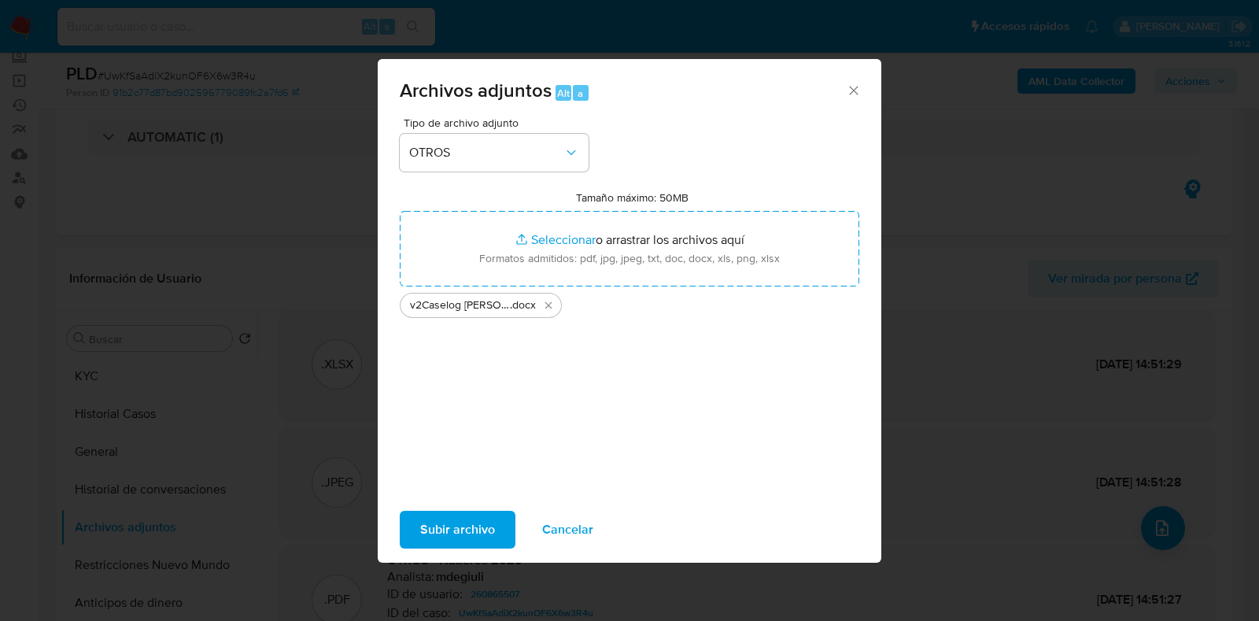
click at [458, 530] on span "Subir archivo" at bounding box center [457, 529] width 75 height 35
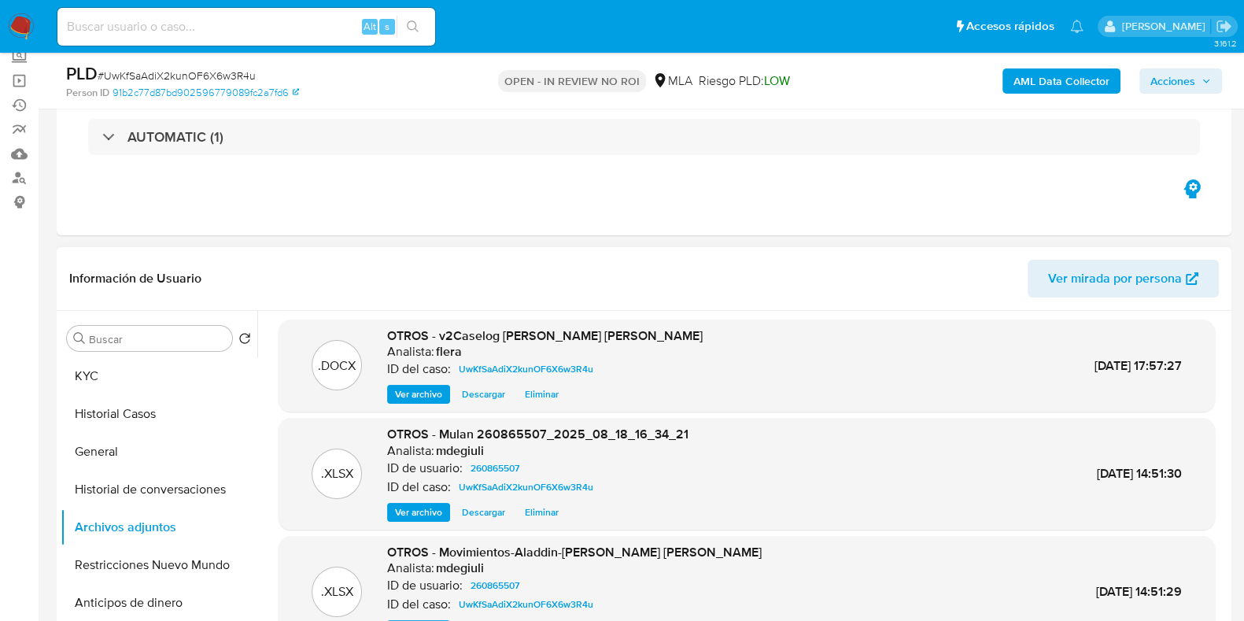
scroll to position [0, 0]
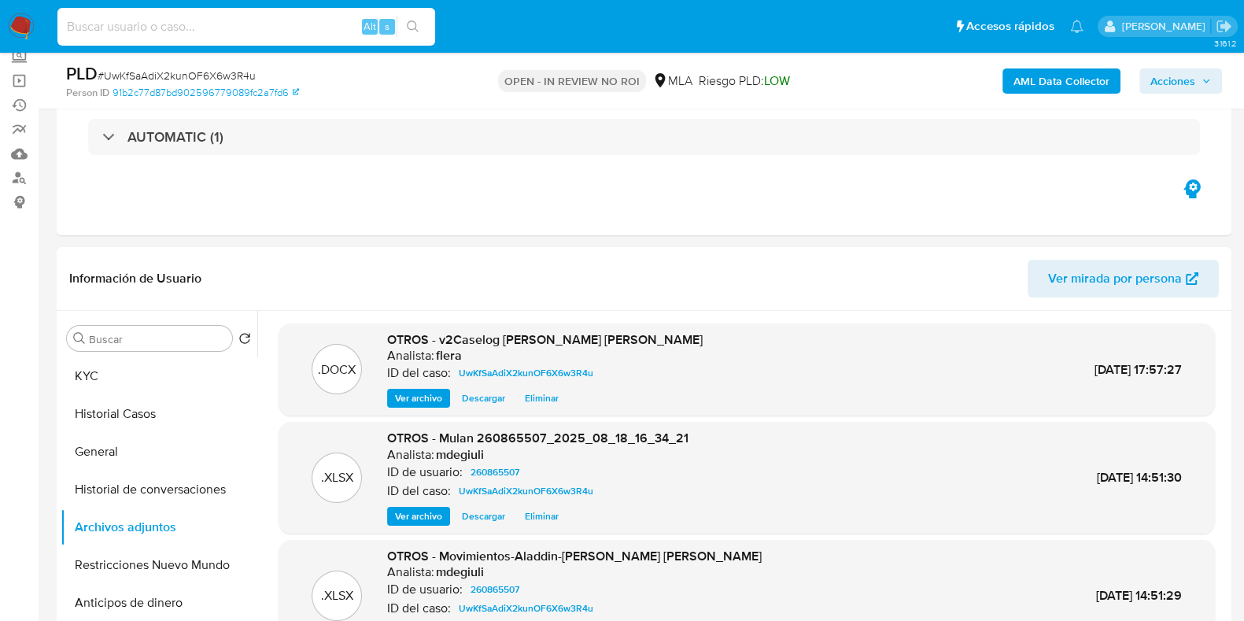
click at [192, 24] on input at bounding box center [246, 27] width 378 height 20
paste input "3C0ieUDFzkUhvHAigbuBQKJT"
type input "3C0ieUDFzkUhvHAigbuBQKJT"
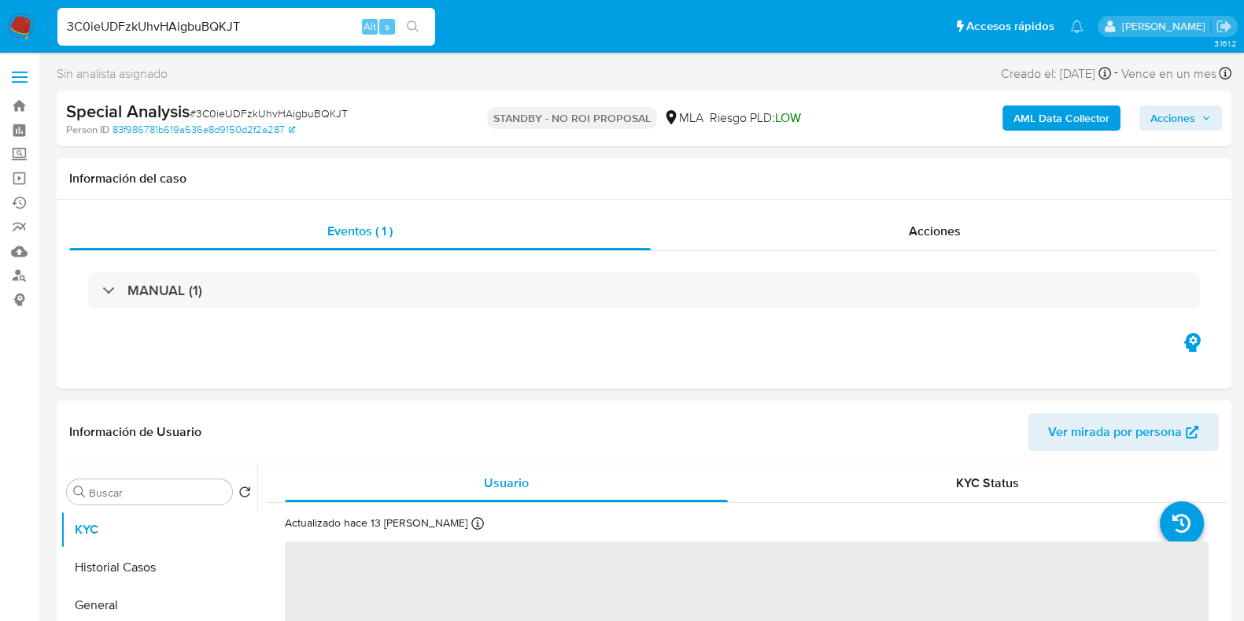
select select "10"
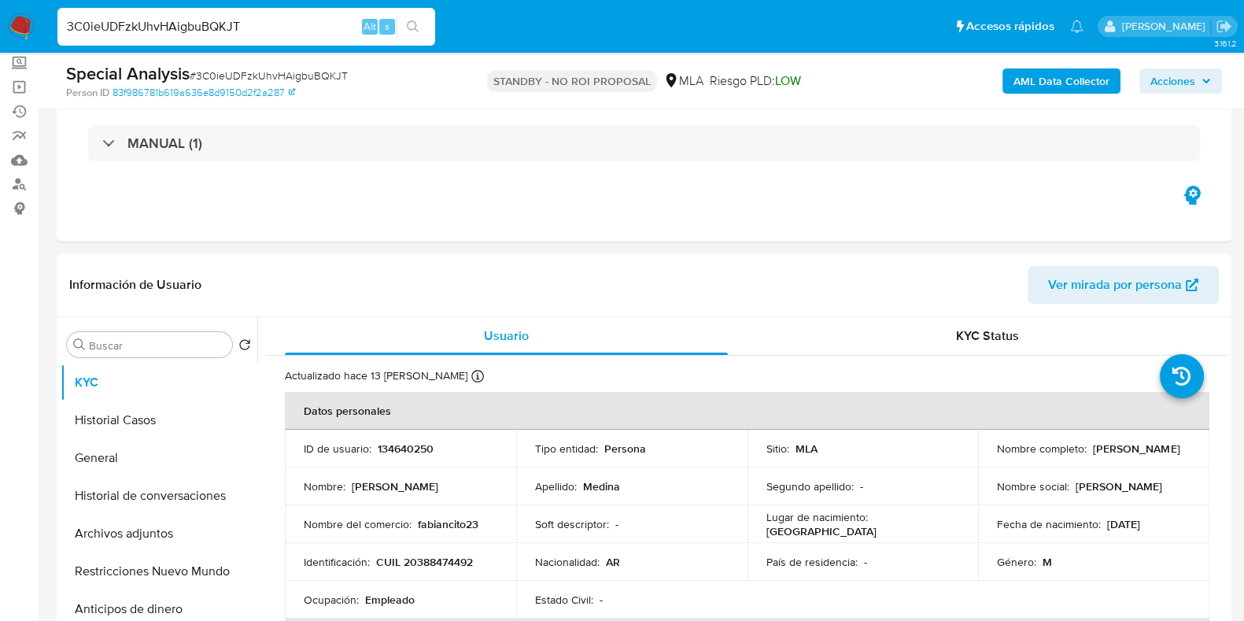
scroll to position [196, 0]
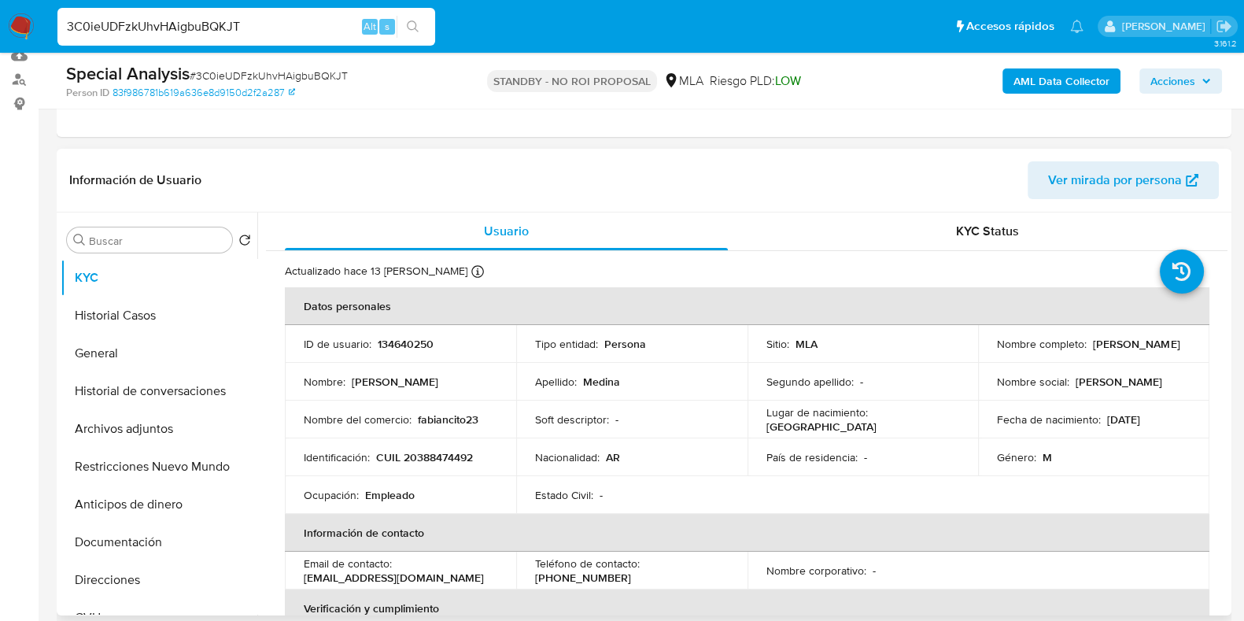
drag, startPoint x: 1098, startPoint y: 352, endPoint x: 1007, endPoint y: 349, distance: 90.5
click at [1093, 349] on p "[PERSON_NAME]" at bounding box center [1136, 344] width 87 height 14
drag, startPoint x: 992, startPoint y: 348, endPoint x: 1102, endPoint y: 351, distance: 110.2
click at [1102, 351] on div "Nombre completo : [PERSON_NAME]" at bounding box center [1094, 344] width 194 height 14
copy p "[PERSON_NAME]"
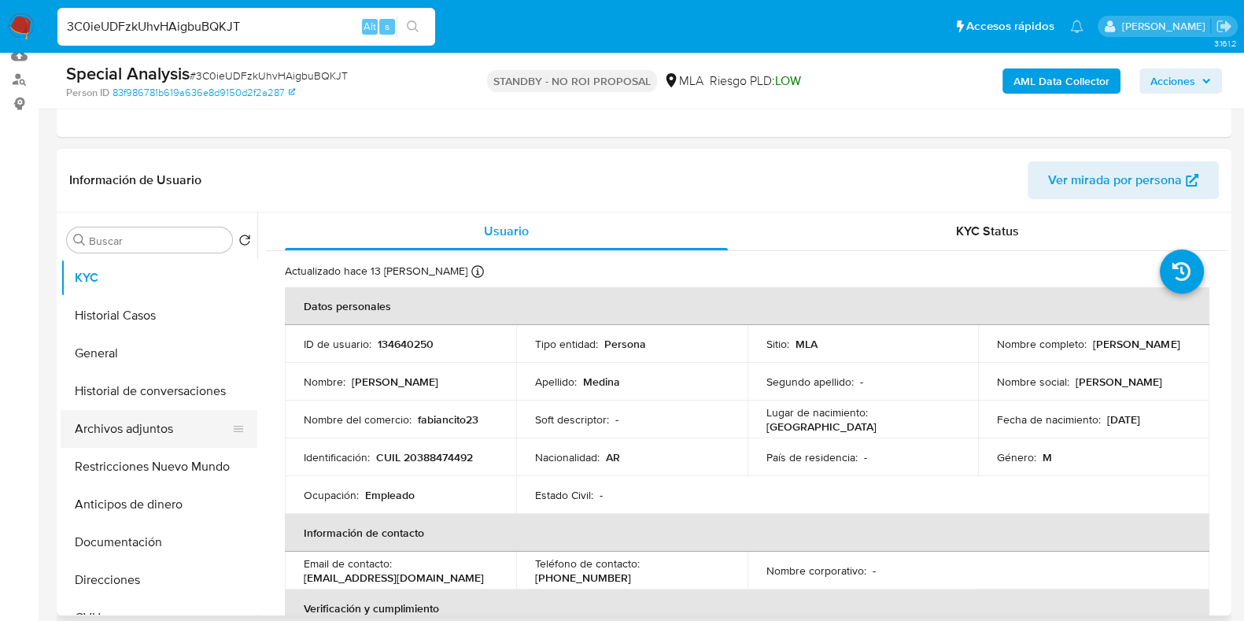
click at [143, 426] on button "Archivos adjuntos" at bounding box center [153, 429] width 184 height 38
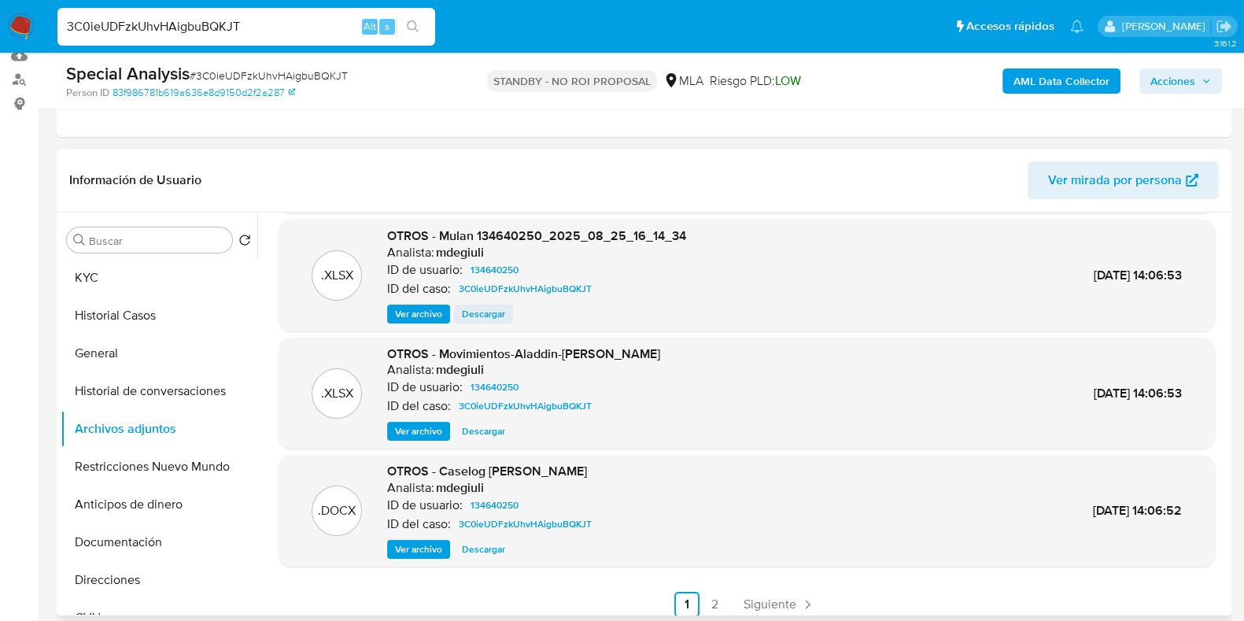
scroll to position [132, 0]
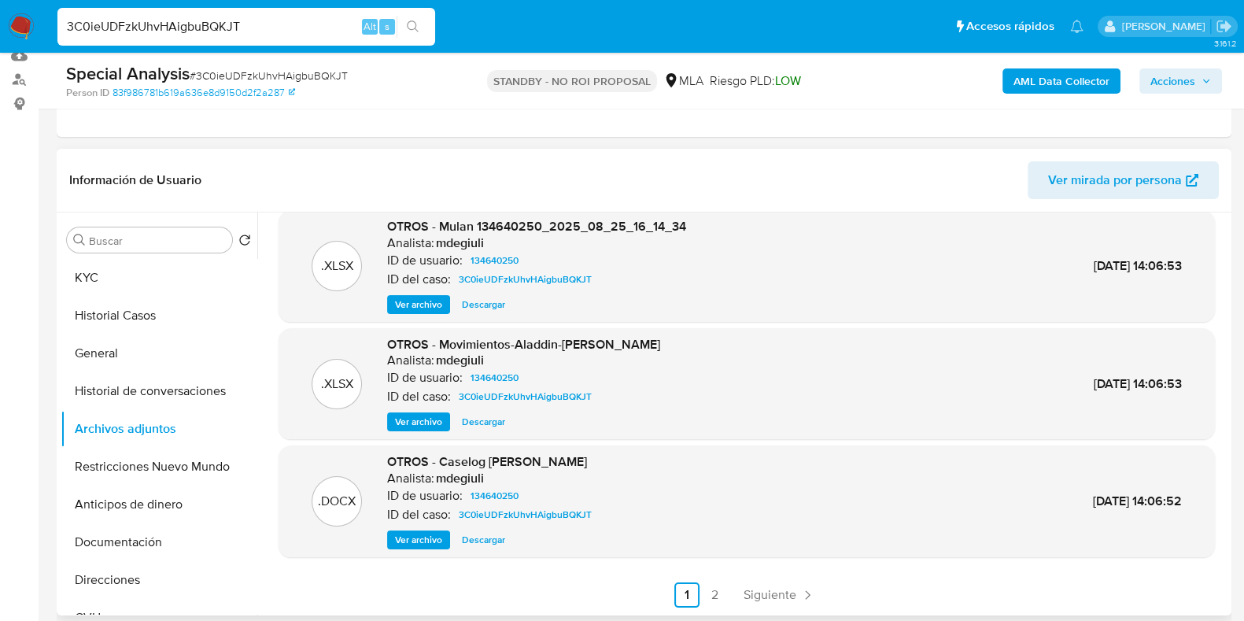
click at [496, 423] on span "Descargar" at bounding box center [483, 422] width 43 height 16
click at [500, 540] on span "Descargar" at bounding box center [483, 540] width 43 height 16
click at [159, 313] on button "Historial Casos" at bounding box center [153, 316] width 184 height 38
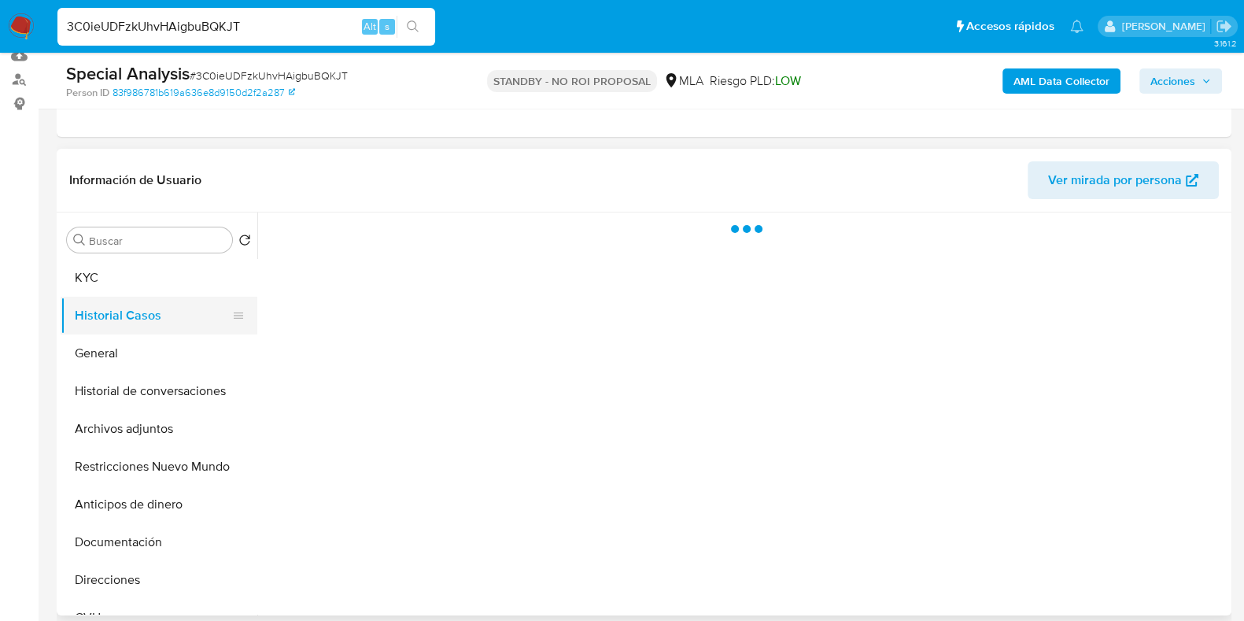
scroll to position [0, 0]
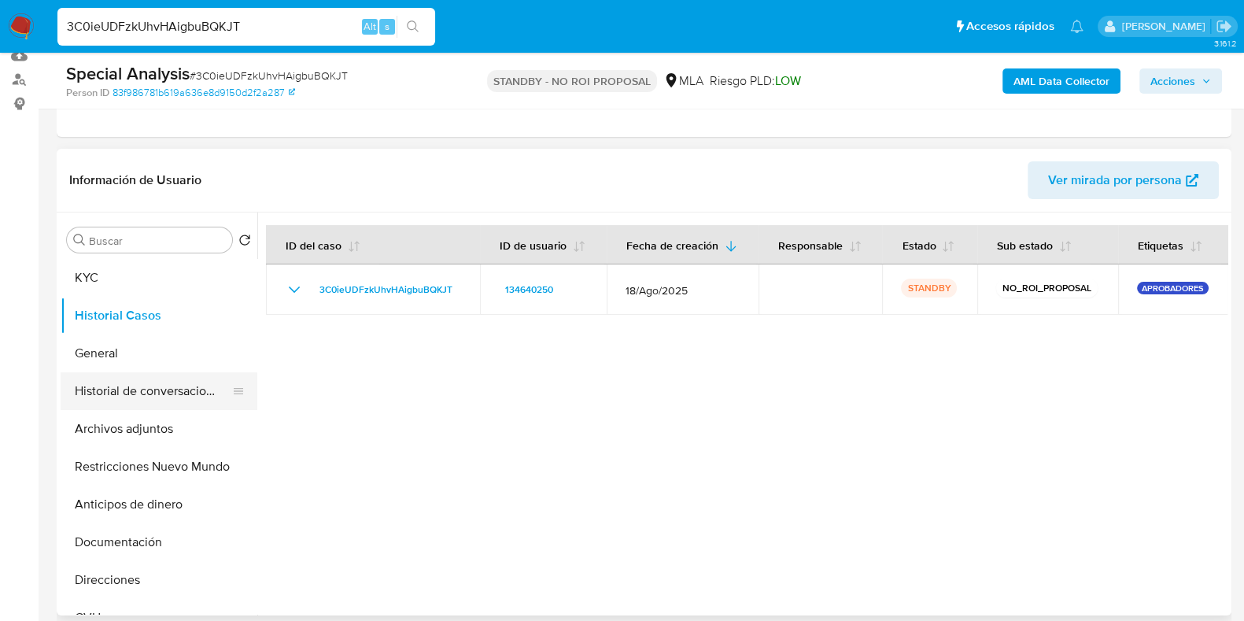
click at [160, 390] on button "Historial de conversaciones" at bounding box center [153, 391] width 184 height 38
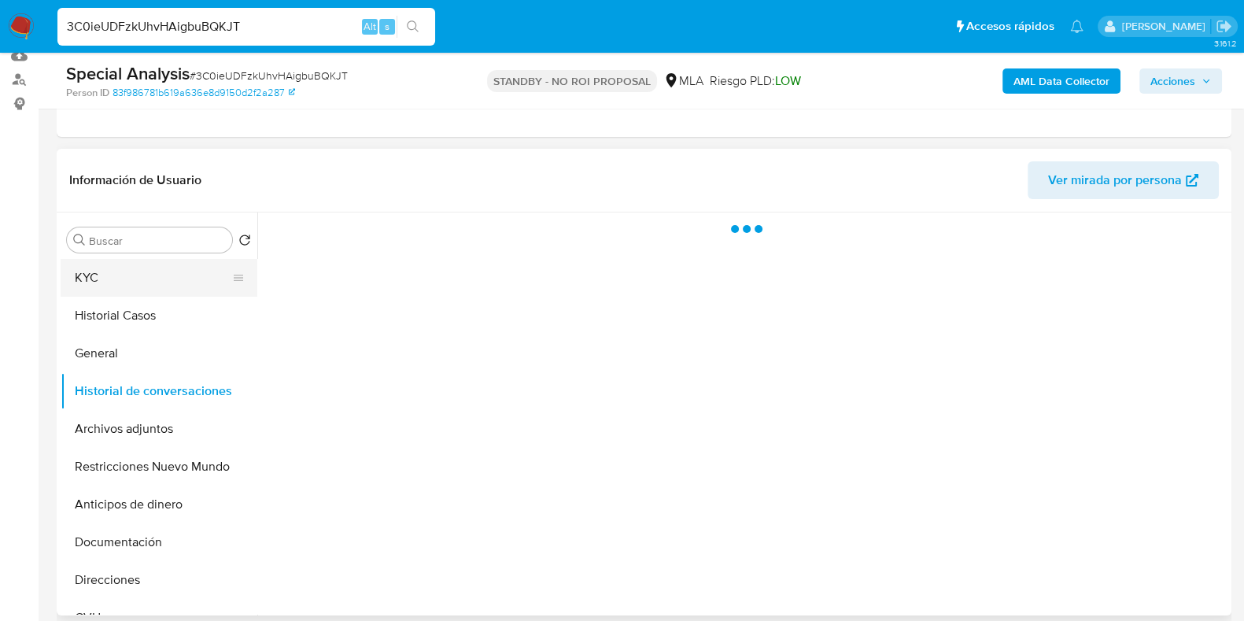
click at [98, 273] on button "KYC" at bounding box center [153, 278] width 184 height 38
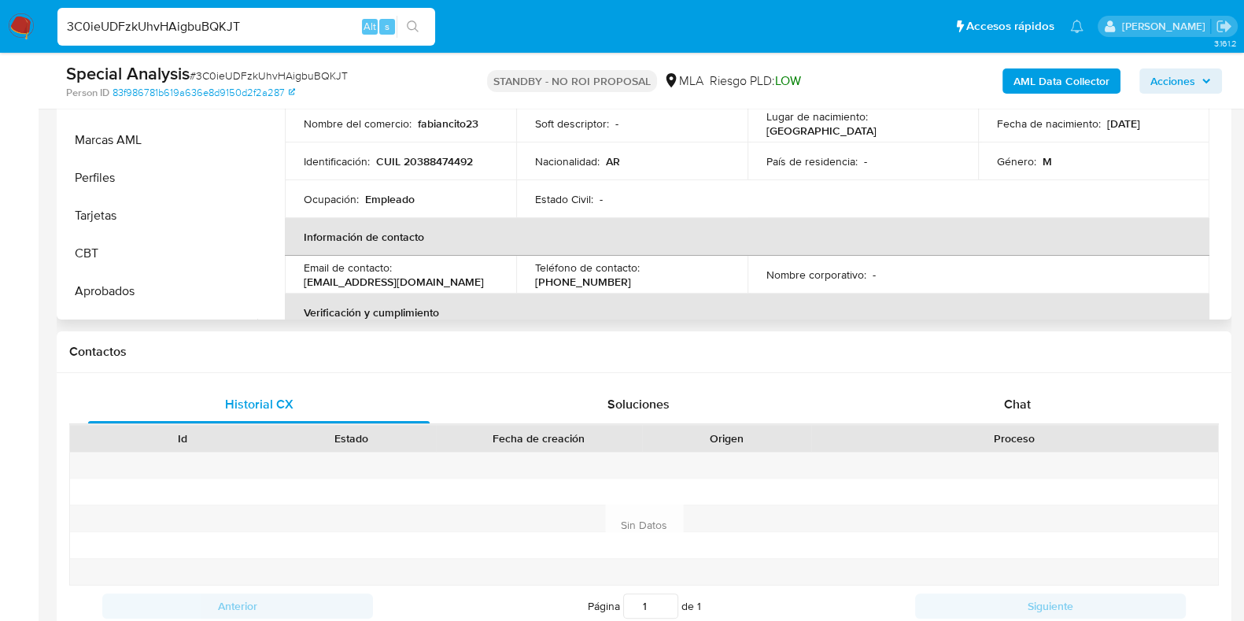
scroll to position [786, 0]
click at [122, 289] on button "Aprobados" at bounding box center [159, 291] width 197 height 38
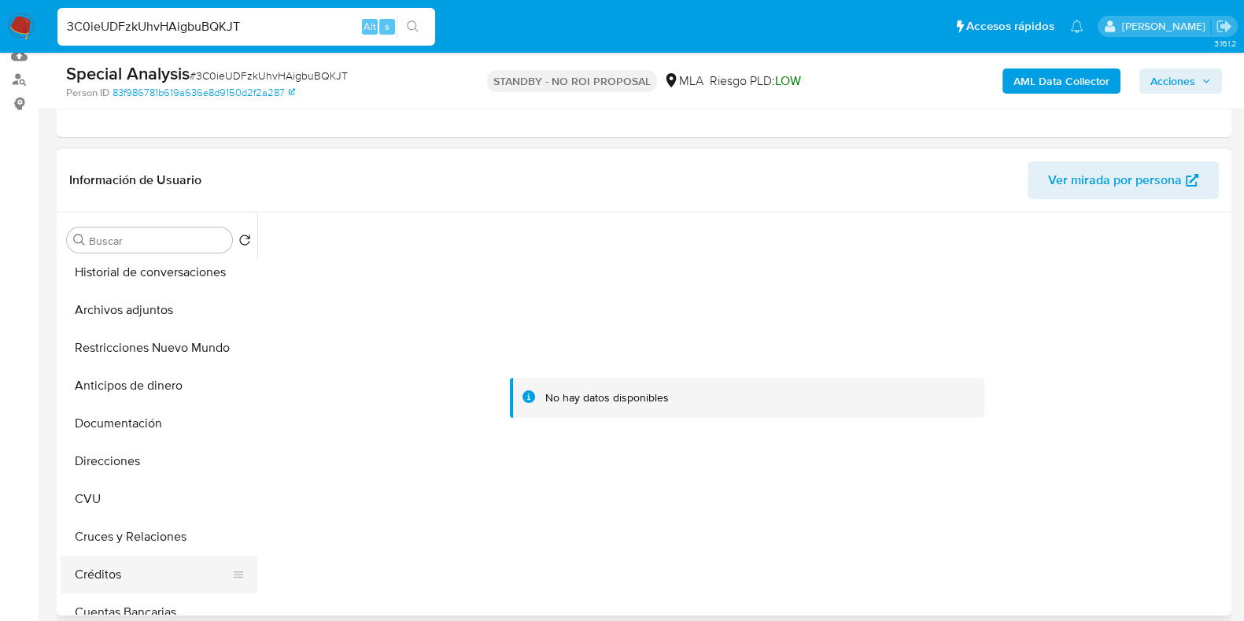
scroll to position [0, 0]
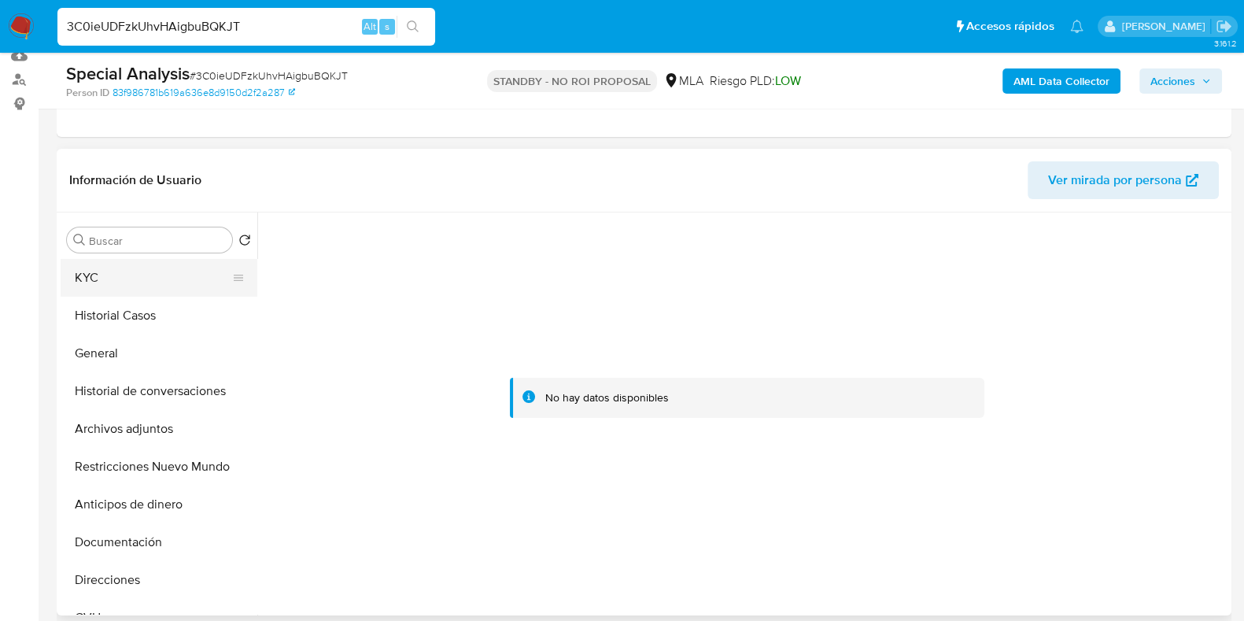
click at [132, 280] on button "KYC" at bounding box center [153, 278] width 184 height 38
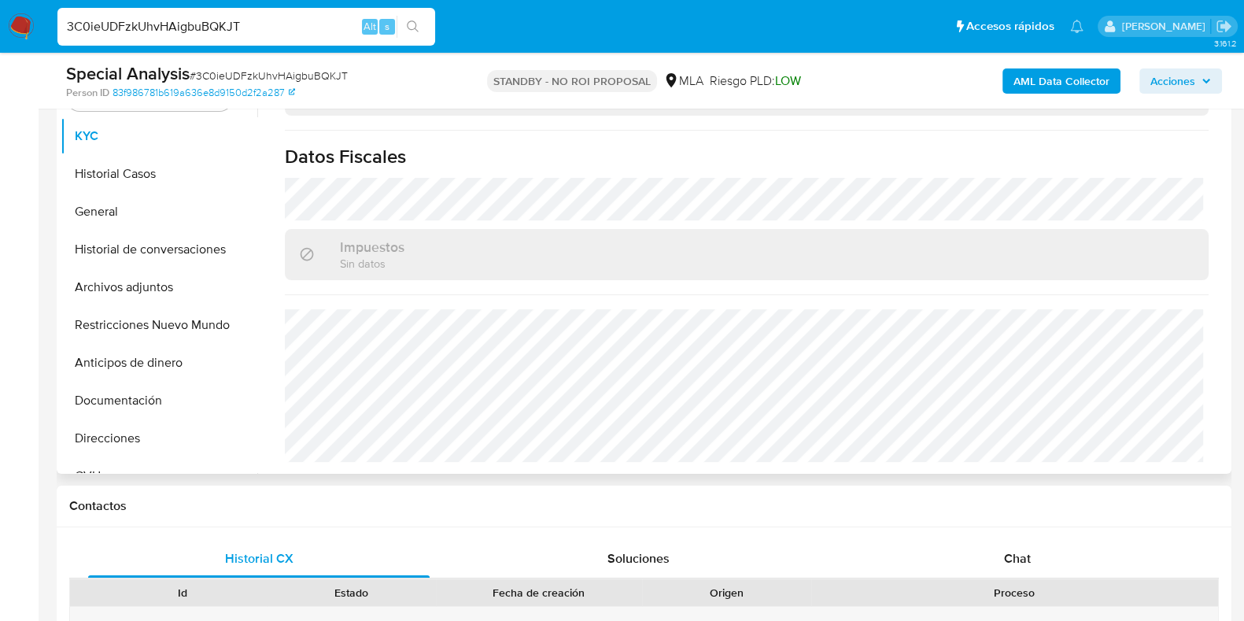
scroll to position [492, 0]
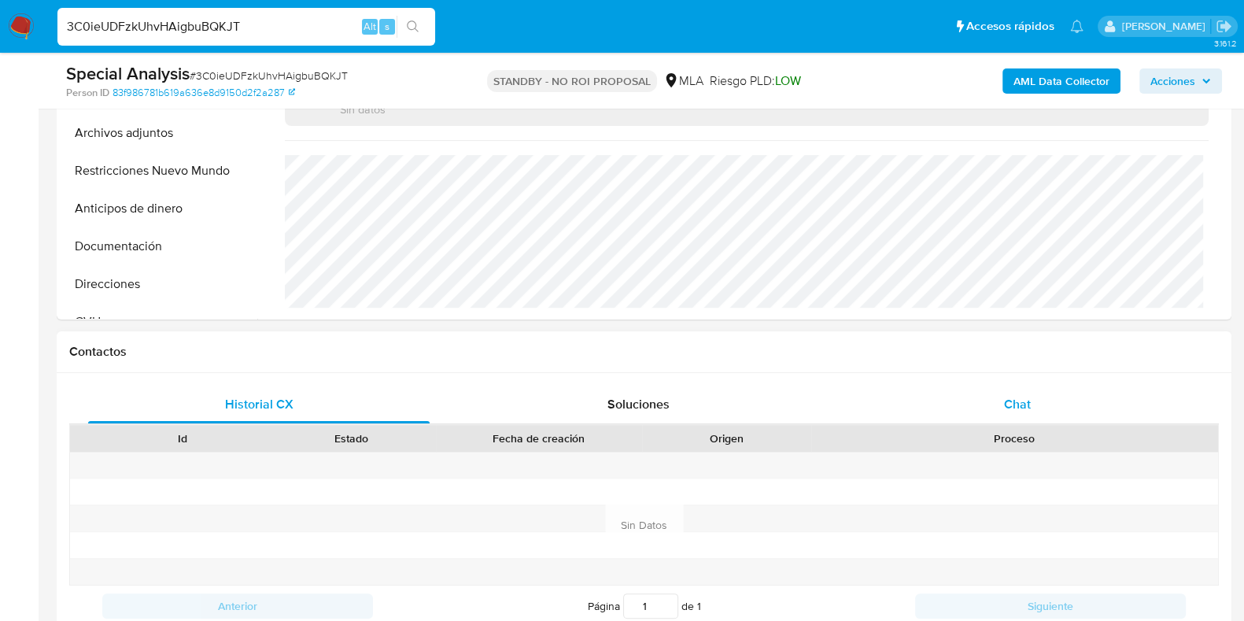
click at [1015, 400] on span "Chat" at bounding box center [1017, 404] width 27 height 18
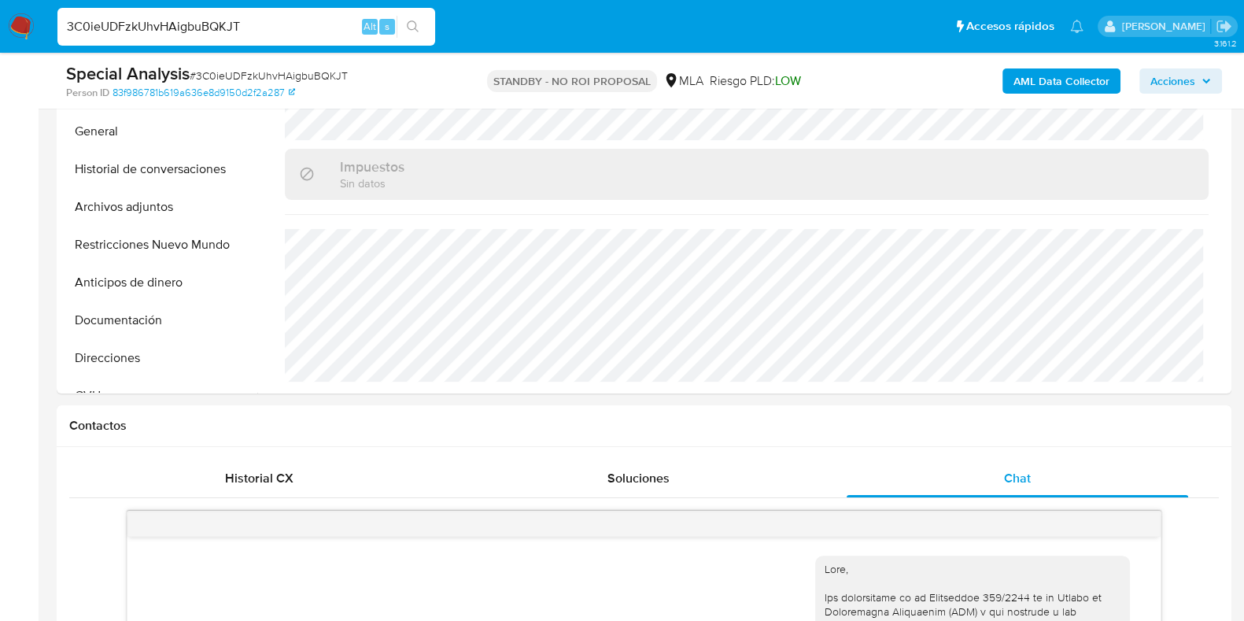
scroll to position [264, 0]
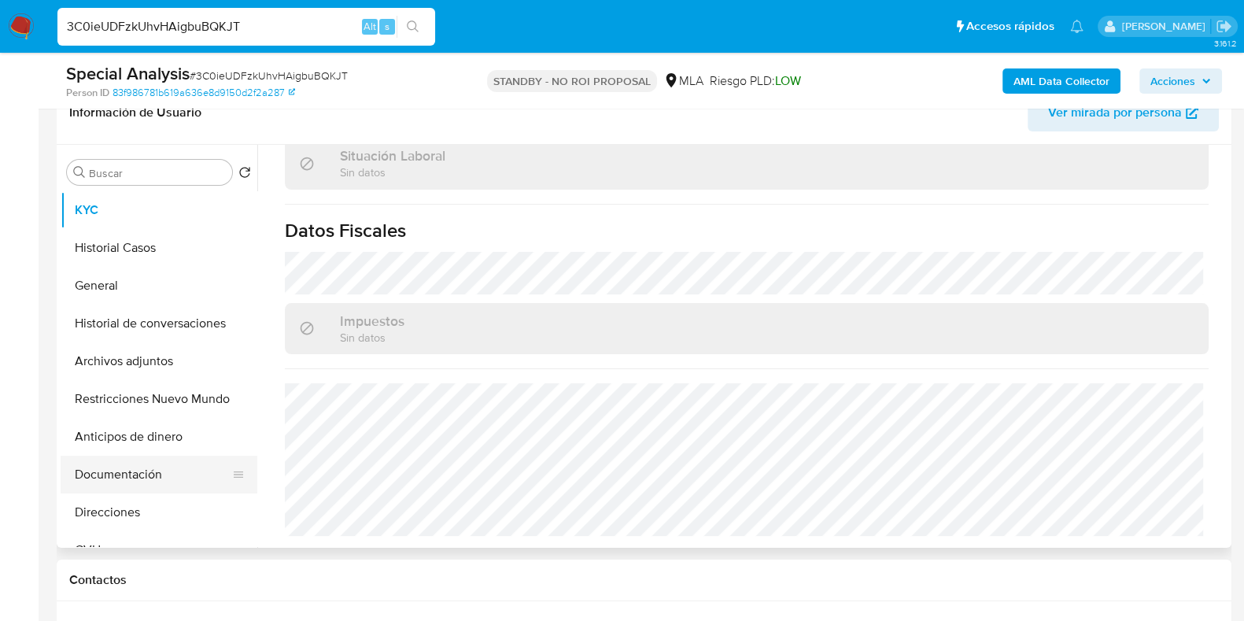
click at [118, 470] on button "Documentación" at bounding box center [153, 475] width 184 height 38
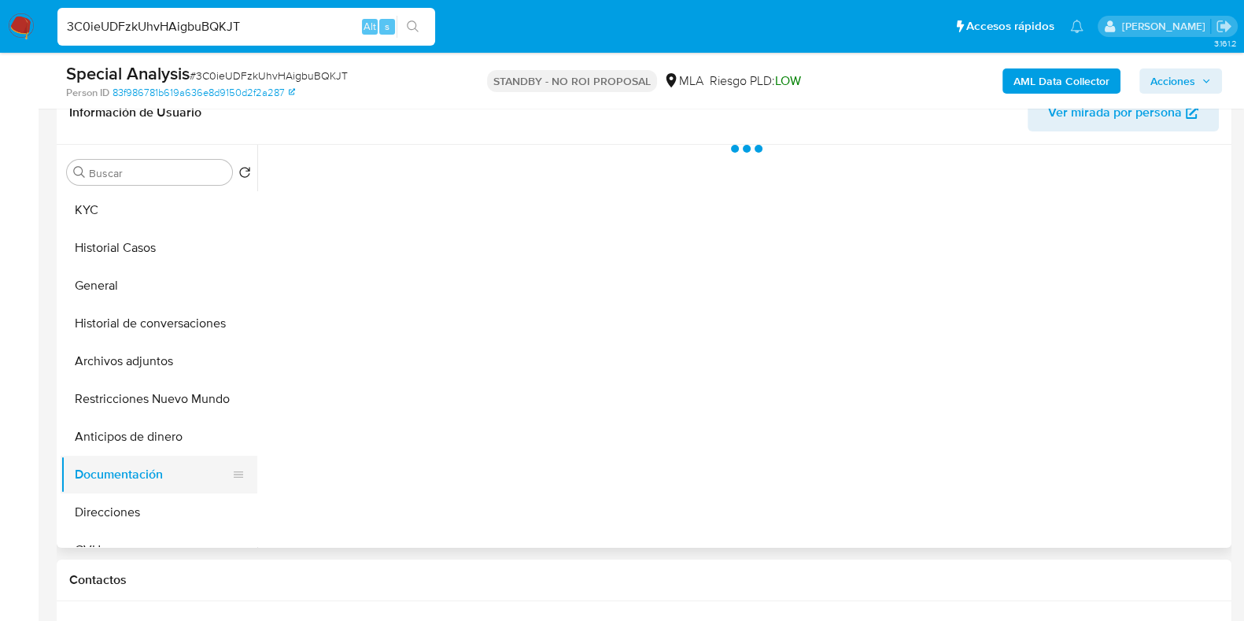
scroll to position [0, 0]
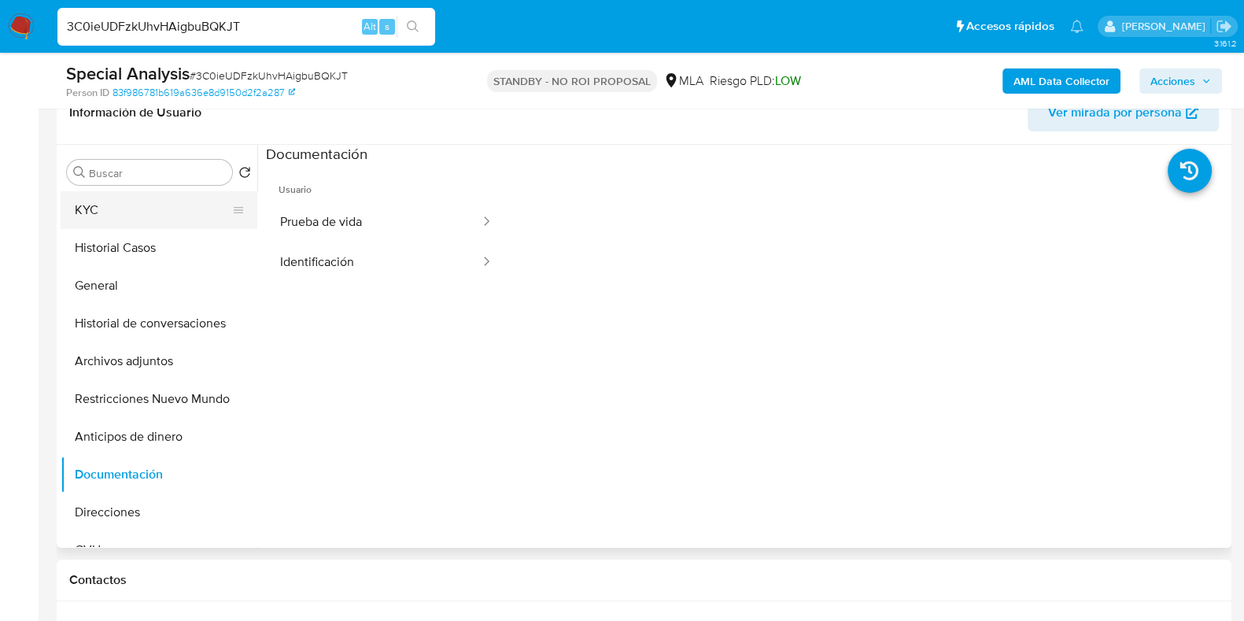
click at [146, 206] on button "KYC" at bounding box center [153, 210] width 184 height 38
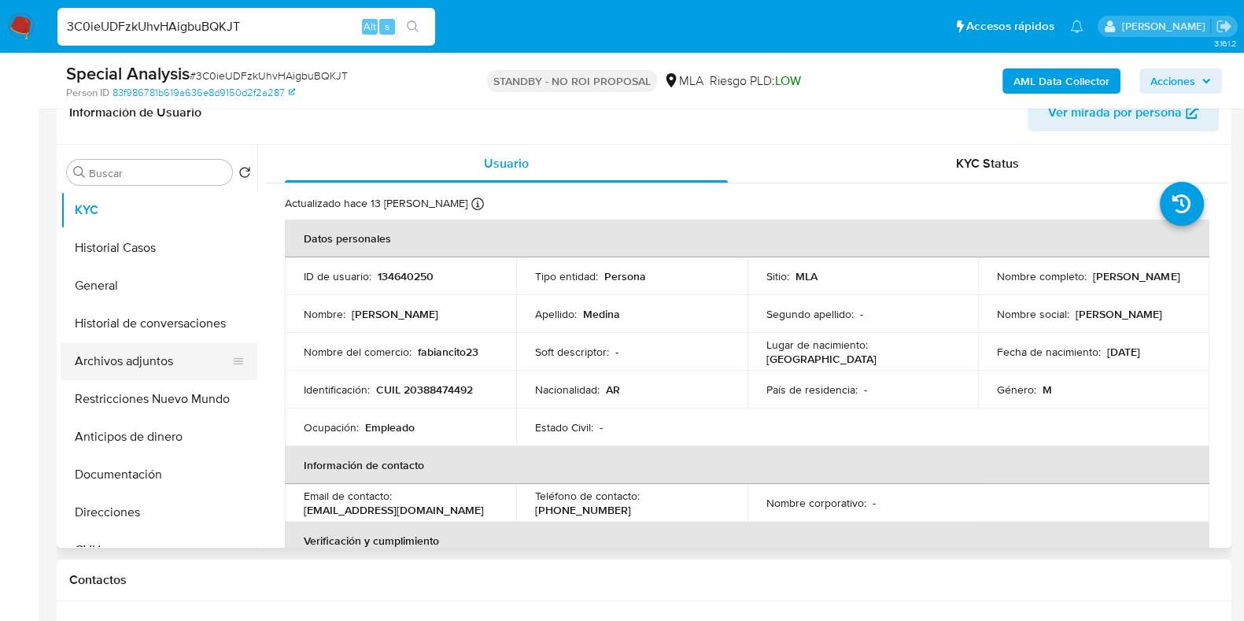
click at [131, 356] on button "Archivos adjuntos" at bounding box center [153, 361] width 184 height 38
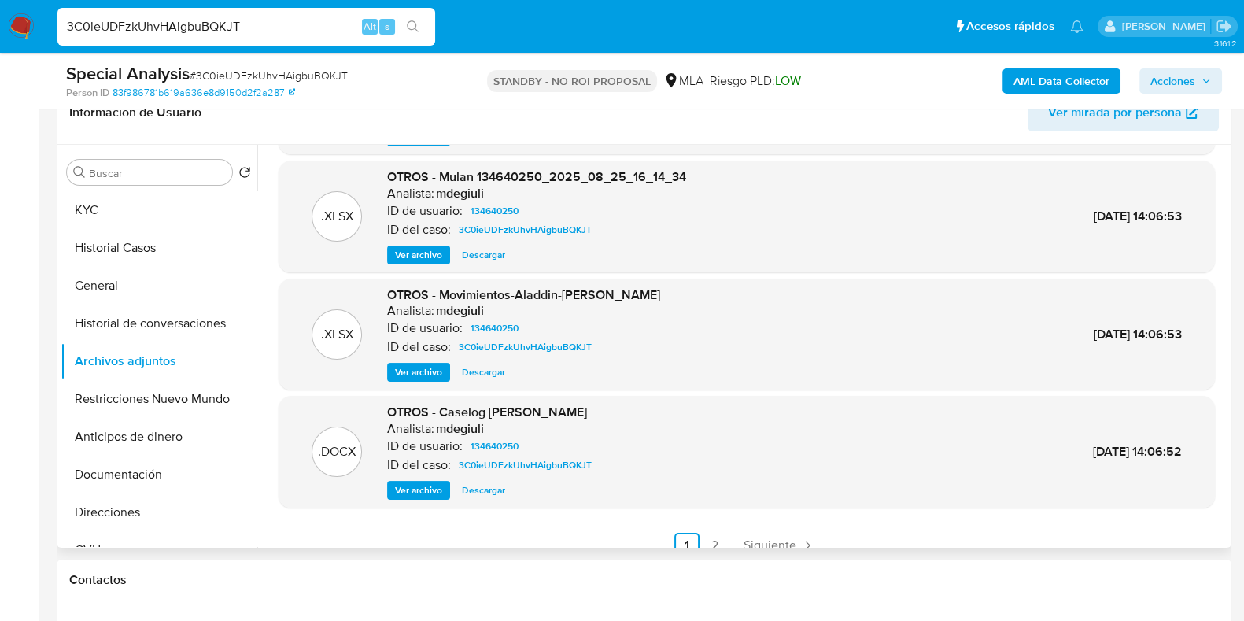
scroll to position [132, 0]
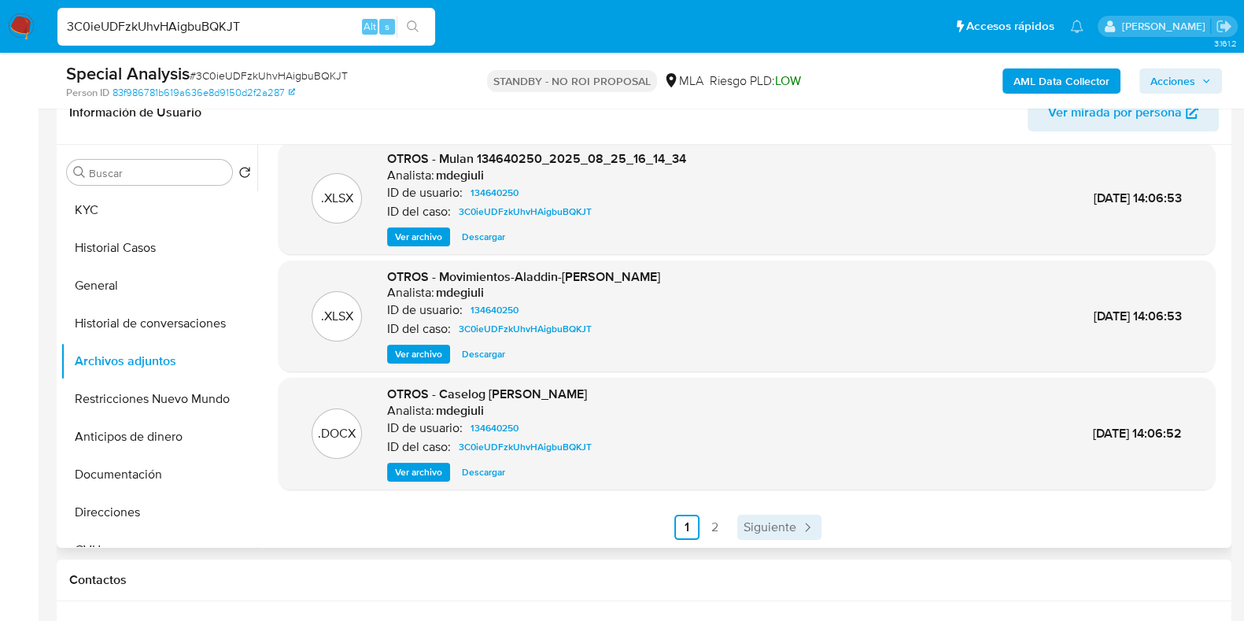
click at [786, 521] on span "Siguiente" at bounding box center [770, 527] width 53 height 13
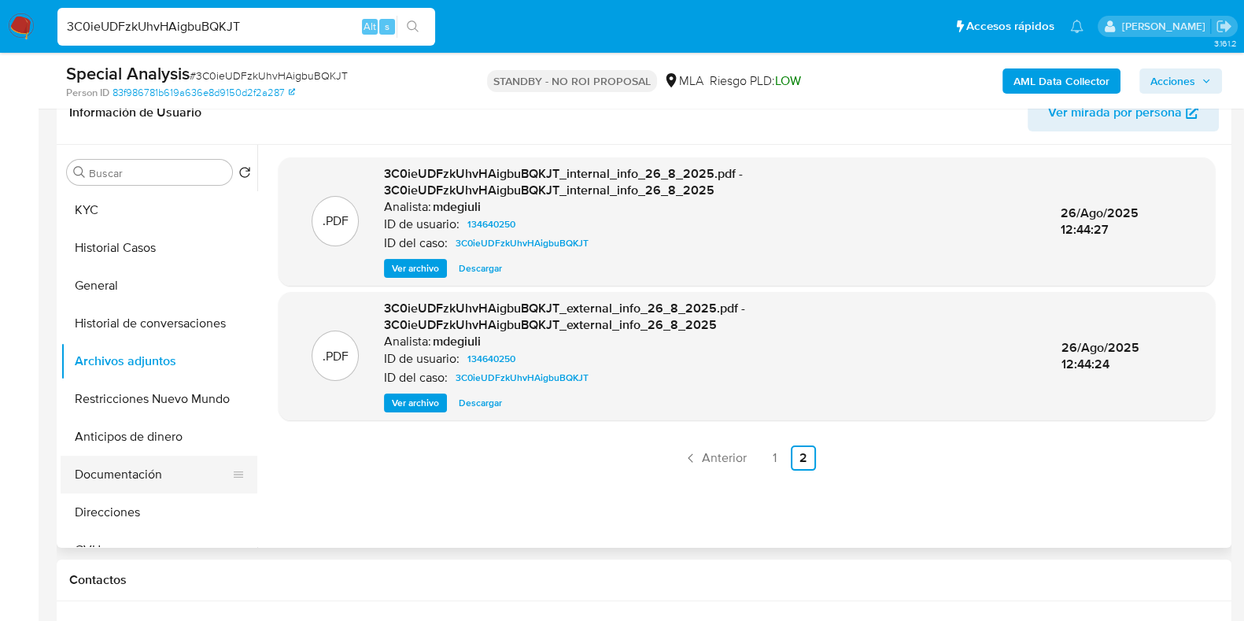
click at [126, 463] on button "Documentación" at bounding box center [153, 475] width 184 height 38
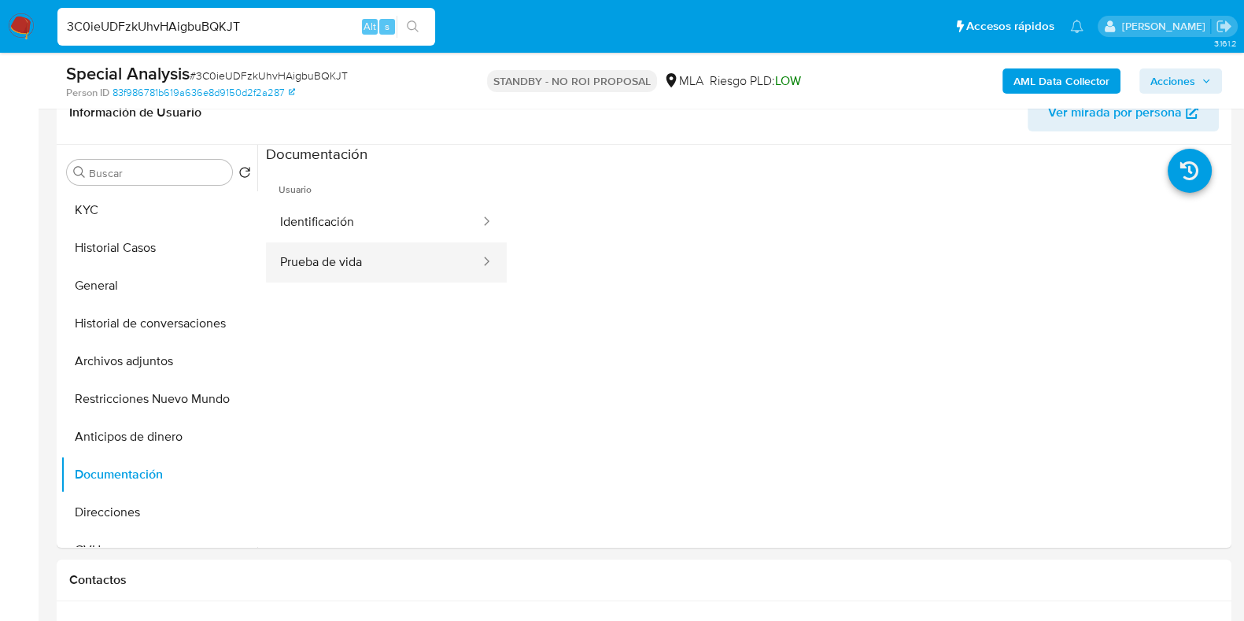
click at [334, 251] on button "Prueba de vida" at bounding box center [374, 262] width 216 height 40
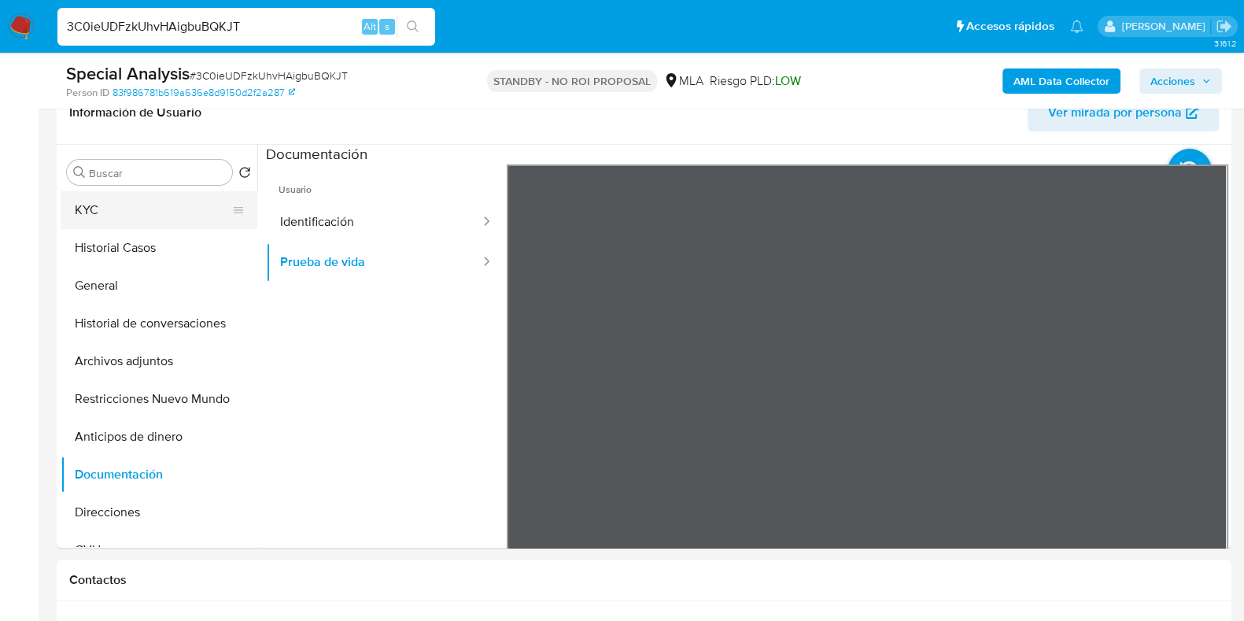
click at [109, 202] on button "KYC" at bounding box center [153, 210] width 184 height 38
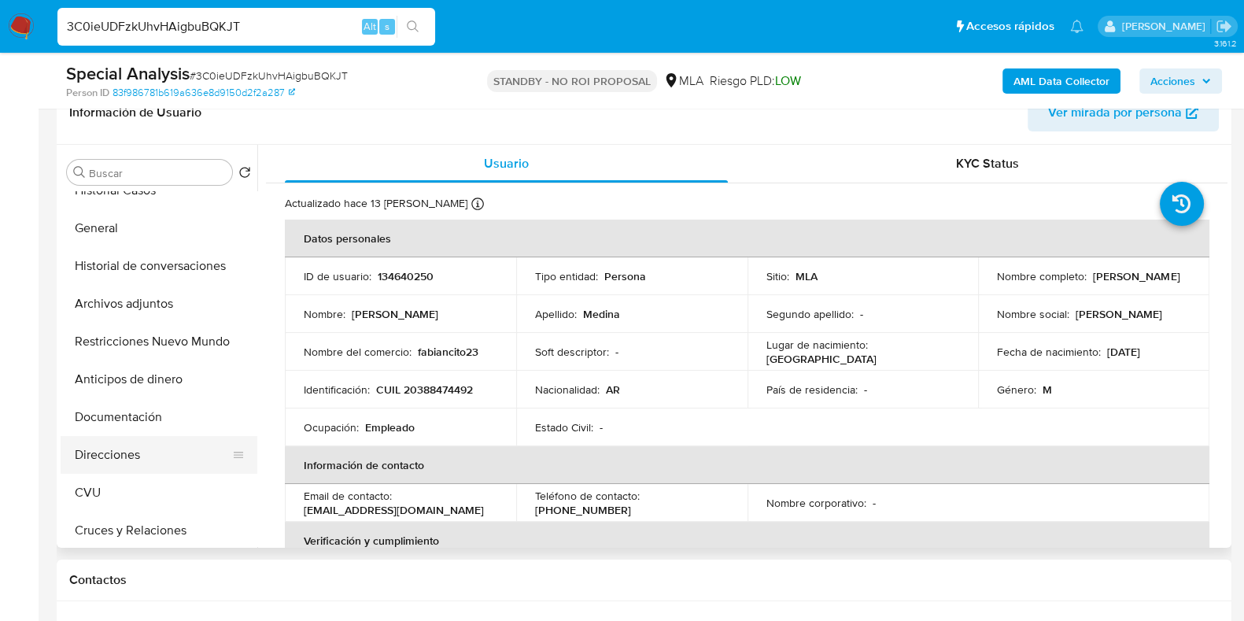
scroll to position [98, 0]
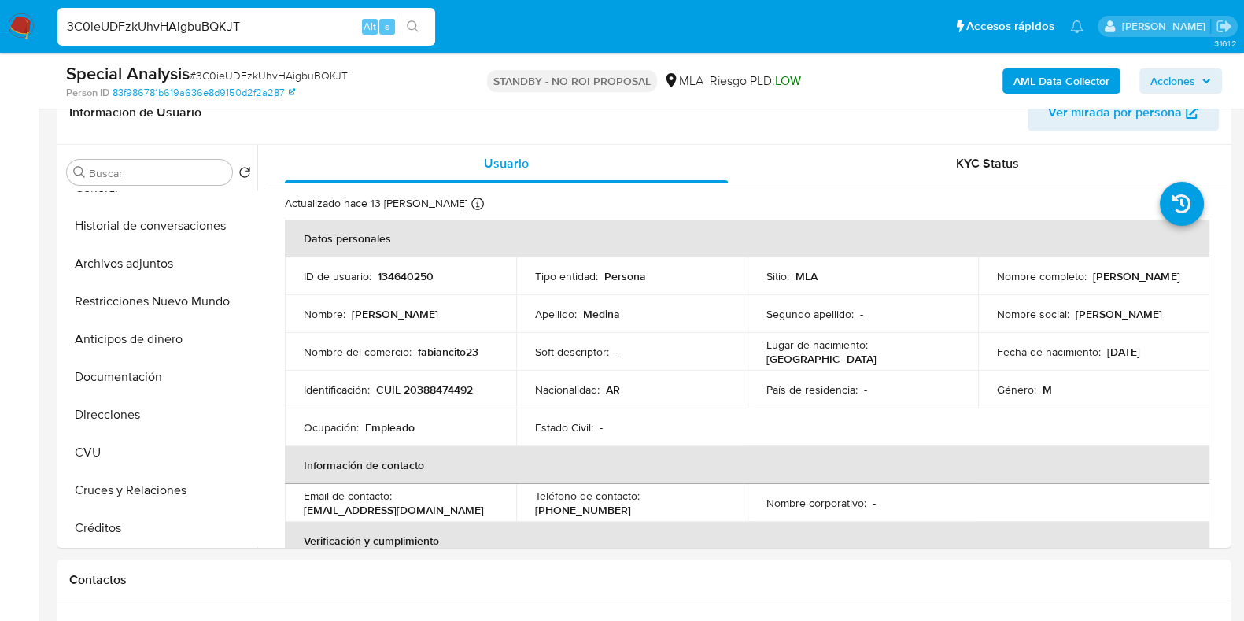
click at [291, 72] on span "# 3C0ieUDFzkUhvHAigbuBQKJT" at bounding box center [269, 76] width 158 height 16
copy span "3C0ieUDFzkUhvHAigbuBQKJT"
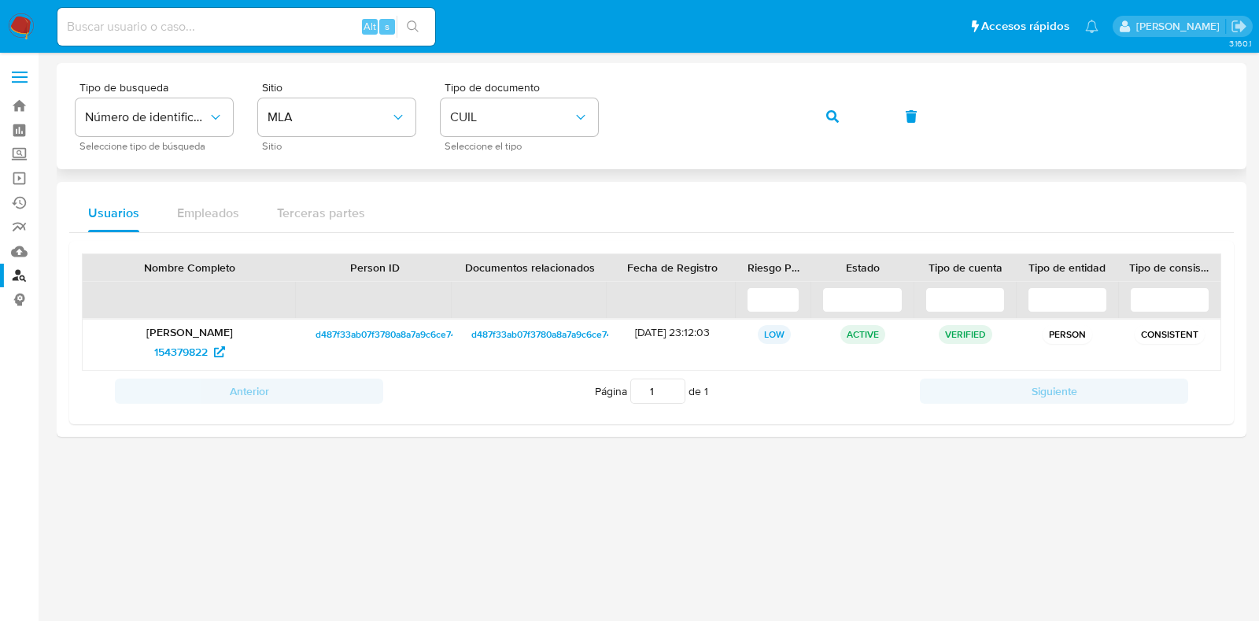
click at [821, 114] on button "button" at bounding box center [833, 117] width 54 height 38
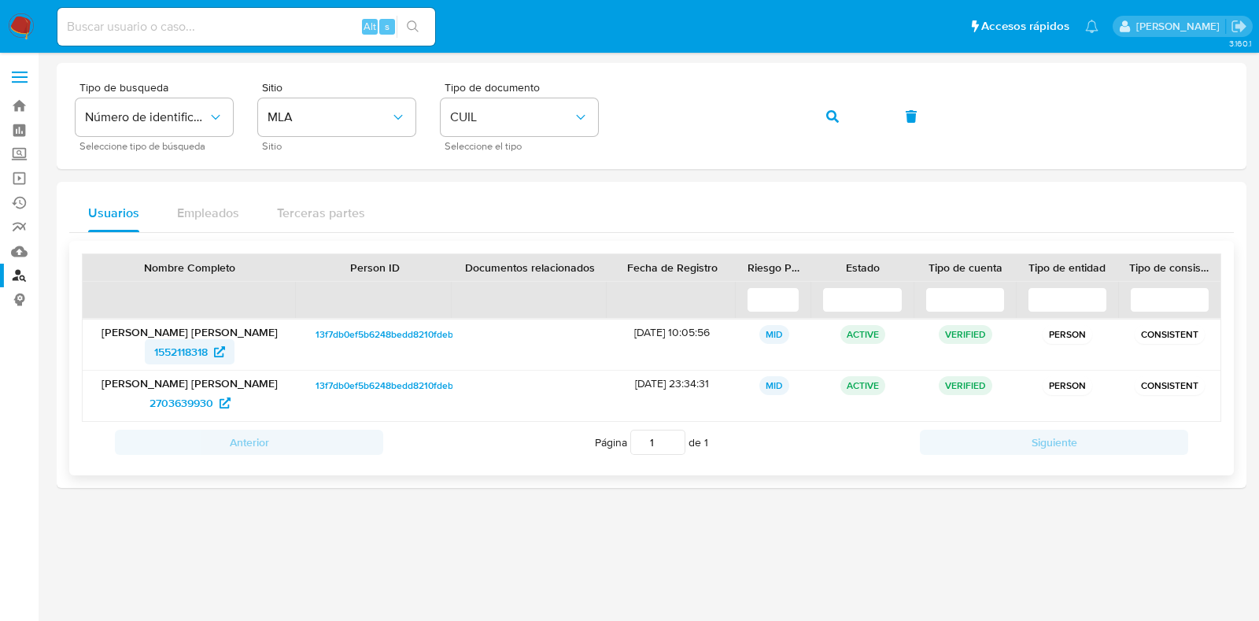
click at [194, 345] on span "1552118318" at bounding box center [181, 351] width 54 height 25
click at [173, 399] on span "2703639930" at bounding box center [181, 402] width 64 height 25
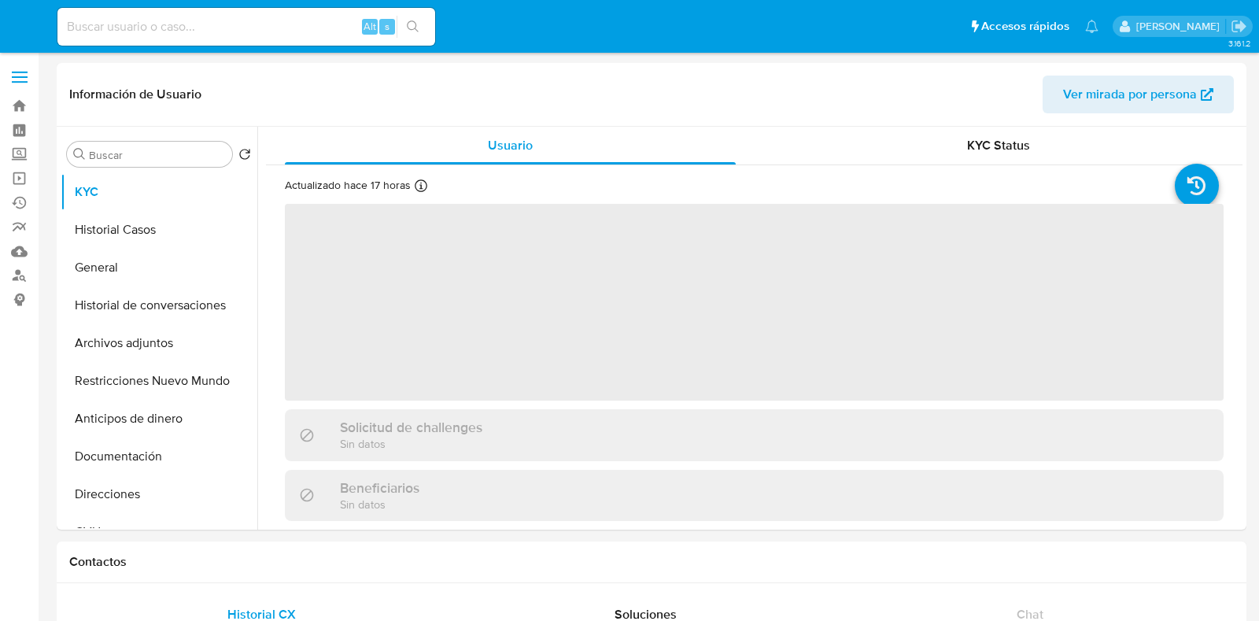
select select "10"
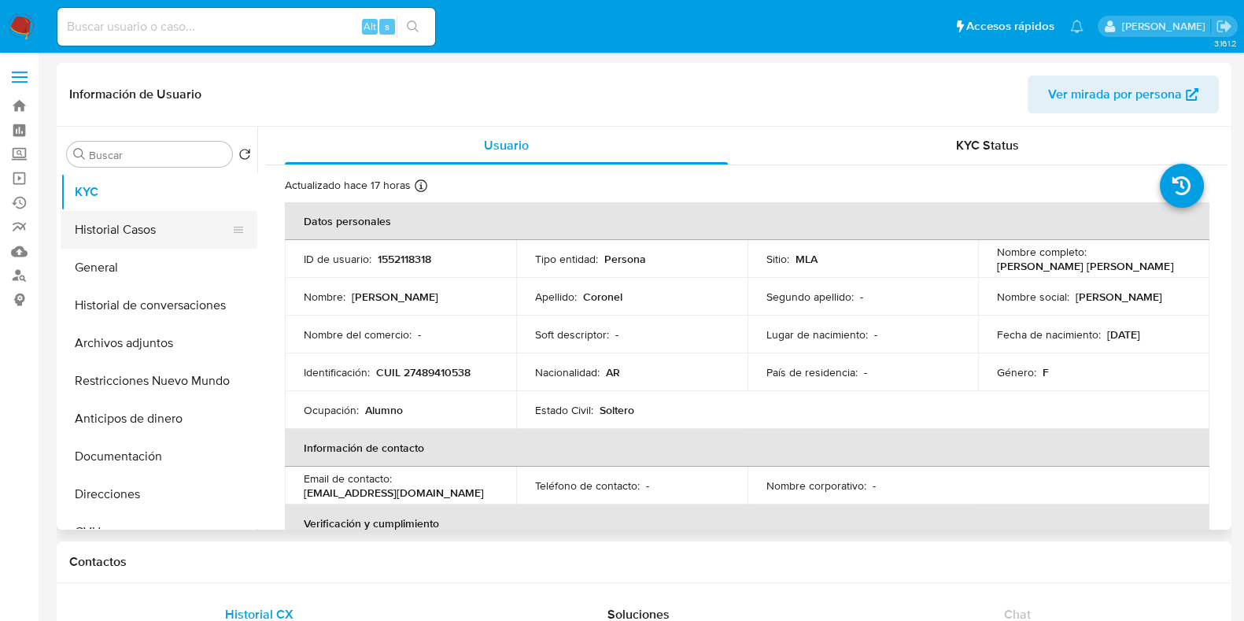
click at [172, 226] on button "Historial Casos" at bounding box center [153, 230] width 184 height 38
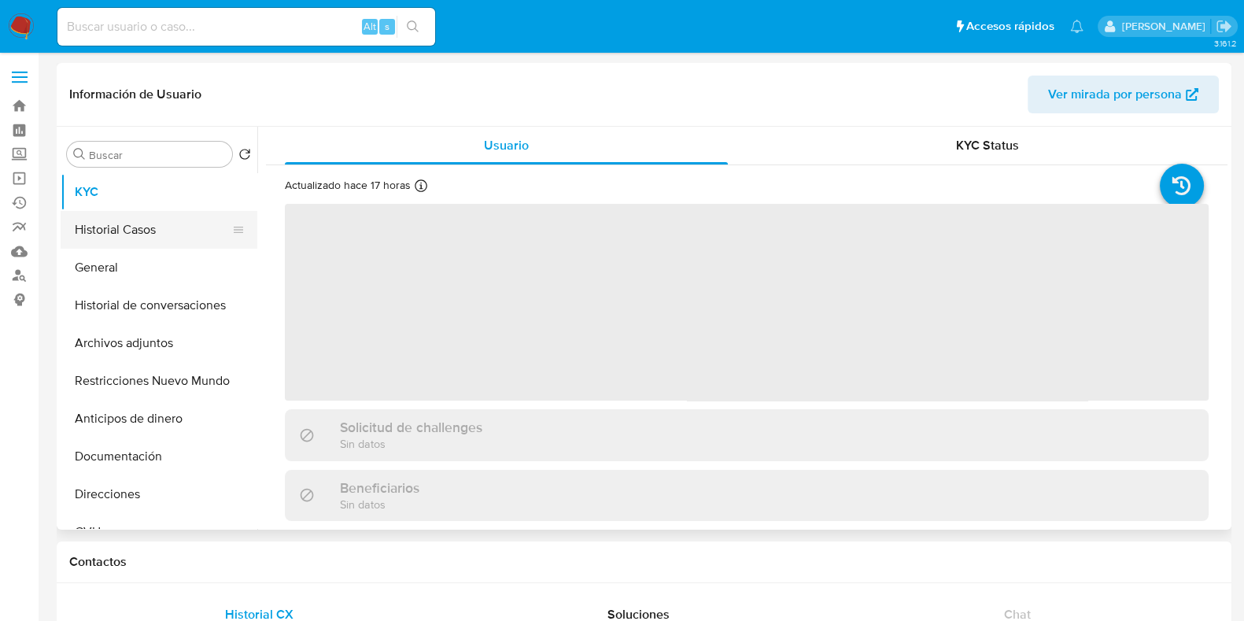
click at [135, 239] on button "Historial Casos" at bounding box center [153, 230] width 184 height 38
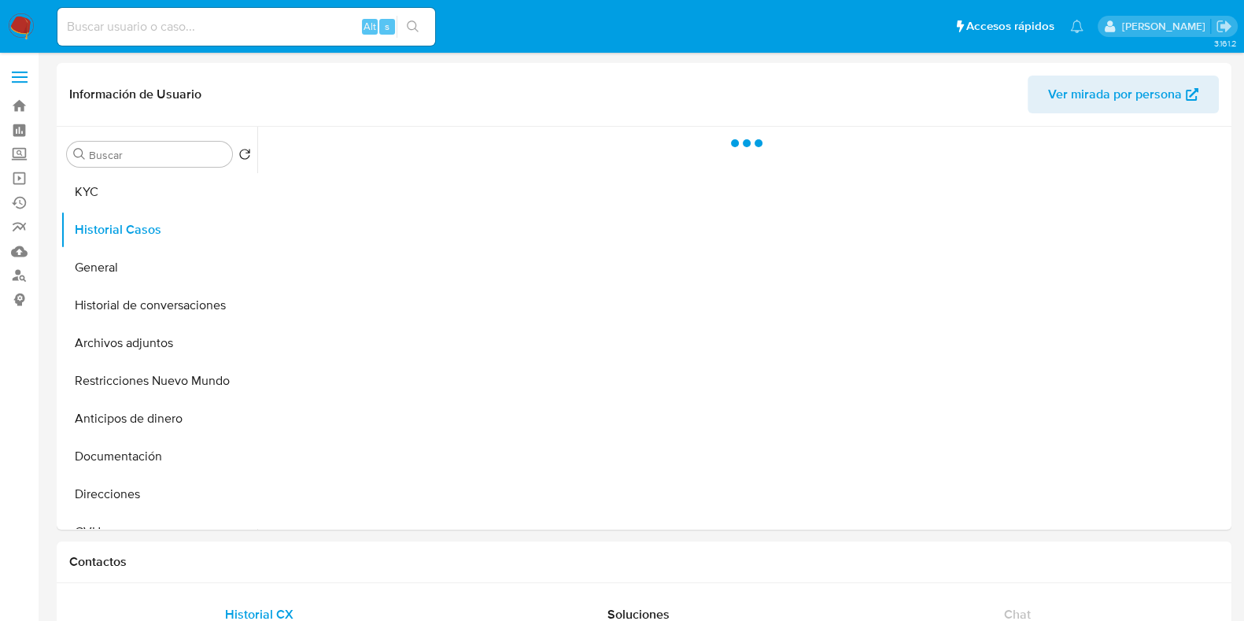
select select "10"
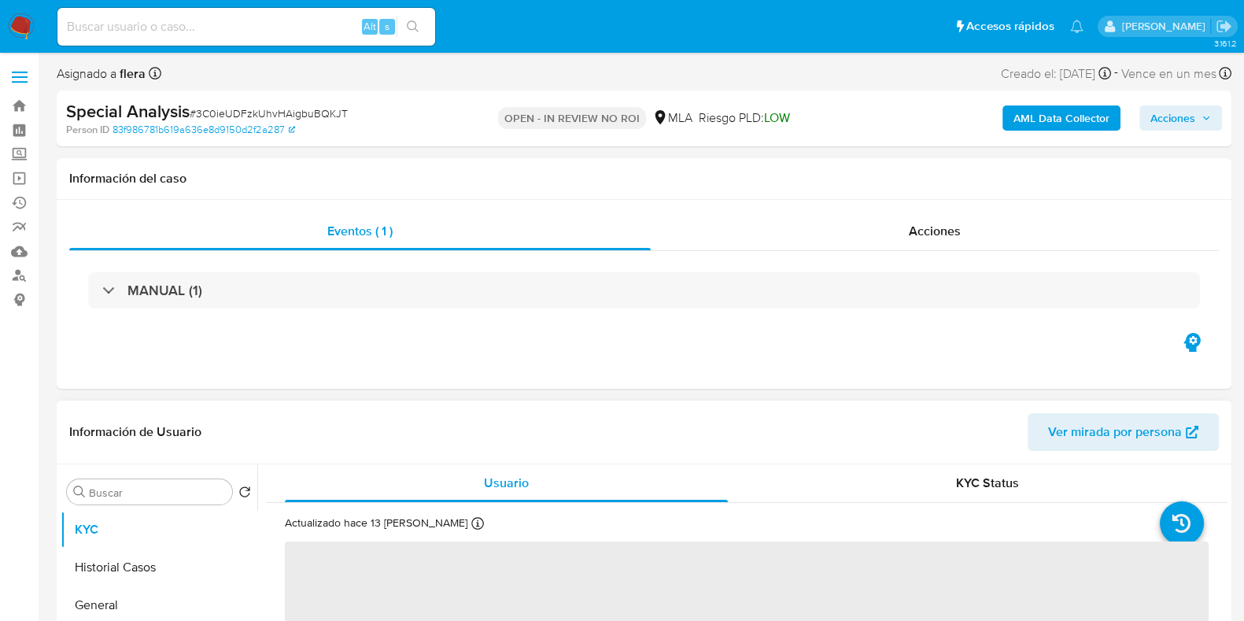
select select "10"
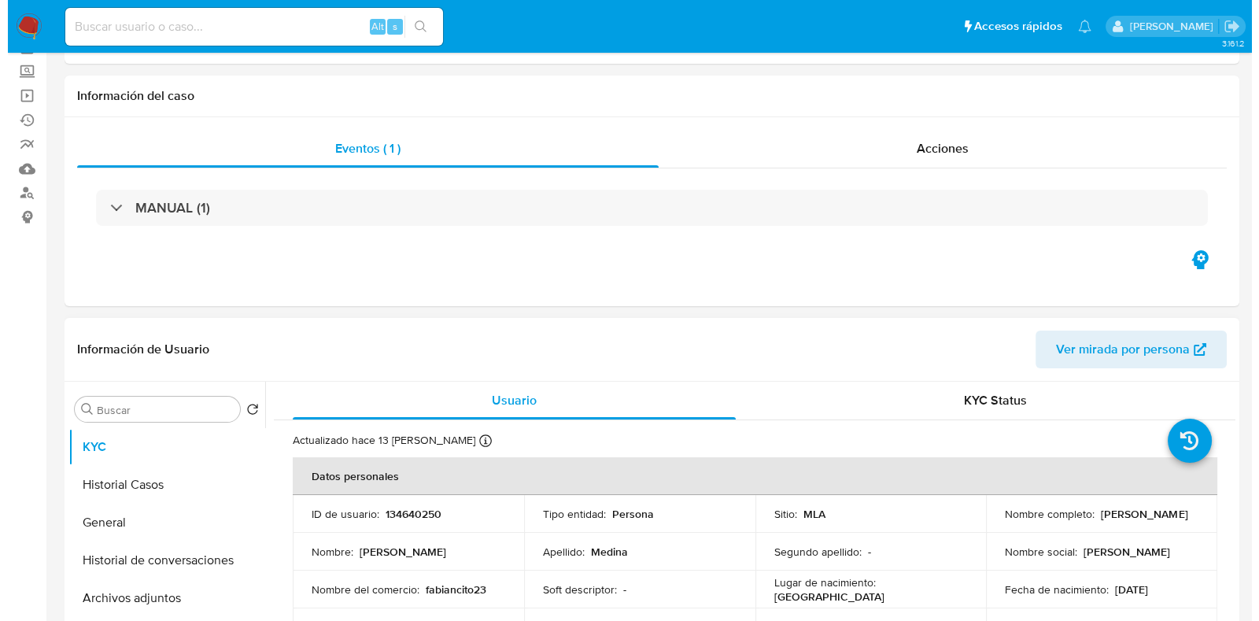
scroll to position [196, 0]
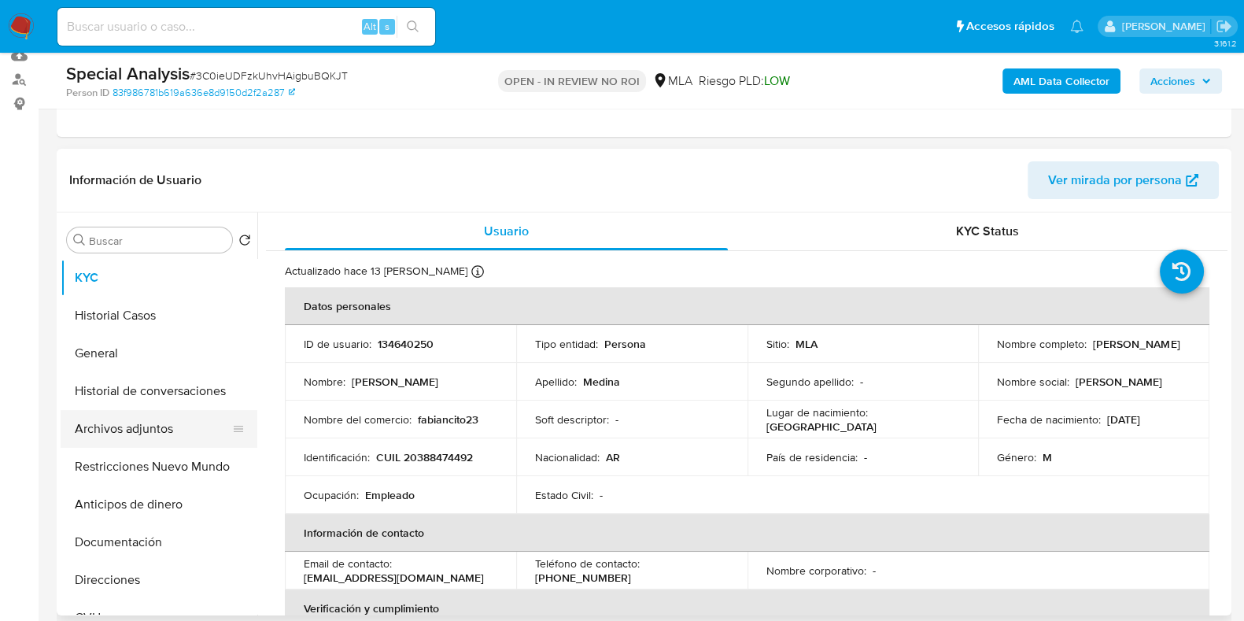
click at [167, 430] on button "Archivos adjuntos" at bounding box center [153, 429] width 184 height 38
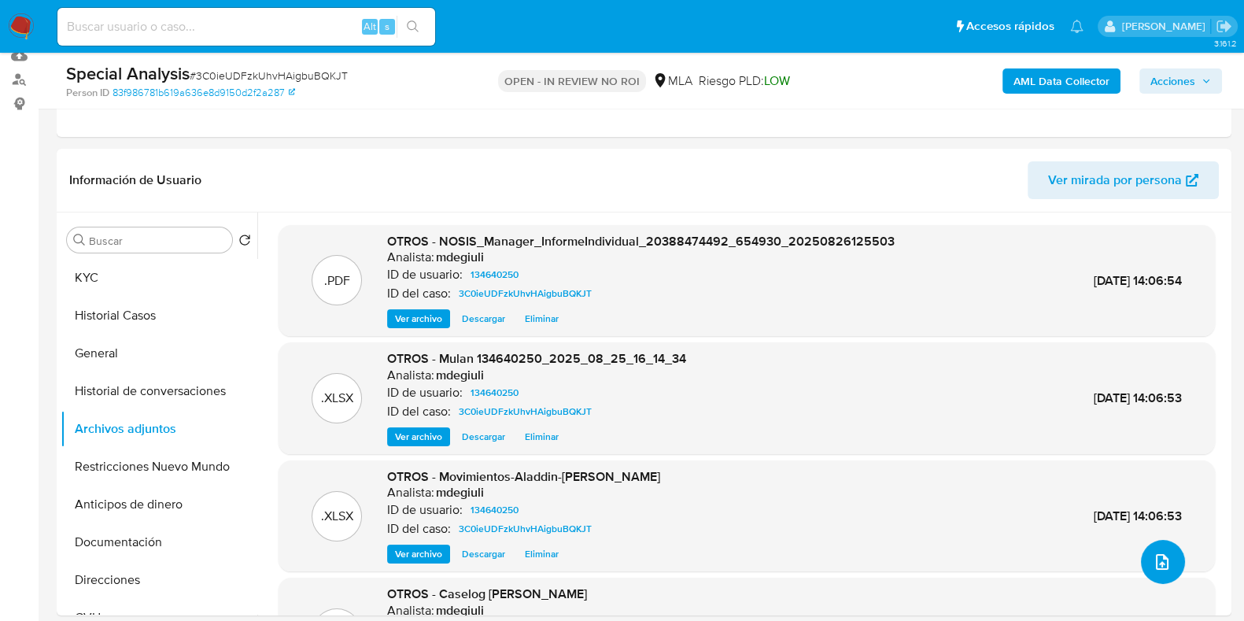
click at [1161, 565] on icon "upload-file" at bounding box center [1162, 561] width 19 height 19
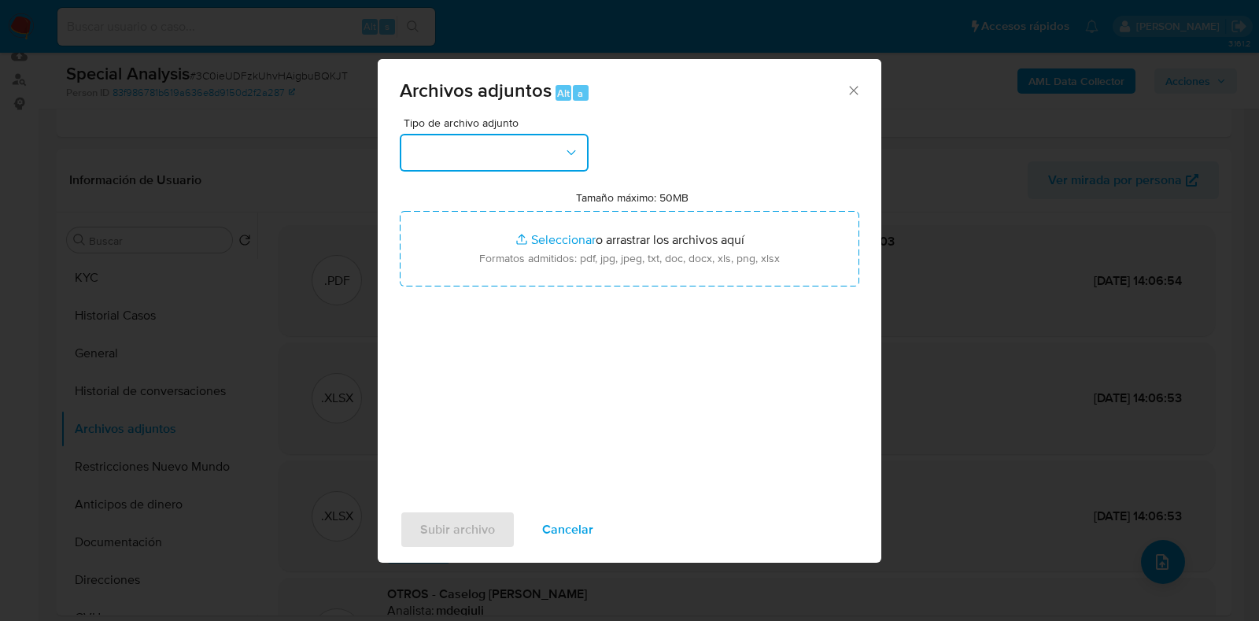
click at [552, 149] on button "button" at bounding box center [494, 153] width 189 height 38
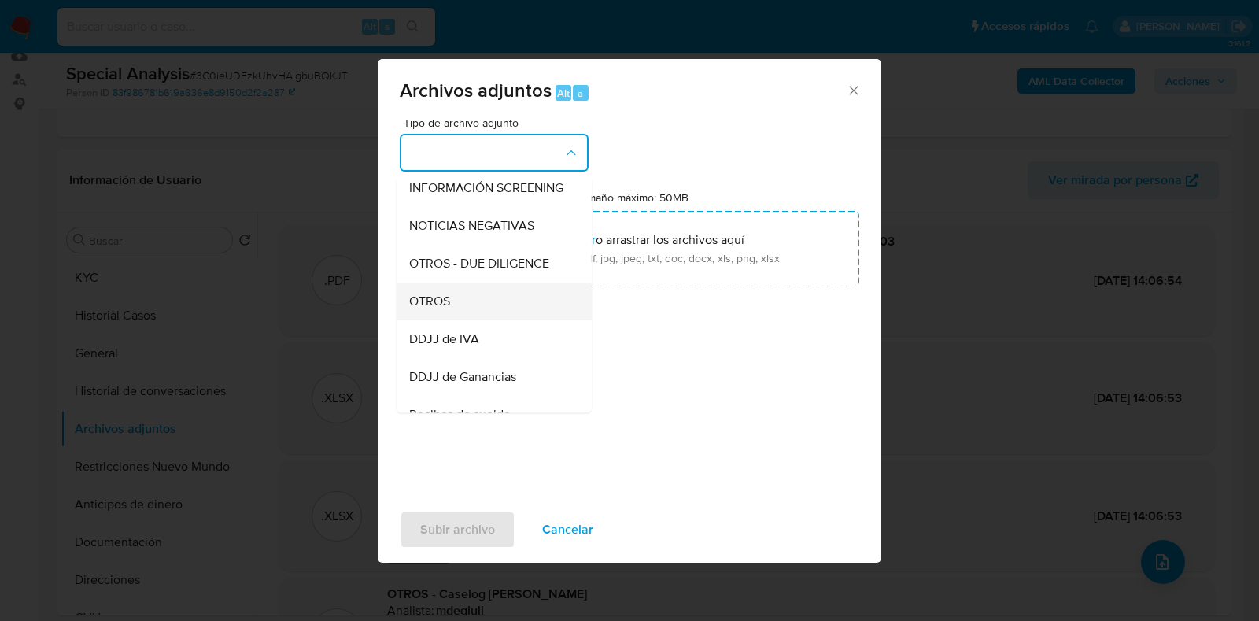
click at [476, 317] on div "OTROS" at bounding box center [489, 301] width 161 height 38
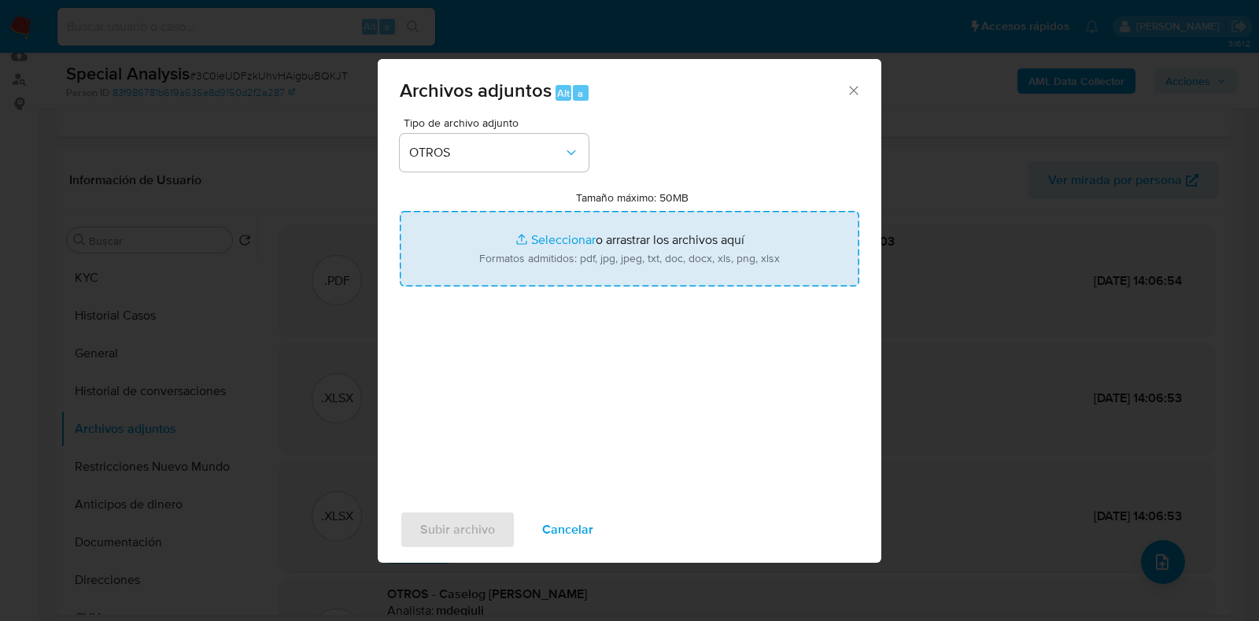
type input "C:\fakepath\v2Caselog [PERSON_NAME].docx"
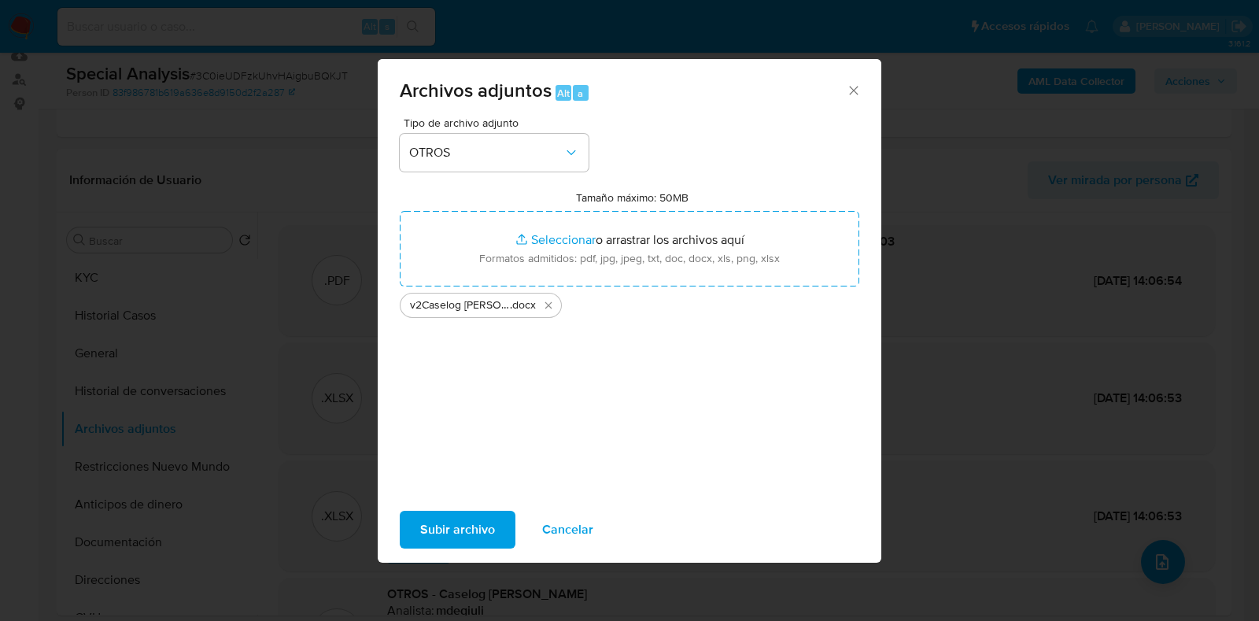
drag, startPoint x: 767, startPoint y: 243, endPoint x: 485, endPoint y: 523, distance: 397.8
click at [485, 523] on span "Subir archivo" at bounding box center [457, 529] width 75 height 35
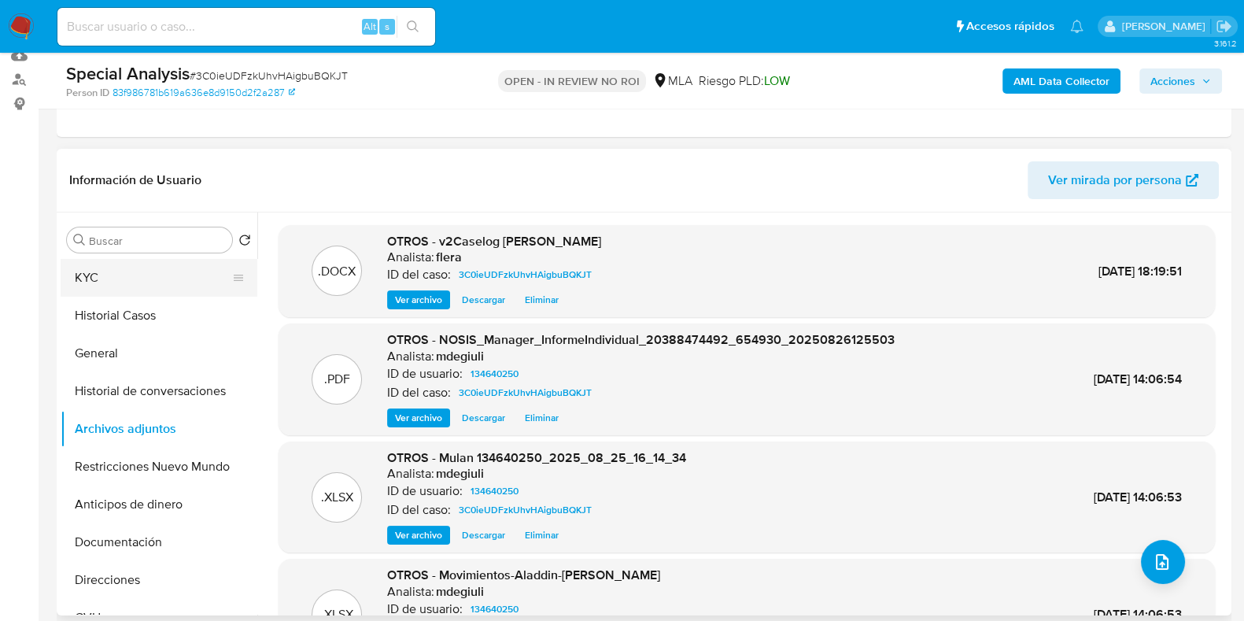
click at [133, 278] on button "KYC" at bounding box center [153, 278] width 184 height 38
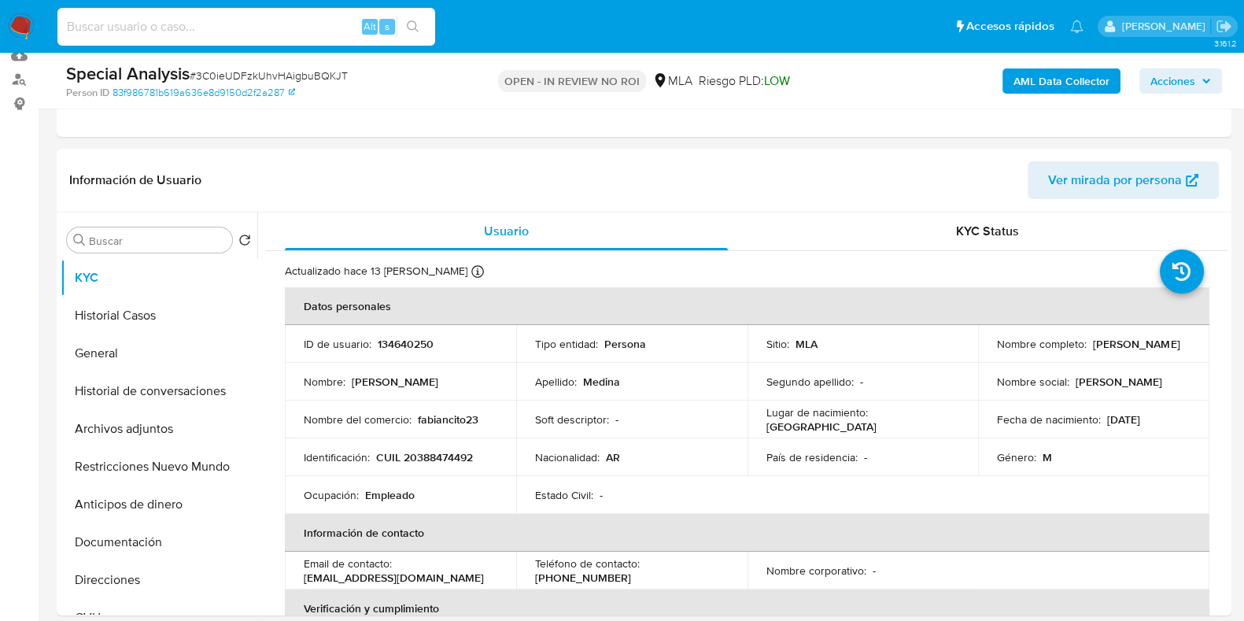
click at [186, 25] on input at bounding box center [246, 27] width 378 height 20
paste input "mEd68ZWVvcujuU8pgSraOIAu"
type input "mEd68ZWVvcujuU8pgSraOIAu"
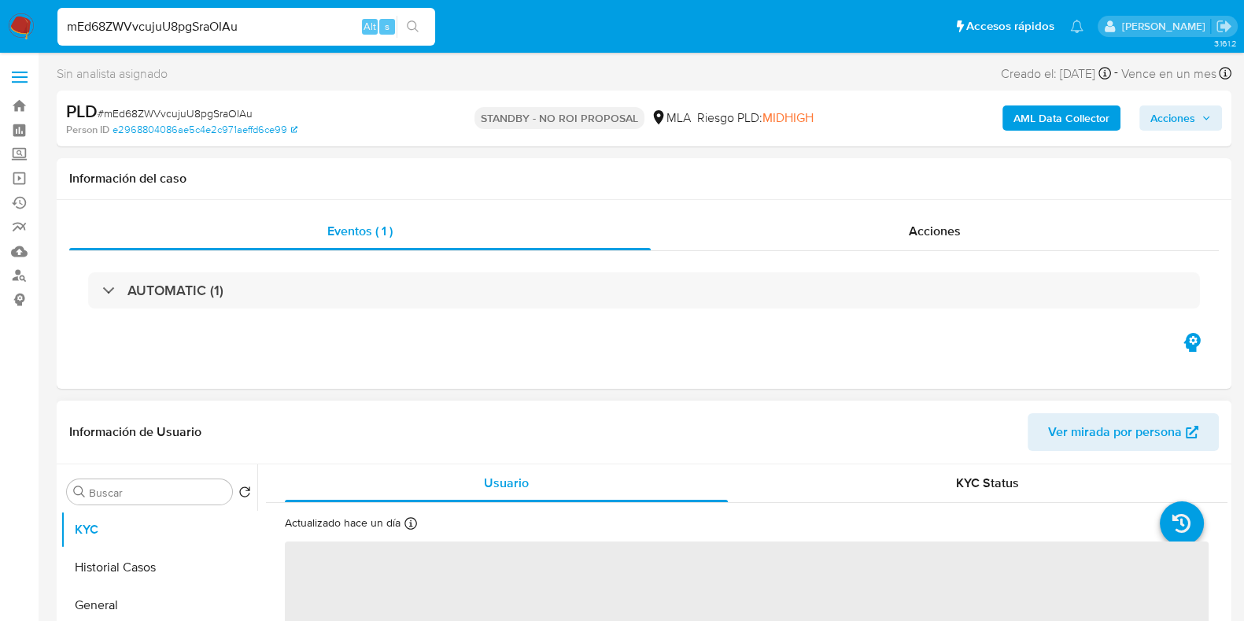
select select "10"
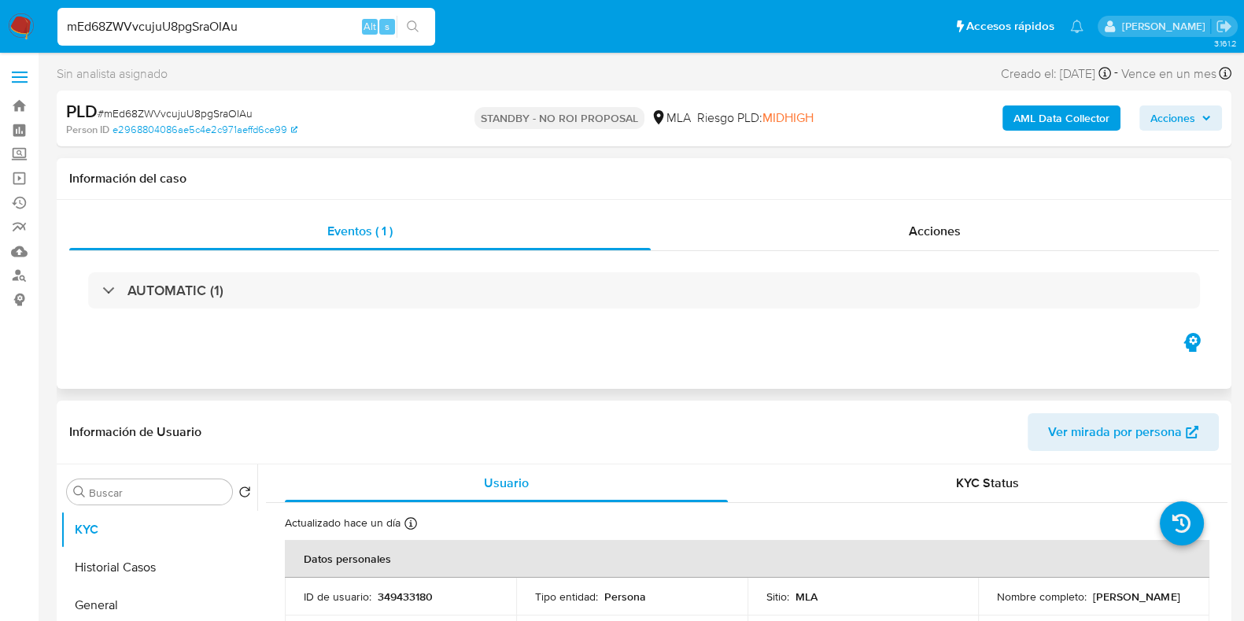
scroll to position [196, 0]
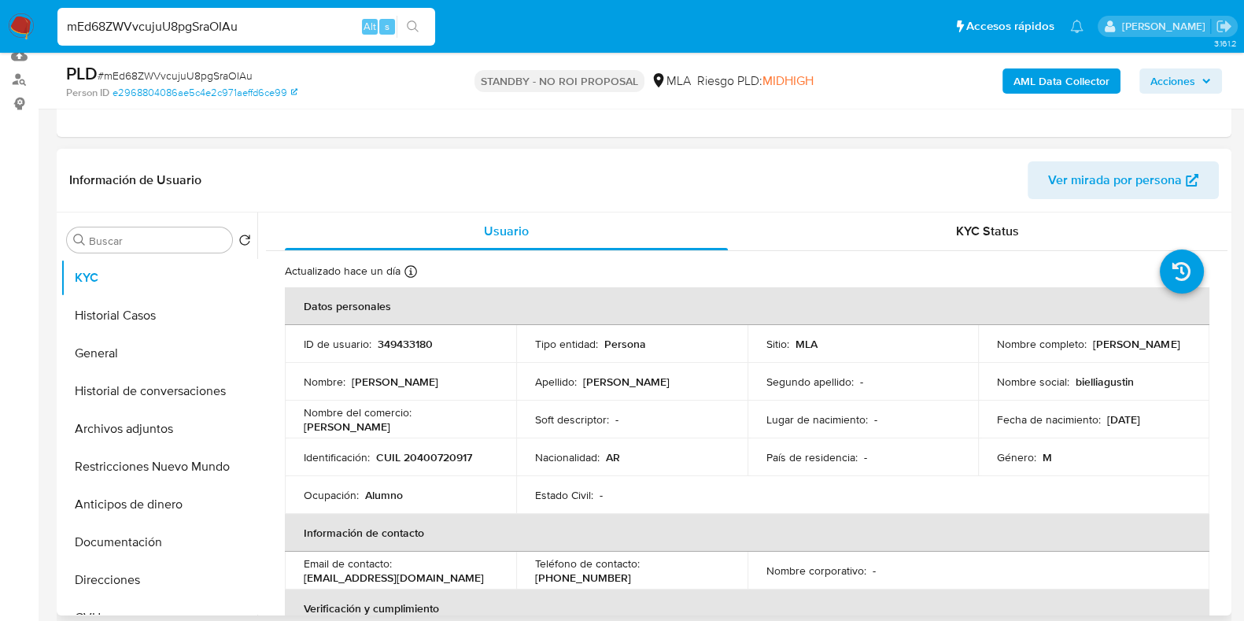
drag, startPoint x: 1153, startPoint y: 346, endPoint x: 1091, endPoint y: 348, distance: 62.2
click at [1091, 348] on div "Nombre completo : [PERSON_NAME]" at bounding box center [1094, 344] width 194 height 14
copy p "[PERSON_NAME]"
click at [121, 438] on button "Archivos adjuntos" at bounding box center [153, 429] width 184 height 38
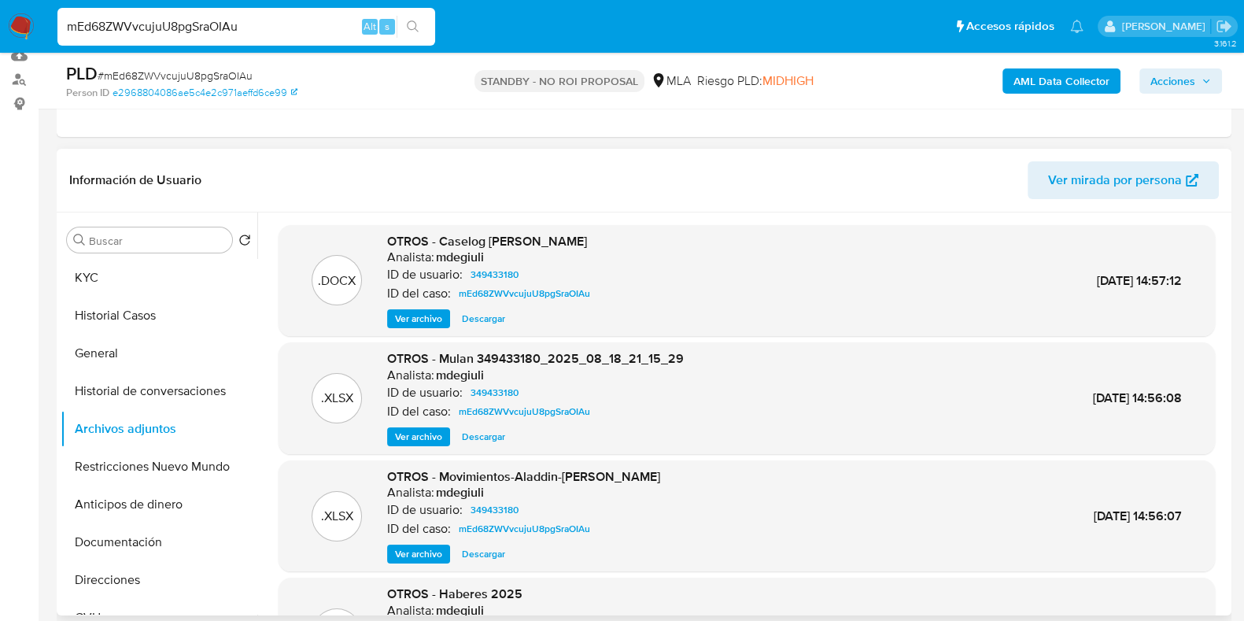
click at [496, 321] on span "Descargar" at bounding box center [483, 319] width 43 height 16
click at [480, 552] on span "Descargar" at bounding box center [483, 554] width 43 height 16
click at [90, 272] on button "KYC" at bounding box center [153, 278] width 184 height 38
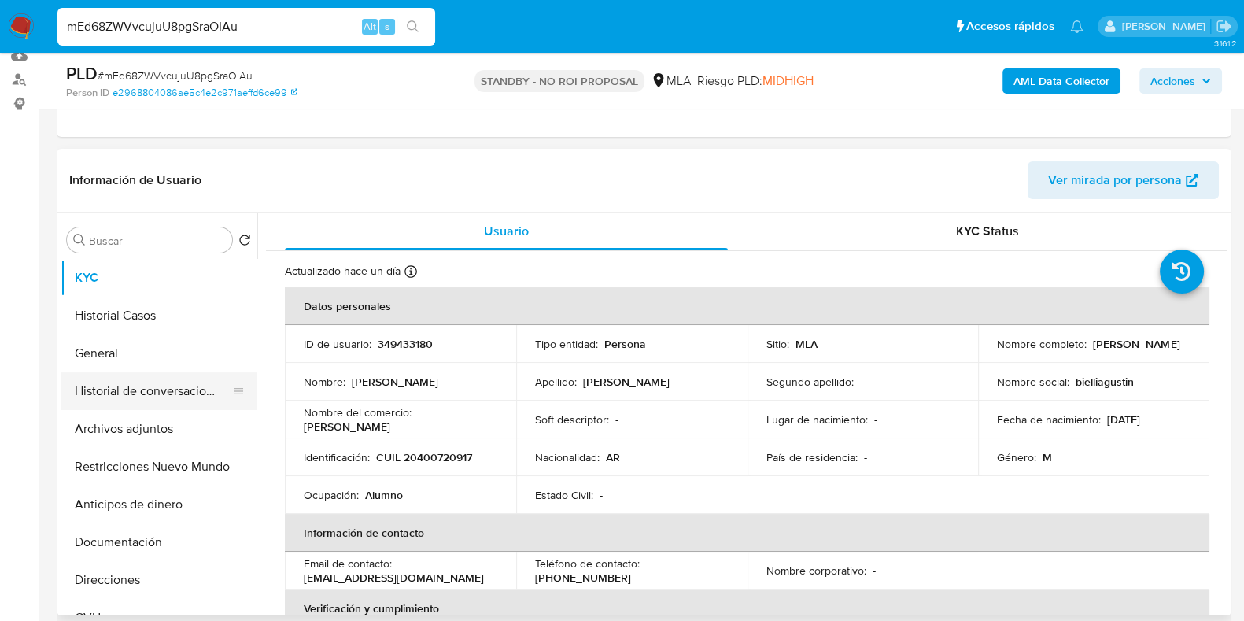
click at [144, 384] on button "Historial de conversaciones" at bounding box center [153, 391] width 184 height 38
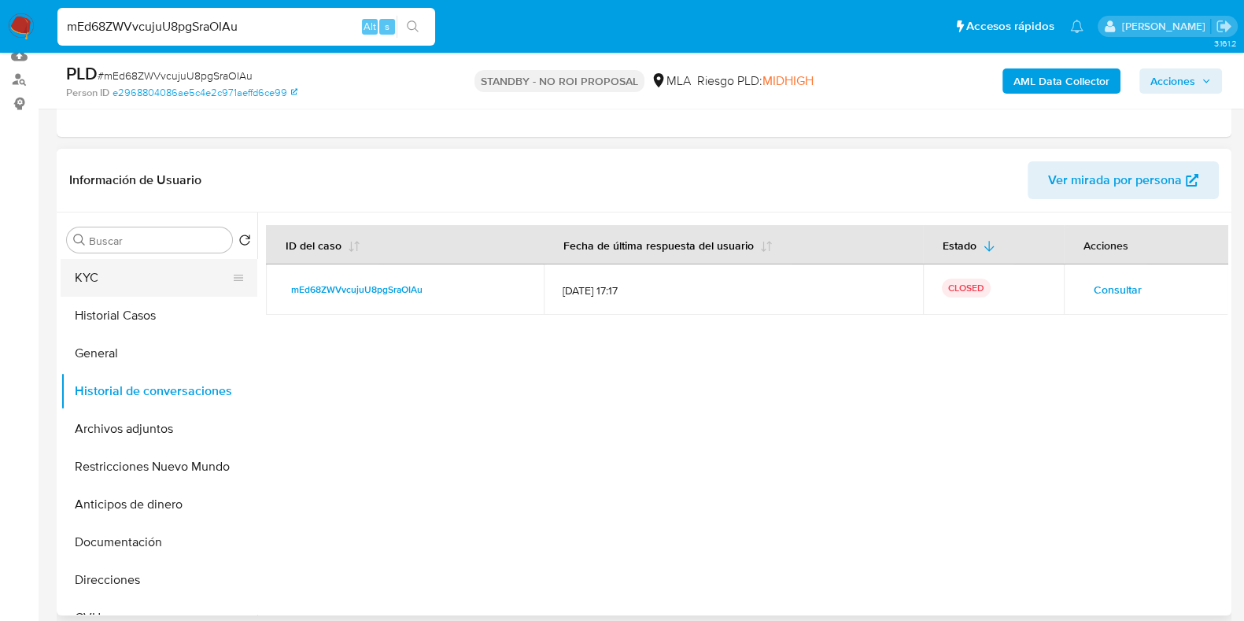
click at [125, 282] on button "KYC" at bounding box center [153, 278] width 184 height 38
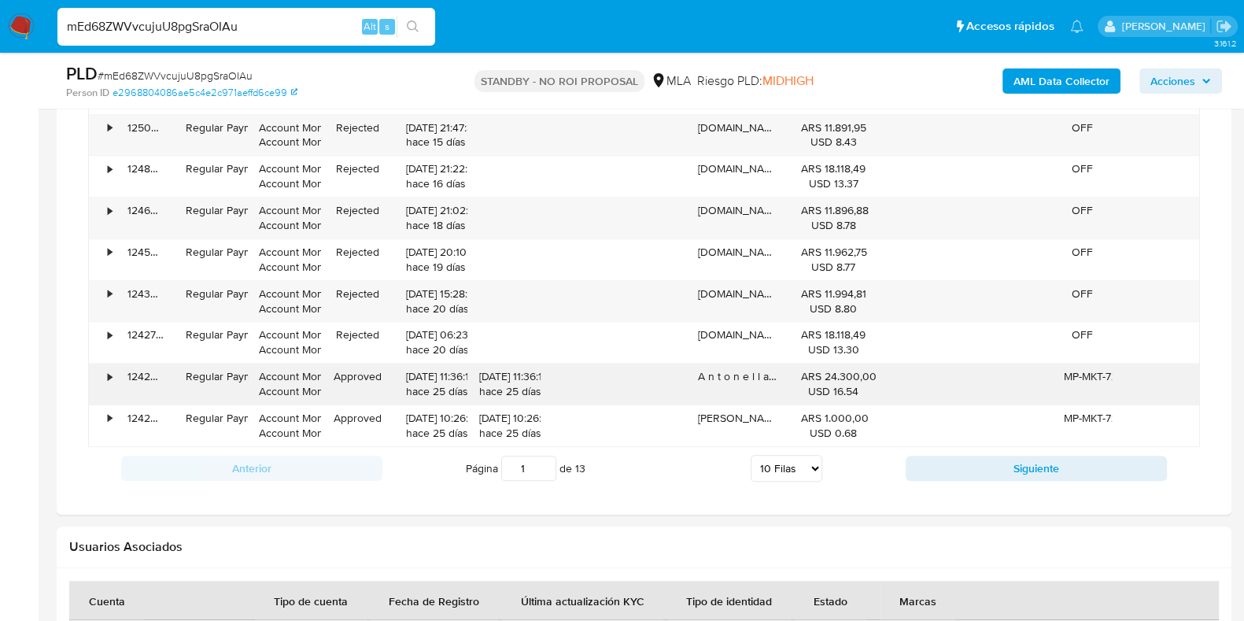
scroll to position [1408, 0]
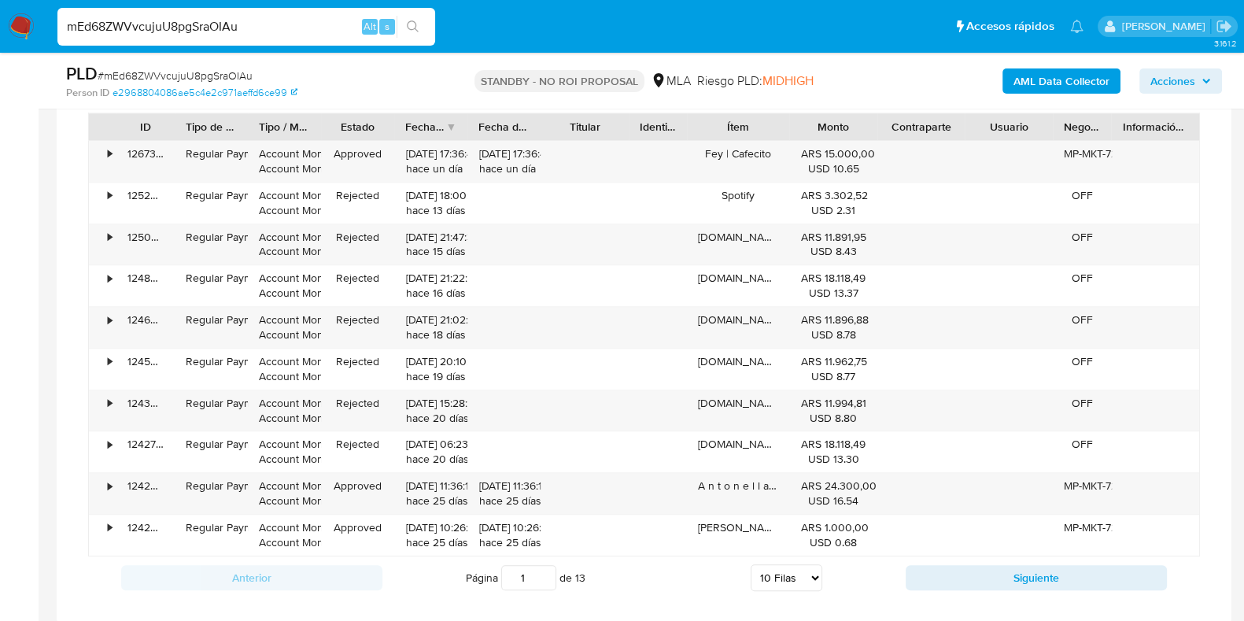
click at [194, 79] on span "# mEd68ZWVvcujuU8pgSraOIAu" at bounding box center [175, 76] width 155 height 16
copy span "mEd68ZWVvcujuU8pgSraOIAu"
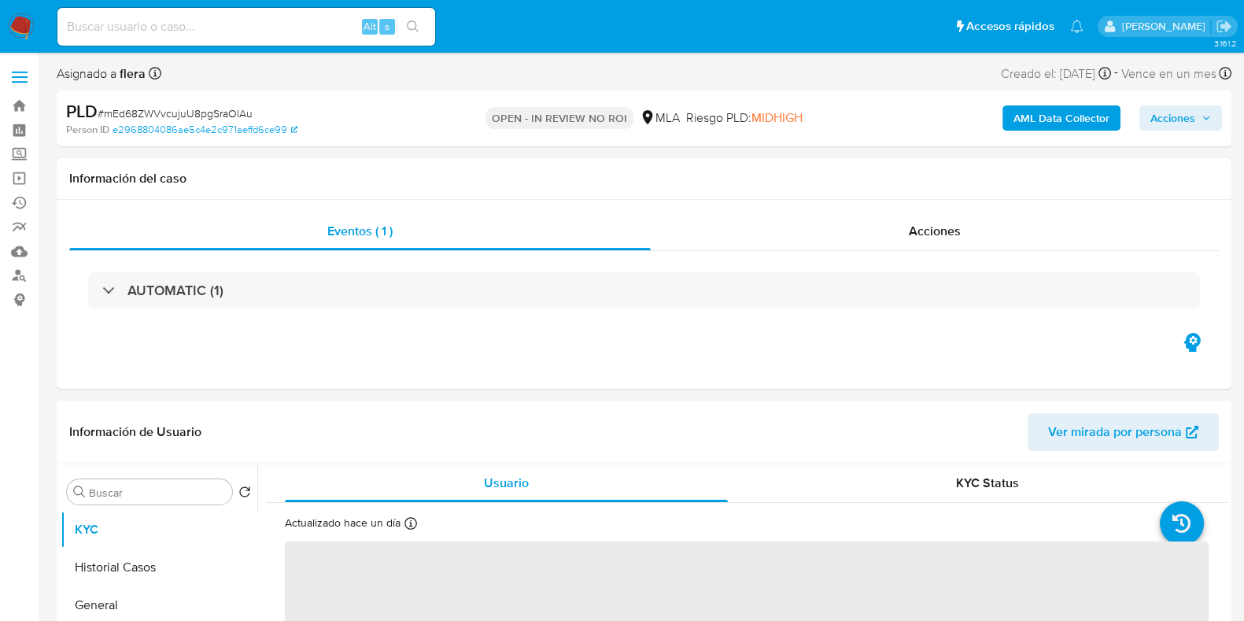
select select "10"
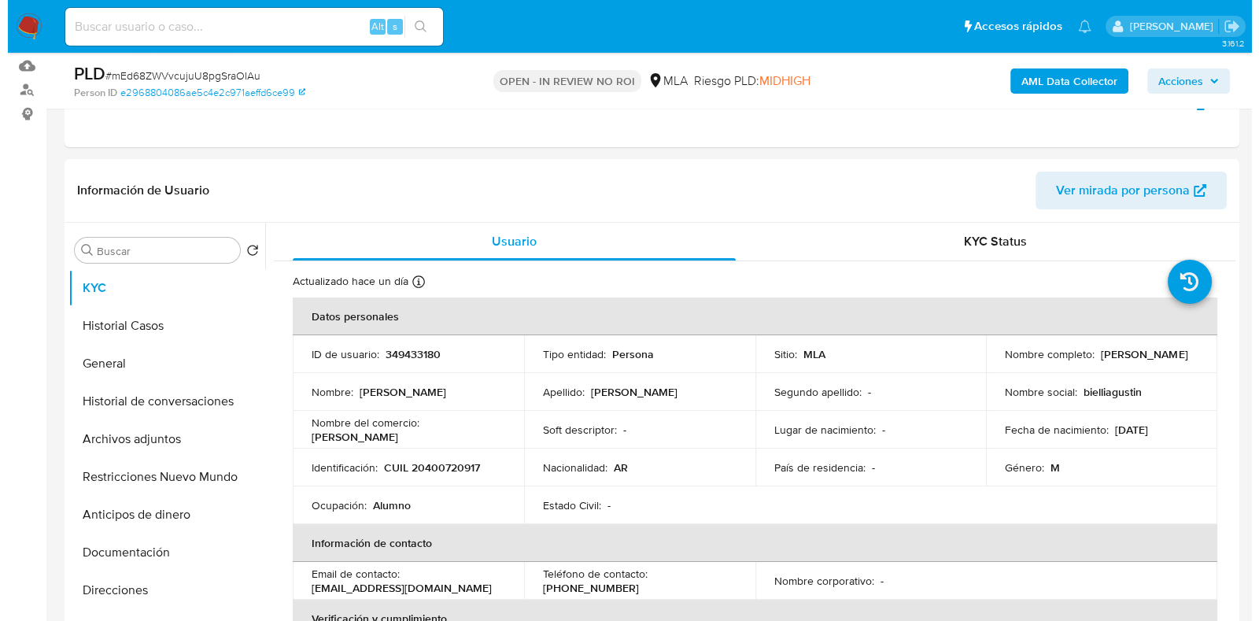
scroll to position [196, 0]
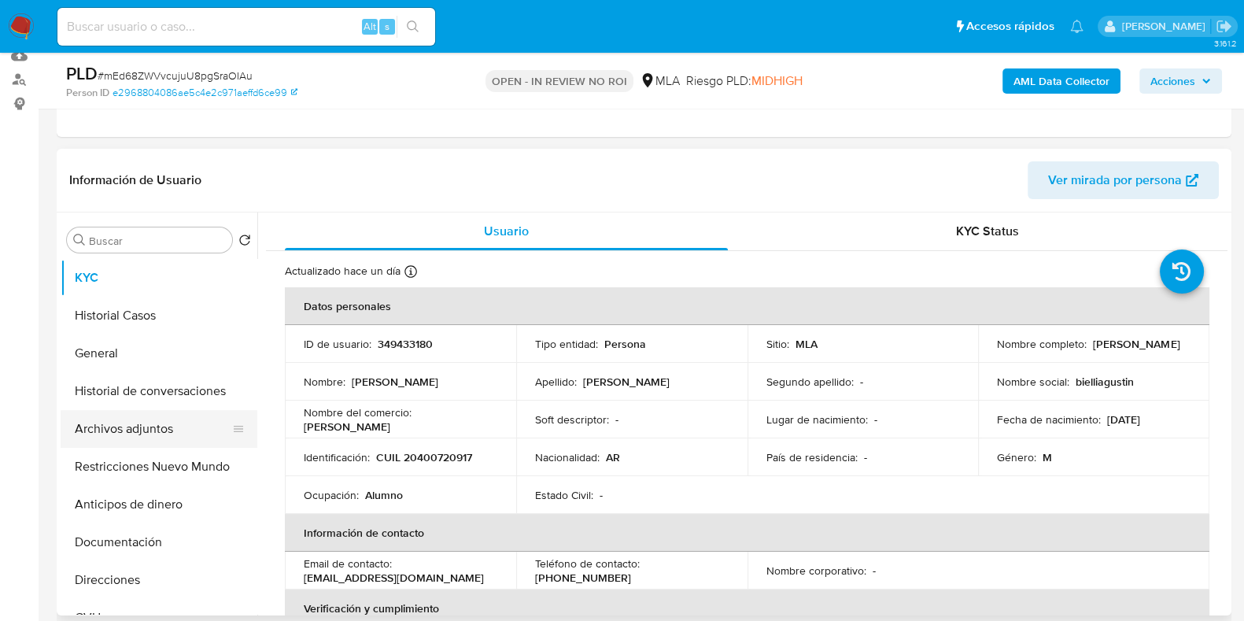
click at [104, 420] on button "Archivos adjuntos" at bounding box center [153, 429] width 184 height 38
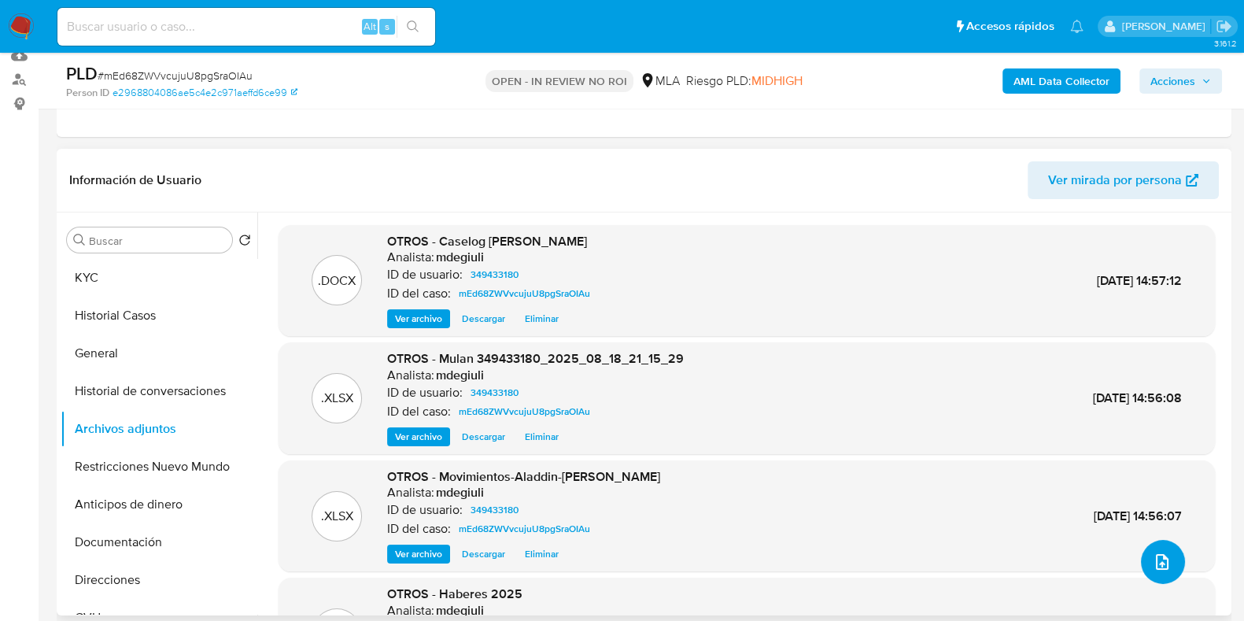
click at [1145, 572] on button "upload-file" at bounding box center [1163, 562] width 44 height 44
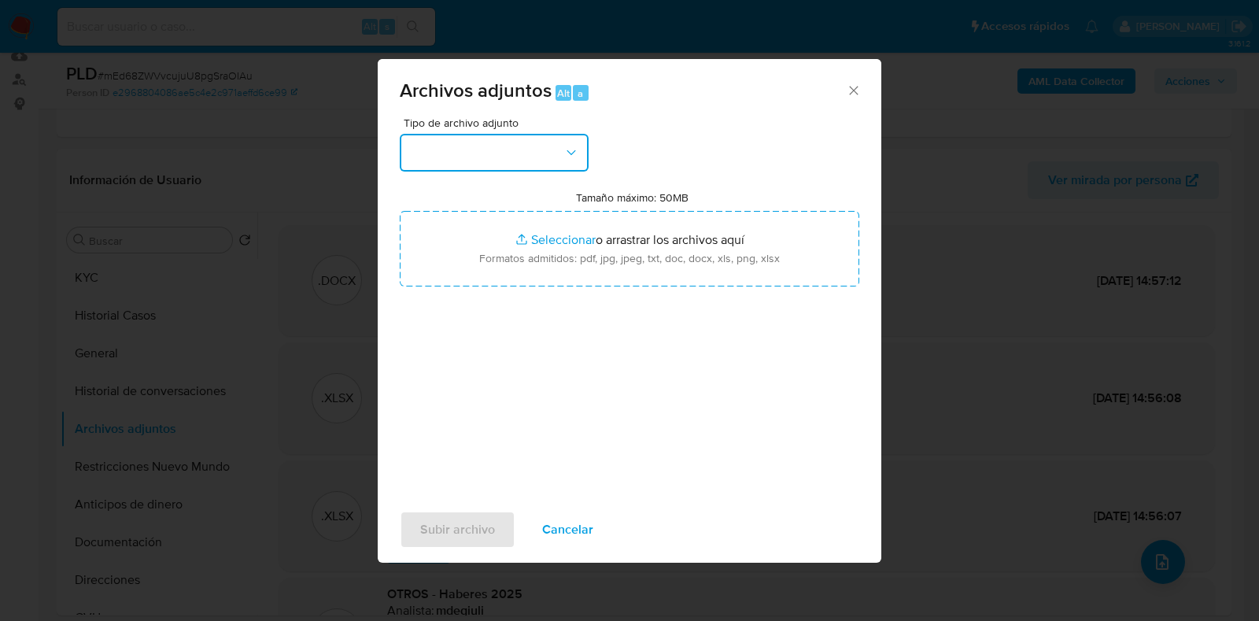
click at [515, 157] on button "button" at bounding box center [494, 153] width 189 height 38
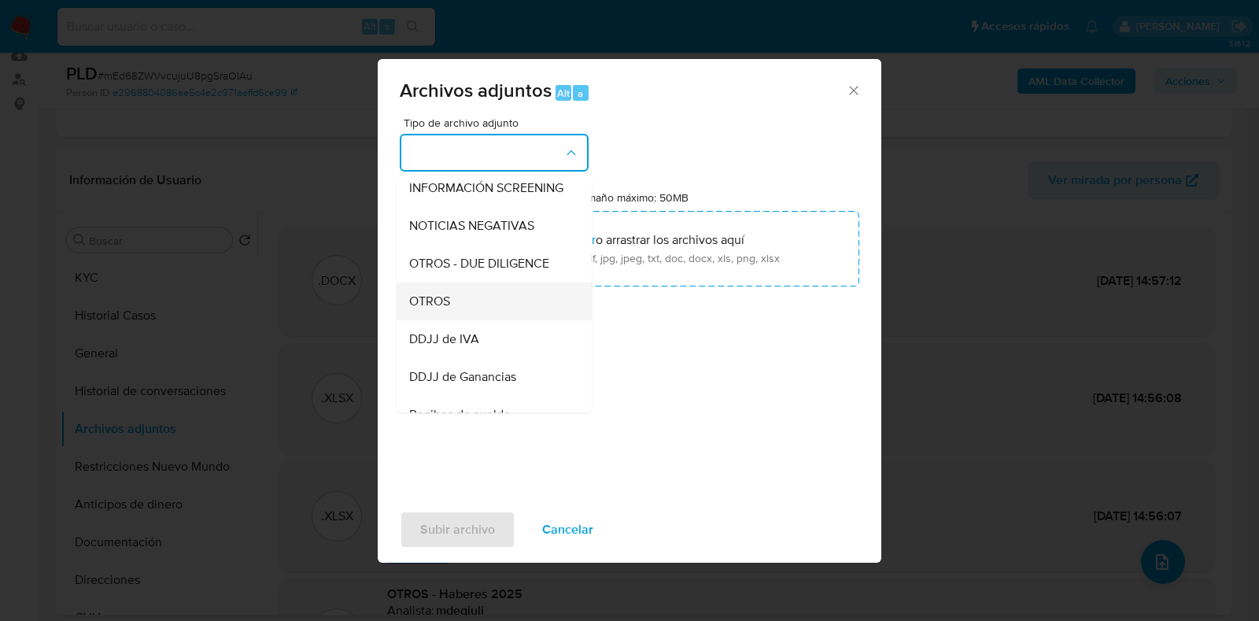
click at [505, 320] on div "OTROS" at bounding box center [489, 301] width 161 height 38
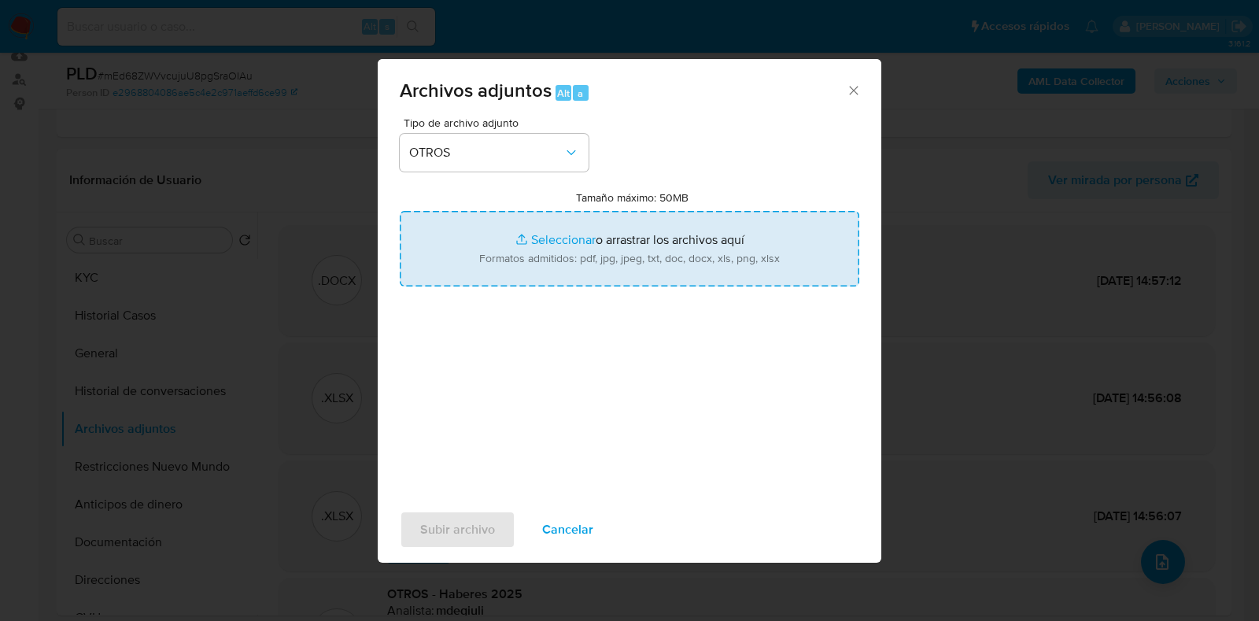
type input "C:\fakepath\v2Caselog Agustin Bielli.docx"
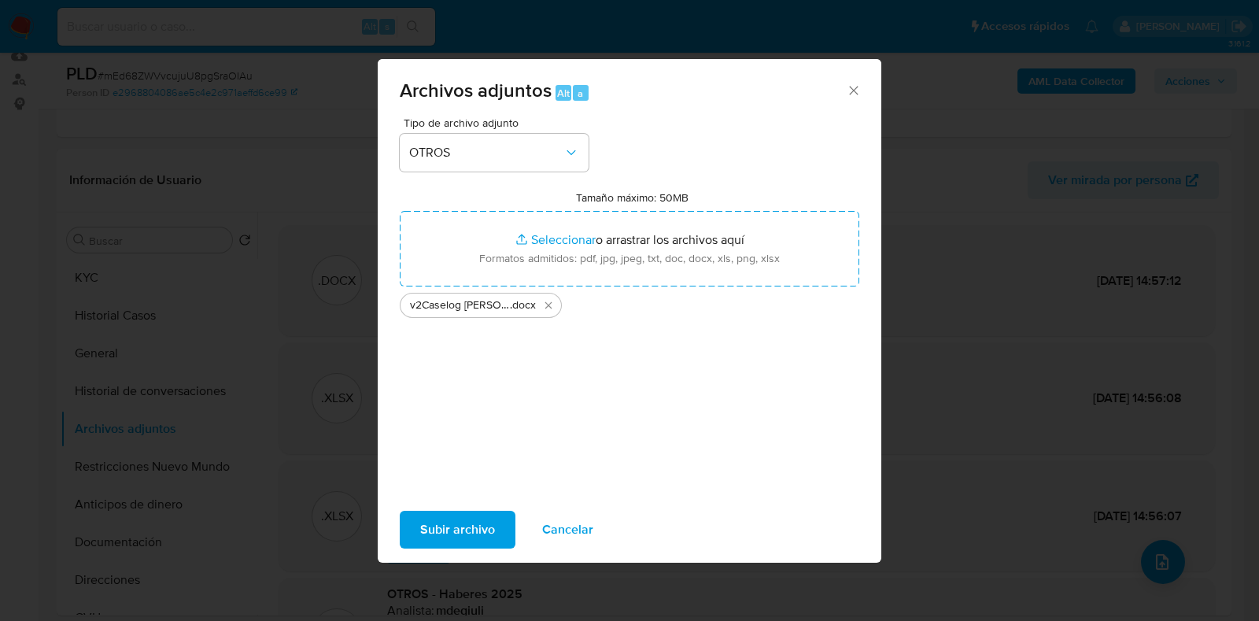
click at [437, 518] on span "Subir archivo" at bounding box center [457, 529] width 75 height 35
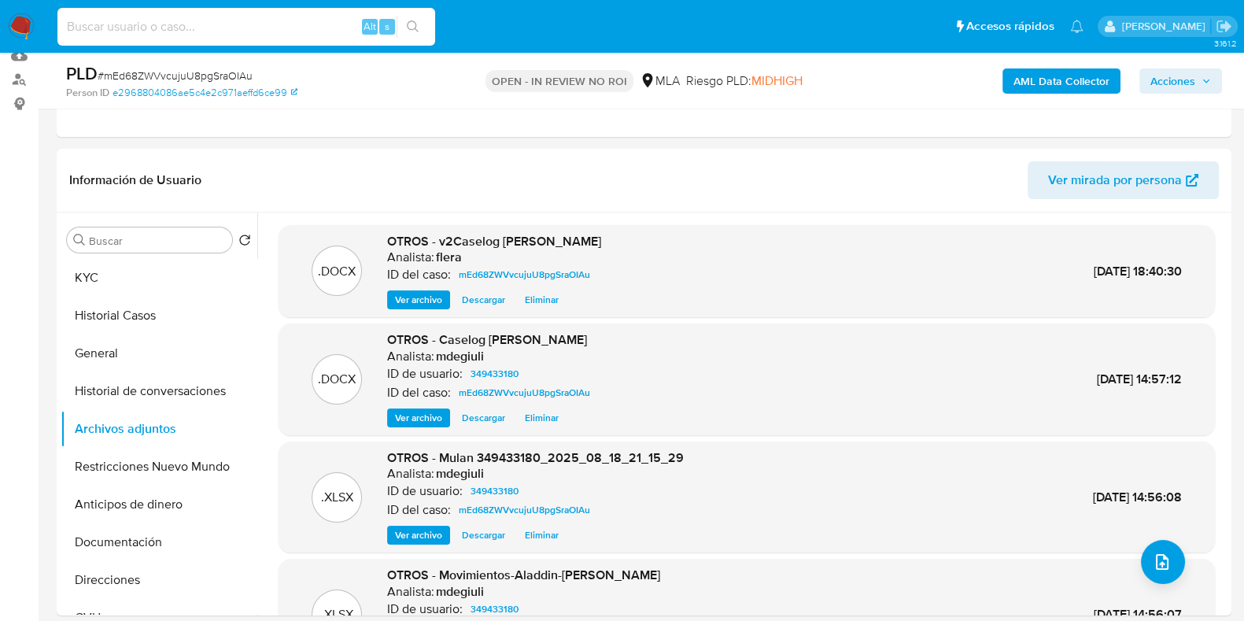
click at [243, 29] on input at bounding box center [246, 27] width 378 height 20
paste input "wdA7C0edCSWL8sx20kYIB2LS"
type input "wdA7C0edCSWL8sx20kYIB2LS"
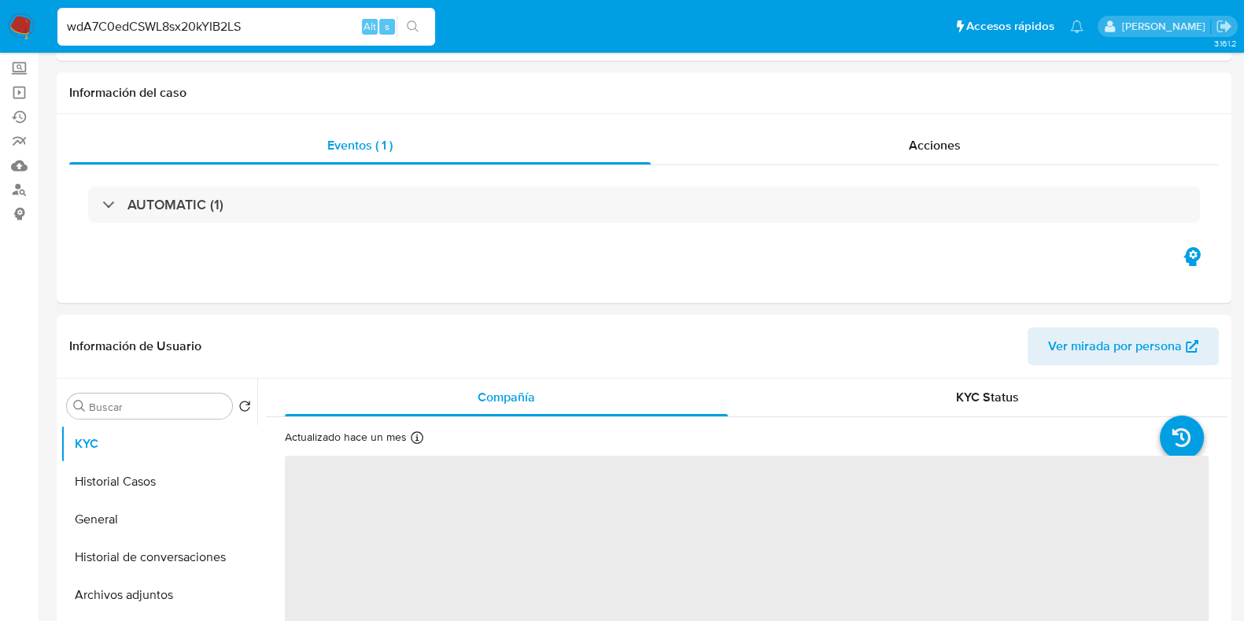
select select "10"
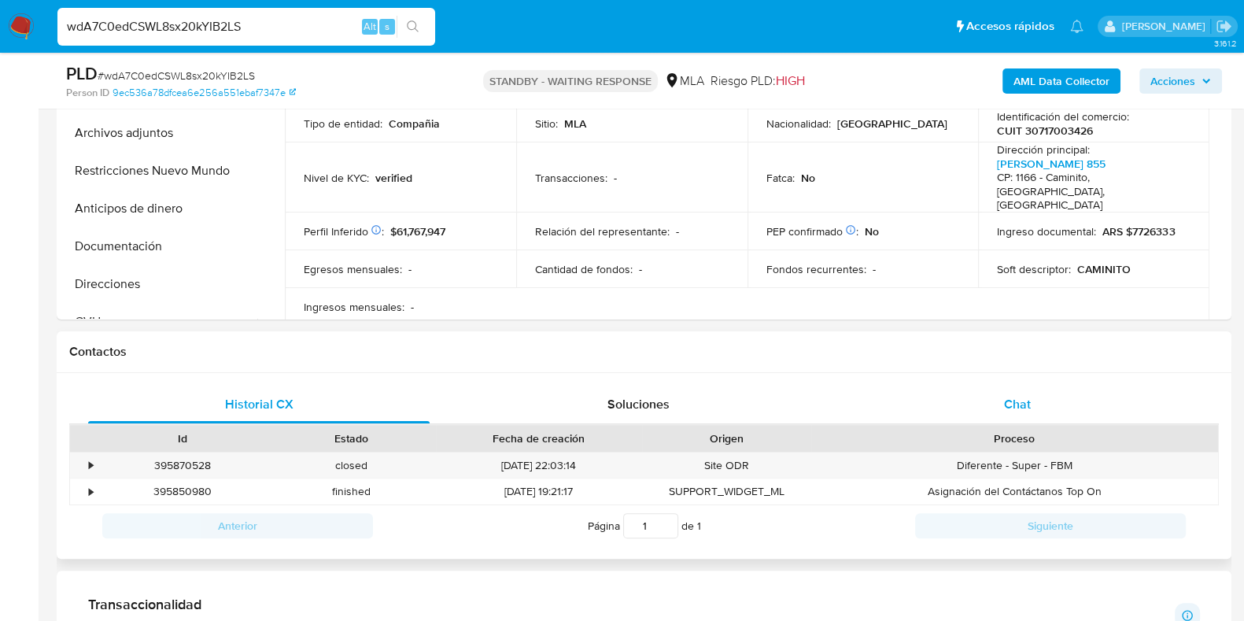
click at [1017, 397] on span "Chat" at bounding box center [1017, 404] width 27 height 18
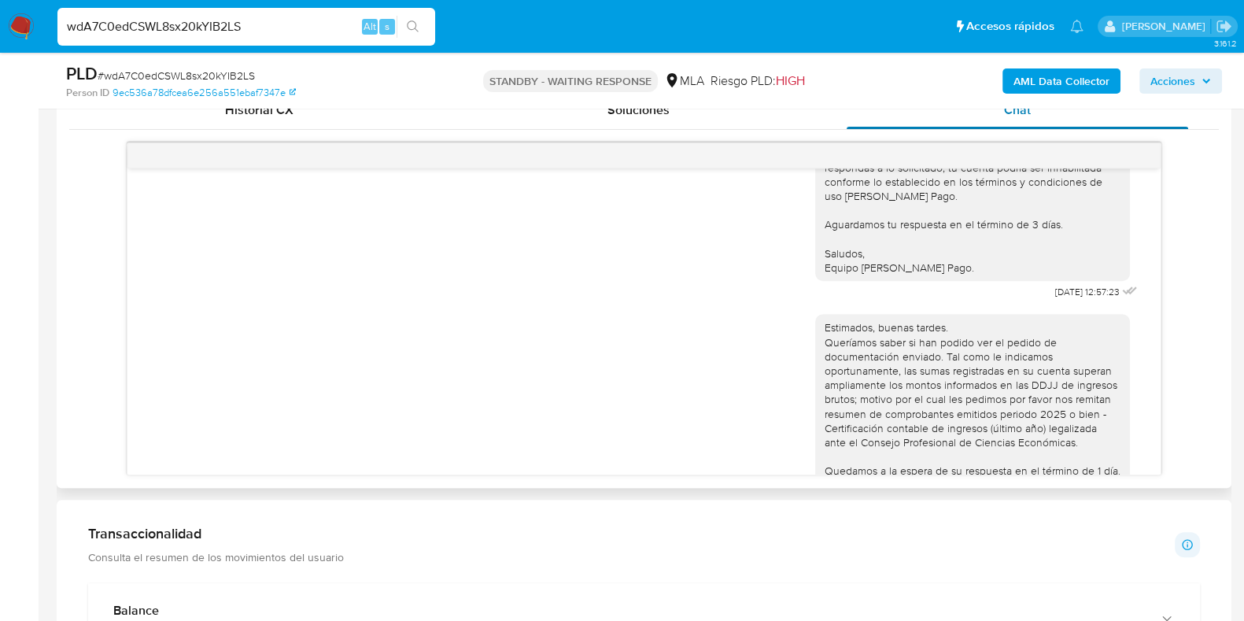
scroll to position [1788, 0]
